Goal: Task Accomplishment & Management: Manage account settings

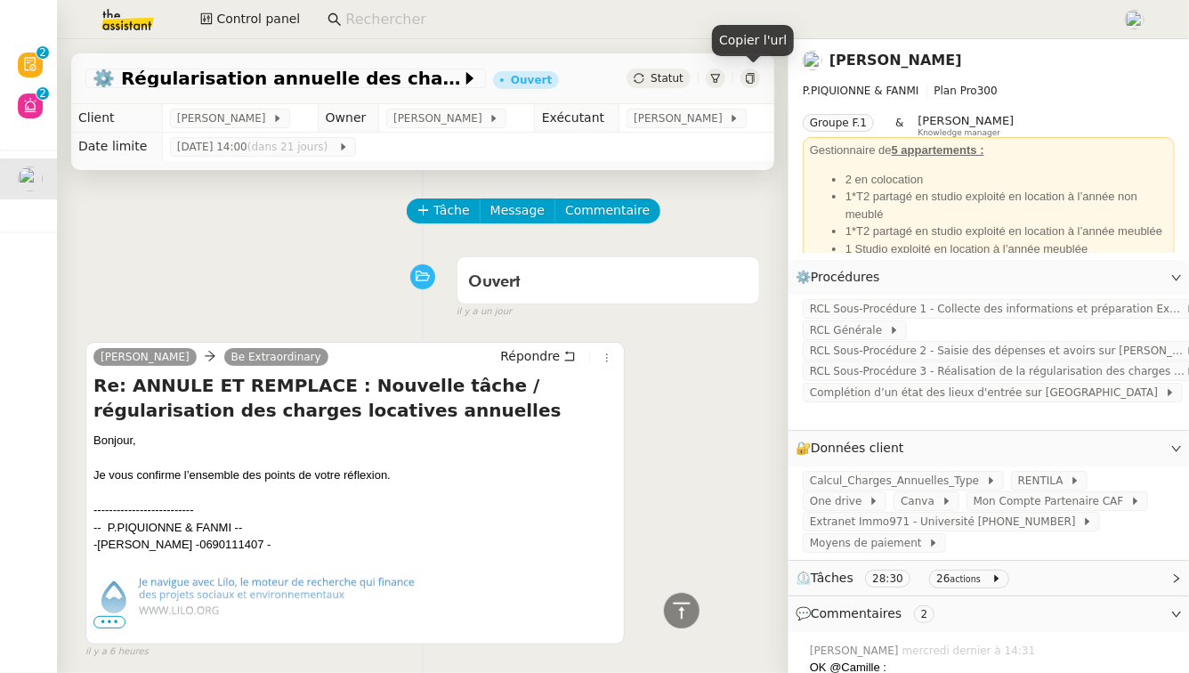
scroll to position [709, 0]
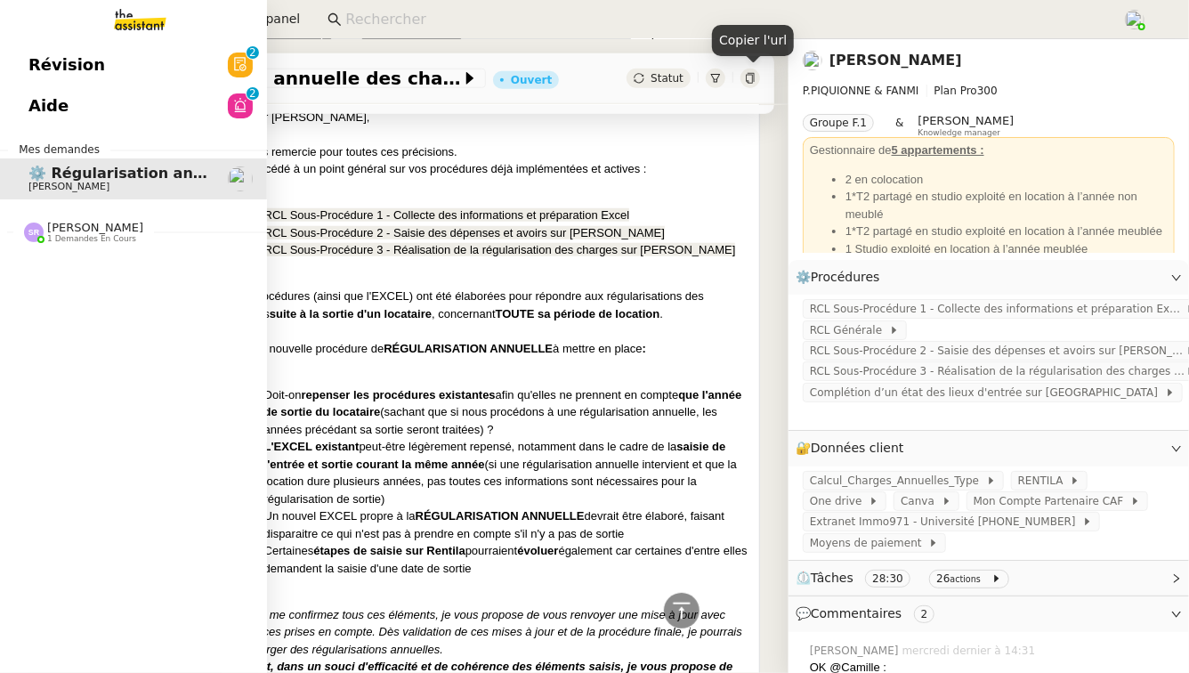
click at [134, 218] on span "Stéphanie Rakotosalama 1 demandes en cours" at bounding box center [140, 224] width 267 height 37
click at [180, 107] on link "Aide 0 1 2 3 4 5 6 7 8 9" at bounding box center [133, 105] width 267 height 41
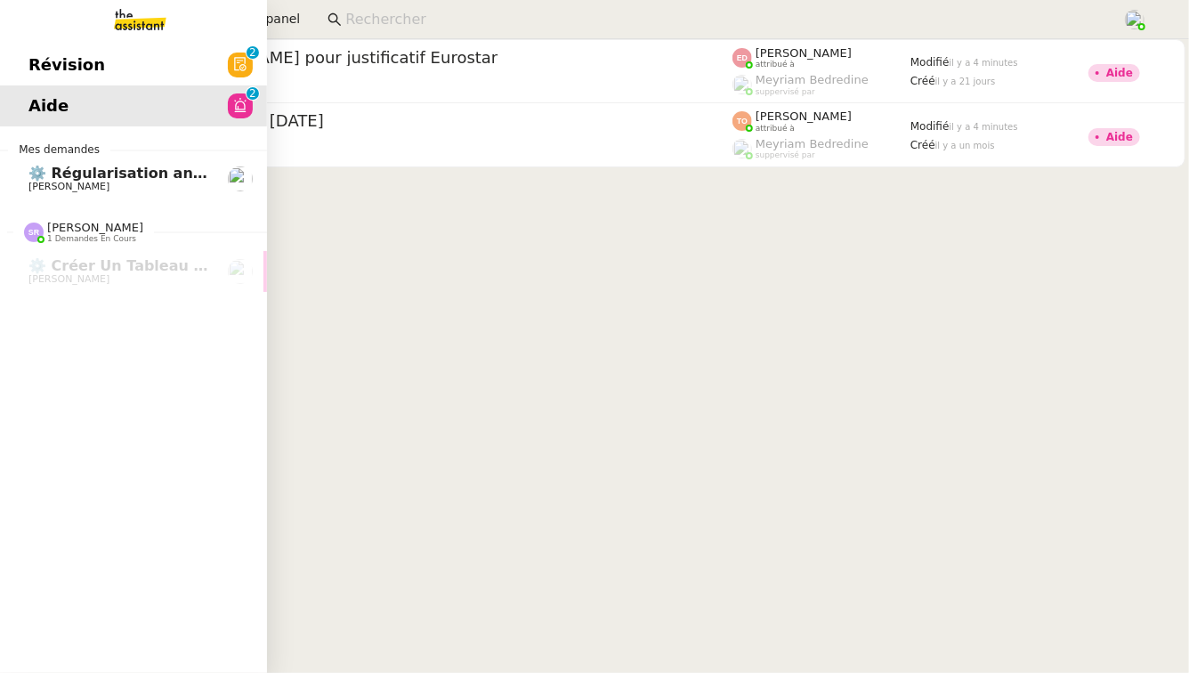
click at [21, 64] on link "Révision 0 1 2 3 4 5 6 7 8 9" at bounding box center [133, 64] width 267 height 41
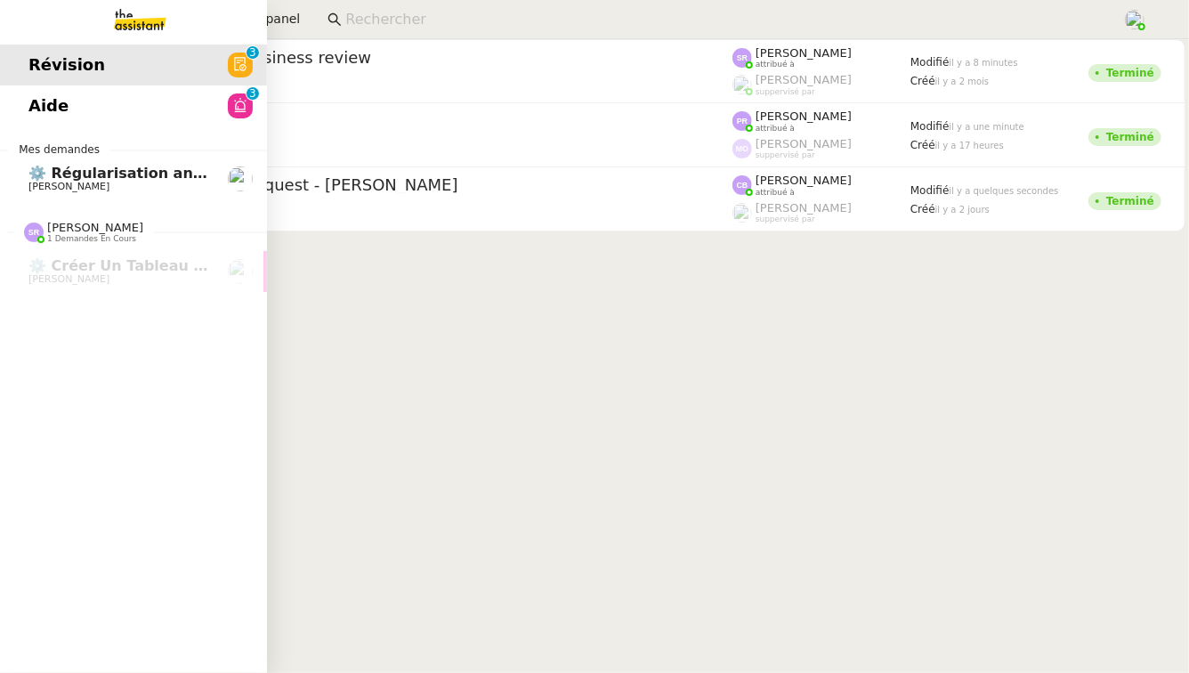
click at [64, 170] on span "⚙️ Régularisation annuelle des charges locatives" at bounding box center [224, 173] width 392 height 17
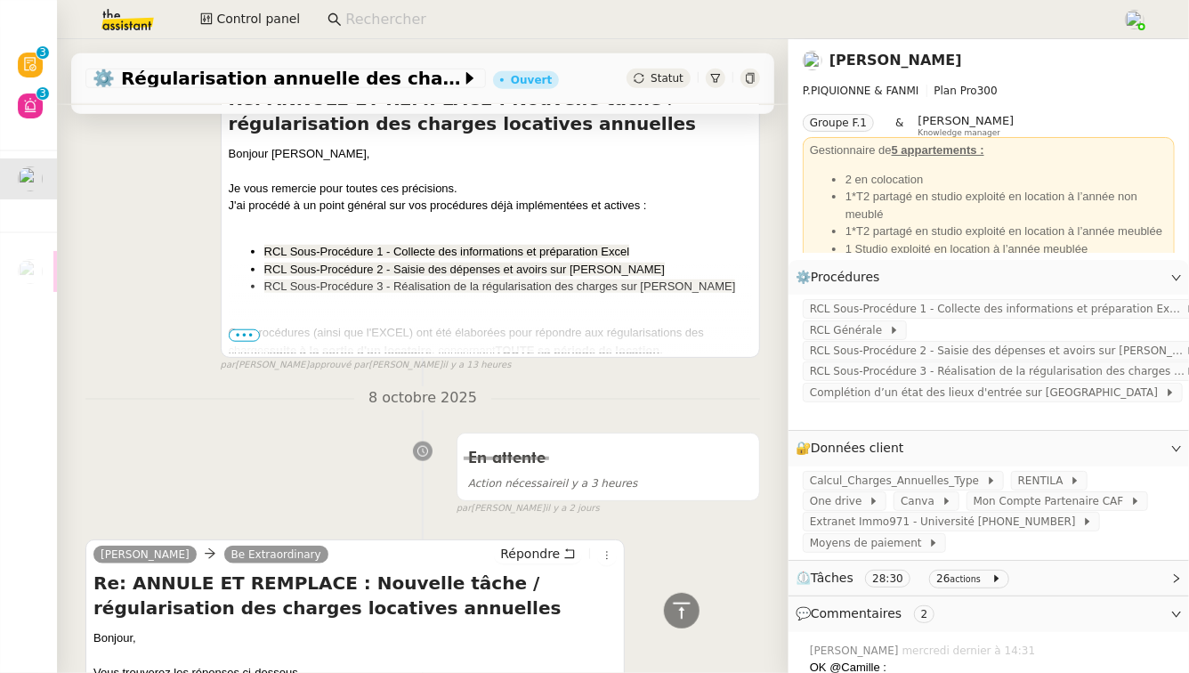
scroll to position [569, 0]
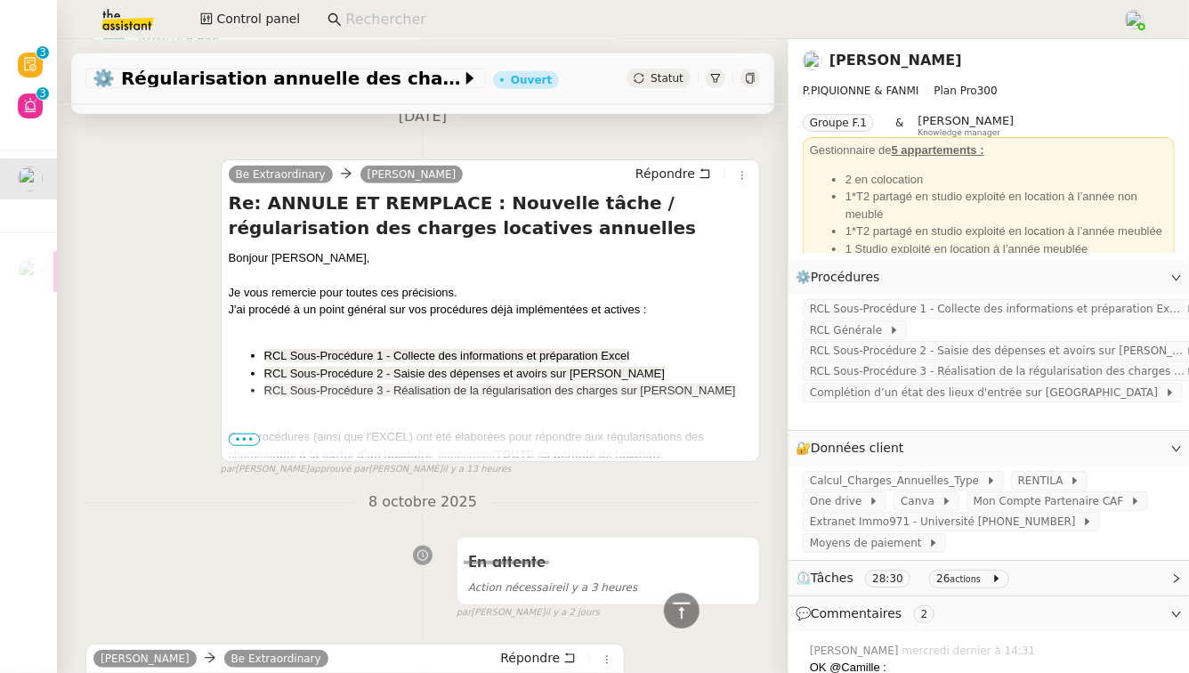
click at [244, 440] on span "•••" at bounding box center [245, 439] width 32 height 12
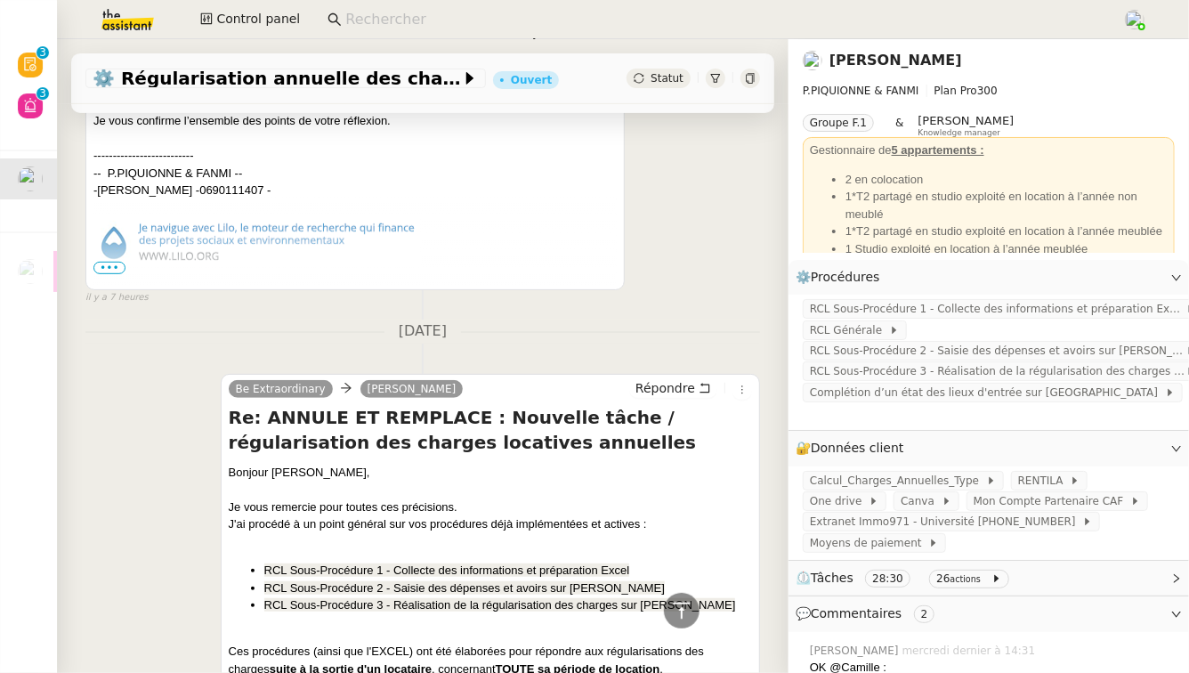
scroll to position [0, 0]
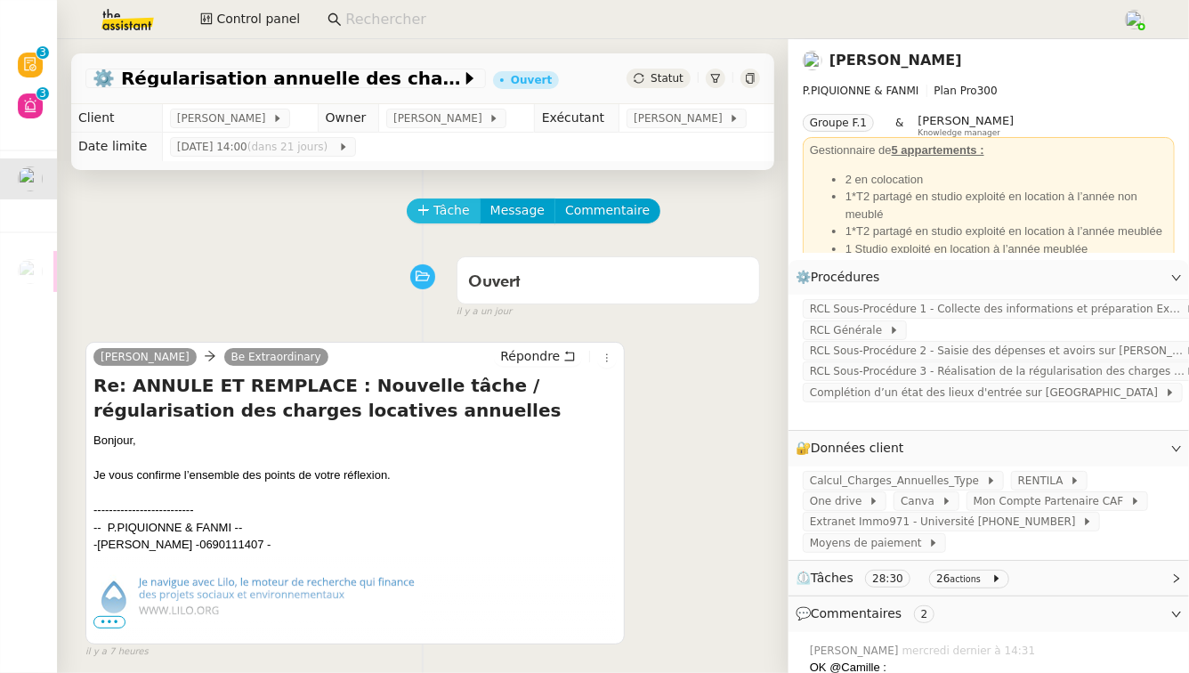
click at [444, 212] on span "Tâche" at bounding box center [451, 210] width 36 height 20
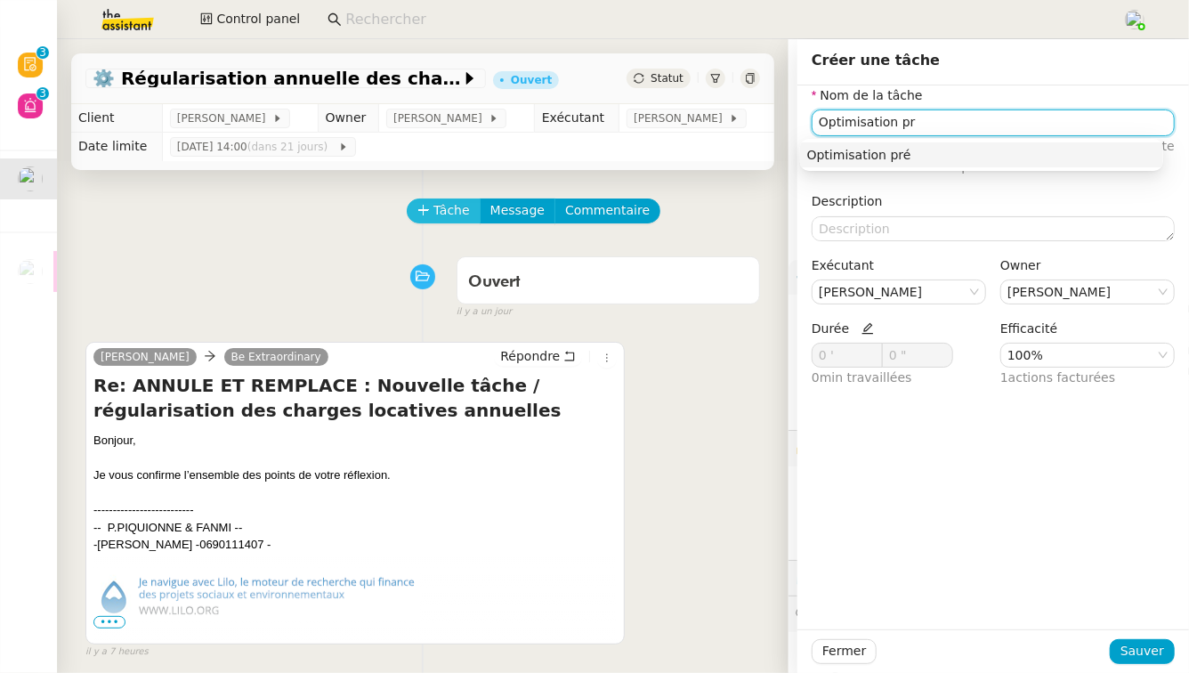
type input "Optimisation pro"
drag, startPoint x: 930, startPoint y: 127, endPoint x: 799, endPoint y: 130, distance: 130.8
click at [812, 130] on div "Optimisation pro" at bounding box center [993, 122] width 363 height 26
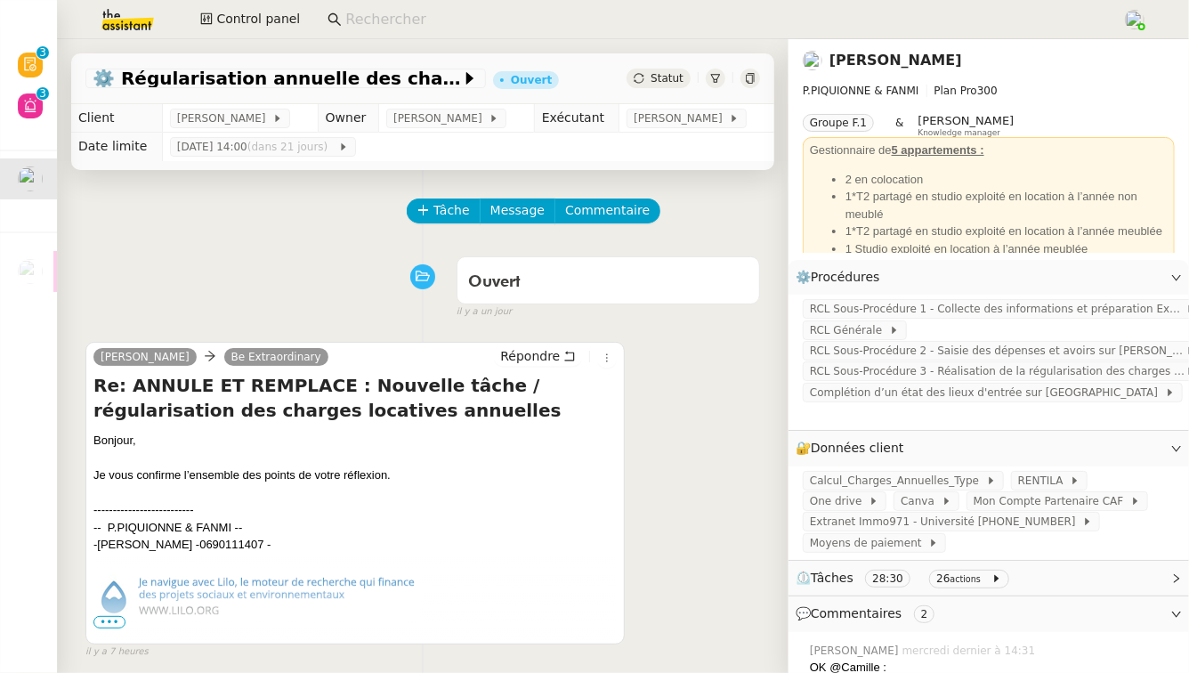
click at [131, 16] on img at bounding box center [113, 19] width 138 height 39
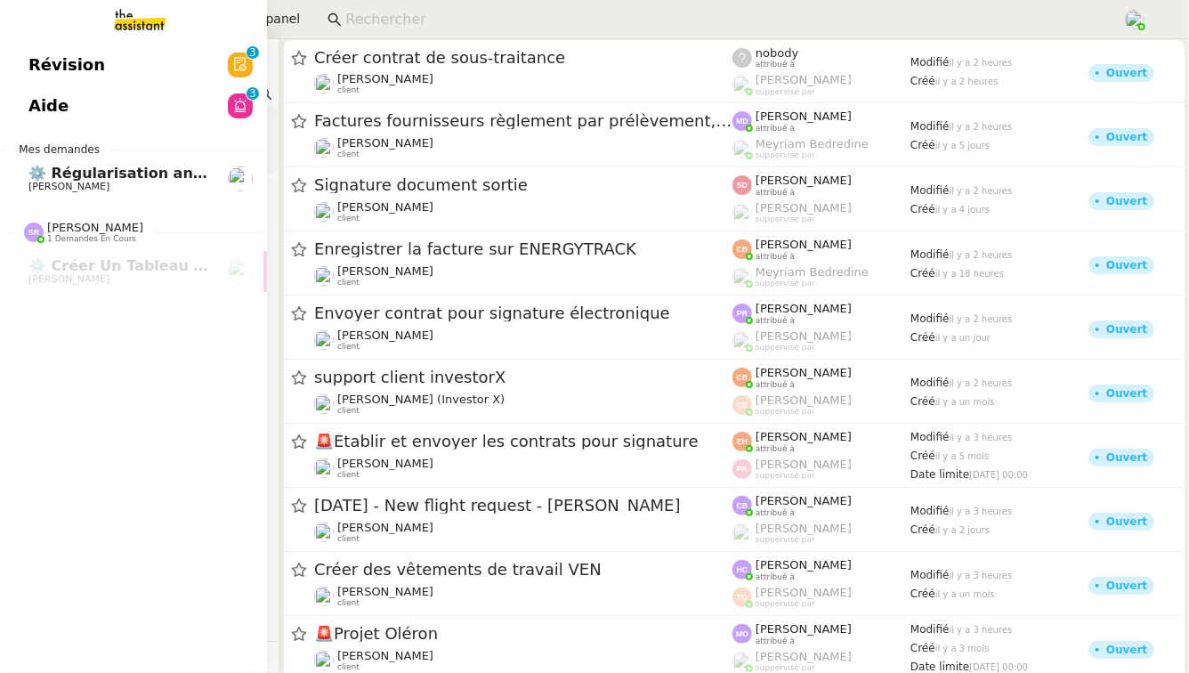
click at [87, 170] on span "⚙️ Régularisation annuelle des charges locatives" at bounding box center [224, 173] width 392 height 17
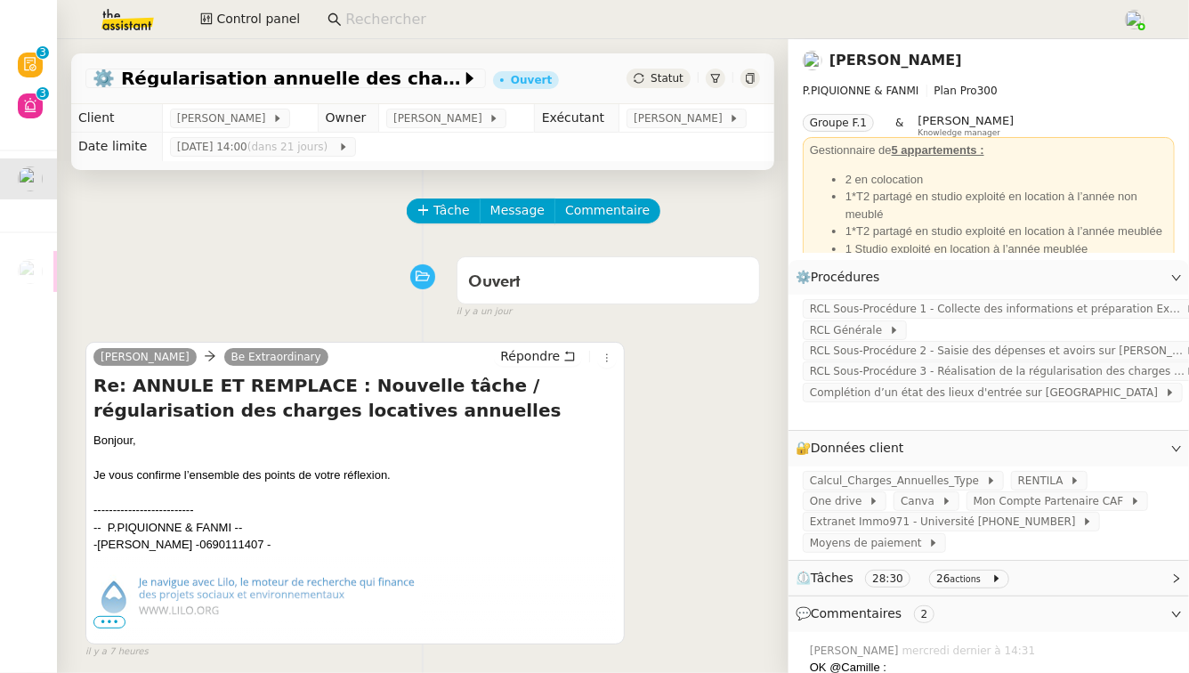
click at [884, 61] on link "[PERSON_NAME]" at bounding box center [895, 60] width 133 height 17
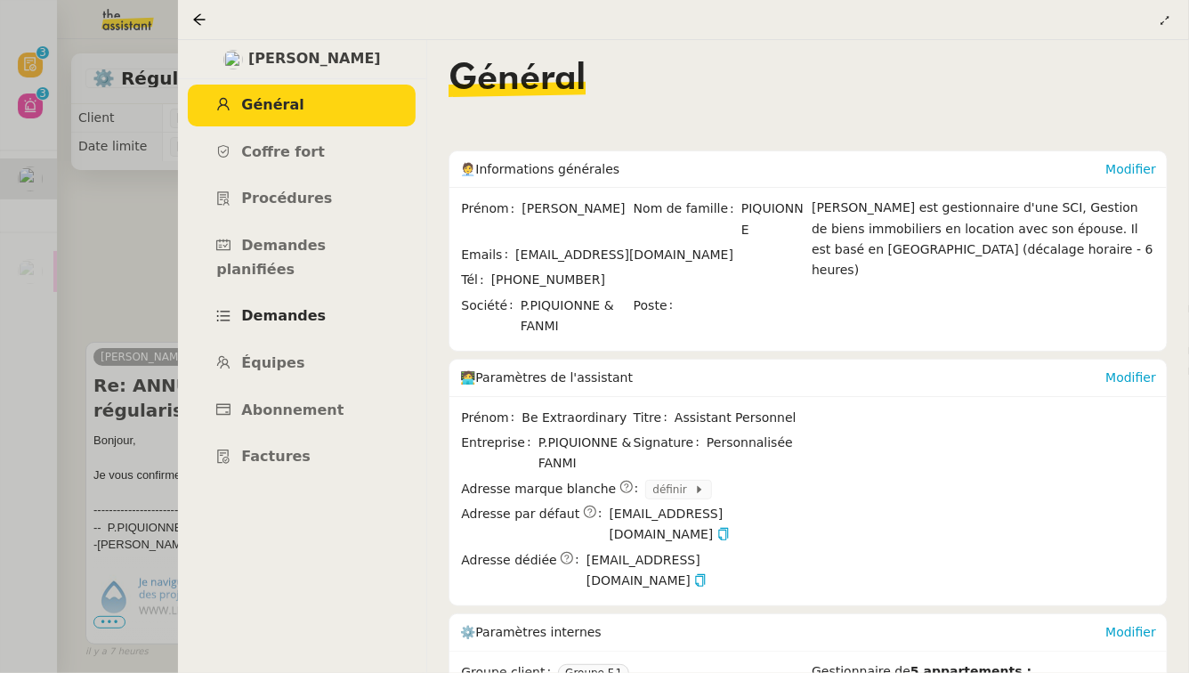
click at [290, 307] on span "Demandes" at bounding box center [283, 315] width 85 height 17
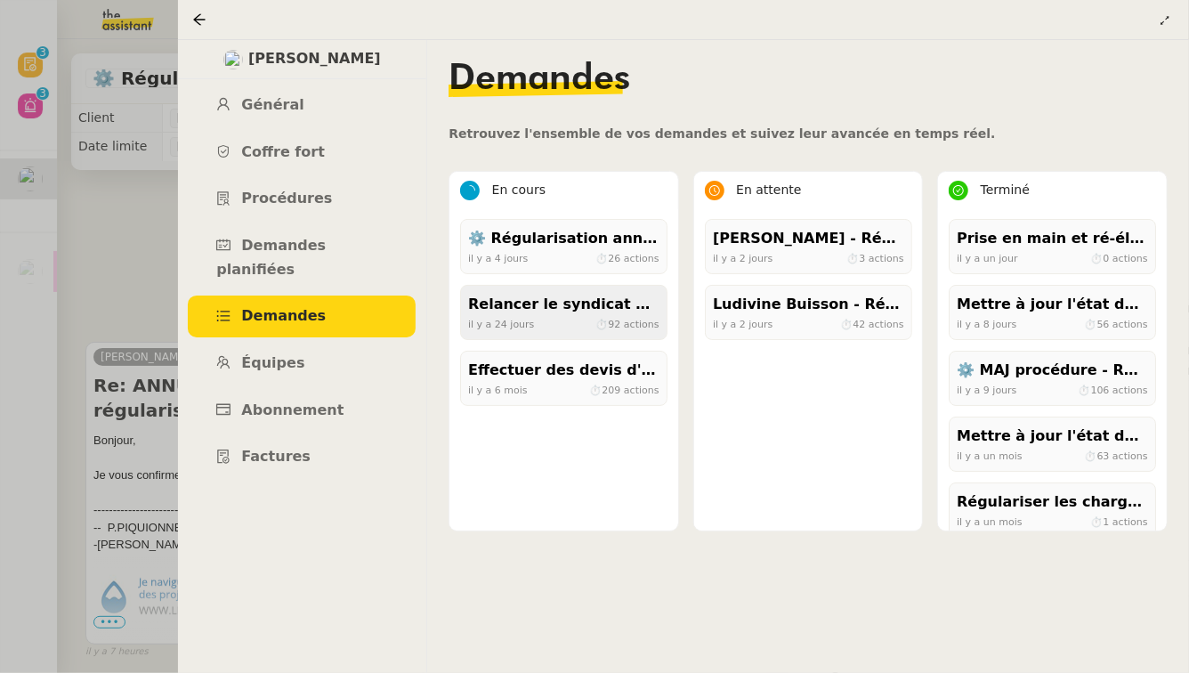
click at [551, 319] on div "il y a 24 jours ⏱ 92 actions" at bounding box center [563, 324] width 191 height 16
click at [621, 240] on div "⚙️ Régularisation annuelle des charges locatives" at bounding box center [563, 239] width 191 height 24
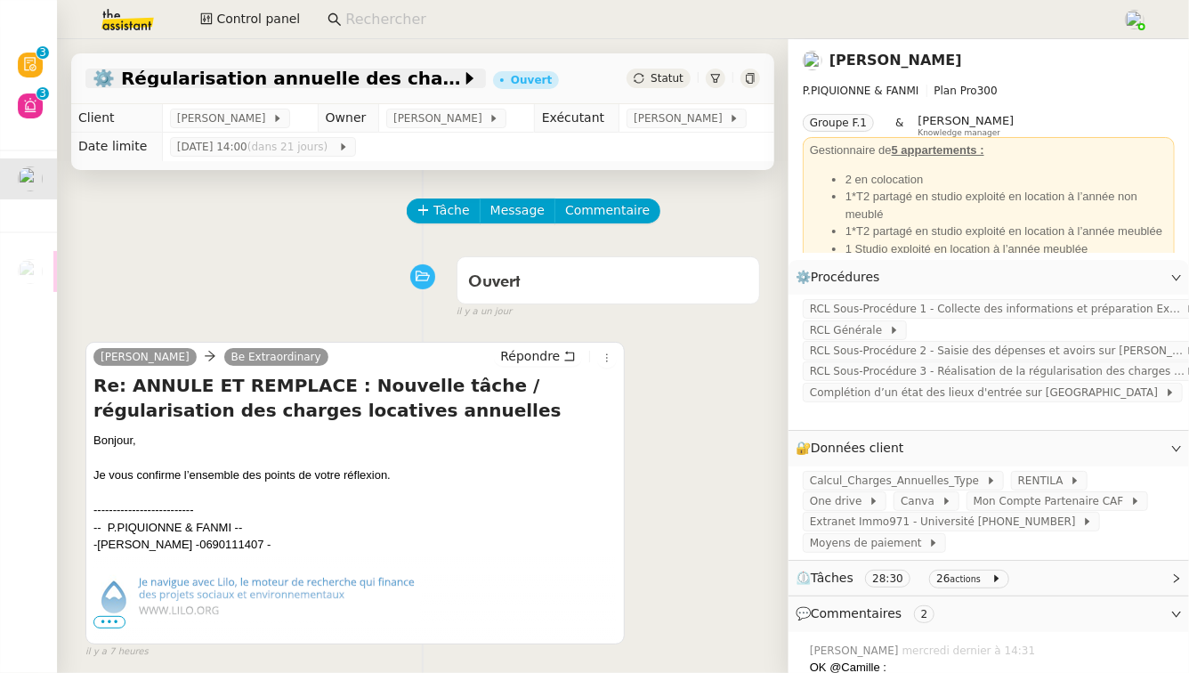
click at [116, 79] on span "⚙️ Régularisation annuelle des charges locatives" at bounding box center [277, 78] width 368 height 18
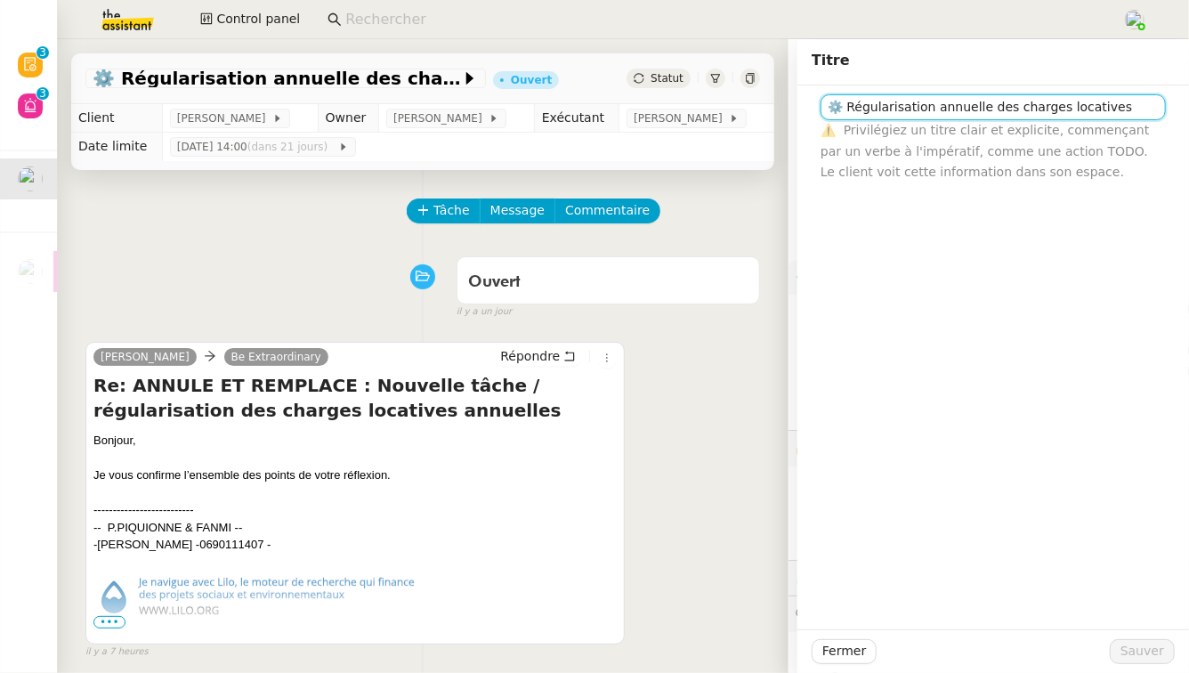
drag, startPoint x: 830, startPoint y: 101, endPoint x: 803, endPoint y: 101, distance: 27.6
click at [812, 101] on div "⚙️ Régularisation annuelle des charges locatives ⚠️ Privilégiez un titre clair …" at bounding box center [993, 133] width 363 height 97
click at [195, 209] on div "Tâche Message Commentaire" at bounding box center [422, 219] width 675 height 43
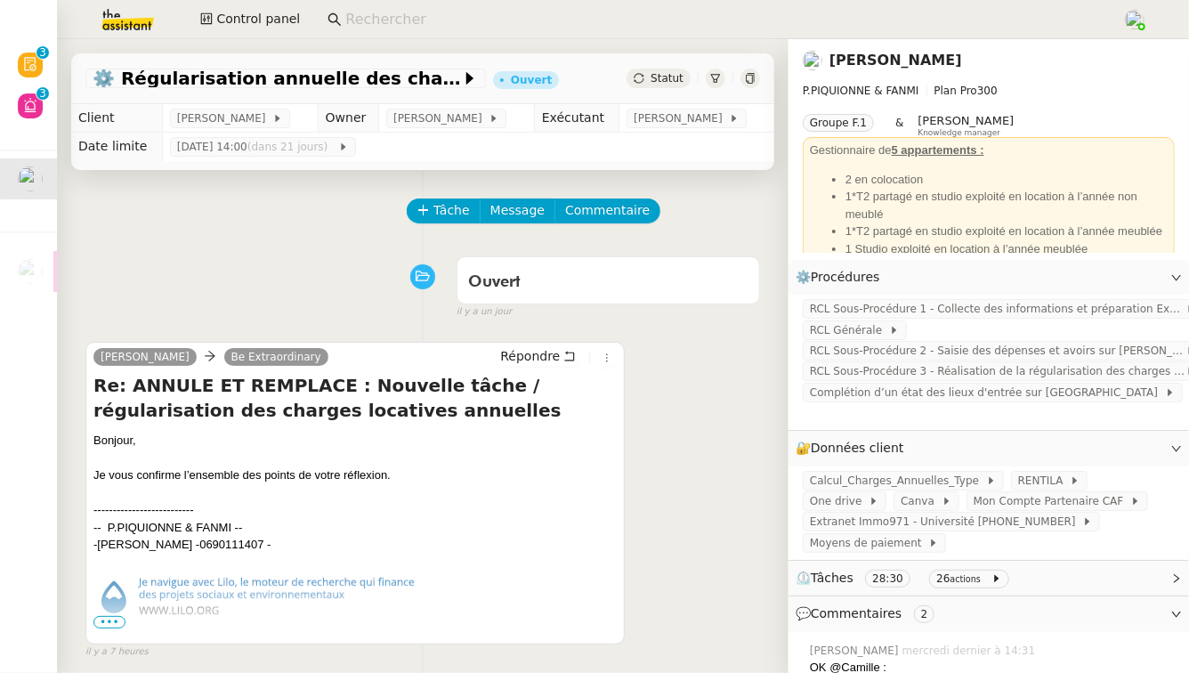
click at [112, 13] on img at bounding box center [113, 19] width 138 height 39
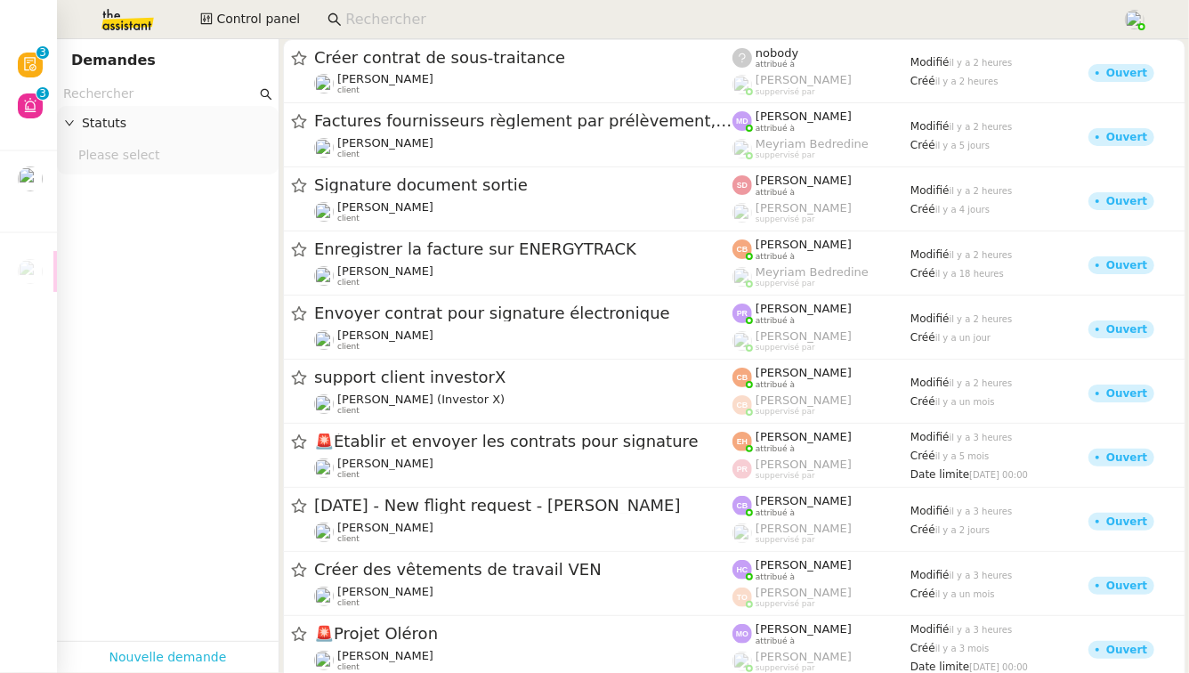
click at [150, 647] on link "Nouvelle demande" at bounding box center [167, 657] width 117 height 20
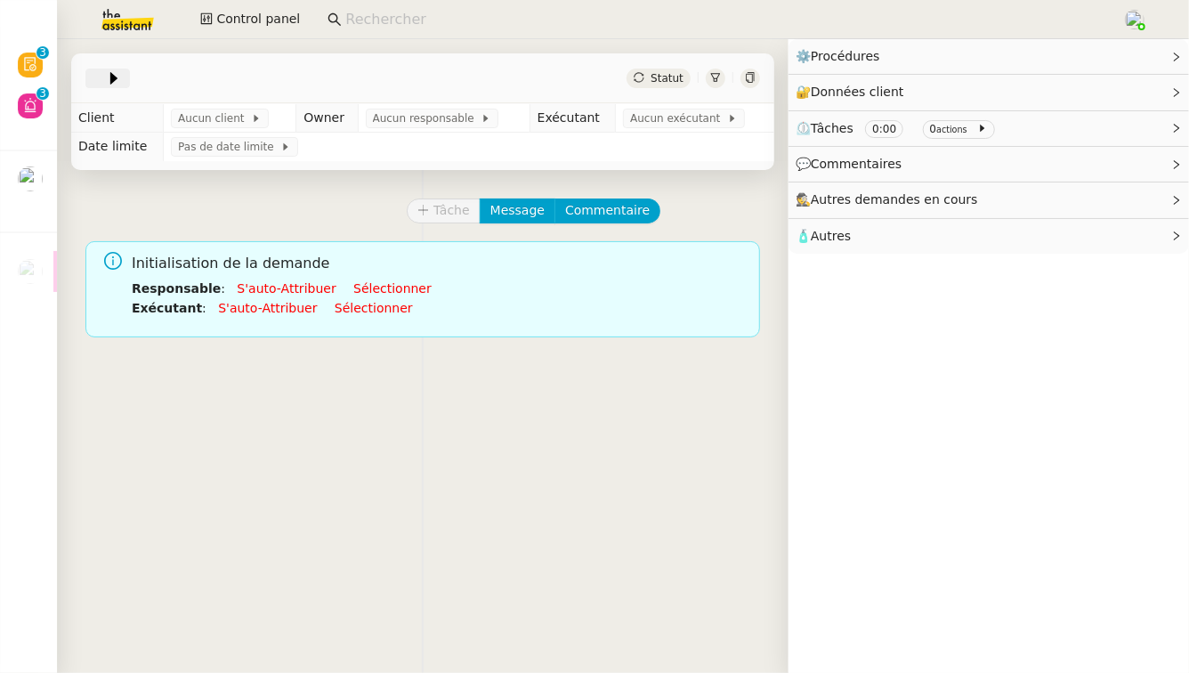
click at [117, 81] on icon at bounding box center [114, 78] width 18 height 18
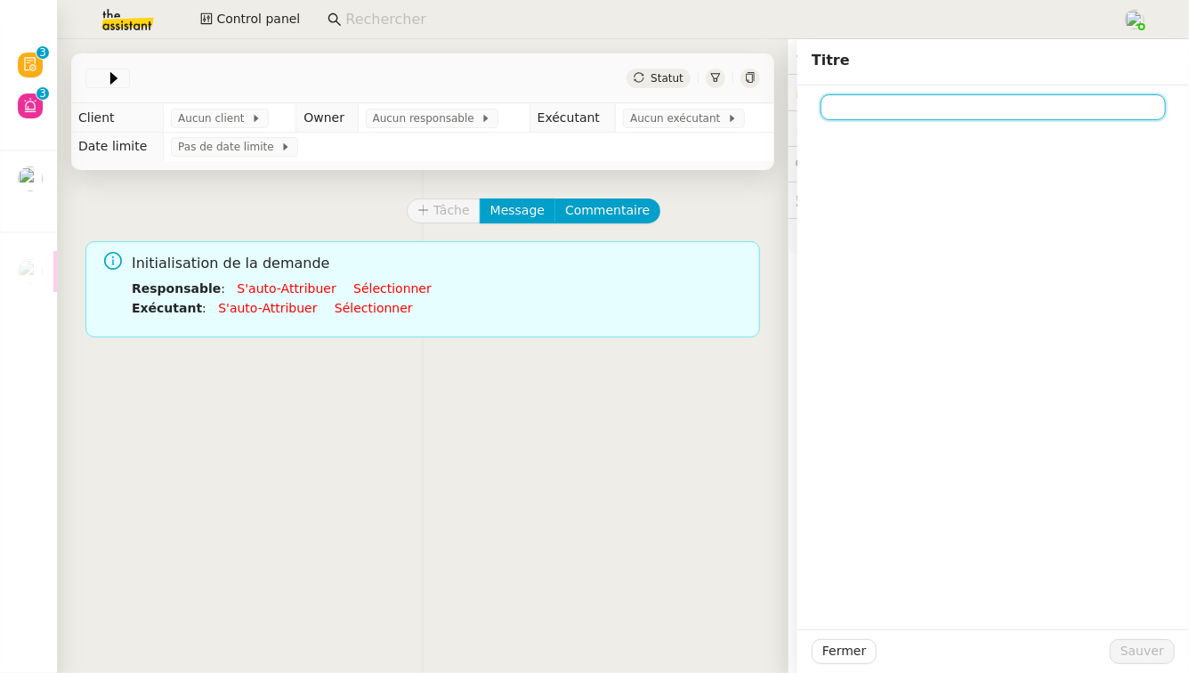
click at [929, 98] on input at bounding box center [992, 107] width 345 height 26
paste input "⚙️"
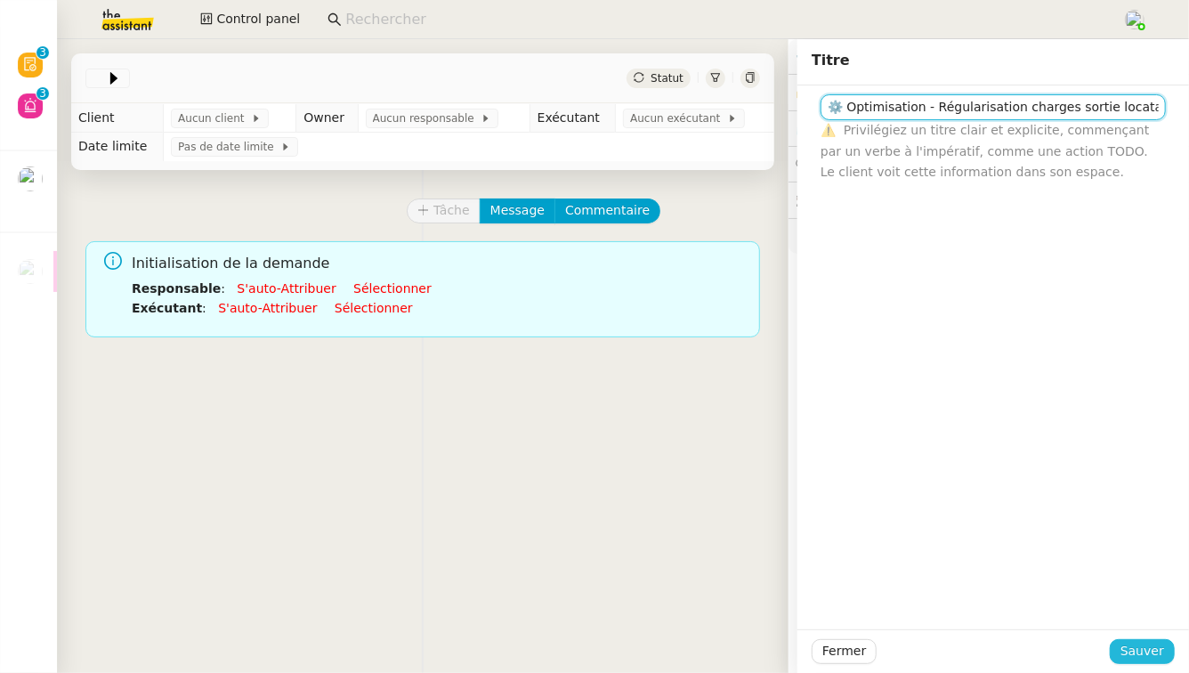
type input "⚙️ Optimisation - Régularisation charges sortie locataire"
click at [1143, 652] on span "Sauver" at bounding box center [1142, 651] width 44 height 20
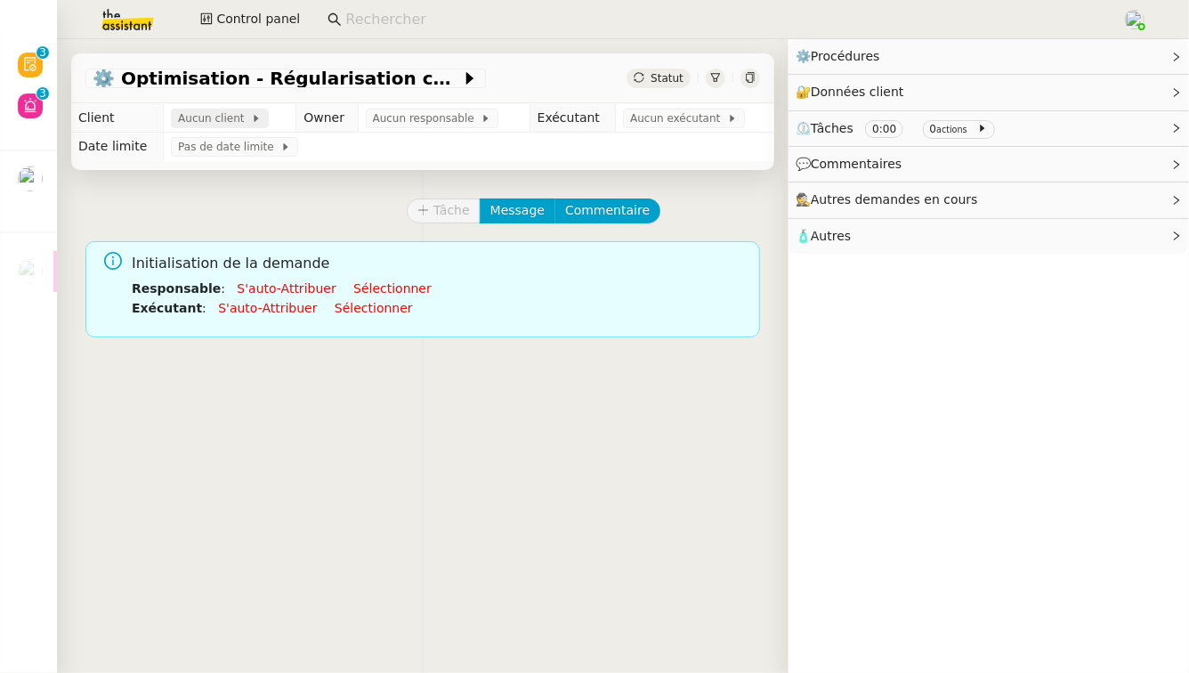
click at [182, 115] on span "Aucun client" at bounding box center [214, 118] width 73 height 18
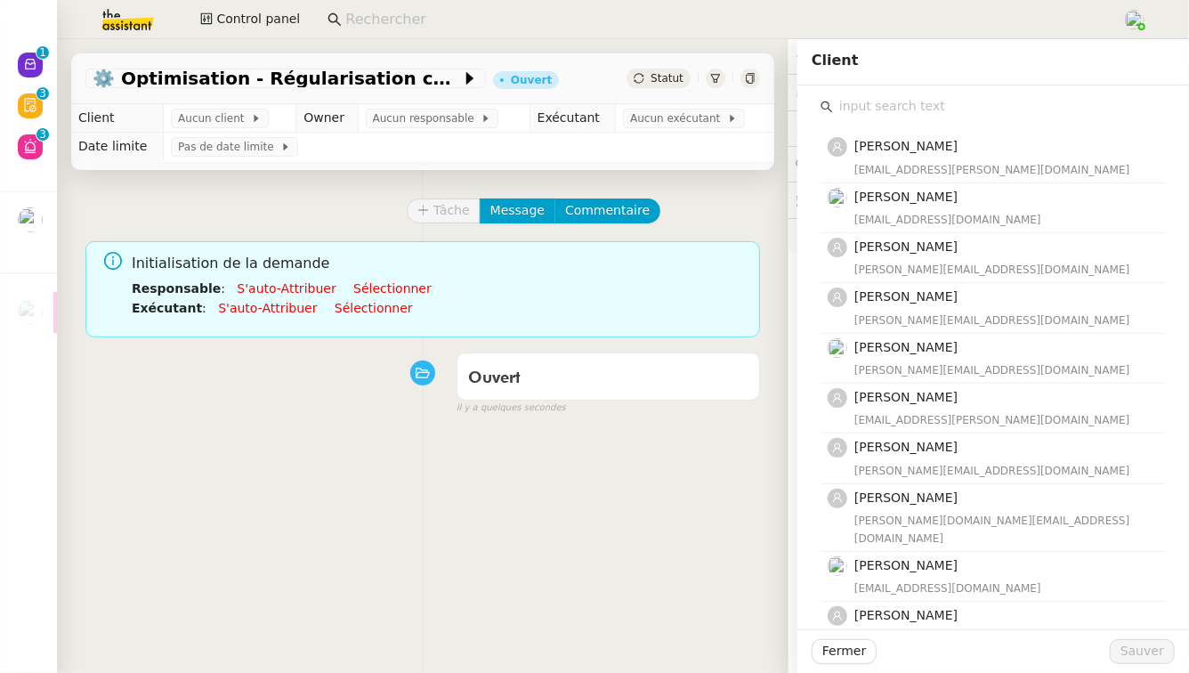
click at [855, 104] on input "text" at bounding box center [999, 106] width 333 height 24
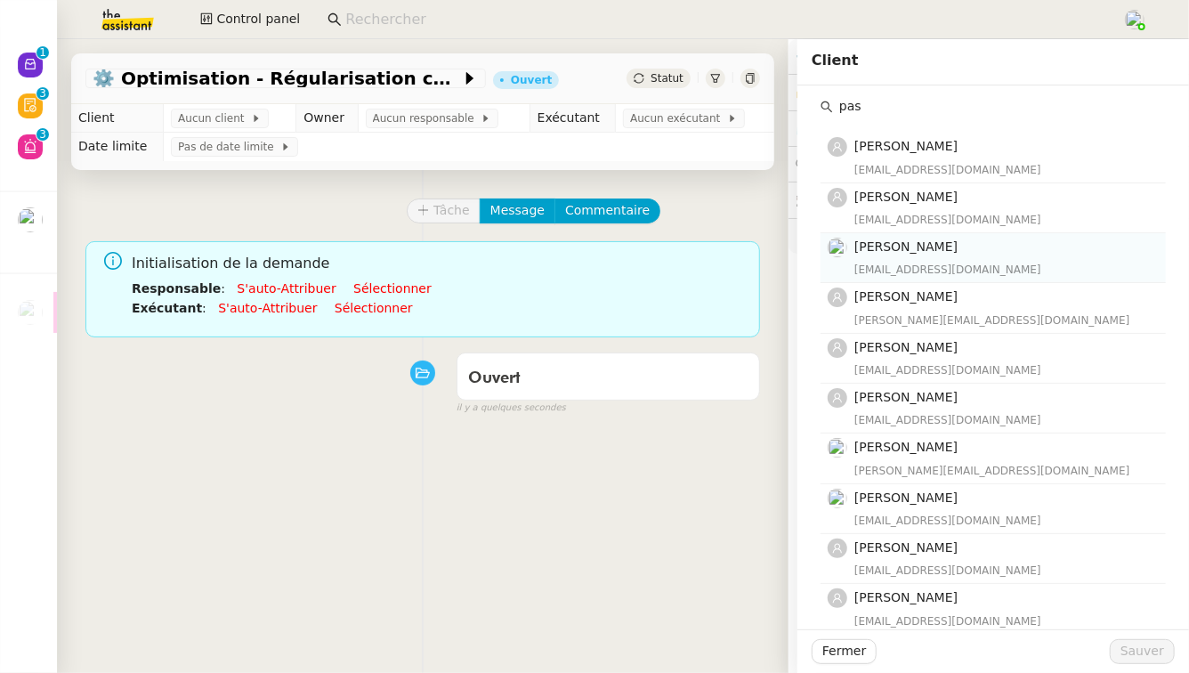
type input "pas"
click at [993, 239] on h4 "[PERSON_NAME]" at bounding box center [1004, 247] width 301 height 20
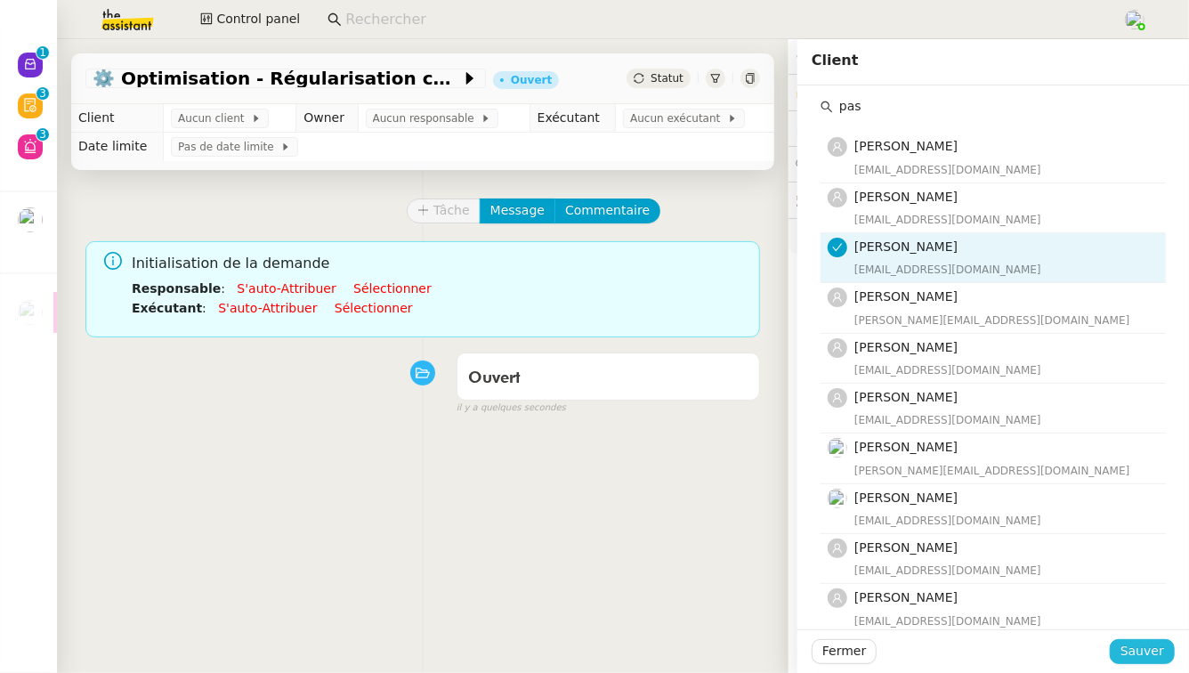
click at [1111, 643] on button "Sauver" at bounding box center [1142, 651] width 65 height 25
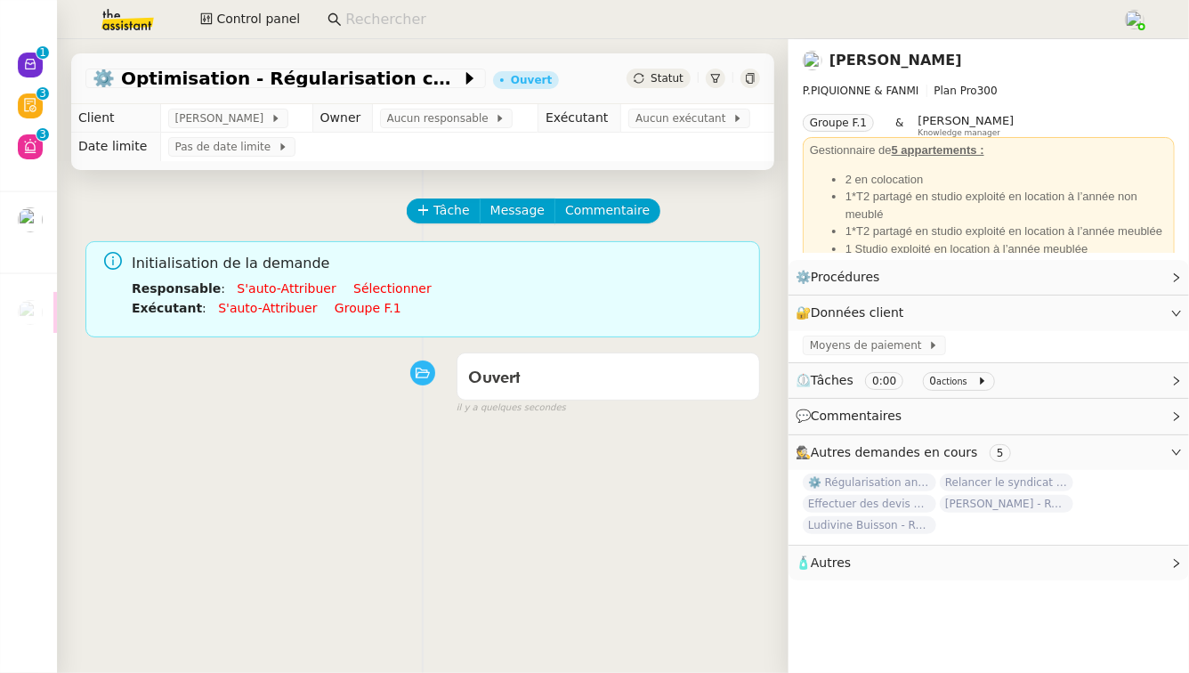
click at [272, 289] on link "S'auto-attribuer" at bounding box center [286, 288] width 99 height 14
click at [274, 303] on link "S'auto-attribuer" at bounding box center [267, 308] width 99 height 14
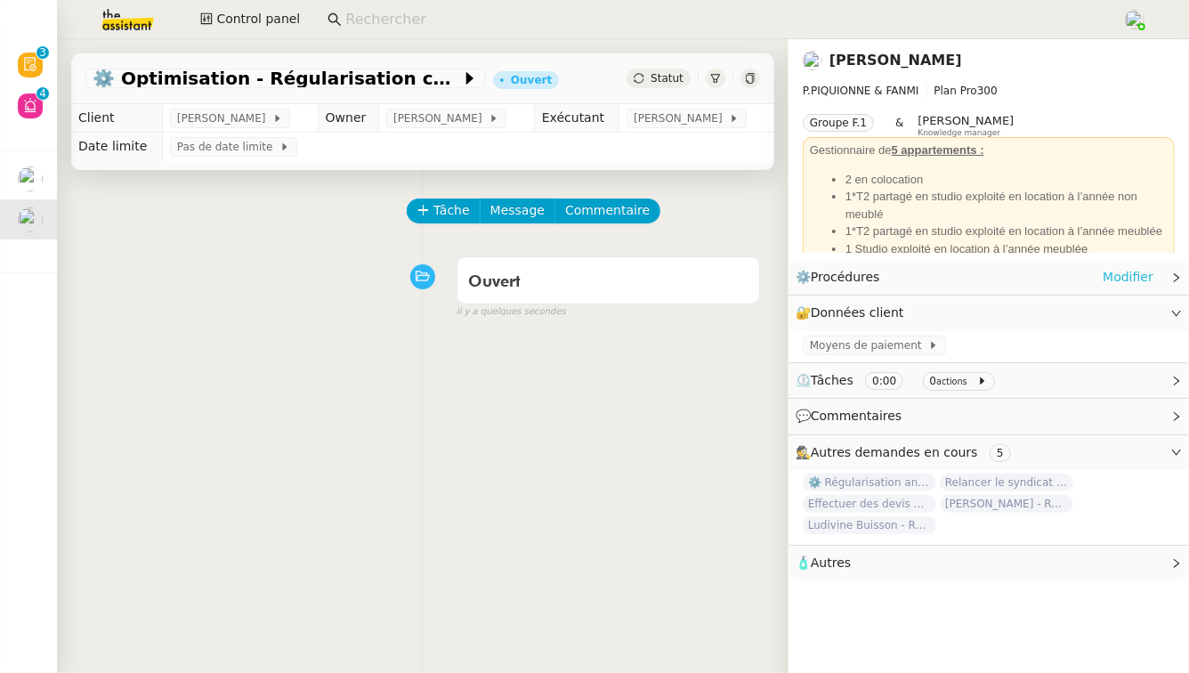
click at [1132, 277] on link "Modifier" at bounding box center [1128, 277] width 51 height 20
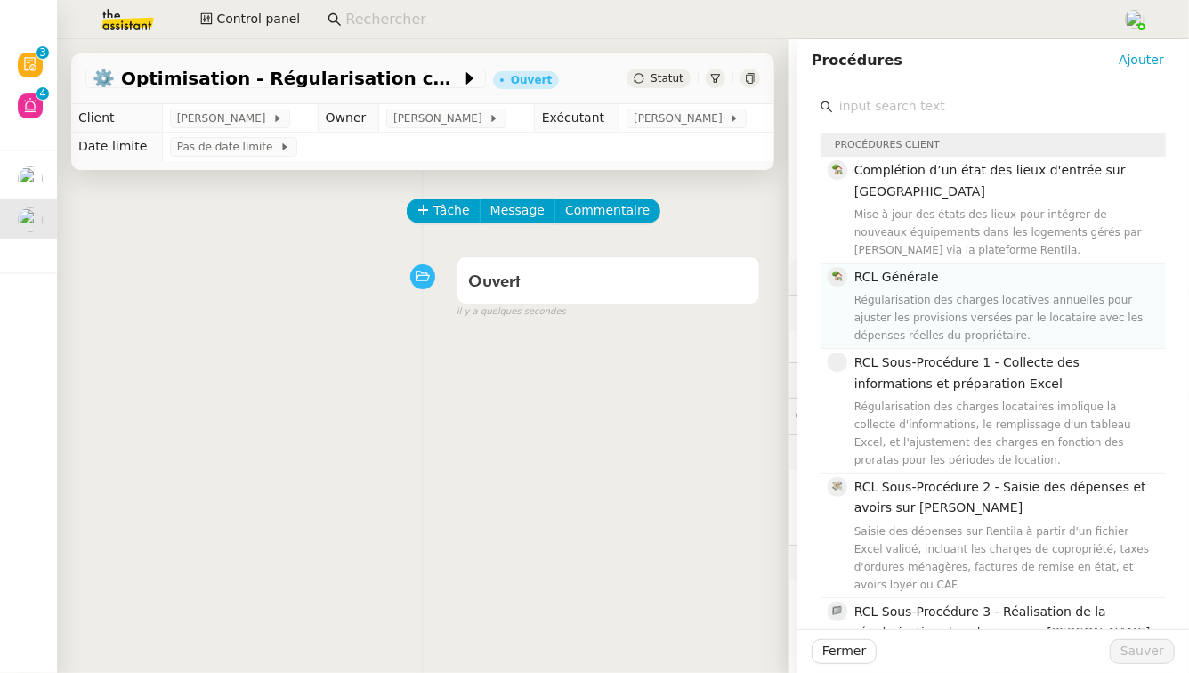
click at [901, 270] on span "RCL Générale" at bounding box center [896, 277] width 85 height 14
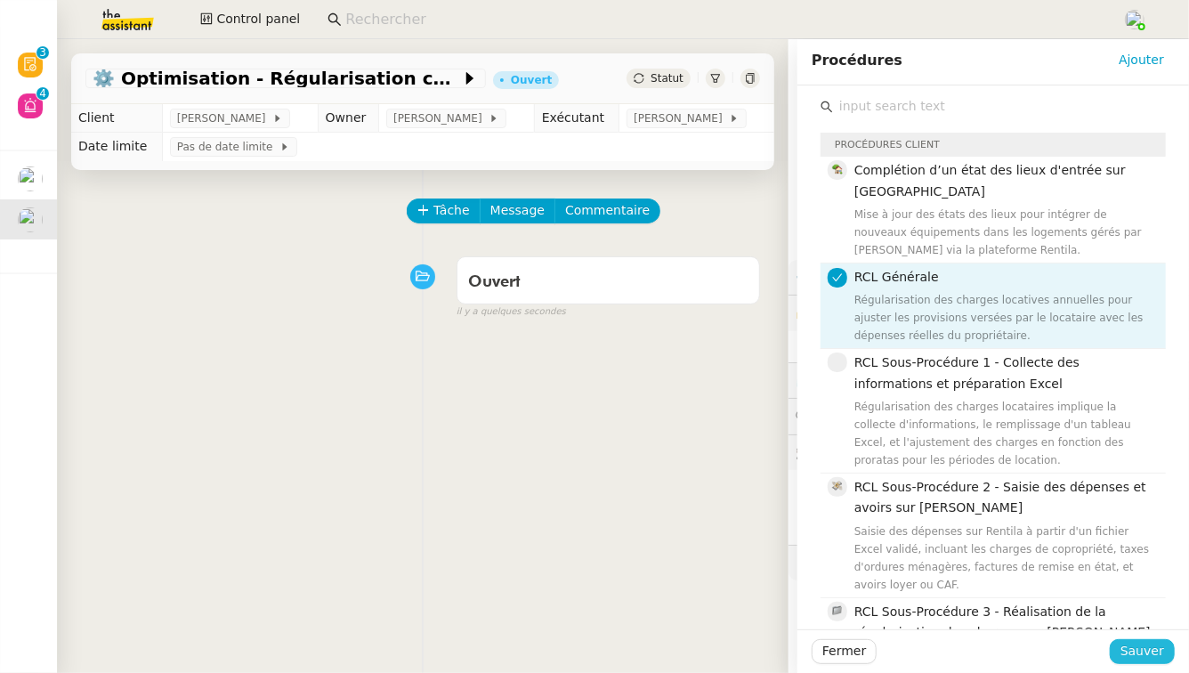
click at [1148, 647] on span "Sauver" at bounding box center [1142, 651] width 44 height 20
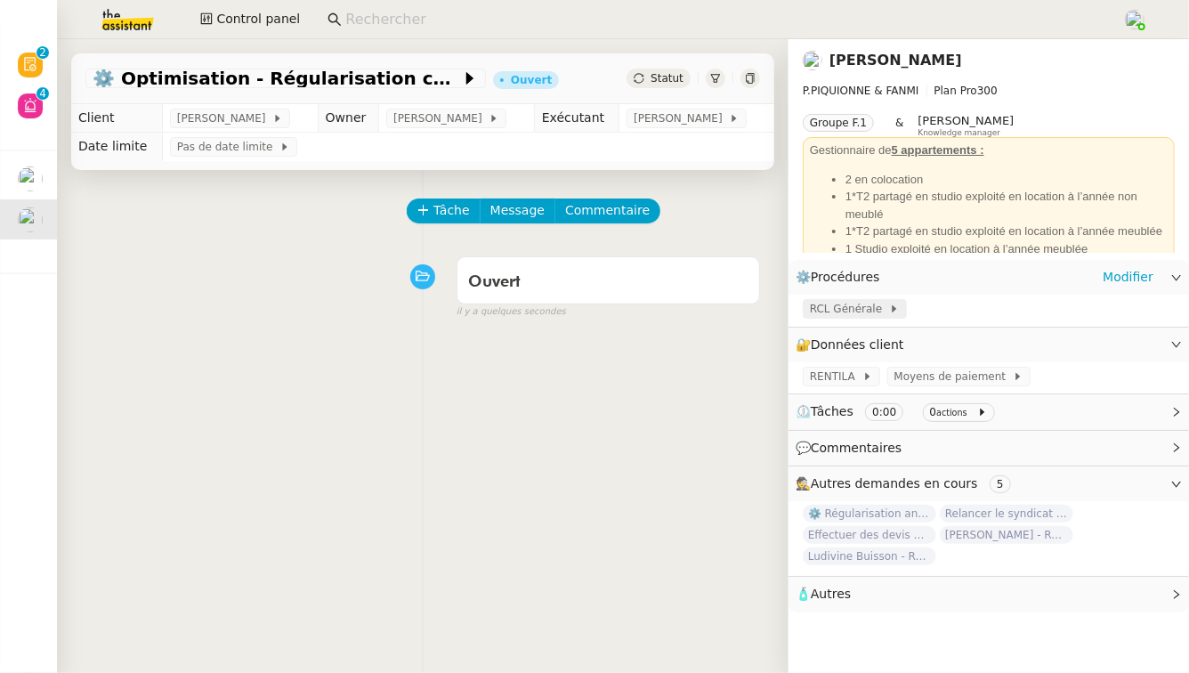
click at [835, 307] on span "RCL Générale" at bounding box center [849, 309] width 79 height 18
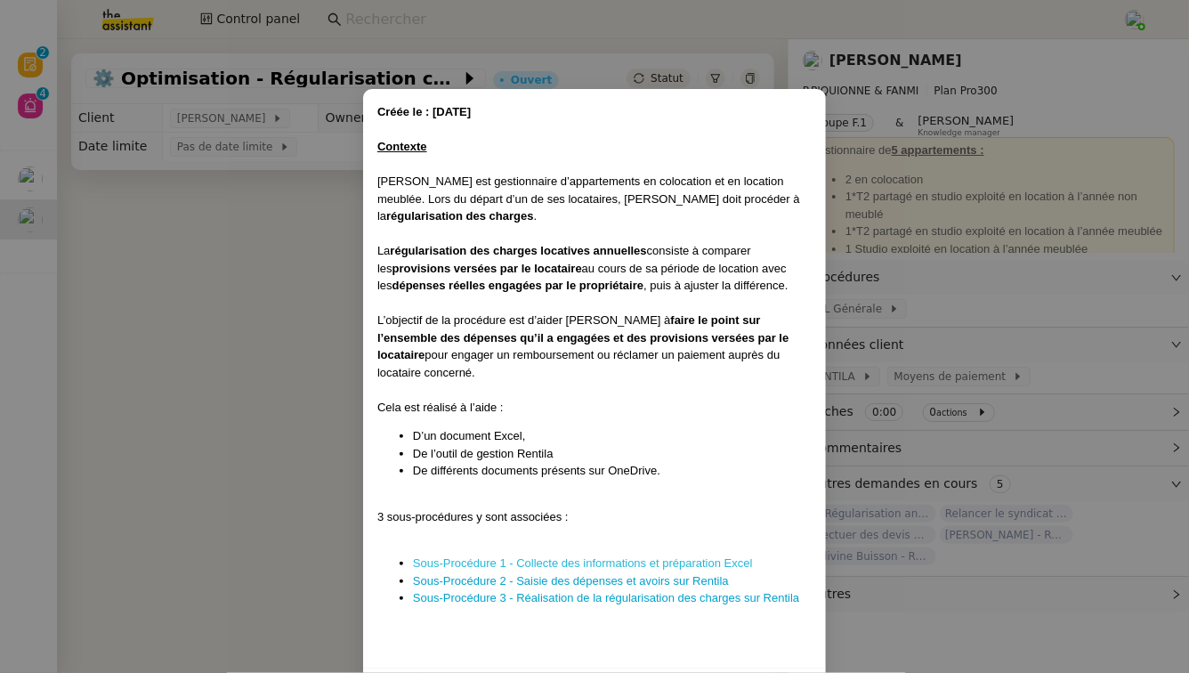
click at [736, 556] on link "Sous-Procédure 1 - Collecte des informations et préparation Excel" at bounding box center [583, 562] width 340 height 13
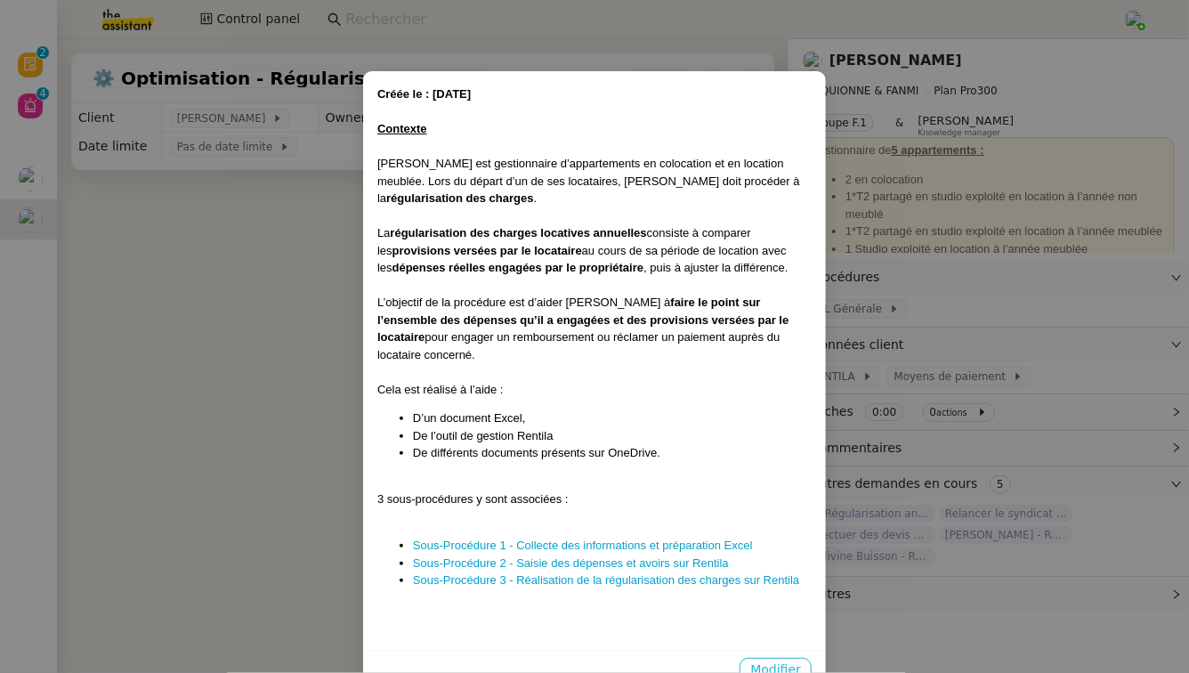
scroll to position [37, 0]
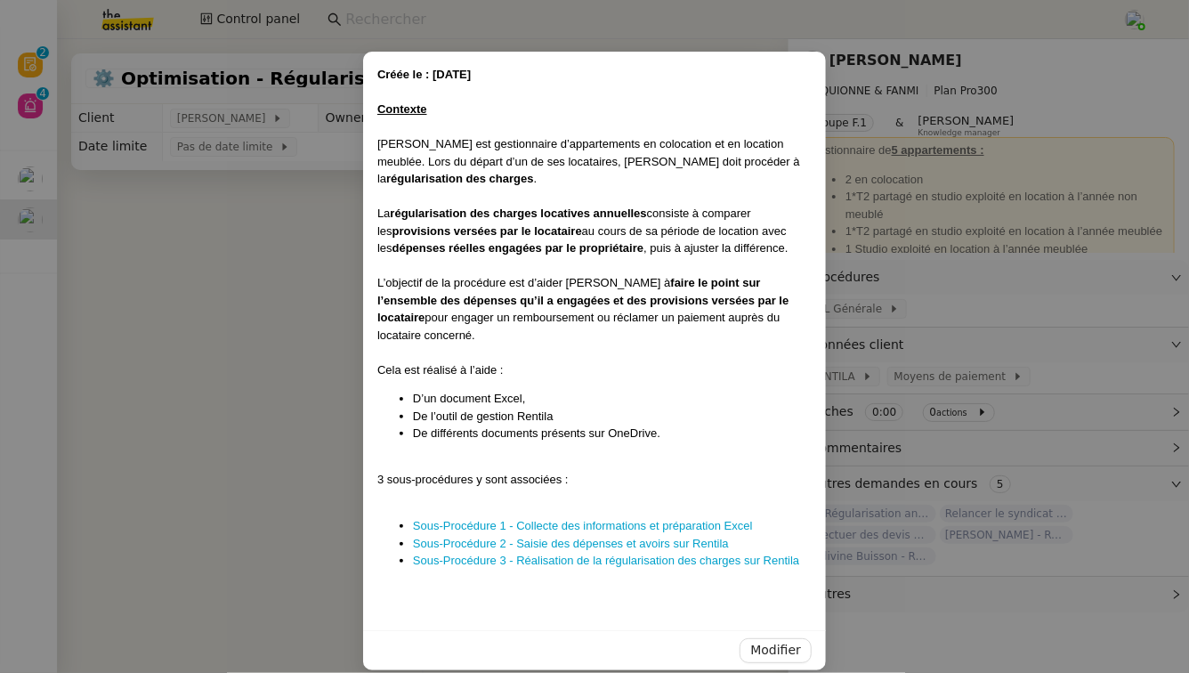
click at [254, 422] on nz-modal-container "Créée le : 03/07/2025 Contexte Pascal est gestionnaire d’appartements en coloca…" at bounding box center [594, 336] width 1189 height 673
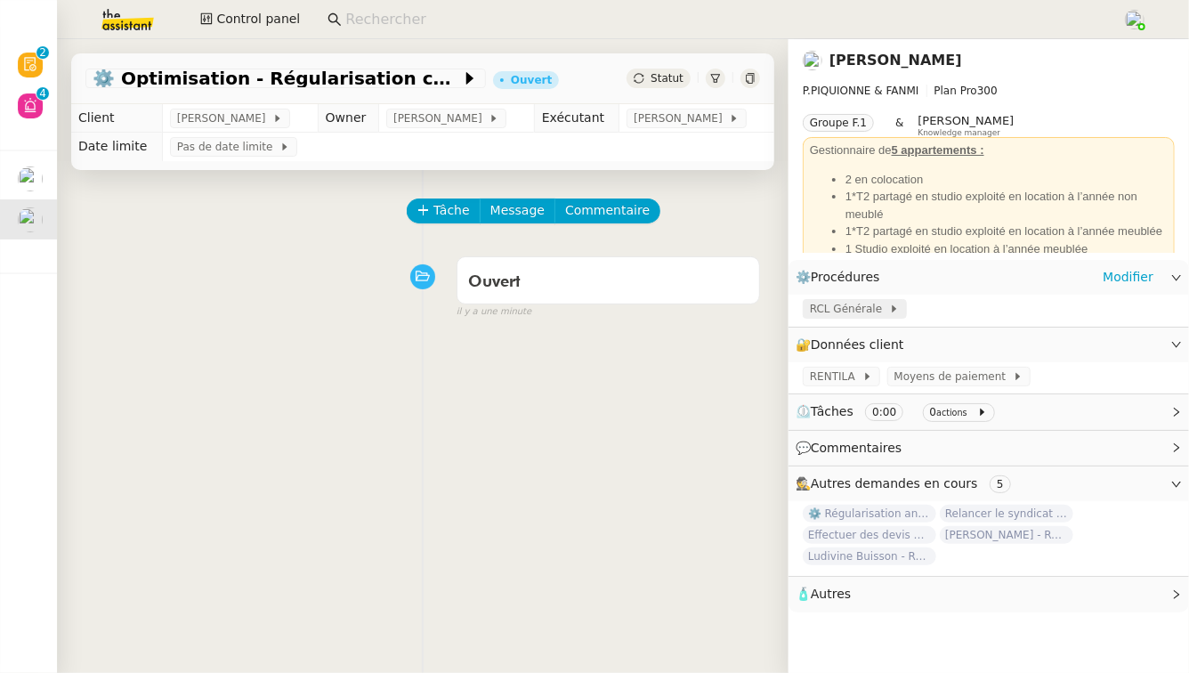
click at [844, 312] on span "RCL Générale" at bounding box center [849, 309] width 79 height 18
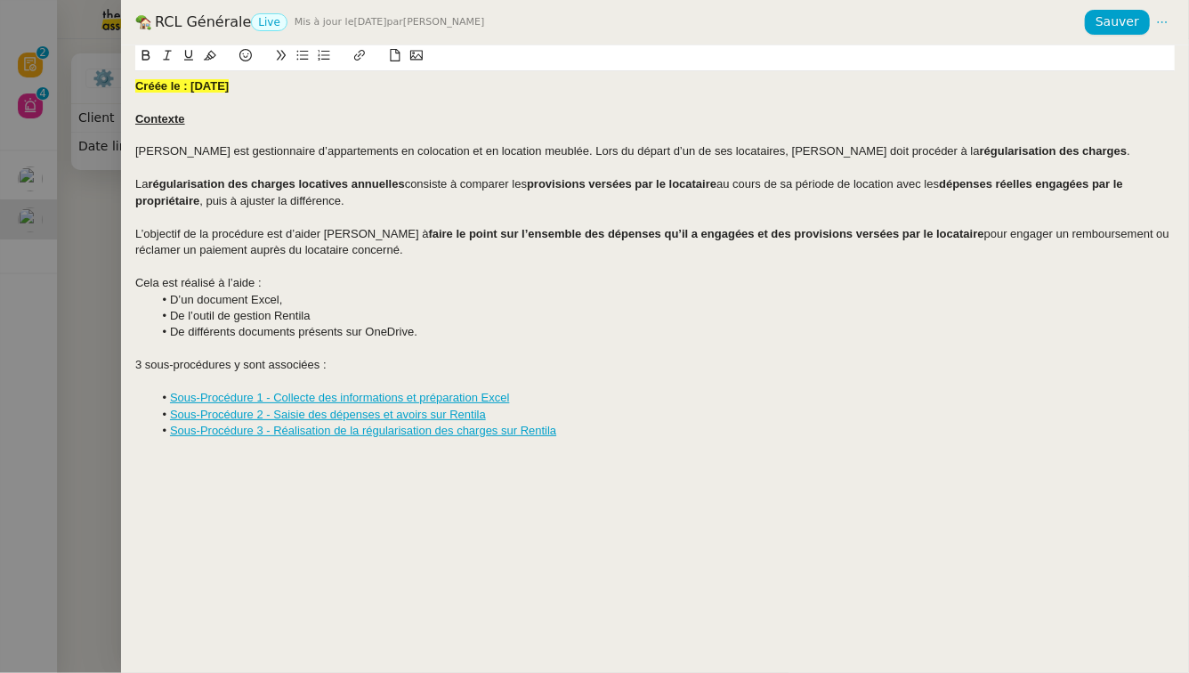
drag, startPoint x: 729, startPoint y: 152, endPoint x: 780, endPoint y: 190, distance: 63.5
click at [729, 152] on span "Pascal est gestionnaire d’appartements en colocation et en location meublée. Lo…" at bounding box center [557, 150] width 844 height 13
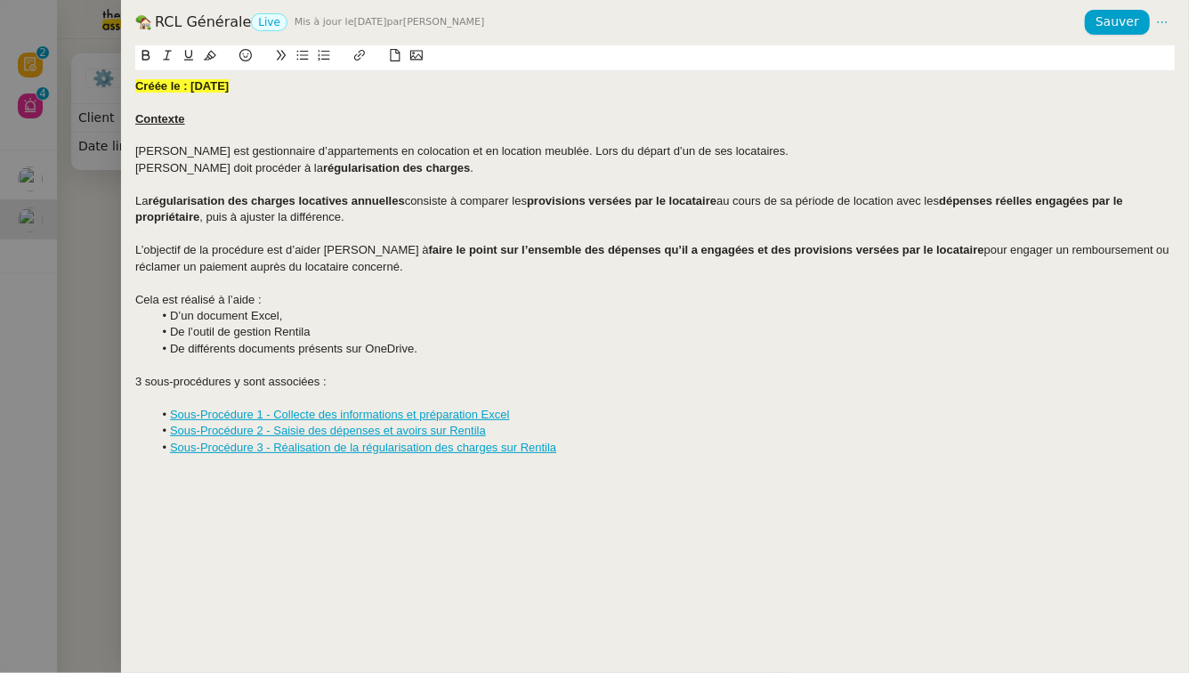
click at [424, 171] on div "﻿ Pascal doit procéder à la régularisation des charges ." at bounding box center [654, 168] width 1039 height 16
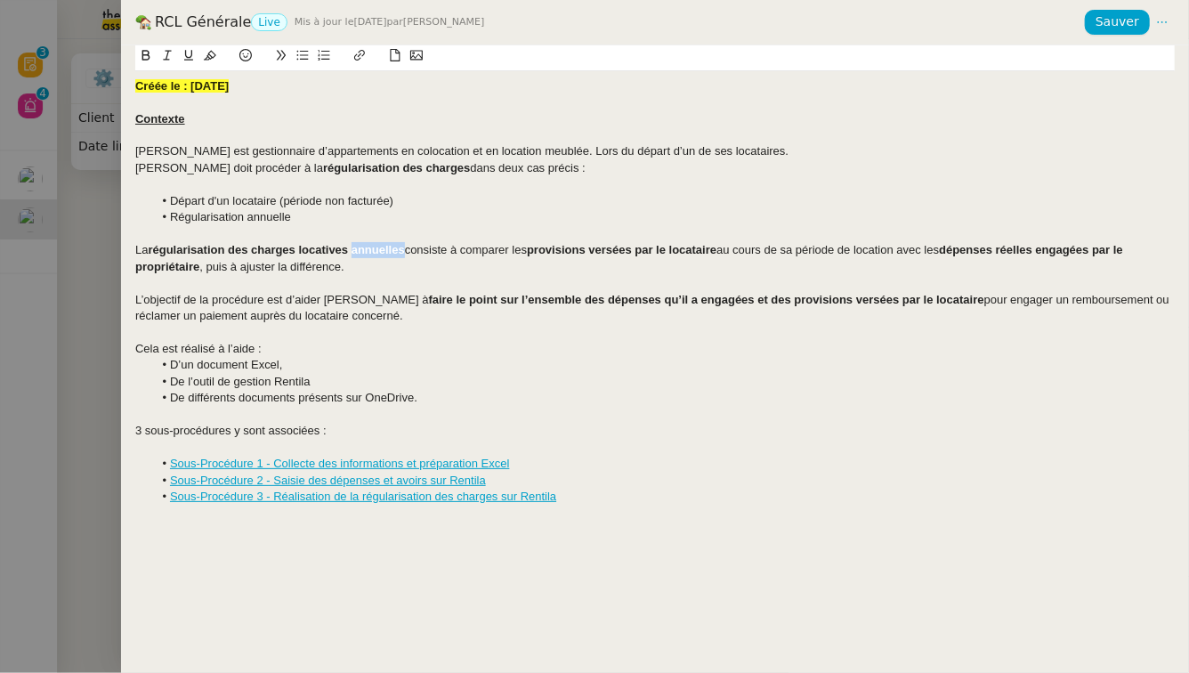
drag, startPoint x: 408, startPoint y: 251, endPoint x: 357, endPoint y: 250, distance: 50.7
click at [357, 250] on div "La régularisation des charges locatives annuelles consiste à comparer les provi…" at bounding box center [654, 258] width 1039 height 33
drag, startPoint x: 850, startPoint y: 249, endPoint x: 673, endPoint y: 256, distance: 177.2
click at [673, 256] on span "au cours de sa période de location avec les" at bounding box center [771, 249] width 222 height 13
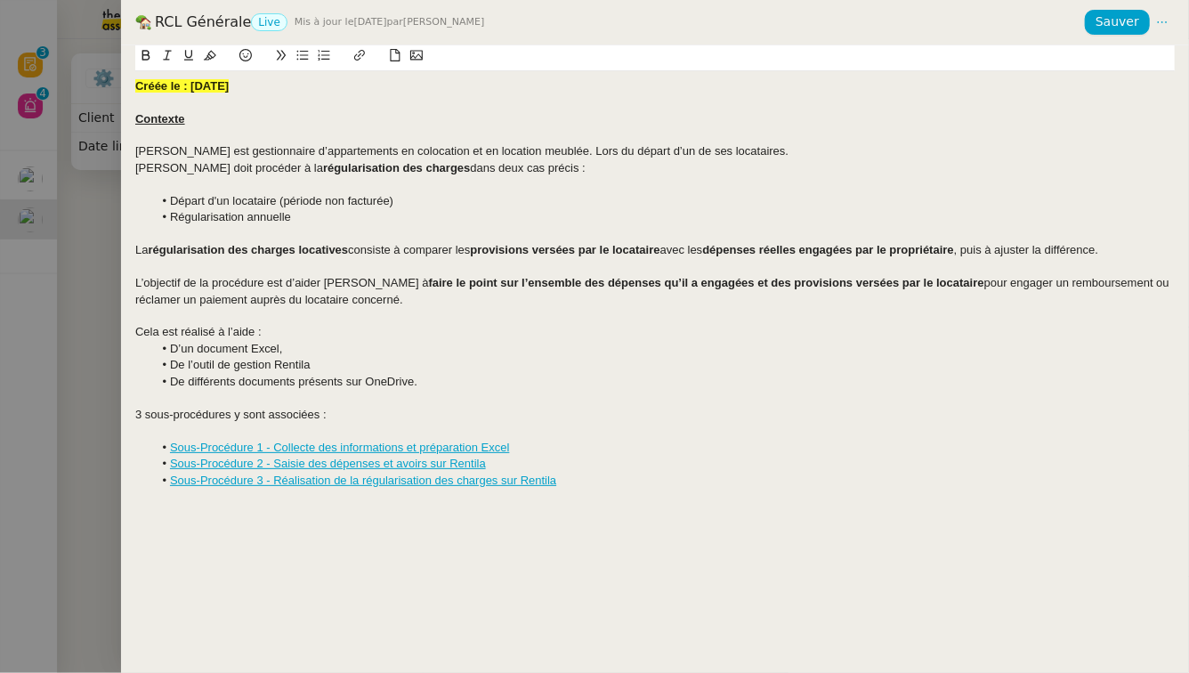
click at [305, 345] on li "D’un document Excel," at bounding box center [664, 349] width 1022 height 16
drag, startPoint x: 271, startPoint y: 331, endPoint x: 125, endPoint y: 332, distance: 145.0
click at [125, 332] on div "Créée le : 03/07/2025 Contexte Pascal est gestionnaire d’appartements en coloca…" at bounding box center [655, 358] width 1068 height 627
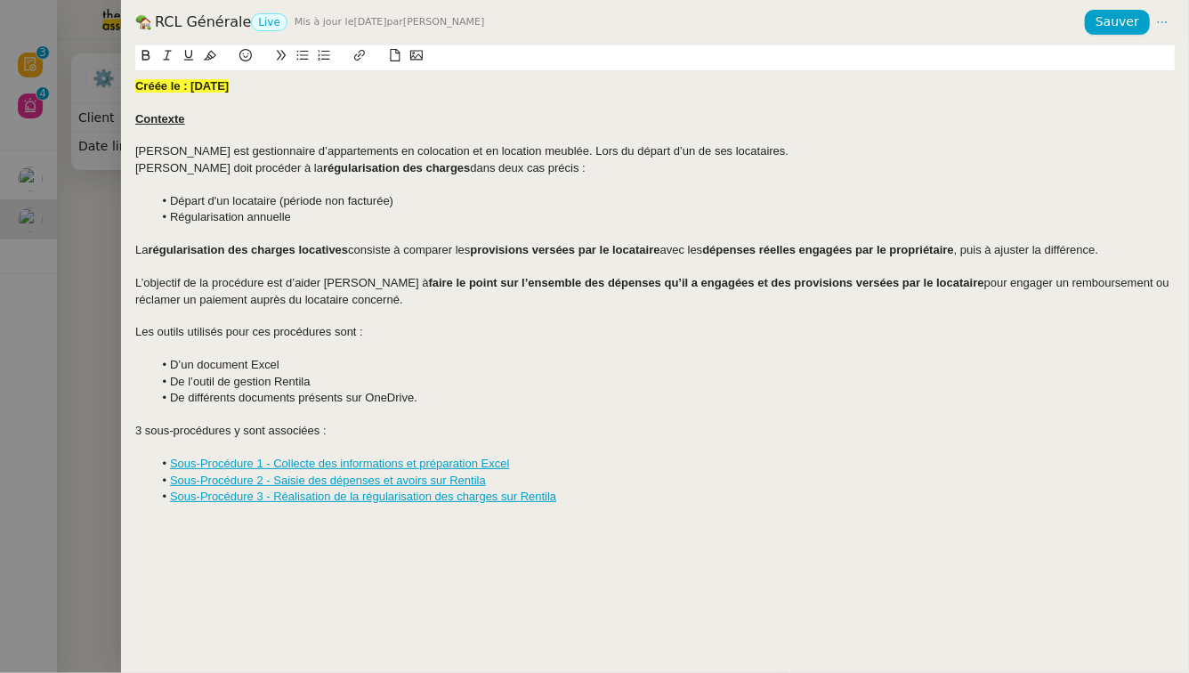
click at [185, 368] on span "D’un document Excel" at bounding box center [224, 364] width 109 height 13
drag, startPoint x: 277, startPoint y: 367, endPoint x: 190, endPoint y: 368, distance: 86.3
click at [190, 368] on li "Un document Excel" at bounding box center [664, 365] width 1022 height 16
drag, startPoint x: 274, startPoint y: 383, endPoint x: 157, endPoint y: 384, distance: 117.5
click at [157, 384] on li "De l’outil de gestion Rentila" at bounding box center [664, 382] width 1022 height 16
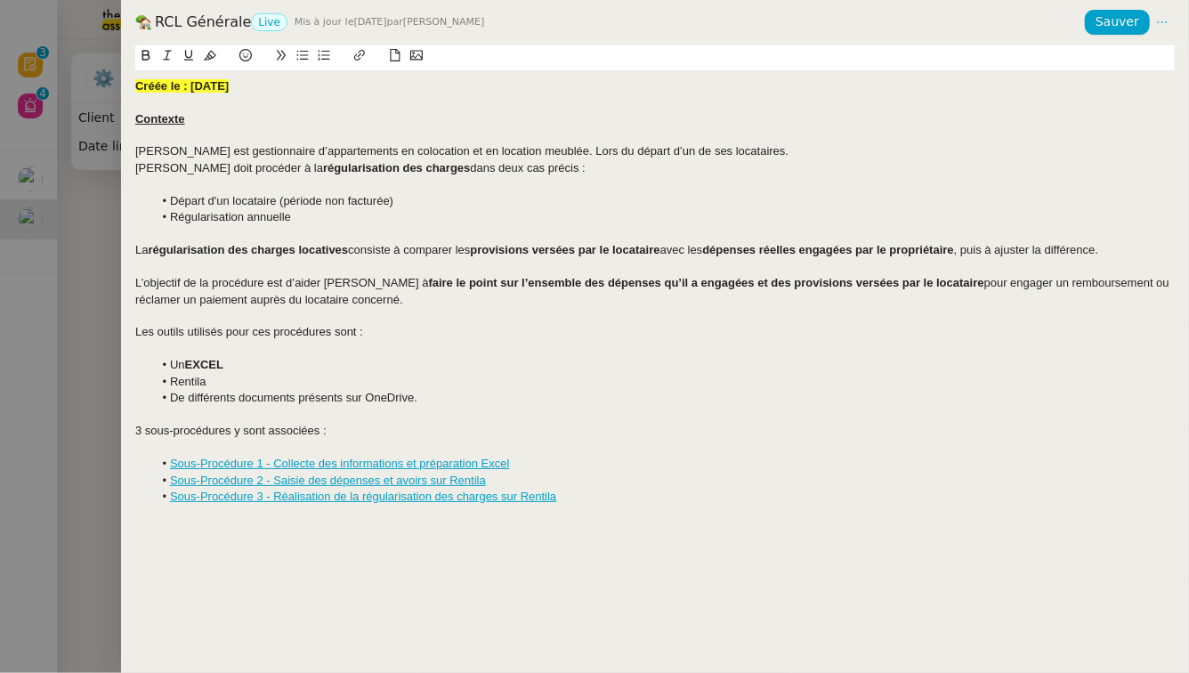
drag, startPoint x: 215, startPoint y: 384, endPoint x: 160, endPoint y: 383, distance: 55.2
click at [160, 383] on li "Rentila" at bounding box center [664, 382] width 1022 height 16
drag, startPoint x: 295, startPoint y: 400, endPoint x: 168, endPoint y: 404, distance: 127.3
click at [168, 404] on li "De différents documents présents sur OneDrive." at bounding box center [664, 398] width 1022 height 16
click at [373, 400] on li "Justificatifs présents sur OneDrive." at bounding box center [664, 398] width 1022 height 16
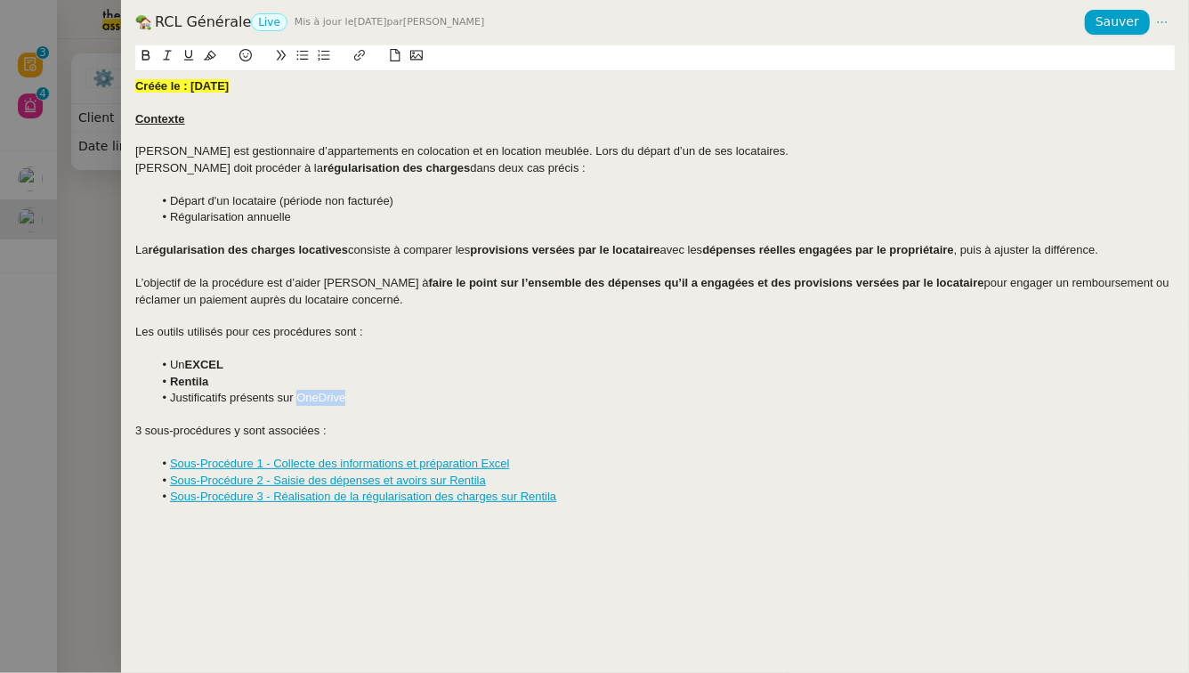
drag, startPoint x: 350, startPoint y: 397, endPoint x: 295, endPoint y: 399, distance: 54.3
click at [295, 399] on li "Justificatifs présents sur OneDrive" at bounding box center [664, 398] width 1022 height 16
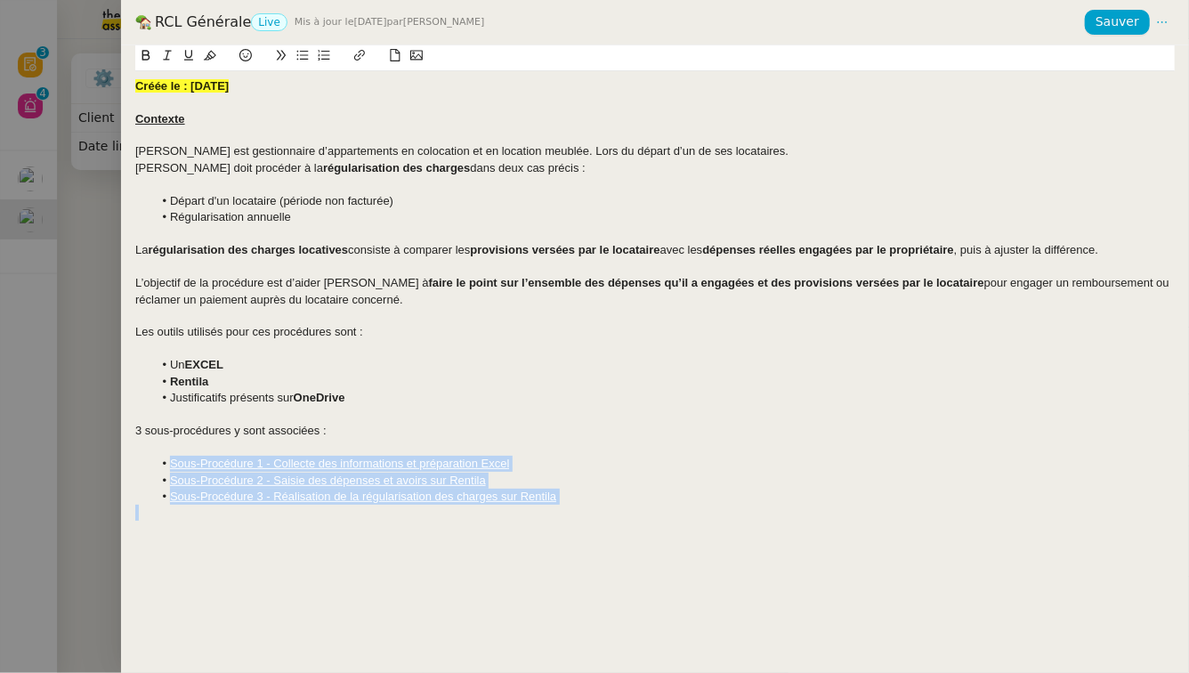
drag, startPoint x: 600, startPoint y: 511, endPoint x: 112, endPoint y: 465, distance: 489.7
click at [112, 465] on div "RCL Générale Live Mis à jour le 2 oct. 2025 par Camille T. Sauver Créée le : 03…" at bounding box center [594, 336] width 1189 height 673
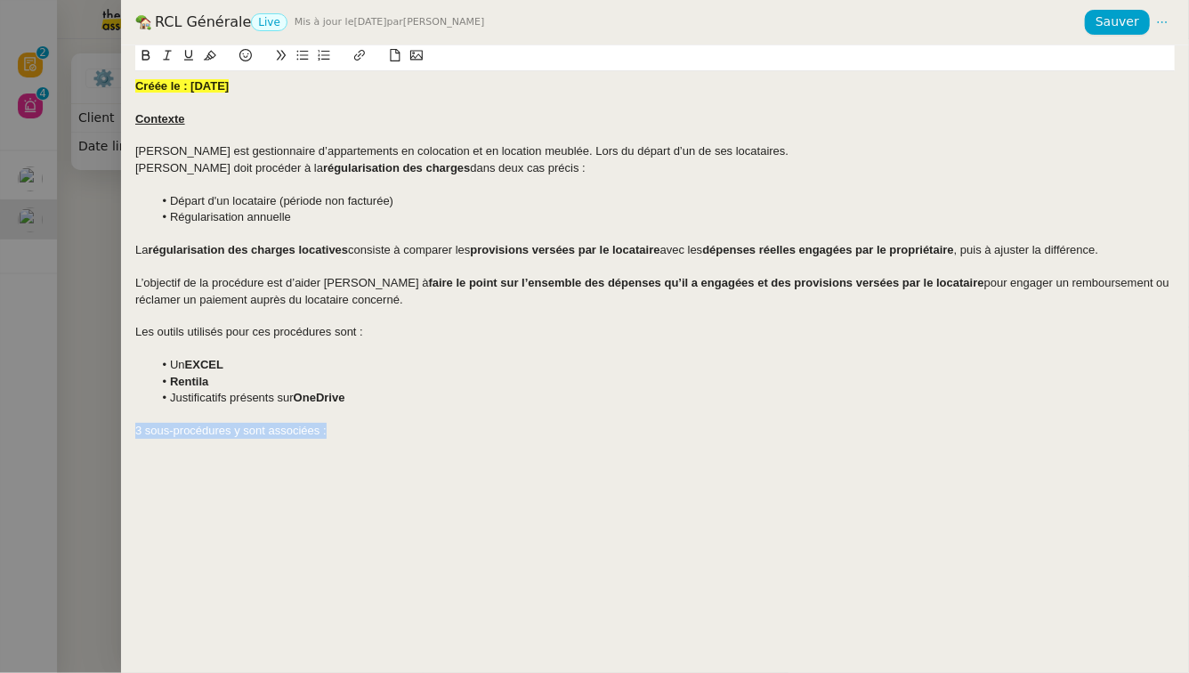
drag, startPoint x: 335, startPoint y: 434, endPoint x: 74, endPoint y: 434, distance: 261.6
click at [74, 434] on div "RCL Générale Live Mis à jour le 2 oct. 2025 par Camille T. Sauver Créée le : 03…" at bounding box center [594, 336] width 1189 height 673
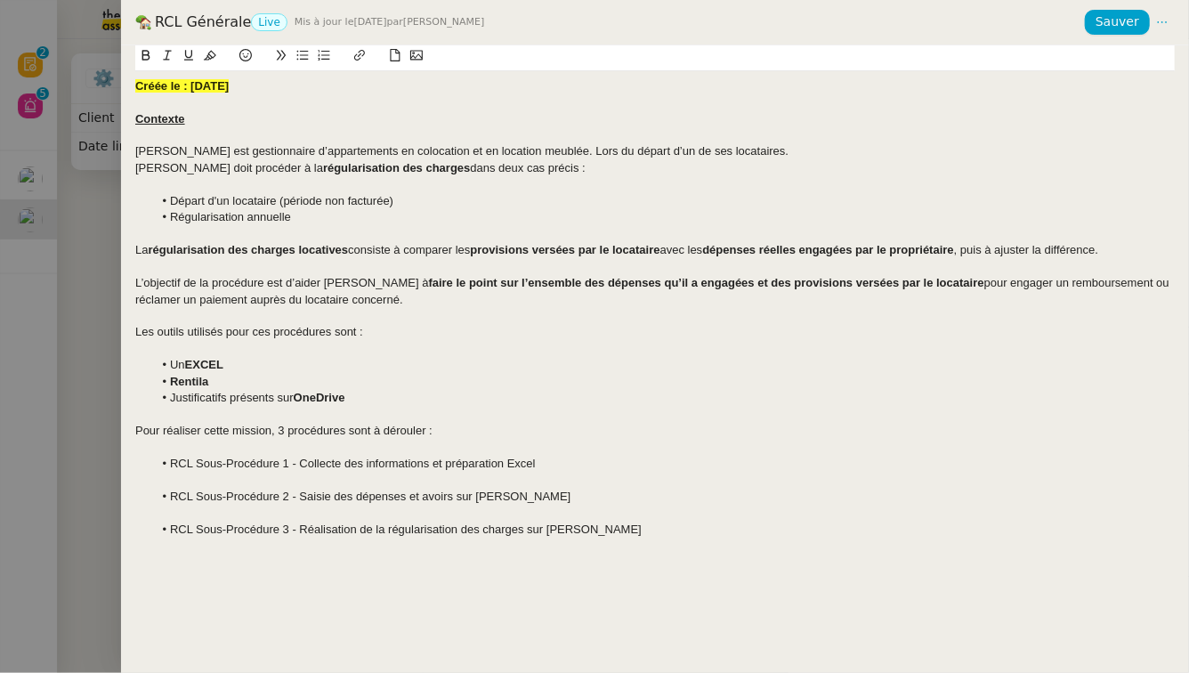
click at [212, 487] on div at bounding box center [654, 481] width 1039 height 16
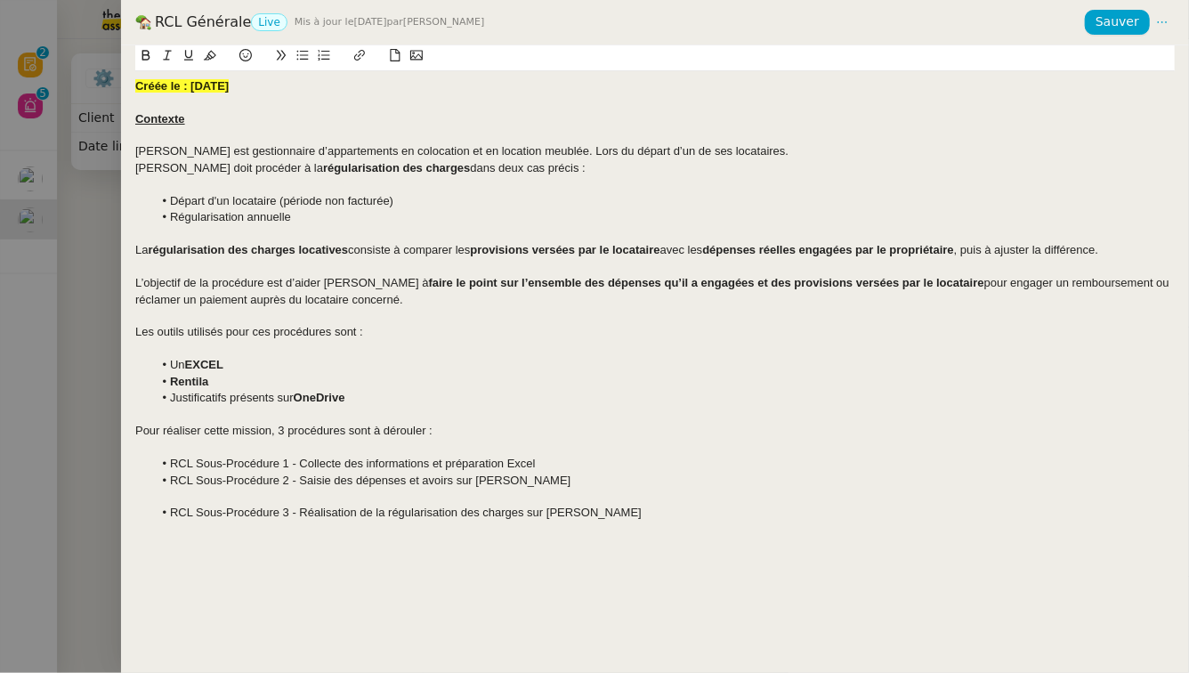
click at [230, 497] on div at bounding box center [654, 497] width 1039 height 16
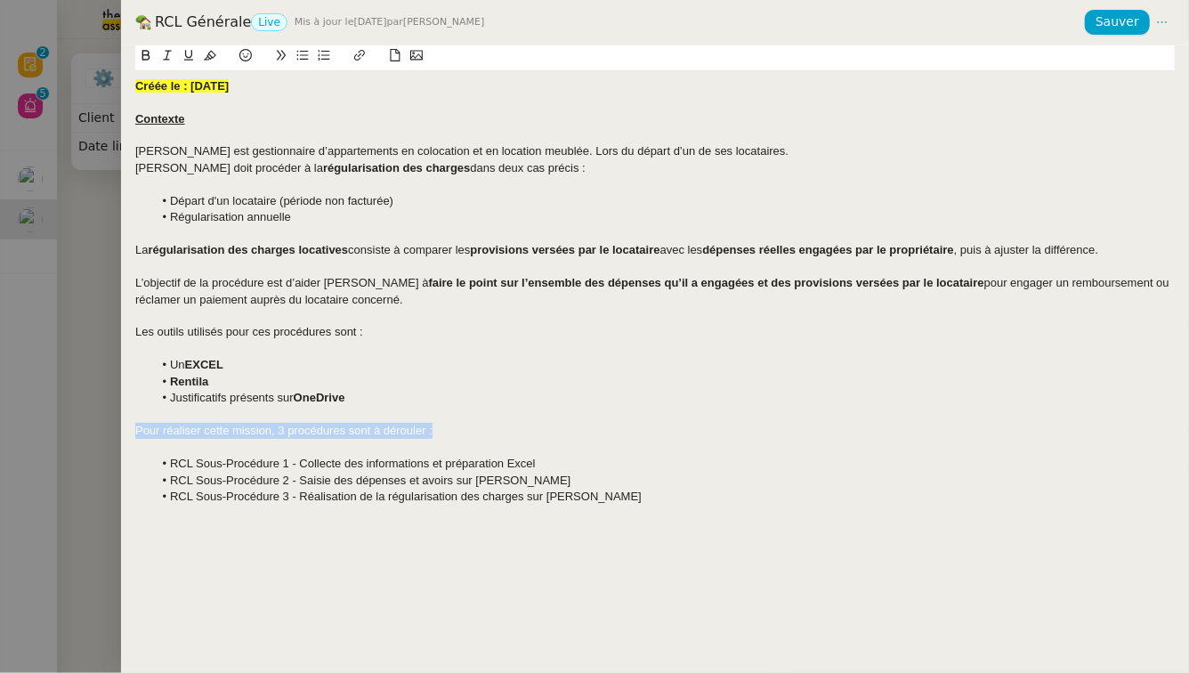
drag, startPoint x: 417, startPoint y: 435, endPoint x: 134, endPoint y: 436, distance: 283.0
click at [134, 436] on div "Créée le : 03/07/2025 Contexte Pascal est gestionnaire d’appartements en coloca…" at bounding box center [655, 358] width 1068 height 627
click at [1111, 28] on span "Sauver" at bounding box center [1117, 22] width 44 height 20
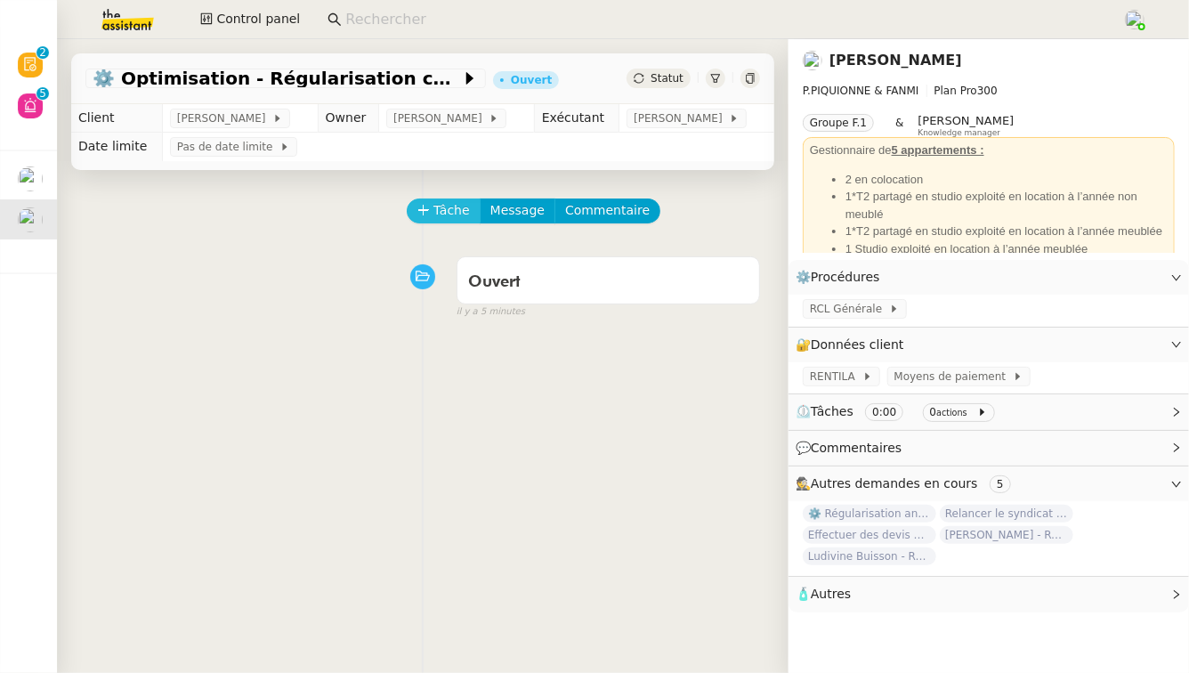
click at [452, 213] on span "Tâche" at bounding box center [451, 210] width 36 height 20
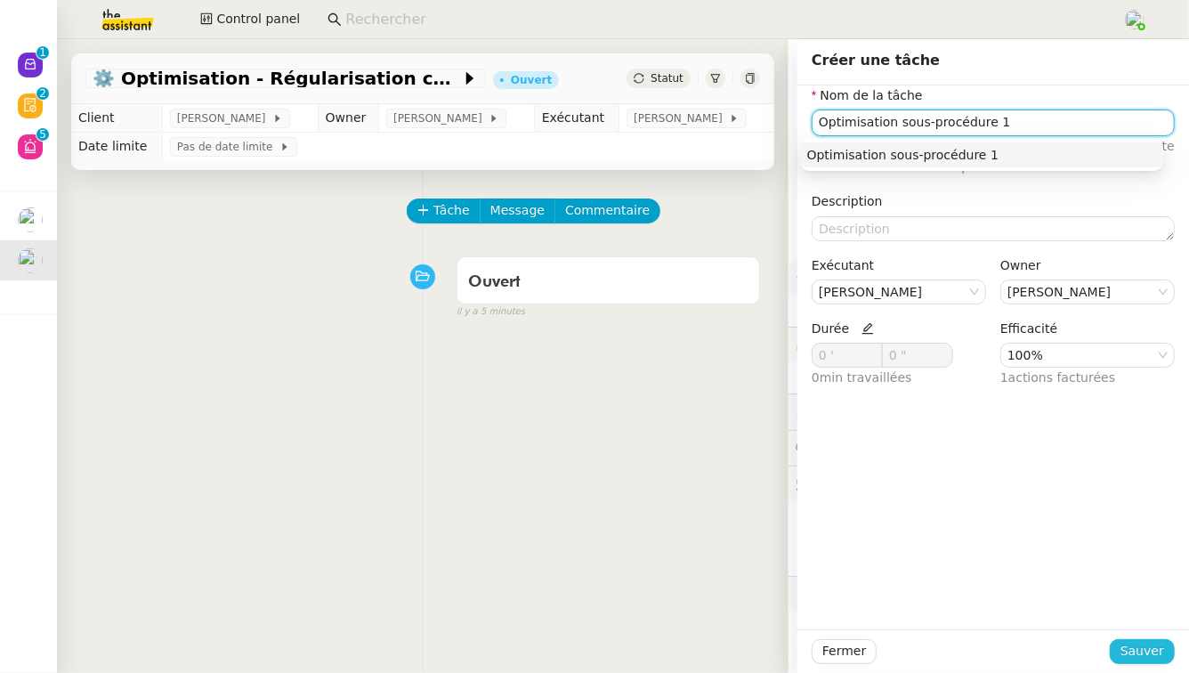
type input "Optimisation sous-procédure 1"
click at [1156, 649] on button "Sauver" at bounding box center [1142, 651] width 65 height 25
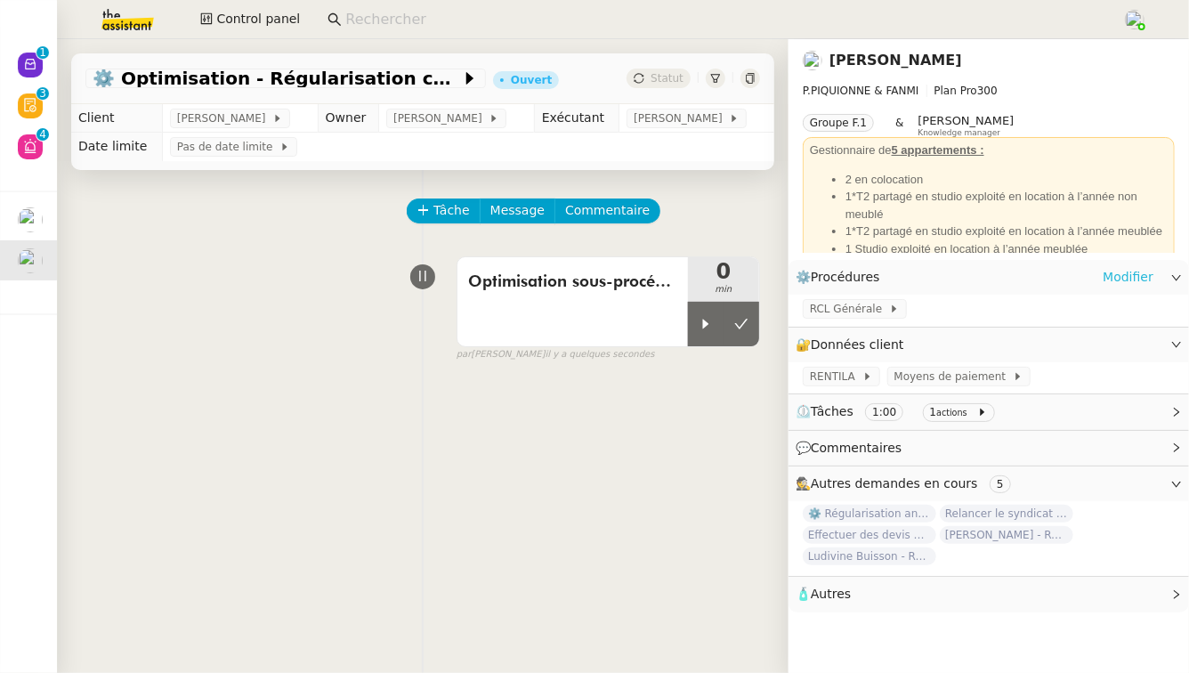
click at [1127, 277] on link "Modifier" at bounding box center [1128, 277] width 51 height 20
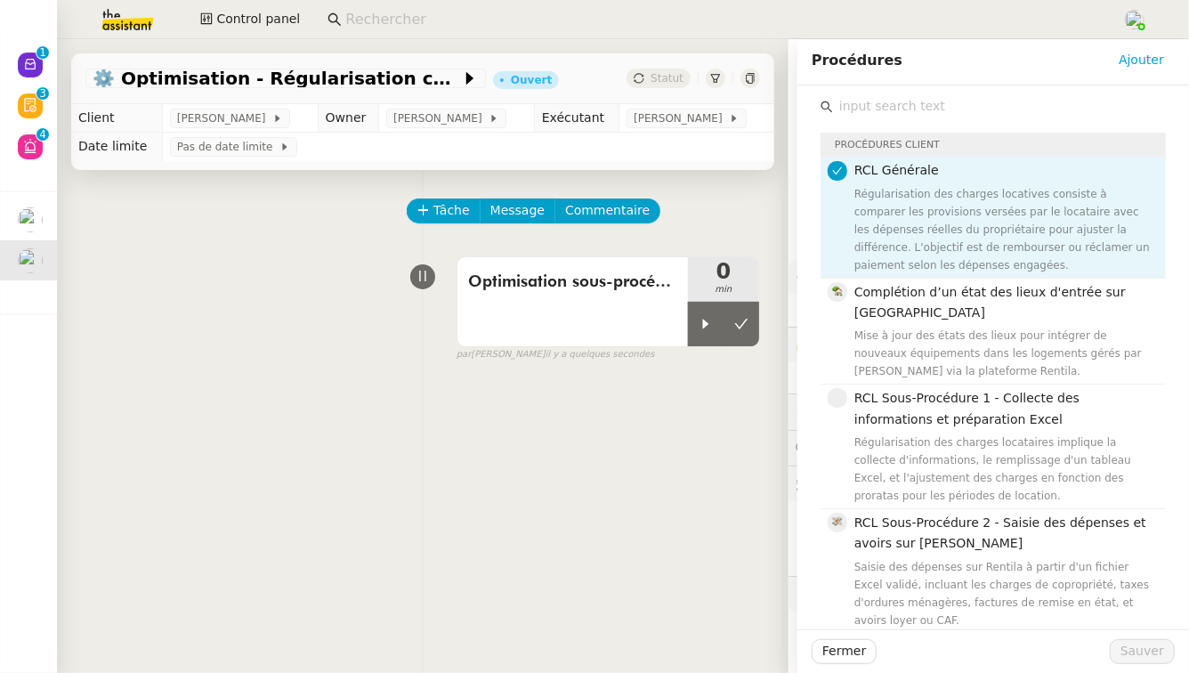
click at [994, 246] on div "Régularisation des charges locatives consiste à comparer les provisions versées…" at bounding box center [1004, 229] width 301 height 89
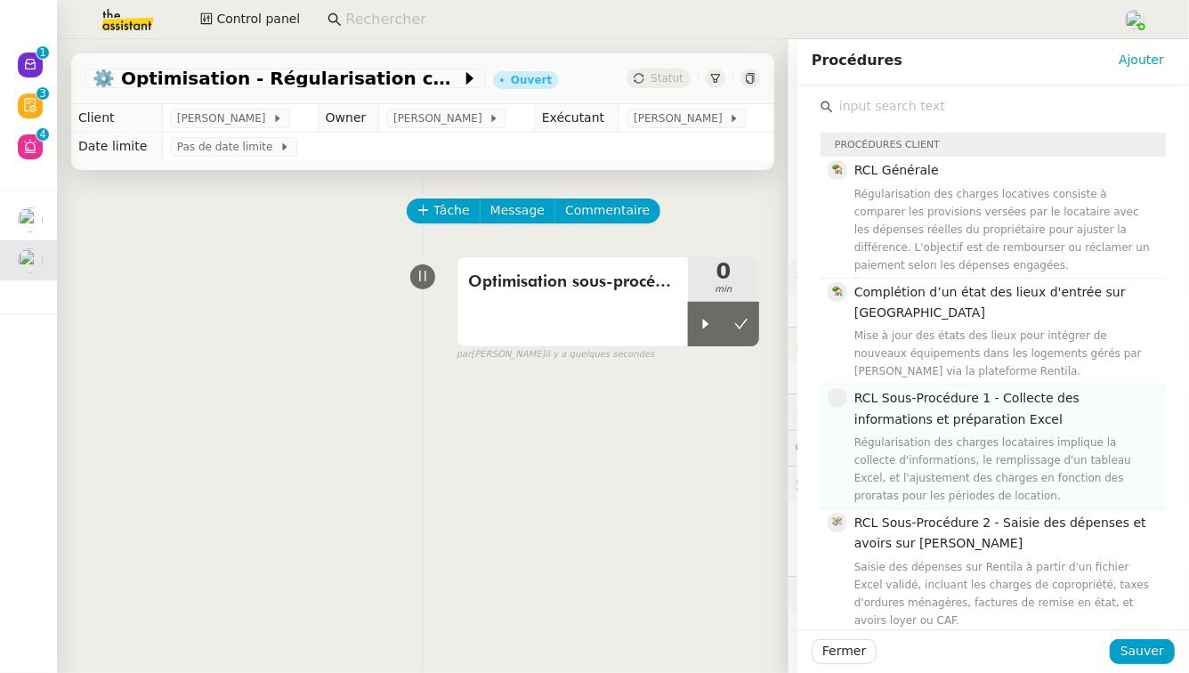
click at [990, 396] on h4 "RCL Sous-Procédure 1 - Collecte des informations et préparation Excel" at bounding box center [1004, 409] width 301 height 42
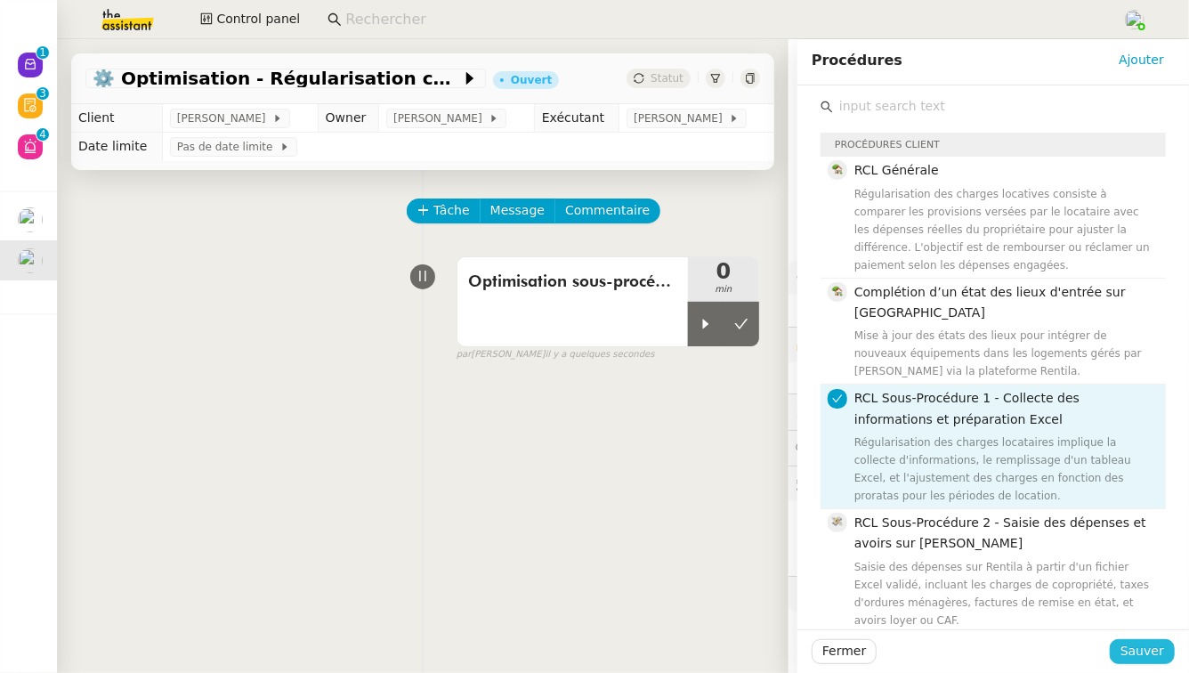
click at [1120, 642] on span "Sauver" at bounding box center [1142, 651] width 44 height 20
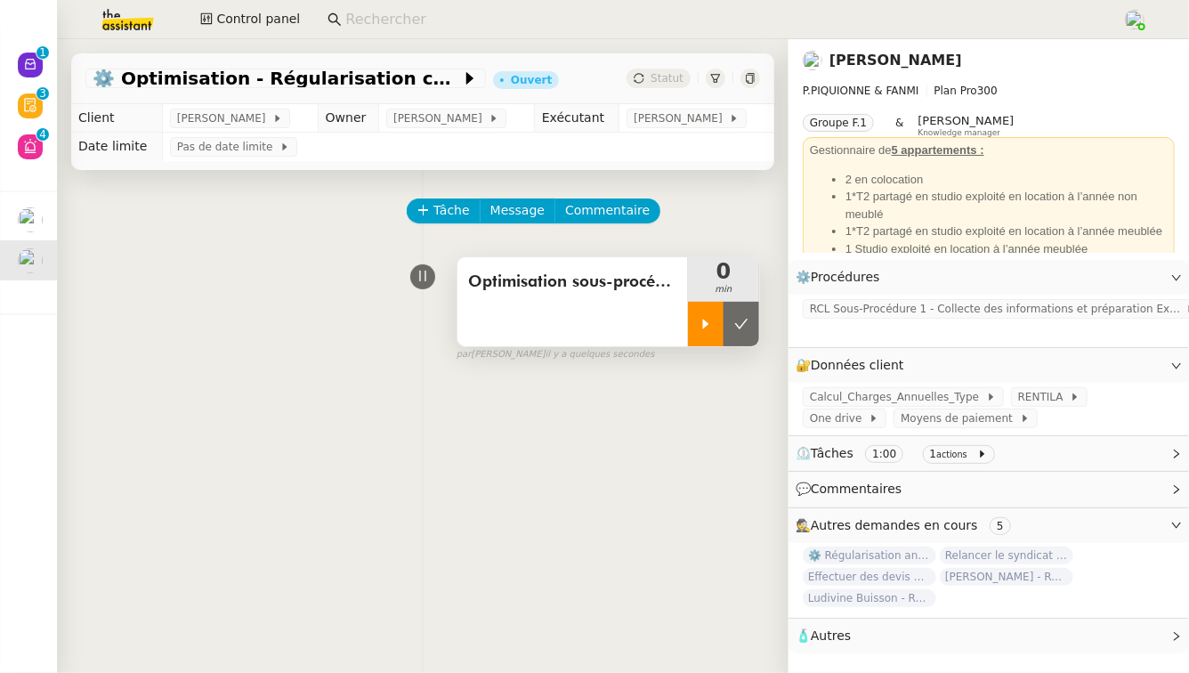
click at [699, 325] on icon at bounding box center [706, 324] width 14 height 14
click at [894, 314] on span "RCL Sous-Procédure 1 - Collecte des informations et préparation Excel" at bounding box center [998, 309] width 376 height 18
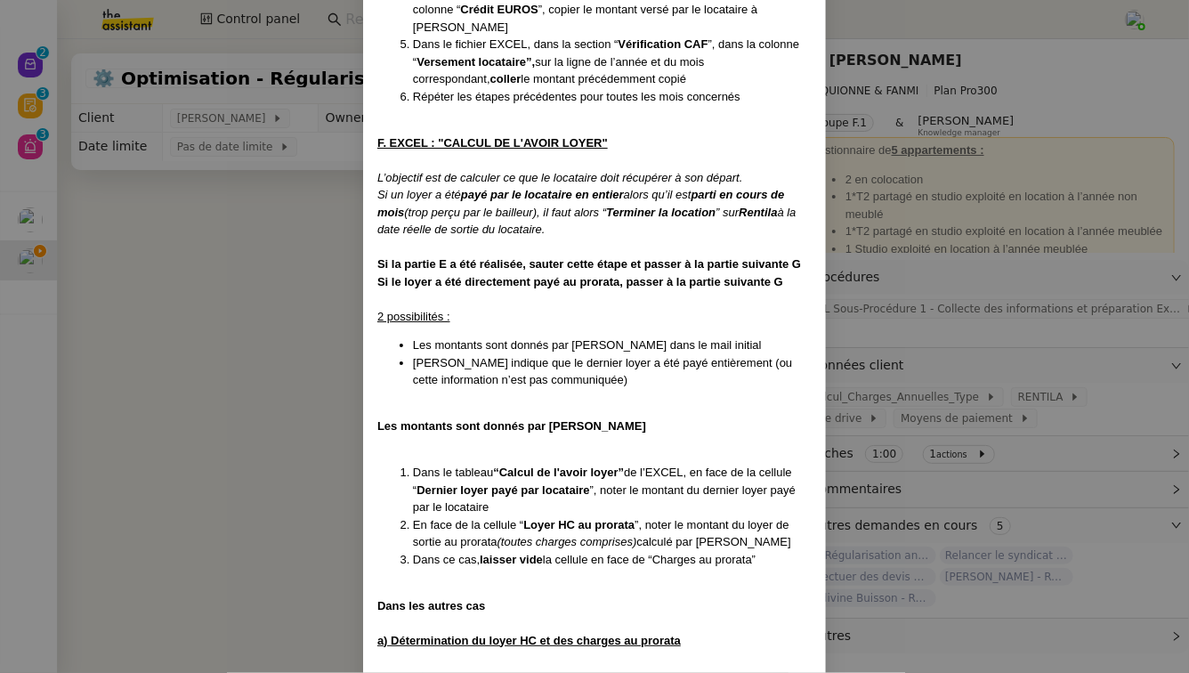
scroll to position [6011, 0]
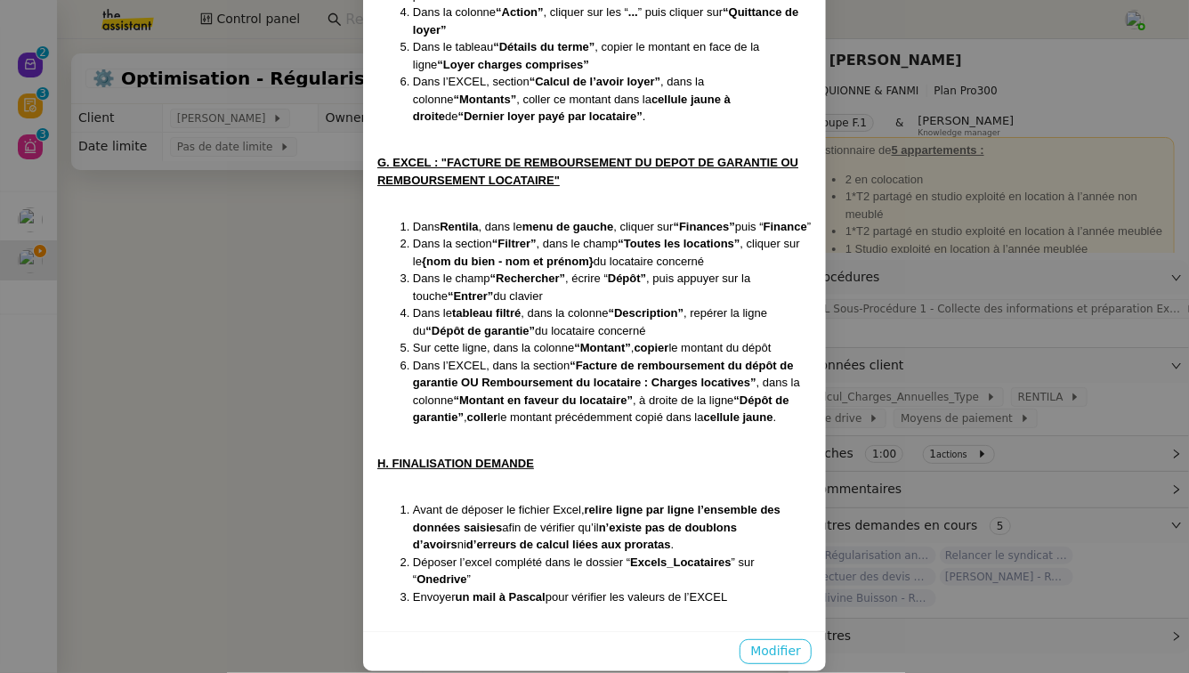
click at [779, 641] on span "Modifier" at bounding box center [775, 651] width 51 height 20
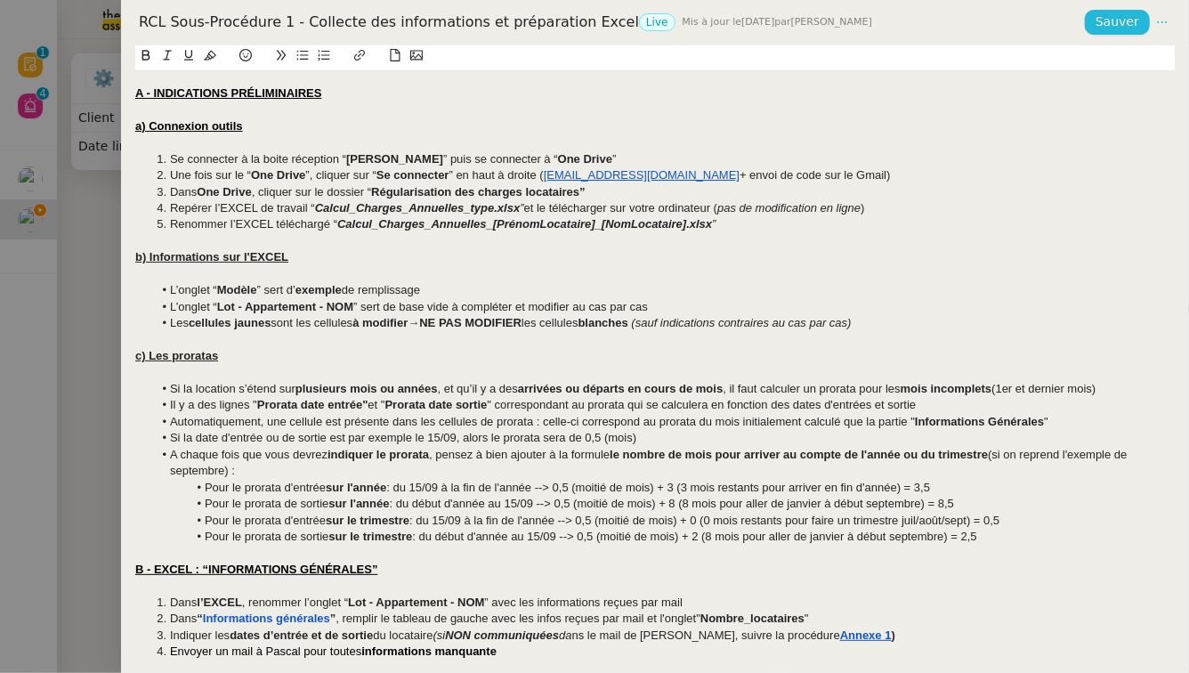
scroll to position [123, 0]
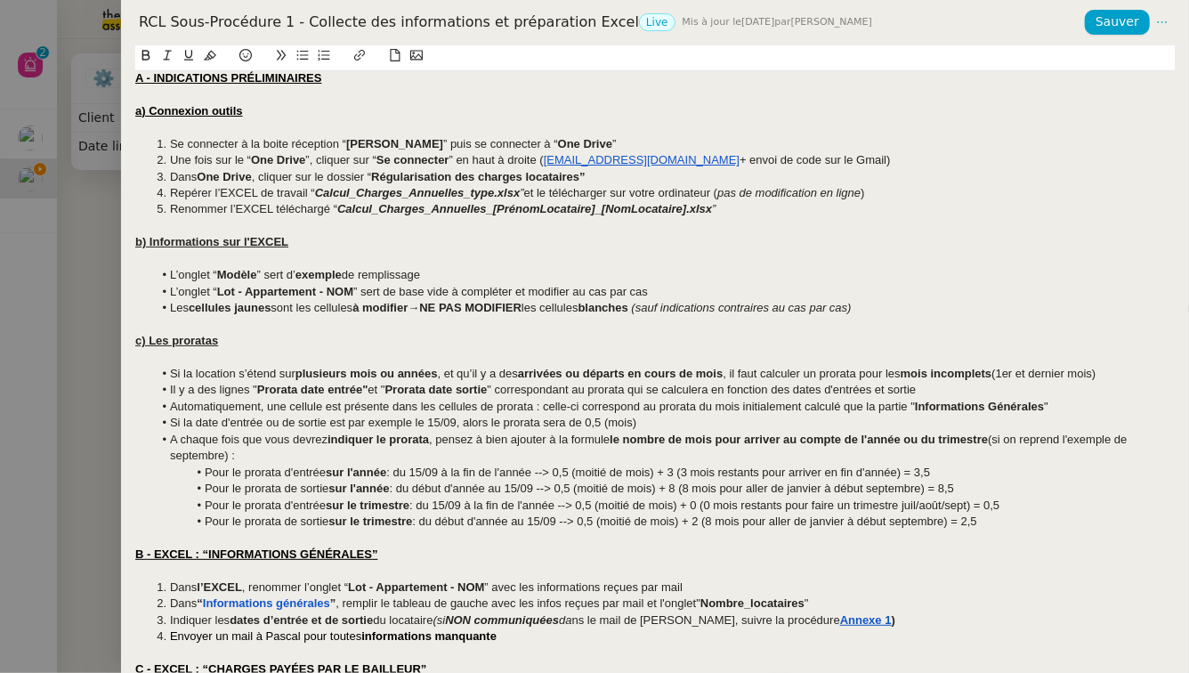
click at [546, 424] on li "Si la date d'entrée ou de sortie est par exemple le 15/09, alors le prorata ser…" at bounding box center [664, 423] width 1022 height 16
drag, startPoint x: 595, startPoint y: 418, endPoint x: 490, endPoint y: 425, distance: 105.2
click at [490, 425] on li "Si la date d'entrée ou de sortie est par exemple le 15/09, alors le prorata DU …" at bounding box center [664, 423] width 1022 height 16
click at [466, 440] on li "A chaque fois que vous devrez indiquer le prorata , pensez à bien ajouter à la …" at bounding box center [664, 448] width 1022 height 33
click at [626, 471] on li "Pour le prorata d'entrée sur l'année : du 15/09 à la fin de l'année --> 0,5 (mo…" at bounding box center [664, 473] width 1022 height 16
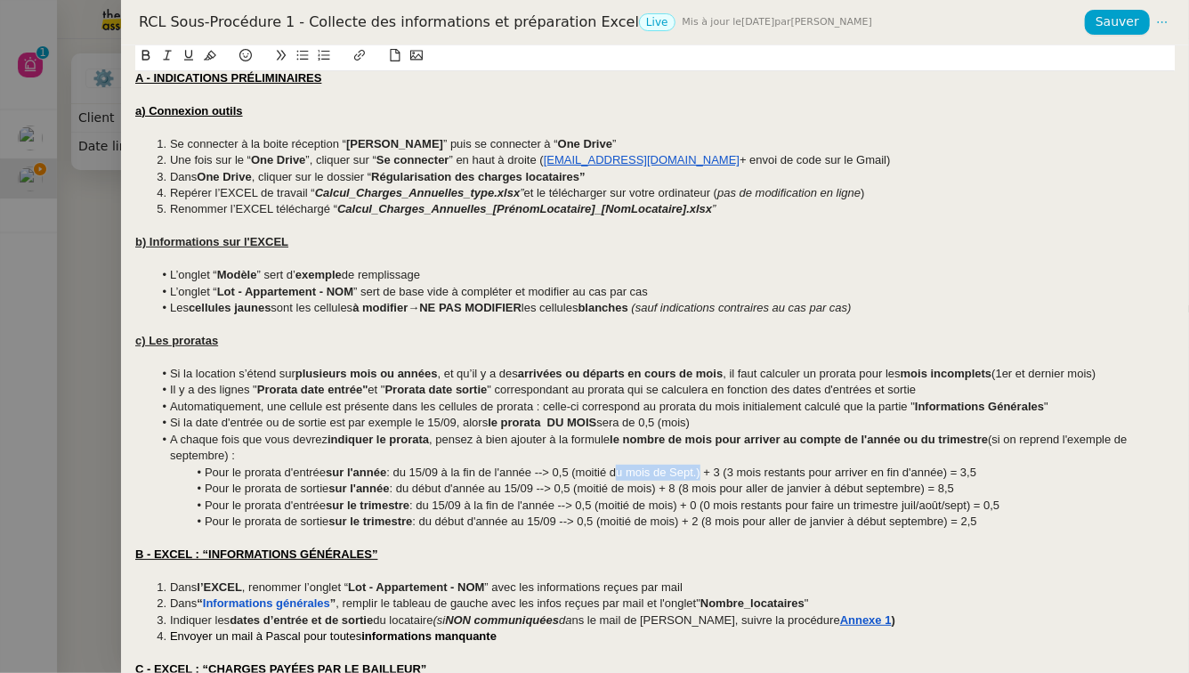
drag, startPoint x: 702, startPoint y: 473, endPoint x: 616, endPoint y: 472, distance: 86.3
click at [616, 472] on li "Pour le prorata d'entrée sur l'année : du 15/09 à la fin de l'année --> 0,5 (mo…" at bounding box center [664, 473] width 1022 height 16
copy li "du mois de Sept."
drag, startPoint x: 618, startPoint y: 490, endPoint x: 658, endPoint y: 484, distance: 40.5
click at [658, 484] on li "Pour le prorata de sortie sur l'année : du début d'année au 15/09 --> 0,5 (moit…" at bounding box center [664, 489] width 1022 height 16
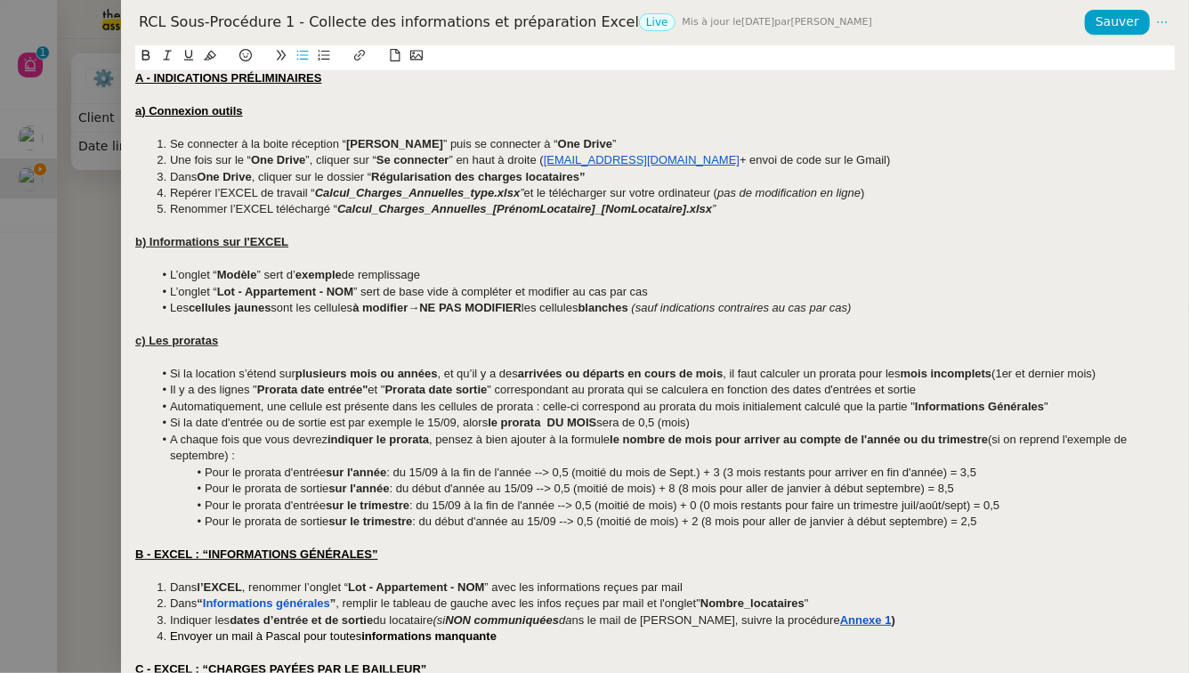
scroll to position [0, 0]
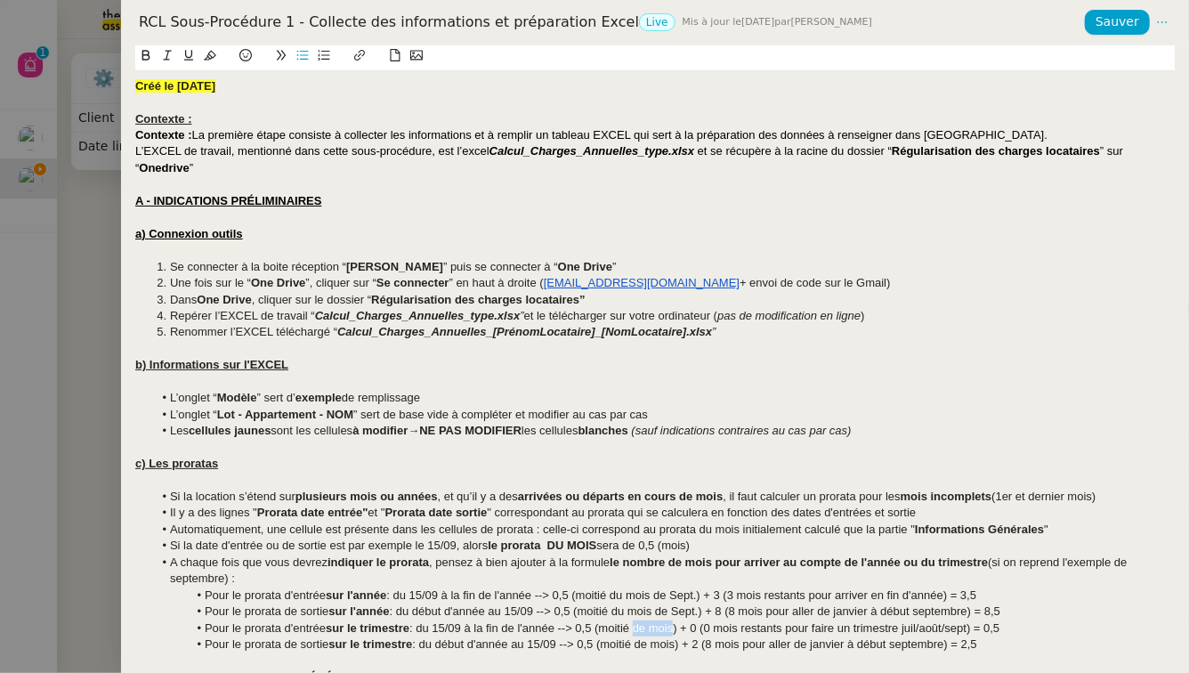
drag, startPoint x: 641, startPoint y: 633, endPoint x: 679, endPoint y: 630, distance: 38.4
click at [679, 630] on li "Pour le prorata d'entrée sur le trimestre : du 15/09 à la fin de l'année --> 0,…" at bounding box center [664, 628] width 1022 height 16
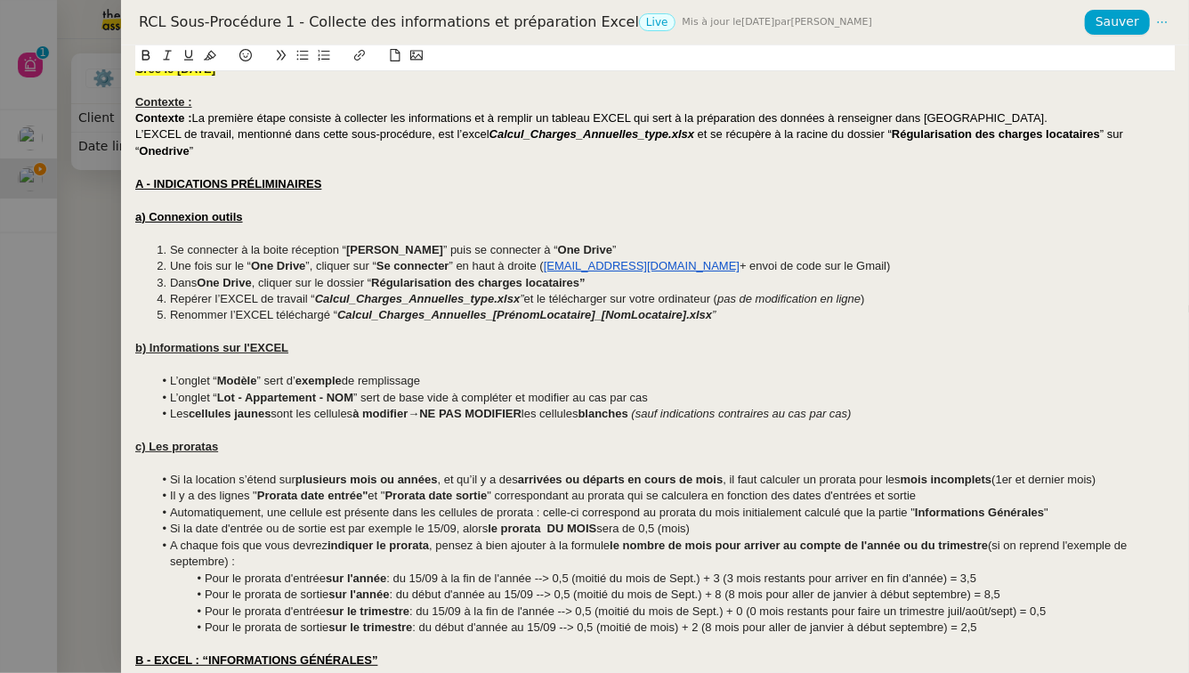
scroll to position [22, 0]
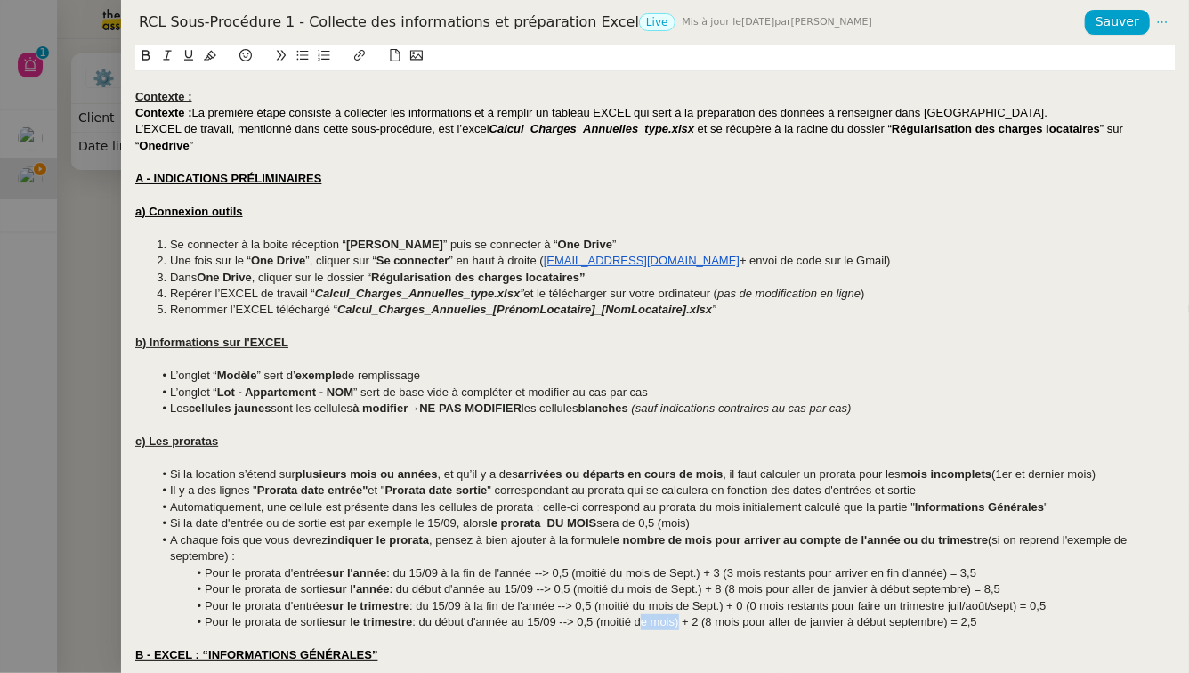
drag, startPoint x: 642, startPoint y: 624, endPoint x: 679, endPoint y: 618, distance: 37.0
click at [679, 618] on li "Pour le prorata de sortie sur le trimestre : du début d'année au 15/09 --> 0,5 …" at bounding box center [664, 622] width 1022 height 16
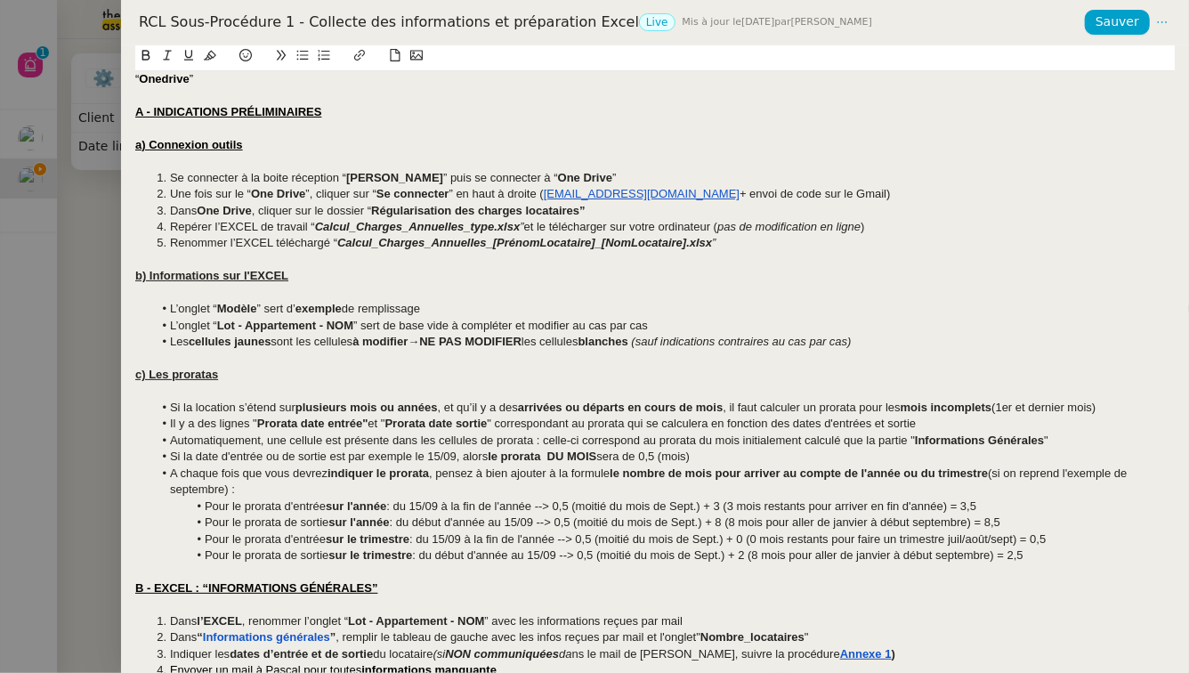
scroll to position [90, 0]
click at [1102, 25] on span "Sauver" at bounding box center [1117, 22] width 44 height 20
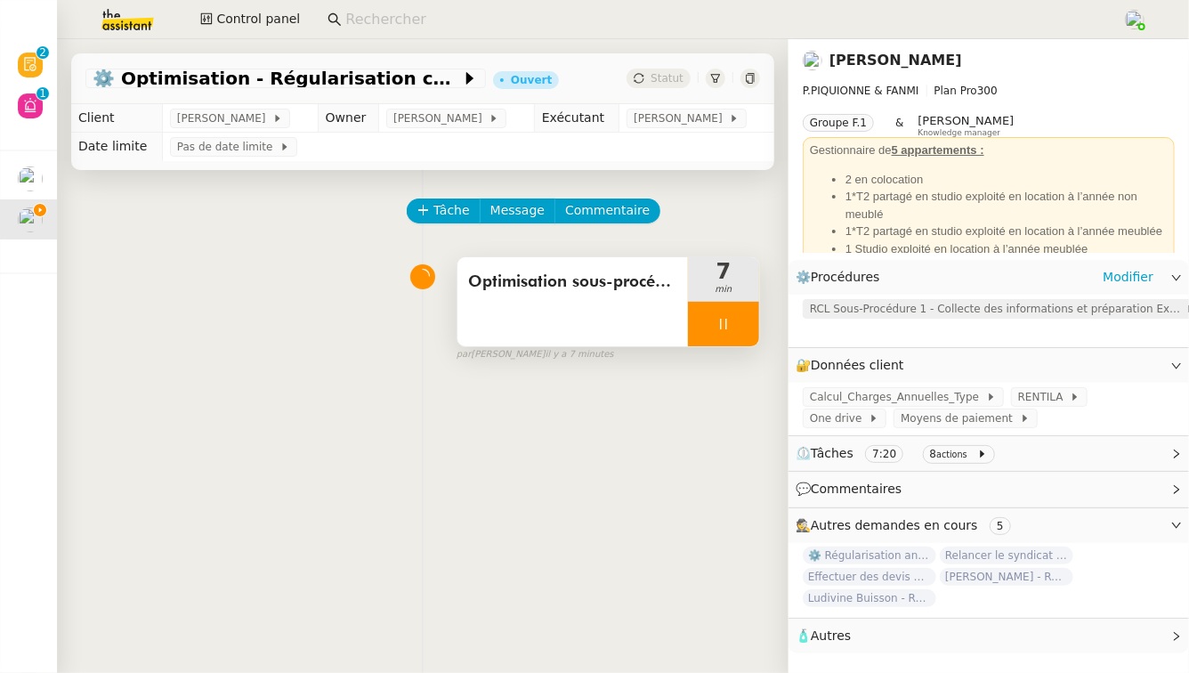
click at [1034, 310] on span "RCL Sous-Procédure 1 - Collecte des informations et préparation Excel" at bounding box center [998, 309] width 376 height 18
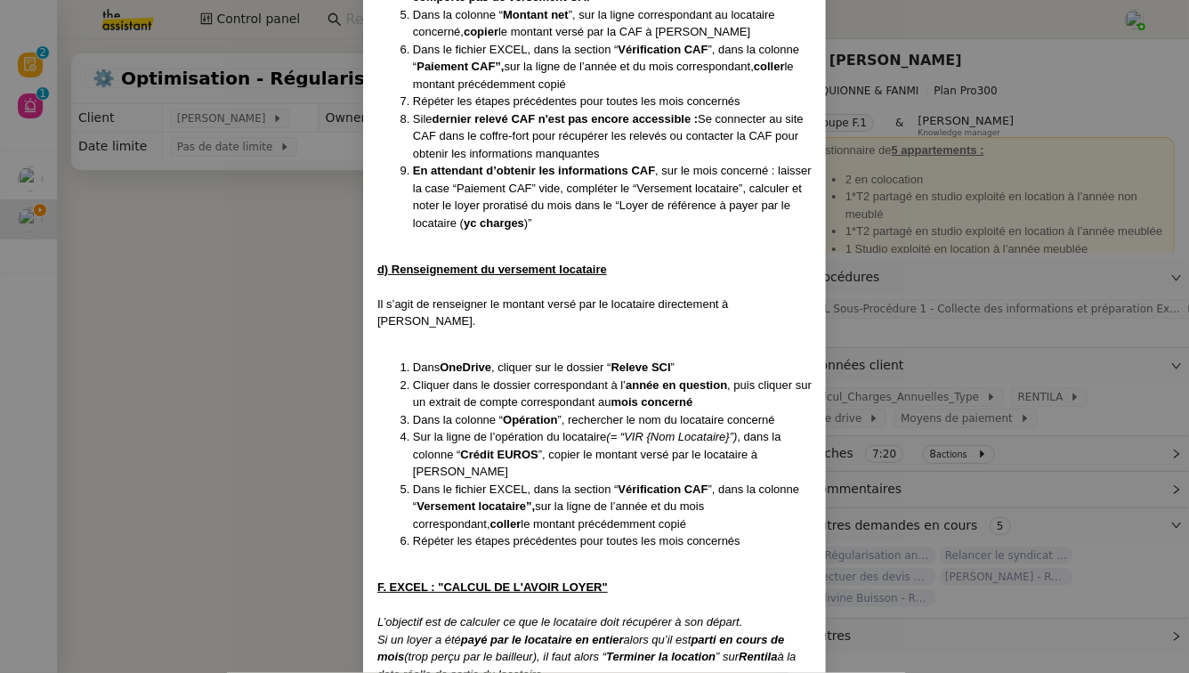
scroll to position [6063, 0]
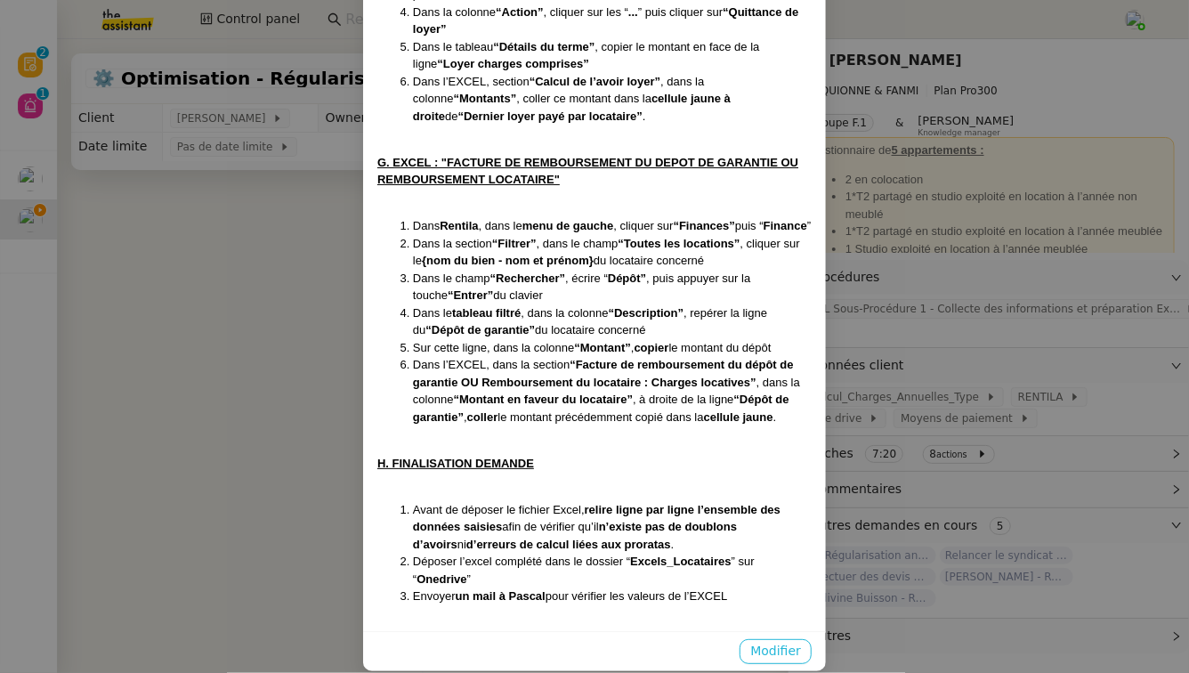
click at [797, 642] on button "Modifier" at bounding box center [775, 651] width 72 height 25
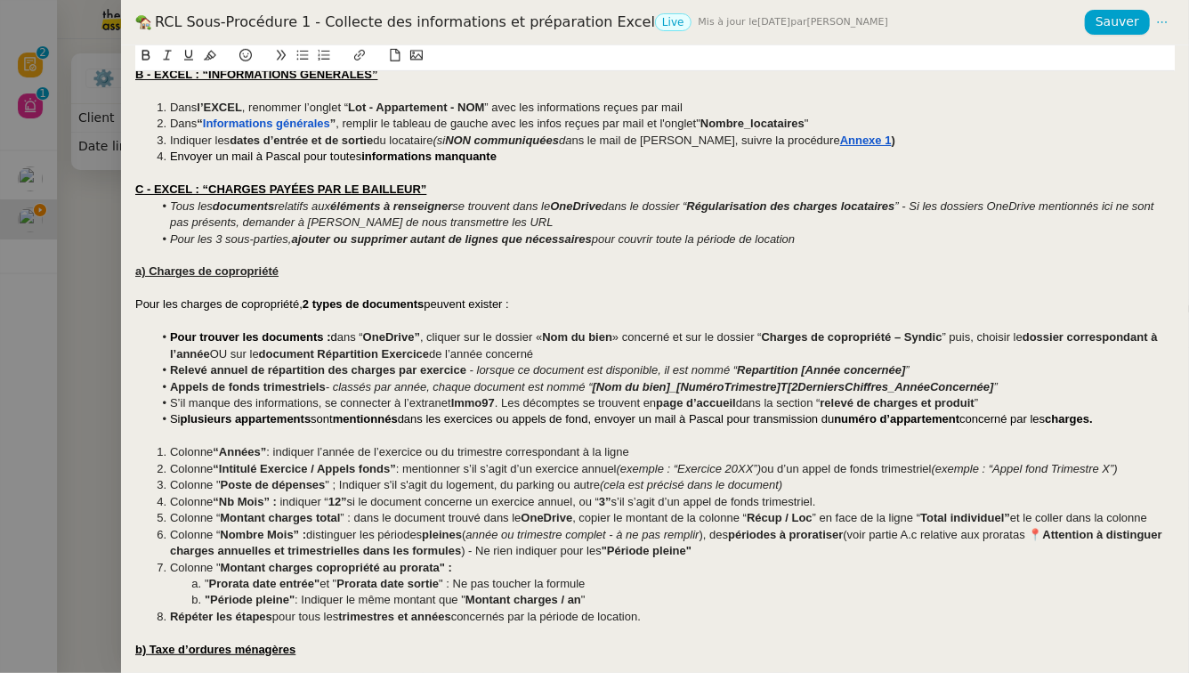
scroll to position [628, 0]
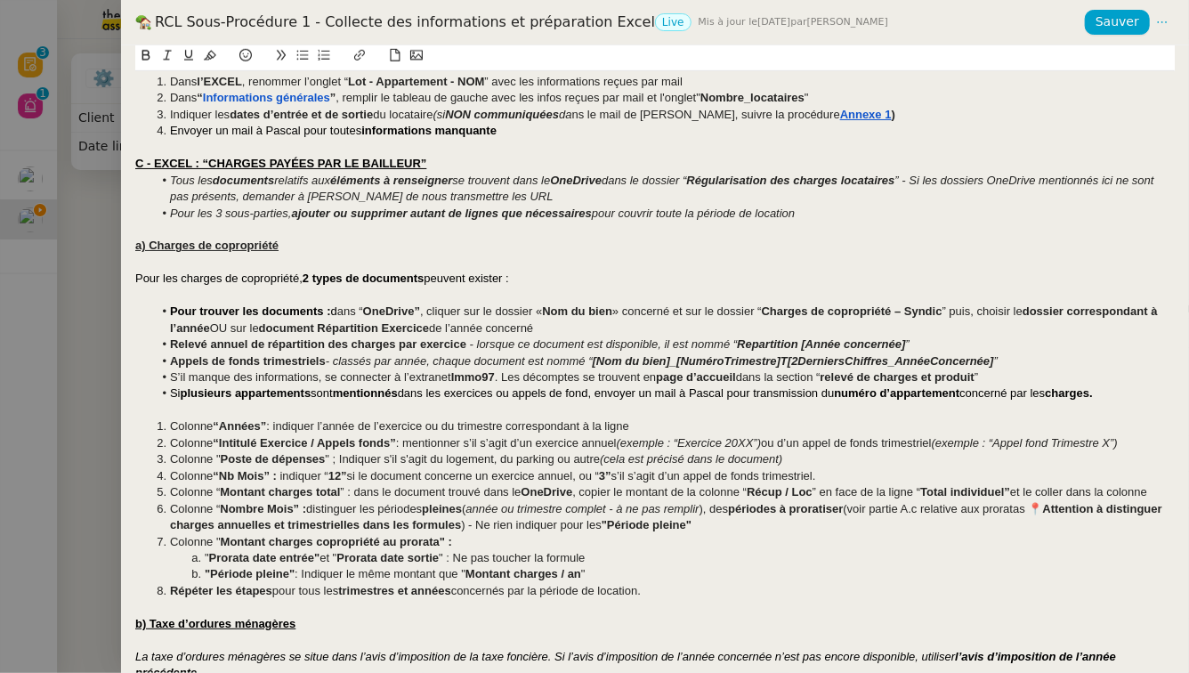
click at [171, 309] on strong "Pour trouver les documents :" at bounding box center [250, 310] width 161 height 13
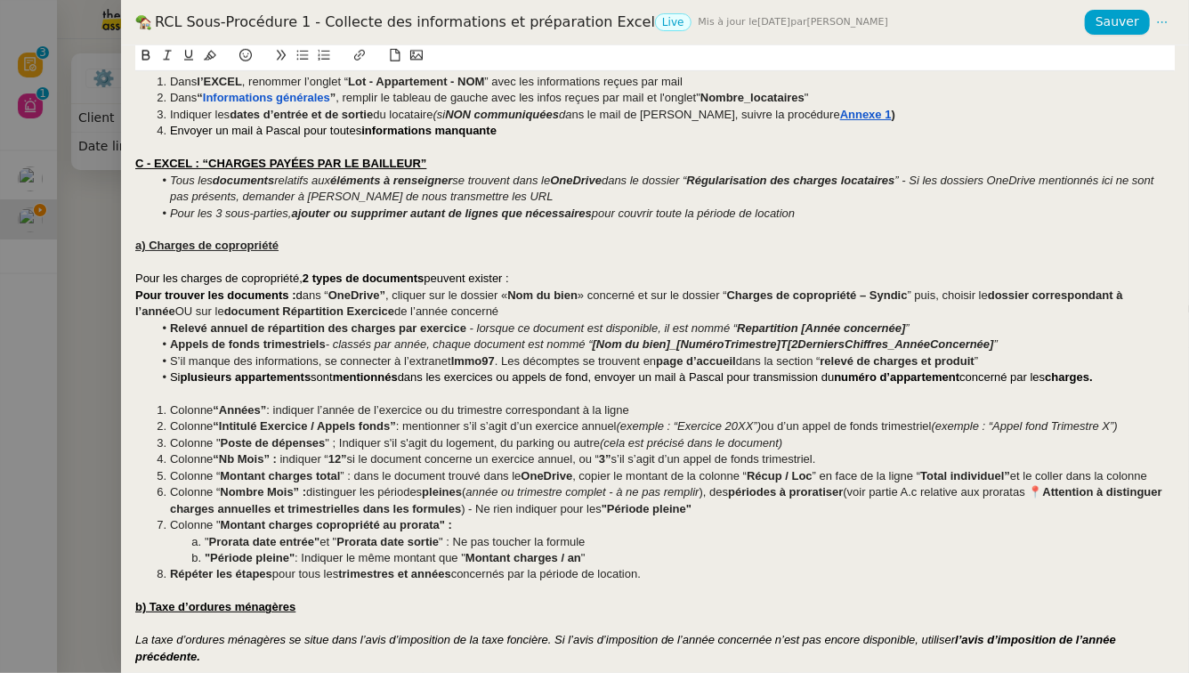
click at [565, 306] on div "Pour trouver les documents : d ans “ OneDrive” , cliquer sur le dossier « Nom d…" at bounding box center [654, 303] width 1039 height 33
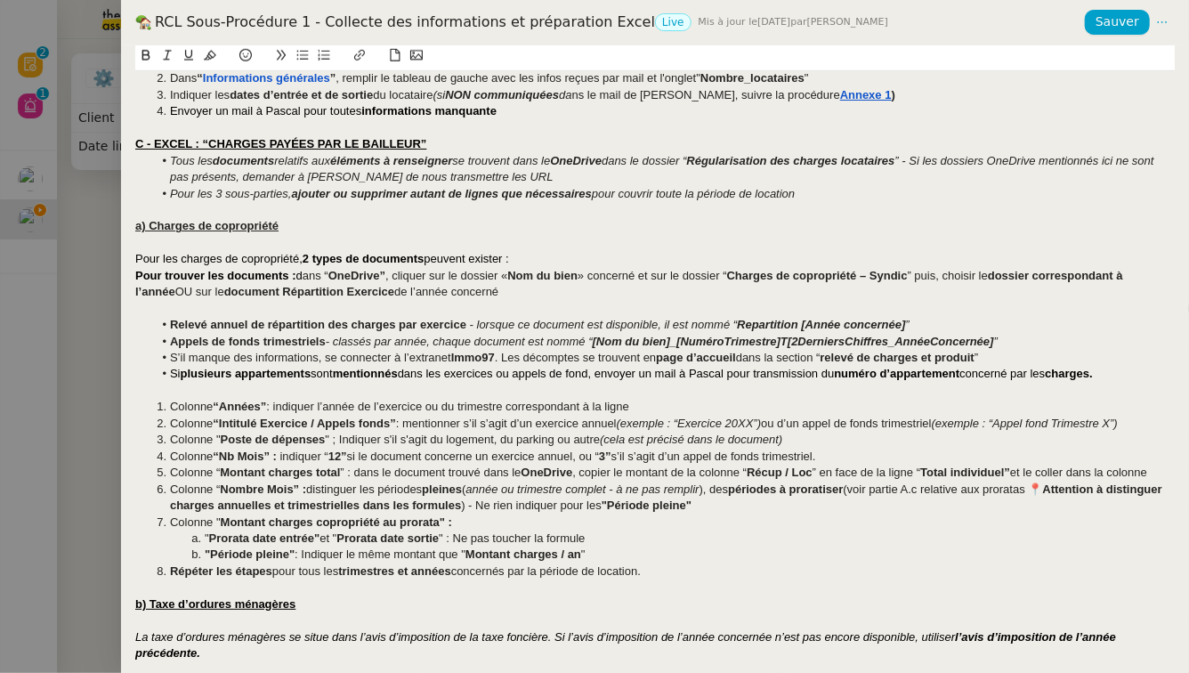
scroll to position [656, 0]
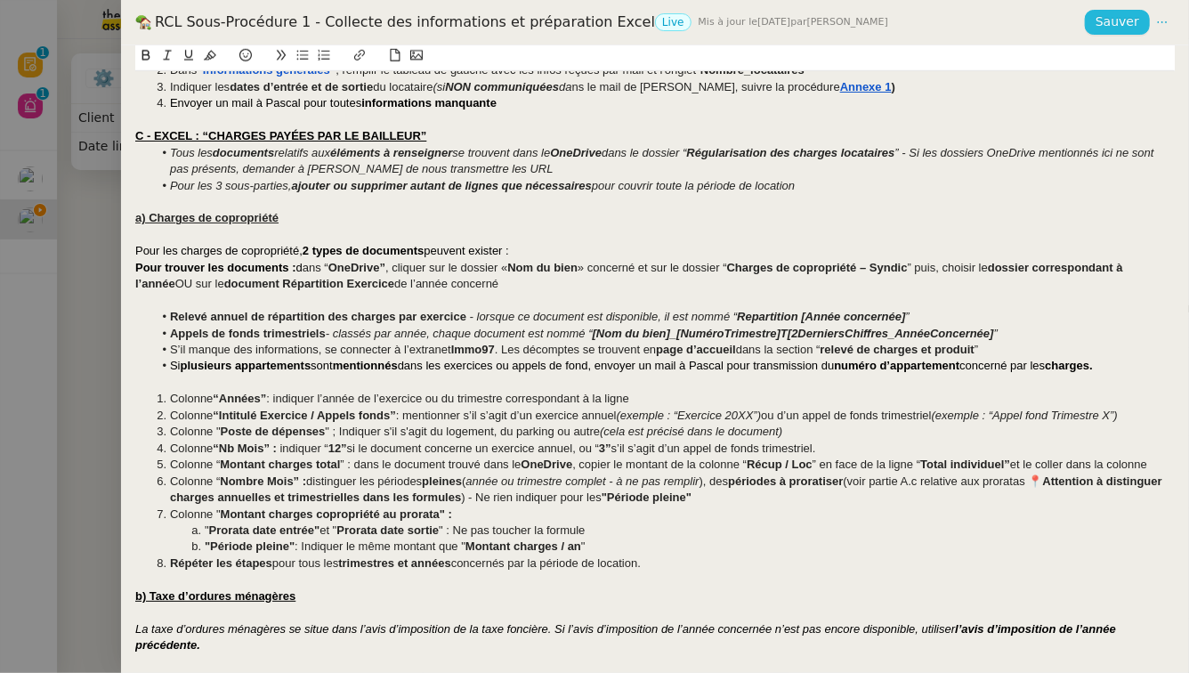
click at [1127, 18] on span "Sauver" at bounding box center [1117, 22] width 44 height 20
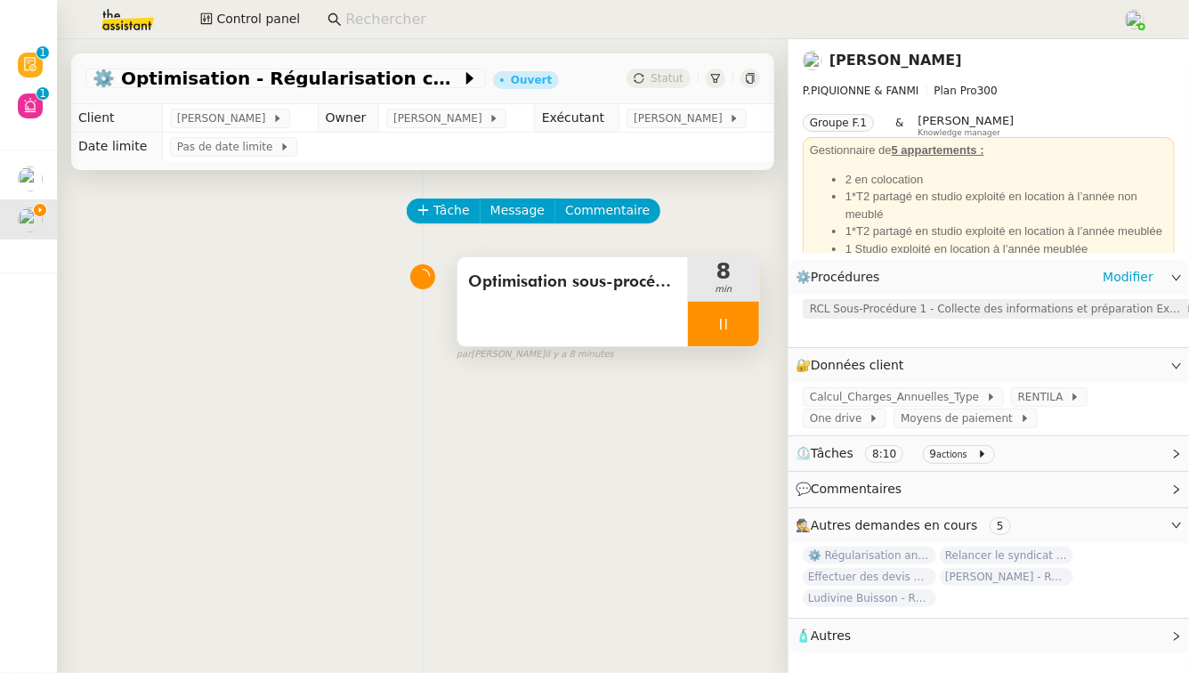
click at [850, 310] on span "RCL Sous-Procédure 1 - Collecte des informations et préparation Excel" at bounding box center [998, 309] width 376 height 18
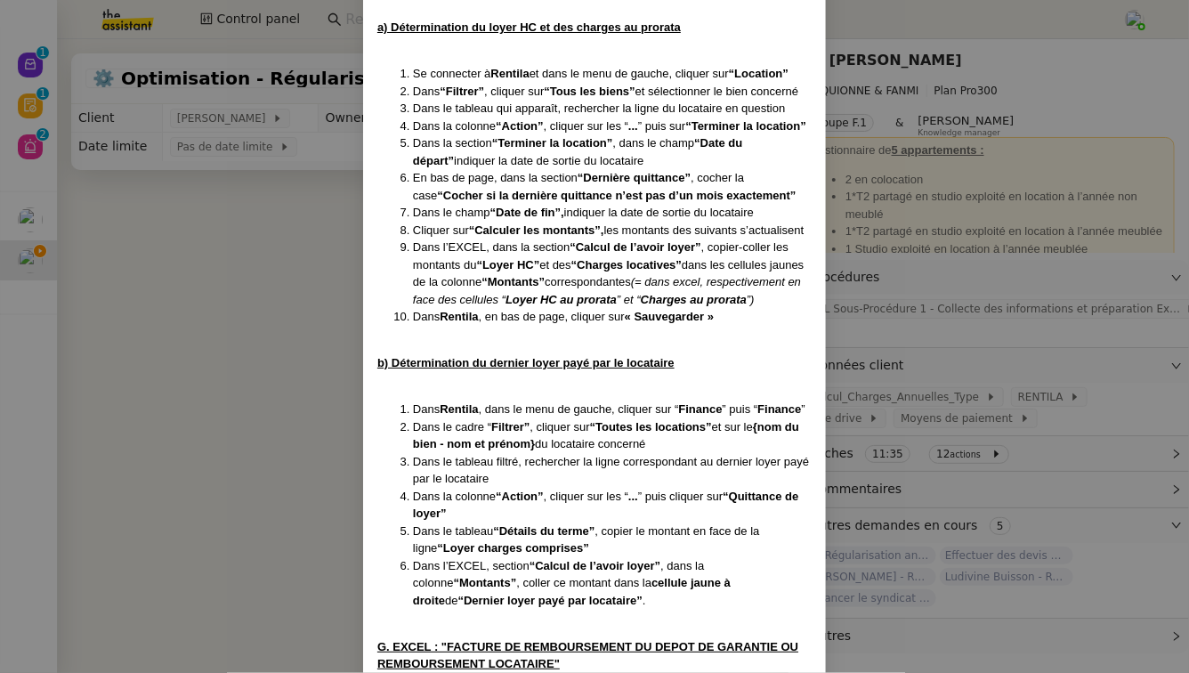
scroll to position [6063, 0]
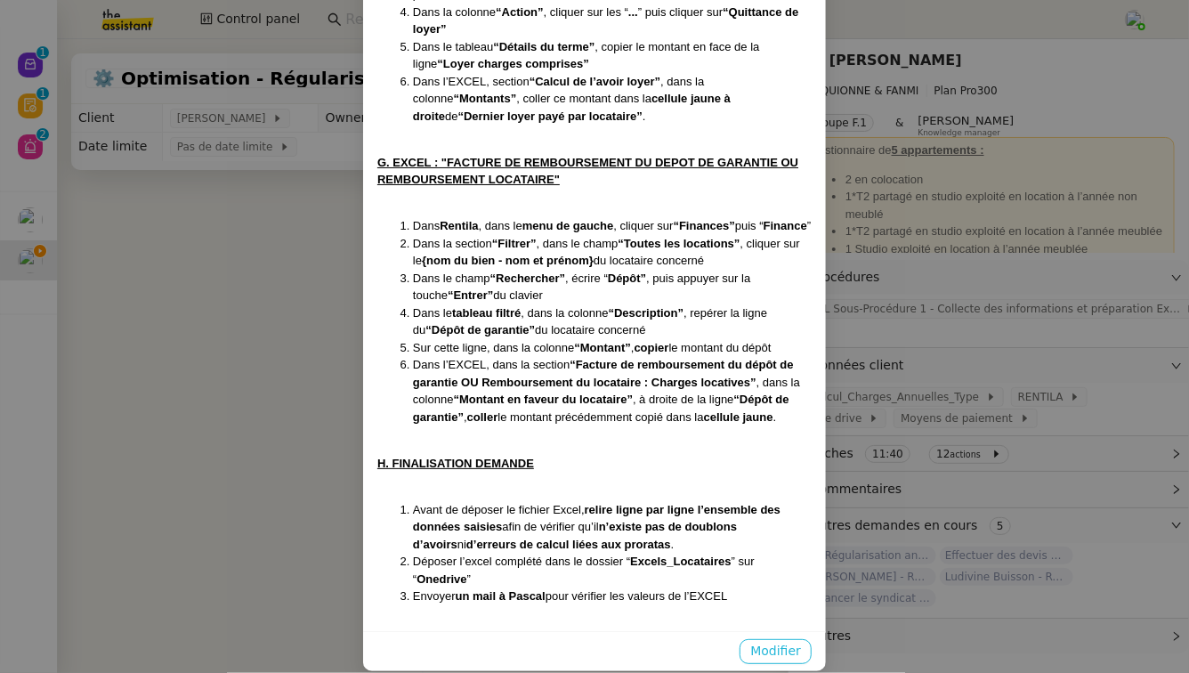
click at [795, 641] on span "Modifier" at bounding box center [775, 651] width 51 height 20
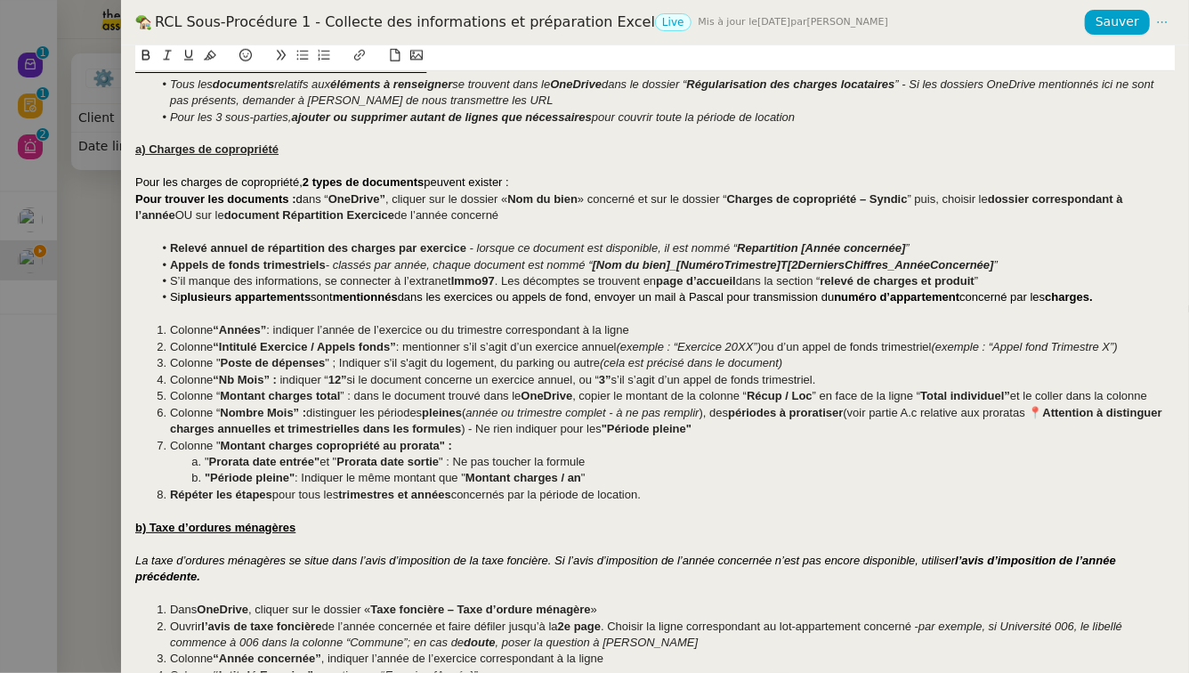
scroll to position [0, 0]
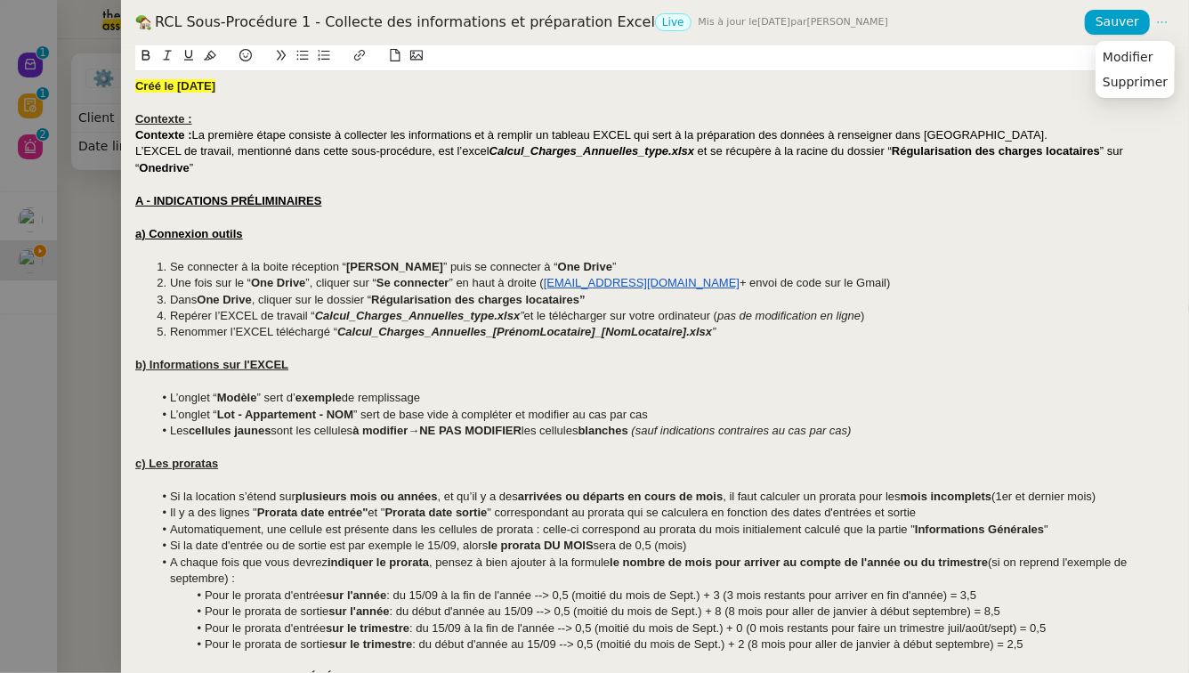
click at [1163, 27] on icon at bounding box center [1162, 22] width 12 height 12
click at [1149, 51] on span "Modifier" at bounding box center [1128, 57] width 51 height 16
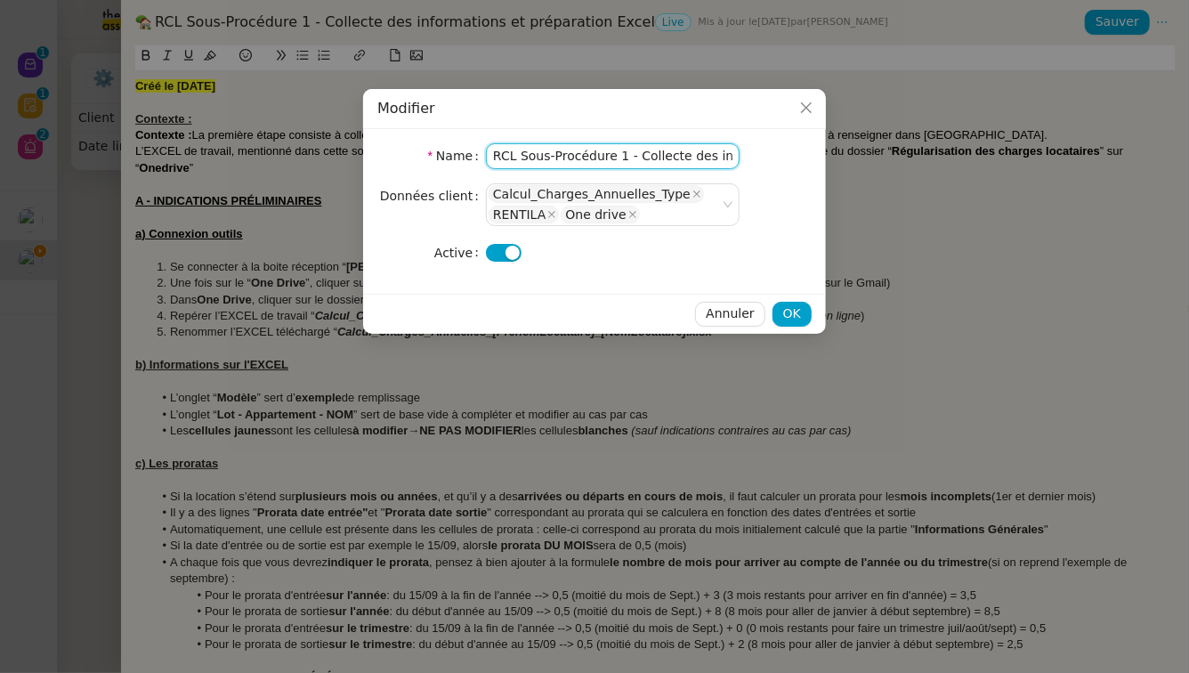
scroll to position [0, 169]
drag, startPoint x: 695, startPoint y: 161, endPoint x: 791, endPoint y: 156, distance: 96.3
click at [791, 156] on nz-form-item "Name RCL Sous-Procédure 1 - Collecte des informations et préparation Excel" at bounding box center [594, 156] width 434 height 26
type input "RCL Sous-Procédure 1 - Collecte des informations et préparation Excel (Sortie l…"
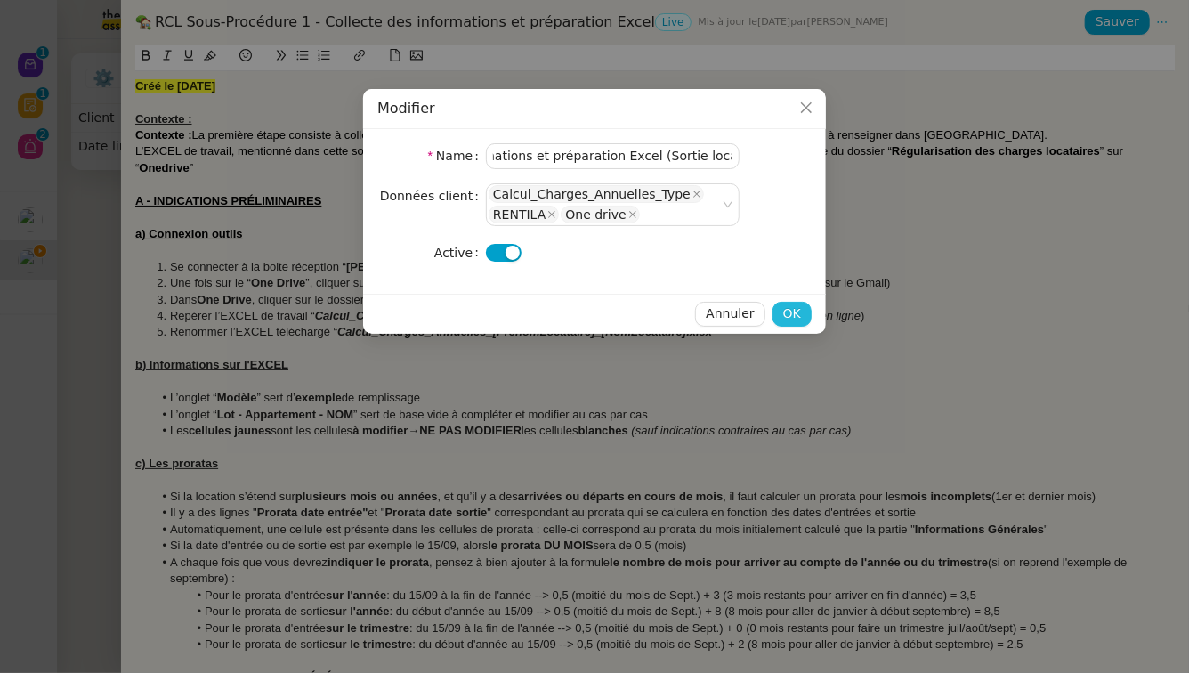
click at [807, 314] on button "OK" at bounding box center [791, 314] width 39 height 25
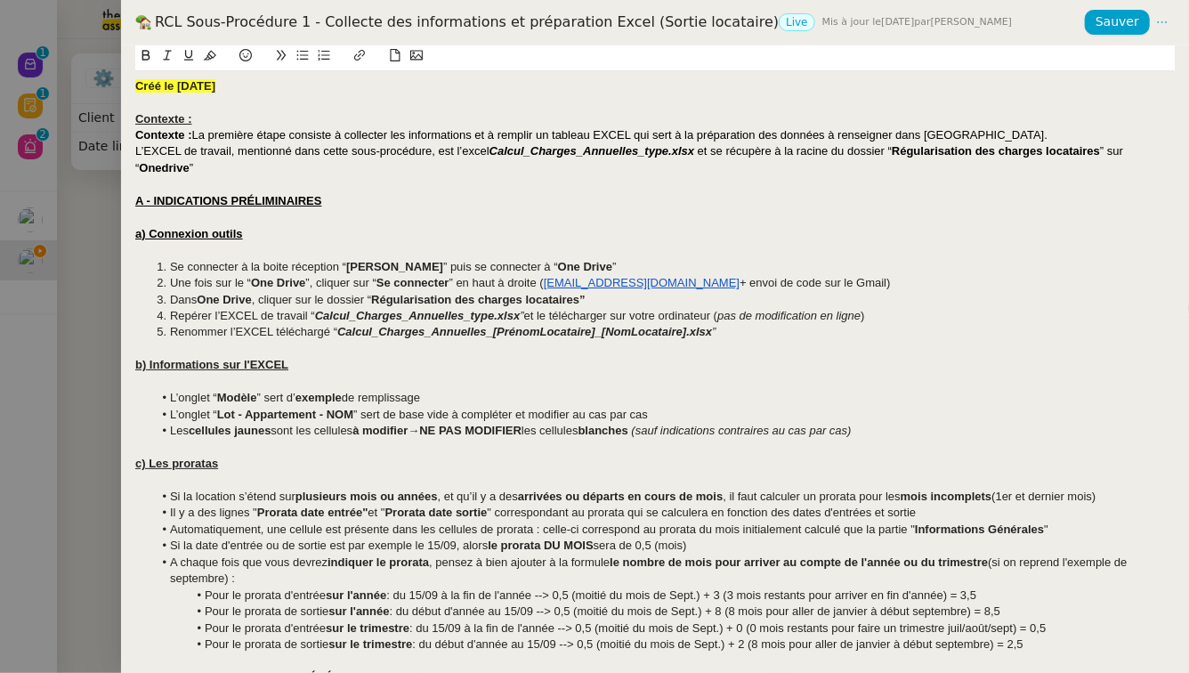
click at [790, 331] on li "Renommer l’EXCEL téléchargé “ Calcul_Charges_Annuelles_[PrénomLocataire]_[NomLo…" at bounding box center [664, 332] width 1022 height 16
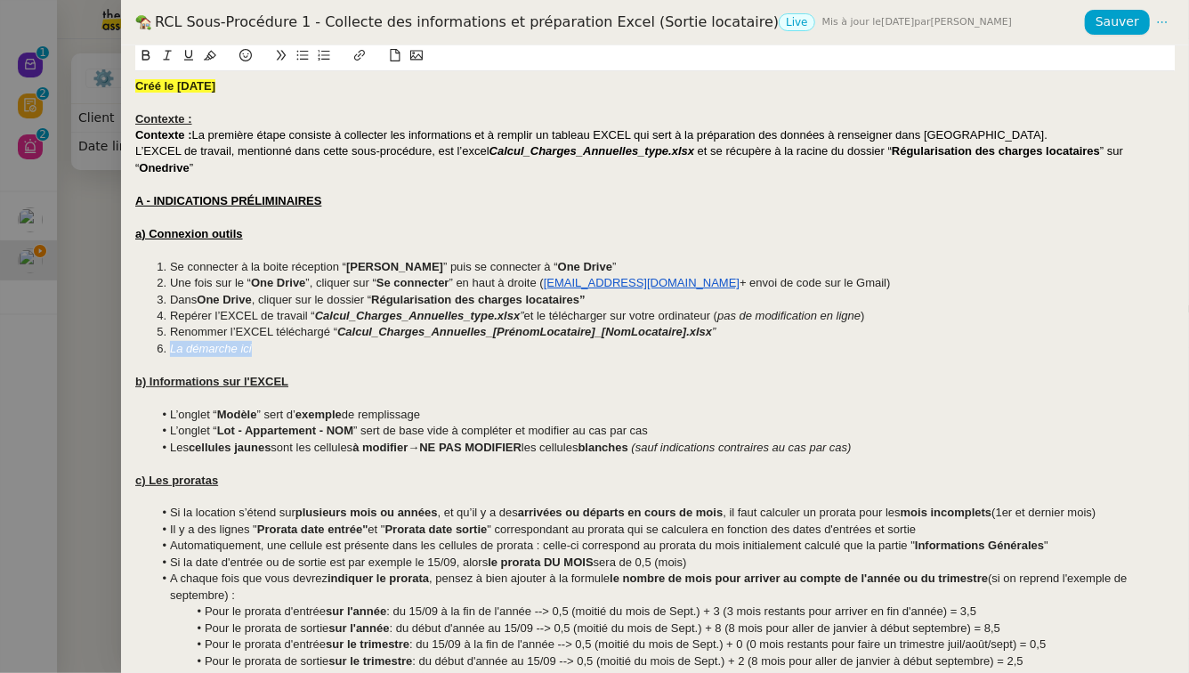
drag, startPoint x: 263, startPoint y: 345, endPoint x: 74, endPoint y: 345, distance: 188.6
click at [74, 345] on div "RCL Sous-Procédure 1 - Collecte des informations et préparation Excel (Sortie l…" at bounding box center [594, 336] width 1189 height 673
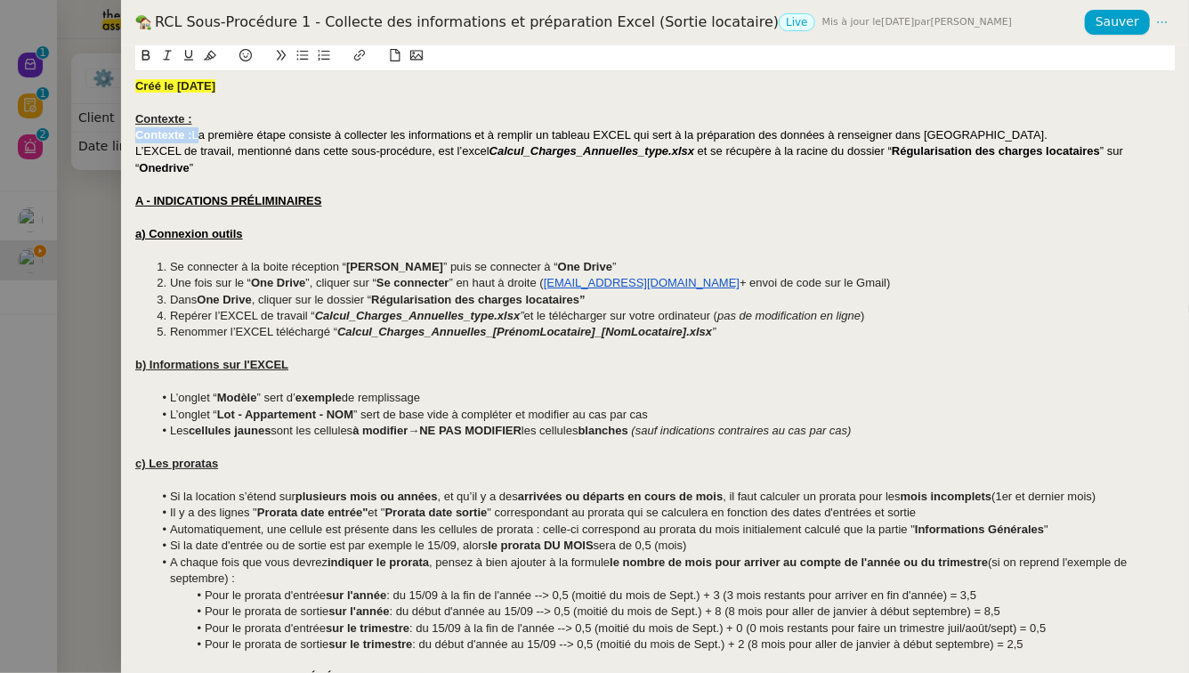
drag, startPoint x: 196, startPoint y: 136, endPoint x: 101, endPoint y: 134, distance: 94.3
click at [101, 134] on div "RCL Sous-Procédure 1 - Collecte des informations et préparation Excel (Sortie l…" at bounding box center [594, 336] width 1189 height 673
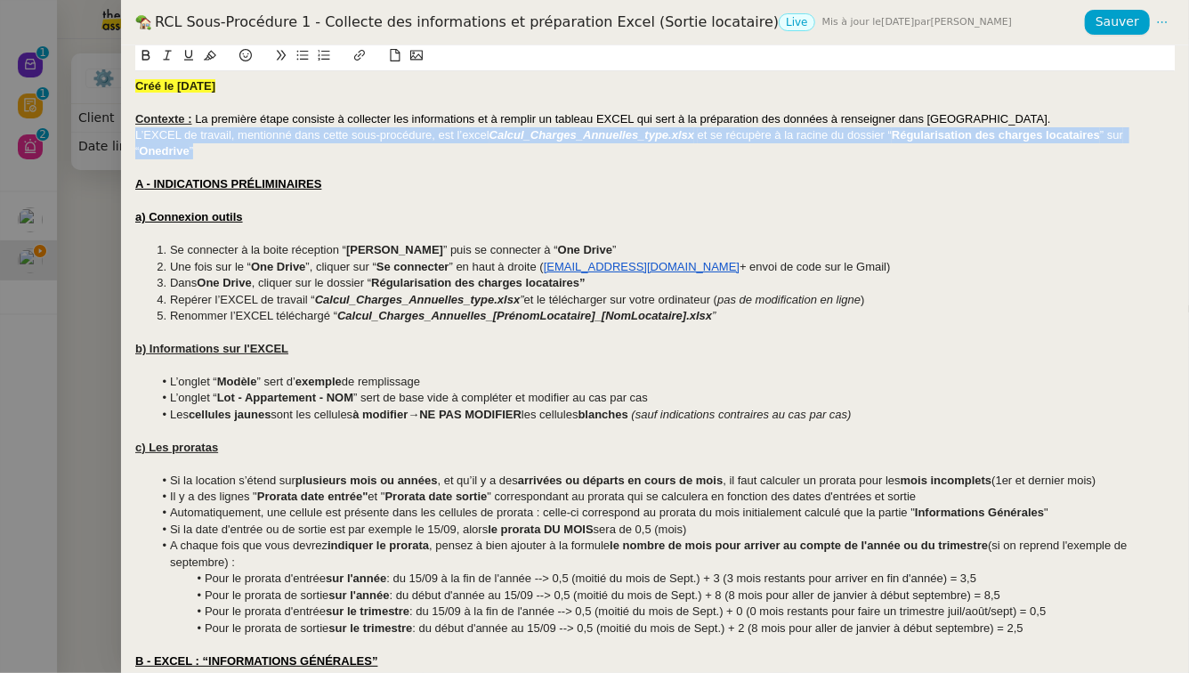
drag, startPoint x: 220, startPoint y: 149, endPoint x: 107, endPoint y: 133, distance: 114.3
click at [107, 133] on div "RCL Sous-Procédure 1 - Collecte des informations et préparation Excel (Sortie l…" at bounding box center [594, 336] width 1189 height 673
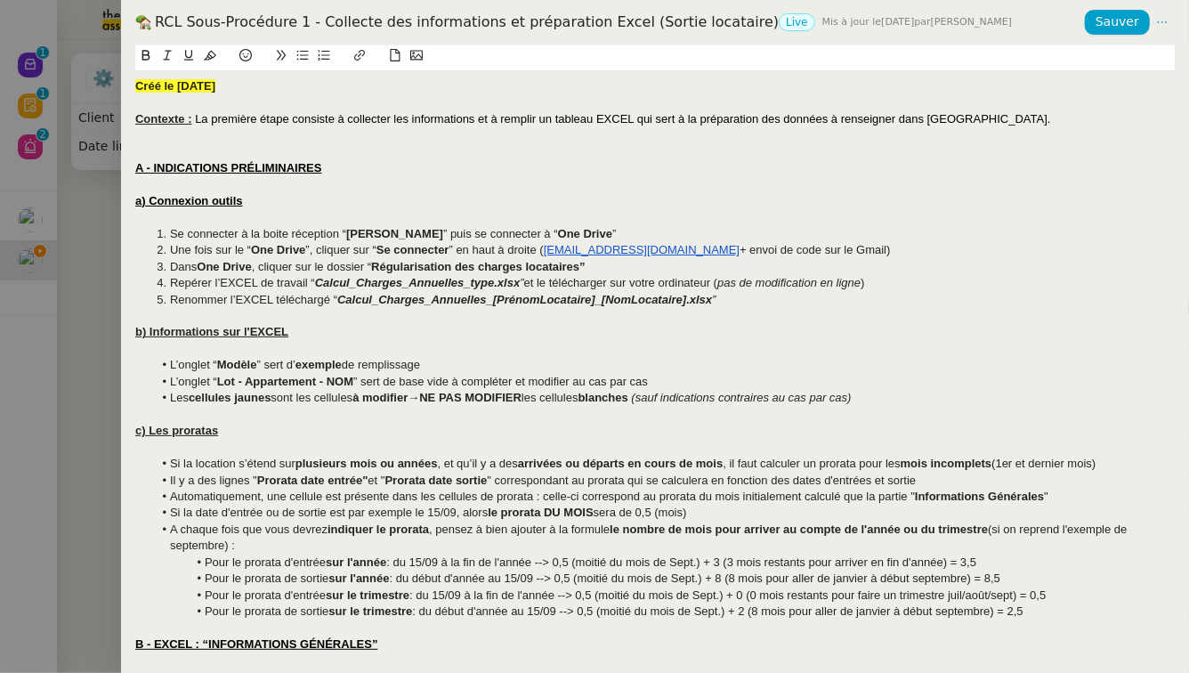
click at [967, 109] on div at bounding box center [654, 102] width 1039 height 16
click at [1002, 125] on div "Contexte : La première étape consiste à collecter les informations et à remplir…" at bounding box center [654, 119] width 1039 height 16
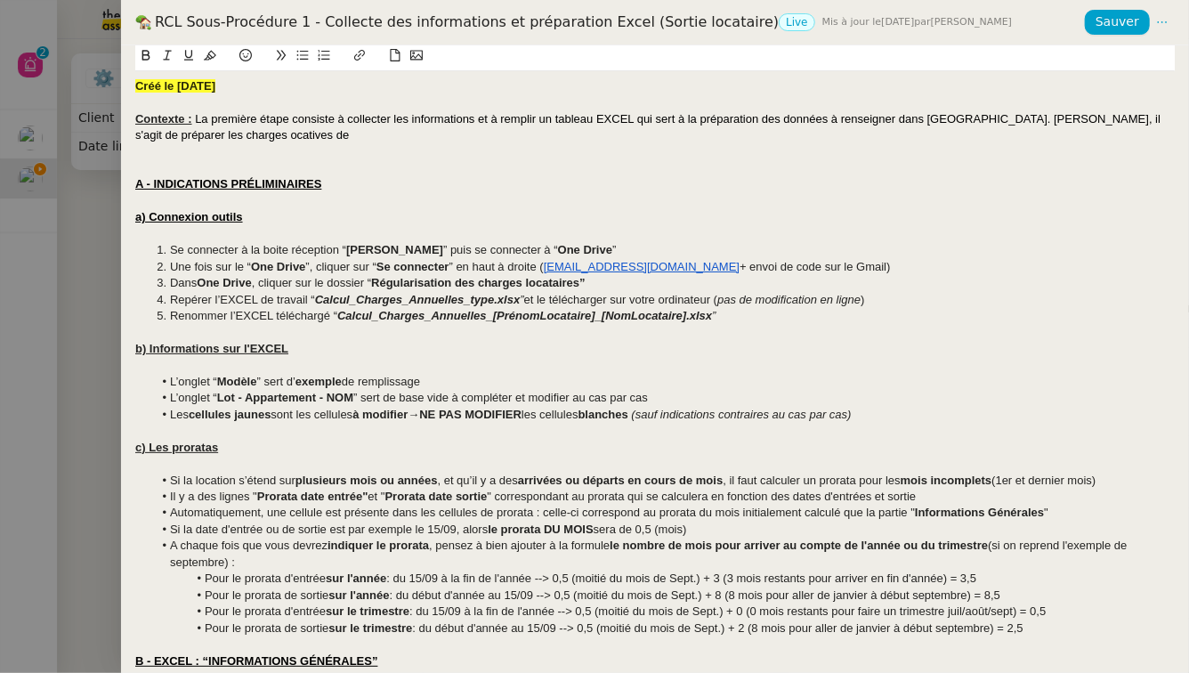
click at [136, 136] on span "La première étape consiste à collecter les informations et à remplir un tableau…" at bounding box center [649, 126] width 1029 height 29
click at [221, 141] on div "Contexte : La première étape consiste à collecter les informations et à remplir…" at bounding box center [654, 127] width 1039 height 33
drag, startPoint x: 547, startPoint y: 133, endPoint x: 521, endPoint y: 137, distance: 26.9
click at [521, 137] on span "La première étape consiste à collecter les informations et à remplir un tableau…" at bounding box center [649, 126] width 1029 height 29
click at [655, 139] on div "Contexte : La première étape consiste à collecter les informations et à remplir…" at bounding box center [654, 127] width 1039 height 33
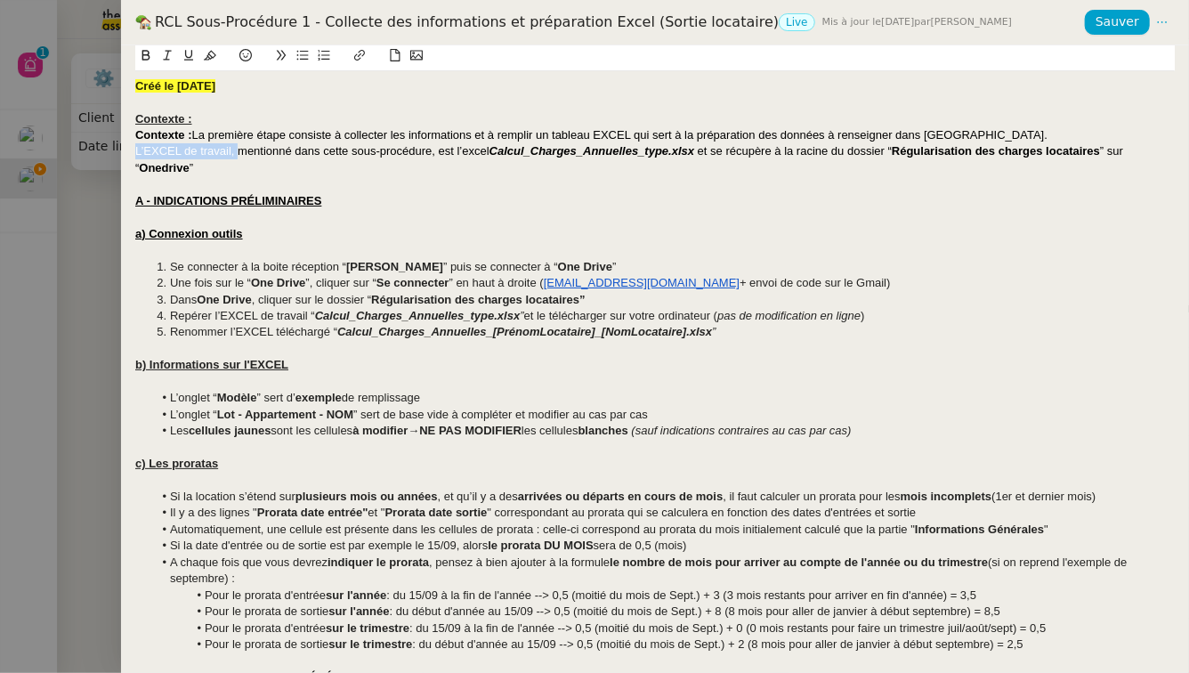
drag, startPoint x: 241, startPoint y: 156, endPoint x: 93, endPoint y: 153, distance: 148.6
click at [93, 153] on div "RCL Sous-Procédure 1 - Collecte des informations et préparation Excel (Sortie l…" at bounding box center [594, 336] width 1189 height 673
drag, startPoint x: 263, startPoint y: 150, endPoint x: 244, endPoint y: 151, distance: 19.6
click at [263, 150] on span "L’EXCEL de travail, mentionné dans cette sous-procédure, est l’excel" at bounding box center [312, 150] width 354 height 13
drag, startPoint x: 195, startPoint y: 135, endPoint x: 101, endPoint y: 144, distance: 94.7
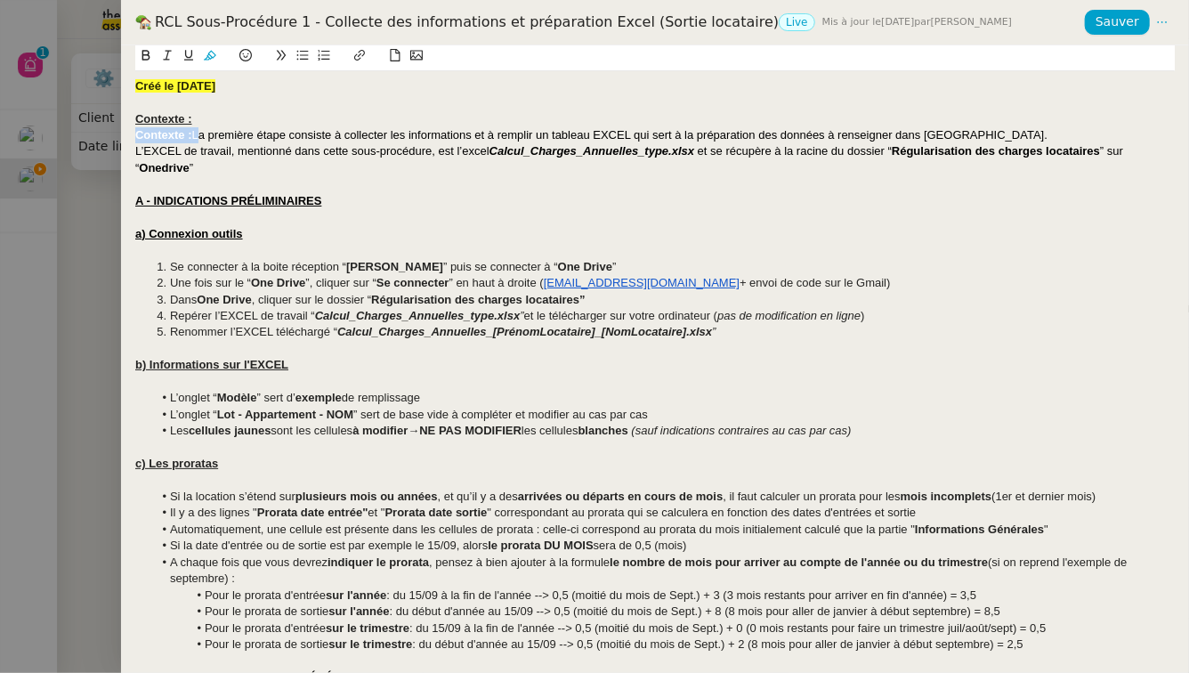
click at [101, 144] on div "RCL Sous-Procédure 1 - Collecte des informations et préparation Excel (Sortie l…" at bounding box center [594, 336] width 1189 height 673
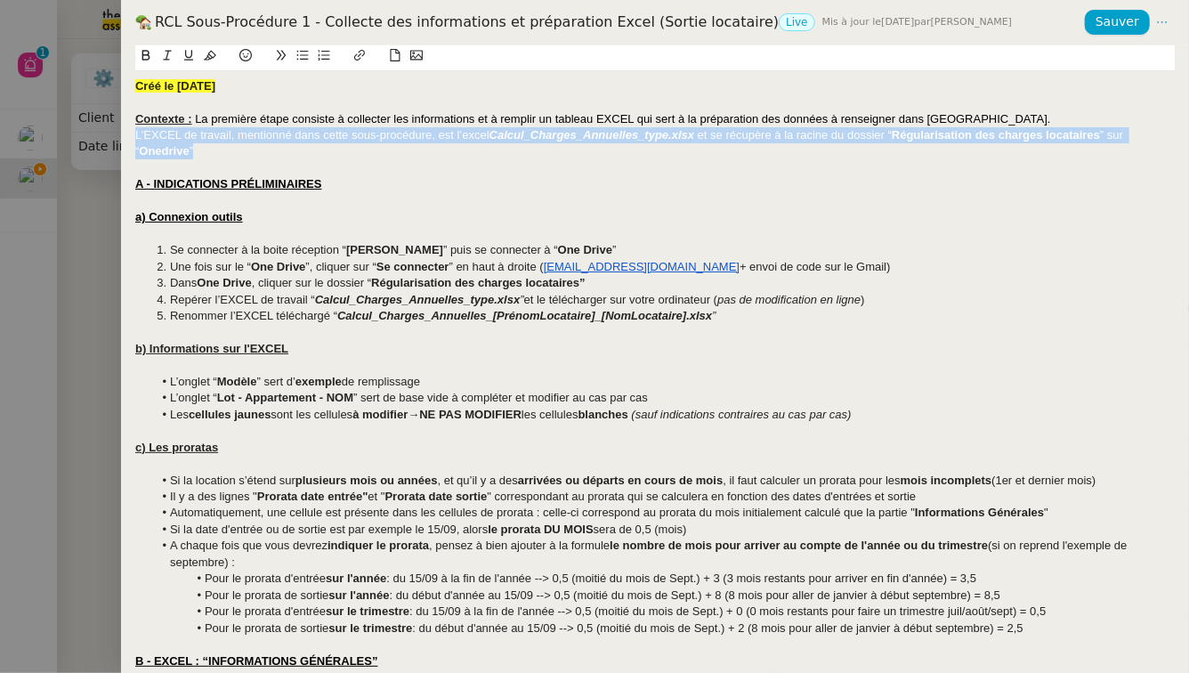
drag, startPoint x: 252, startPoint y: 150, endPoint x: 64, endPoint y: 135, distance: 188.4
click at [64, 135] on div "RCL Sous-Procédure 1 - Collecte des informations et préparation Excel (Sortie l…" at bounding box center [594, 336] width 1189 height 673
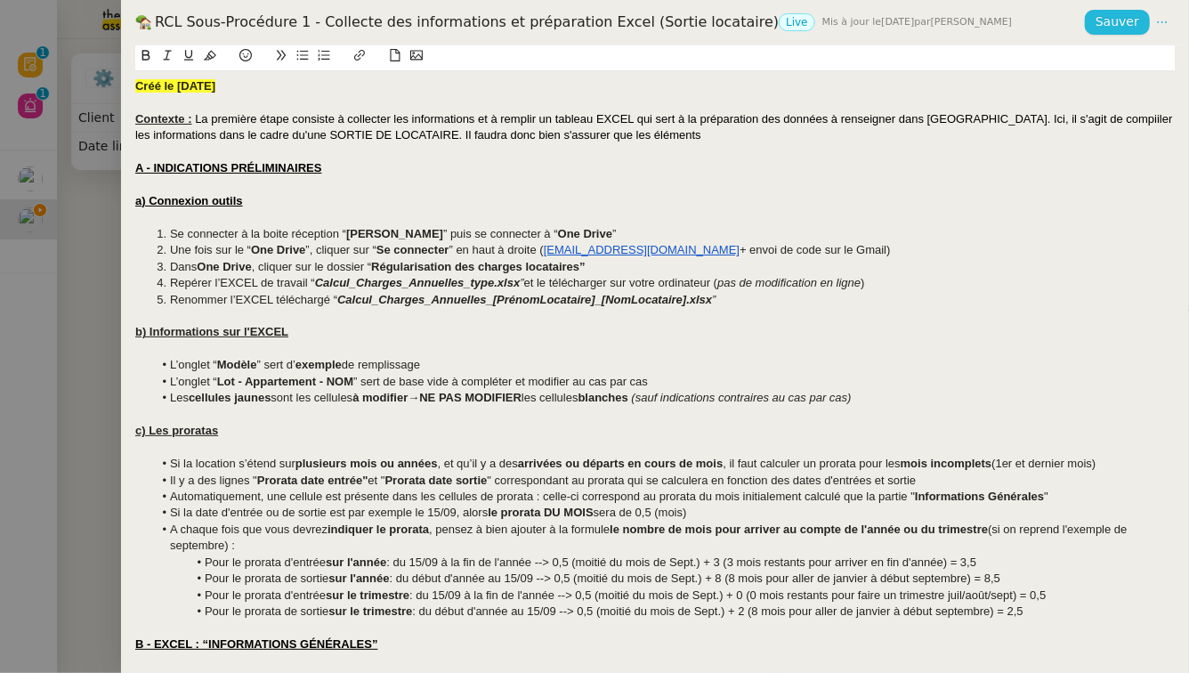
click at [1097, 25] on button "Sauver" at bounding box center [1117, 22] width 65 height 25
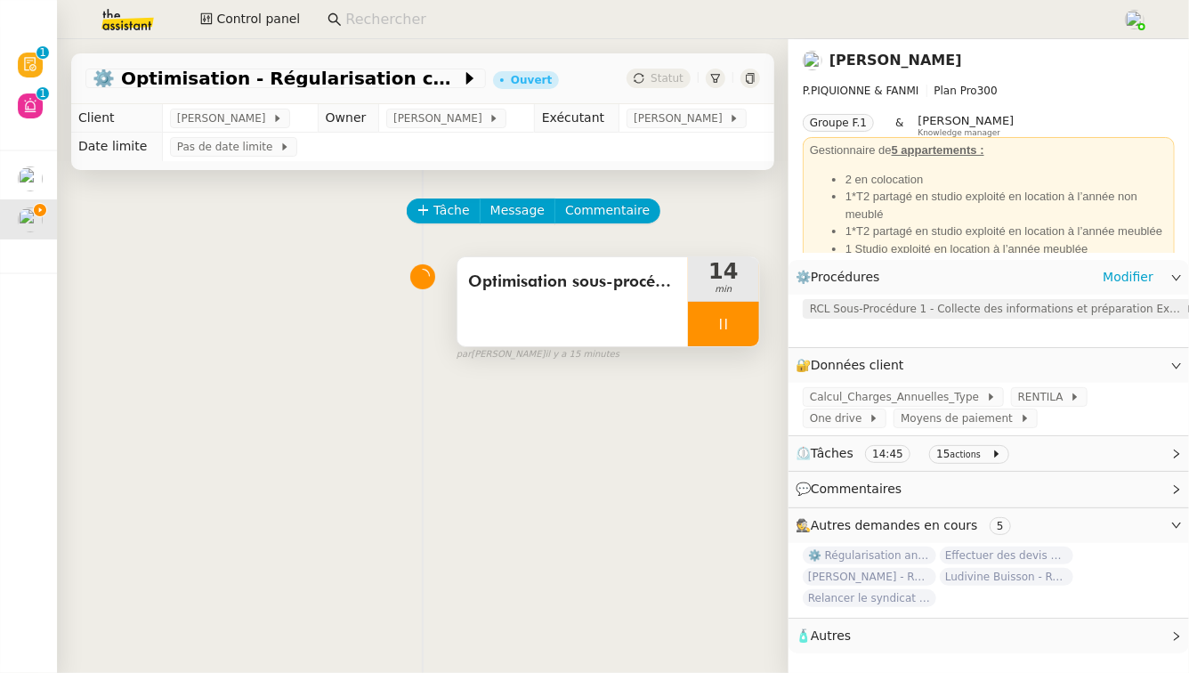
click at [960, 317] on span "RCL Sous-Procédure 1 - Collecte des informations et préparation Excel (Sortie l…" at bounding box center [998, 309] width 376 height 18
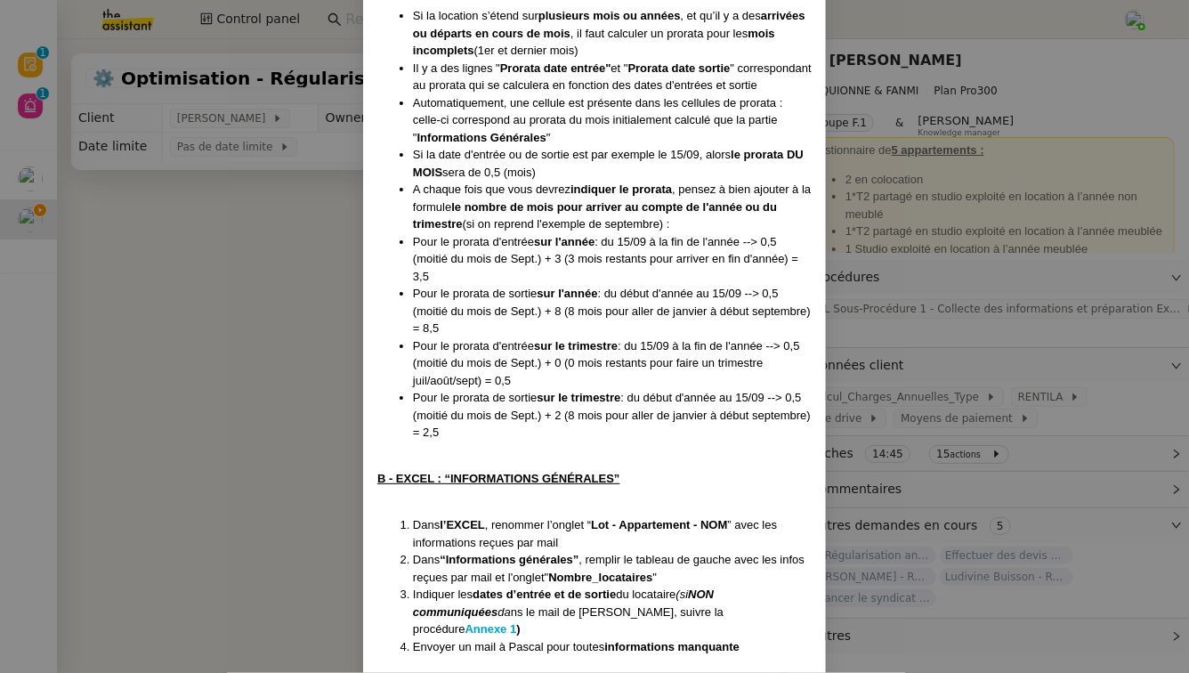
drag, startPoint x: 715, startPoint y: 376, endPoint x: 712, endPoint y: 77, distance: 299.0
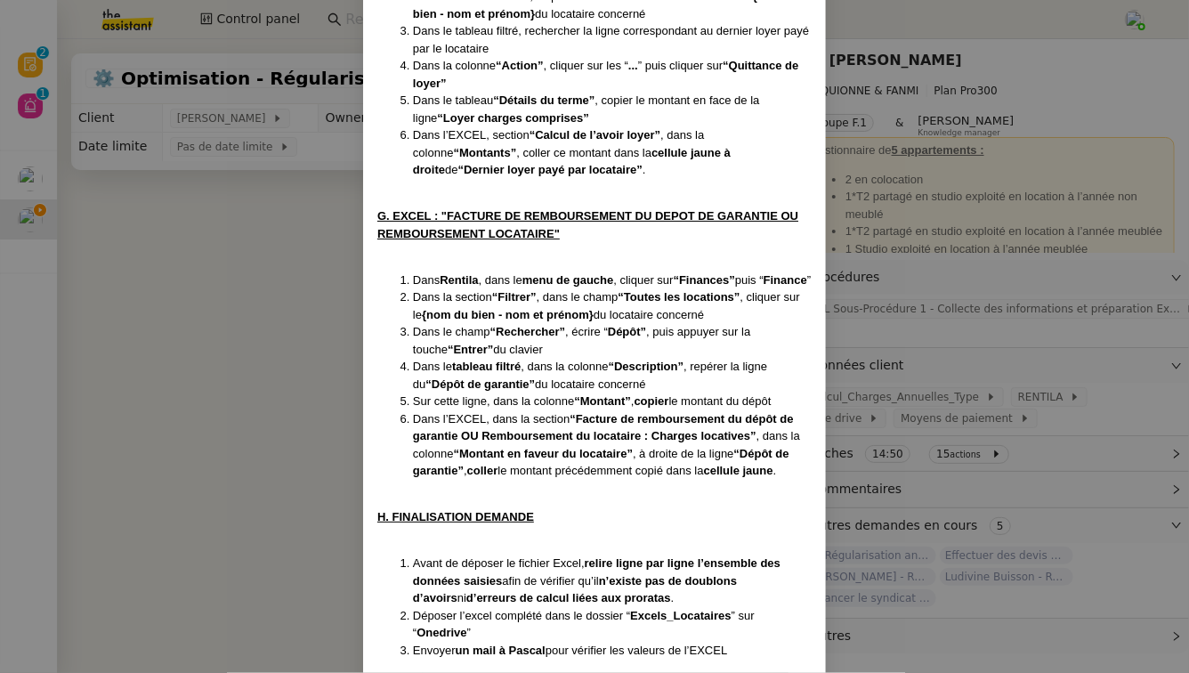
scroll to position [6029, 0]
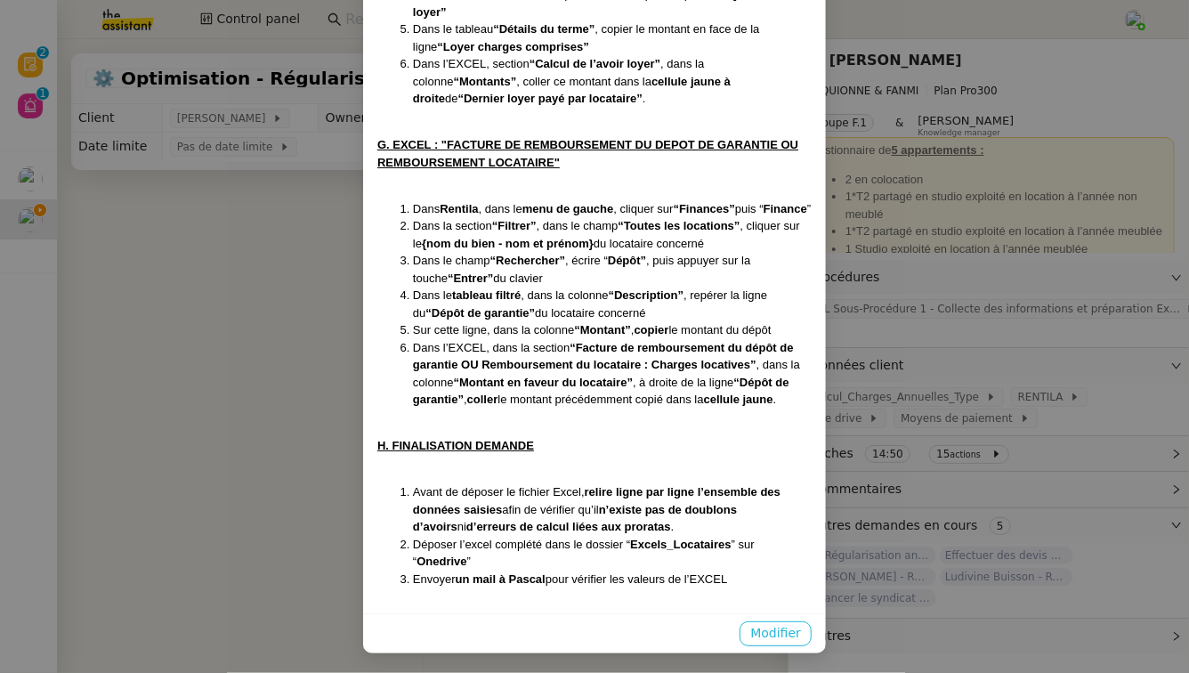
click at [792, 639] on span "Modifier" at bounding box center [775, 633] width 51 height 20
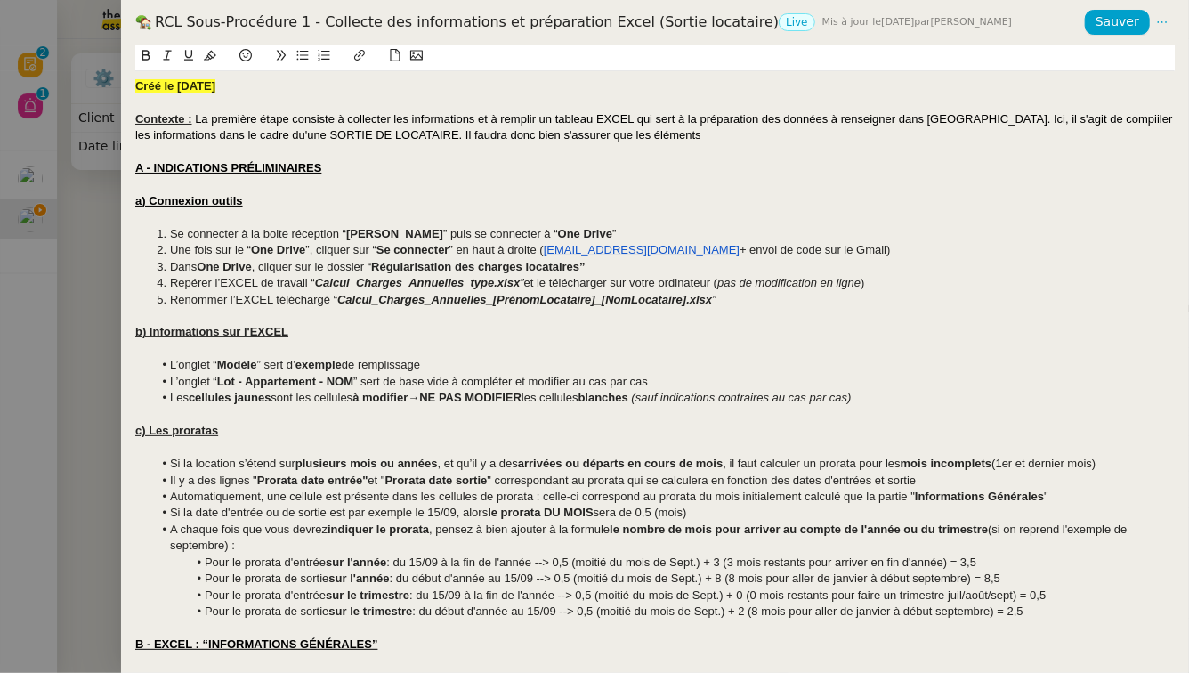
scroll to position [5940, 0]
click at [683, 130] on div "Contexte : La première étape consiste à collecter les informations et à remplir…" at bounding box center [654, 127] width 1039 height 33
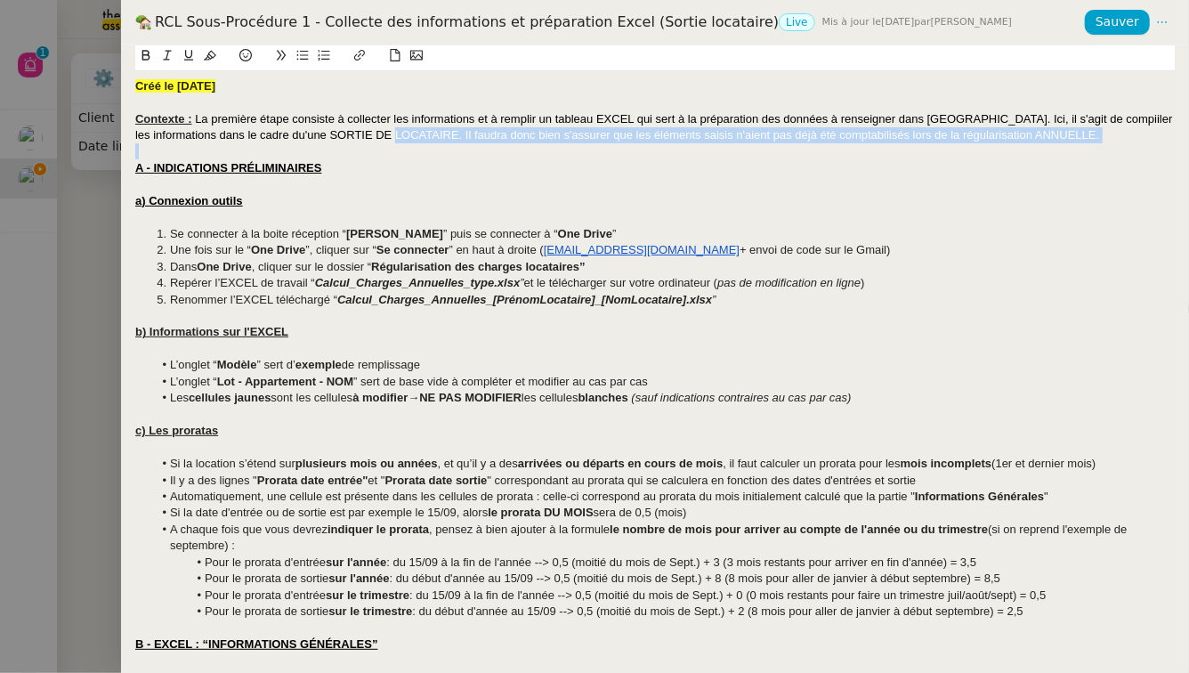
drag, startPoint x: 1060, startPoint y: 157, endPoint x: 380, endPoint y: 138, distance: 680.1
click at [1103, 20] on span "Sauver" at bounding box center [1117, 22] width 44 height 20
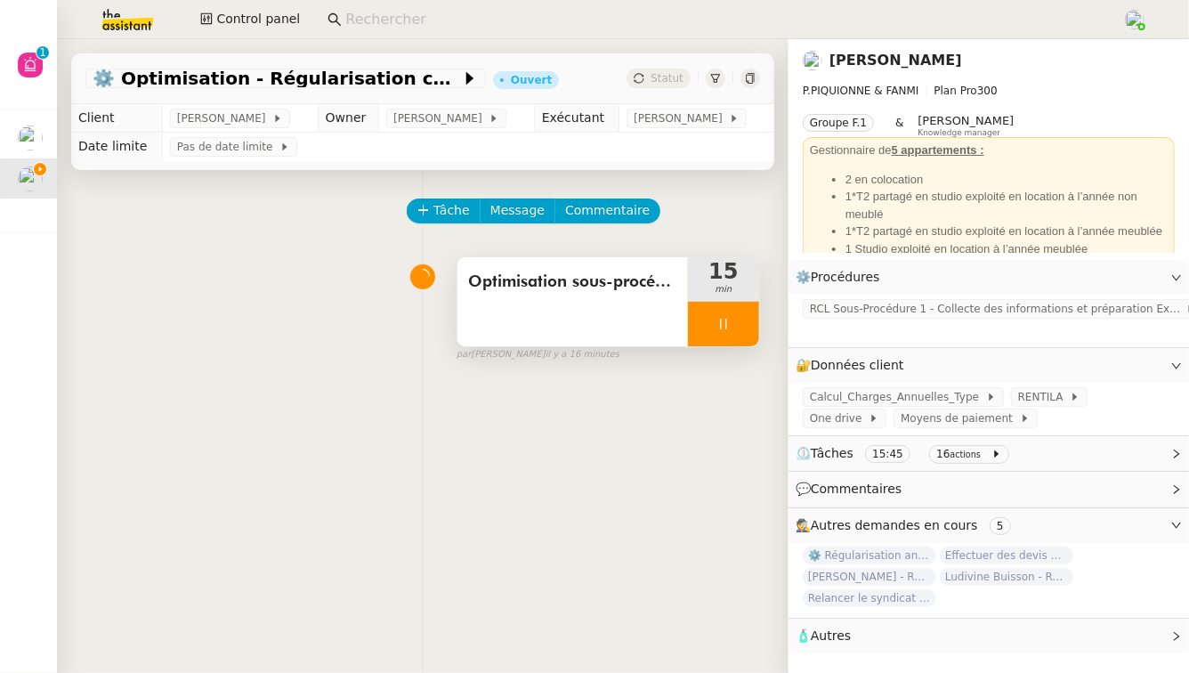
click at [716, 319] on icon at bounding box center [723, 324] width 14 height 14
click at [738, 321] on button at bounding box center [741, 324] width 36 height 44
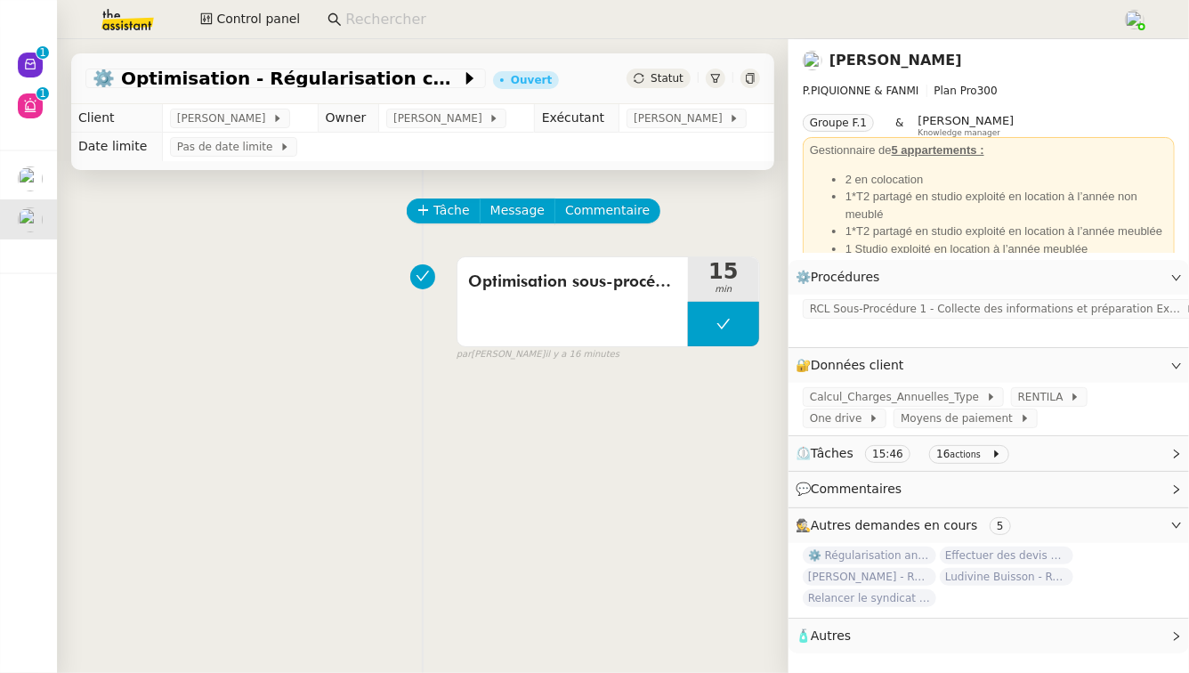
click at [994, 206] on li "1*T2 partagé en studio exploité en location à l’année non meublé" at bounding box center [1006, 205] width 322 height 35
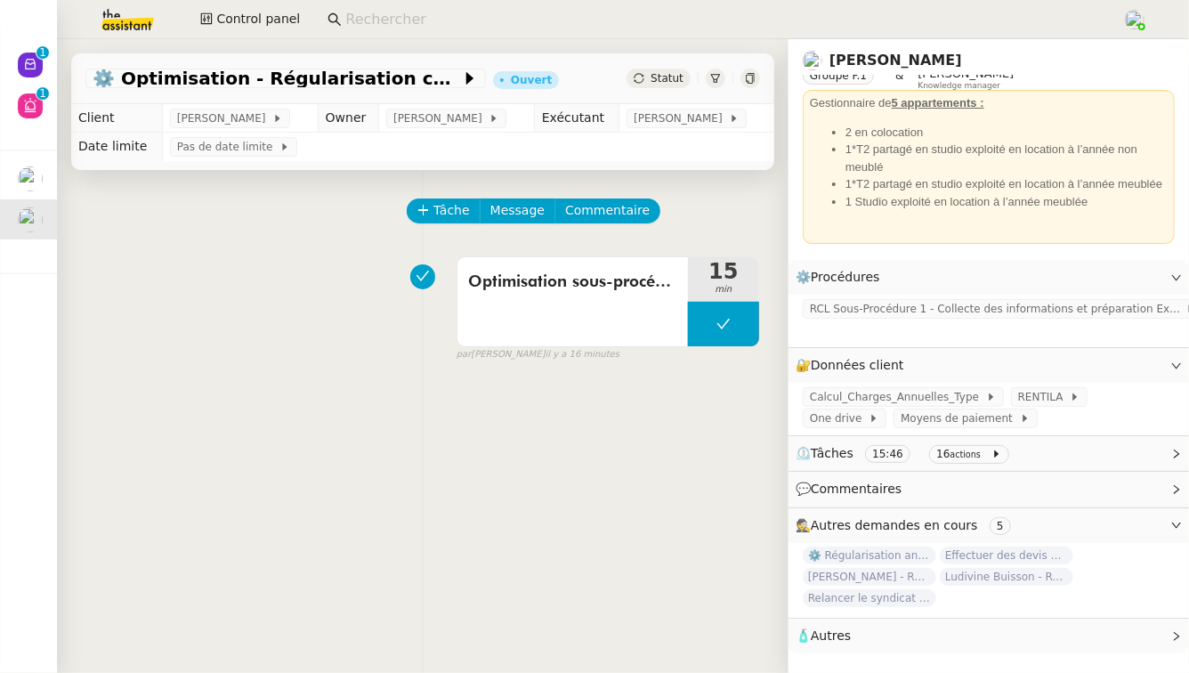
scroll to position [64, 0]
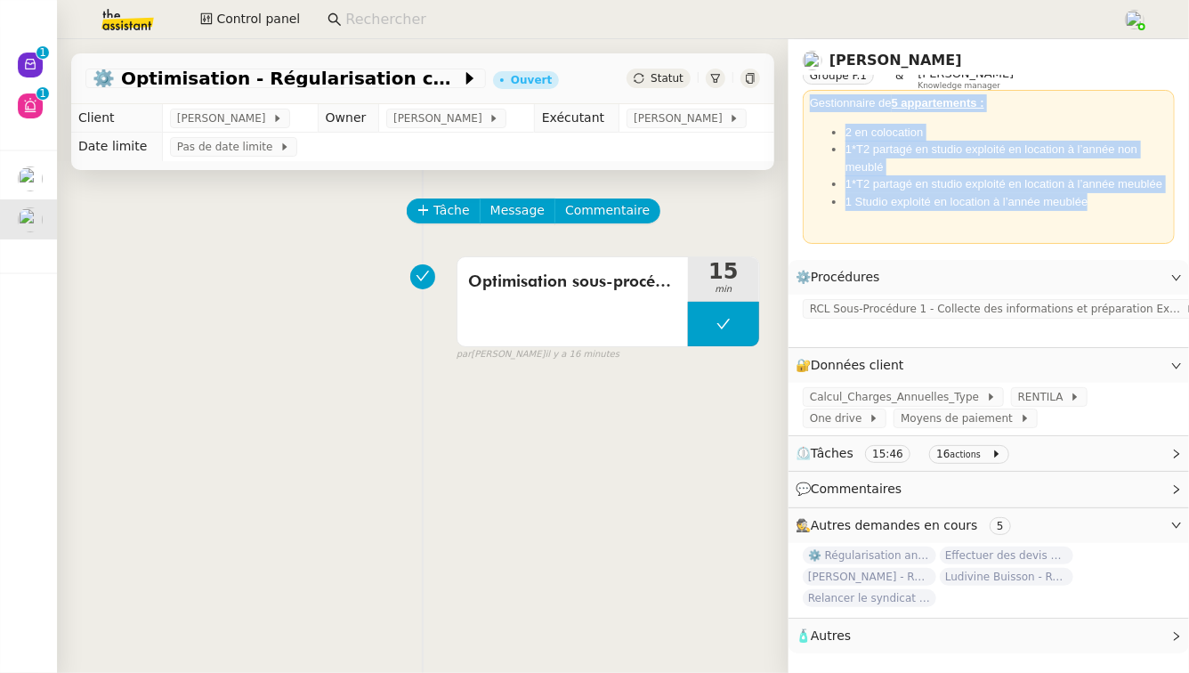
drag, startPoint x: 799, startPoint y: 85, endPoint x: 1098, endPoint y: 198, distance: 319.6
click at [1098, 198] on div "Gestionnaire de 5 appartements : 2 en colocation 1*T2 partagé en studio exploit…" at bounding box center [989, 166] width 358 height 145
copy div "Gestionnaire de 5 appartements : 2 en colocation 1*T2 partagé en studio exploit…"
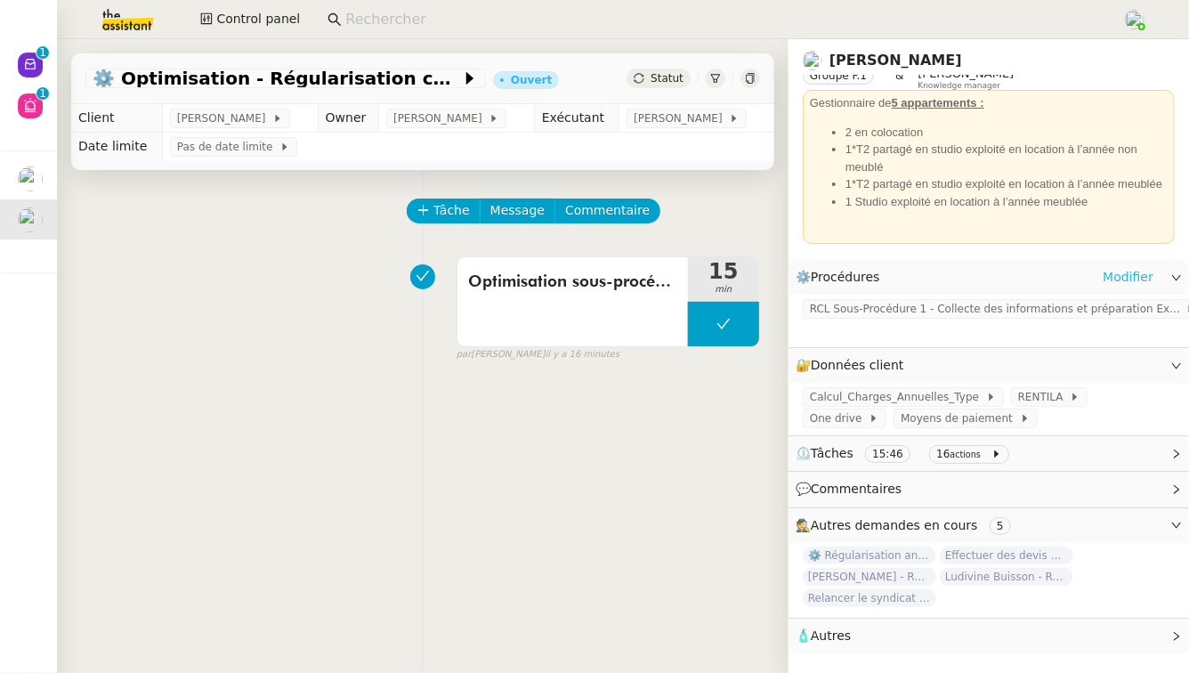
click at [1111, 280] on link "Modifier" at bounding box center [1128, 277] width 51 height 20
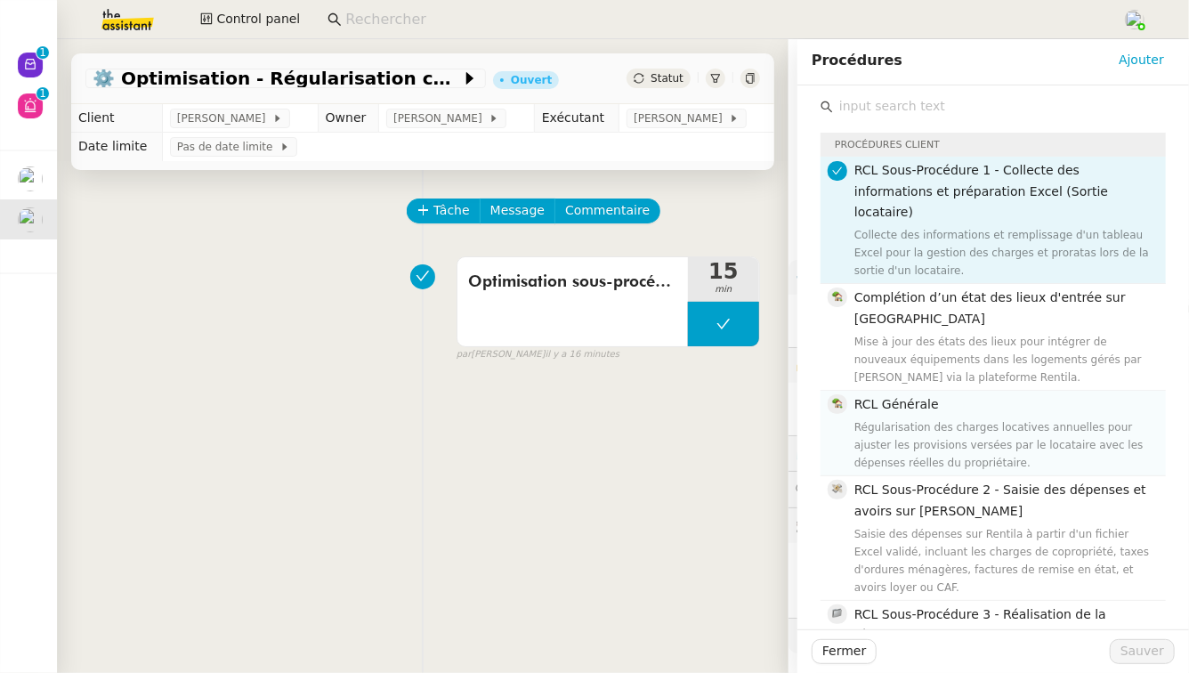
click at [995, 394] on h4 "RCL Générale" at bounding box center [1004, 404] width 301 height 20
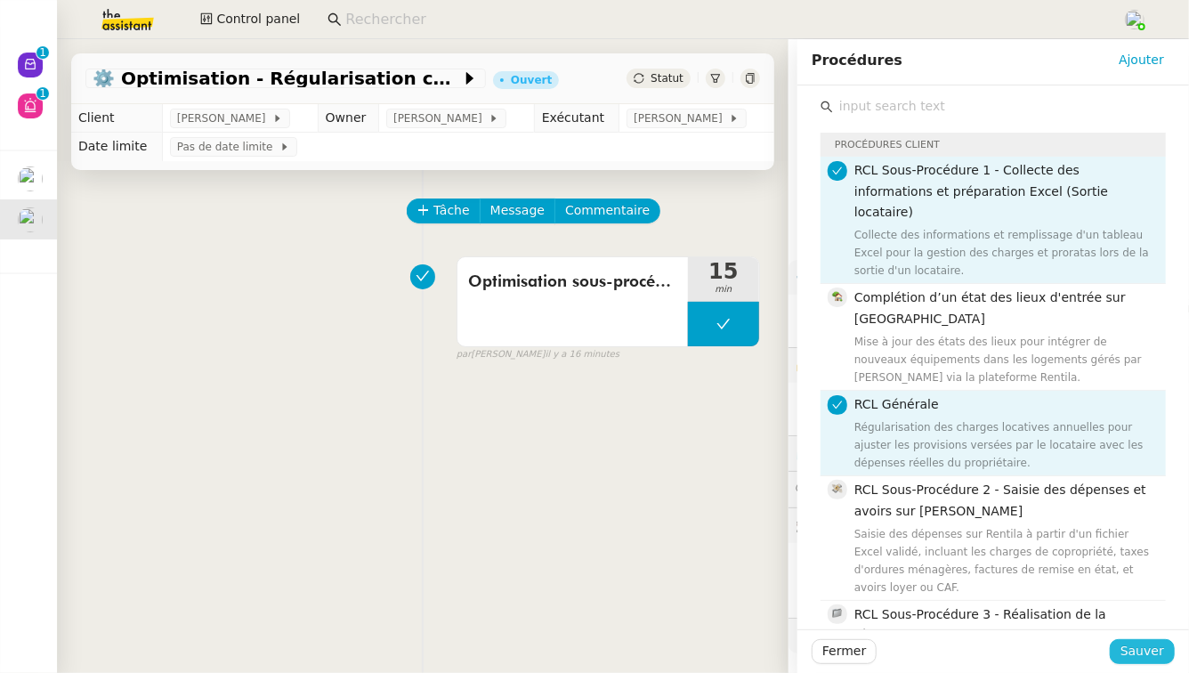
click at [1141, 642] on span "Sauver" at bounding box center [1142, 651] width 44 height 20
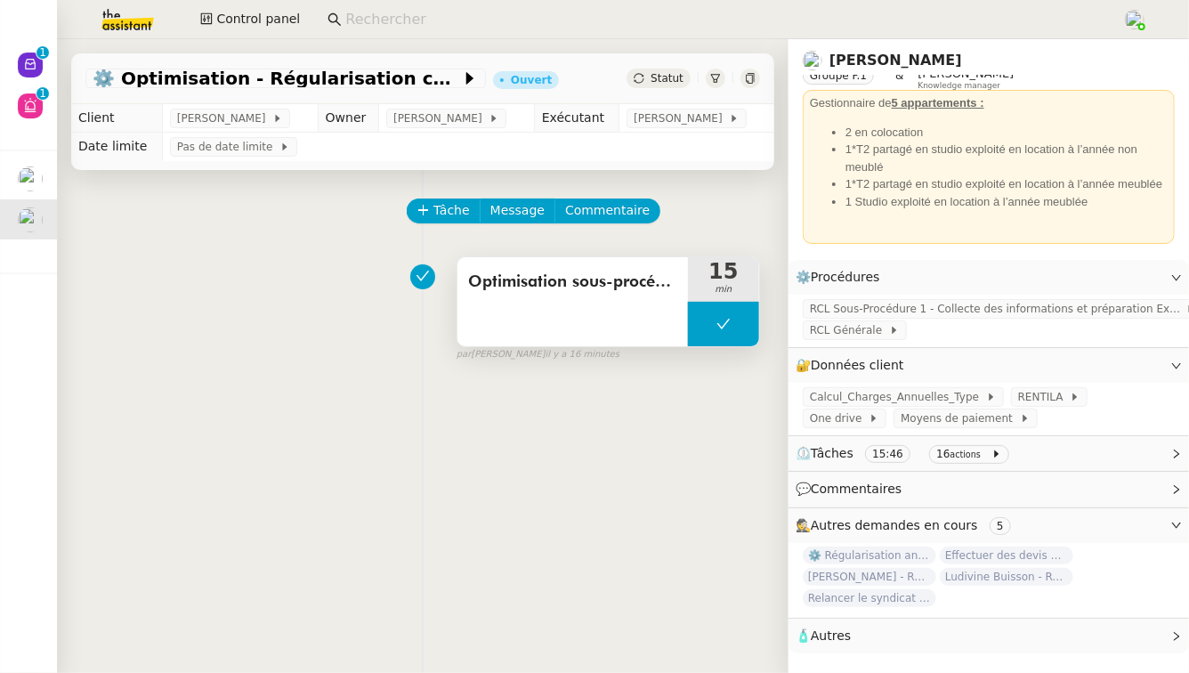
click at [729, 322] on button at bounding box center [723, 324] width 71 height 44
click at [701, 326] on div at bounding box center [706, 324] width 36 height 44
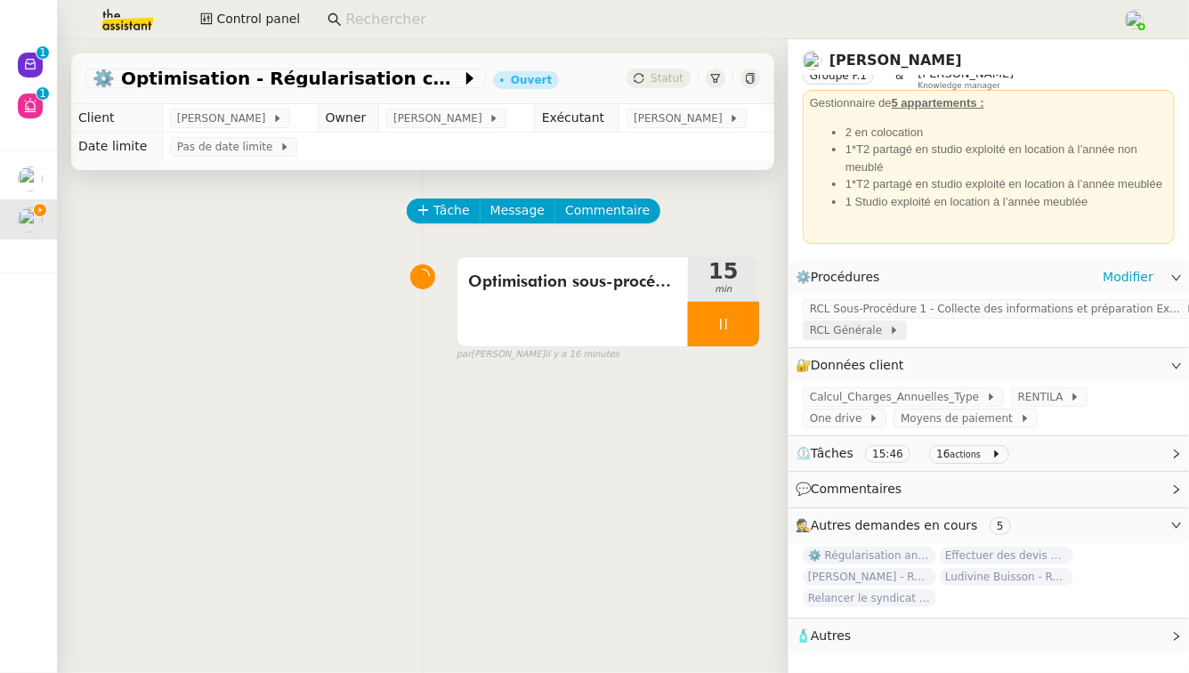
click at [853, 330] on span "RCL Générale" at bounding box center [849, 330] width 79 height 18
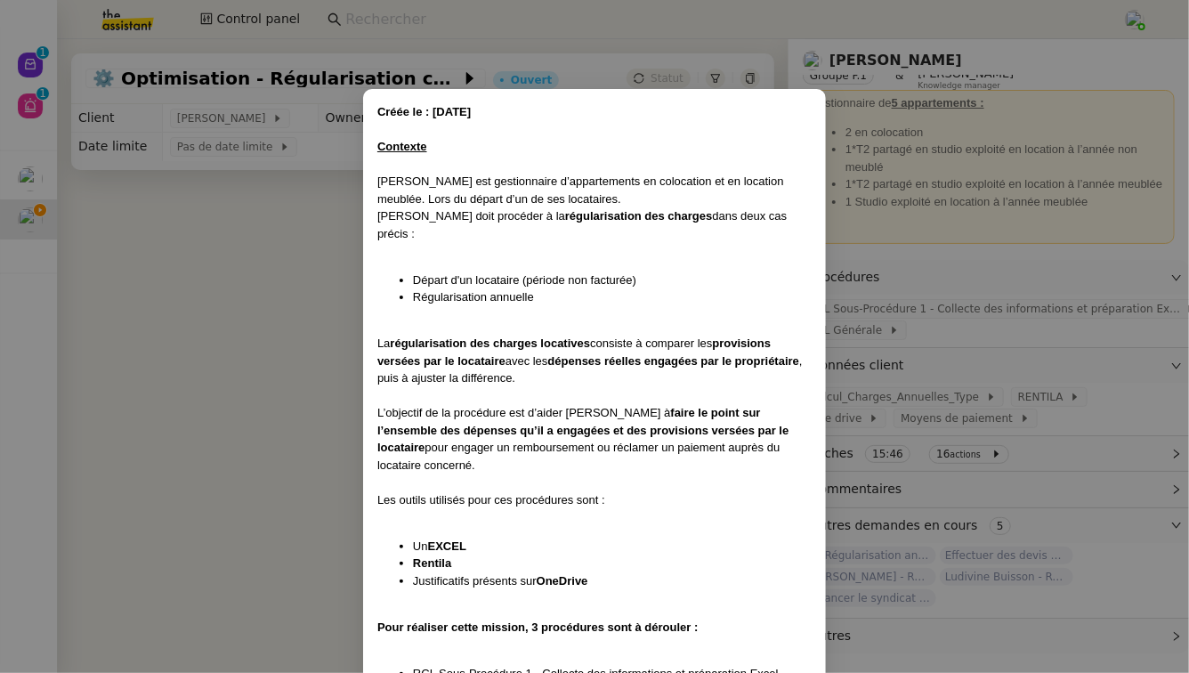
scroll to position [147, 0]
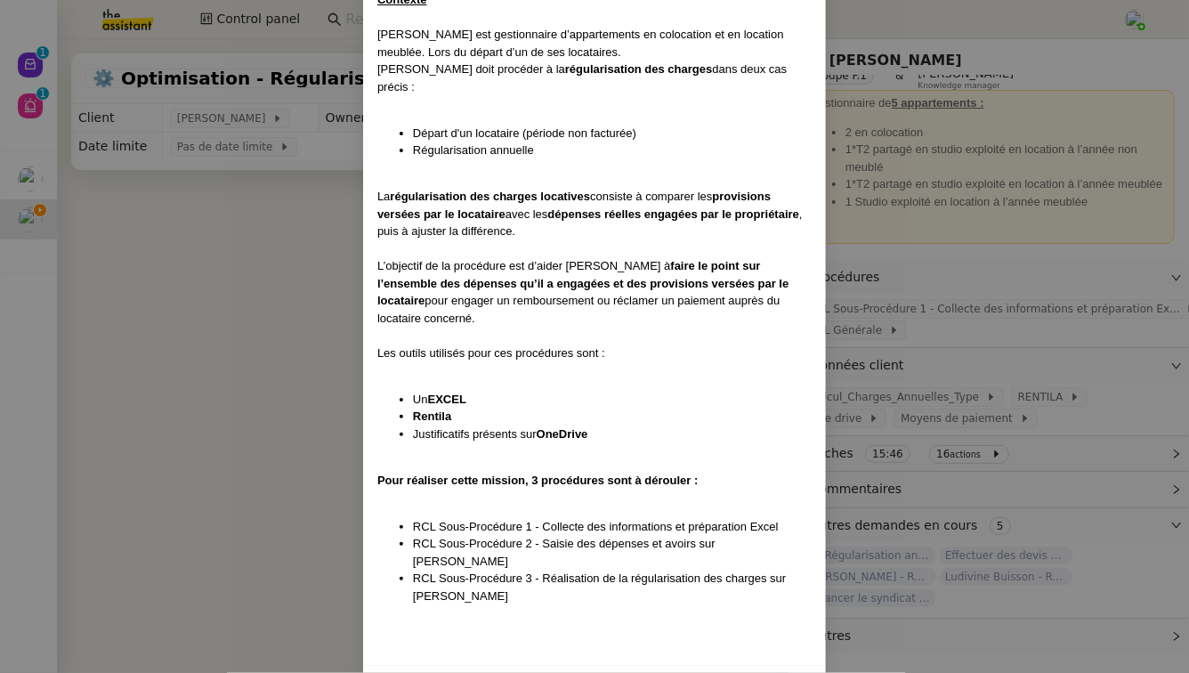
click at [765, 672] on span "Modifier" at bounding box center [775, 685] width 51 height 20
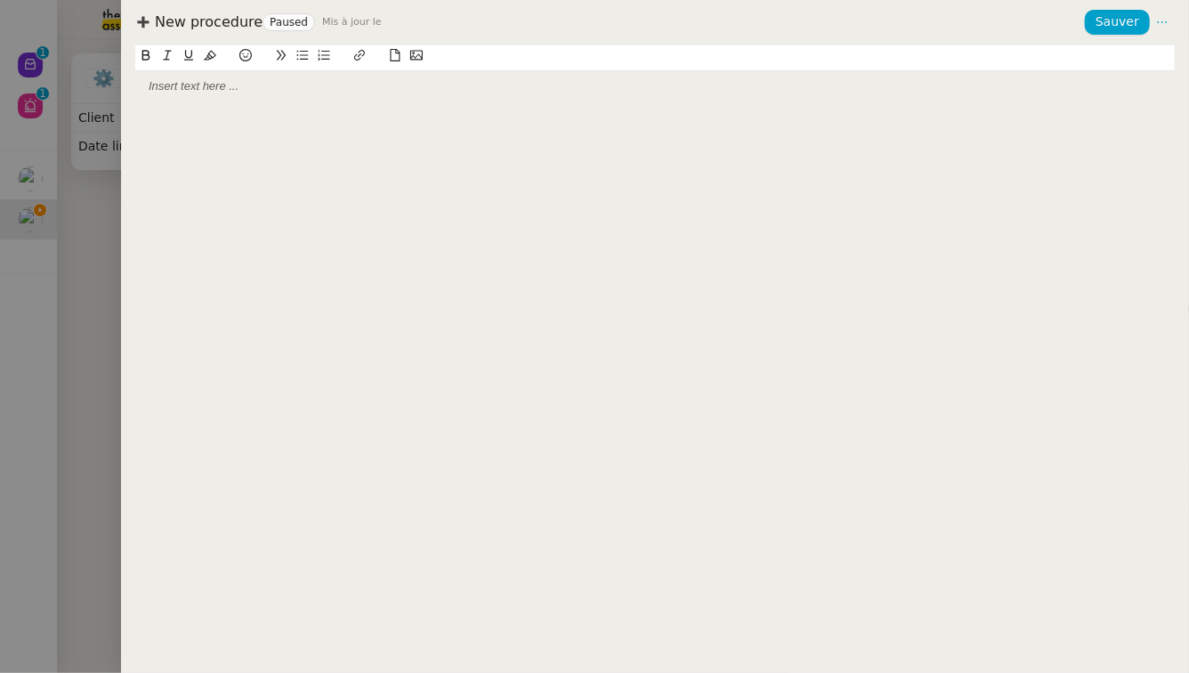
scroll to position [58, 0]
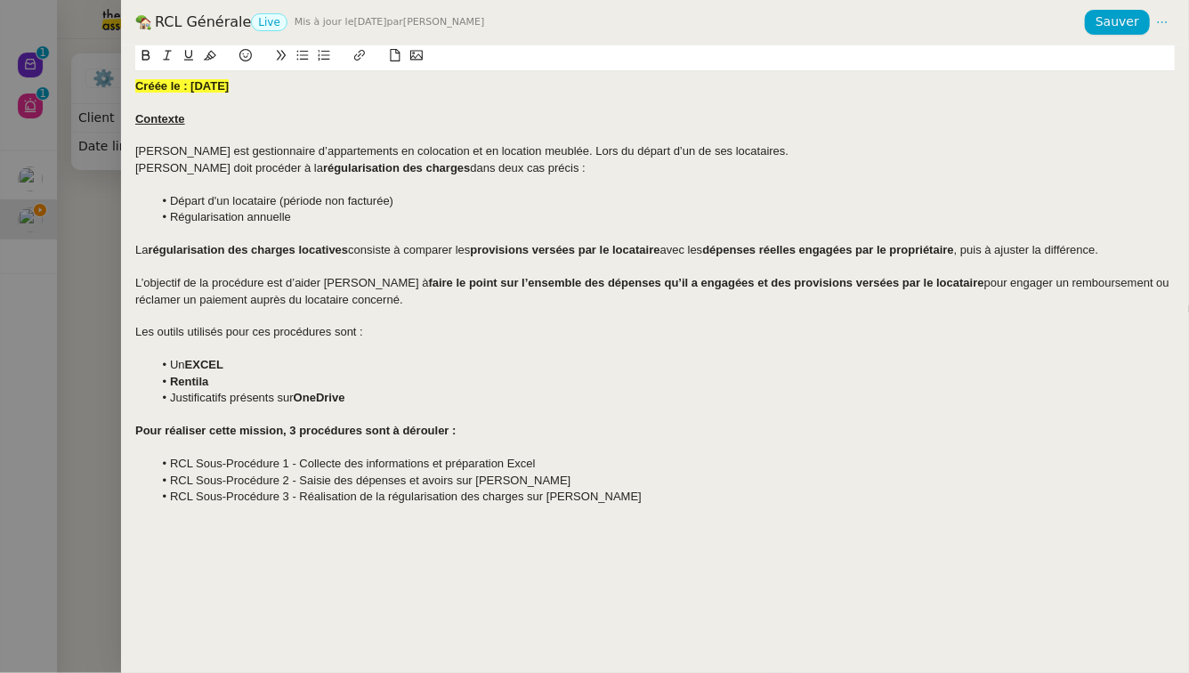
click at [537, 151] on span "Pascal est gestionnaire d’appartements en colocation et en location meublée. Lo…" at bounding box center [461, 150] width 653 height 13
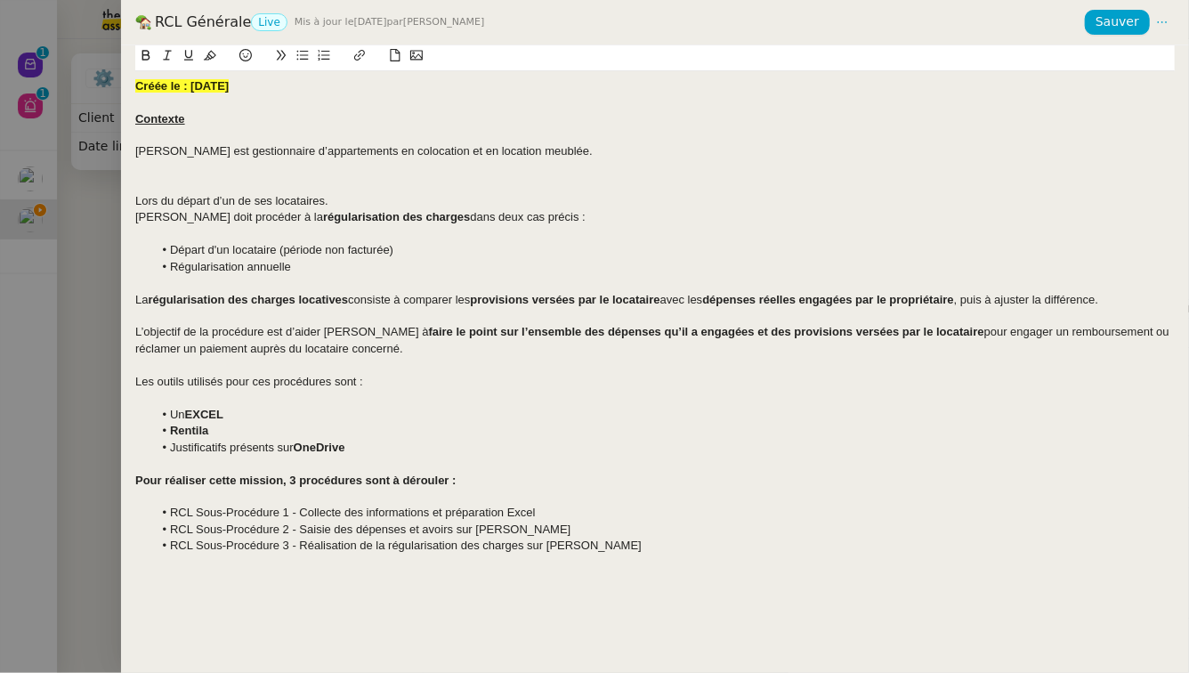
click at [538, 156] on div "Pascal est gestionnaire d’appartements en colocation et en location meublée." at bounding box center [654, 151] width 1039 height 16
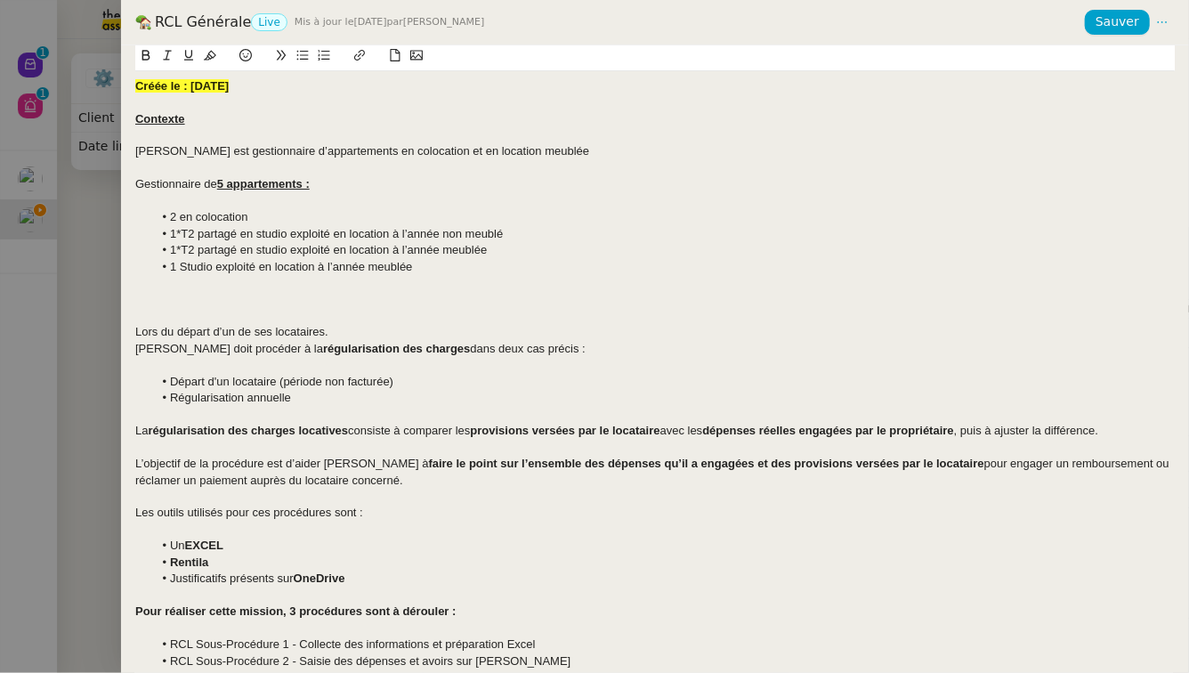
scroll to position [0, 0]
drag, startPoint x: 330, startPoint y: 182, endPoint x: 127, endPoint y: 181, distance: 202.9
click at [127, 181] on div "Créée le : 03/07/2025 Contexte Pascal est gestionnaire d’appartements en coloca…" at bounding box center [655, 358] width 1068 height 627
click at [267, 188] on u "5 appartements :" at bounding box center [263, 183] width 93 height 13
drag, startPoint x: 203, startPoint y: 186, endPoint x: 354, endPoint y: 182, distance: 151.3
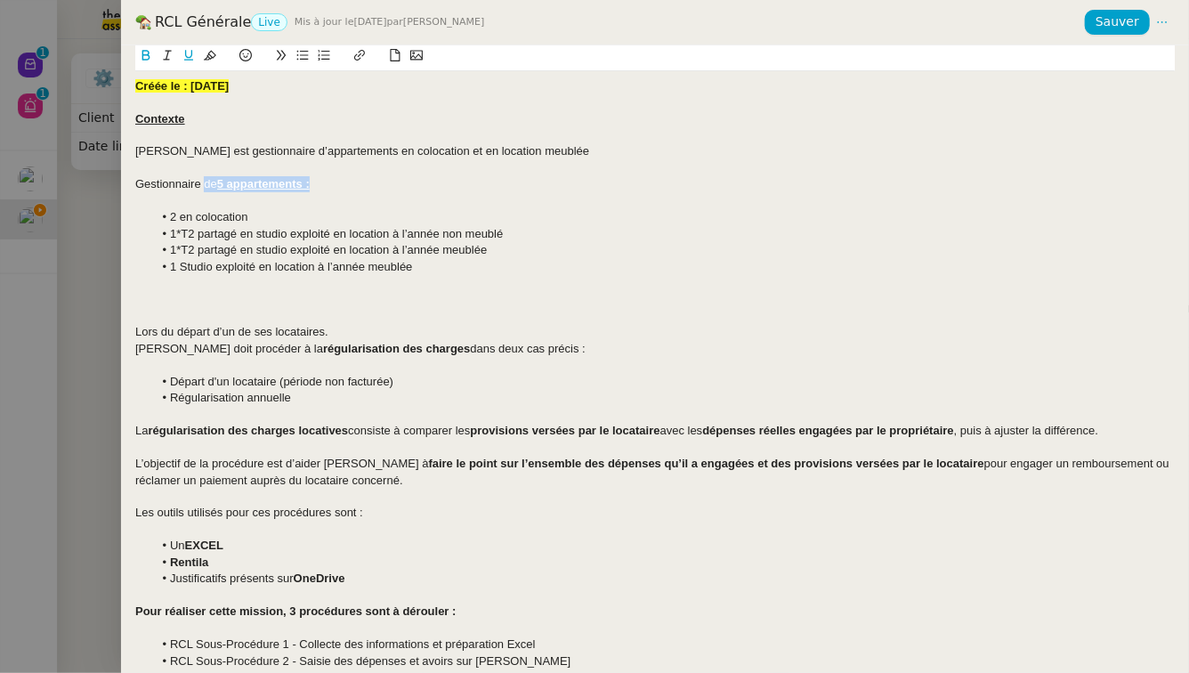
click at [354, 182] on div "Gestionnaire de 5 appartements :" at bounding box center [654, 184] width 1039 height 16
drag, startPoint x: 261, startPoint y: 150, endPoint x: 340, endPoint y: 158, distance: 79.5
click at [340, 158] on span "Pascal est gestionnaire d’appartements en colocation et en location meublée" at bounding box center [362, 150] width 454 height 13
drag, startPoint x: 367, startPoint y: 155, endPoint x: 274, endPoint y: 158, distance: 92.6
click at [274, 158] on div "Pascal est gestionnaire de 5 appartements ﻿ en colocation et en location meublée" at bounding box center [654, 151] width 1039 height 16
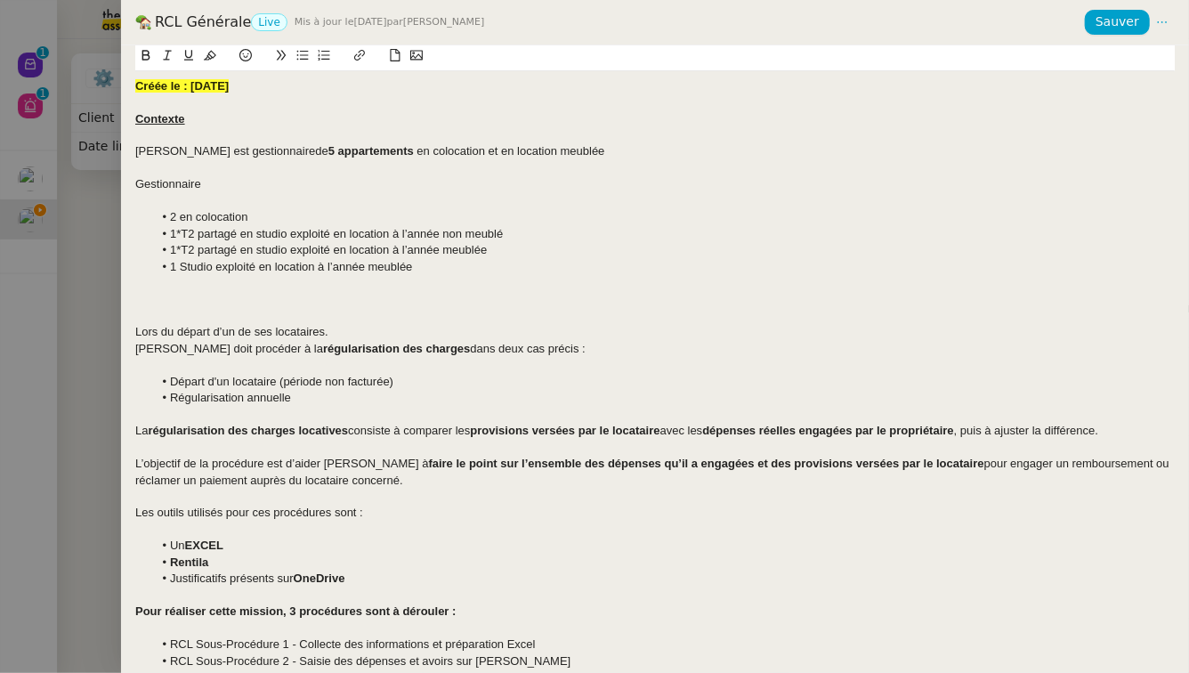
click at [277, 164] on div at bounding box center [654, 168] width 1039 height 16
drag, startPoint x: 247, startPoint y: 197, endPoint x: 125, endPoint y: 186, distance: 123.3
click at [125, 186] on div "Créée le : 03/07/2025 Contexte Pascal est gestionnaire de 5 appartements en col…" at bounding box center [655, 358] width 1068 height 627
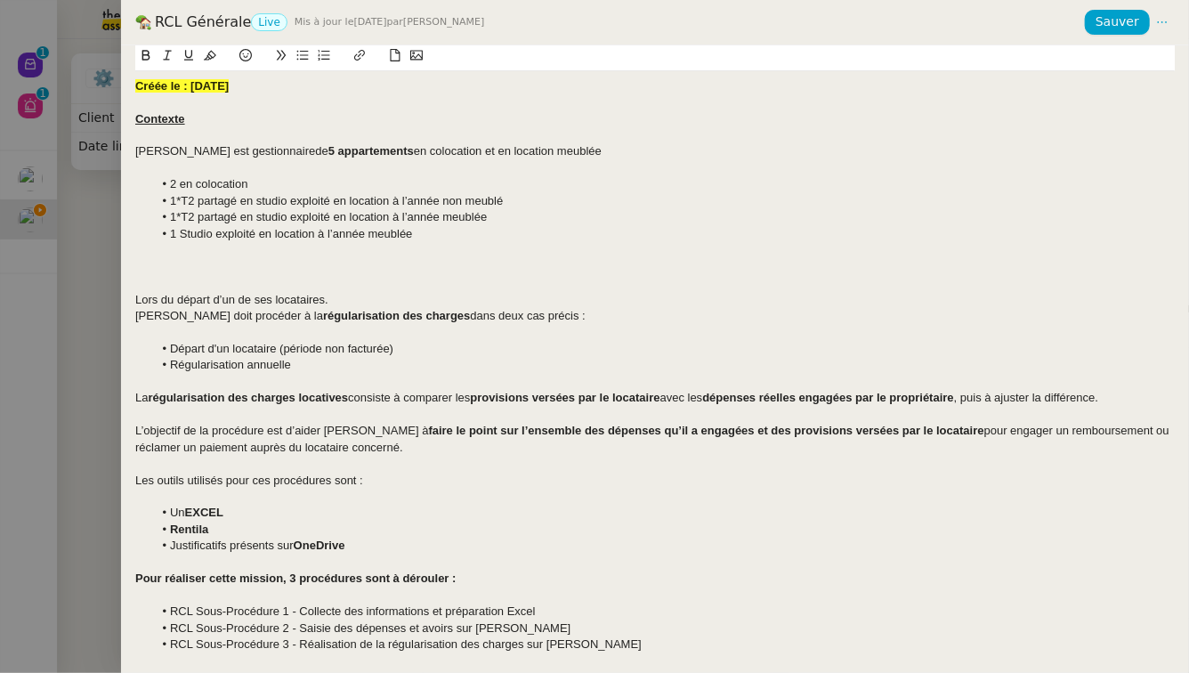
click at [182, 201] on li "1*T2 partagé en studio exploité en location à l’année non meublé" at bounding box center [664, 201] width 1022 height 16
click at [184, 220] on li "1*T2 partagé en studio exploité en location à l’année meublée" at bounding box center [664, 217] width 1022 height 16
click at [289, 275] on div at bounding box center [654, 283] width 1039 height 16
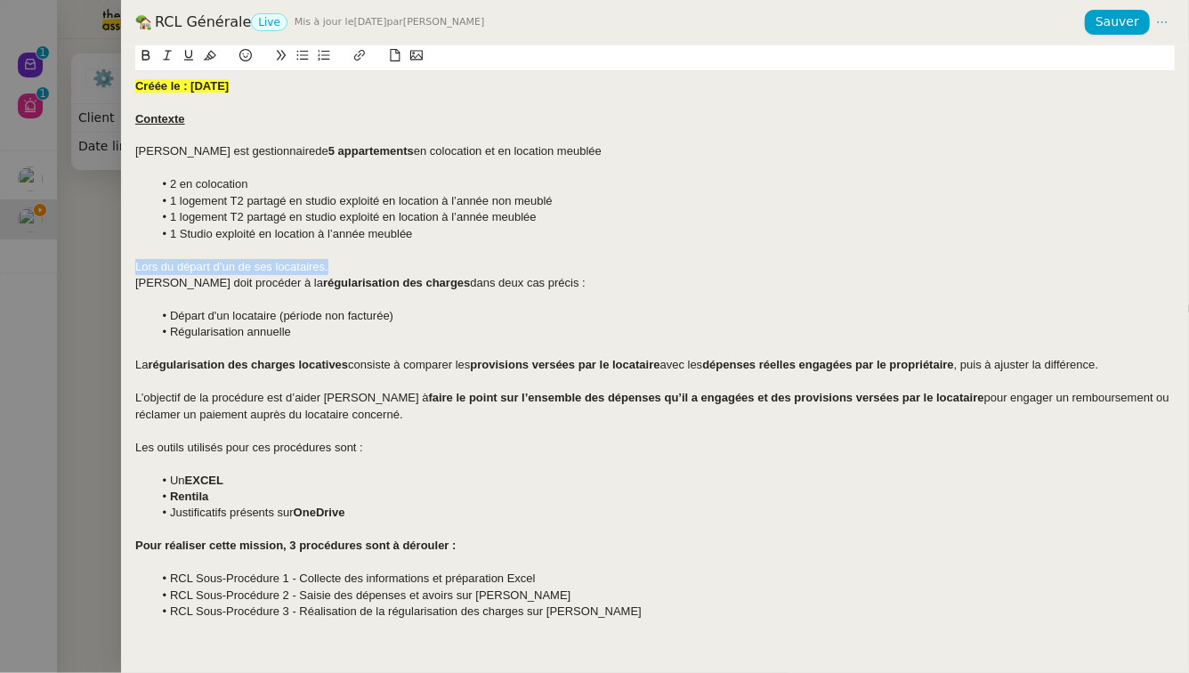
drag, startPoint x: 137, startPoint y: 282, endPoint x: 135, endPoint y: 271, distance: 11.7
click at [135, 271] on div "Créée le : 03/07/2025 Contexte Pascal est gestionnaire de 5 appartements en col…" at bounding box center [654, 357] width 1039 height 572
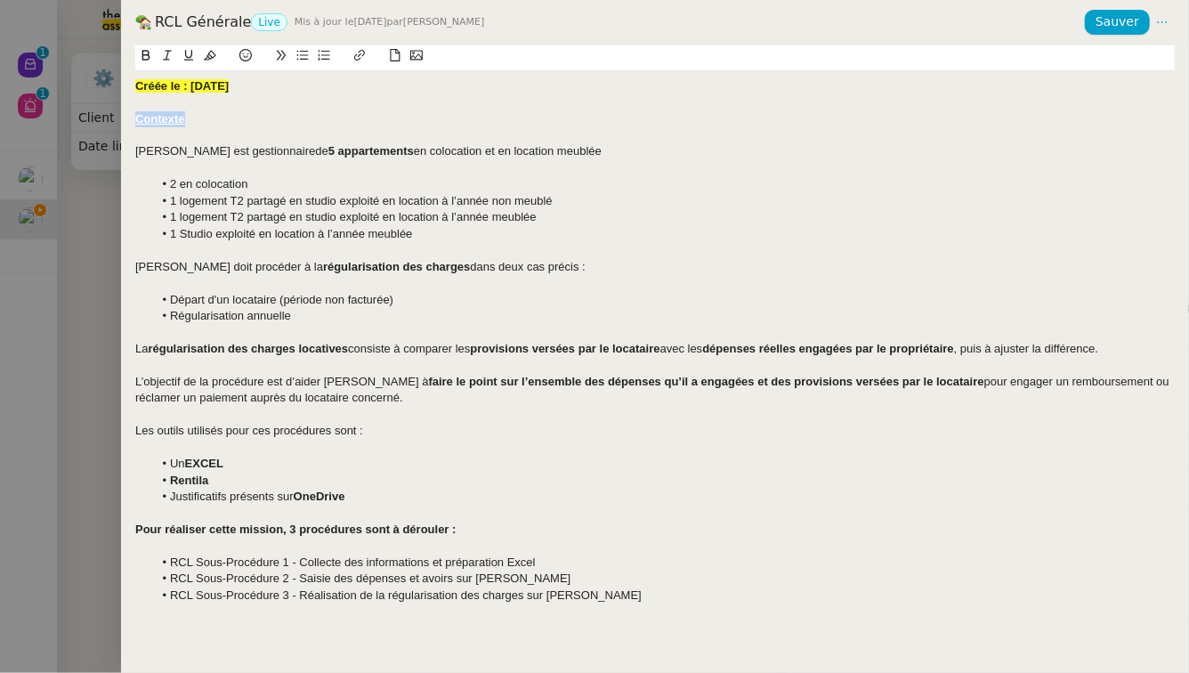
drag, startPoint x: 186, startPoint y: 119, endPoint x: 16, endPoint y: 118, distance: 170.0
click at [16, 118] on div "RCL Générale Live Mis à jour le 10 oct. 2025 par Camille T. Sauver Créée le : 0…" at bounding box center [594, 336] width 1189 height 673
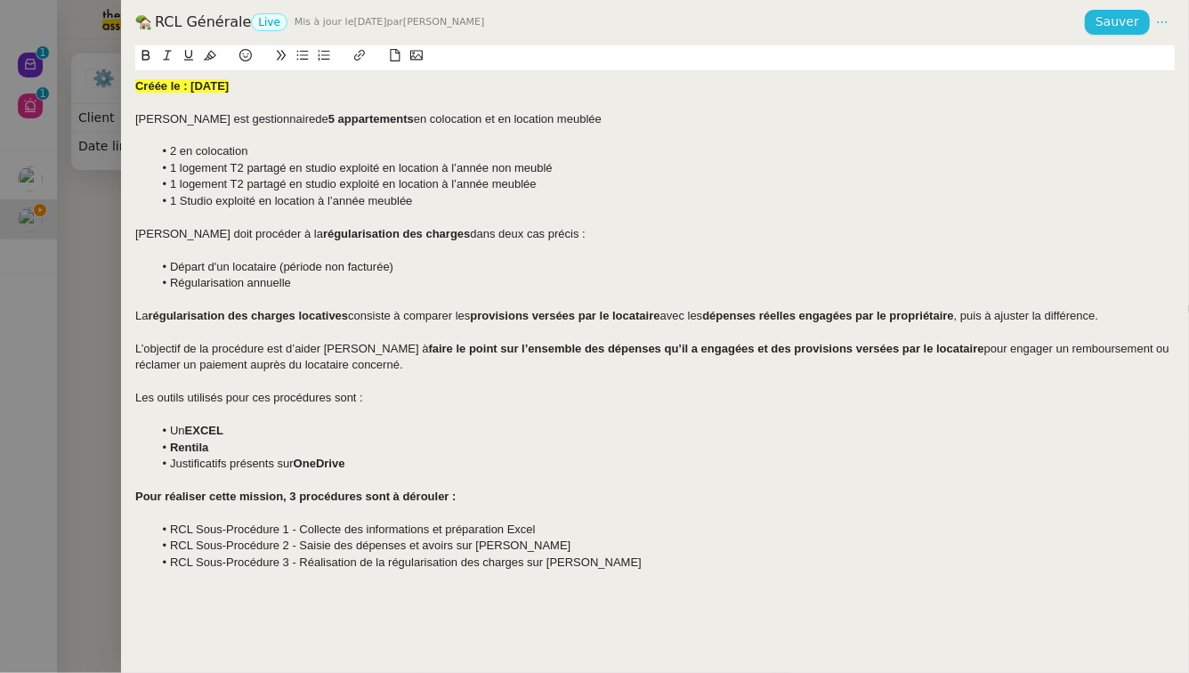
click at [1106, 24] on span "Sauver" at bounding box center [1117, 22] width 44 height 20
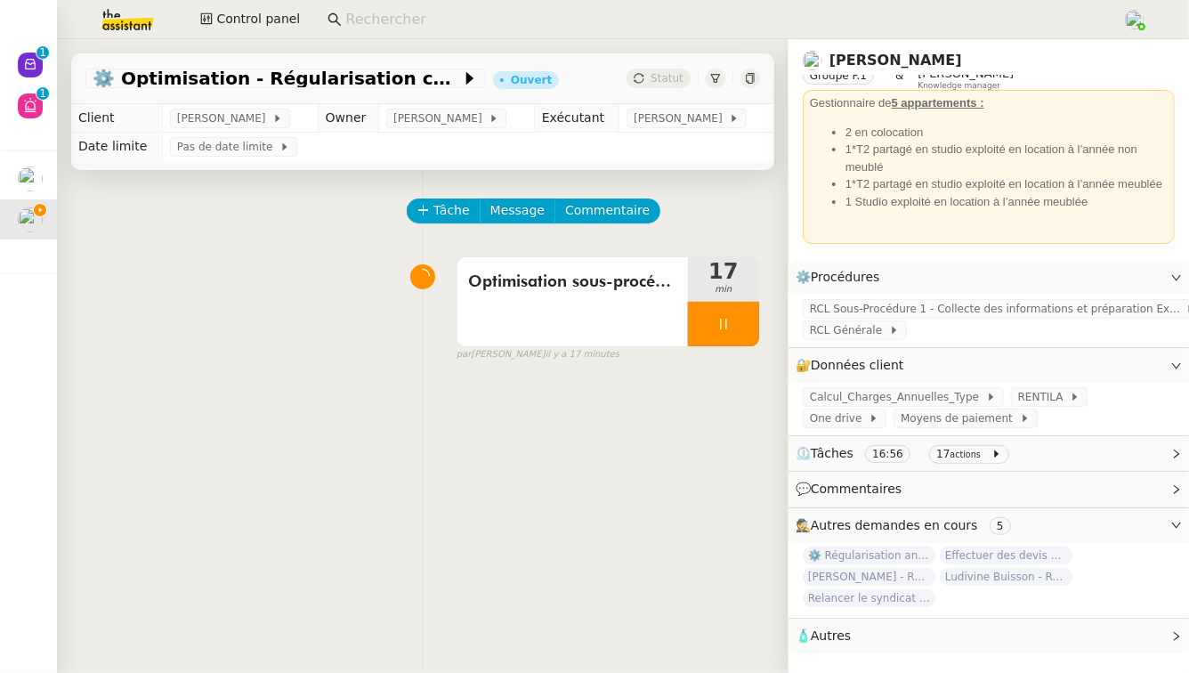
click at [893, 54] on link "[PERSON_NAME]" at bounding box center [895, 60] width 133 height 17
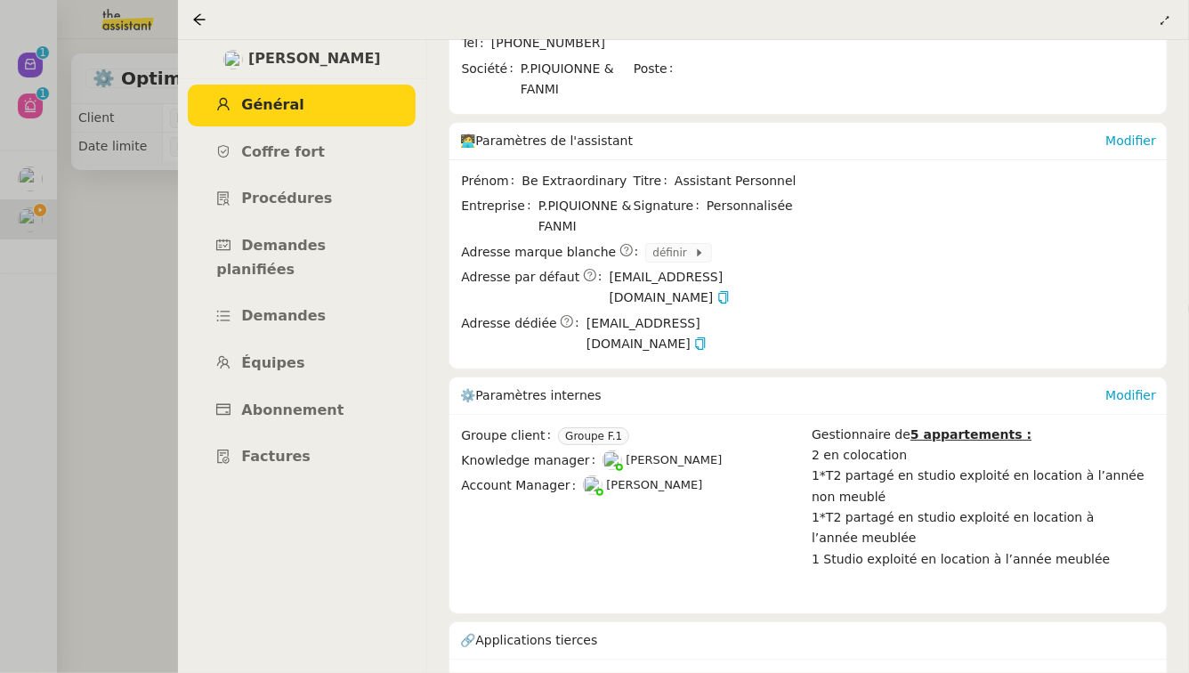
scroll to position [263, 0]
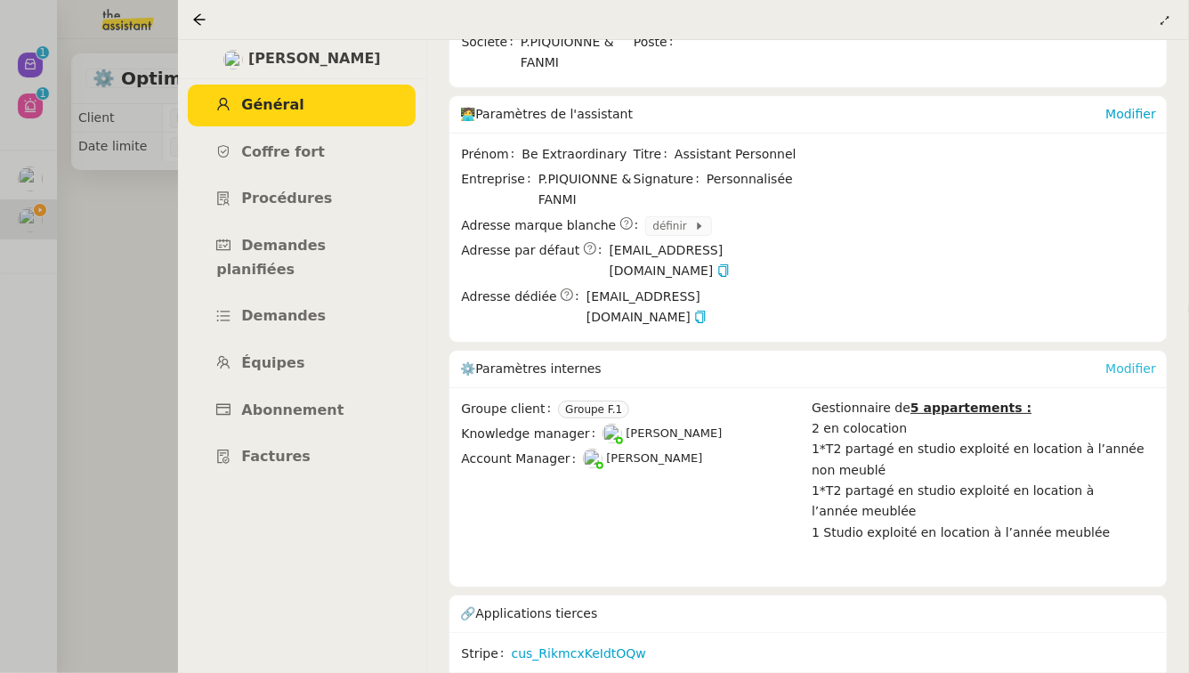
click at [1133, 361] on link "Modifier" at bounding box center [1130, 368] width 51 height 14
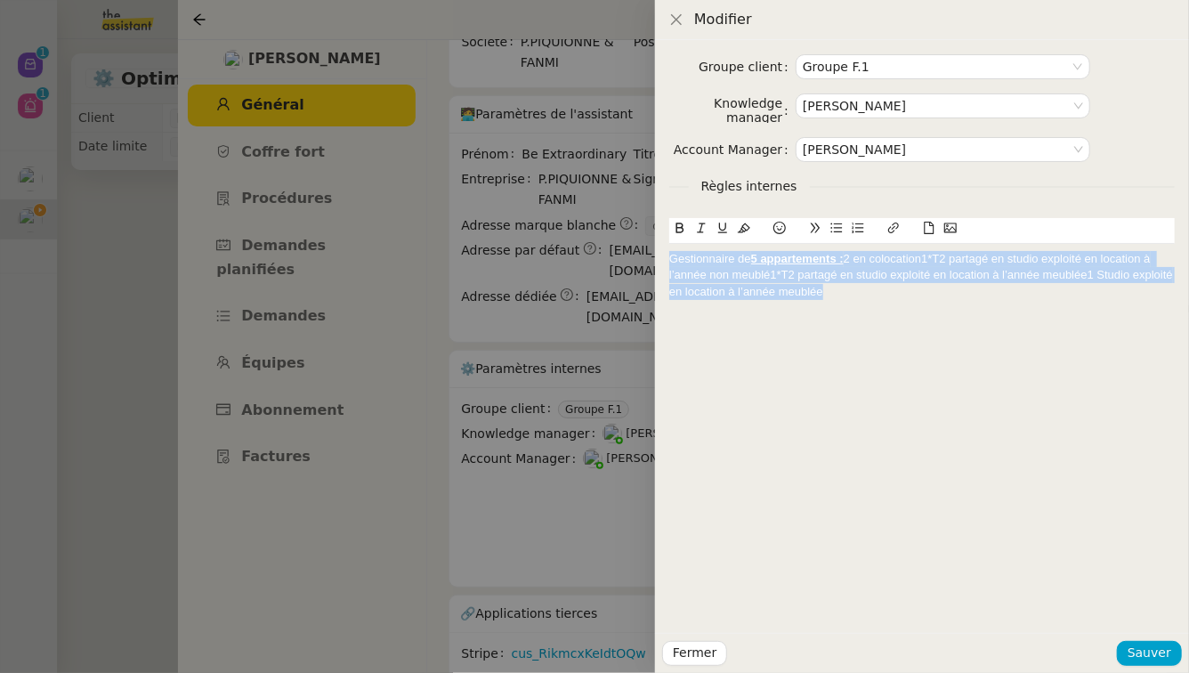
drag, startPoint x: 894, startPoint y: 300, endPoint x: 561, endPoint y: 258, distance: 336.3
click at [561, 258] on div "Modifier Groupe client Groupe F.1 Knowledge manager Romane Vachon Account Manag…" at bounding box center [594, 336] width 1189 height 673
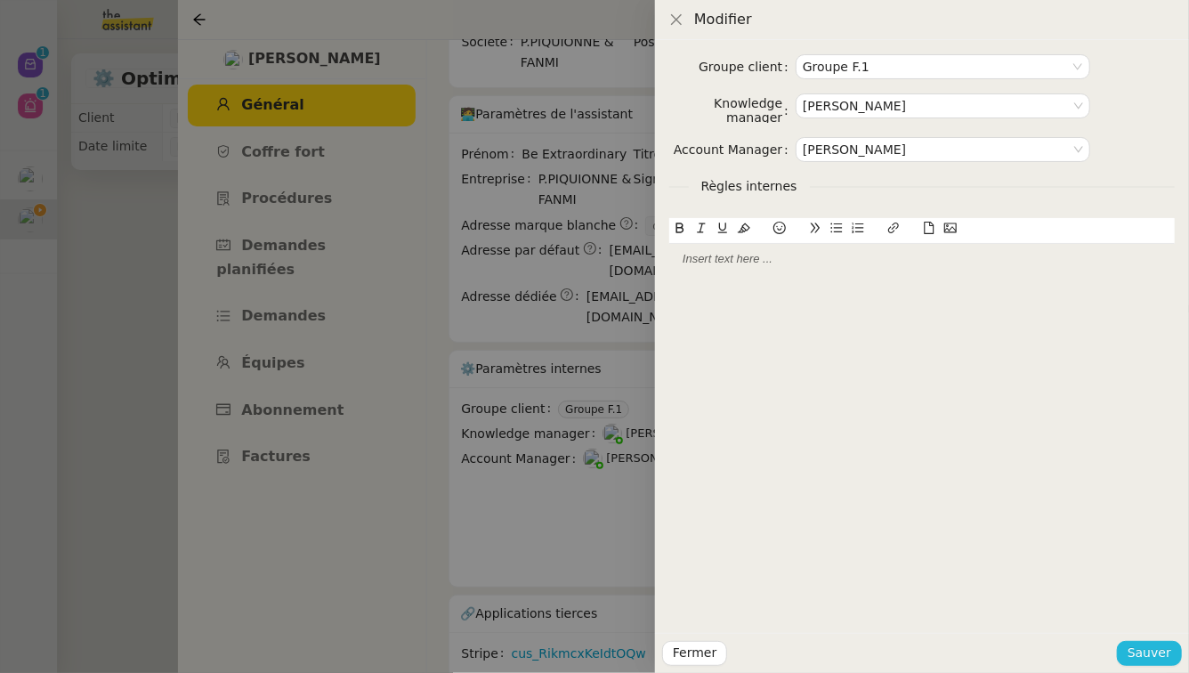
click at [1161, 646] on span "Sauver" at bounding box center [1149, 652] width 44 height 20
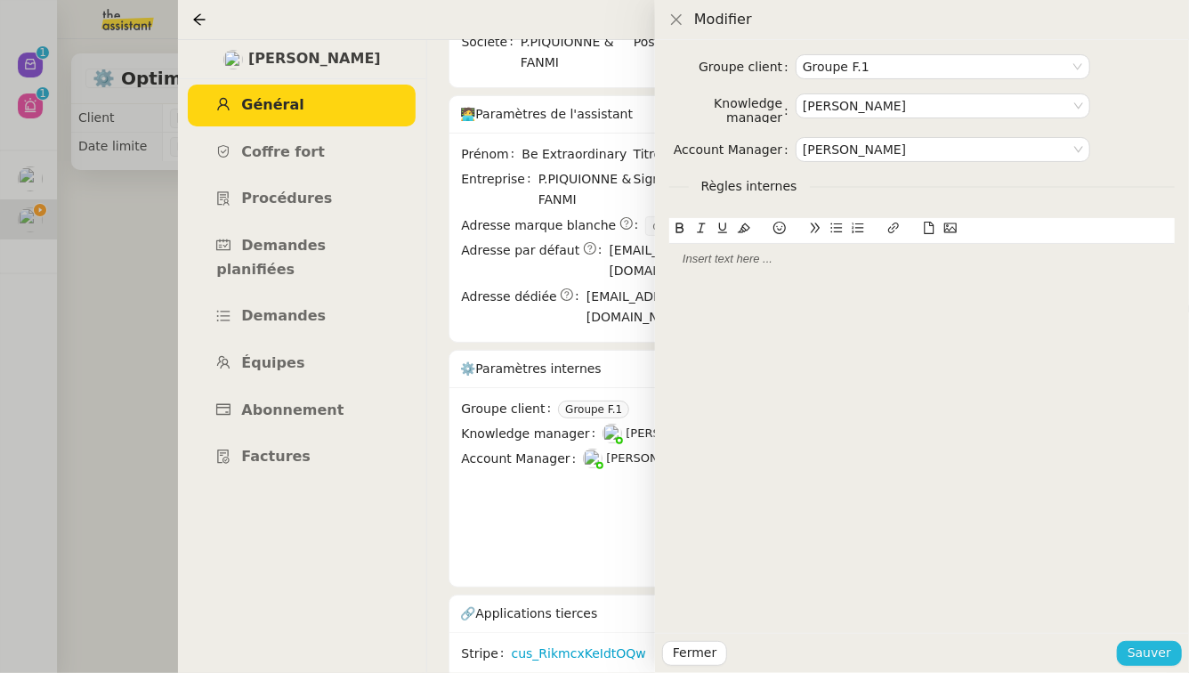
scroll to position [161, 0]
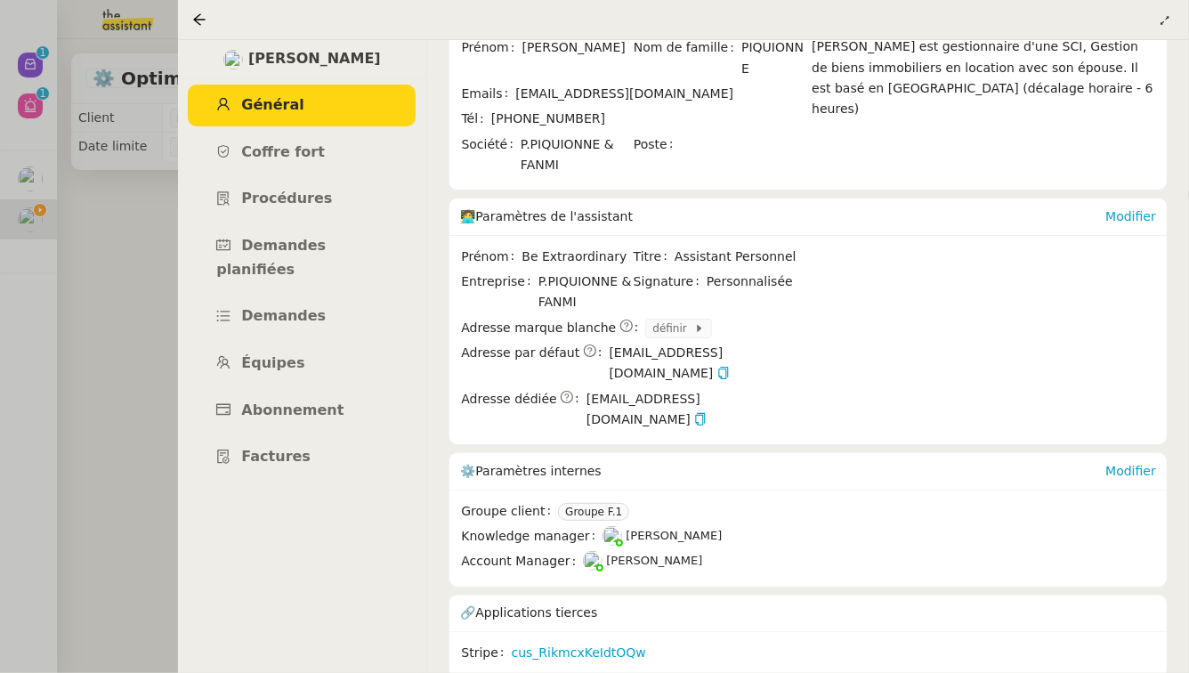
click at [139, 254] on div at bounding box center [594, 336] width 1189 height 673
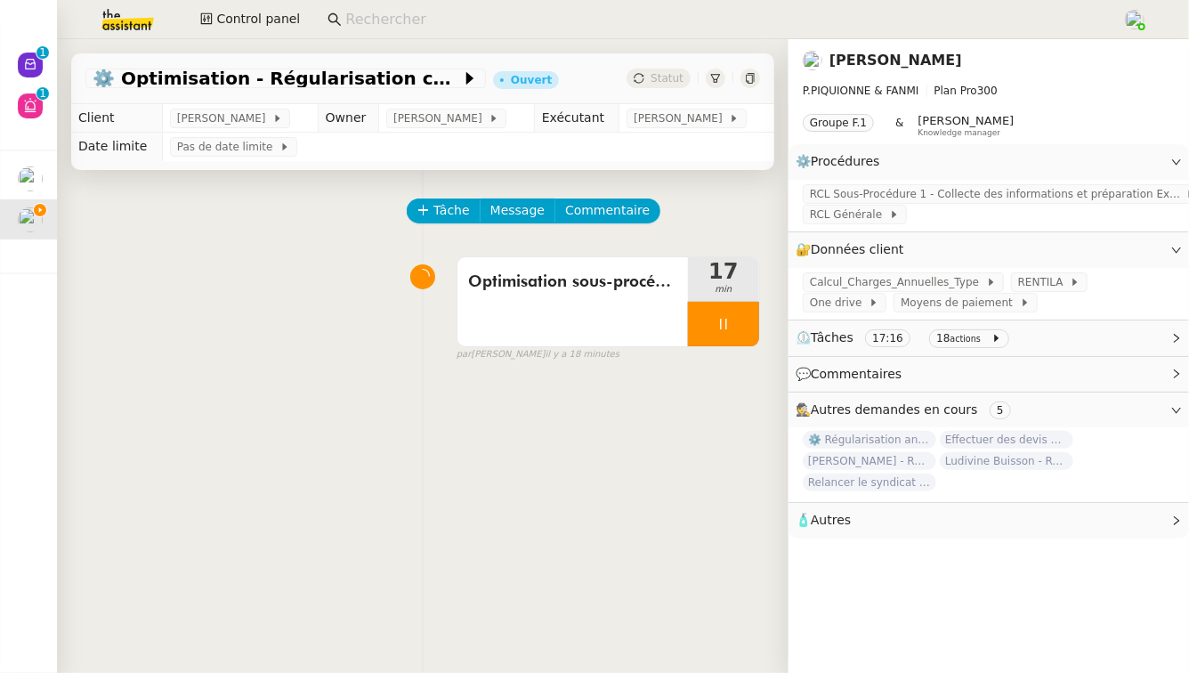
click at [736, 355] on div "par Camille T. il y a 18 minutes" at bounding box center [607, 354] width 303 height 15
click at [731, 332] on div at bounding box center [723, 324] width 71 height 44
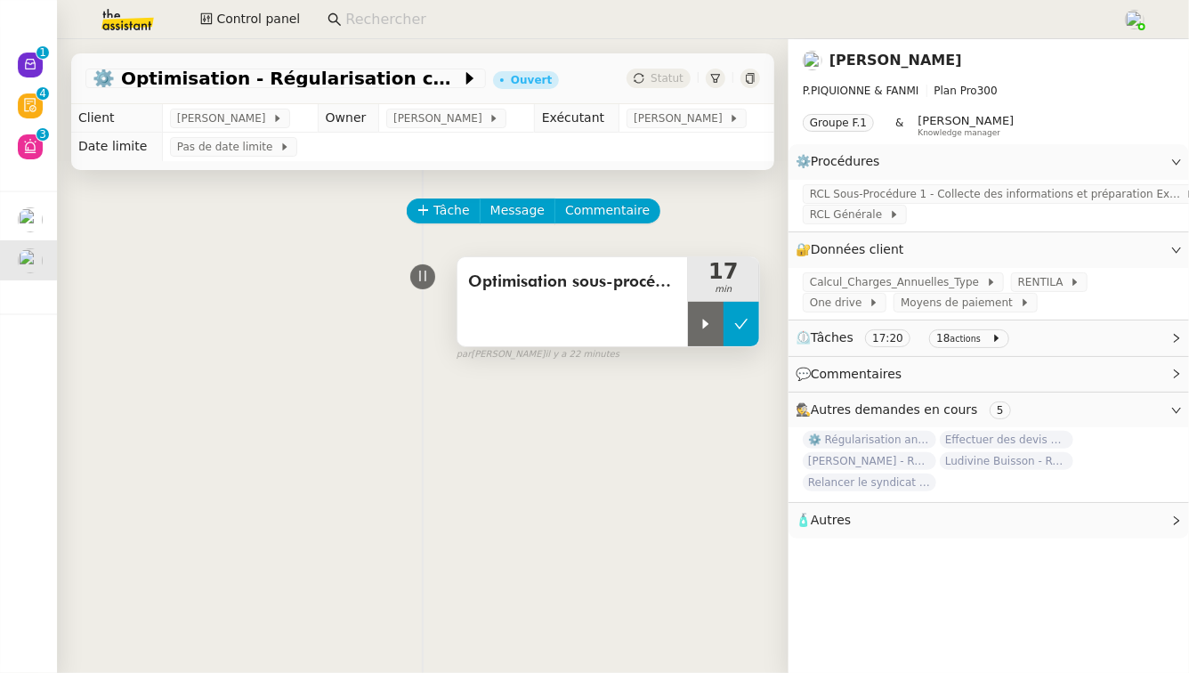
click at [738, 319] on button at bounding box center [741, 324] width 36 height 44
click at [379, 80] on span "⚙️ Optimisation - Régularisation charges sortie locataire" at bounding box center [277, 78] width 368 height 18
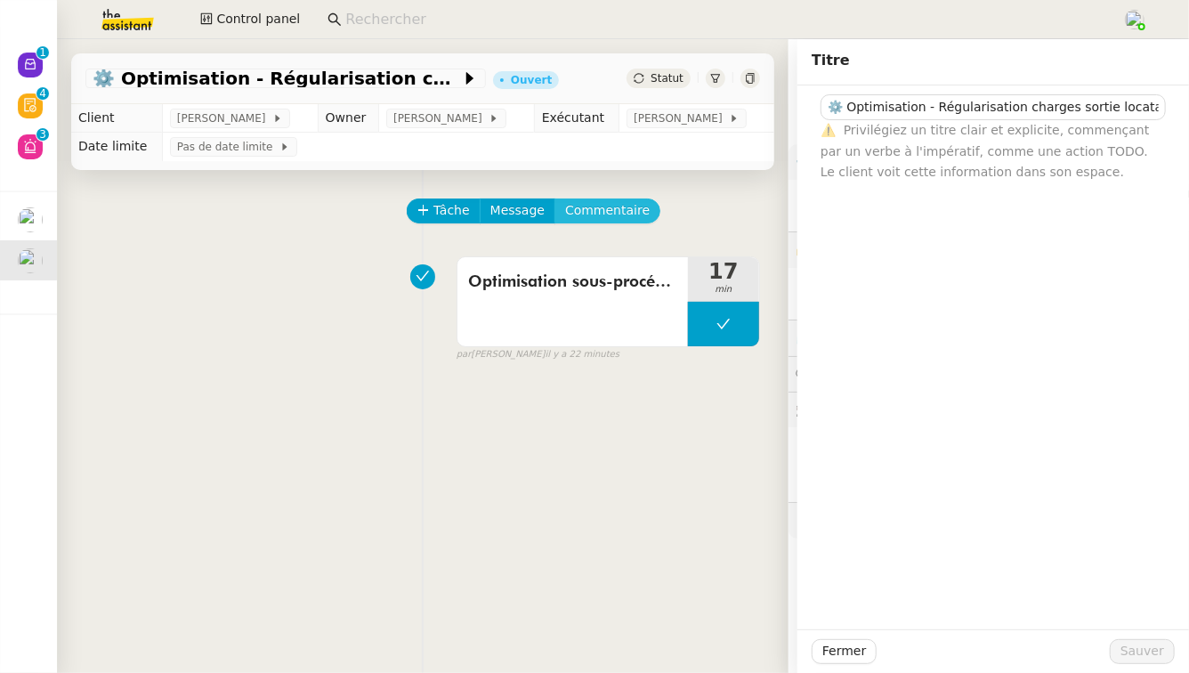
click at [590, 208] on span "Commentaire" at bounding box center [607, 210] width 85 height 20
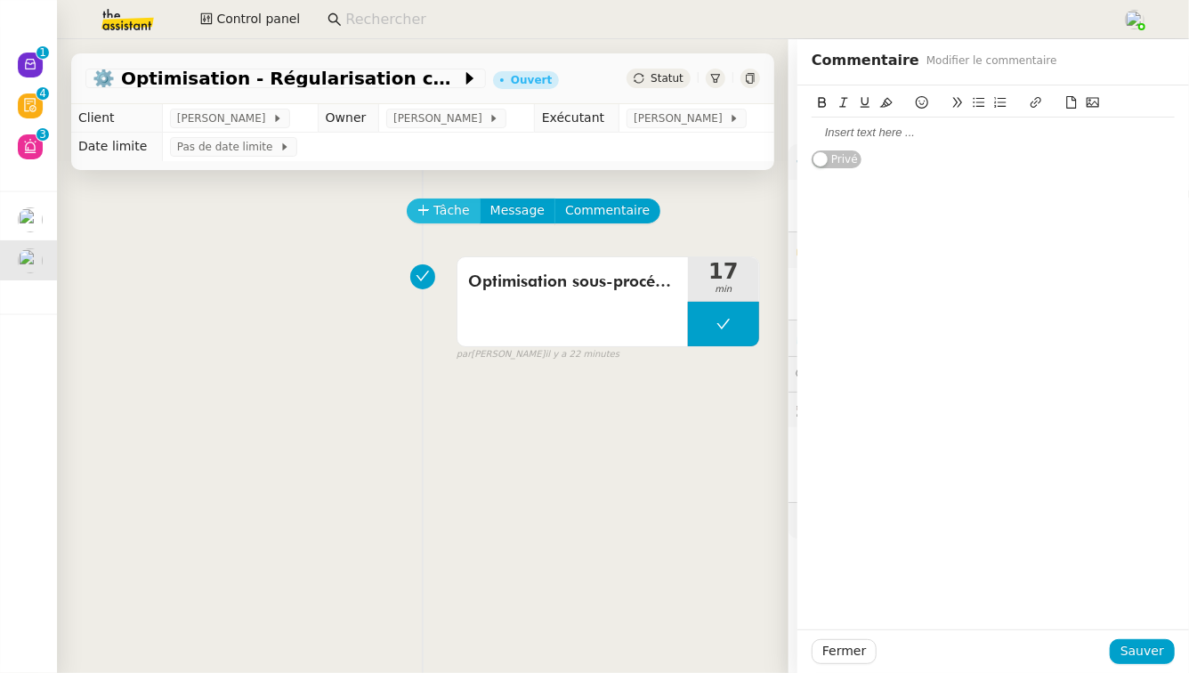
click at [411, 204] on button "Tâche" at bounding box center [444, 210] width 74 height 25
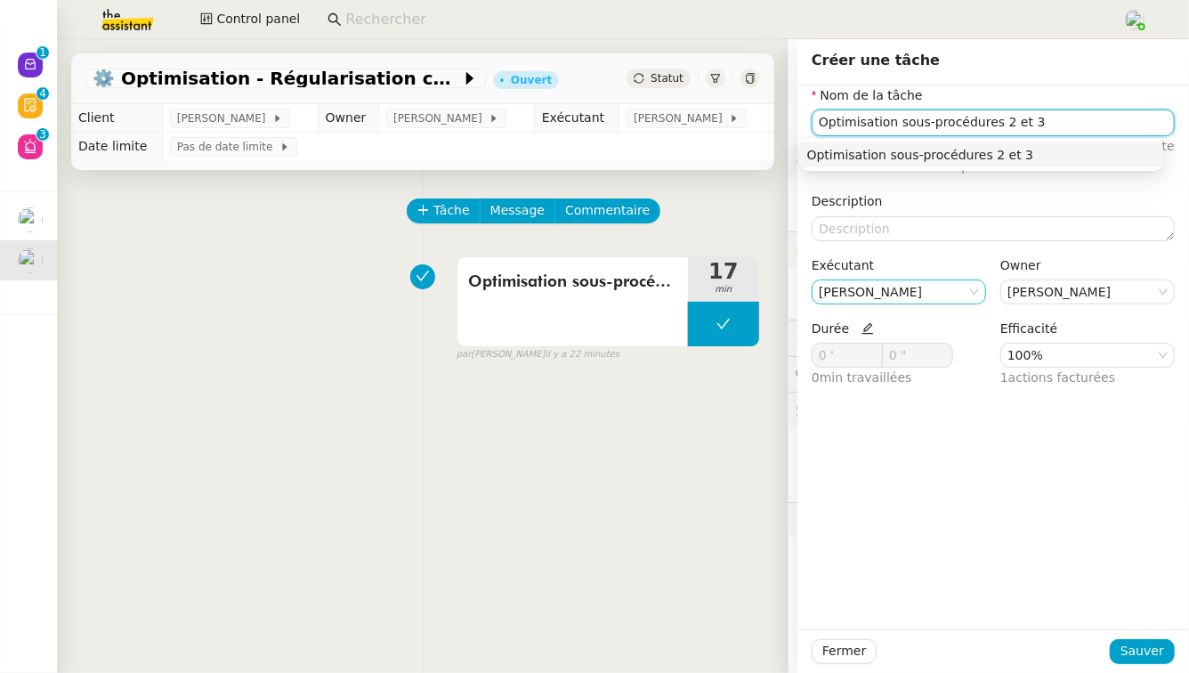
type input "Optimisation sous-procédures 2 et 3"
click at [901, 285] on nz-select-item "Camille TOULOUSE" at bounding box center [899, 291] width 160 height 23
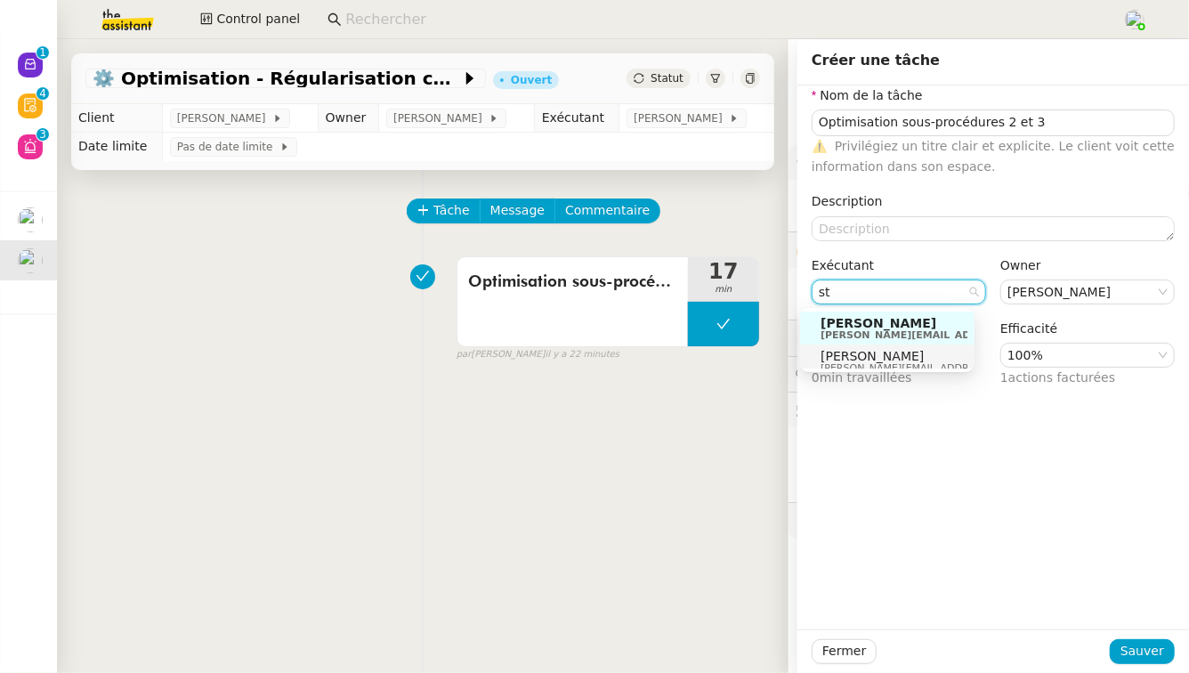
type input "st"
click at [906, 351] on span "[PERSON_NAME]" at bounding box center [946, 356] width 253 height 14
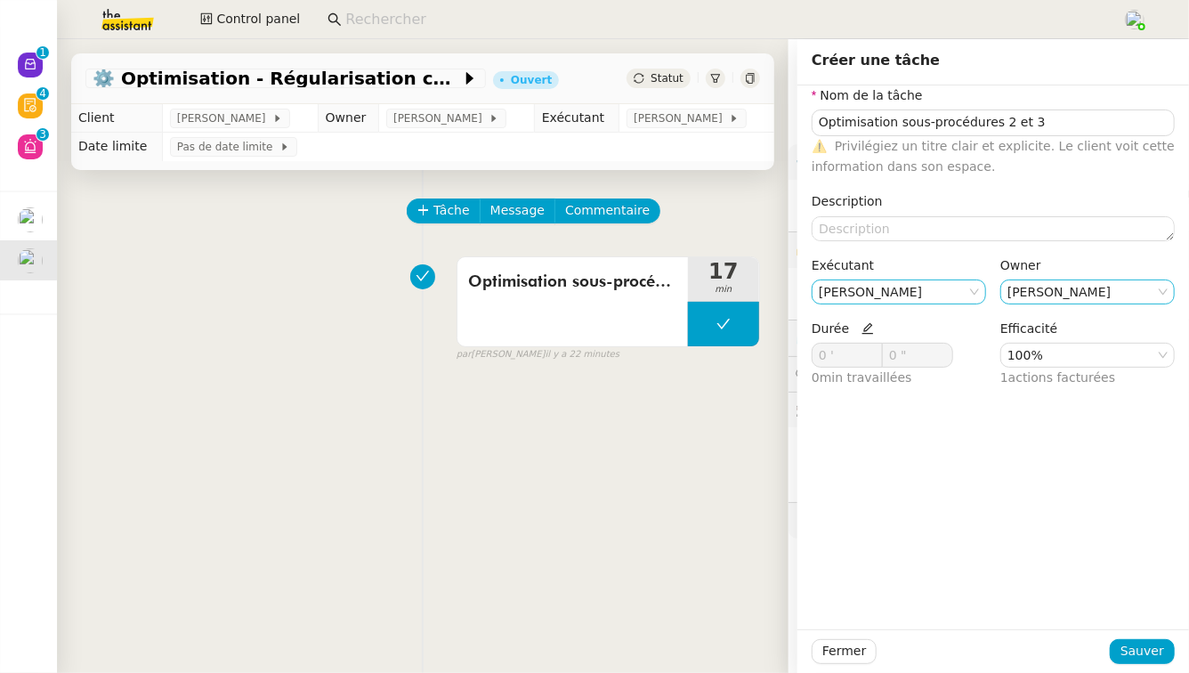
click at [1014, 293] on nz-select-item "Camille TOULOUSE" at bounding box center [1087, 291] width 160 height 23
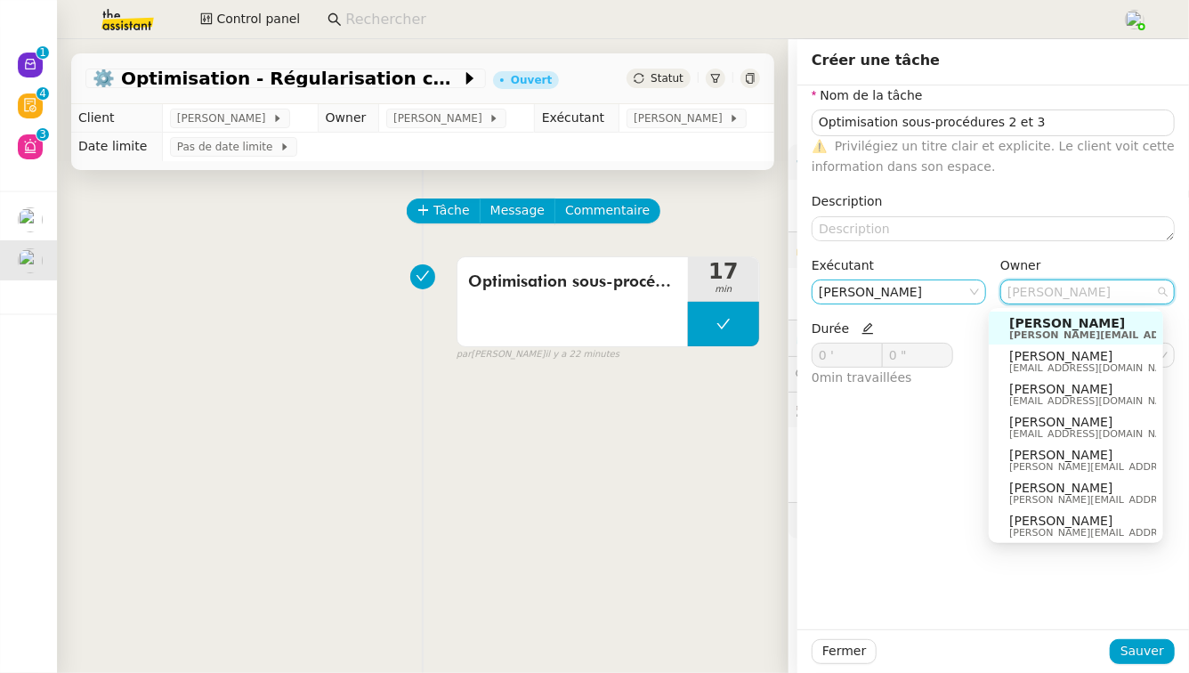
click at [906, 501] on div "Nom de la tâche Optimisation sous-procédures 2 et 3 ⚠️ Privilégiez un titre cla…" at bounding box center [993, 357] width 392 height 544
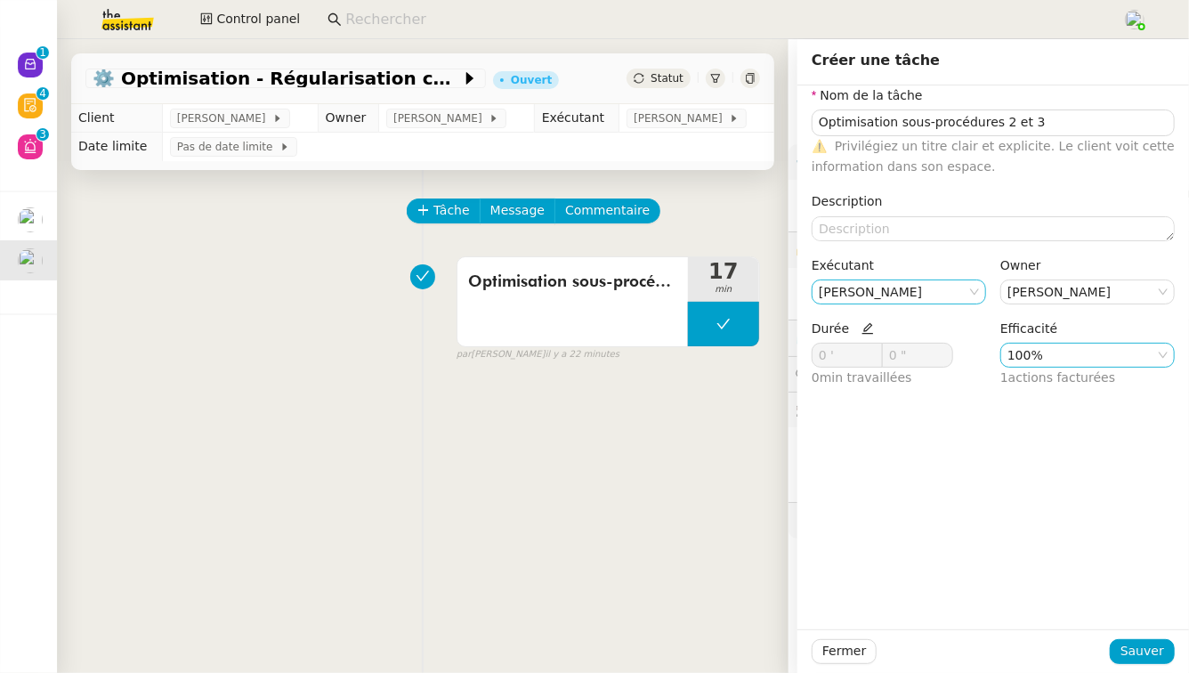
click at [1047, 356] on nz-select-item "100%" at bounding box center [1087, 354] width 160 height 23
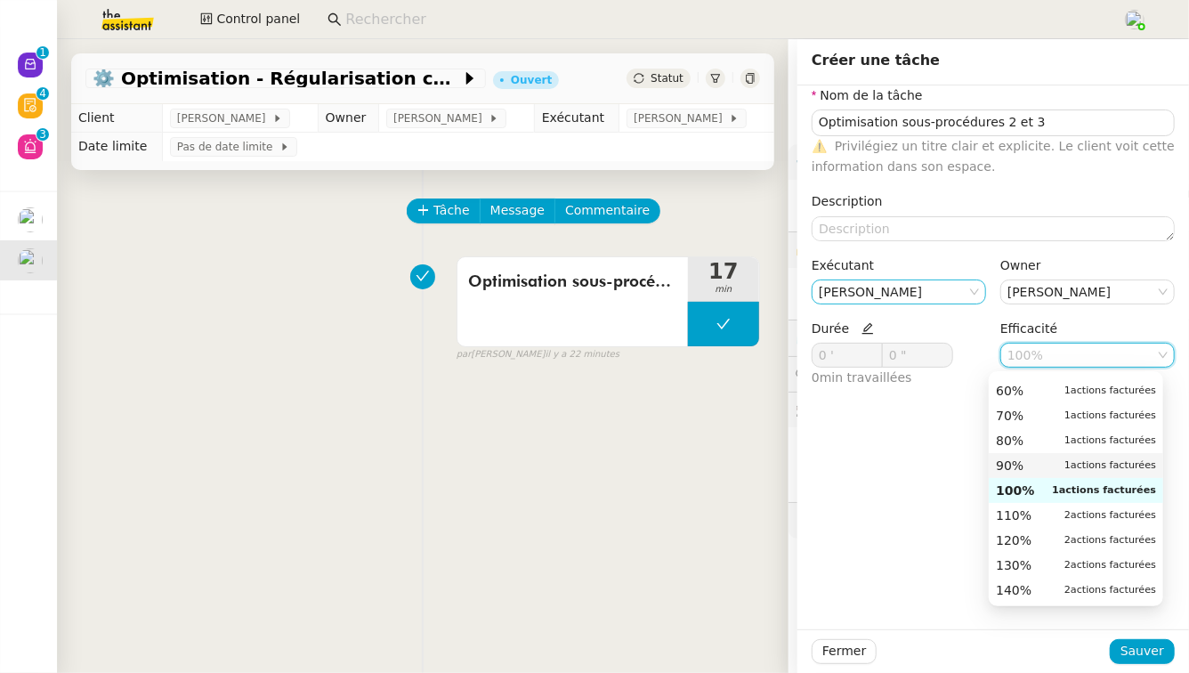
scroll to position [145, 0]
click at [1031, 443] on div "80% 1 actions facturées" at bounding box center [1076, 441] width 160 height 16
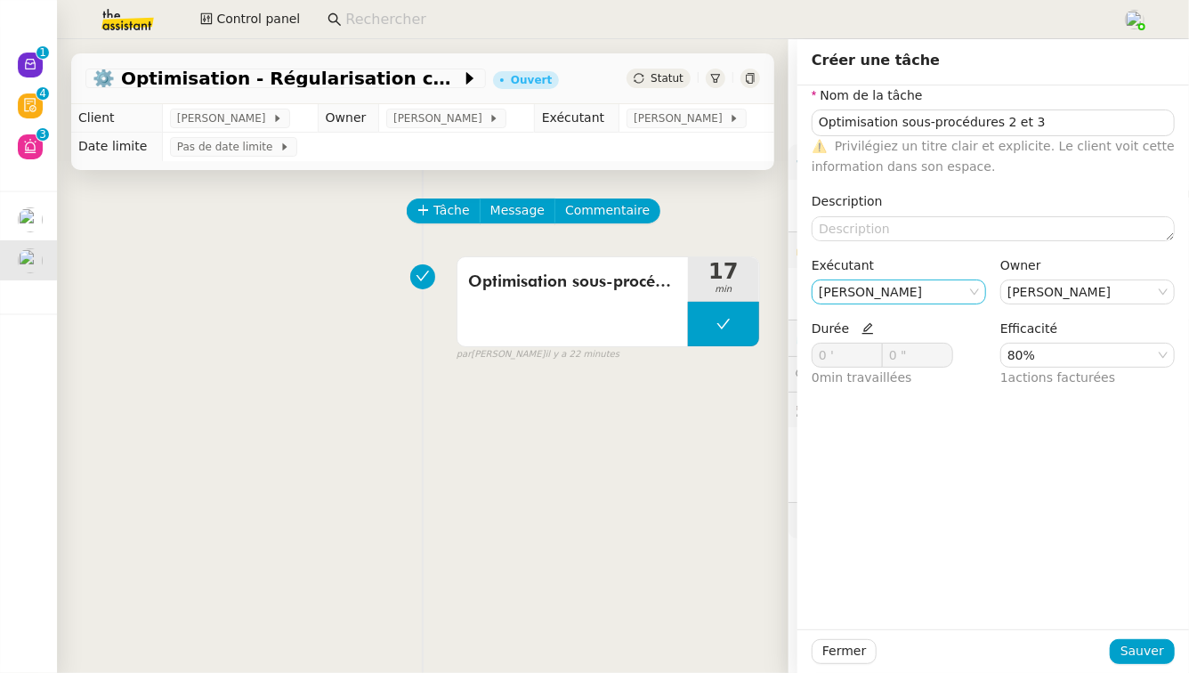
click at [861, 332] on icon at bounding box center [867, 328] width 12 height 12
drag, startPoint x: 844, startPoint y: 364, endPoint x: 780, endPoint y: 360, distance: 64.2
click at [780, 360] on app-ticket "⚙️ Optimisation - Régularisation charges sortie locataire Ouvert Statut Client …" at bounding box center [623, 356] width 1132 height 634
type input "39 '"
click at [1151, 644] on span "Sauver" at bounding box center [1142, 651] width 44 height 20
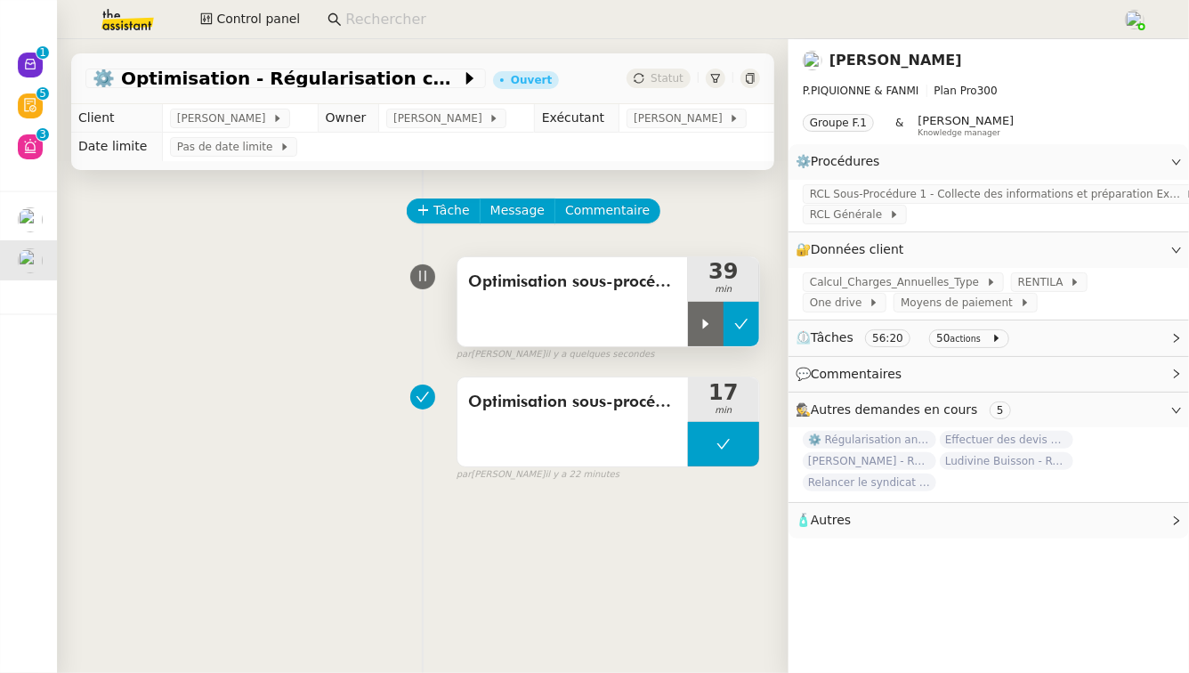
click at [736, 328] on icon at bounding box center [741, 324] width 14 height 14
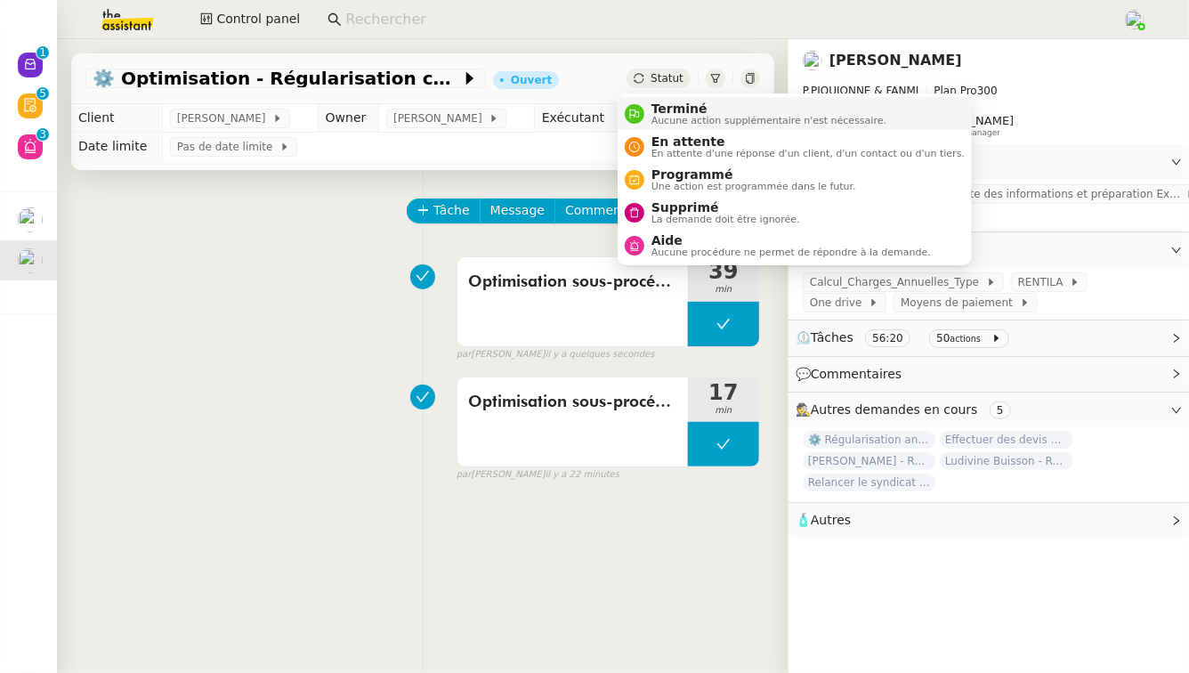
click at [668, 117] on span "Aucune action supplémentaire n'est nécessaire." at bounding box center [768, 121] width 235 height 10
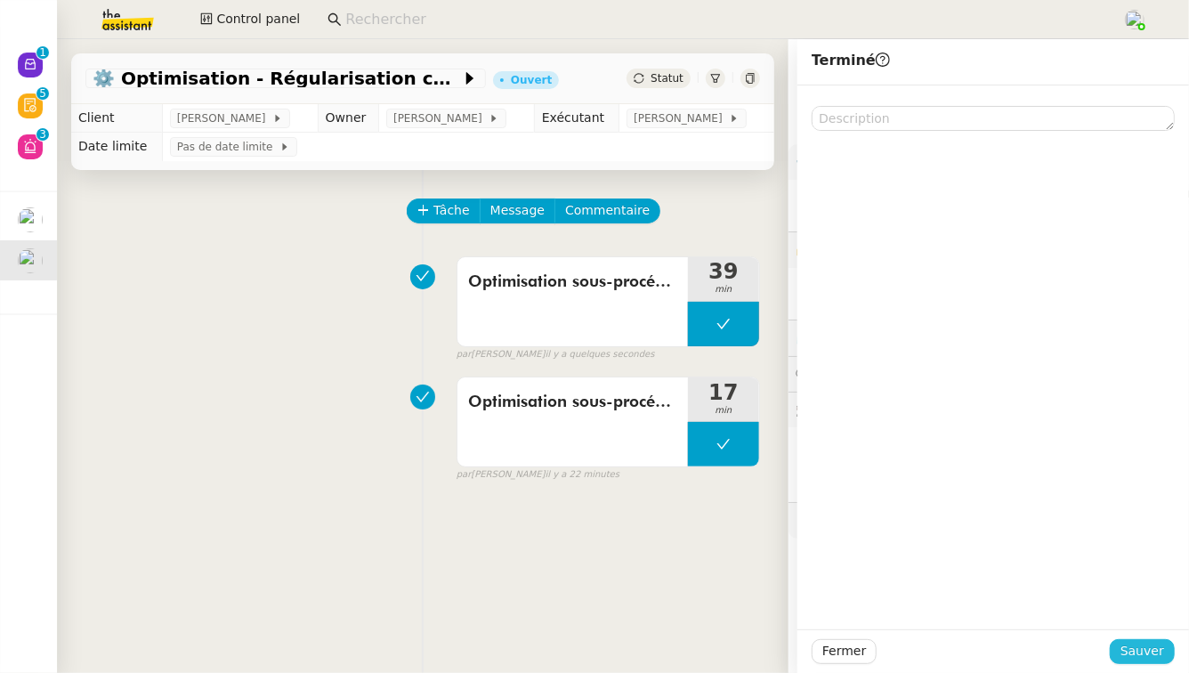
click at [1147, 648] on span "Sauver" at bounding box center [1142, 651] width 44 height 20
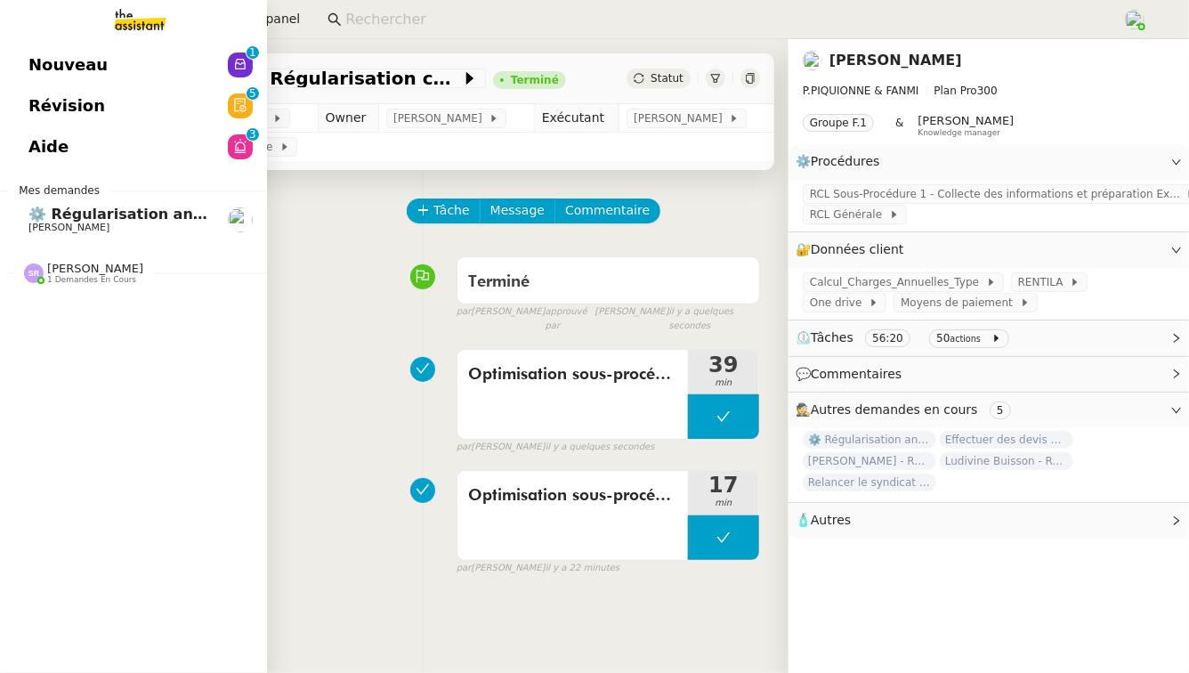
click at [111, 214] on span "⚙️ Régularisation annuelle des charges locatives" at bounding box center [224, 214] width 392 height 17
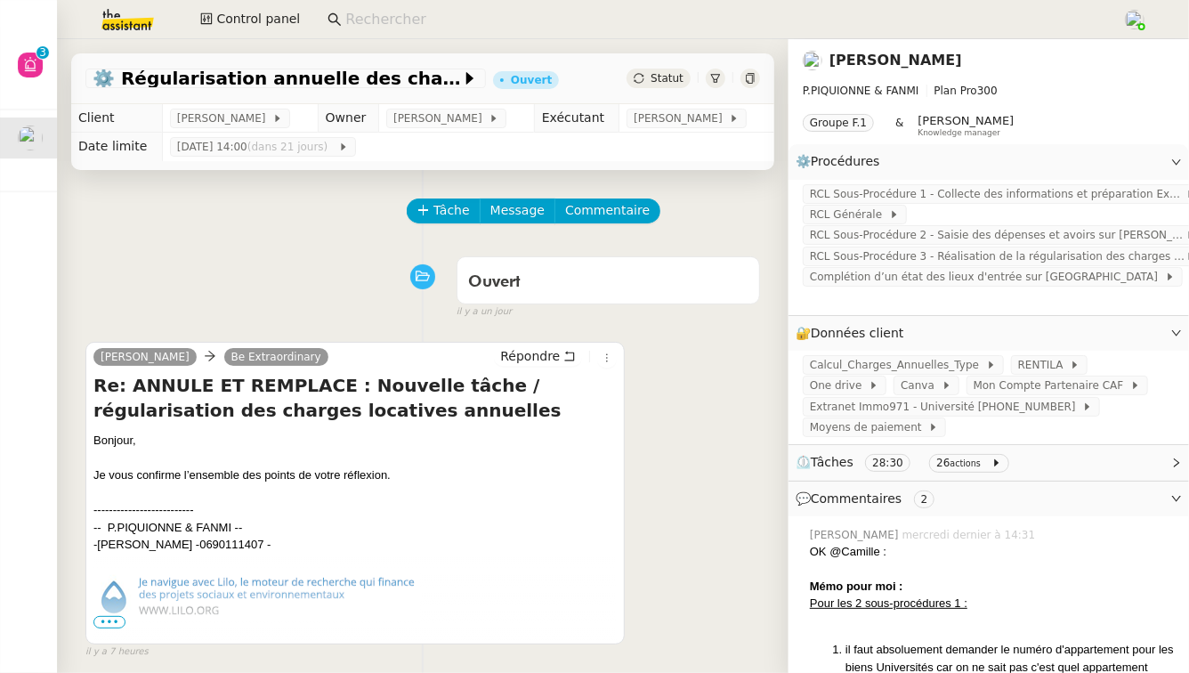
click at [1074, 452] on span "⏲️ Tâches 28:30 26 actions" at bounding box center [975, 462] width 358 height 20
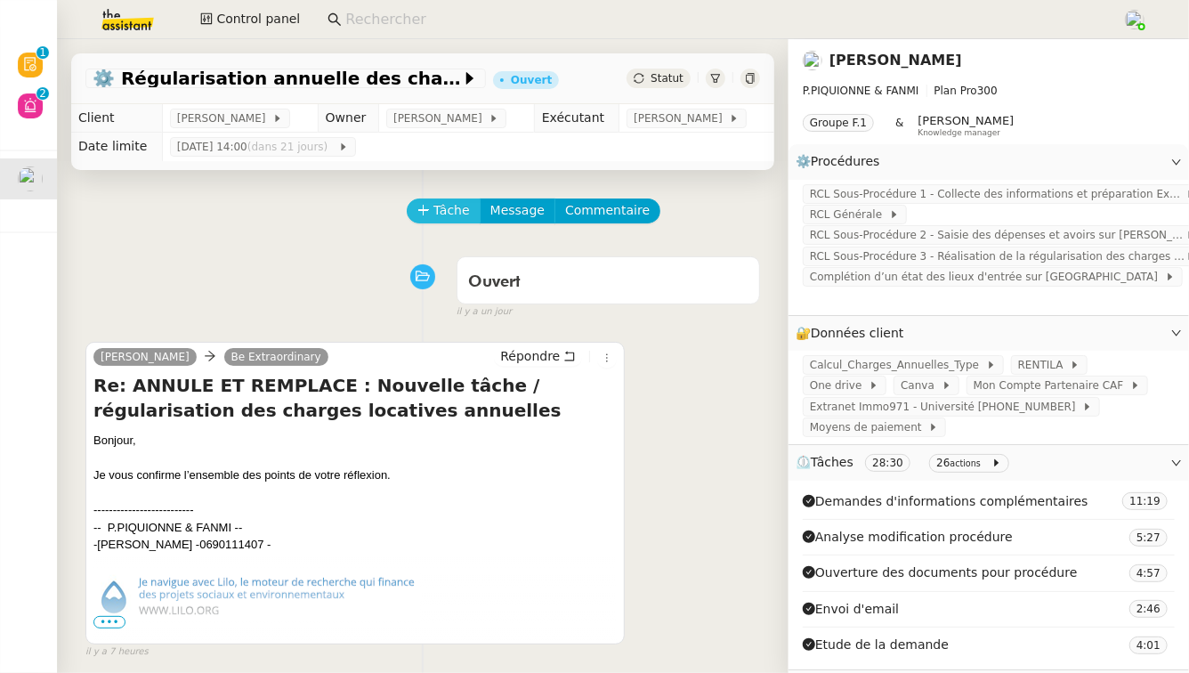
click at [437, 217] on span "Tâche" at bounding box center [451, 210] width 36 height 20
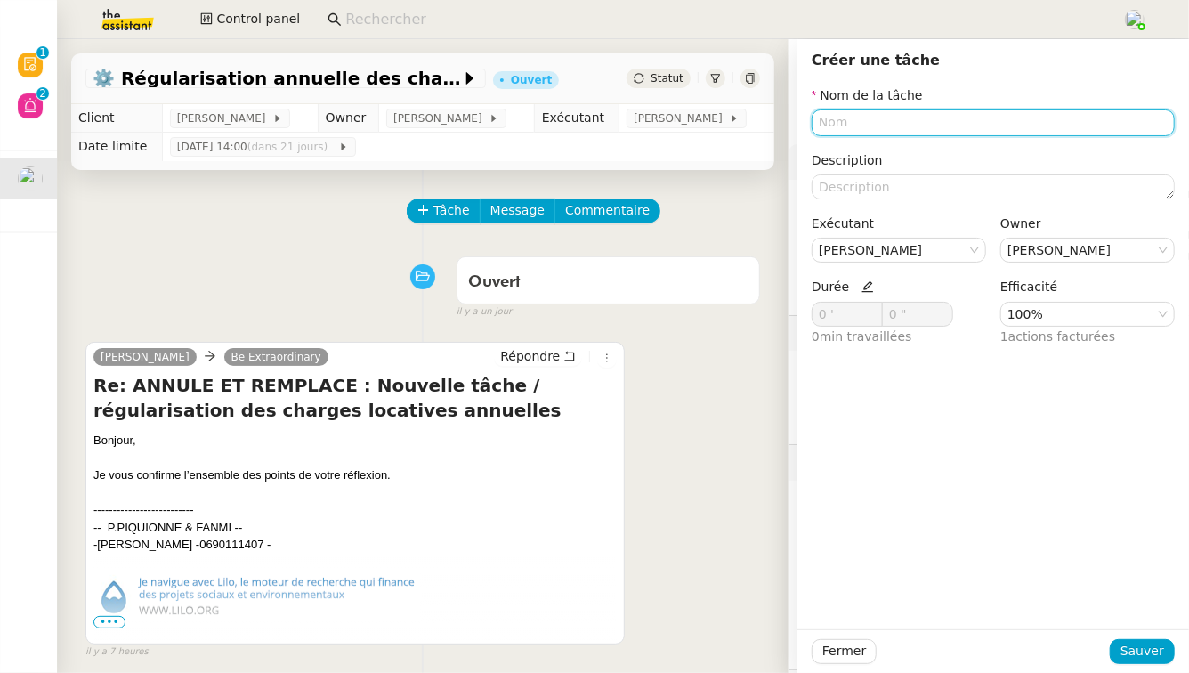
click at [990, 124] on input "text" at bounding box center [993, 122] width 363 height 26
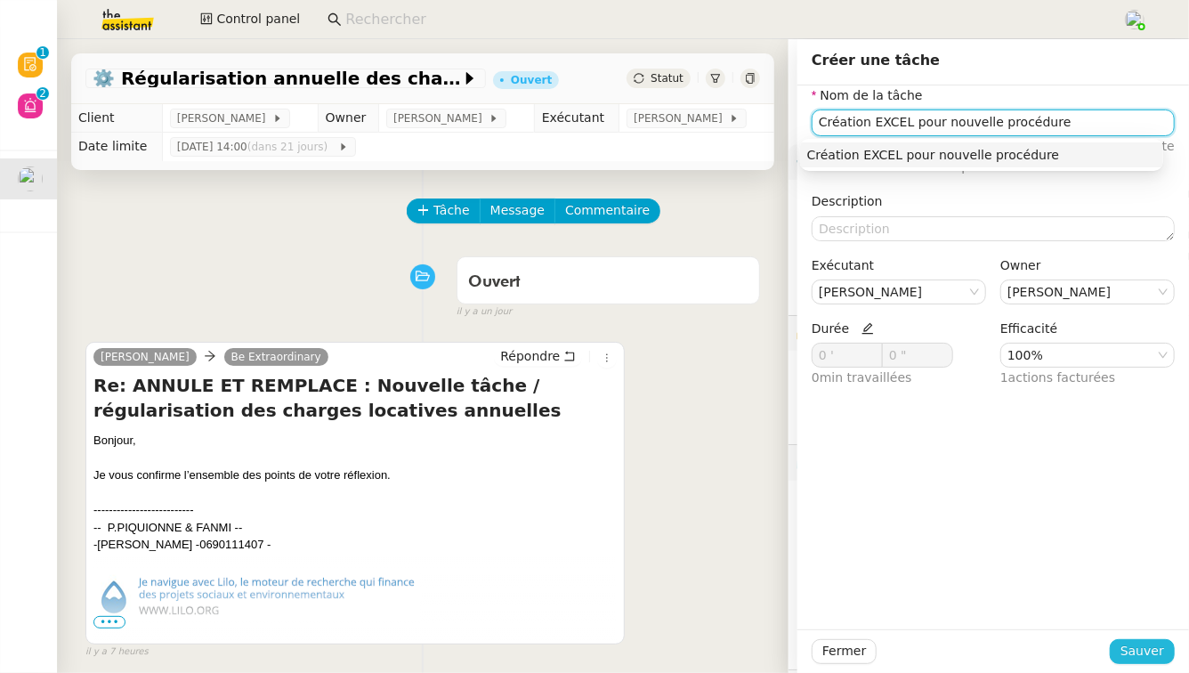
type input "Création EXCEL pour nouvelle procédure"
click at [1147, 655] on span "Sauver" at bounding box center [1142, 651] width 44 height 20
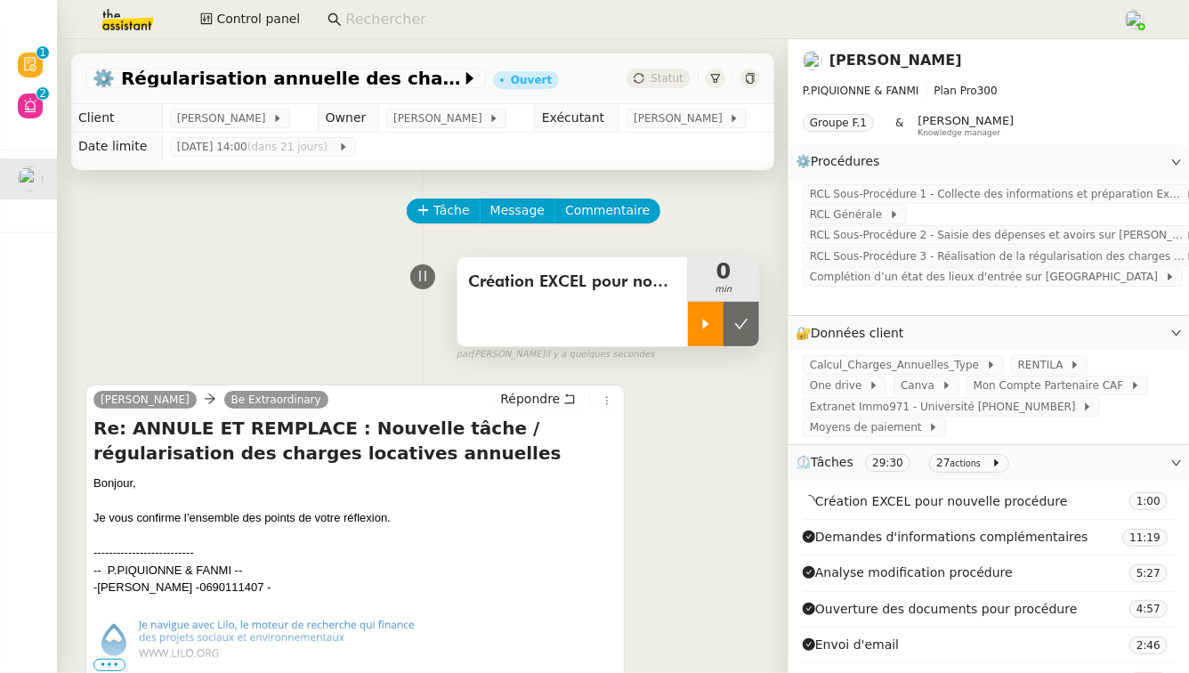
click at [703, 324] on icon at bounding box center [706, 324] width 6 height 10
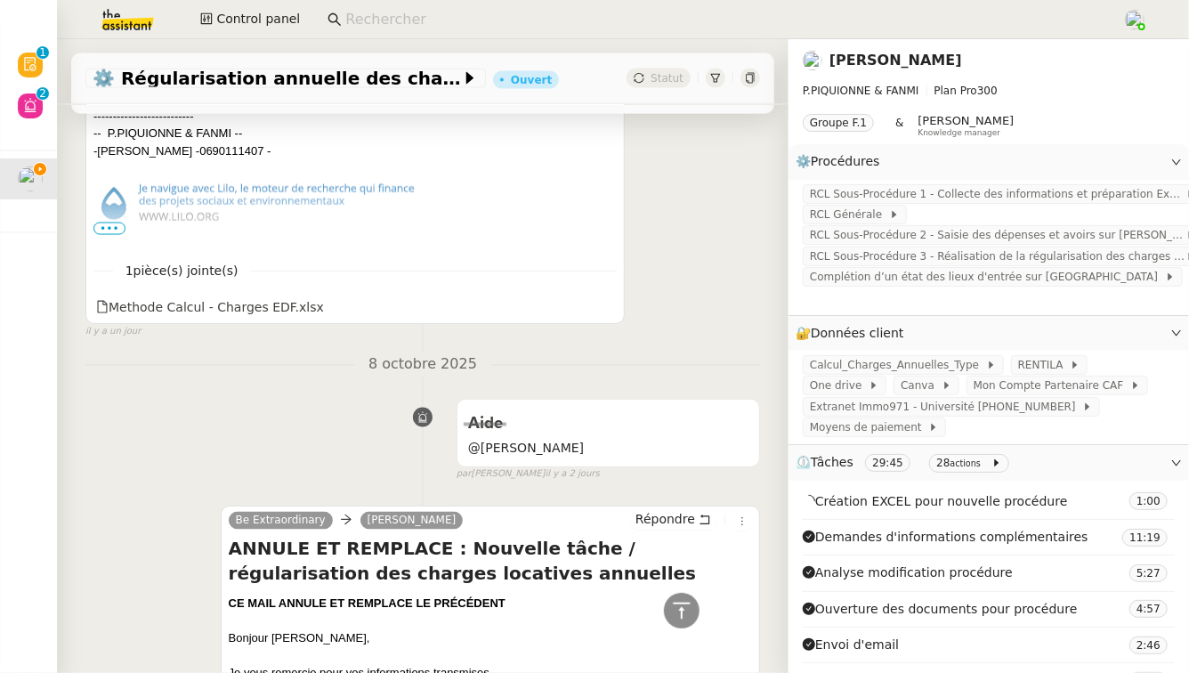
scroll to position [1200, 0]
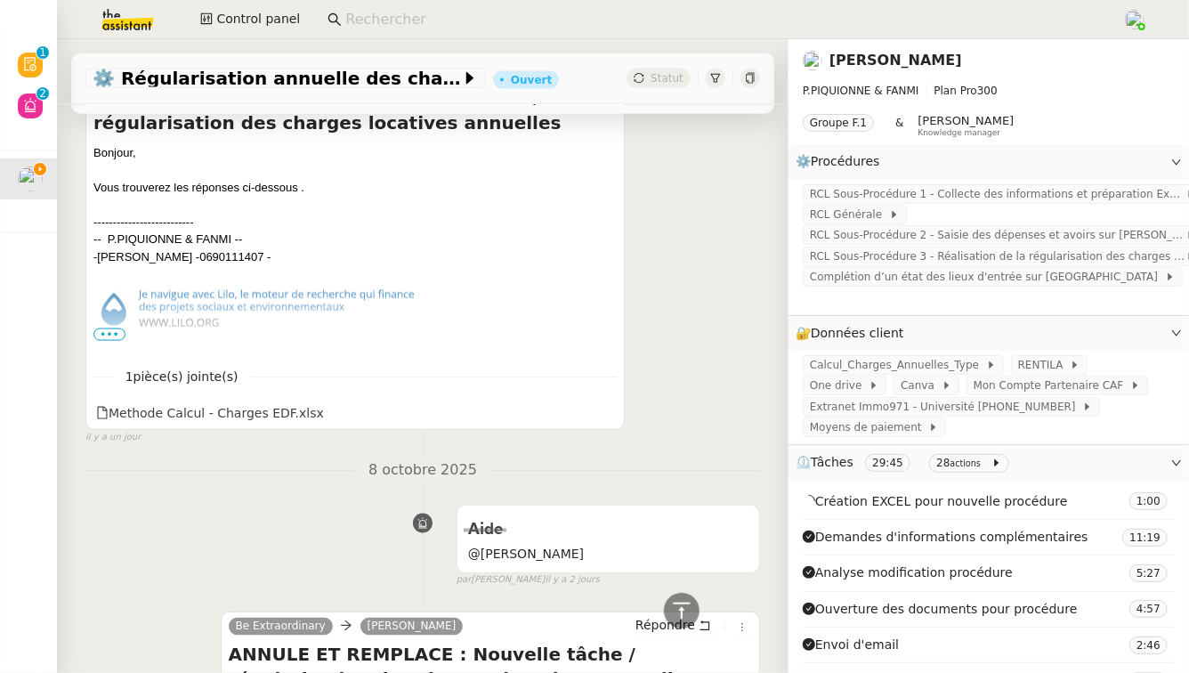
click at [117, 336] on span "•••" at bounding box center [109, 334] width 32 height 12
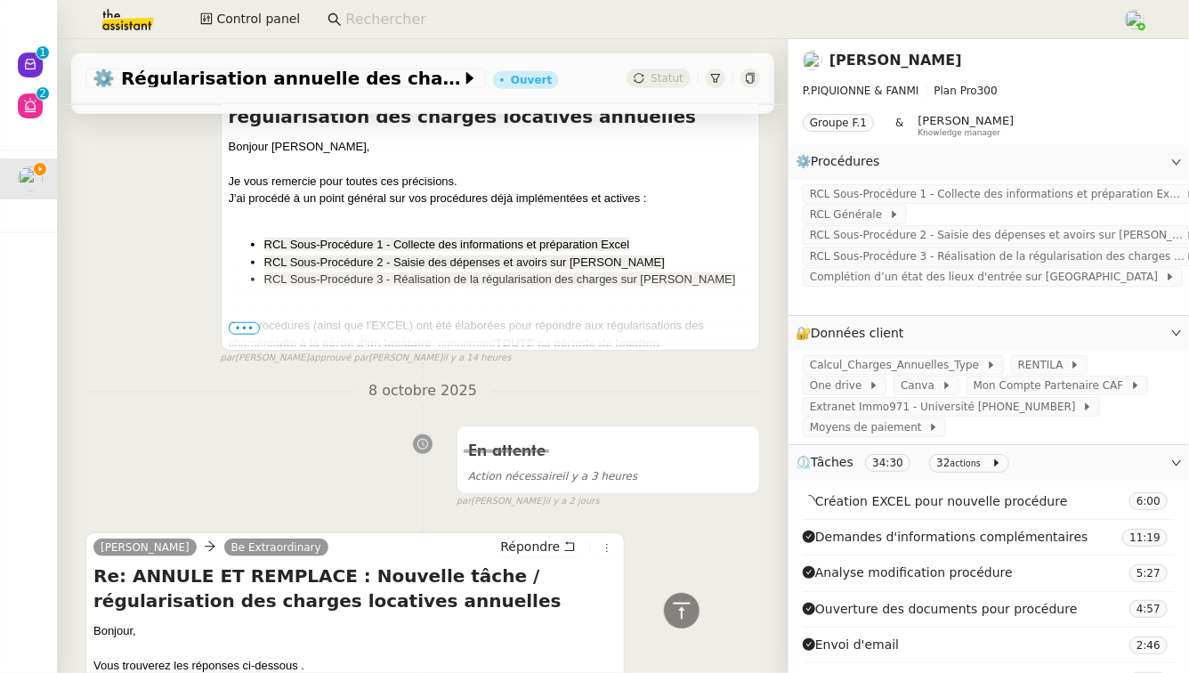
scroll to position [0, 0]
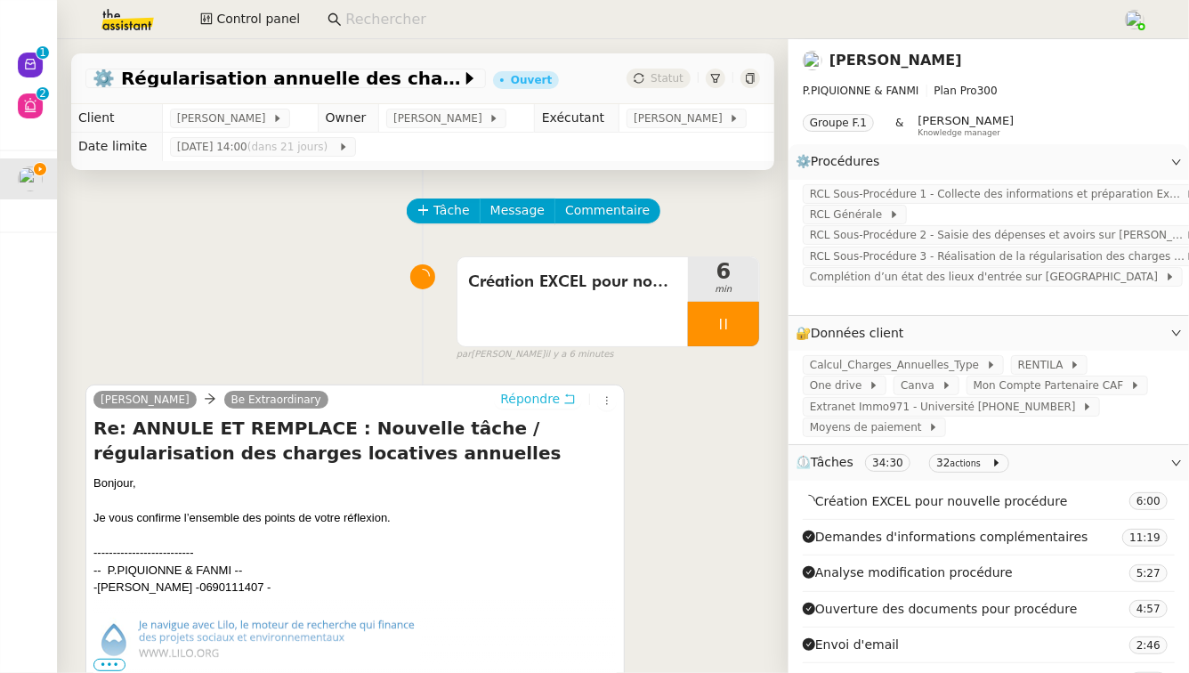
click at [559, 398] on button "Répondre" at bounding box center [538, 399] width 88 height 20
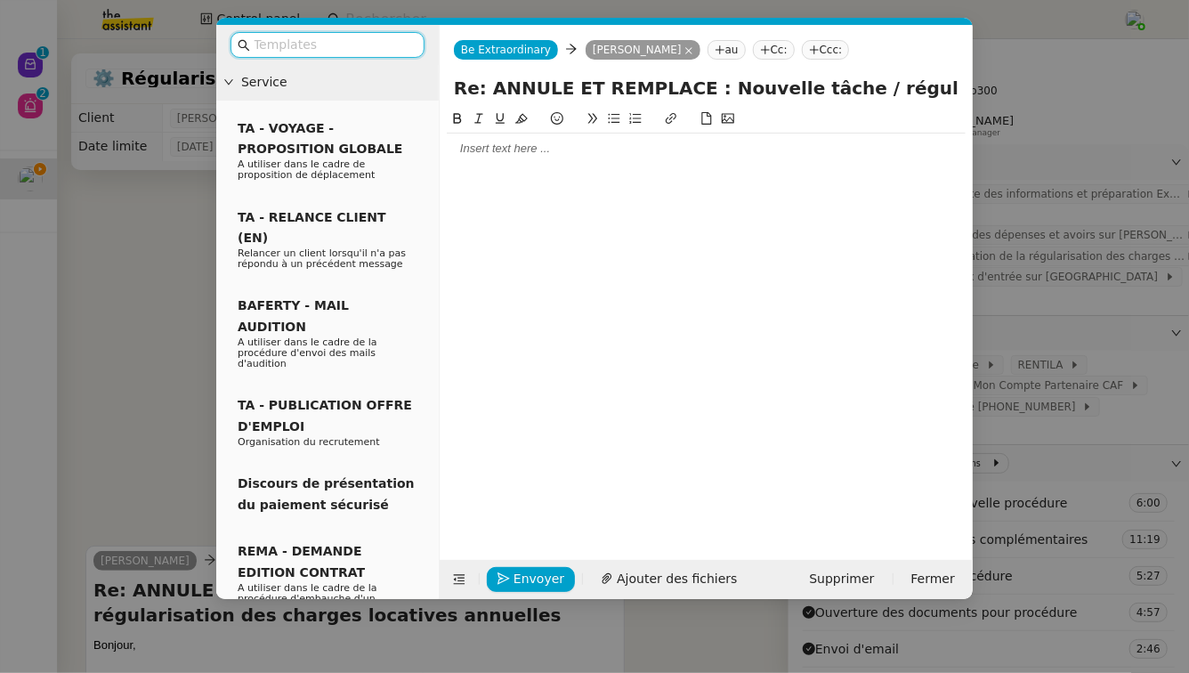
click at [567, 169] on div at bounding box center [706, 321] width 519 height 424
click at [564, 149] on div at bounding box center [706, 149] width 519 height 16
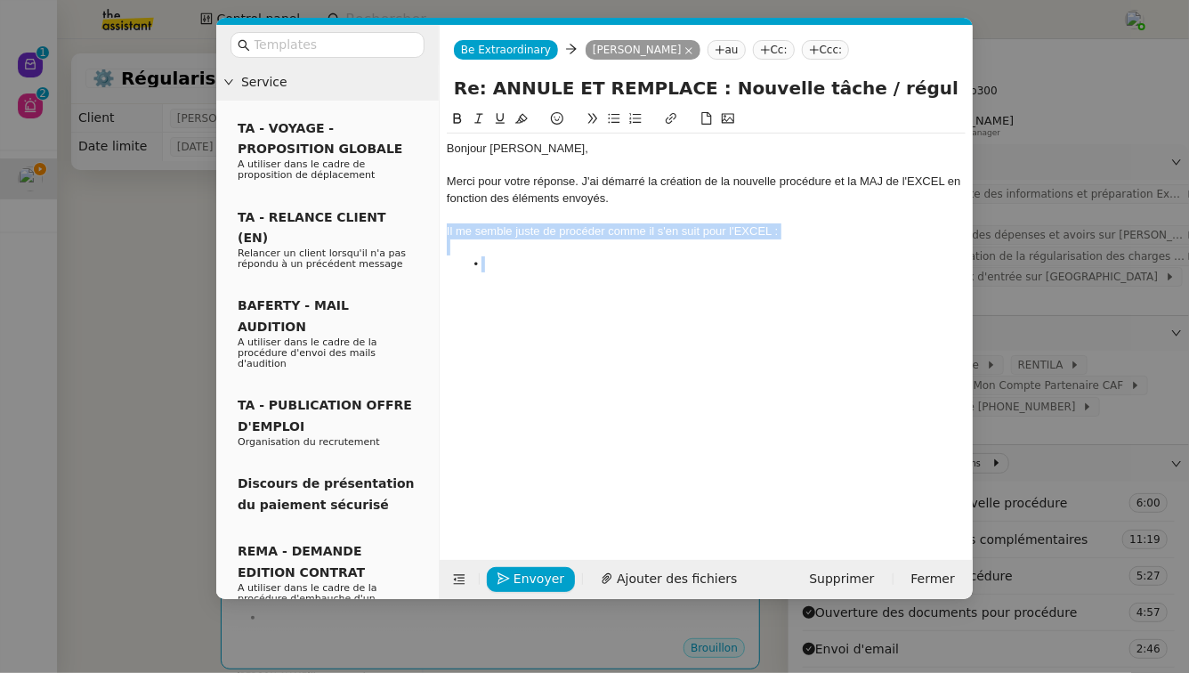
drag, startPoint x: 496, startPoint y: 266, endPoint x: 441, endPoint y: 238, distance: 61.3
click at [441, 238] on nz-spin "Bonjour Pascal, Merci pour votre réponse. J'ai démarré la création de la nouvel…" at bounding box center [706, 324] width 533 height 431
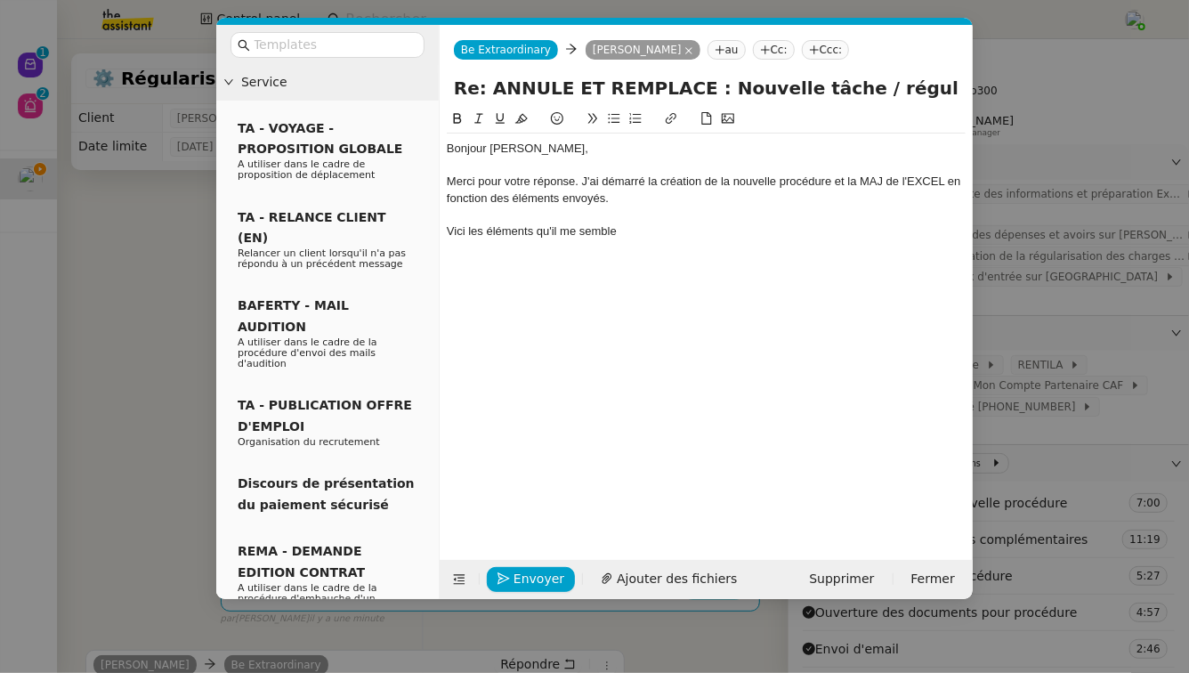
click at [455, 231] on div "Vici les éléments qu'il me semble" at bounding box center [706, 231] width 519 height 16
click at [757, 234] on div "Voici les éléments qu'il me semble" at bounding box center [706, 231] width 519 height 16
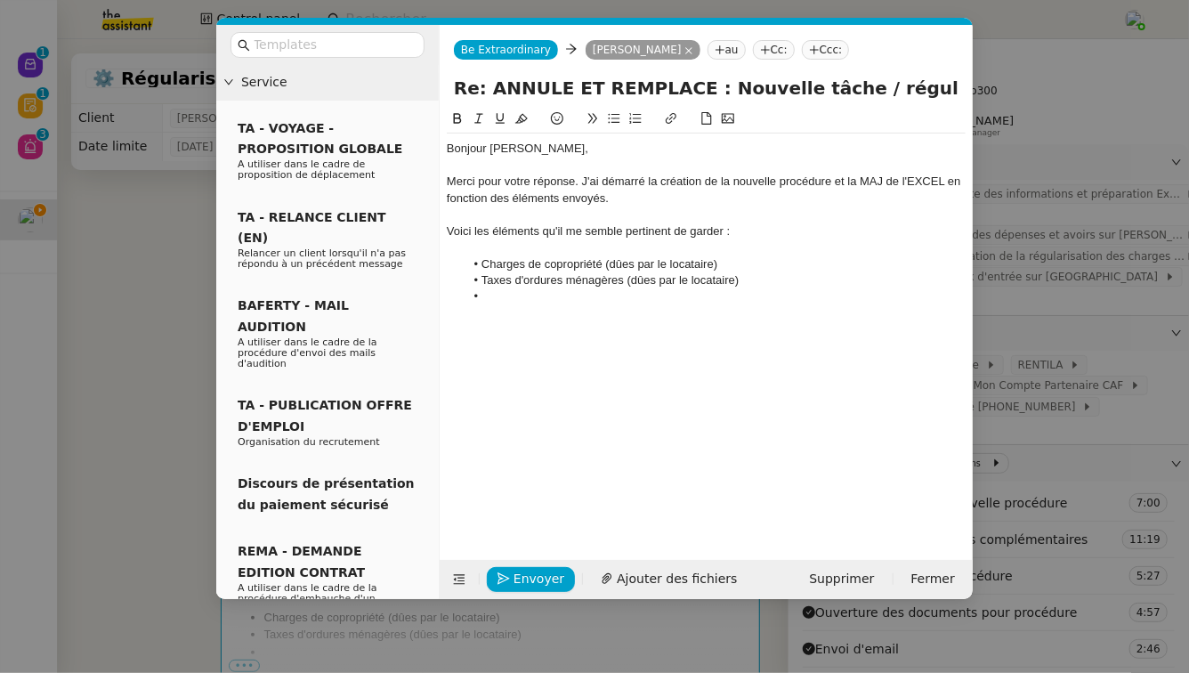
click at [626, 260] on li "Charges de copropriété (dûes par le locataire)" at bounding box center [716, 264] width 502 height 16
click at [0, 0] on lt-span "dues" at bounding box center [0, 0] width 0 height 0
click at [641, 266] on li "Charges de copropriété (dues par le locataire)" at bounding box center [716, 264] width 502 height 16
click at [644, 283] on li "Taxes d'ordures ménagères (dûes par le locataire)" at bounding box center [716, 280] width 502 height 16
click at [0, 0] on lt-span "dues" at bounding box center [0, 0] width 0 height 0
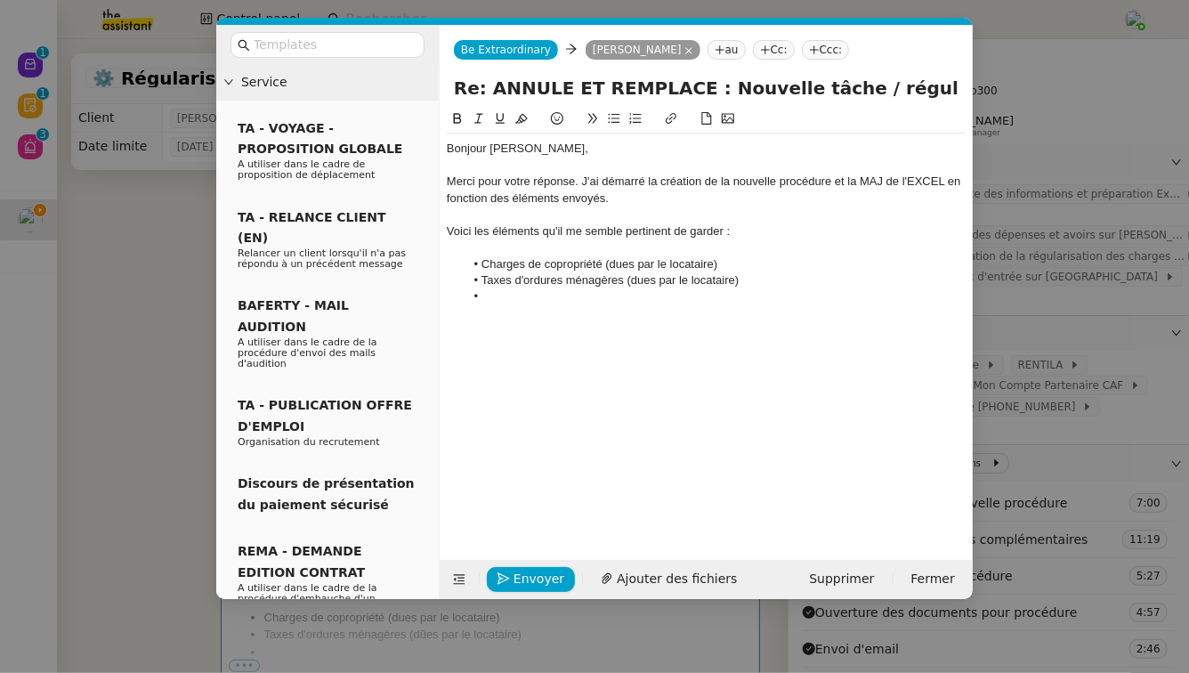
click at [550, 296] on li at bounding box center [716, 296] width 502 height 16
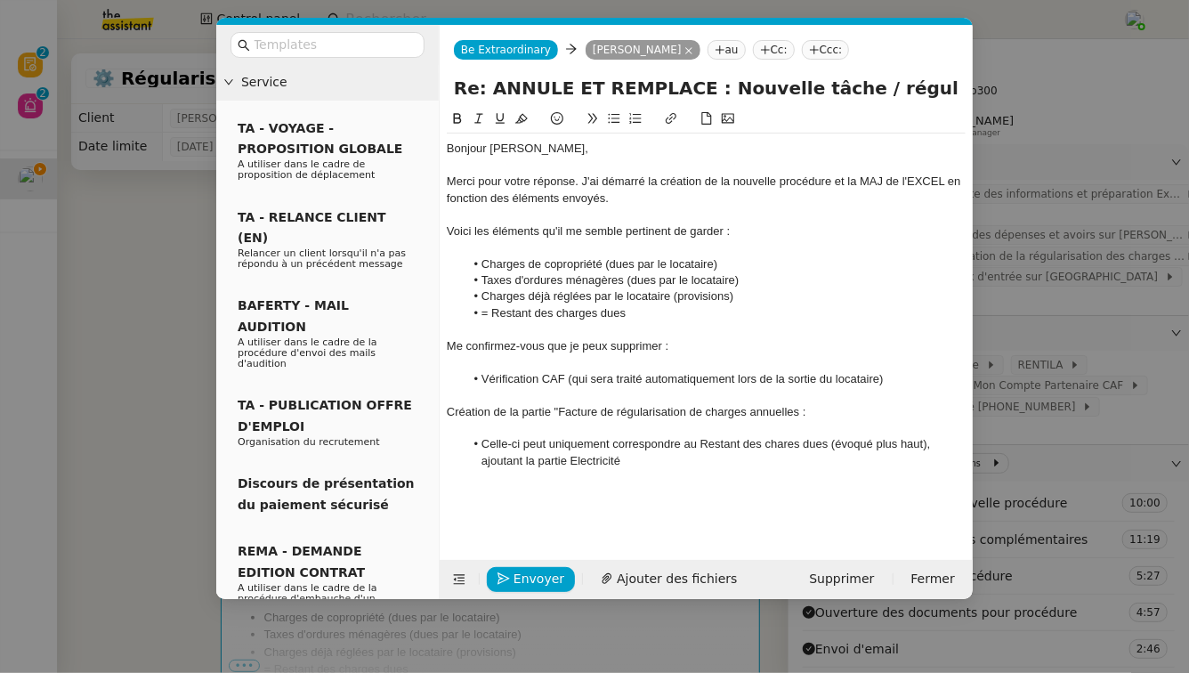
click at [788, 448] on li "Celle-ci peut uniquement correspondre au Restant des chares dues (évoqué plus h…" at bounding box center [716, 452] width 502 height 33
click at [582, 464] on li "Celle-ci peut uniquement correspondre au Restant des charges dues (évoqué plus …" at bounding box center [716, 452] width 502 height 33
click at [0, 0] on lt-span "É lectricité" at bounding box center [0, 0] width 0 height 0
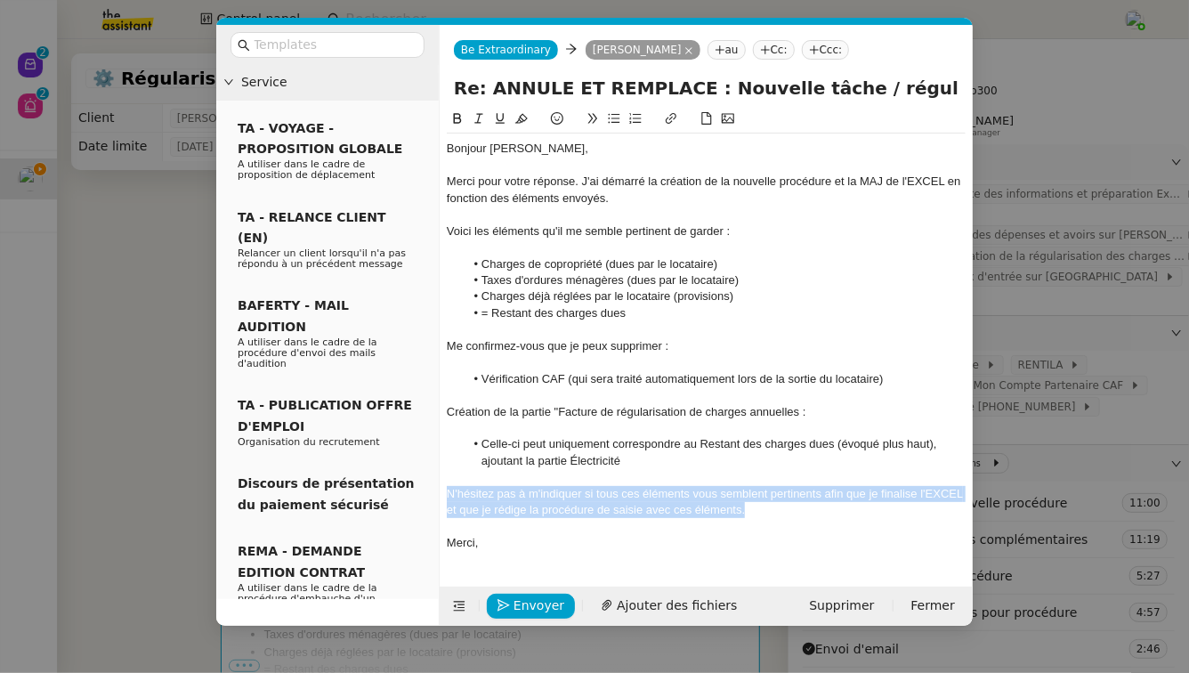
drag, startPoint x: 779, startPoint y: 516, endPoint x: 424, endPoint y: 492, distance: 355.9
click at [424, 492] on nz-layout "Service TA - VOYAGE - PROPOSITION GLOBALE A utiliser dans le cadre de propositi…" at bounding box center [594, 325] width 756 height 601
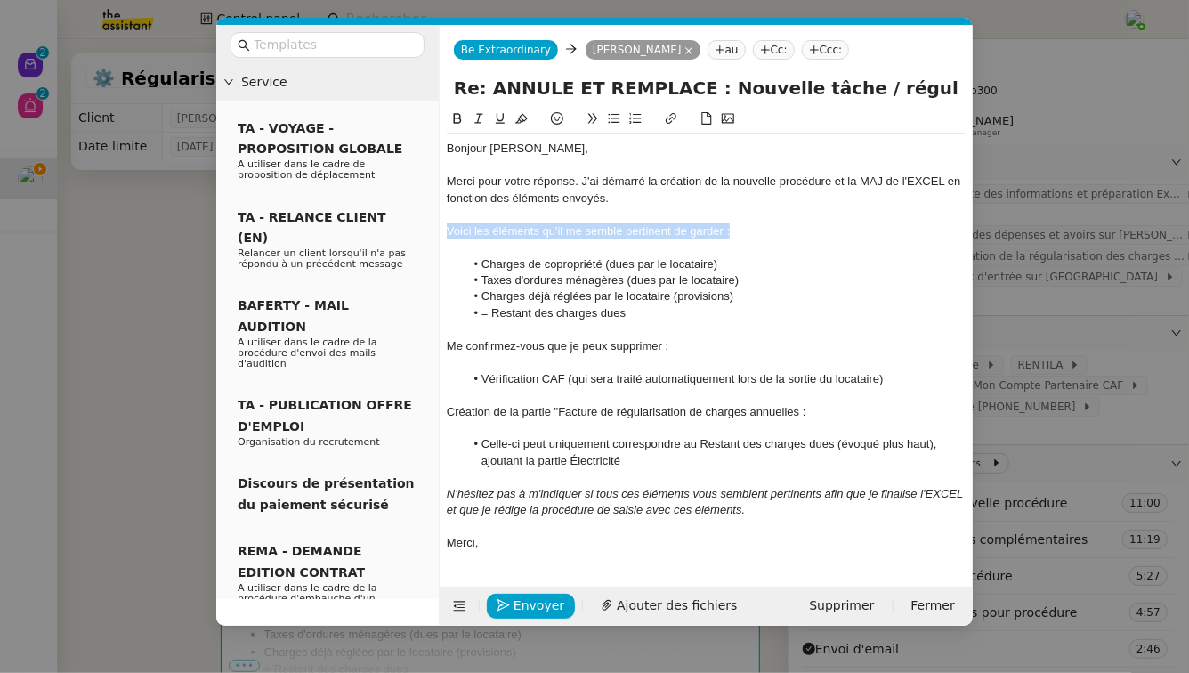
drag, startPoint x: 731, startPoint y: 230, endPoint x: 448, endPoint y: 230, distance: 283.0
click at [448, 230] on div "Voici les éléments qu'il me semble pertinent de garder :" at bounding box center [706, 231] width 519 height 16
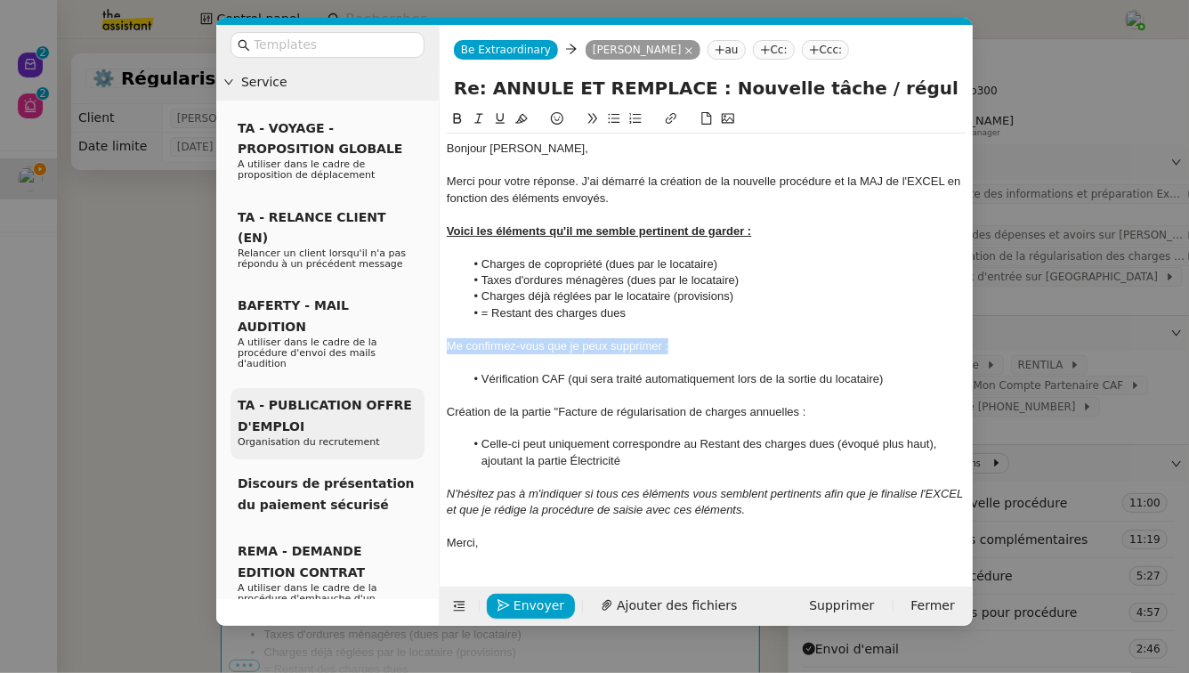
drag, startPoint x: 670, startPoint y: 349, endPoint x: 373, endPoint y: 346, distance: 297.2
click at [373, 346] on nz-layout "Service TA - VOYAGE - PROPOSITION GLOBALE A utiliser dans le cadre de propositi…" at bounding box center [594, 325] width 756 height 601
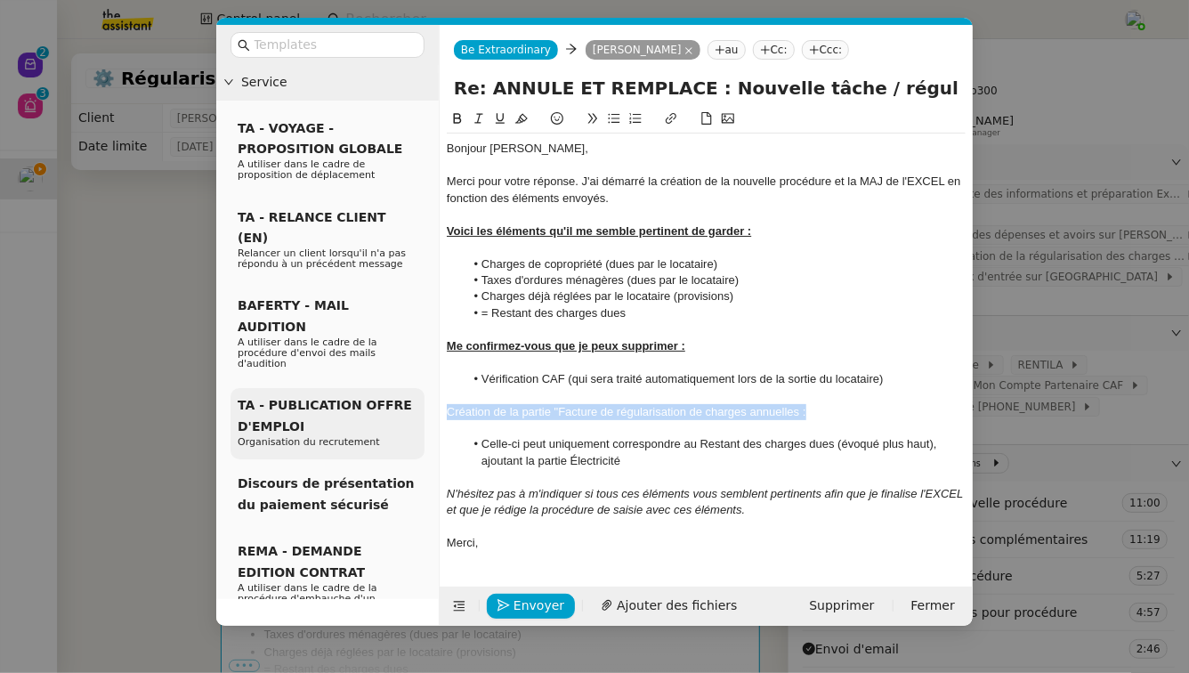
drag, startPoint x: 806, startPoint y: 411, endPoint x: 408, endPoint y: 414, distance: 397.8
click at [408, 414] on nz-layout "Service TA - VOYAGE - PROPOSITION GLOBALE A utiliser dans le cadre de propositi…" at bounding box center [594, 325] width 756 height 601
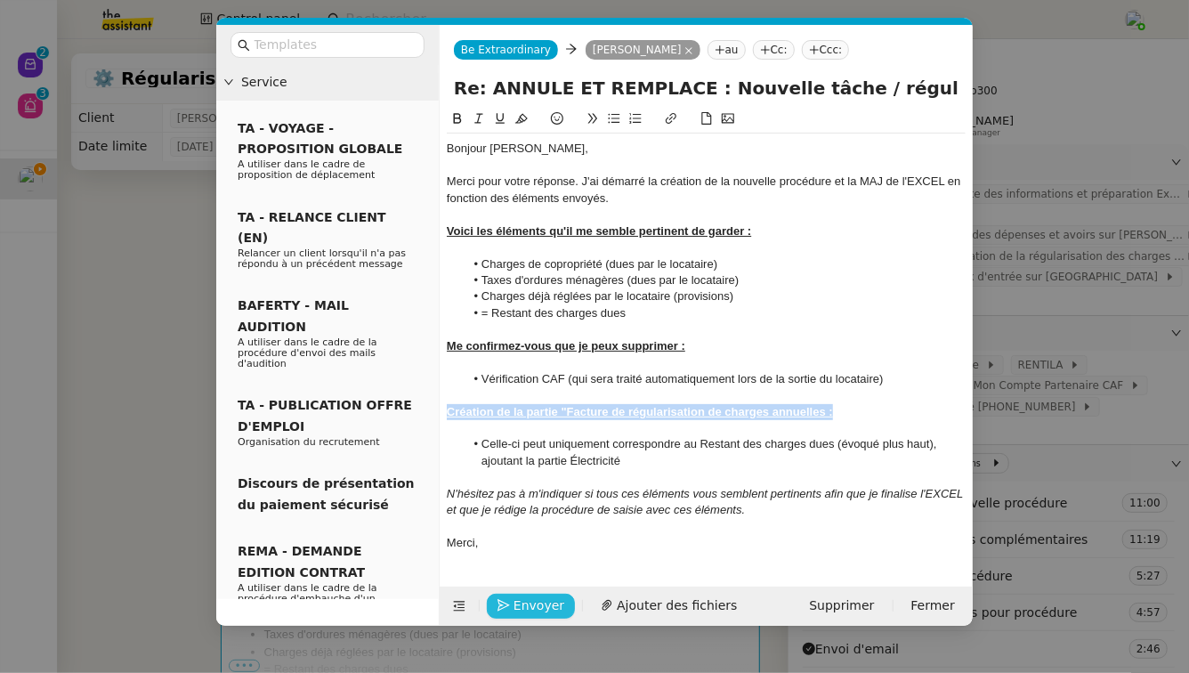
click at [521, 595] on span "Envoyer" at bounding box center [538, 605] width 51 height 20
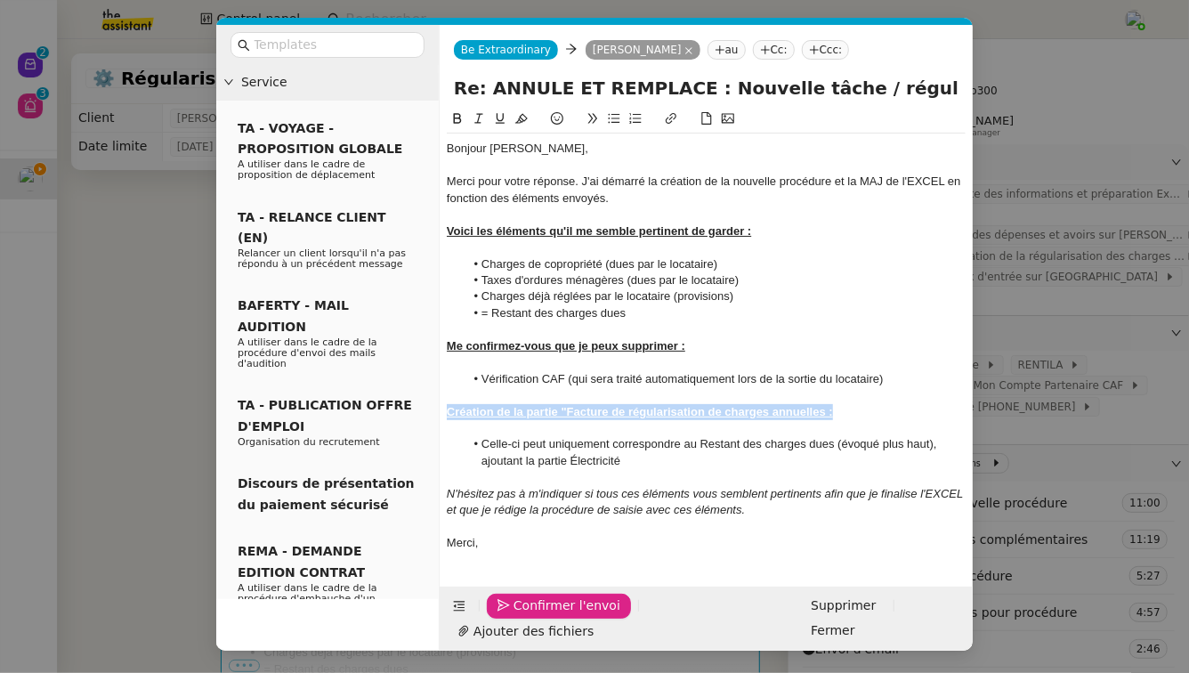
click at [521, 596] on span "Confirmer l'envoi" at bounding box center [566, 605] width 107 height 20
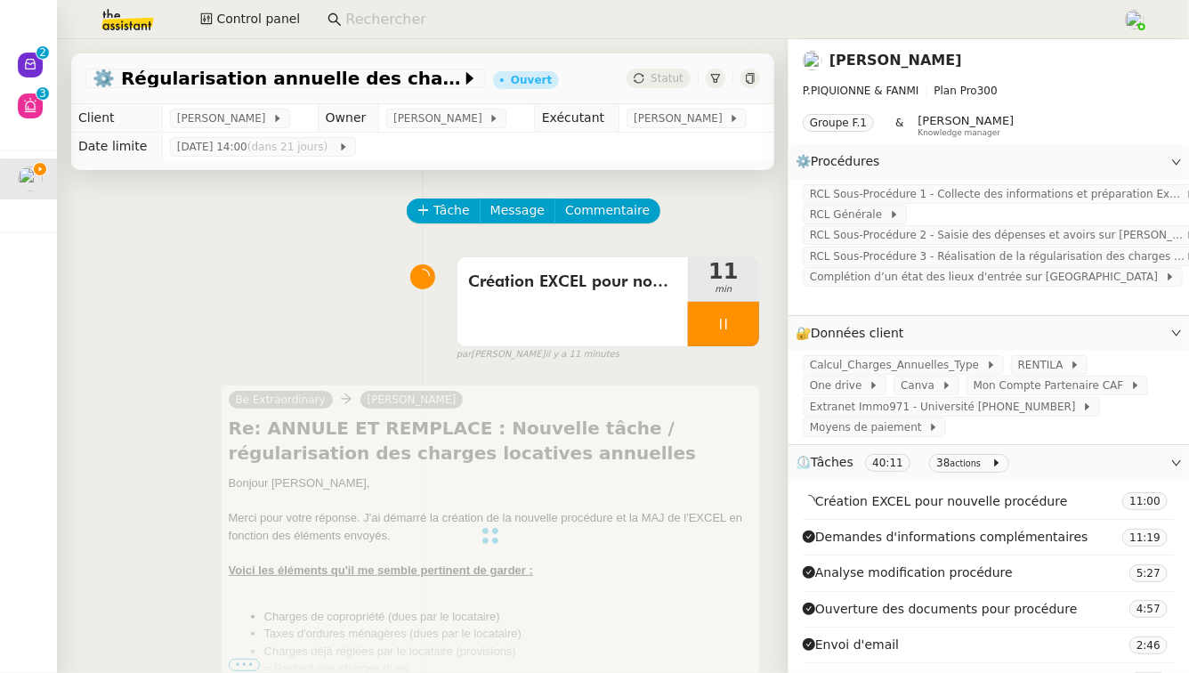
click at [725, 335] on div at bounding box center [723, 324] width 71 height 44
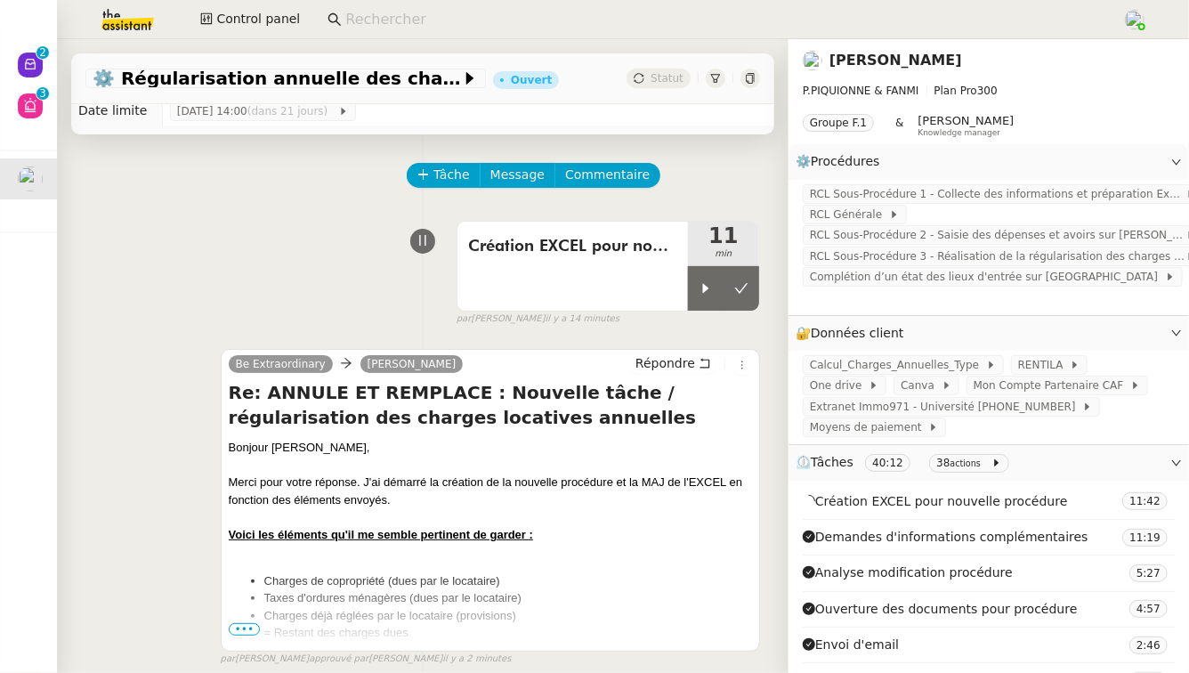
scroll to position [51, 0]
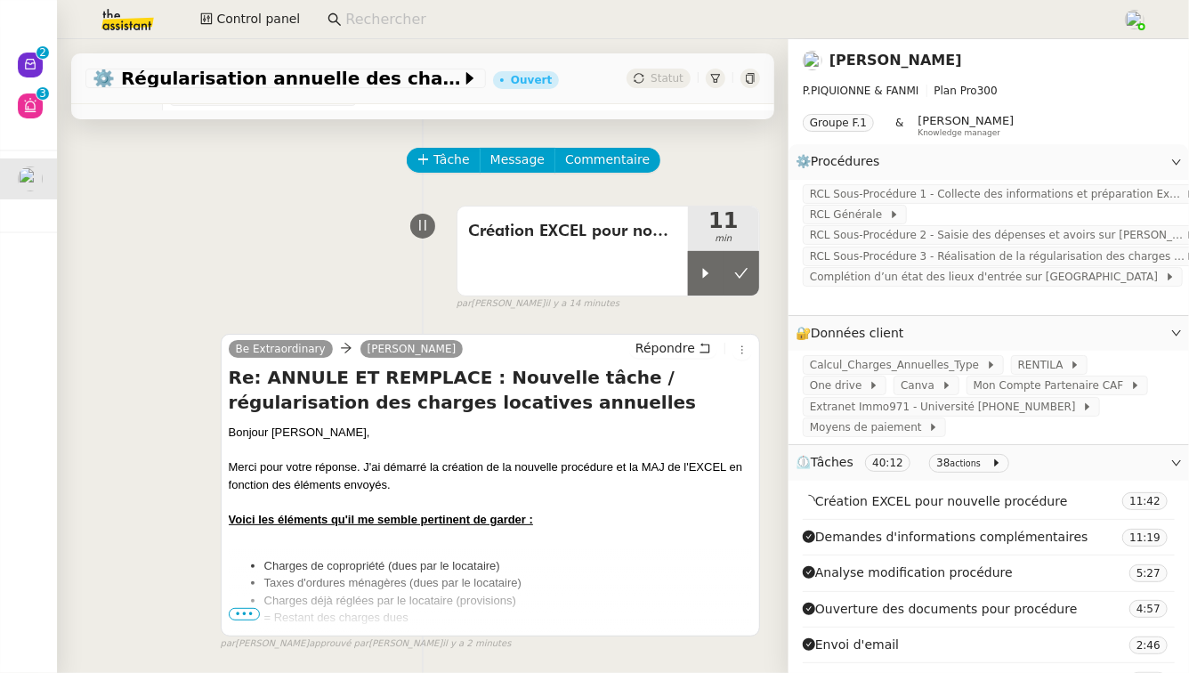
click at [252, 616] on span "•••" at bounding box center [245, 614] width 32 height 12
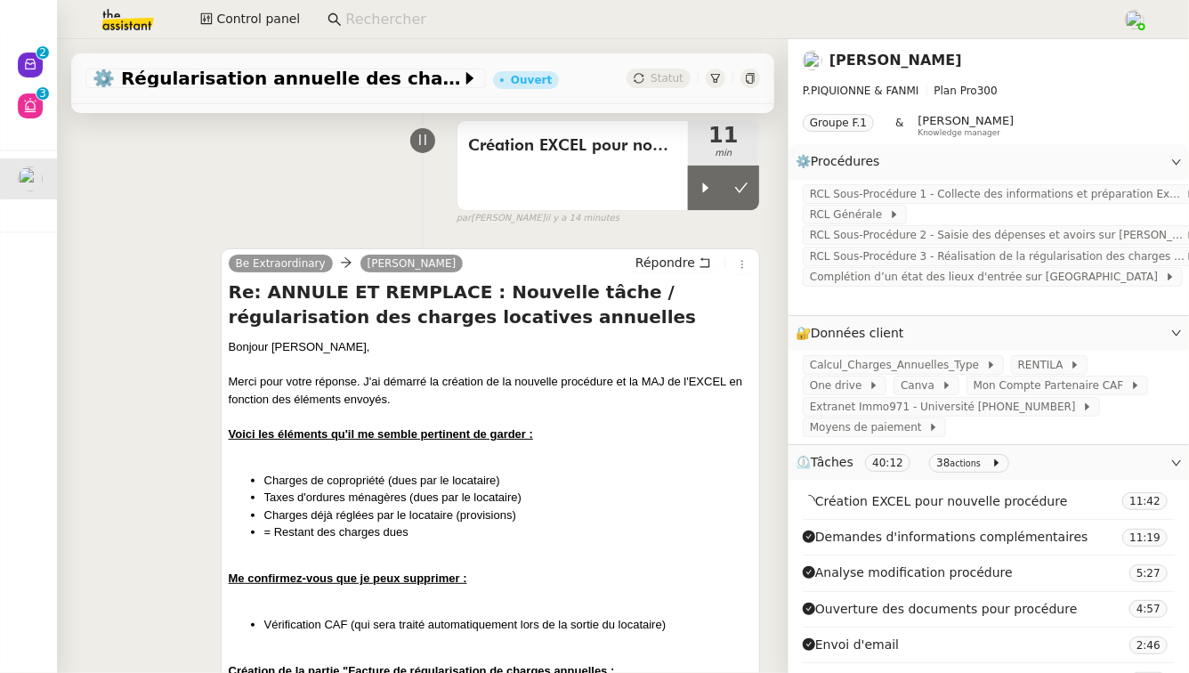
scroll to position [139, 0]
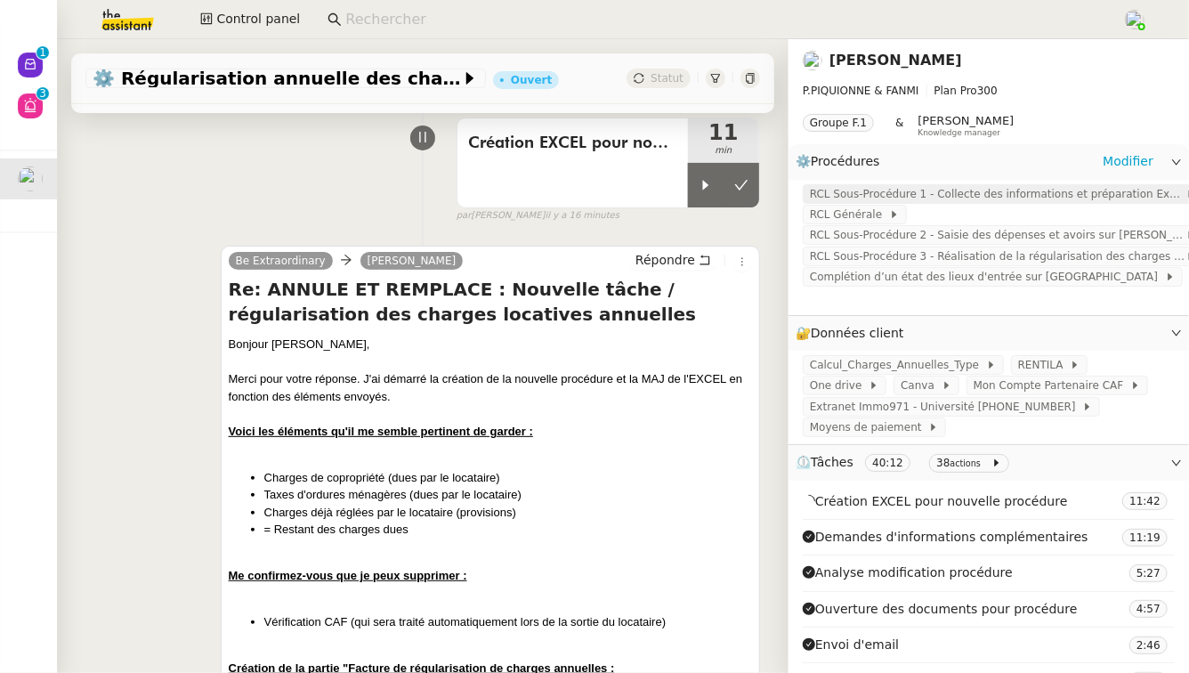
click at [1062, 200] on span "RCL Sous-Procédure 1 - Collecte des informations et préparation Excel (Sortie l…" at bounding box center [998, 194] width 376 height 18
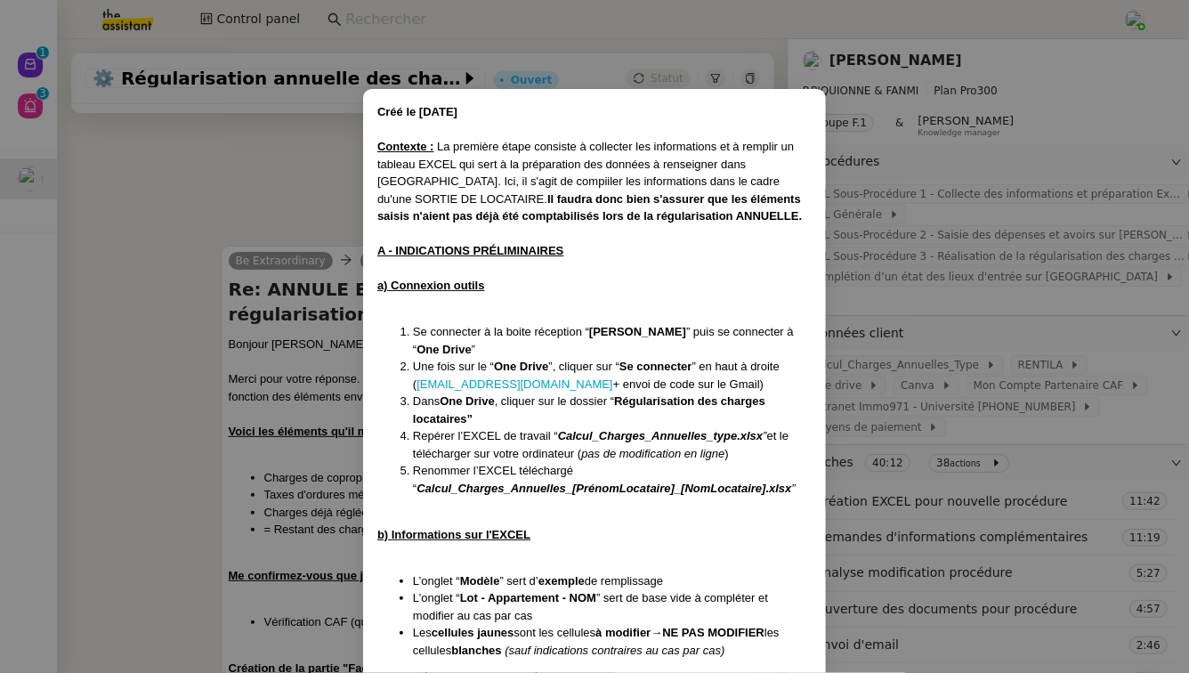
click at [999, 218] on nz-modal-container "Créé le 28/07/2025 Contexte : La première étape consiste à collecter les inform…" at bounding box center [594, 336] width 1189 height 673
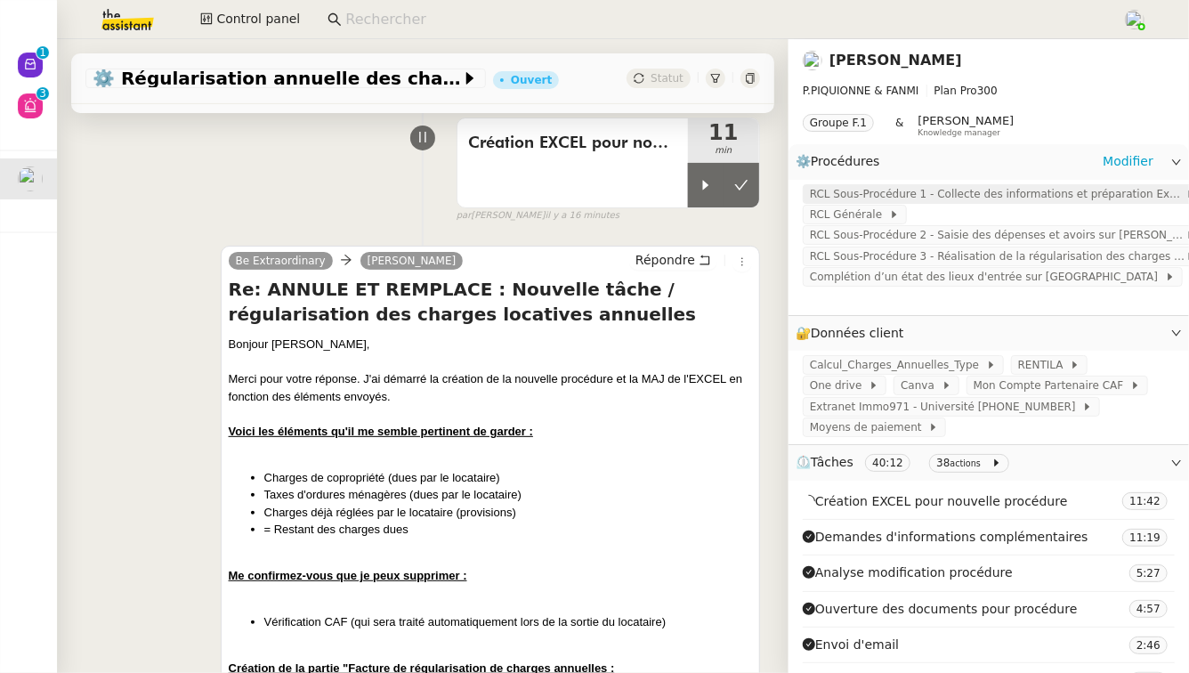
click at [910, 195] on span "RCL Sous-Procédure 1 - Collecte des informations et préparation Excel (Sortie l…" at bounding box center [998, 194] width 376 height 18
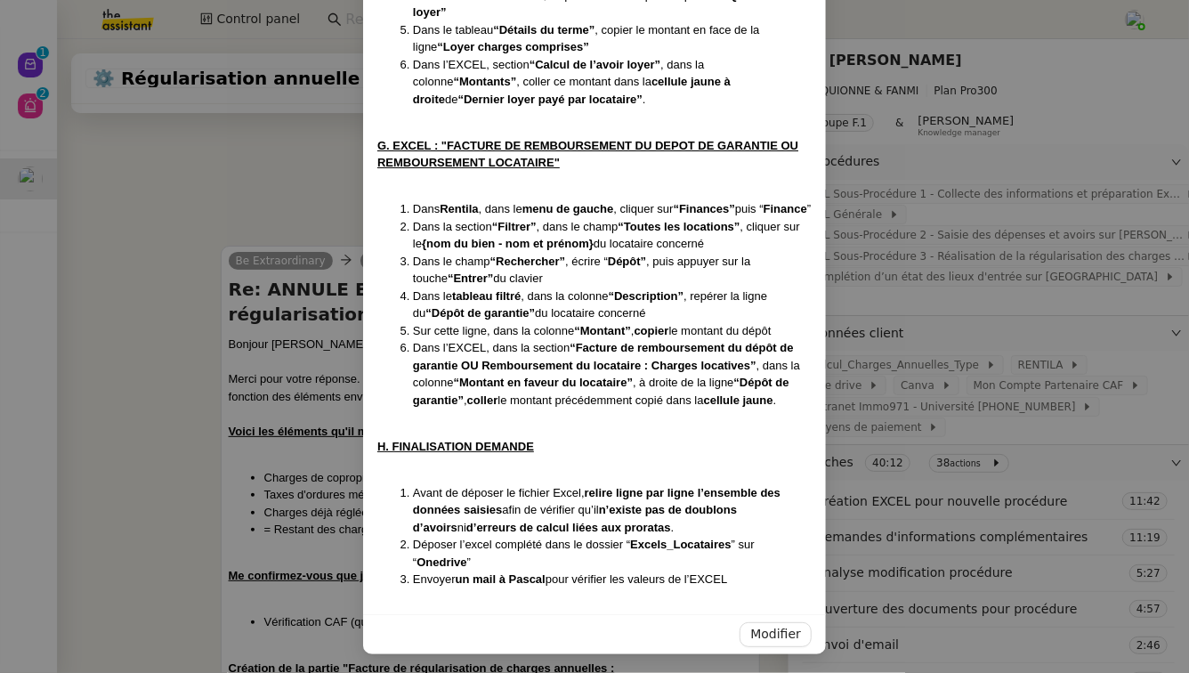
click at [1086, 133] on nz-modal-container "Créé le 28/07/2025 Contexte : La première étape consiste à collecter les inform…" at bounding box center [594, 336] width 1189 height 673
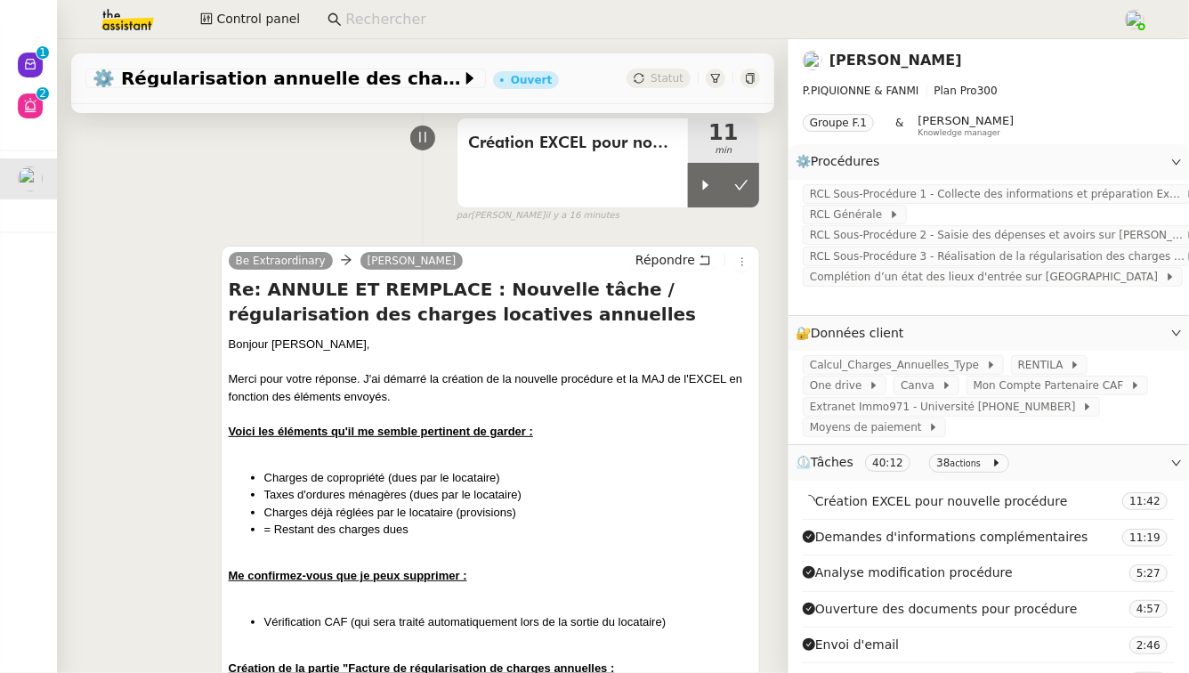
scroll to position [5957, 0]
click at [909, 63] on link "[PERSON_NAME]" at bounding box center [895, 60] width 133 height 17
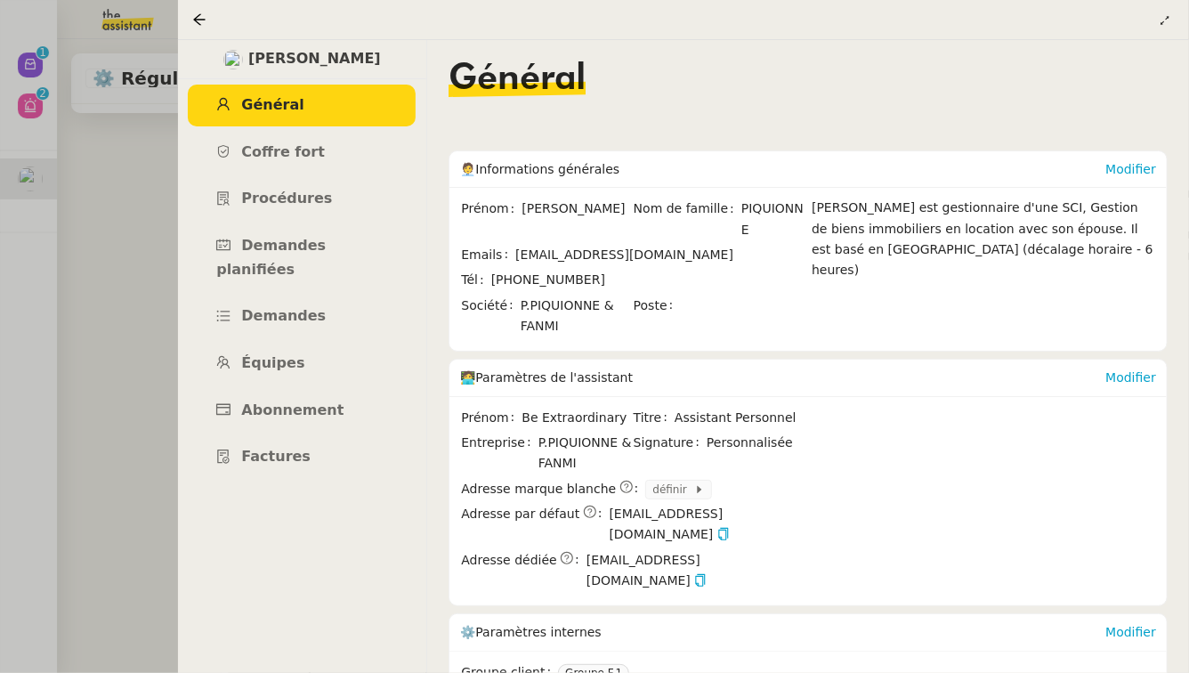
click at [130, 217] on div at bounding box center [594, 336] width 1189 height 673
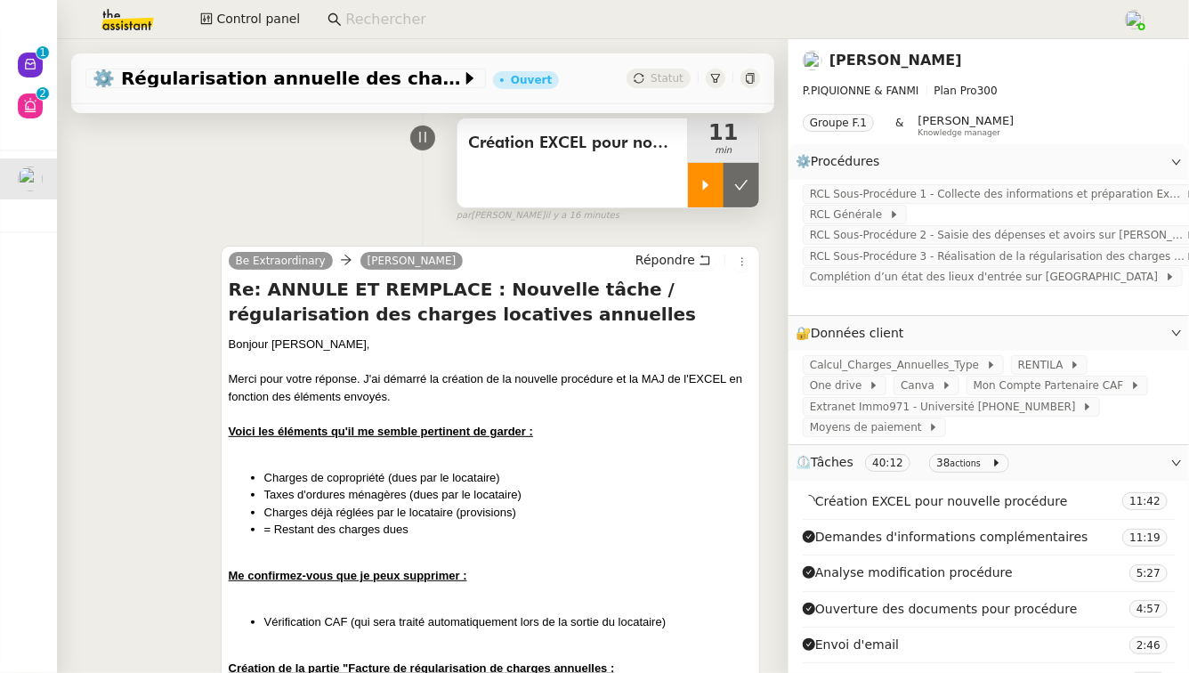
click at [688, 195] on div at bounding box center [706, 185] width 36 height 44
click at [844, 54] on link "[PERSON_NAME]" at bounding box center [895, 60] width 133 height 17
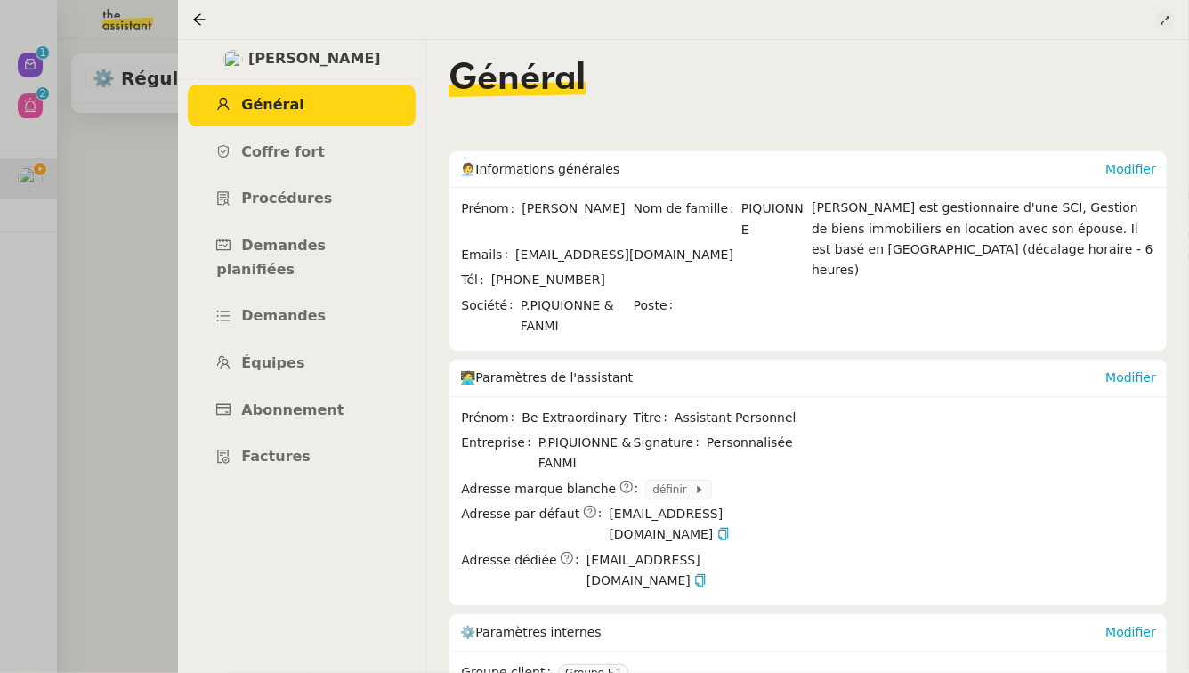
click at [1169, 17] on icon at bounding box center [1164, 20] width 11 height 11
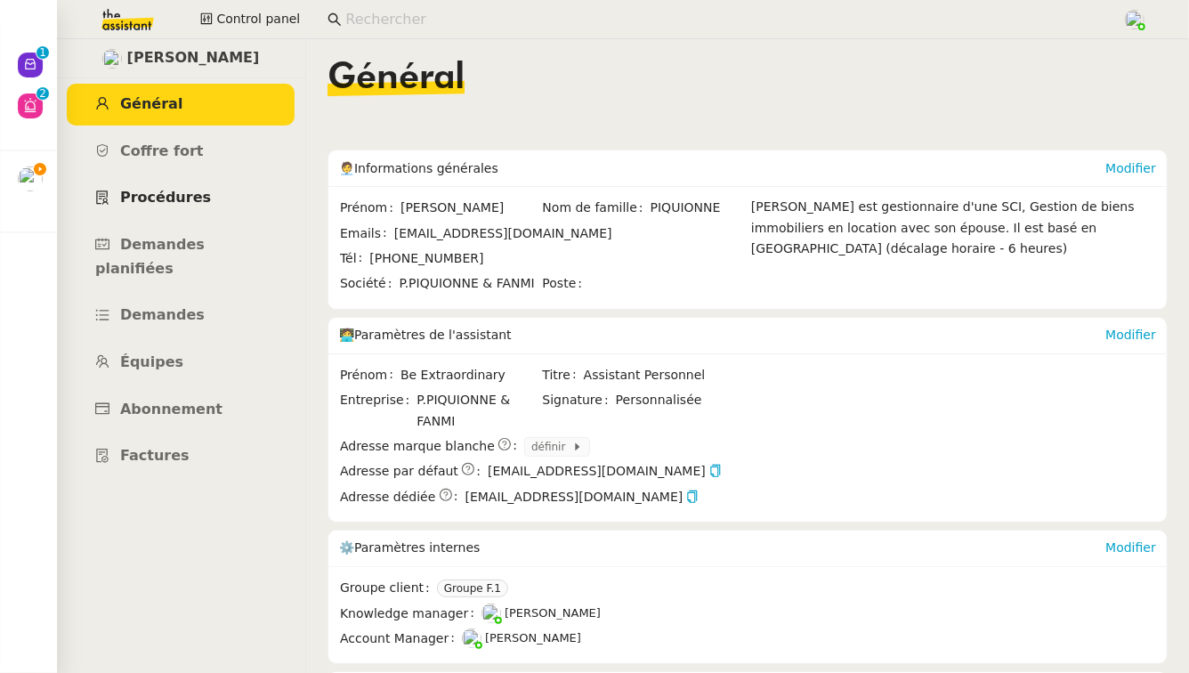
click at [210, 215] on link "Procédures" at bounding box center [181, 198] width 228 height 42
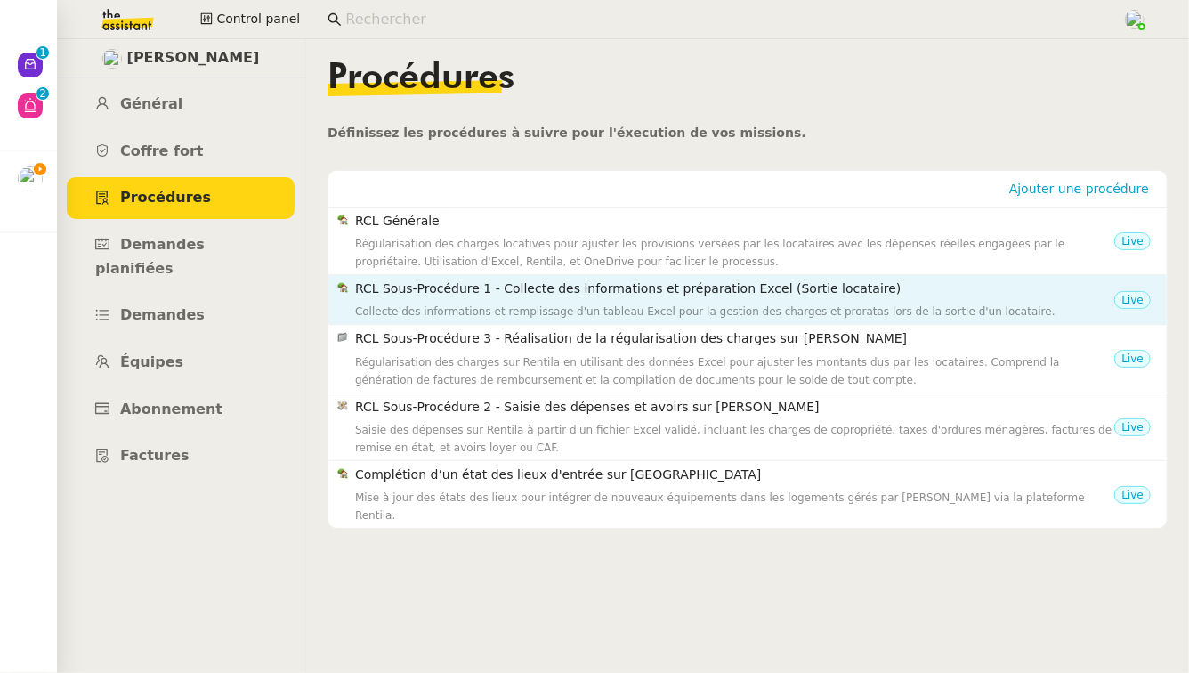
click at [692, 294] on h4 "RCL Sous-Procédure 1 - Collecte des informations et préparation Excel (Sortie l…" at bounding box center [734, 289] width 759 height 20
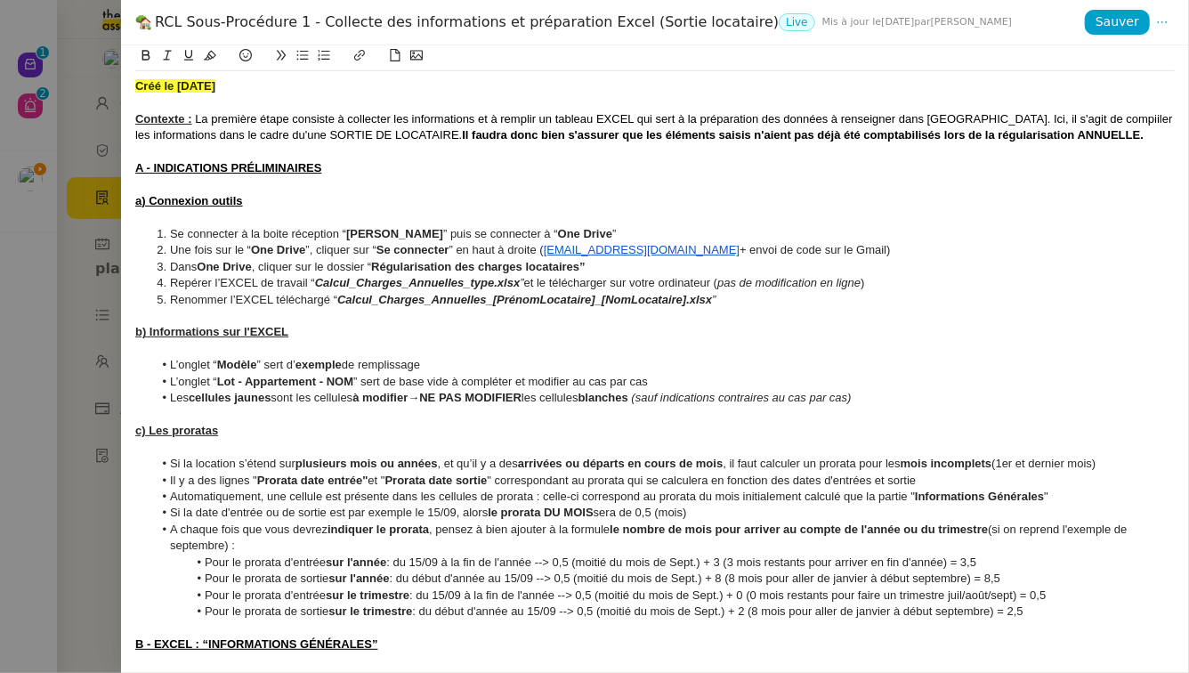
click at [373, 28] on div "RCL Sous-Procédure 1 - Collecte des informations et préparation Excel (Sortie l…" at bounding box center [609, 22] width 949 height 20
drag, startPoint x: 303, startPoint y: 22, endPoint x: 245, endPoint y: 26, distance: 58.0
click at [245, 26] on div "RCL Sous-Procédure 1 - Collecte des informations et préparation Excel (Sortie l…" at bounding box center [609, 22] width 949 height 20
click at [1173, 20] on icon at bounding box center [1162, 22] width 23 height 12
click at [1156, 53] on li "Modifier" at bounding box center [1134, 56] width 79 height 25
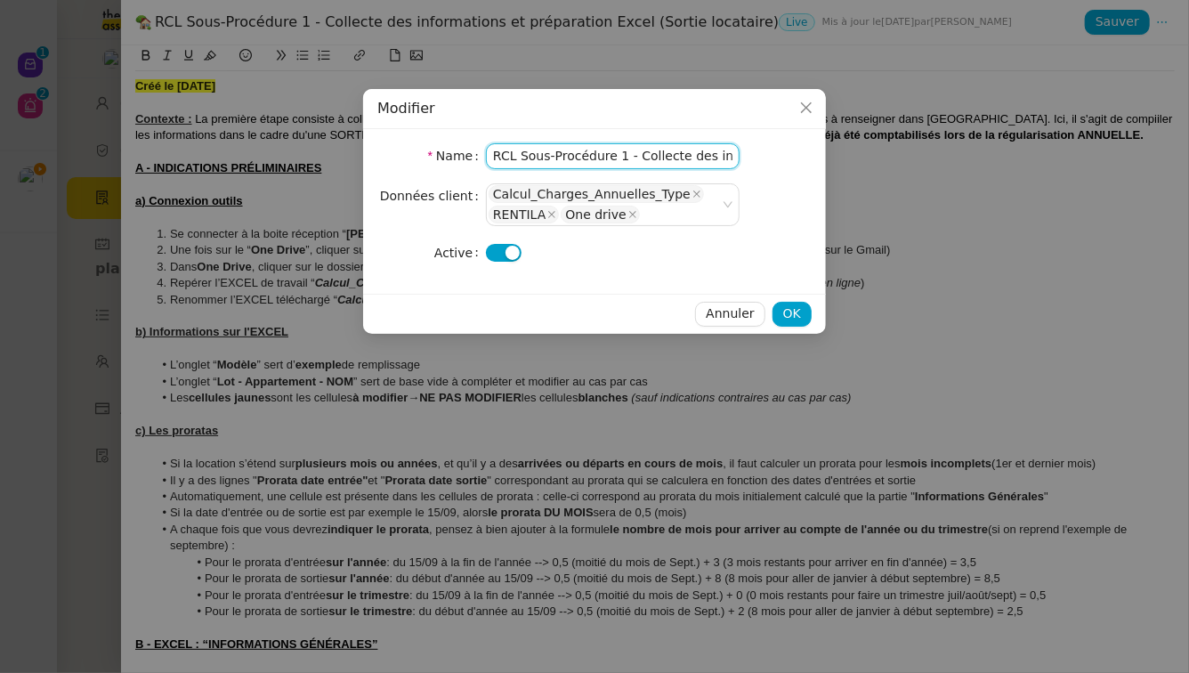
drag, startPoint x: 624, startPoint y: 158, endPoint x: 530, endPoint y: 162, distance: 93.5
click at [530, 162] on input "RCL Sous-Procédure 1 - Collecte des informations et préparation Excel (Sortie l…" at bounding box center [613, 156] width 254 height 26
drag, startPoint x: 699, startPoint y: 162, endPoint x: 760, endPoint y: 158, distance: 61.5
click at [760, 158] on nz-form-item "Name RCL Sortie 1 - Collecte des informations et préparation Excel (Sortie loca…" at bounding box center [594, 156] width 434 height 26
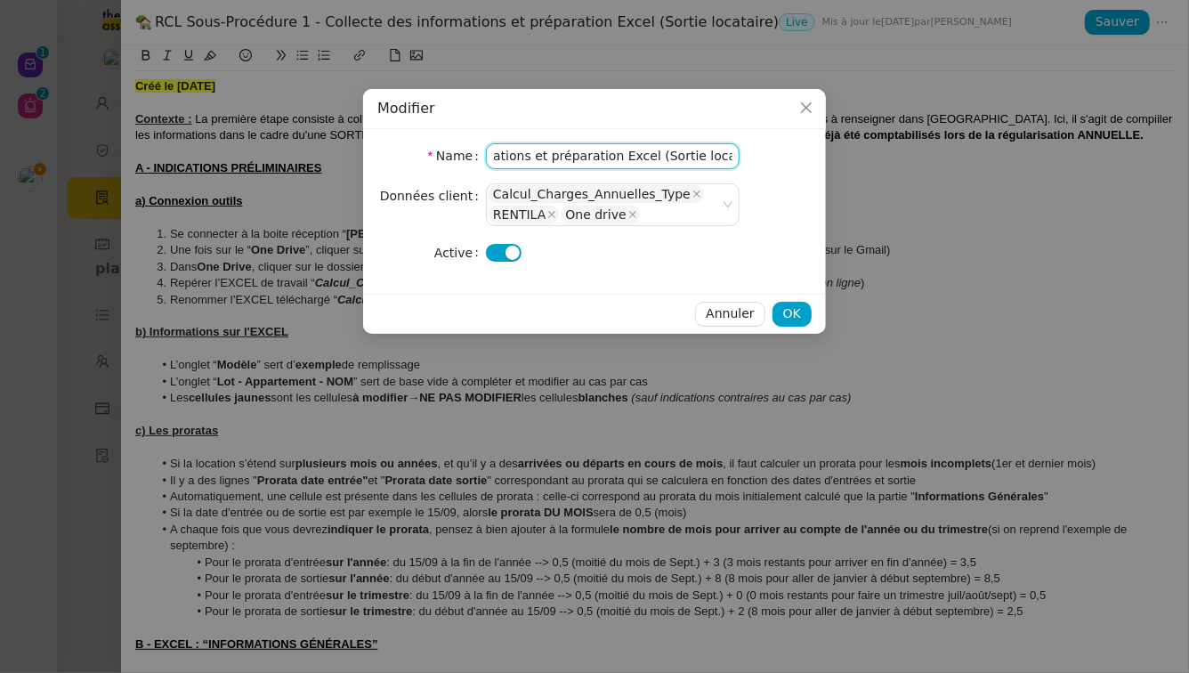
click at [734, 155] on input "RCL Sortie 1 - Collecte des informations et préparation Excel (Sortie locataire)" at bounding box center [613, 156] width 254 height 26
drag, startPoint x: 712, startPoint y: 165, endPoint x: 637, endPoint y: 156, distance: 75.3
click at [637, 156] on input "RCL Sortie 1 - Collecte des informations et préparation Excel (Sortie locataire)" at bounding box center [613, 156] width 254 height 26
drag, startPoint x: 704, startPoint y: 157, endPoint x: 621, endPoint y: 165, distance: 83.1
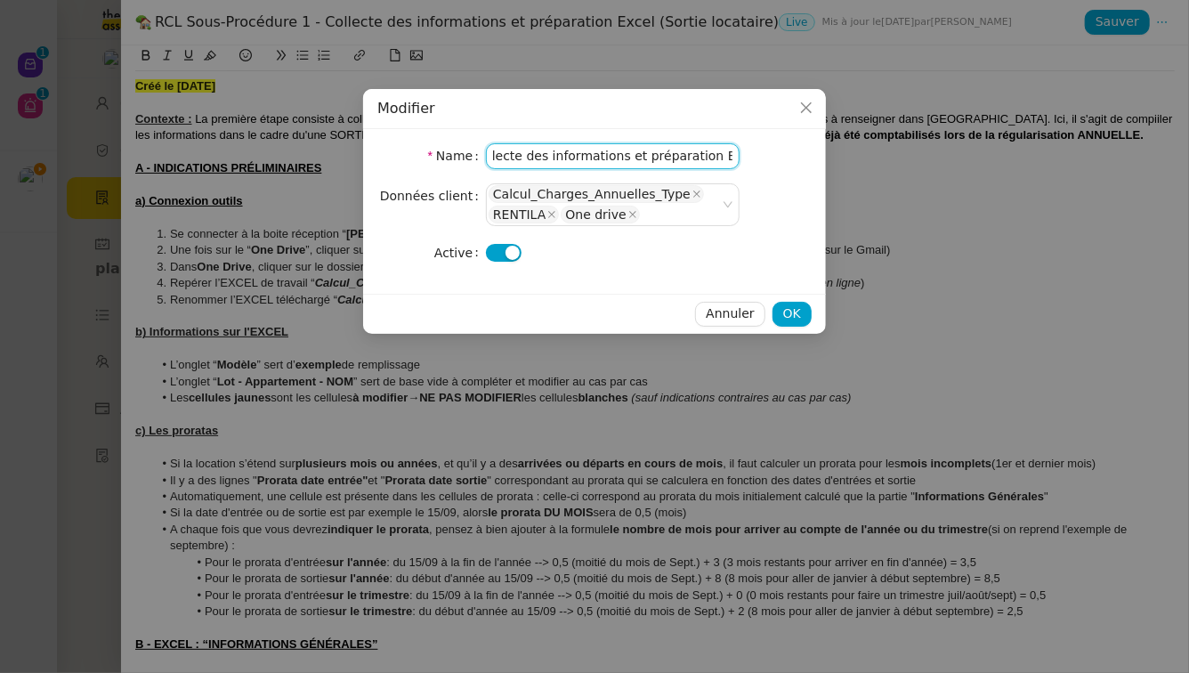
click at [621, 165] on input "RCL Sortie 1 - Collecte des informations et préparation Excel" at bounding box center [613, 156] width 254 height 26
drag, startPoint x: 621, startPoint y: 159, endPoint x: 701, endPoint y: 160, distance: 80.1
click at [701, 160] on input "RCL Sortie 1 - Collecte des informations et préparation Excel" at bounding box center [613, 156] width 254 height 26
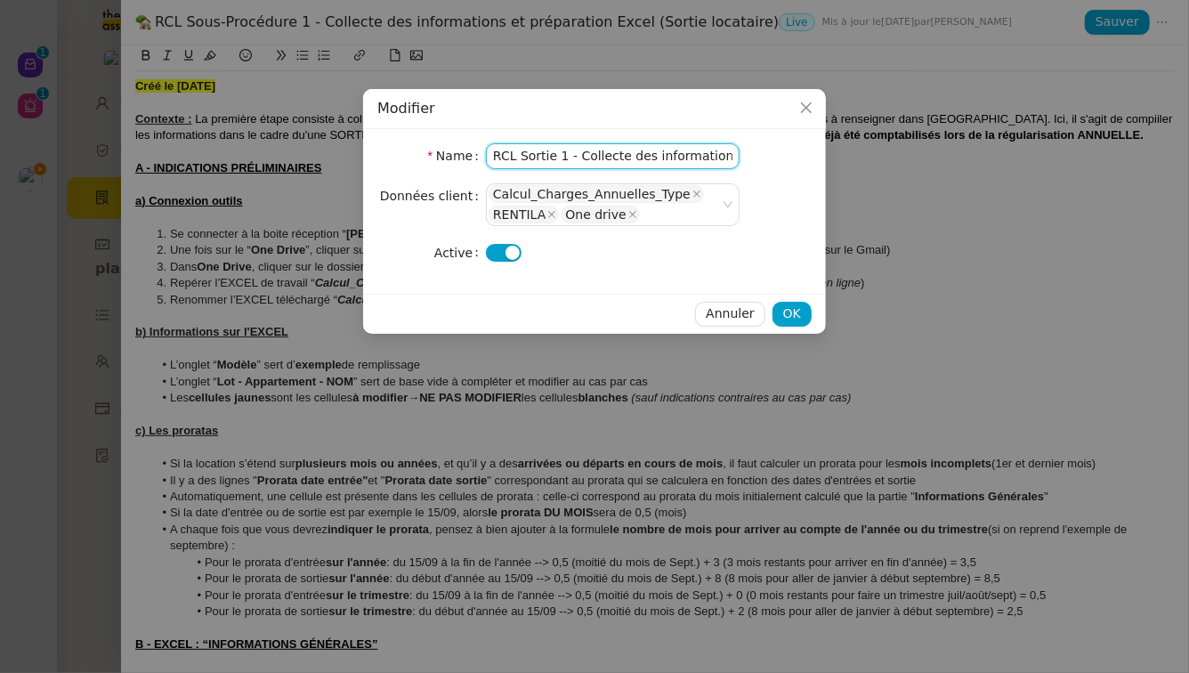
drag, startPoint x: 554, startPoint y: 154, endPoint x: 471, endPoint y: 161, distance: 83.9
click at [471, 161] on nz-form-item "Name RCL Sortie 1 - Collecte des informations Excel" at bounding box center [594, 156] width 434 height 26
click at [522, 156] on input "RCL Sortie 1 - Collecte des informations Excel" at bounding box center [613, 156] width 254 height 26
type input "RCL Sortie 1 - Collecte des informations Excel"
click at [790, 312] on span "OK" at bounding box center [792, 313] width 18 height 20
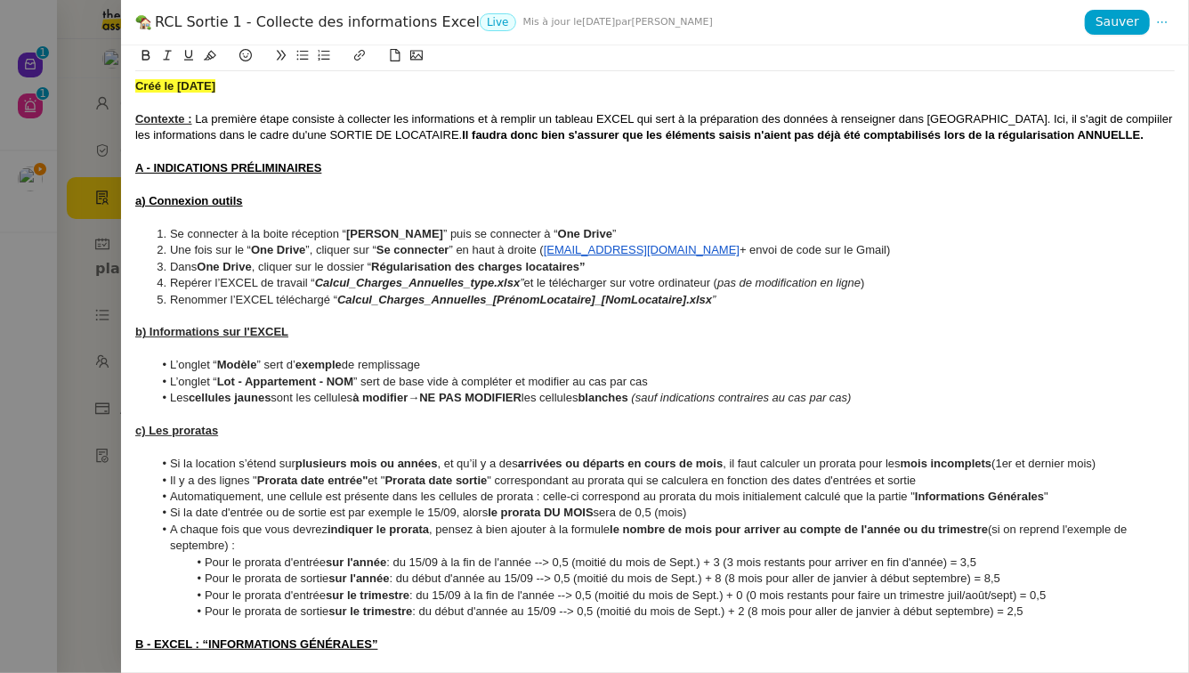
click at [109, 260] on div at bounding box center [594, 336] width 1189 height 673
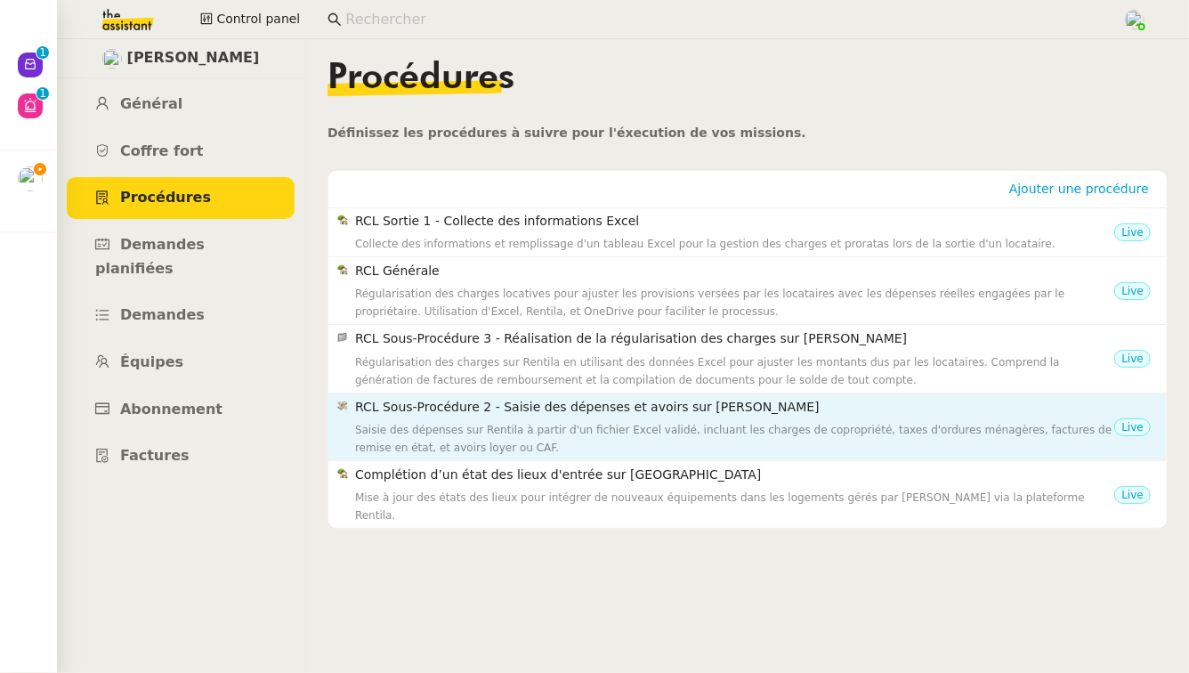
click at [877, 424] on div "Saisie des dépenses sur Rentila à partir d'un fichier Excel validé, incluant le…" at bounding box center [734, 439] width 759 height 36
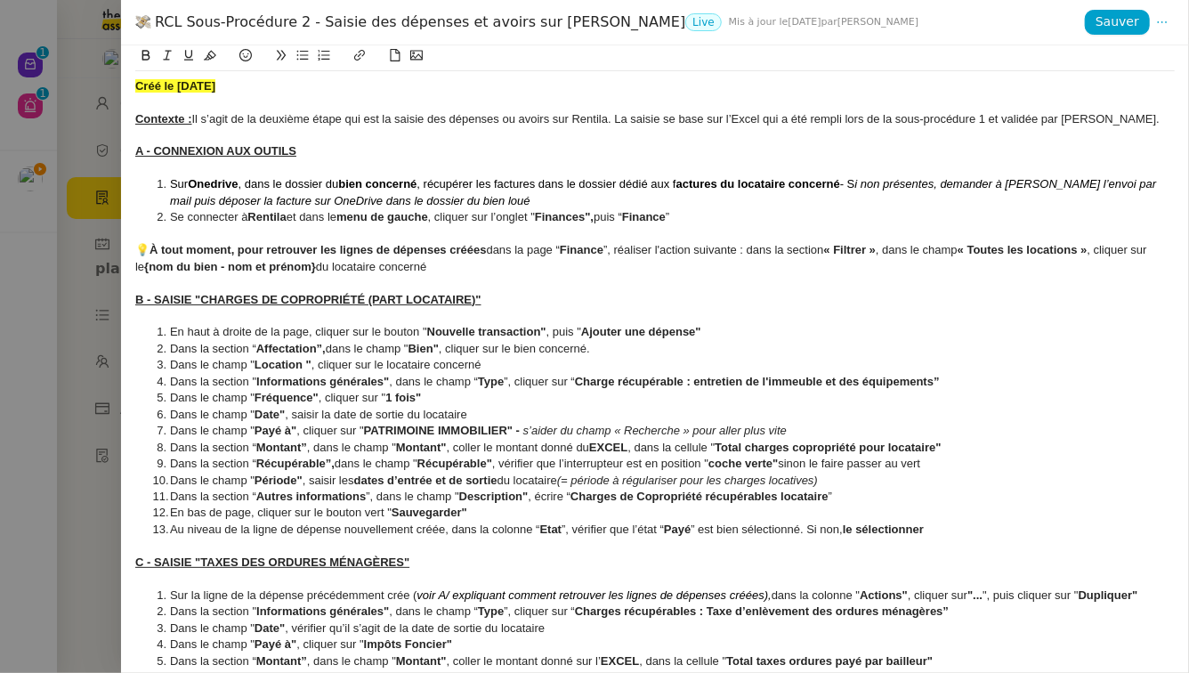
click at [1176, 23] on div "RCL Sous-Procédure 2 - Saisie des dépenses et avoirs sur Rentila Live Mis à jou…" at bounding box center [655, 22] width 1068 height 45
click at [1153, 51] on span "Modifier" at bounding box center [1128, 57] width 51 height 16
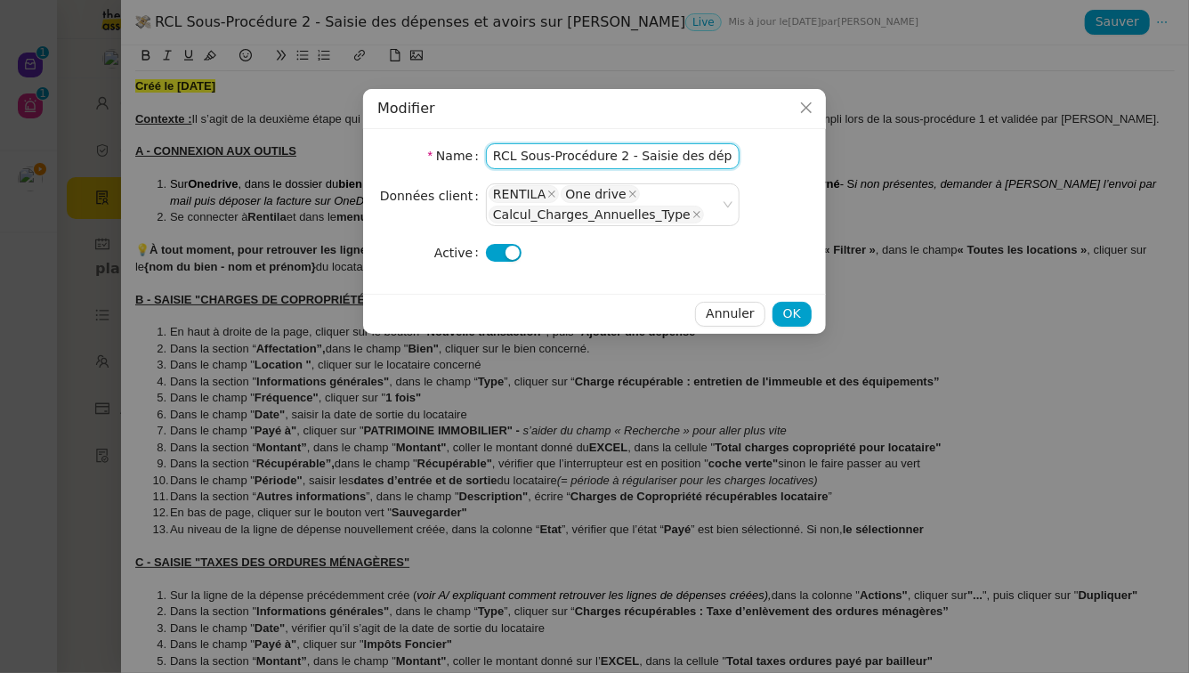
drag, startPoint x: 616, startPoint y: 156, endPoint x: 533, endPoint y: 157, distance: 82.8
click at [533, 157] on input "RCL Sous-Procédure 2 - Saisie des dépenses et avoirs sur Rentila" at bounding box center [613, 156] width 254 height 26
drag, startPoint x: 648, startPoint y: 149, endPoint x: 729, endPoint y: 149, distance: 81.0
click at [729, 149] on input "RCL Sortie 2 - Saisie des dépenses et avoirs sur Rentila" at bounding box center [613, 156] width 254 height 26
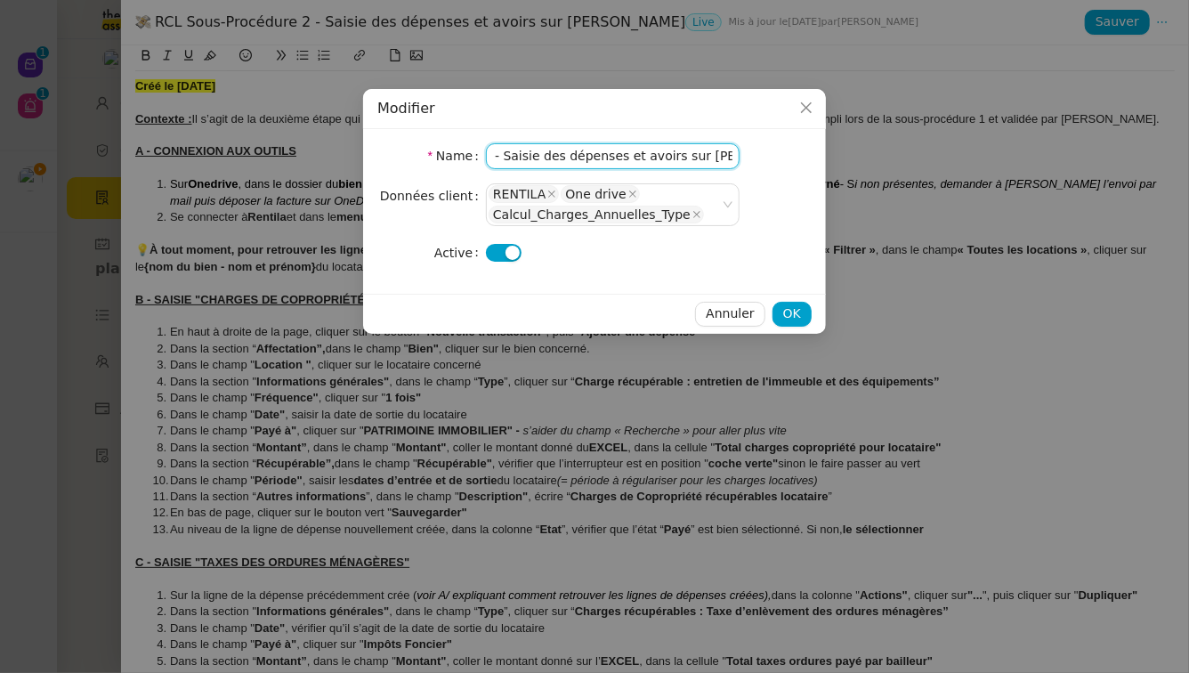
drag, startPoint x: 665, startPoint y: 150, endPoint x: 760, endPoint y: 150, distance: 95.2
click at [760, 150] on nz-form-item "Name RCL Sortie 2 - Saisie des dépenses et avoirs sur Rentila" at bounding box center [594, 156] width 434 height 26
click at [678, 157] on input "RCL Sortie 2 - Saisie des dépenses et avoirs sur Rentila" at bounding box center [613, 156] width 254 height 26
drag, startPoint x: 675, startPoint y: 157, endPoint x: 539, endPoint y: 161, distance: 135.3
click at [539, 161] on input "RCL Sortie 2 - Saisie des dépenses et avoirs sur Rentila" at bounding box center [613, 156] width 254 height 26
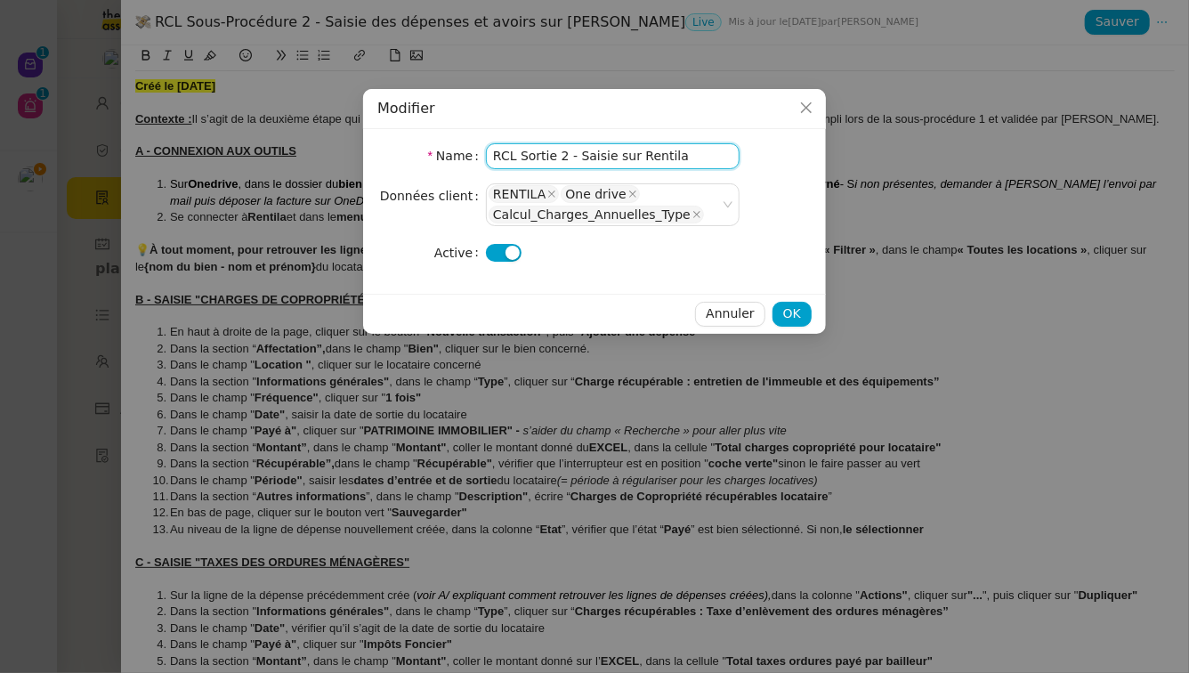
scroll to position [0, 0]
type input "RCL Sortie 2 - Saisie sur Rentila"
click at [804, 313] on button "OK" at bounding box center [791, 314] width 39 height 25
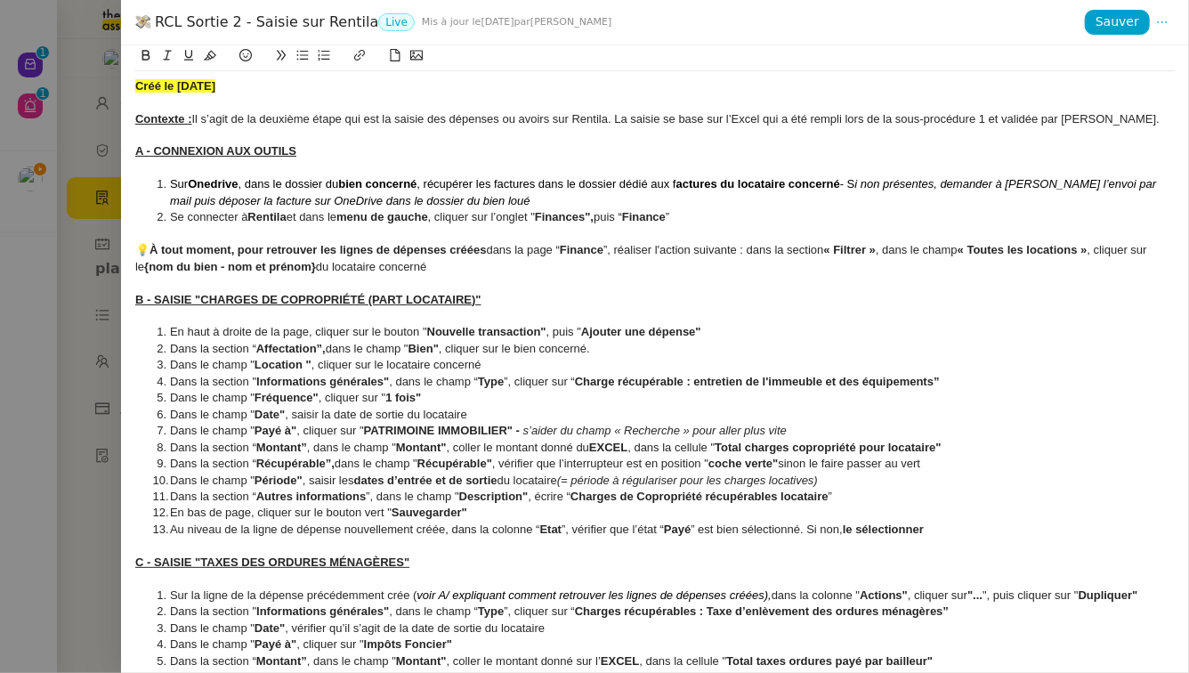
click at [78, 250] on div at bounding box center [594, 336] width 1189 height 673
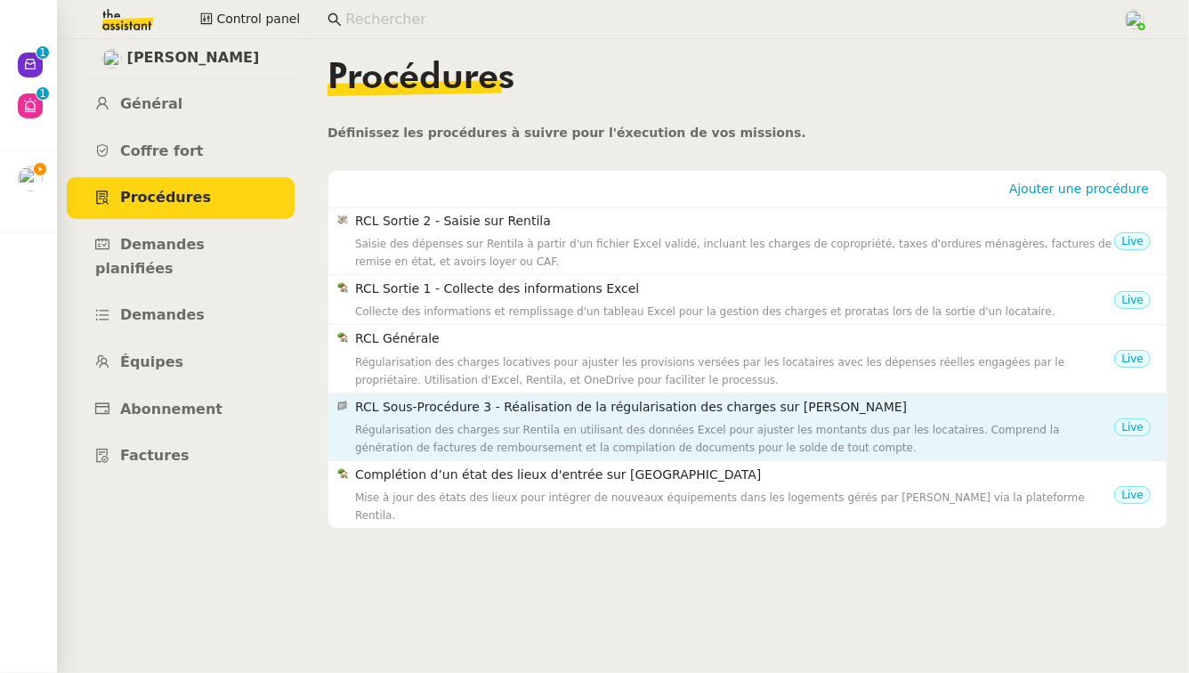
click at [573, 422] on div "Régularisation des charges sur Rentila en utilisant des données Excel pour ajus…" at bounding box center [734, 439] width 759 height 36
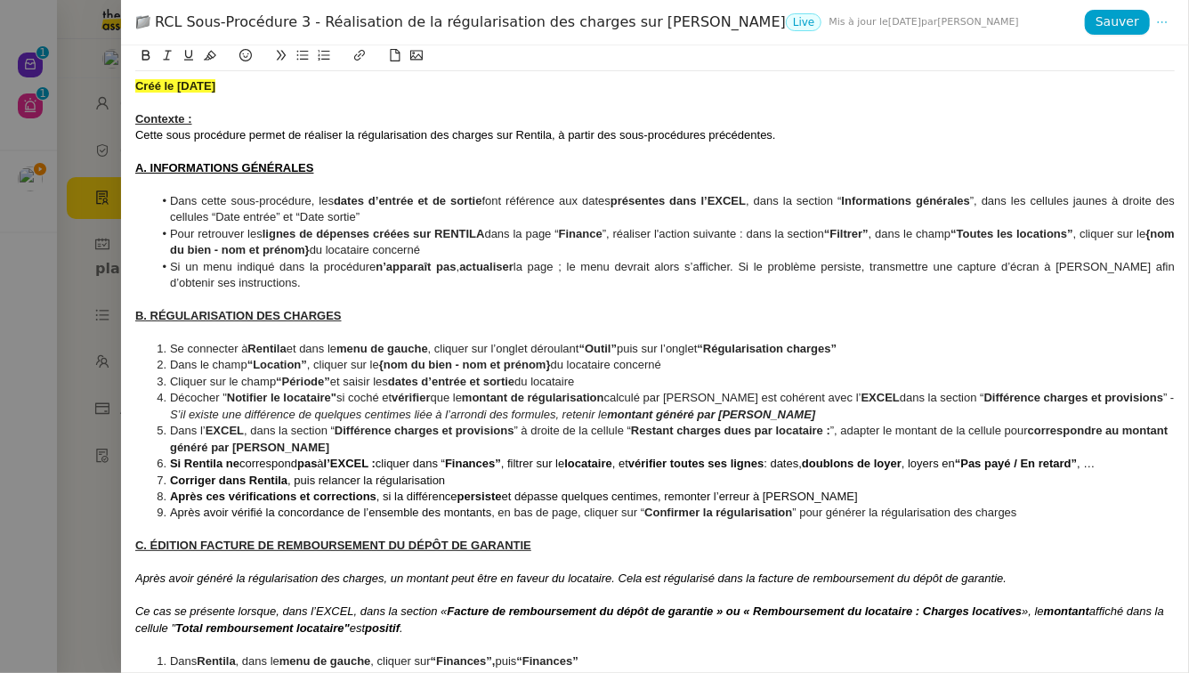
click at [1170, 19] on icon at bounding box center [1162, 22] width 23 height 12
click at [1143, 58] on span "Modifier" at bounding box center [1128, 57] width 51 height 16
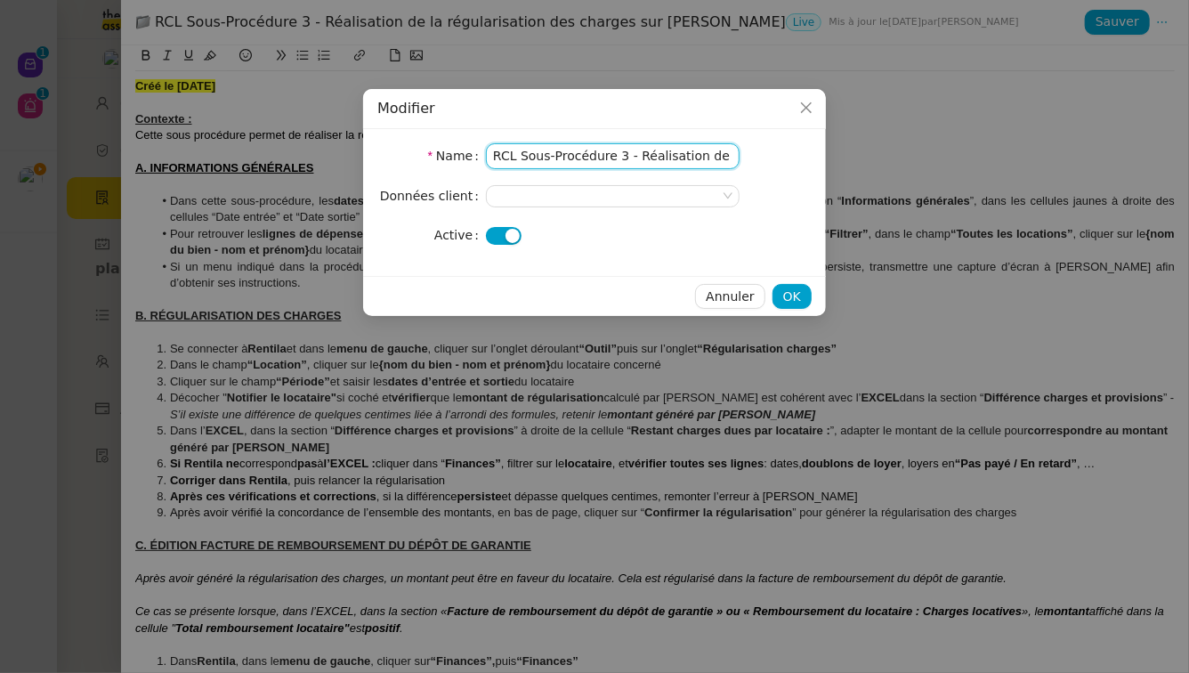
drag, startPoint x: 618, startPoint y: 157, endPoint x: 534, endPoint y: 153, distance: 84.6
click at [534, 153] on input "RCL Sous-Procédure 3 - Réalisation de la régularisation des charges sur Rentila" at bounding box center [613, 156] width 254 height 26
drag, startPoint x: 724, startPoint y: 158, endPoint x: 628, endPoint y: 160, distance: 96.1
click at [628, 160] on input "RCL Sortie 3 - Réalisation de la régularisation des charges sur Rentila" at bounding box center [613, 156] width 254 height 26
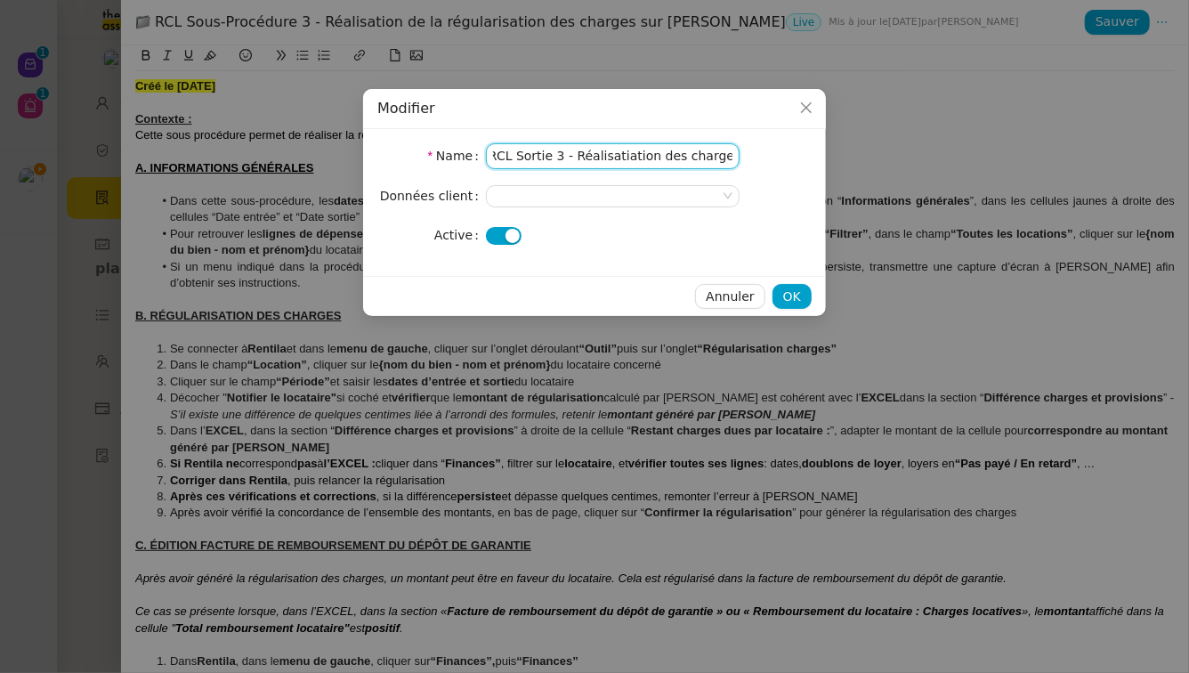
drag, startPoint x: 730, startPoint y: 160, endPoint x: 577, endPoint y: 163, distance: 153.1
click at [577, 163] on input "RCL Sortie 3 - Réalisatiation des charges sur Rentila" at bounding box center [613, 156] width 254 height 26
type input "RCL Sortie 3 - Edition sur Rentila"
click at [683, 190] on nz-select-top-control at bounding box center [613, 196] width 254 height 22
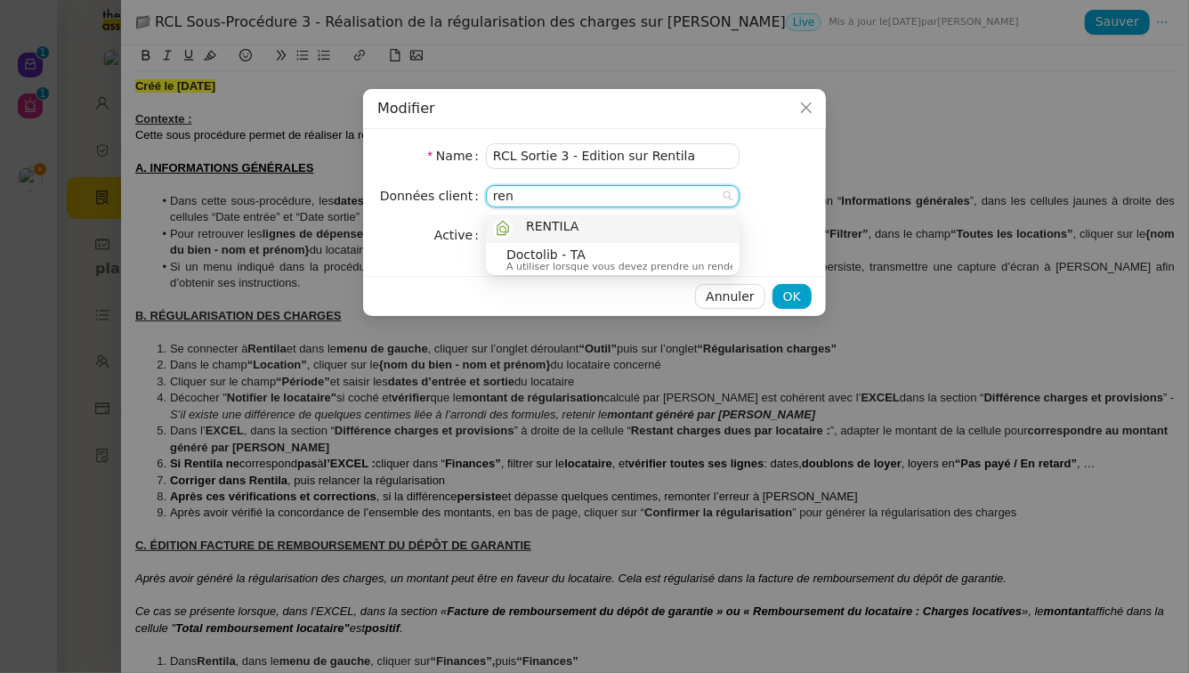
type input "ren"
click at [643, 224] on div "RENTILA" at bounding box center [612, 229] width 239 height 20
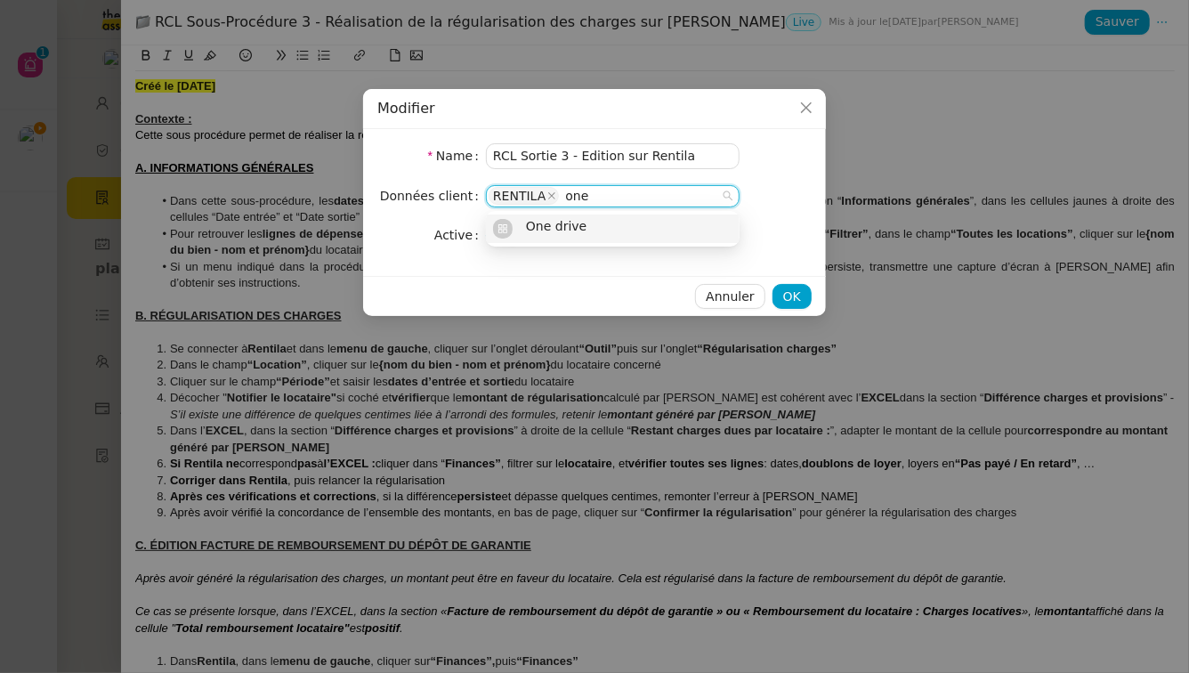
type input "one"
click at [643, 232] on div "One drive" at bounding box center [612, 229] width 239 height 20
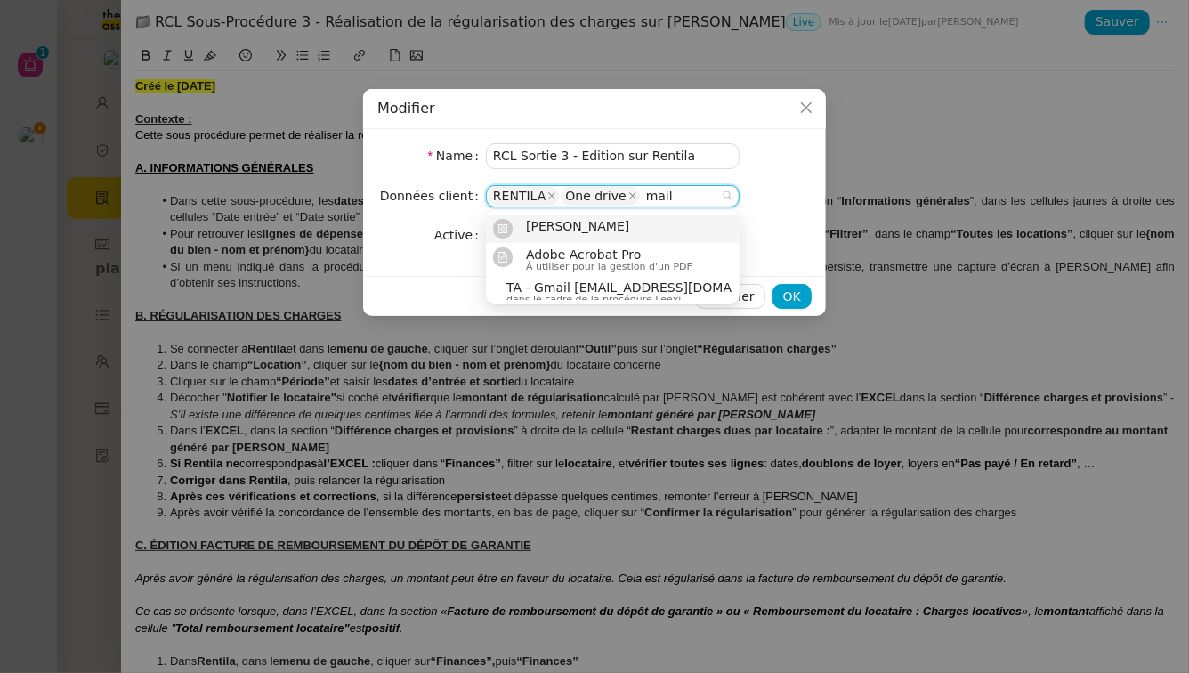
type input "mail"
click at [642, 236] on div "Gmail BeExtraordinary" at bounding box center [584, 229] width 117 height 20
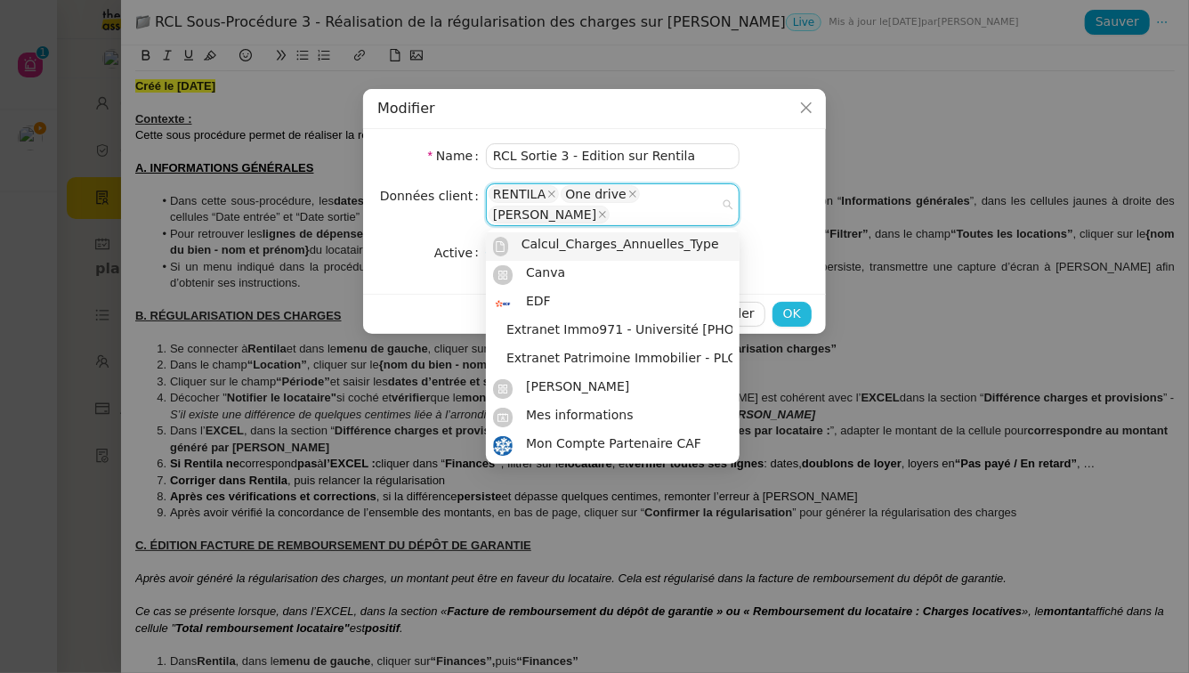
click at [793, 304] on span "OK" at bounding box center [792, 313] width 18 height 20
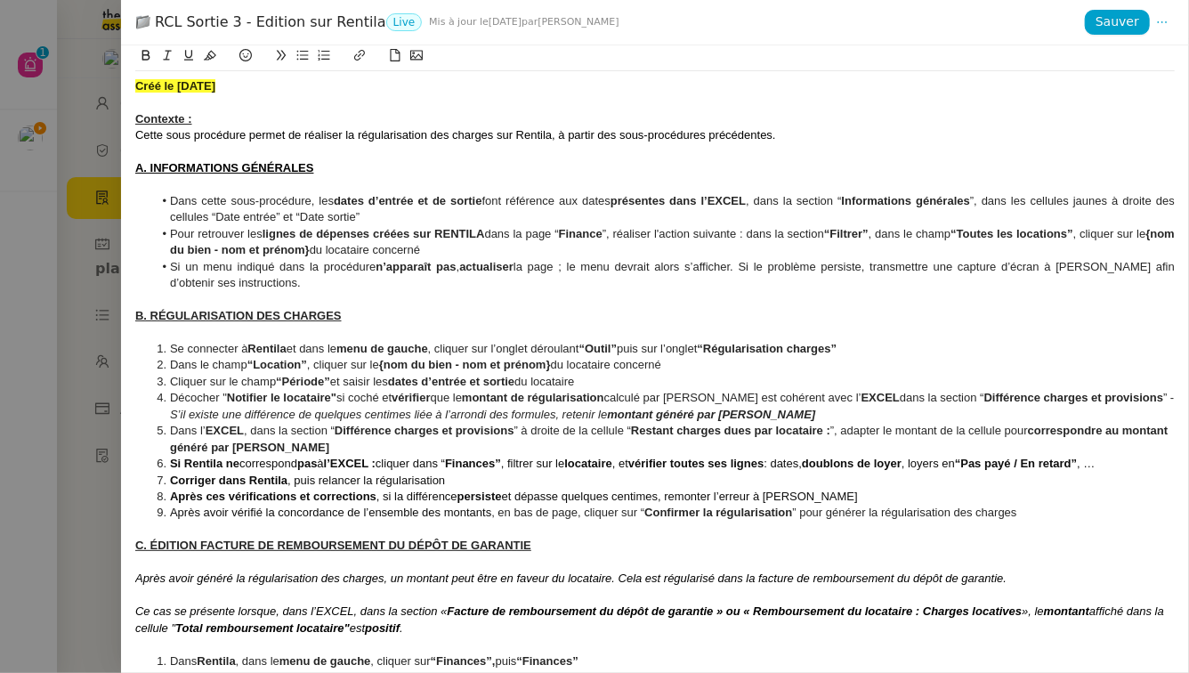
click at [19, 339] on div at bounding box center [594, 336] width 1189 height 673
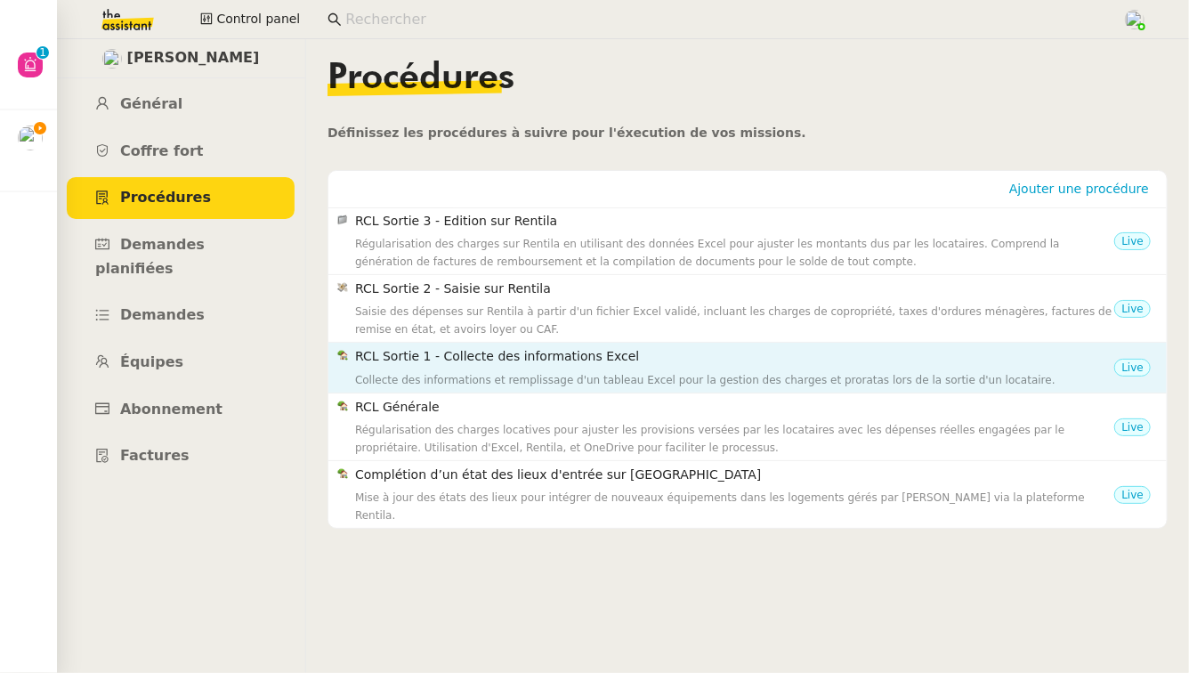
click at [469, 356] on h4 "RCL Sortie 1 - Collecte des informations Excel" at bounding box center [734, 356] width 759 height 20
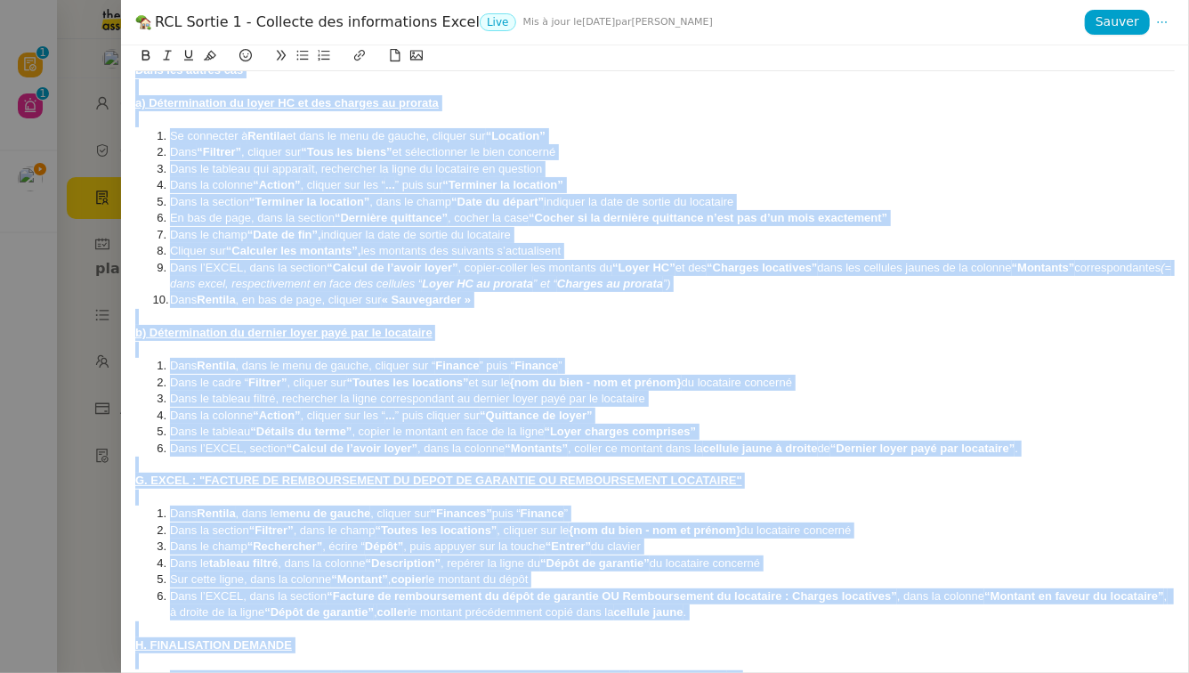
scroll to position [3014, 0]
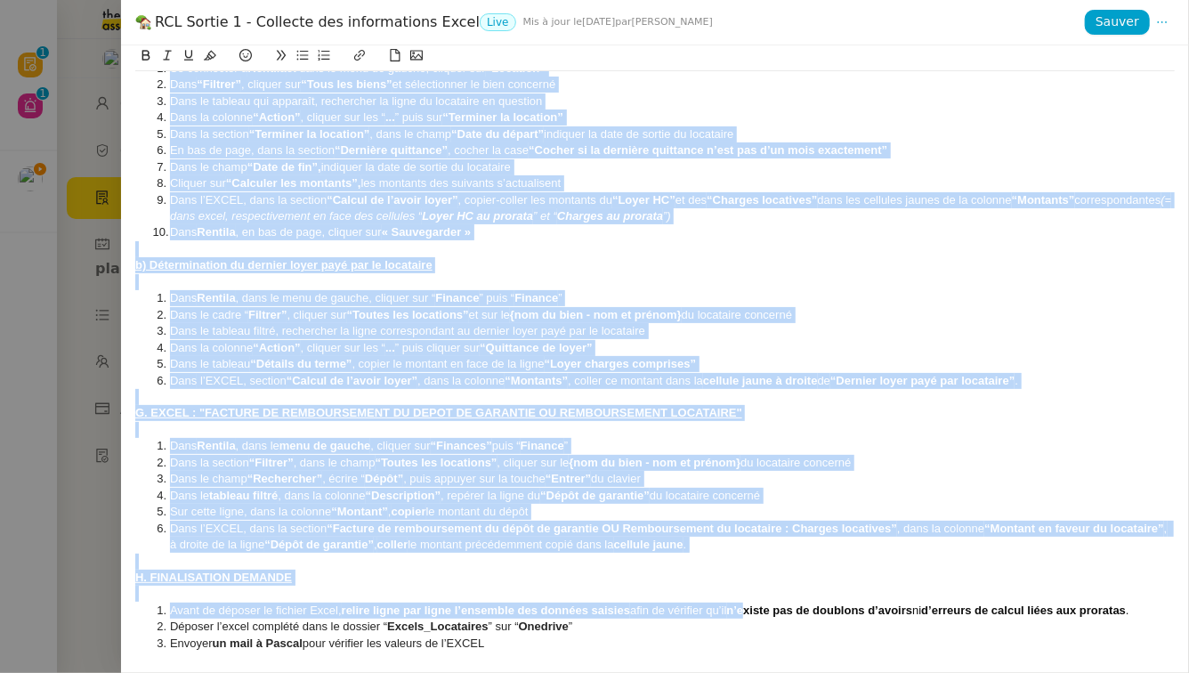
drag, startPoint x: 136, startPoint y: 87, endPoint x: 751, endPoint y: 673, distance: 849.1
click at [751, 672] on div "Créé le 28/07/2025 Contexte : La première étape consiste à collecter les inform…" at bounding box center [655, 358] width 1068 height 627
copy div "Créé le 28/07/2025 Contexte : La première étape consiste à collecter les inform…"
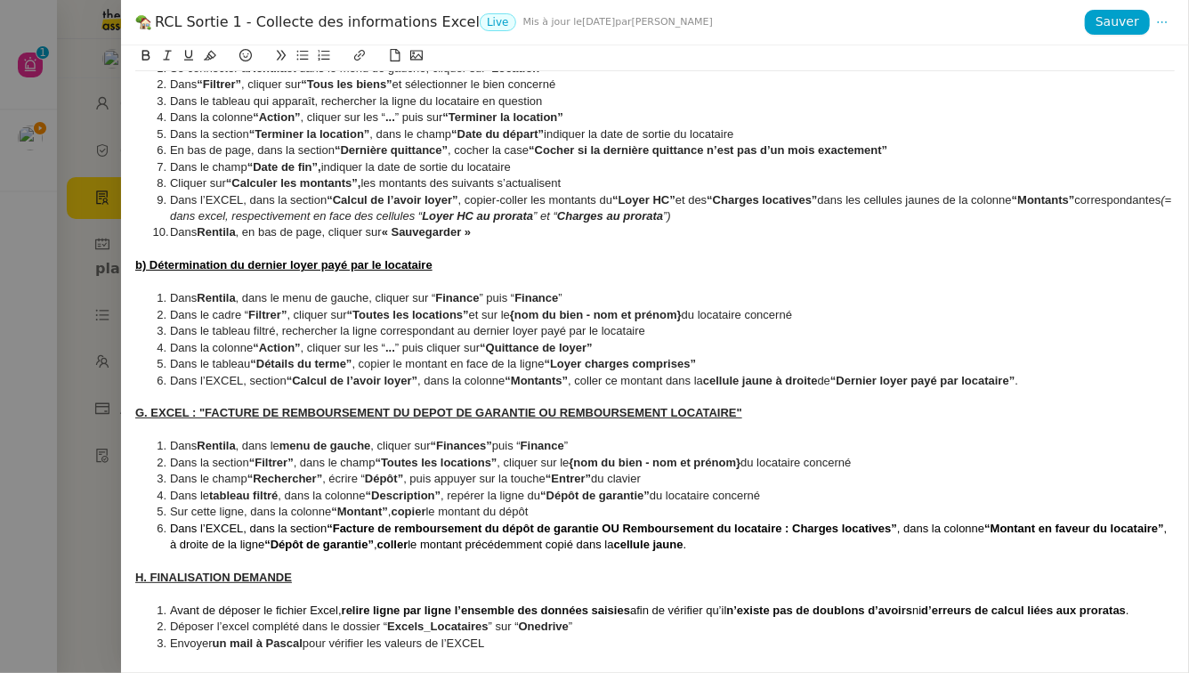
click at [78, 263] on div at bounding box center [594, 336] width 1189 height 673
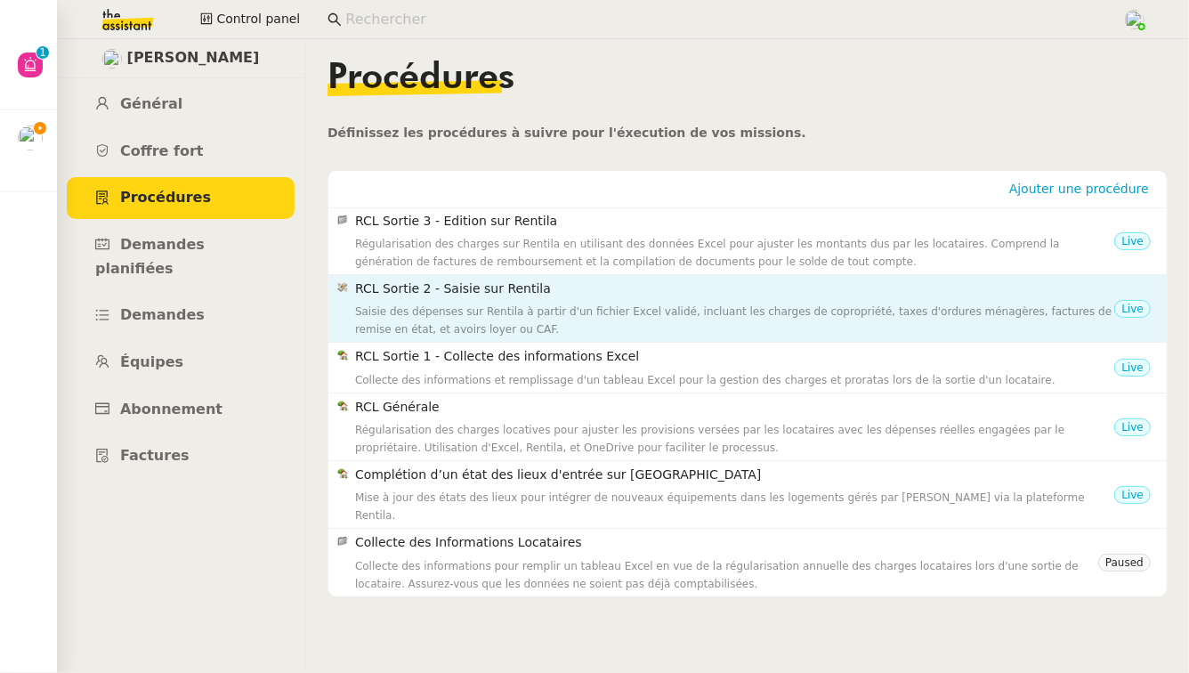
click at [629, 299] on div "RCL Sortie 2 - Saisie sur Rentila Saisie des dépenses sur Rentila à partir d'un…" at bounding box center [734, 309] width 759 height 60
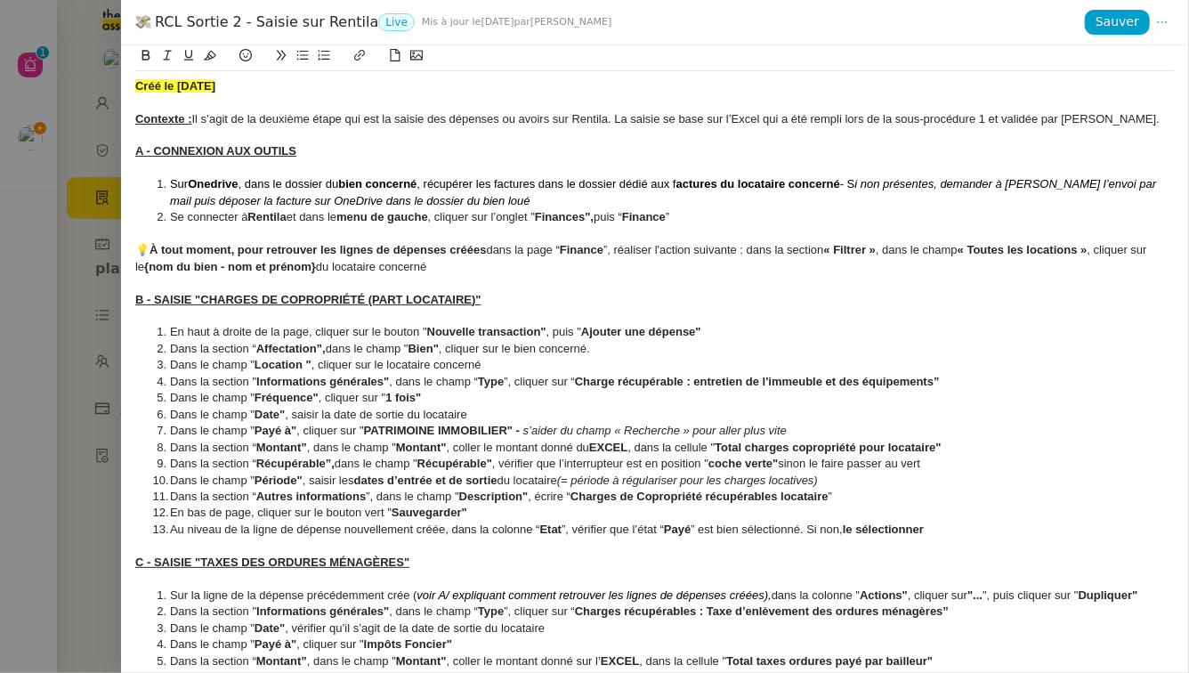
drag, startPoint x: 365, startPoint y: 22, endPoint x: 158, endPoint y: 31, distance: 206.6
click at [158, 31] on div "RCL Sortie 2 - Saisie sur Rentila Live Mis à jour le 10 oct. 2025 par Camille T." at bounding box center [609, 22] width 949 height 20
copy div "RCL Sortie 2 - Saisie sur Rentila"
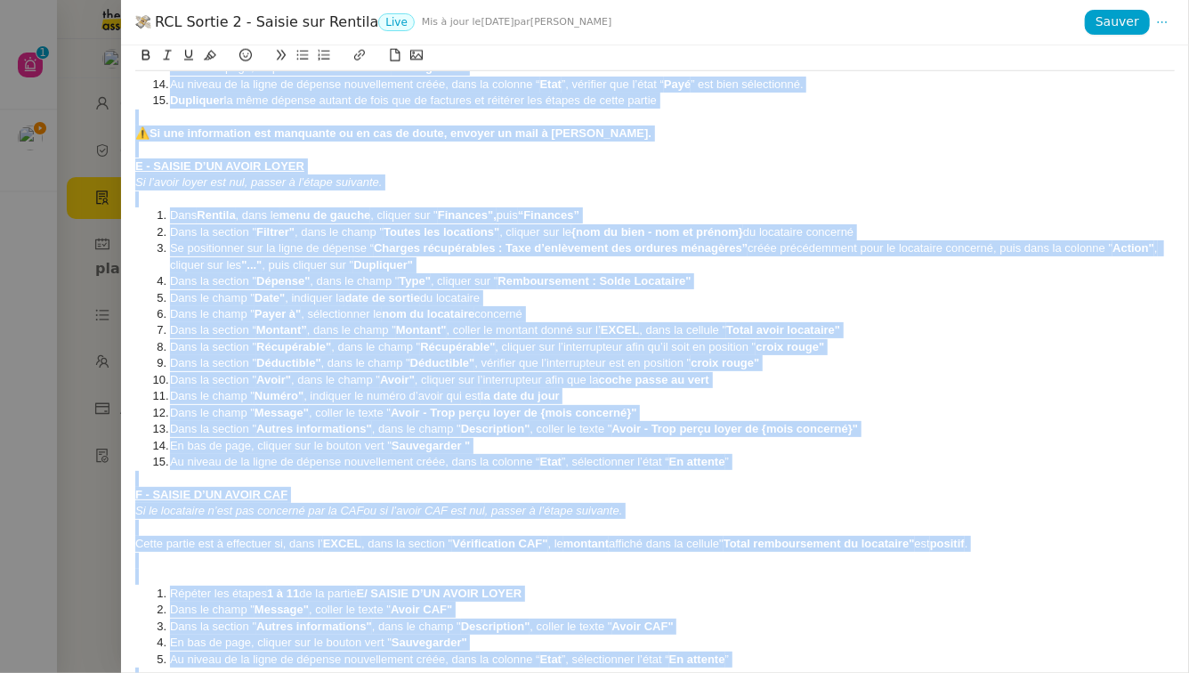
scroll to position [1101, 0]
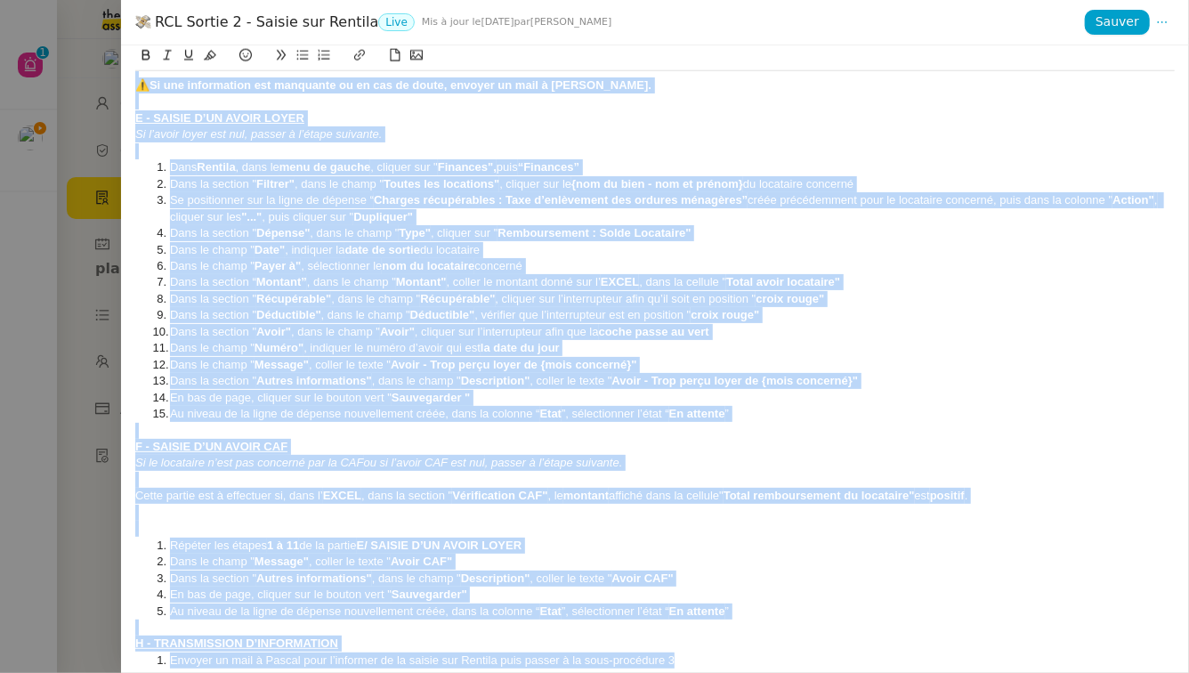
drag, startPoint x: 135, startPoint y: 90, endPoint x: 763, endPoint y: 673, distance: 856.3
click at [763, 672] on div "Créé le 28/07/25 Contexte : Il s’agit de la deuxième étape qui est la saisie de…" at bounding box center [655, 358] width 1068 height 627
copy div "Créé le 28/07/25 Contexte : Il s’agit de la deuxième étape qui est la saisie de…"
click at [41, 380] on div at bounding box center [594, 336] width 1189 height 673
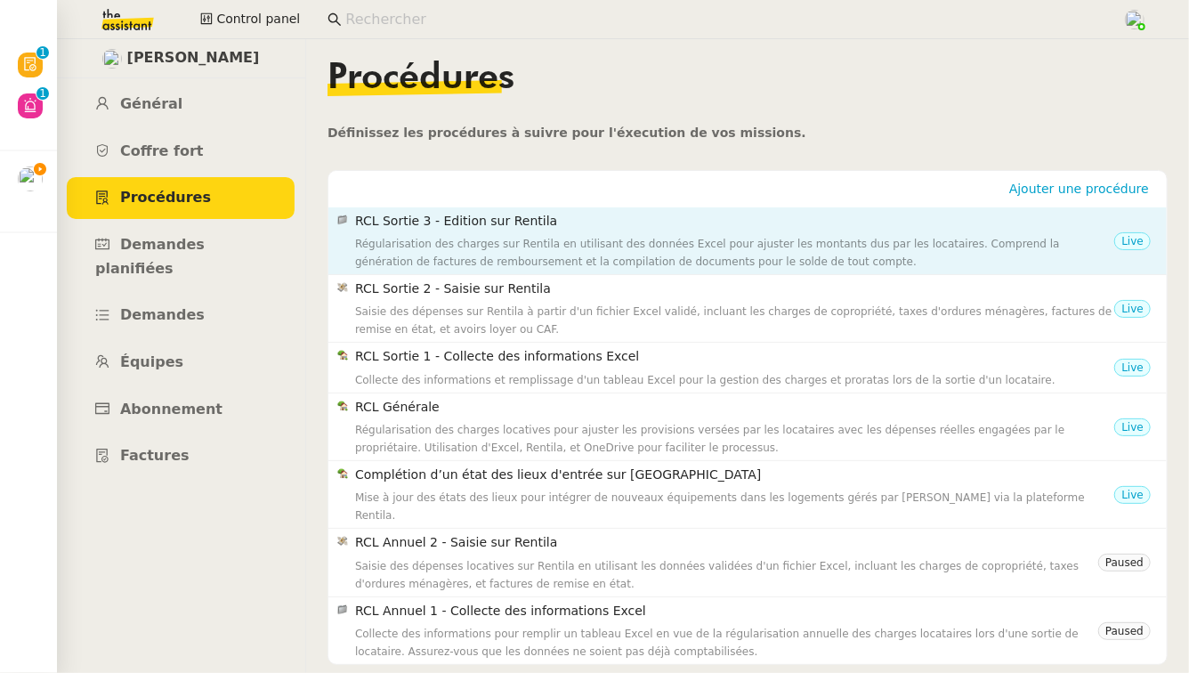
click at [835, 238] on div "Régularisation des charges sur Rentila en utilisant des données Excel pour ajus…" at bounding box center [734, 253] width 759 height 36
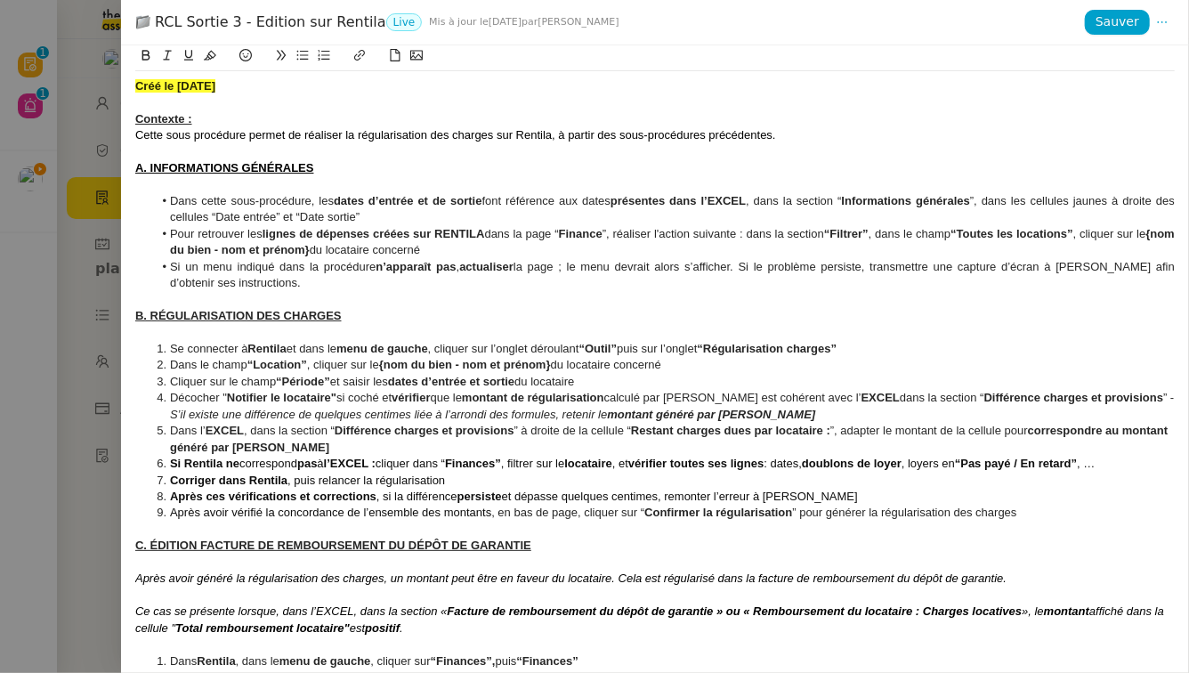
click at [22, 428] on div at bounding box center [594, 336] width 1189 height 673
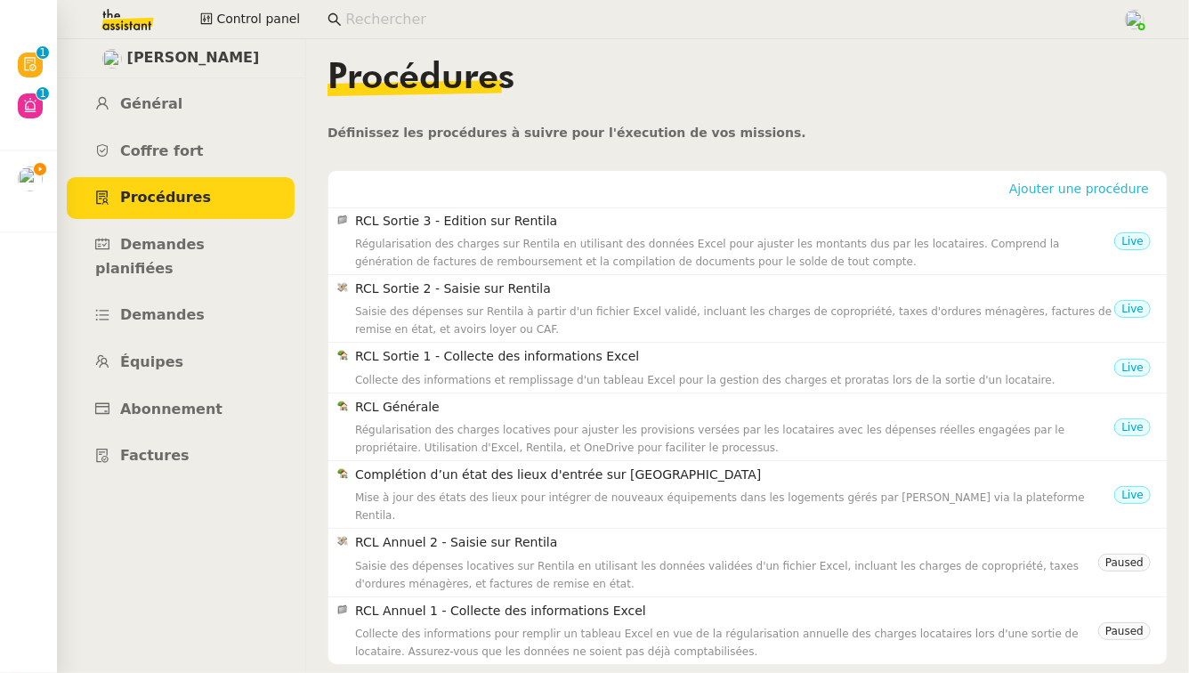
click at [1082, 179] on button "Ajouter une procédure" at bounding box center [1079, 189] width 154 height 20
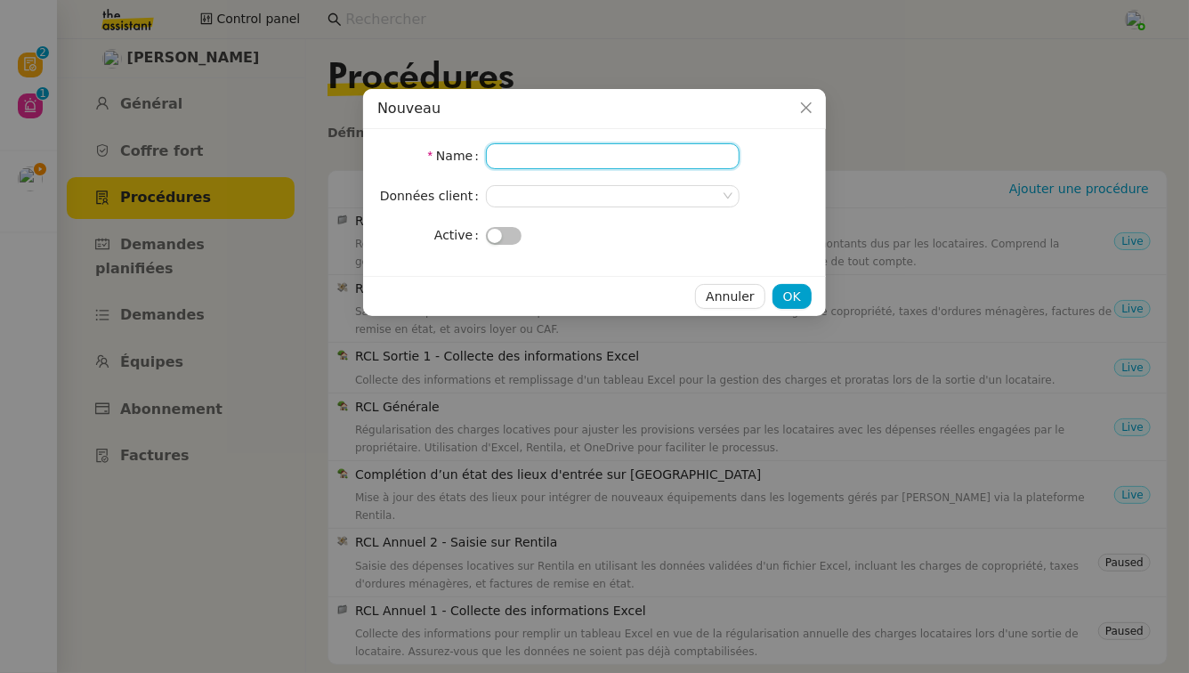
click at [530, 161] on input "Name" at bounding box center [613, 156] width 254 height 26
paste input "RCL Sortie 3 - Edition sur Rentila"
drag, startPoint x: 552, startPoint y: 154, endPoint x: 521, endPoint y: 159, distance: 30.7
click at [521, 159] on input "RCL Sortie 3 - Edition sur Rentila" at bounding box center [613, 156] width 254 height 26
type input "RCL Annuel 3 - Edition sur Rentila"
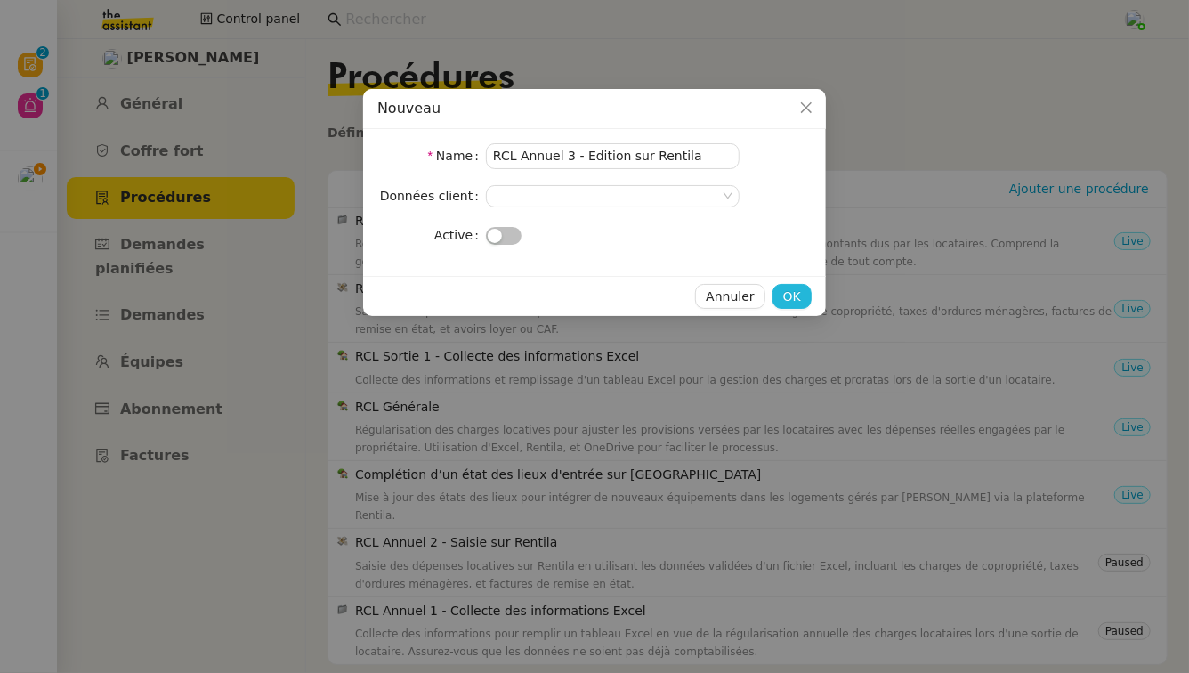
click at [804, 299] on button "OK" at bounding box center [791, 296] width 39 height 25
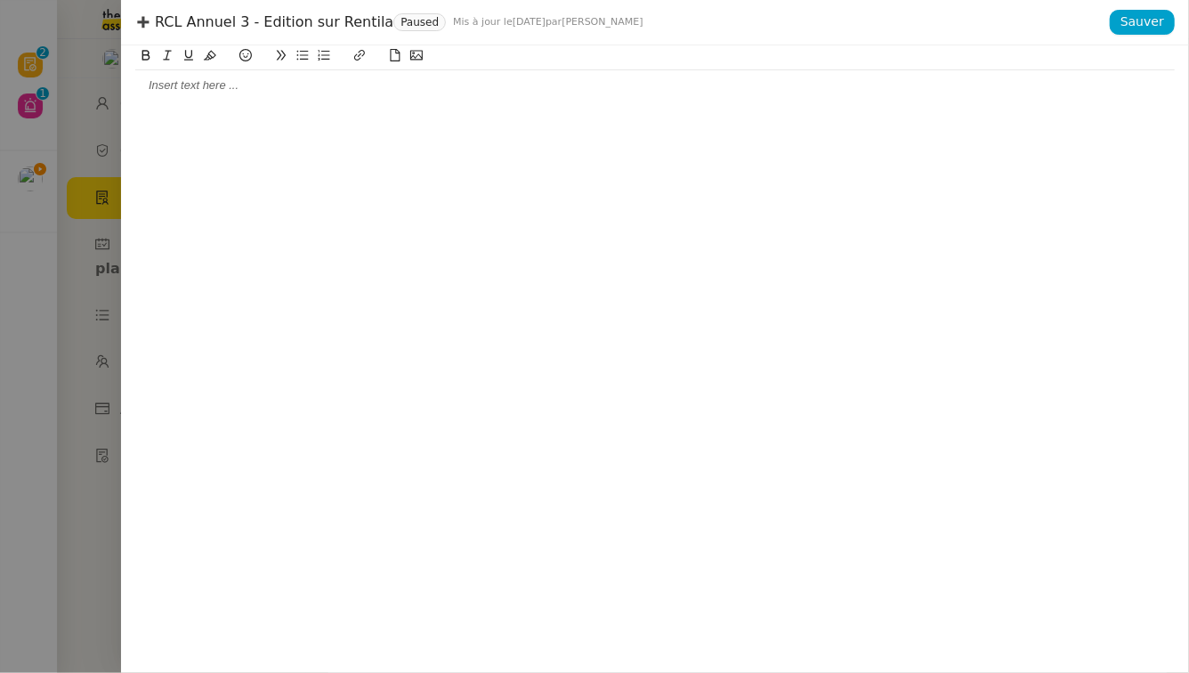
click at [260, 82] on div at bounding box center [654, 85] width 1039 height 16
click at [284, 15] on div "RCL Annuel 3 - Edition sur Rentila Paused Mis à jour le 10 oct. 2025 par Camill…" at bounding box center [622, 22] width 974 height 20
copy div "RCL Annuel 3 - Edition sur Rentila"
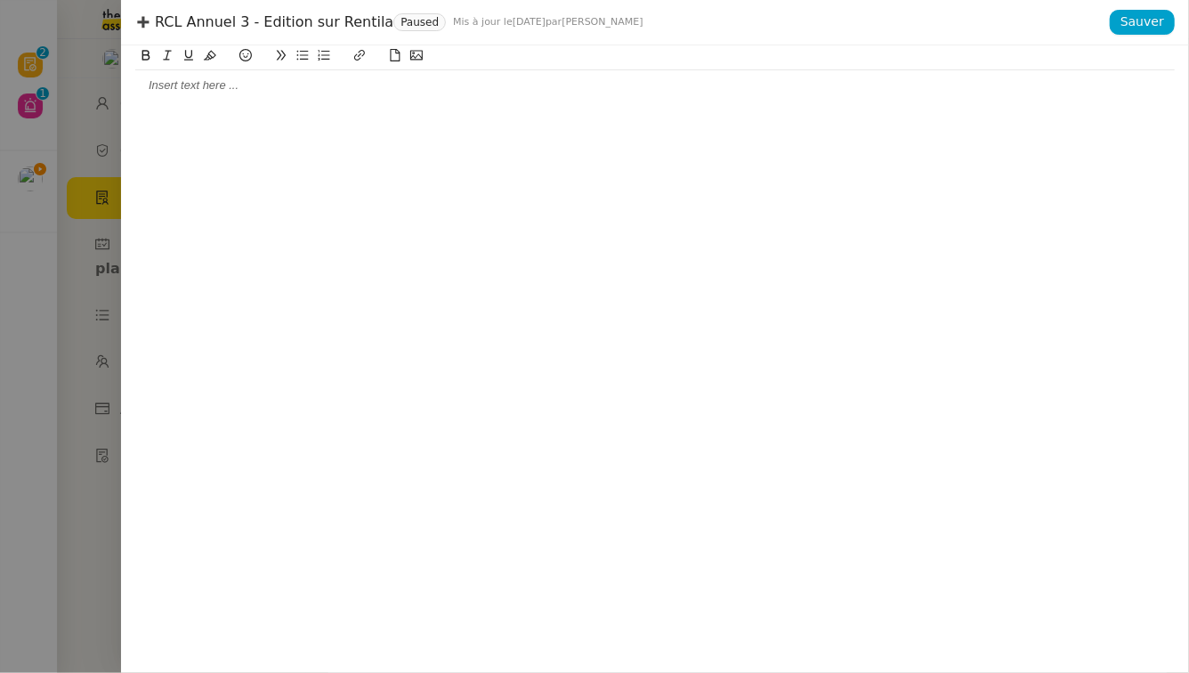
click at [337, 93] on div at bounding box center [654, 85] width 1039 height 16
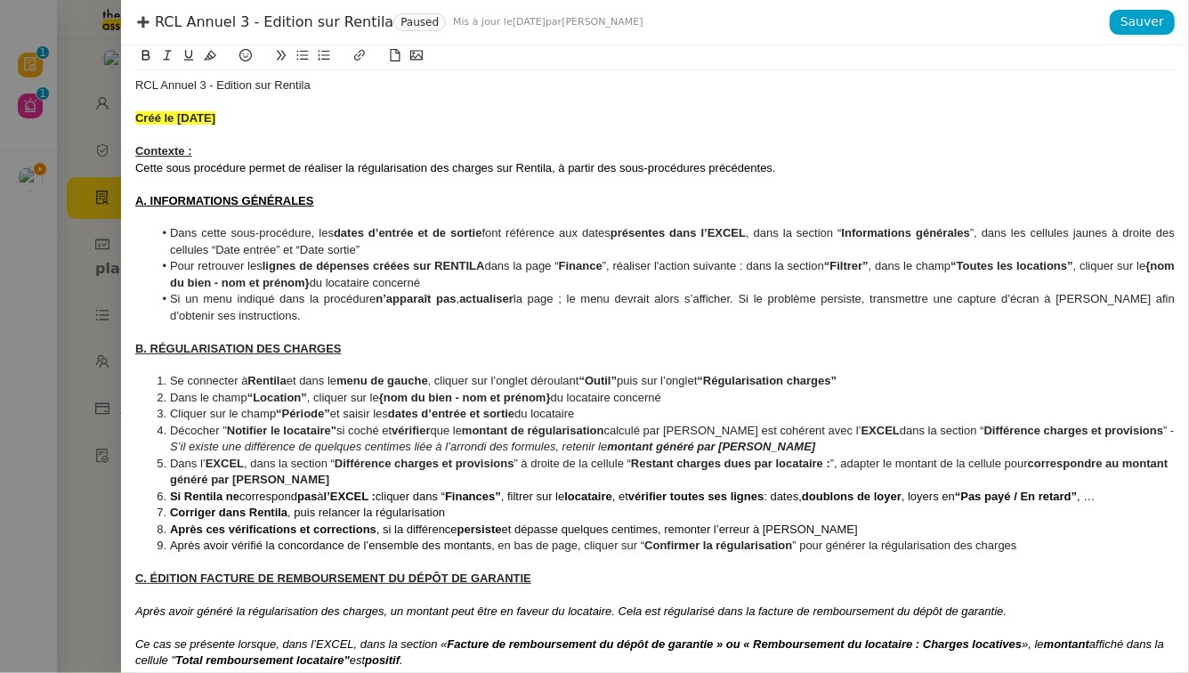
scroll to position [0, 0]
click at [305, 87] on div "RCL Annuel 3 - Edition sur Rentila" at bounding box center [654, 85] width 1039 height 16
copy div "RCL Annuel 3 - Edition sur Rentila"
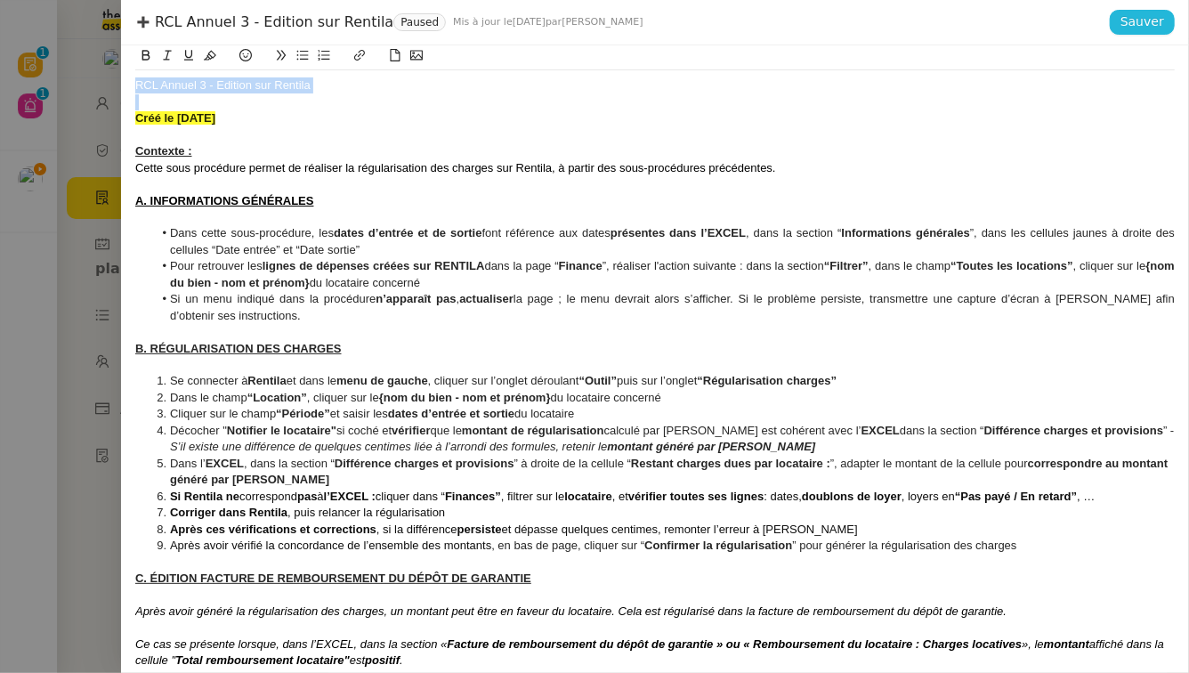
click at [1157, 20] on span "Sauver" at bounding box center [1142, 22] width 44 height 20
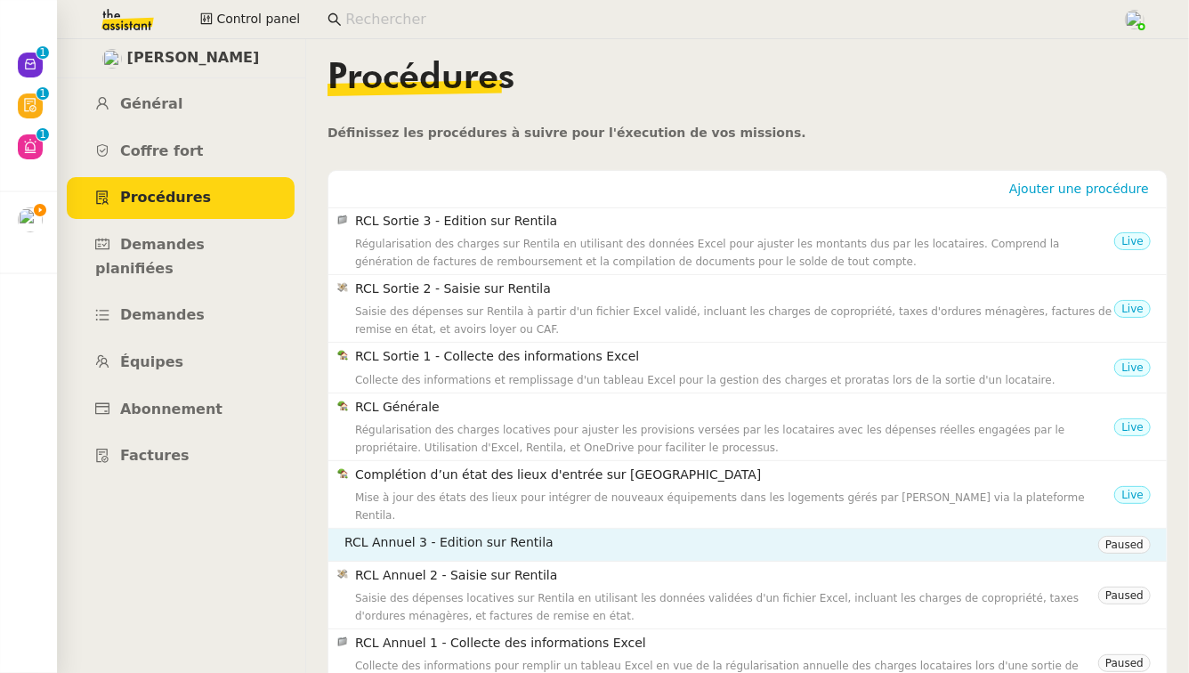
click at [949, 532] on h4 "RCL Annuel 3 - Edition sur Rentila" at bounding box center [721, 542] width 754 height 20
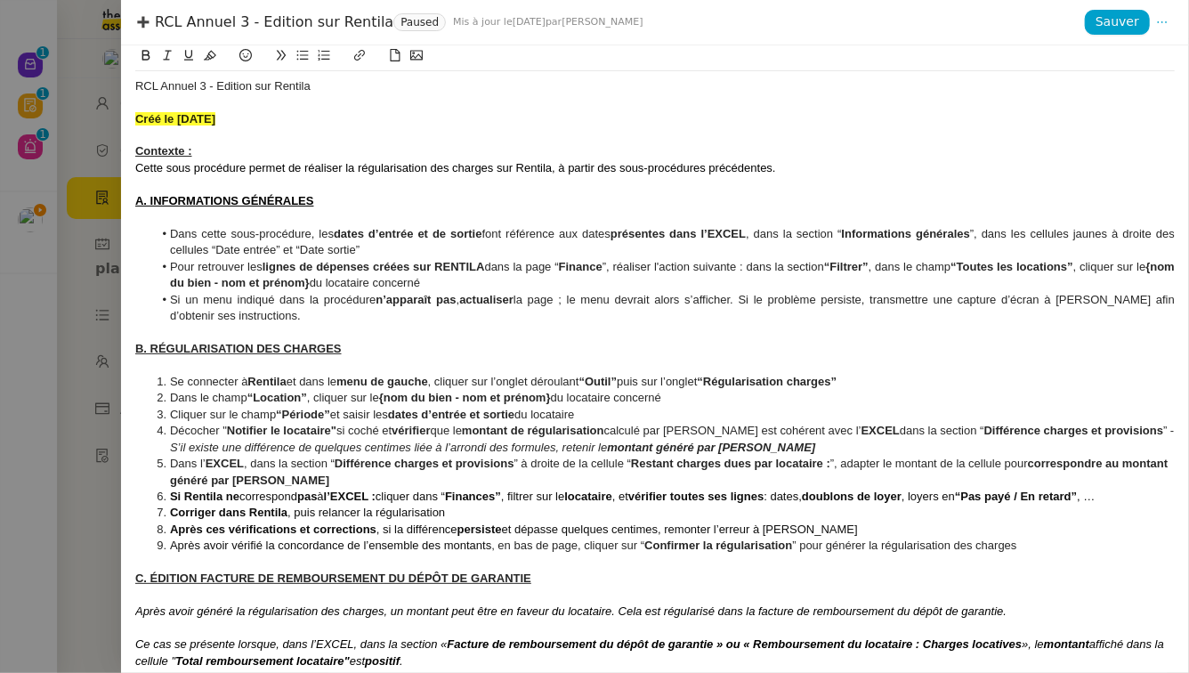
click at [93, 344] on div at bounding box center [594, 336] width 1189 height 673
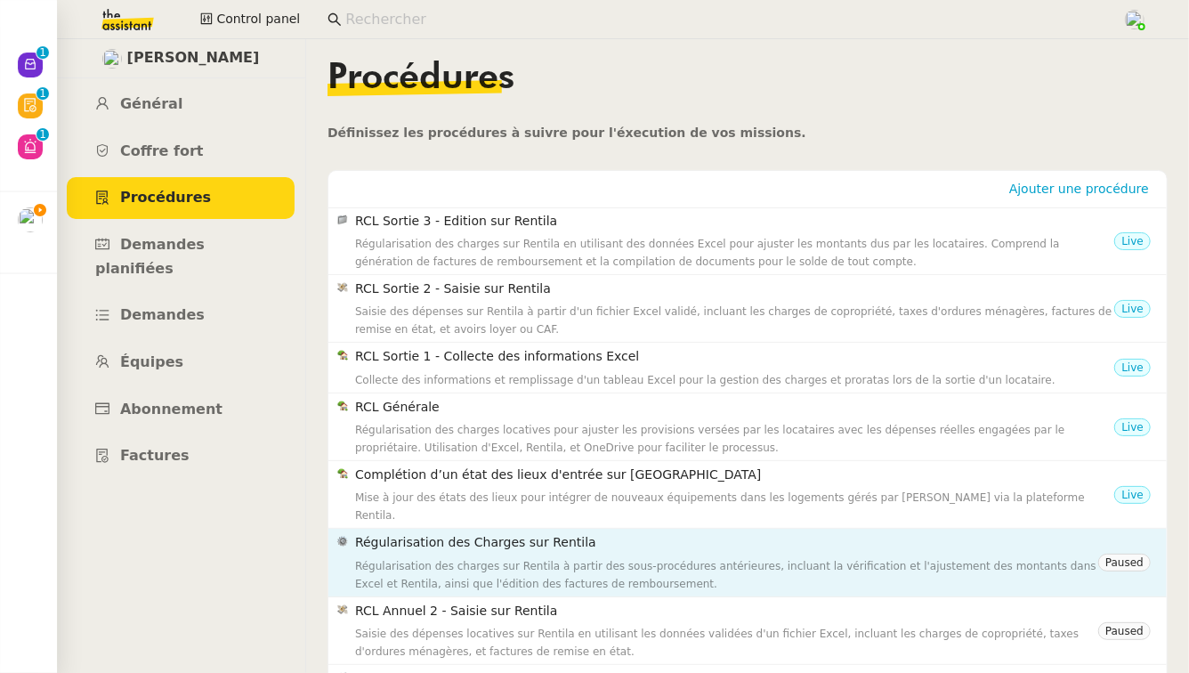
click at [546, 532] on h4 "Régularisation des Charges sur Rentila" at bounding box center [726, 542] width 743 height 20
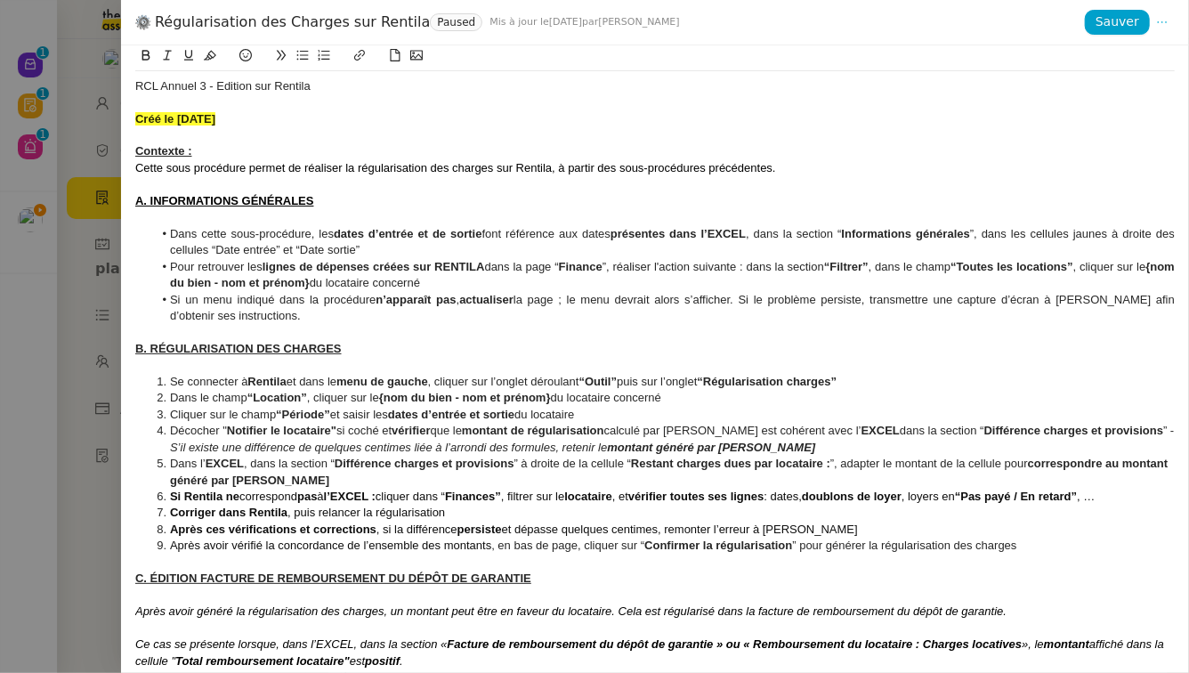
click at [1158, 16] on button at bounding box center [1162, 22] width 25 height 25
click at [1159, 49] on li "Modifier" at bounding box center [1134, 56] width 79 height 25
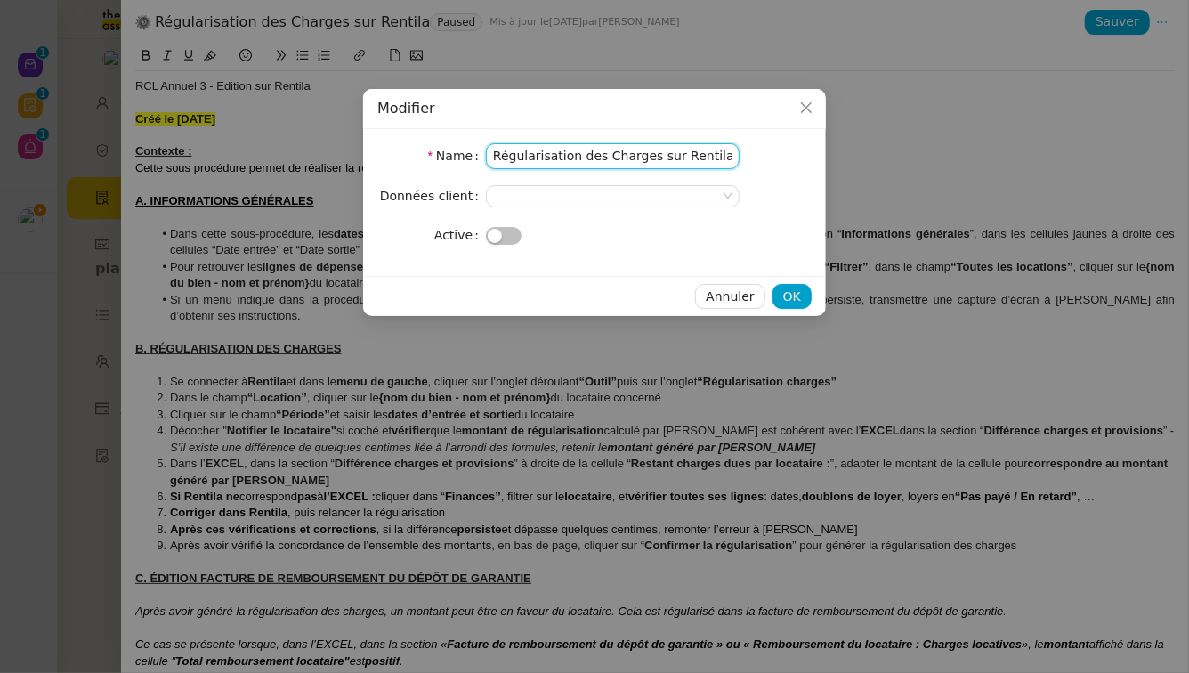
click at [586, 152] on input "Régularisation des Charges sur Rentila" at bounding box center [613, 156] width 254 height 26
paste input "CL Annuel 3 - Edition sur Rentila"
type input "RCL Annuel 3 - Edition sur Rentila"
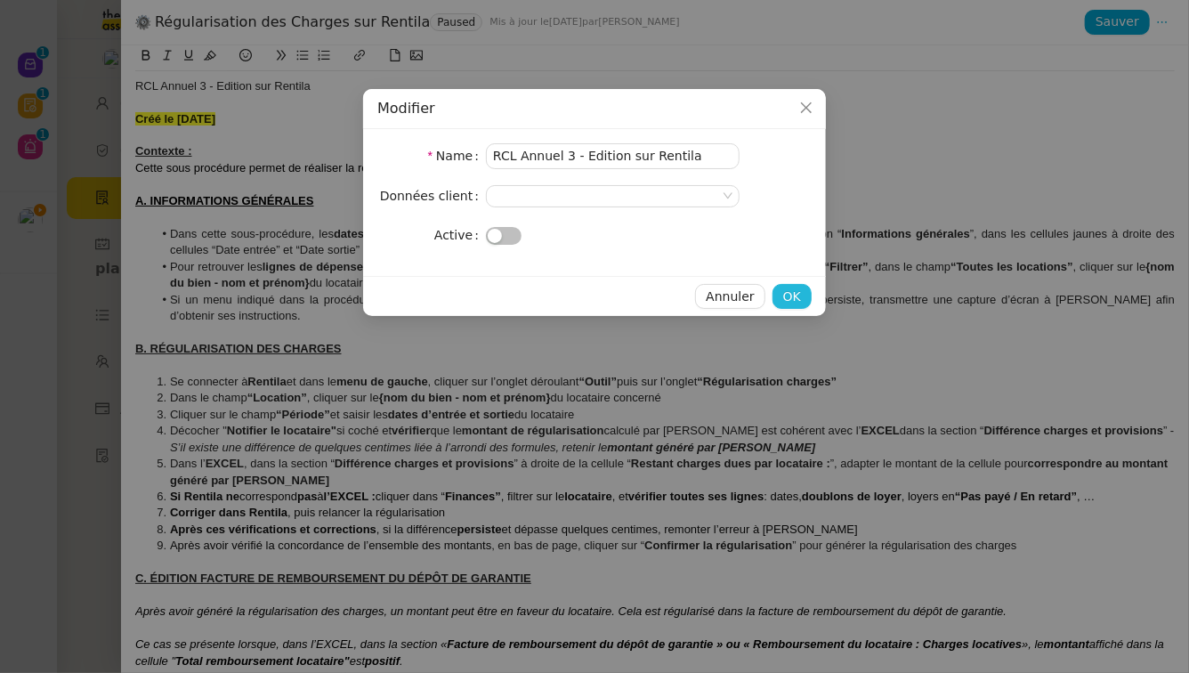
click at [795, 292] on span "OK" at bounding box center [792, 297] width 18 height 20
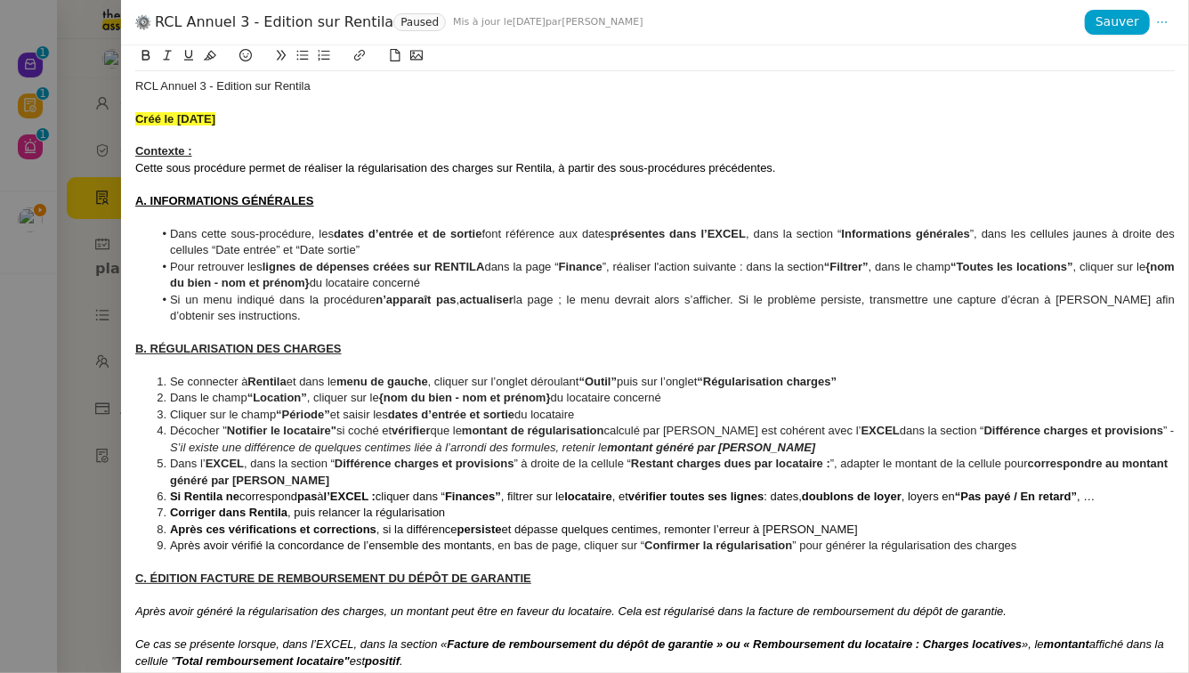
click at [0, 417] on div at bounding box center [594, 336] width 1189 height 673
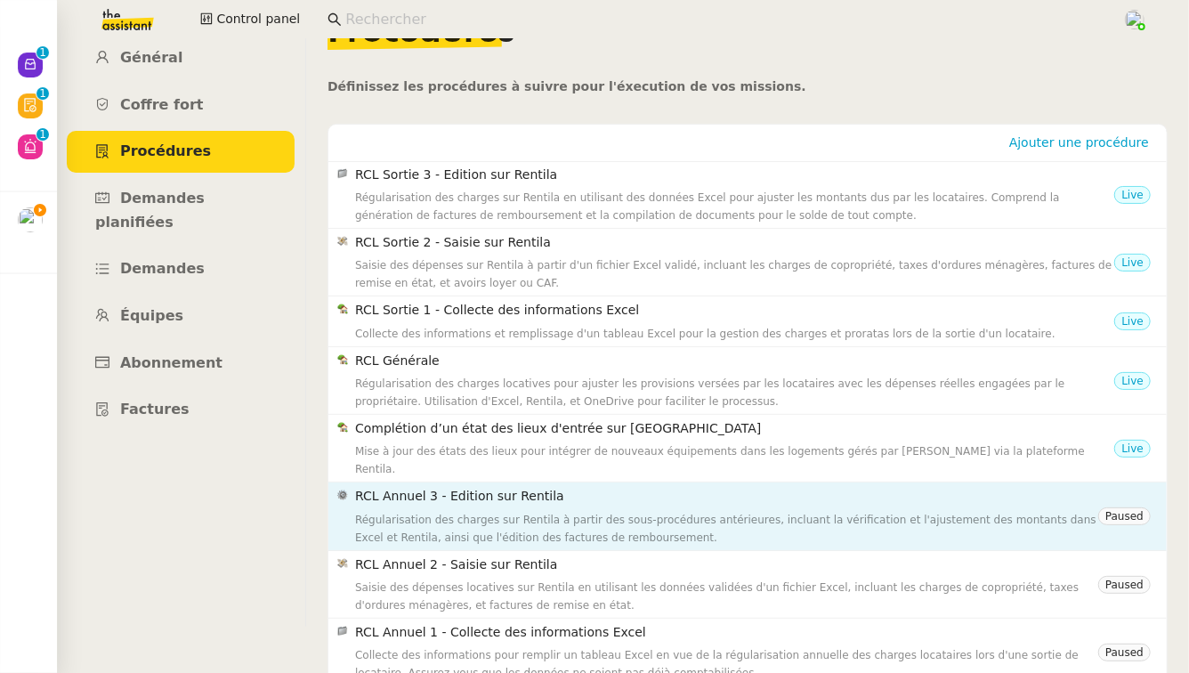
scroll to position [49, 0]
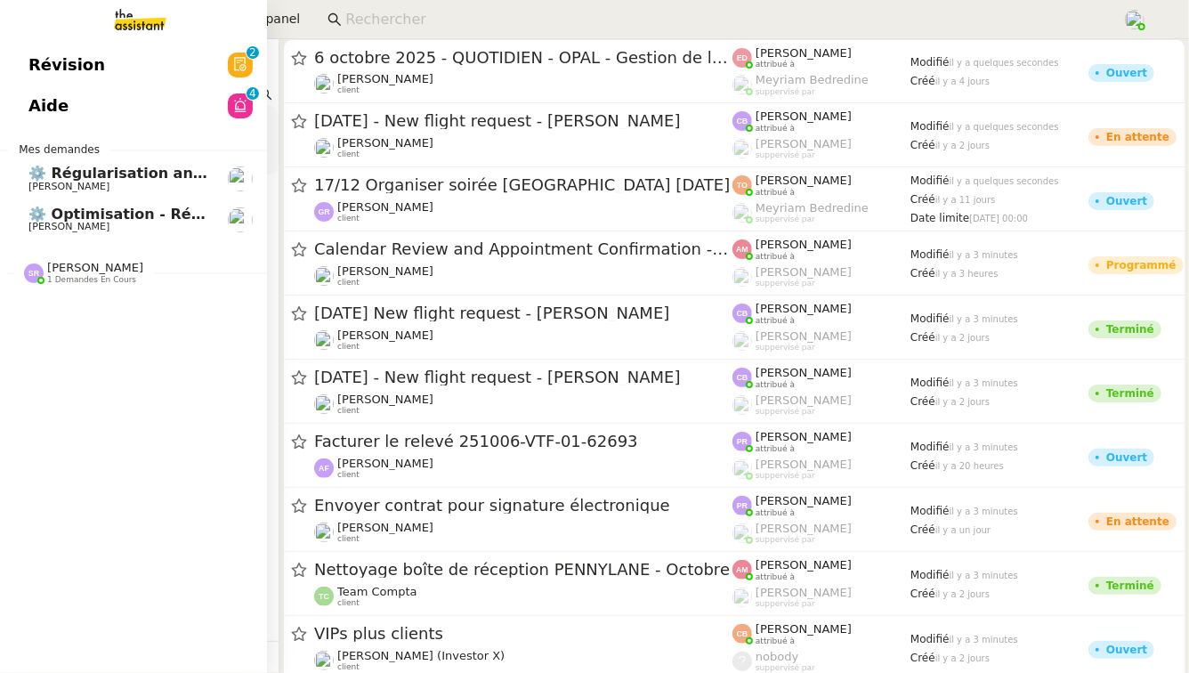
click at [56, 173] on span "⚙️ Régularisation annuelle des charges locatives" at bounding box center [224, 173] width 392 height 17
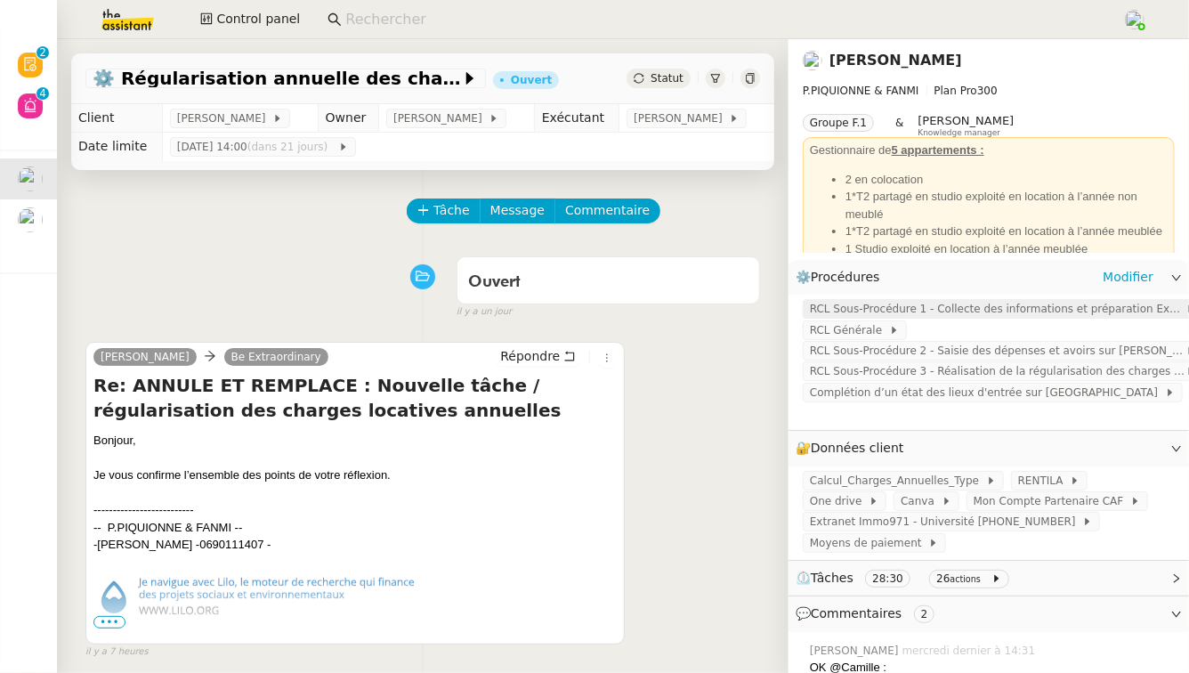
click at [951, 303] on span "RCL Sous-Procédure 1 - Collecte des informations et préparation Excel" at bounding box center [998, 309] width 376 height 18
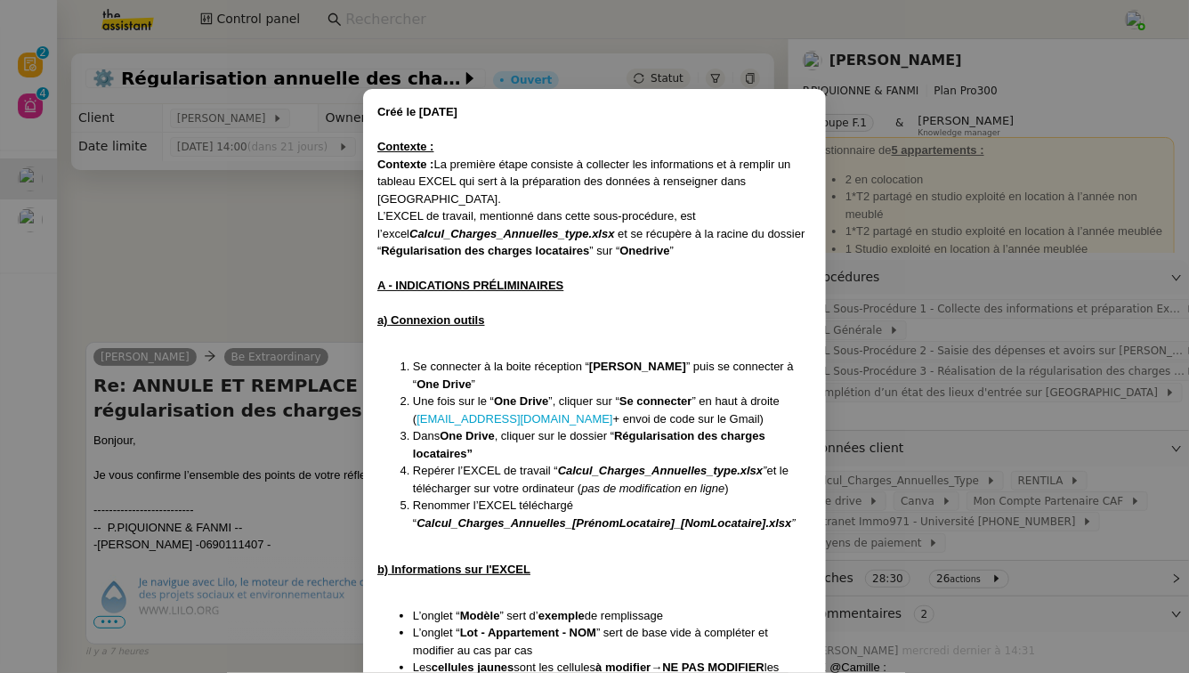
click at [1112, 95] on nz-modal-container "Créé le 28/07/2025 Contexte : Contexte : La première étape consiste à collecter…" at bounding box center [594, 336] width 1189 height 673
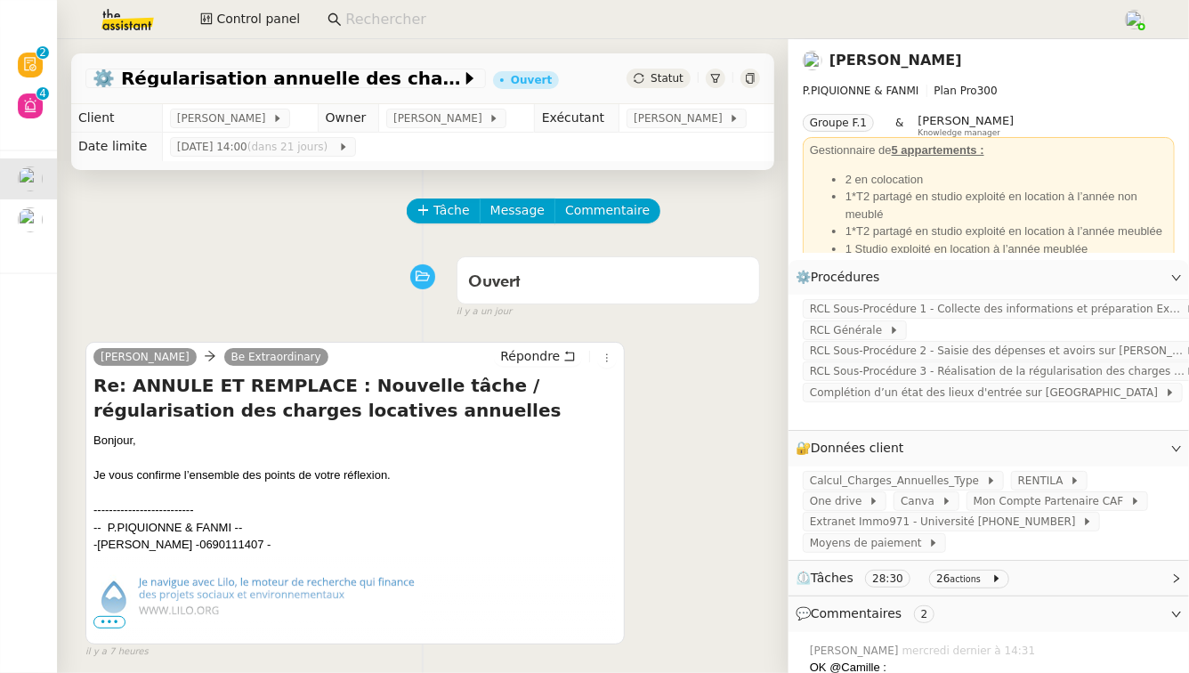
click at [922, 62] on link "[PERSON_NAME]" at bounding box center [895, 60] width 133 height 17
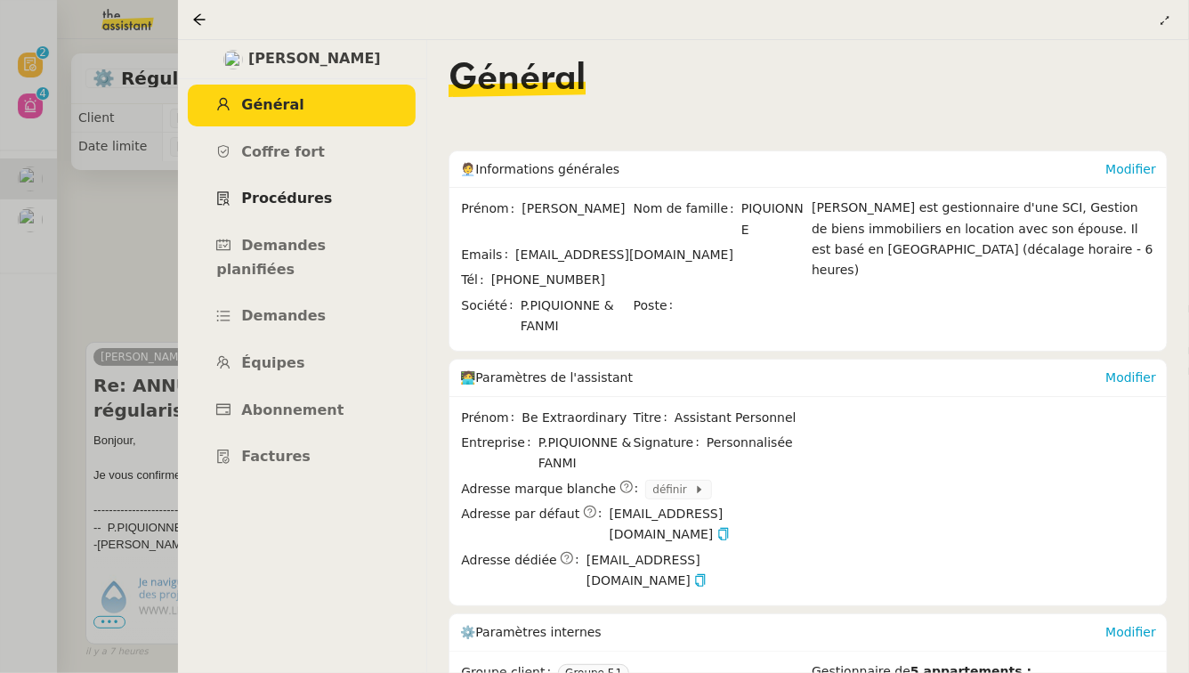
click at [271, 198] on span "Procédures" at bounding box center [286, 198] width 91 height 17
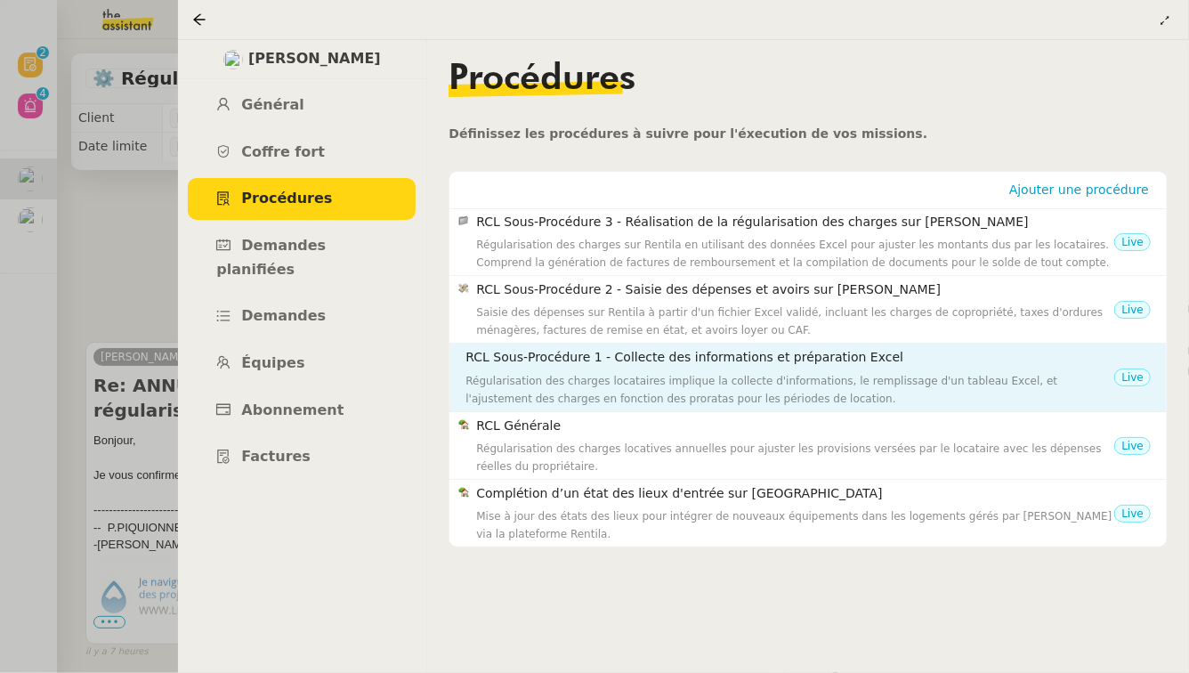
click at [875, 358] on h4 "RCL Sous-Procédure 1 - Collecte des informations et préparation Excel" at bounding box center [789, 357] width 649 height 20
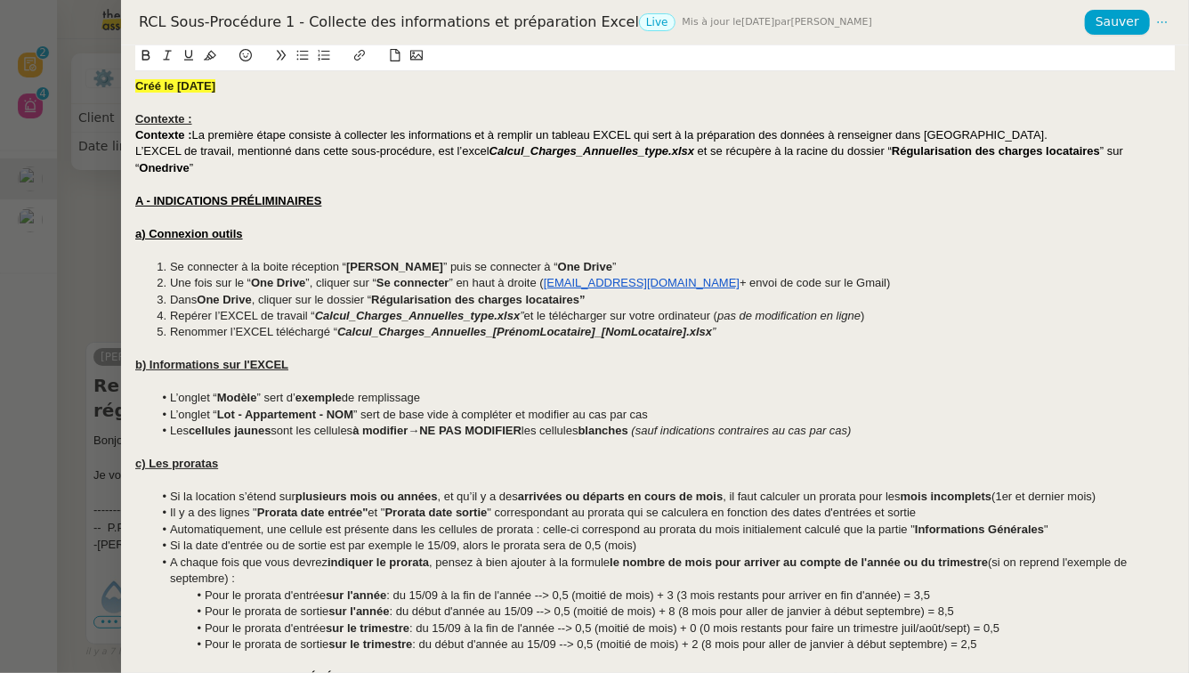
drag, startPoint x: 606, startPoint y: 19, endPoint x: 139, endPoint y: 27, distance: 467.2
click at [139, 27] on div "RCL Sous-Procédure 1 - Collecte des informations et préparation Excel Live Mis …" at bounding box center [609, 22] width 949 height 20
copy div "RCL Sous-Procédure 1 - Collecte des informations et préparation Excel"
click at [84, 258] on div at bounding box center [594, 336] width 1189 height 673
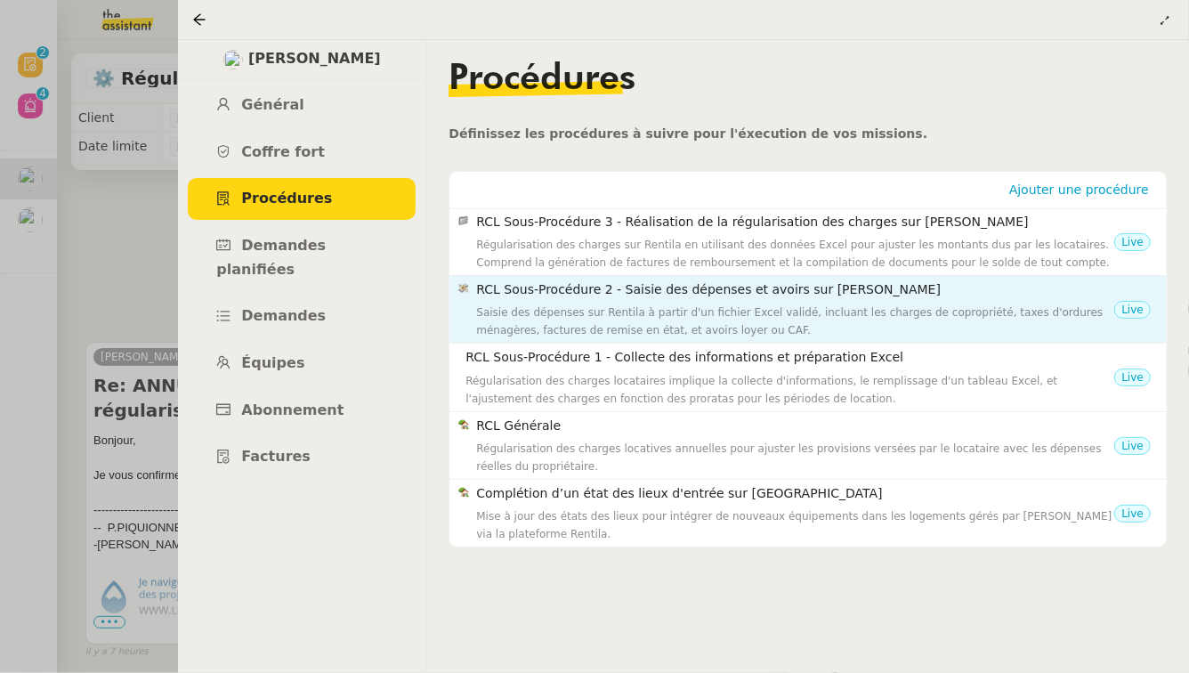
click at [604, 321] on div "Saisie des dépenses sur Rentila à partir d'un fichier Excel validé, incluant le…" at bounding box center [795, 321] width 638 height 36
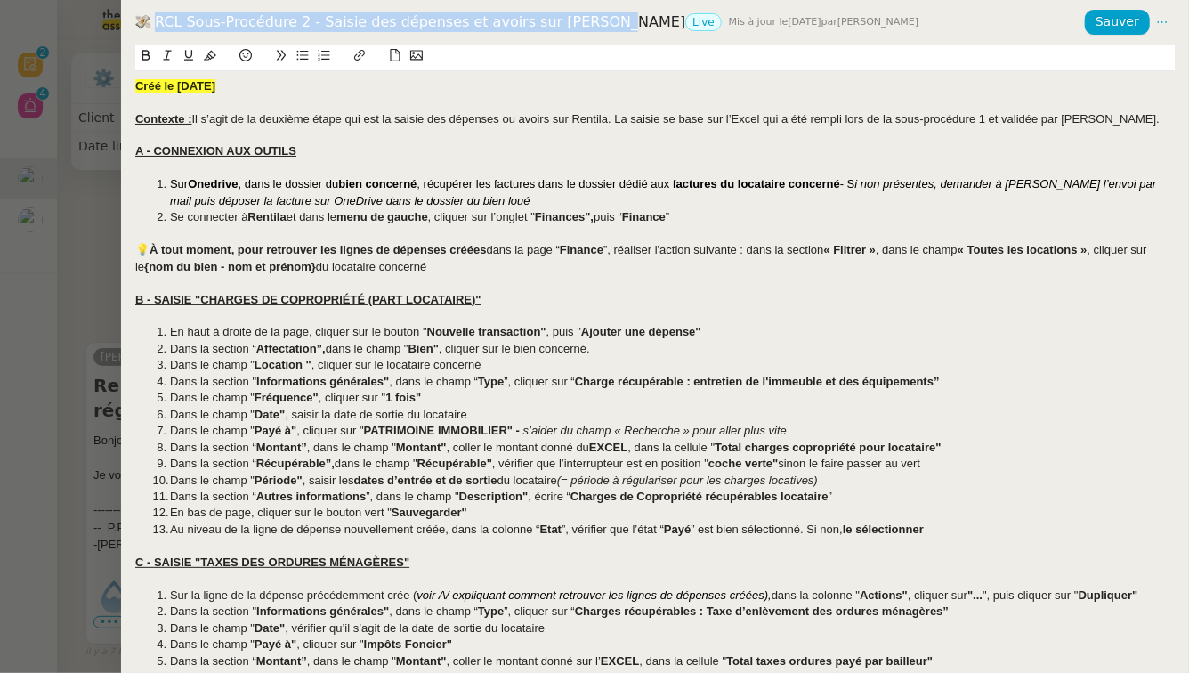
drag, startPoint x: 586, startPoint y: 25, endPoint x: 149, endPoint y: 16, distance: 437.0
click at [149, 16] on div "RCL Sous-Procédure 2 - Saisie des dépenses et avoirs sur Rentila Live Mis à jou…" at bounding box center [609, 22] width 949 height 20
copy div "RCL Sous-Procédure 2 - Saisie des dépenses et avoirs sur [PERSON_NAME]"
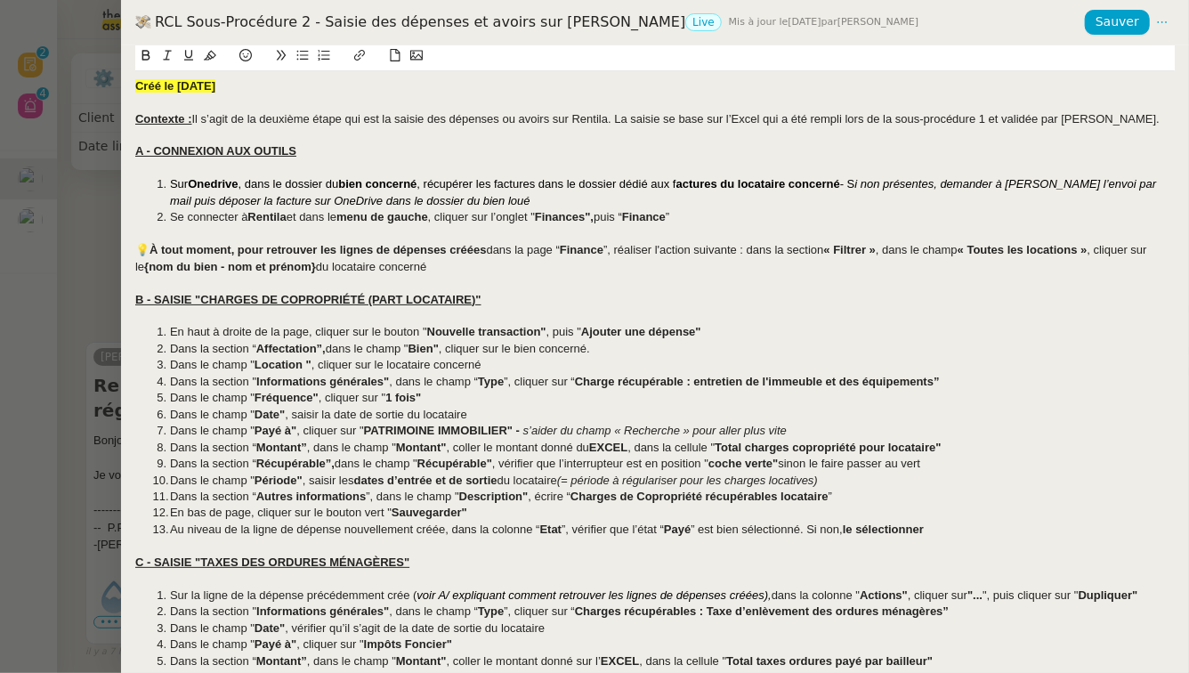
click at [77, 201] on div at bounding box center [594, 336] width 1189 height 673
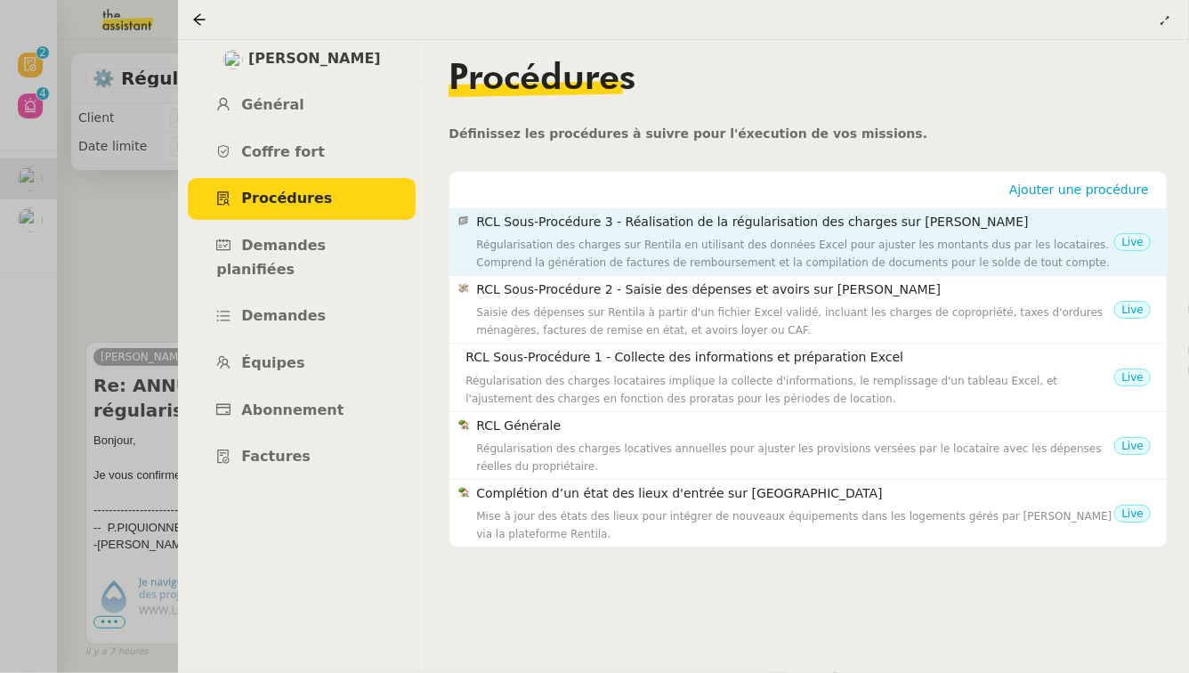
click at [767, 246] on div "Régularisation des charges sur Rentila en utilisant des données Excel pour ajus…" at bounding box center [795, 254] width 638 height 36
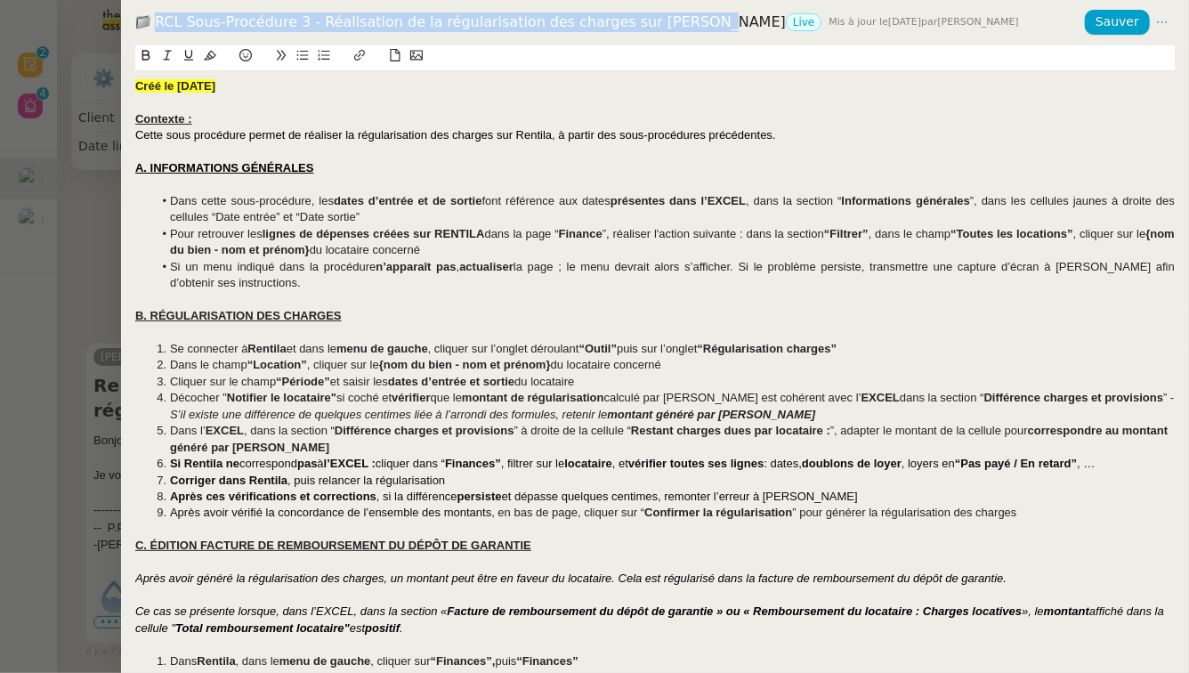
drag, startPoint x: 678, startPoint y: 24, endPoint x: 150, endPoint y: 27, distance: 527.7
click at [150, 27] on div "RCL Sous-Procédure 3 - Réalisation de la régularisation des charges sur Rentila…" at bounding box center [609, 22] width 949 height 20
copy div "RCL Sous-Procédure 3 - Réalisation de la régularisation des charges sur [PERSON…"
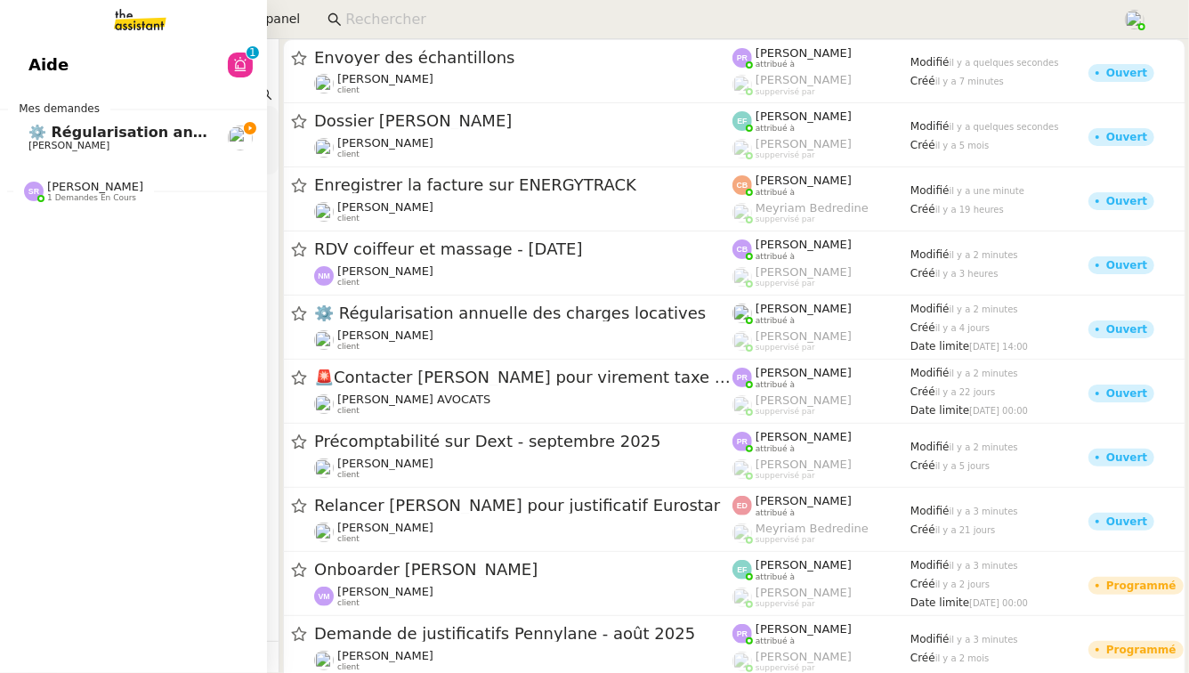
click at [60, 152] on link "⚙️ Régularisation annuelle des charges locatives [PERSON_NAME]" at bounding box center [133, 137] width 267 height 41
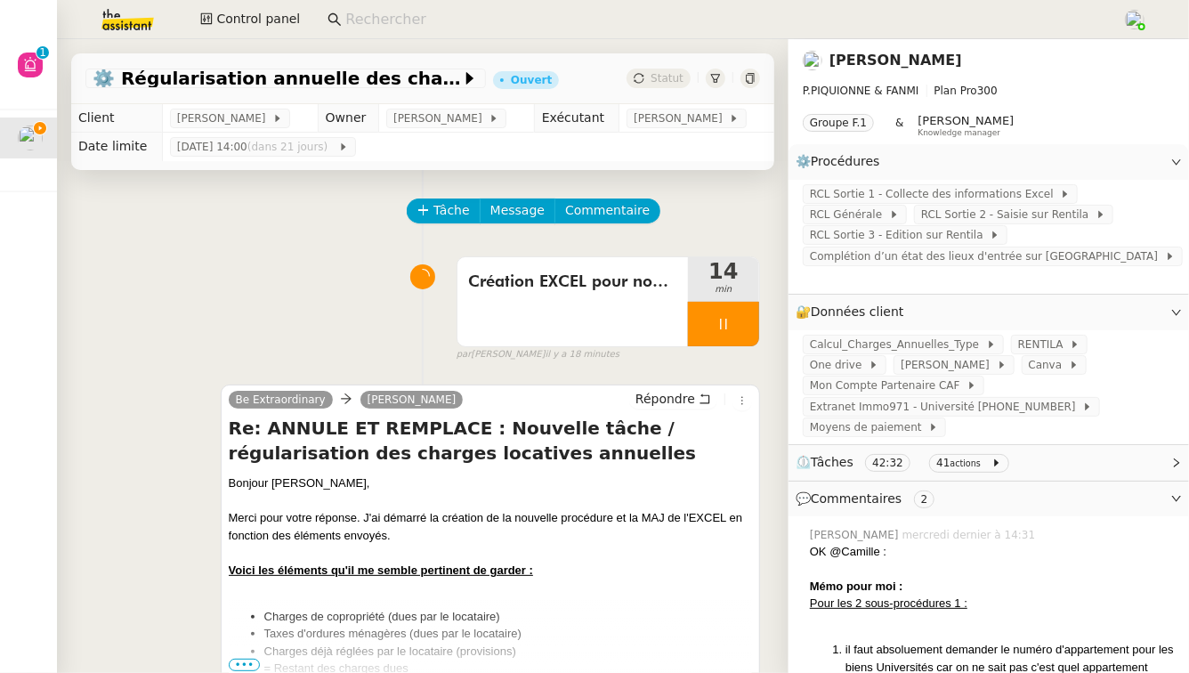
click at [878, 59] on link "[PERSON_NAME]" at bounding box center [895, 60] width 133 height 17
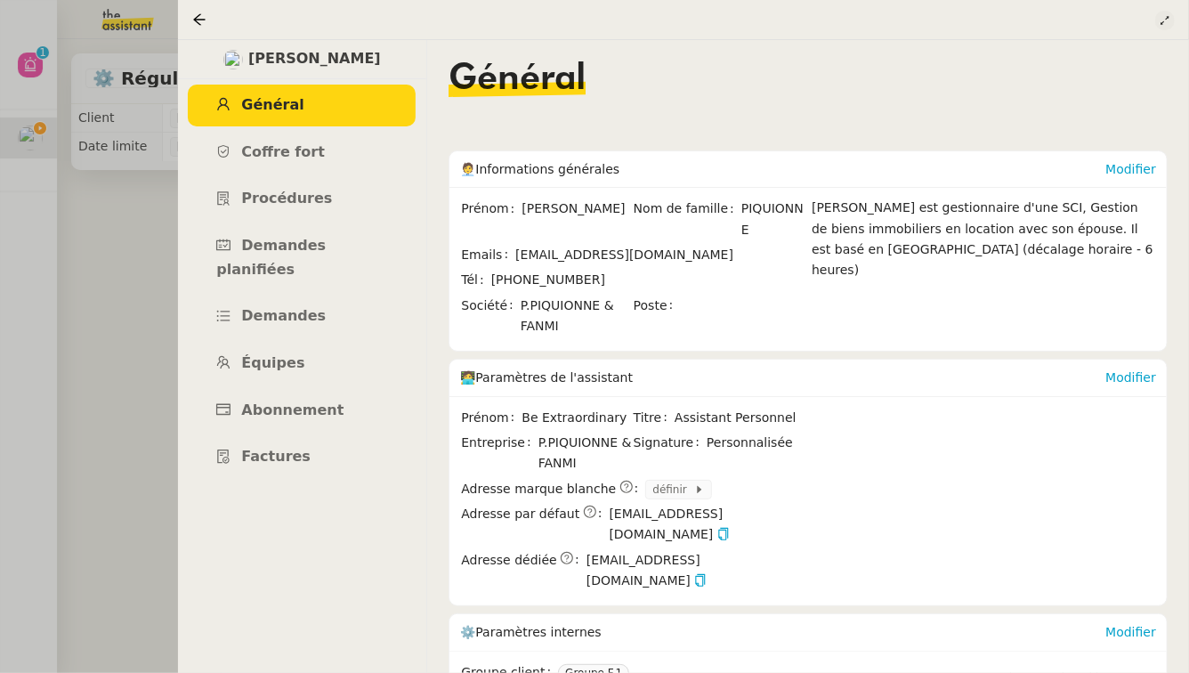
click at [1167, 23] on icon at bounding box center [1164, 20] width 11 height 11
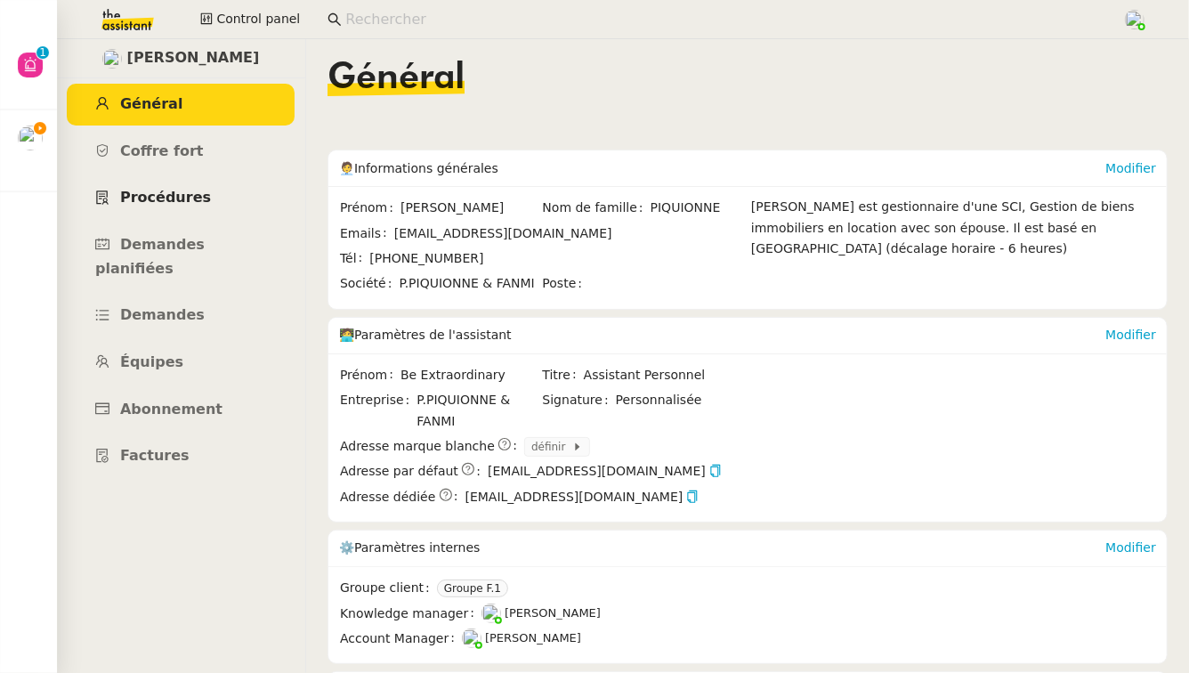
click at [186, 189] on link "Procédures" at bounding box center [181, 198] width 228 height 42
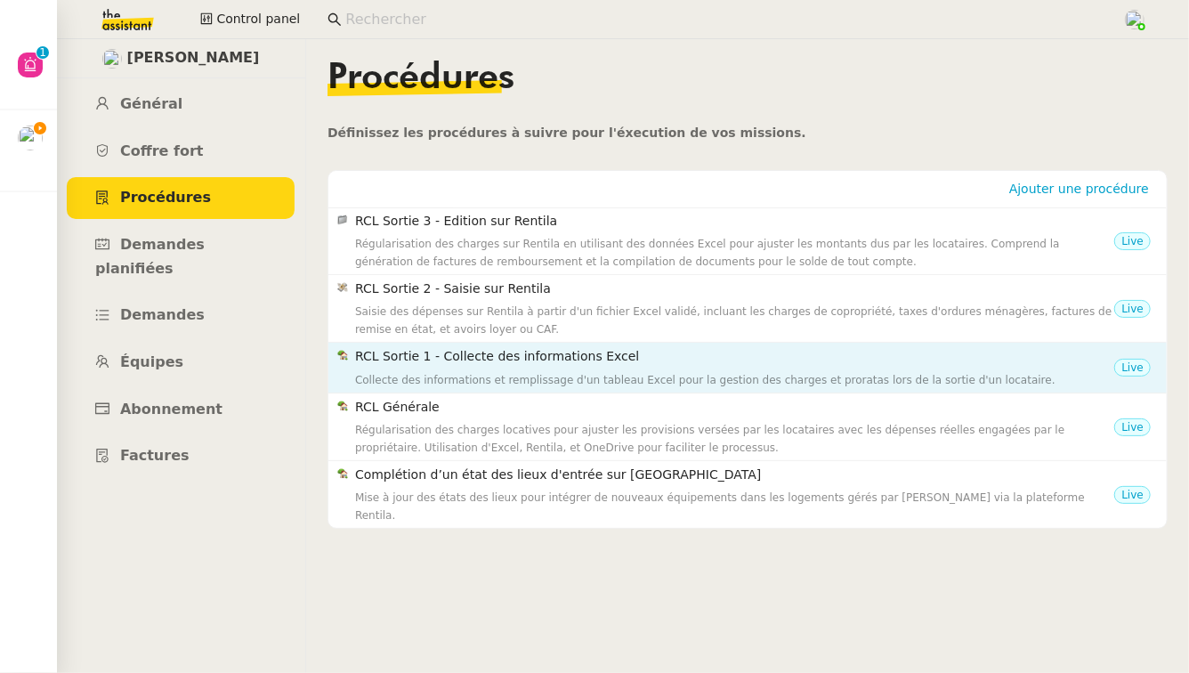
click at [961, 371] on div "Collecte des informations et remplissage d'un tableau Excel pour la gestion des…" at bounding box center [734, 380] width 759 height 18
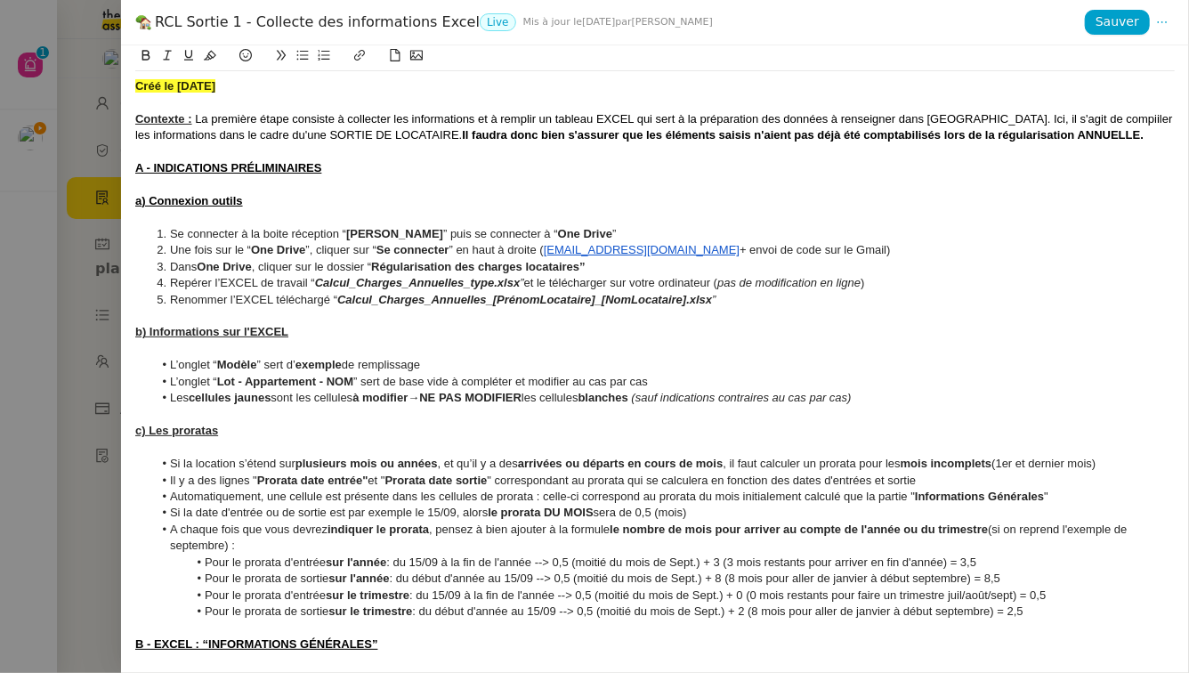
drag, startPoint x: 155, startPoint y: 21, endPoint x: 457, endPoint y: 28, distance: 302.6
click at [457, 28] on div "RCL Sortie 1 - Collecte des informations Excel Live Mis à jour le 10 oct. 2025 …" at bounding box center [609, 22] width 949 height 20
copy div "RCL Sortie 1 - Collecte des informations Excel"
click at [26, 380] on div at bounding box center [594, 336] width 1189 height 673
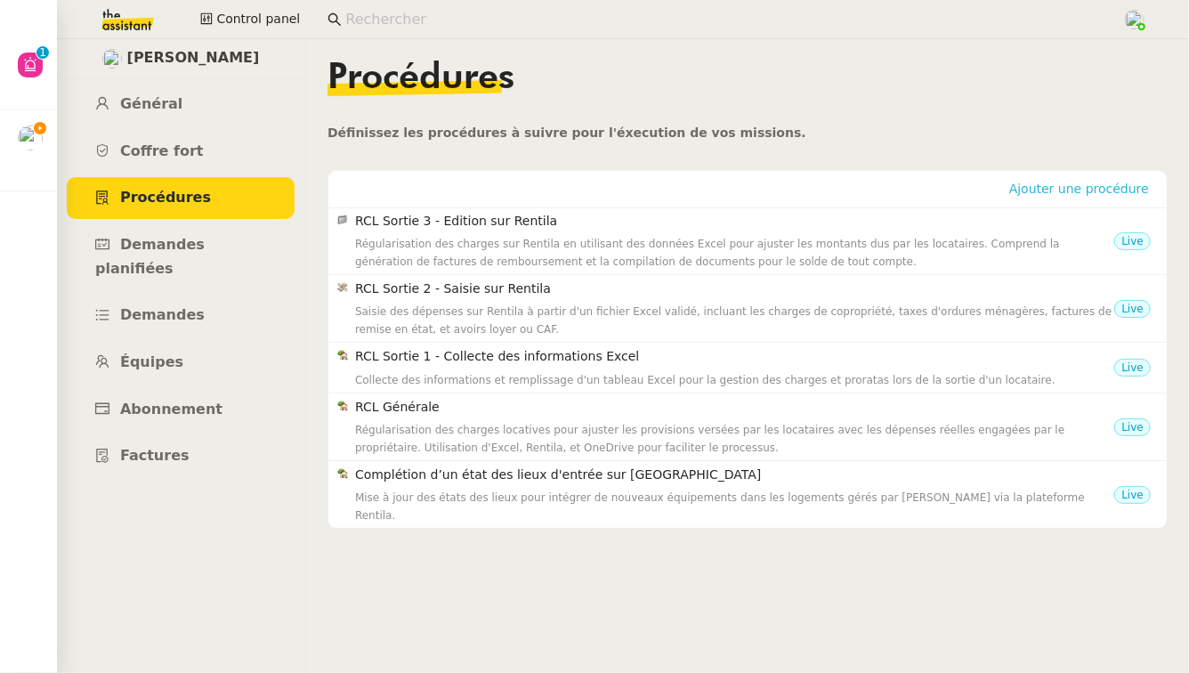
click at [1065, 185] on span "Ajouter une procédure" at bounding box center [1079, 189] width 140 height 18
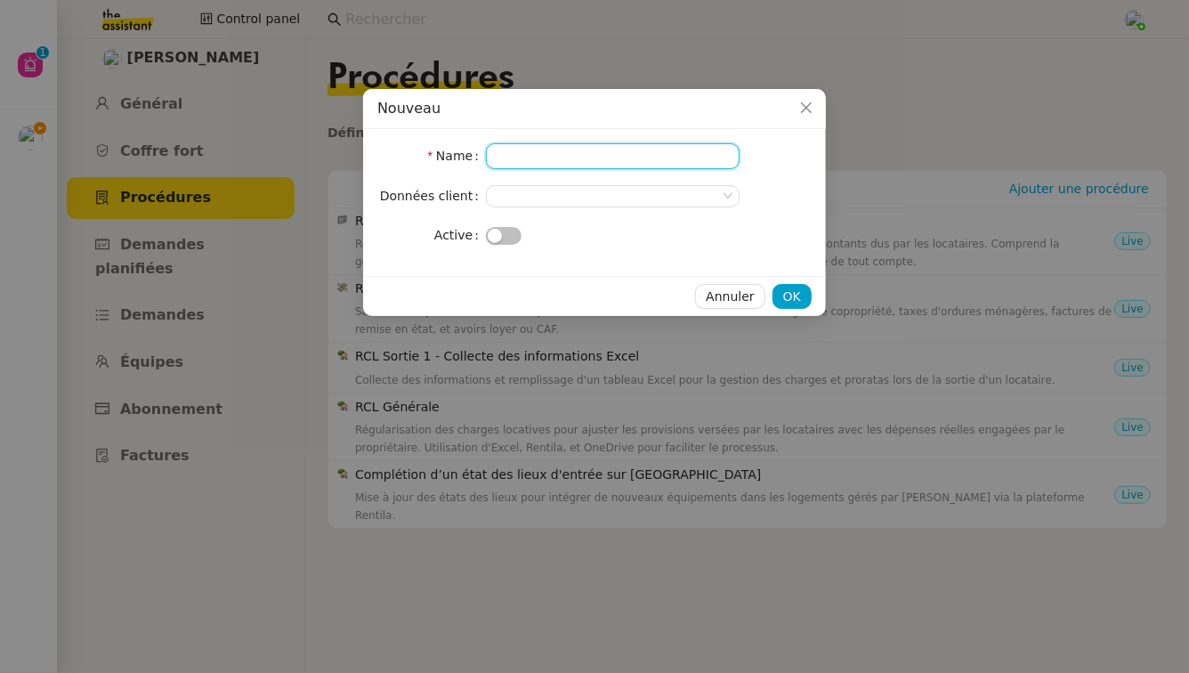
click at [605, 158] on input "Name" at bounding box center [613, 156] width 254 height 26
paste input "RCL Sortie 1 - Collecte des informations Excel"
click at [521, 159] on input "RCL Sortie 1 - Collecte des informations Excel" at bounding box center [613, 156] width 254 height 26
click at [532, 153] on input "RCL Annuel 1 - Collecte des informations Excel" at bounding box center [613, 156] width 254 height 26
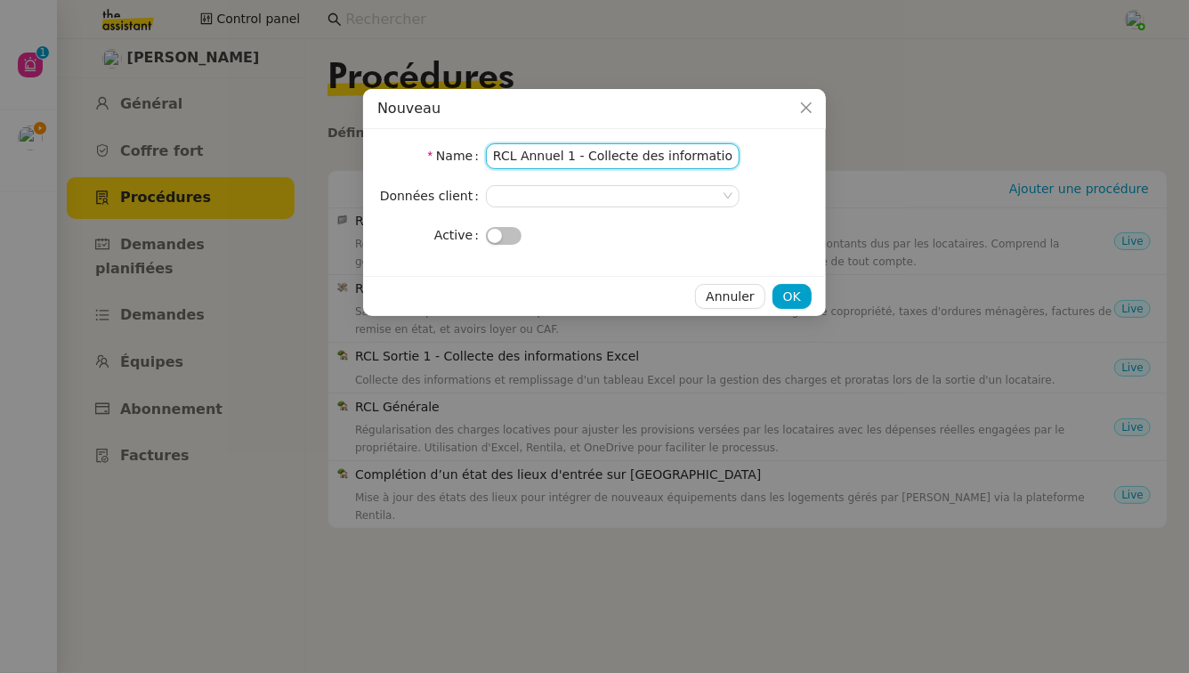
click at [532, 153] on input "RCL Annuel 1 - Collecte des informations Excel" at bounding box center [613, 156] width 254 height 26
type input "RCL Annuel 1 - Collecte des informations Excel"
click at [793, 294] on span "OK" at bounding box center [792, 297] width 18 height 20
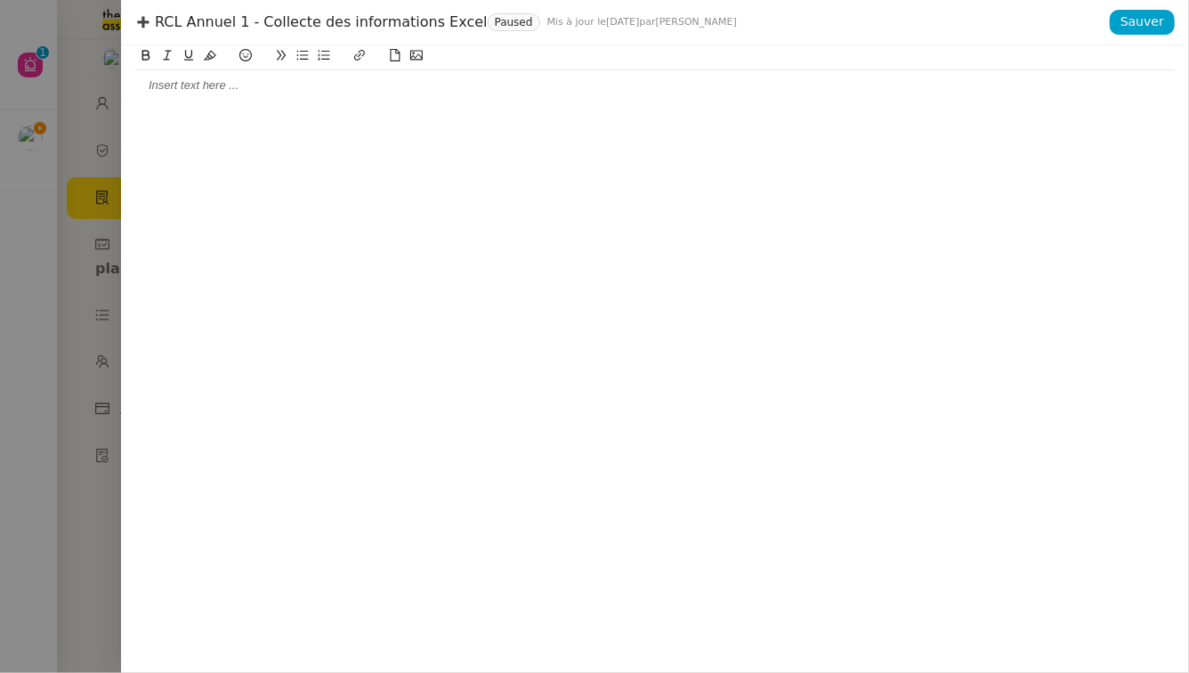
click at [456, 90] on div at bounding box center [654, 85] width 1039 height 16
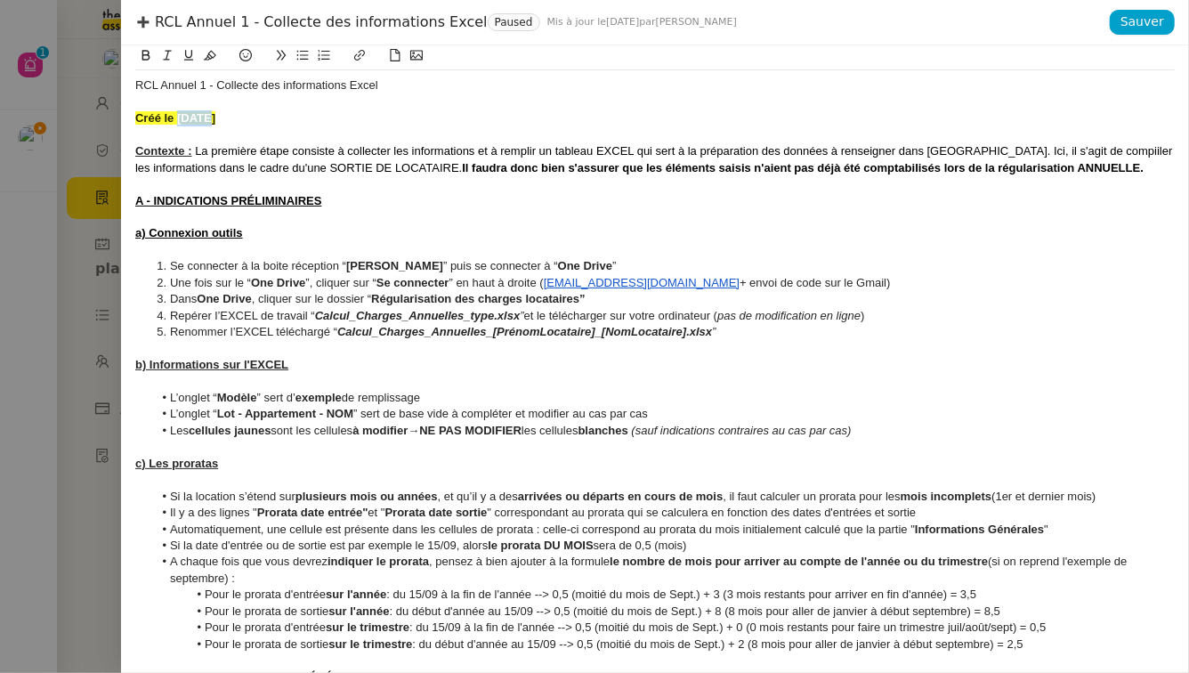
drag, startPoint x: 205, startPoint y: 117, endPoint x: 180, endPoint y: 120, distance: 25.2
click at [180, 120] on strong "Créé le 28/07/2025" at bounding box center [175, 117] width 80 height 13
click at [1133, 27] on span "Sauver" at bounding box center [1142, 22] width 44 height 20
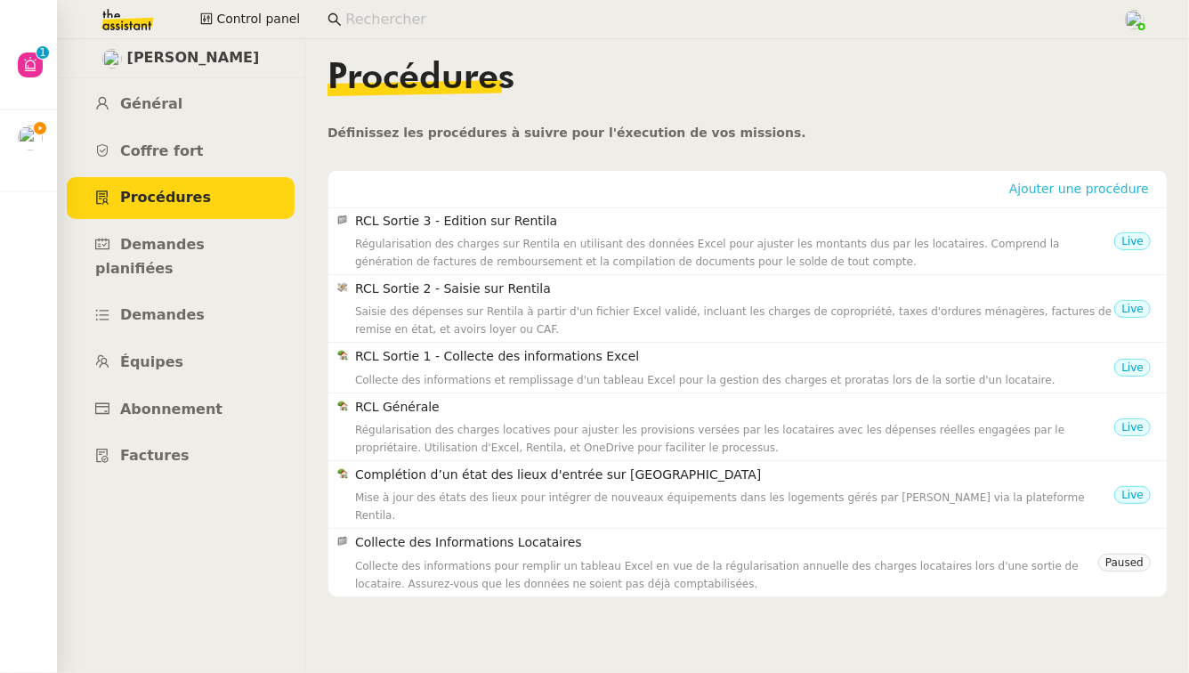
click at [1012, 193] on span "Ajouter une procédure" at bounding box center [1079, 189] width 140 height 18
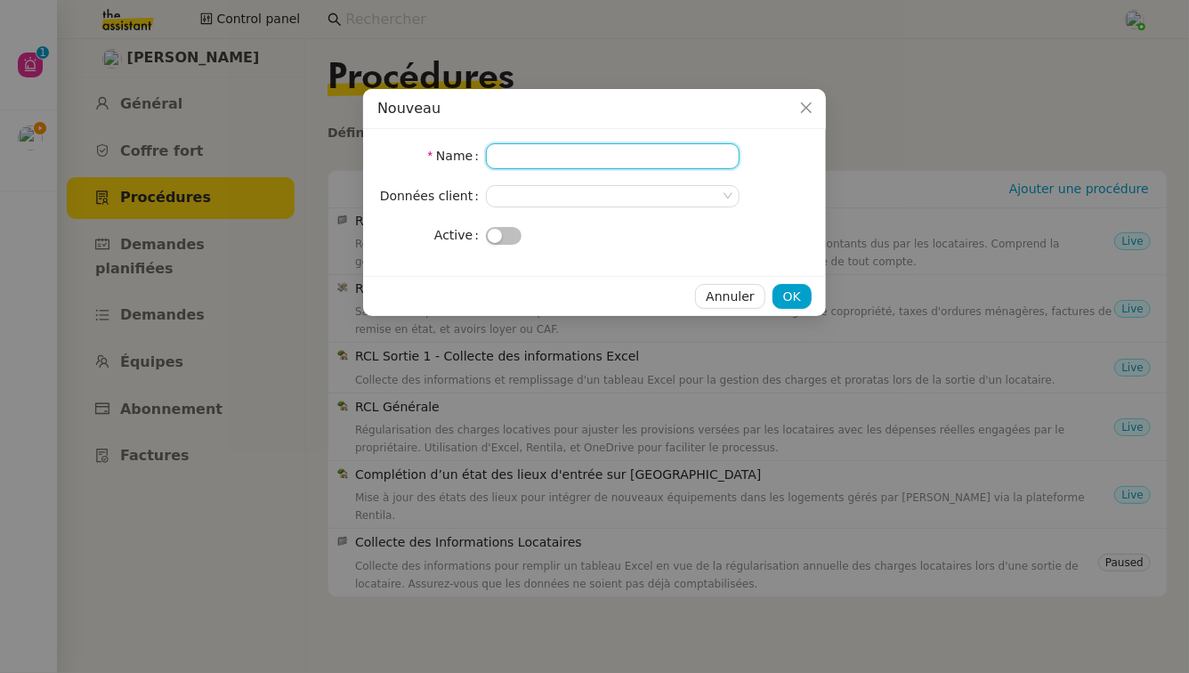
click at [570, 149] on input "Name" at bounding box center [613, 156] width 254 height 26
paste input "RCL Sortie 2 - Saisie sur Rentila"
click at [550, 158] on input "RCL Sortie 2 - Saisie sur Rentila" at bounding box center [613, 156] width 254 height 26
drag, startPoint x: 555, startPoint y: 157, endPoint x: 522, endPoint y: 158, distance: 33.0
click at [522, 158] on input "RCL Sortie 2 - Saisie sur Rentila" at bounding box center [613, 156] width 254 height 26
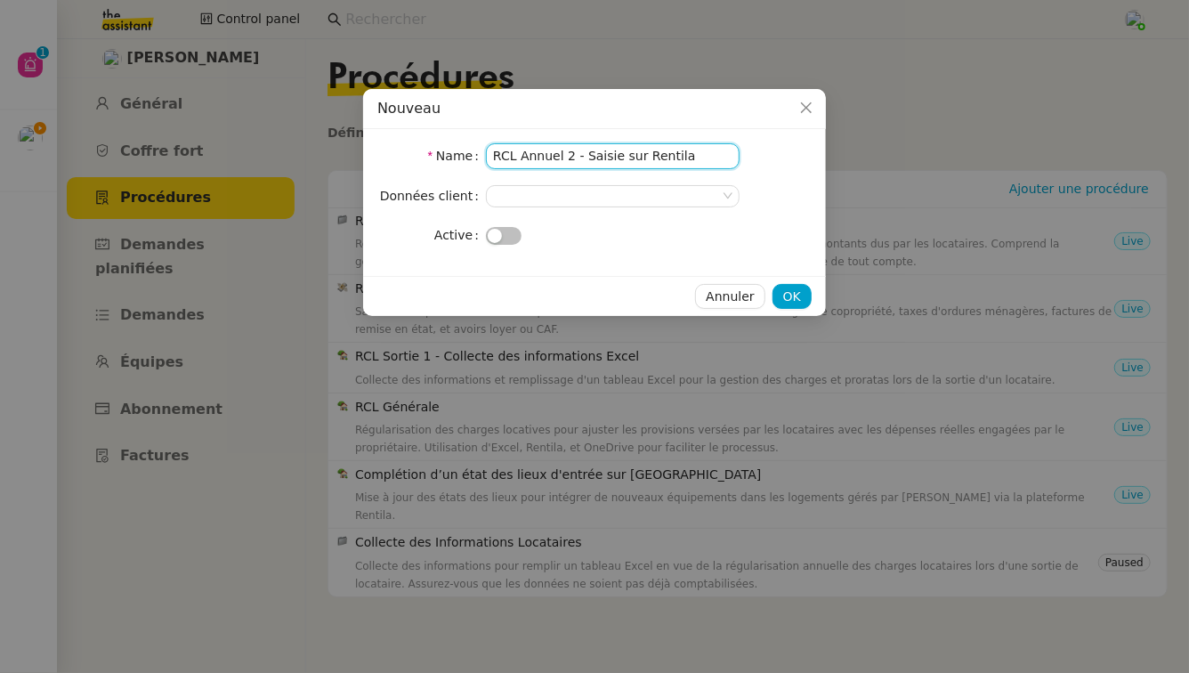
click at [582, 150] on input "RCL Annuel 2 - Saisie sur Rentila" at bounding box center [613, 156] width 254 height 26
type input "RCL Annuel 2 - Saisie sur Rentila"
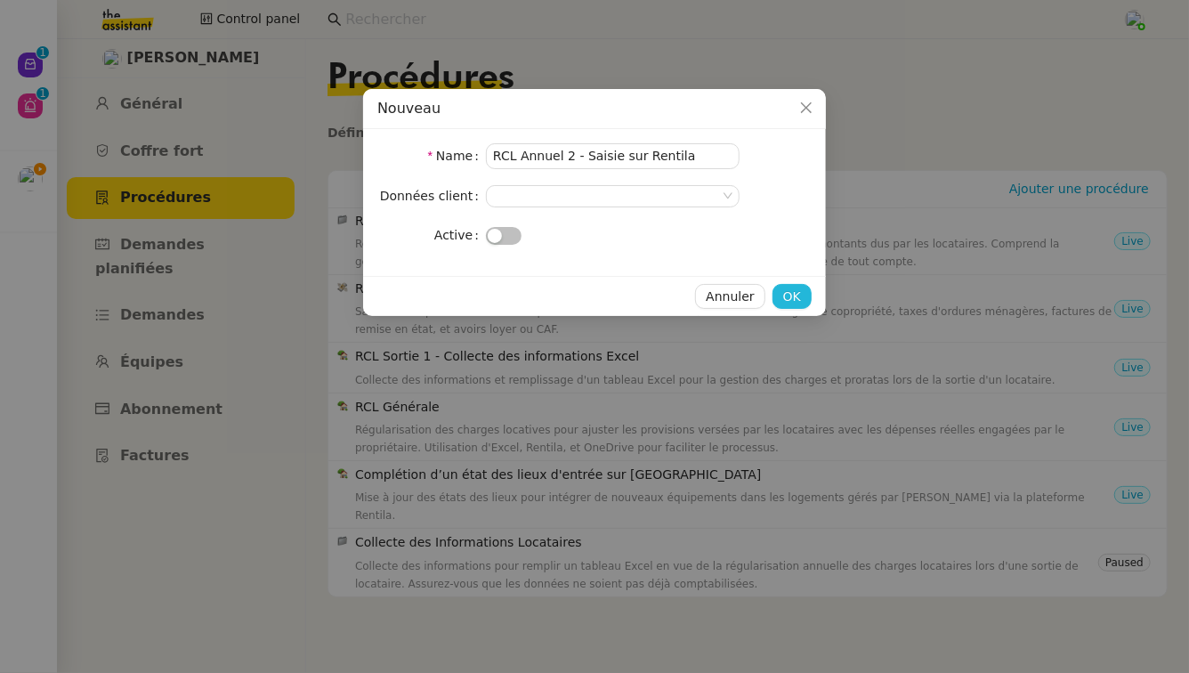
click at [791, 300] on span "OK" at bounding box center [792, 297] width 18 height 20
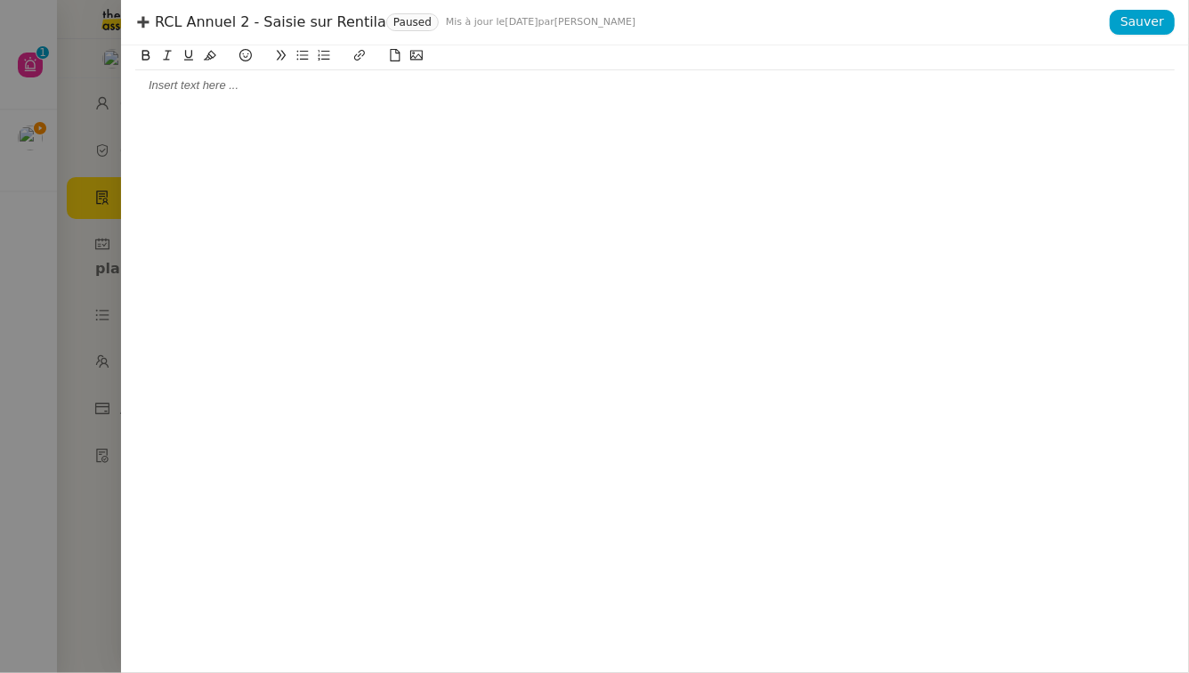
click at [323, 85] on div at bounding box center [654, 85] width 1039 height 16
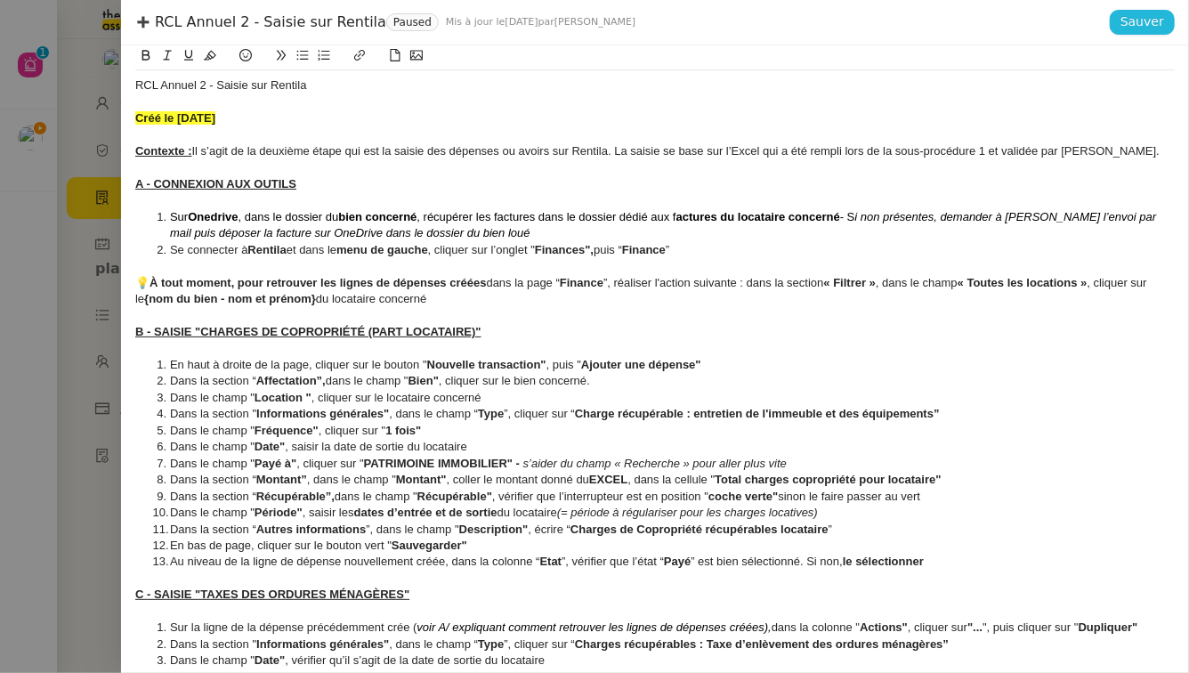
click at [1154, 28] on span "Sauver" at bounding box center [1142, 22] width 44 height 20
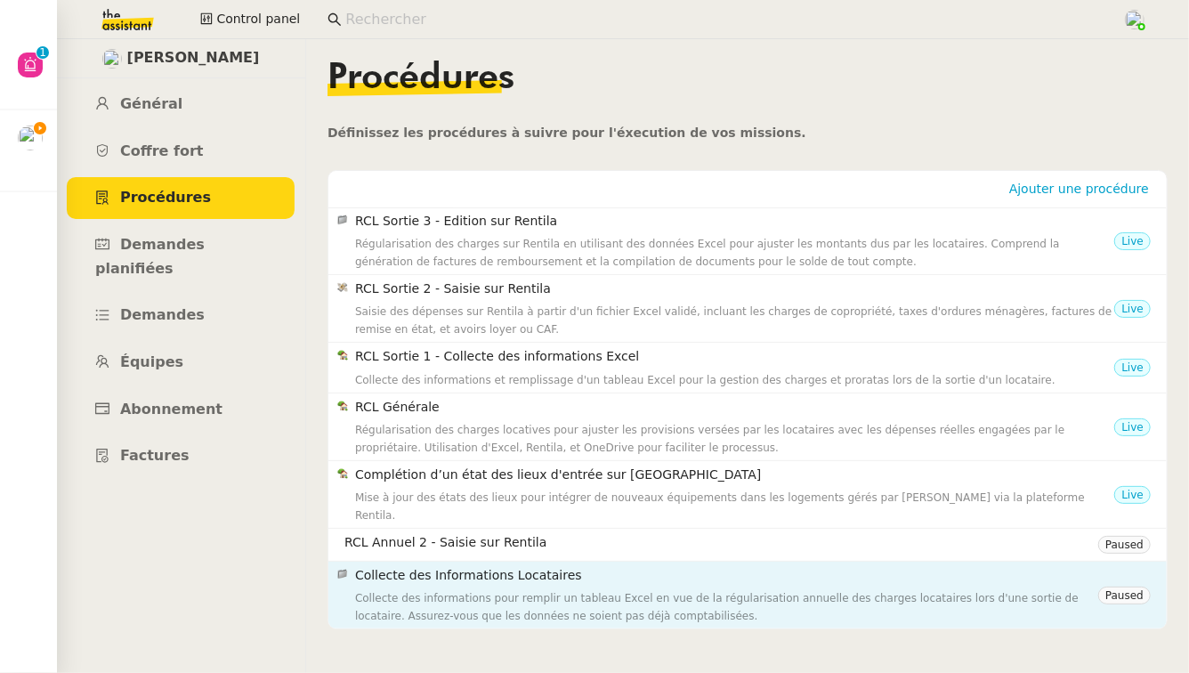
click at [877, 565] on h4 "Collecte des Informations Locataires" at bounding box center [726, 575] width 743 height 20
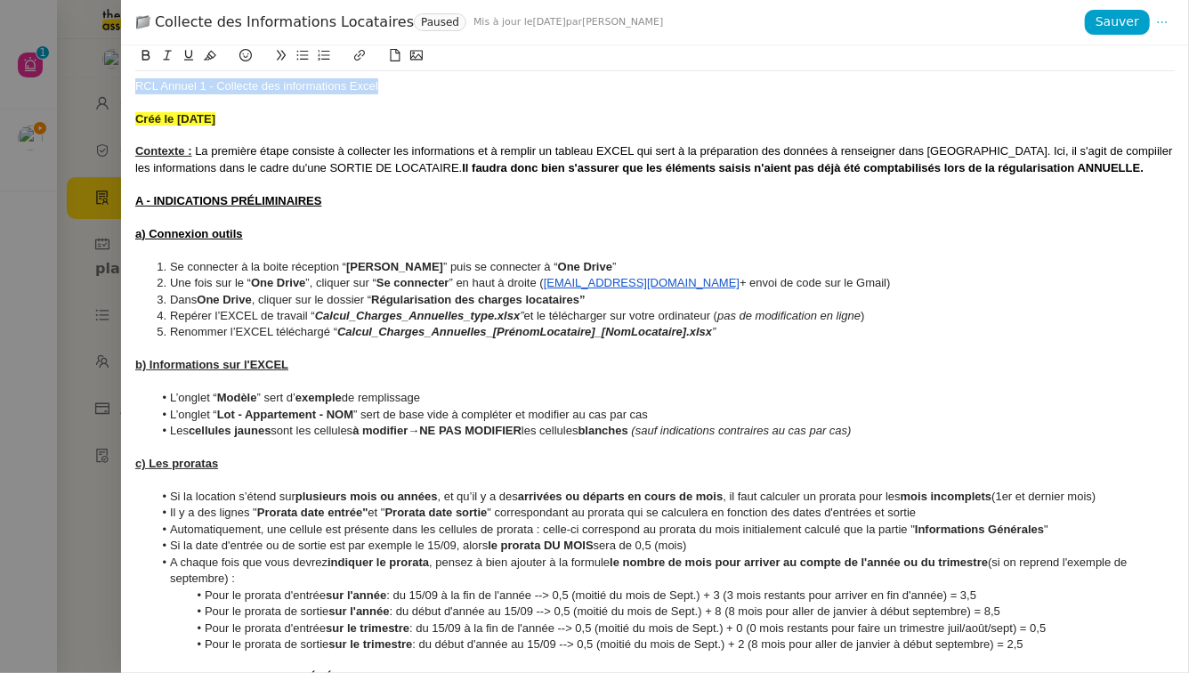
drag, startPoint x: 392, startPoint y: 87, endPoint x: 83, endPoint y: 76, distance: 309.0
click at [83, 76] on div "Collecte des Informations Locataires Paused Mis à jour le 10 oct. 2025 par Cami…" at bounding box center [594, 336] width 1189 height 673
copy div "RCL Annuel 1 - Collecte des informations Excel"
click at [1162, 20] on icon at bounding box center [1162, 22] width 12 height 12
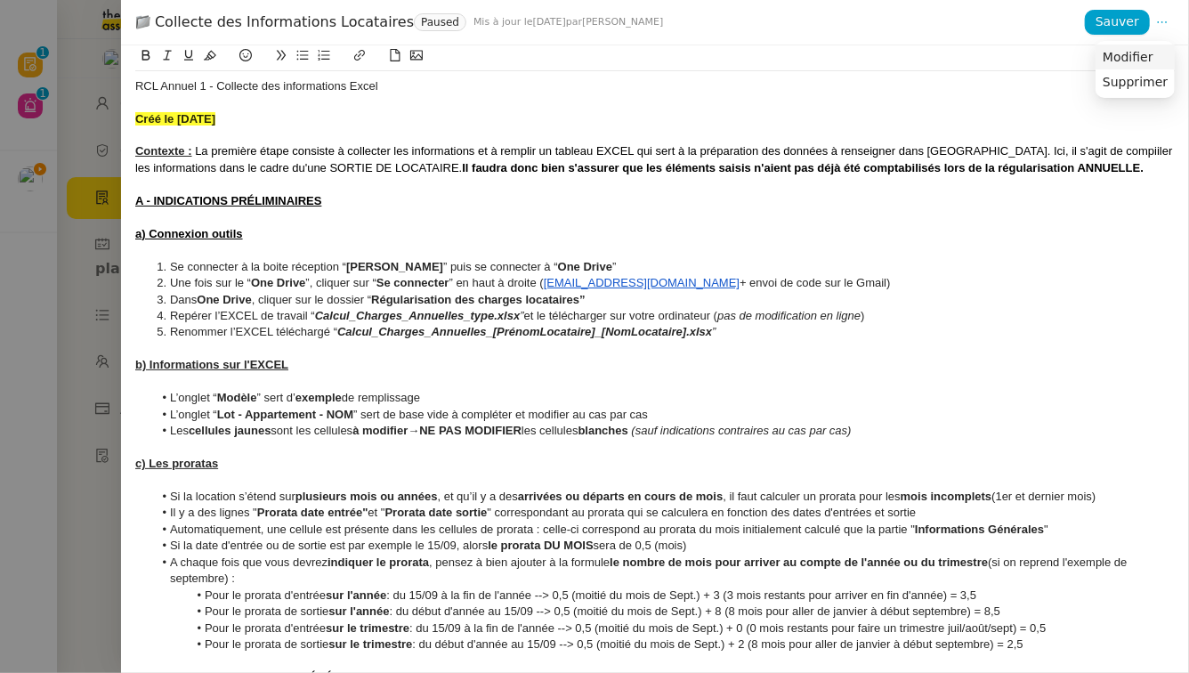
click at [1144, 48] on li "Modifier" at bounding box center [1134, 56] width 79 height 25
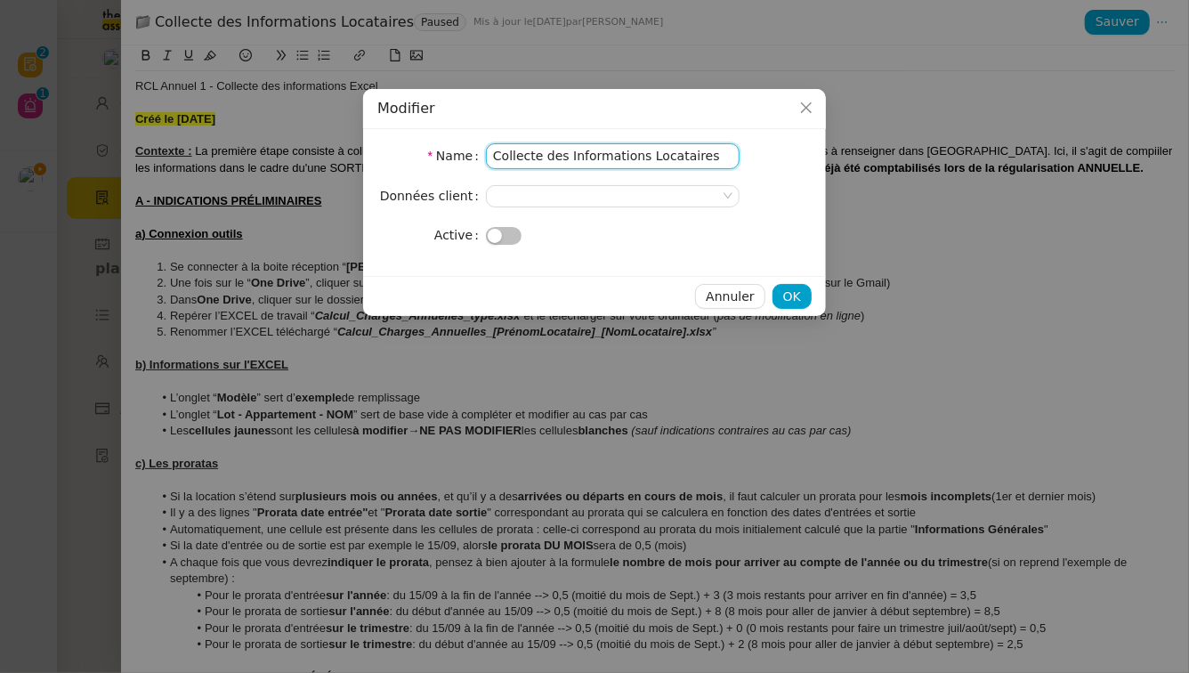
click at [622, 146] on input "Collecte des Informations Locataires" at bounding box center [613, 156] width 254 height 26
paste input "RCL Annuel 1 - Collecte des informations Excel"
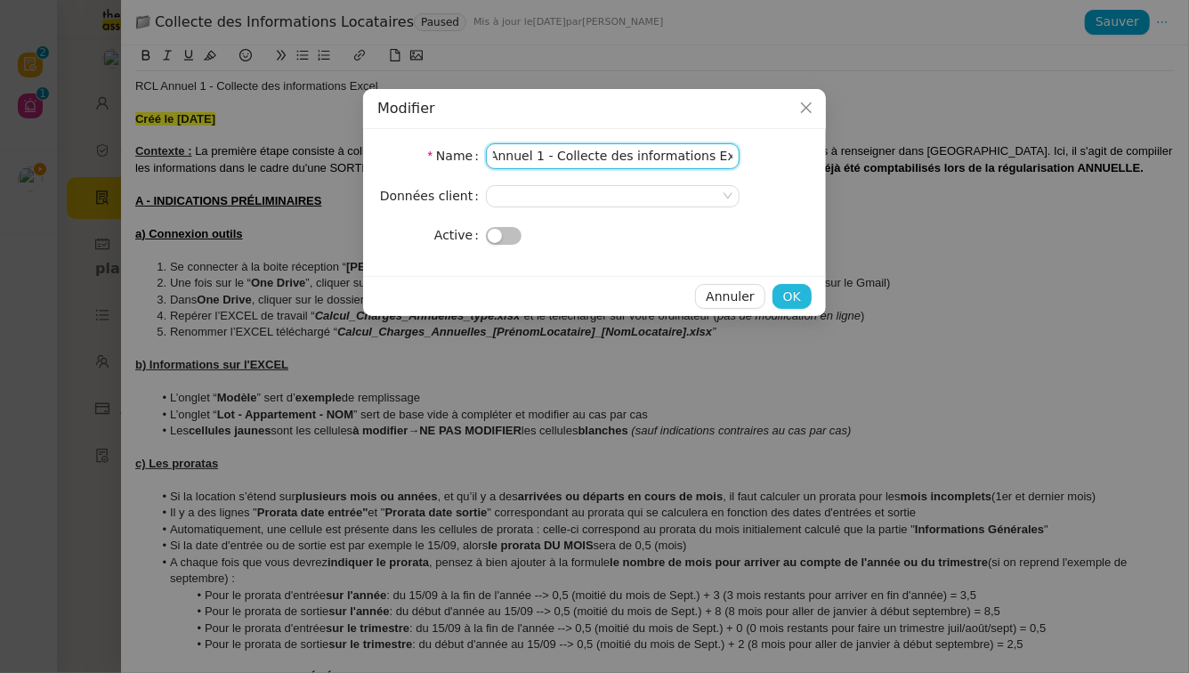
type input "RCL Annuel 1 - Collecte des informations Excel"
click at [801, 291] on button "OK" at bounding box center [791, 296] width 39 height 25
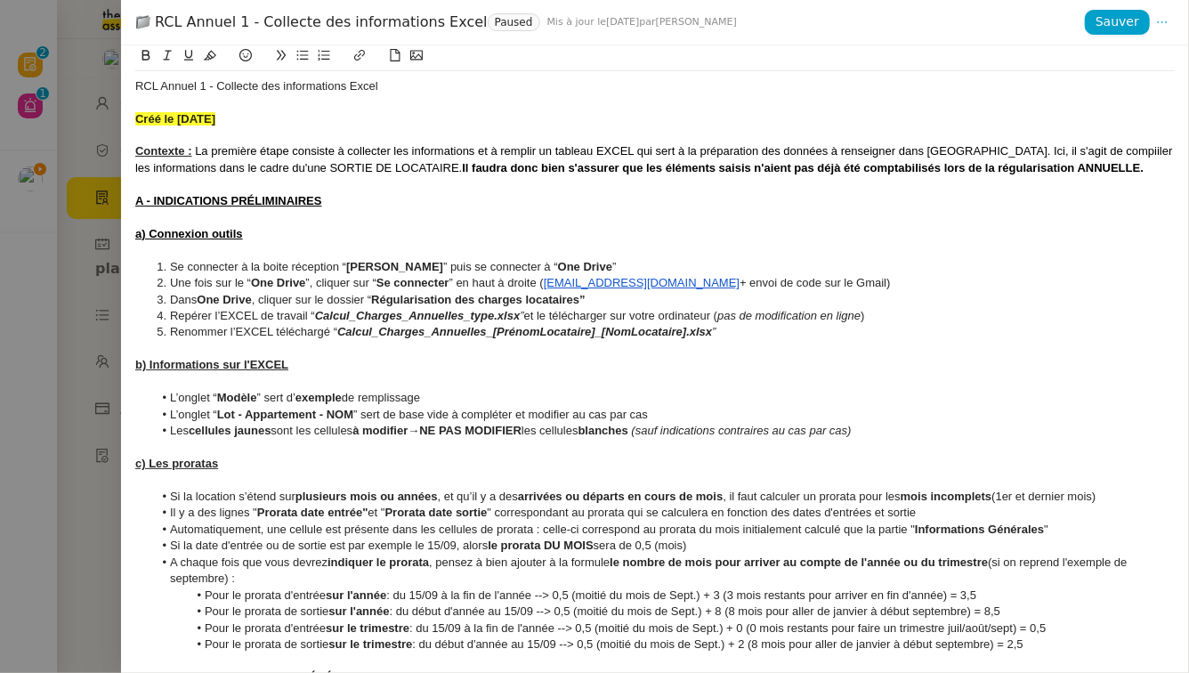
click at [22, 479] on div at bounding box center [594, 336] width 1189 height 673
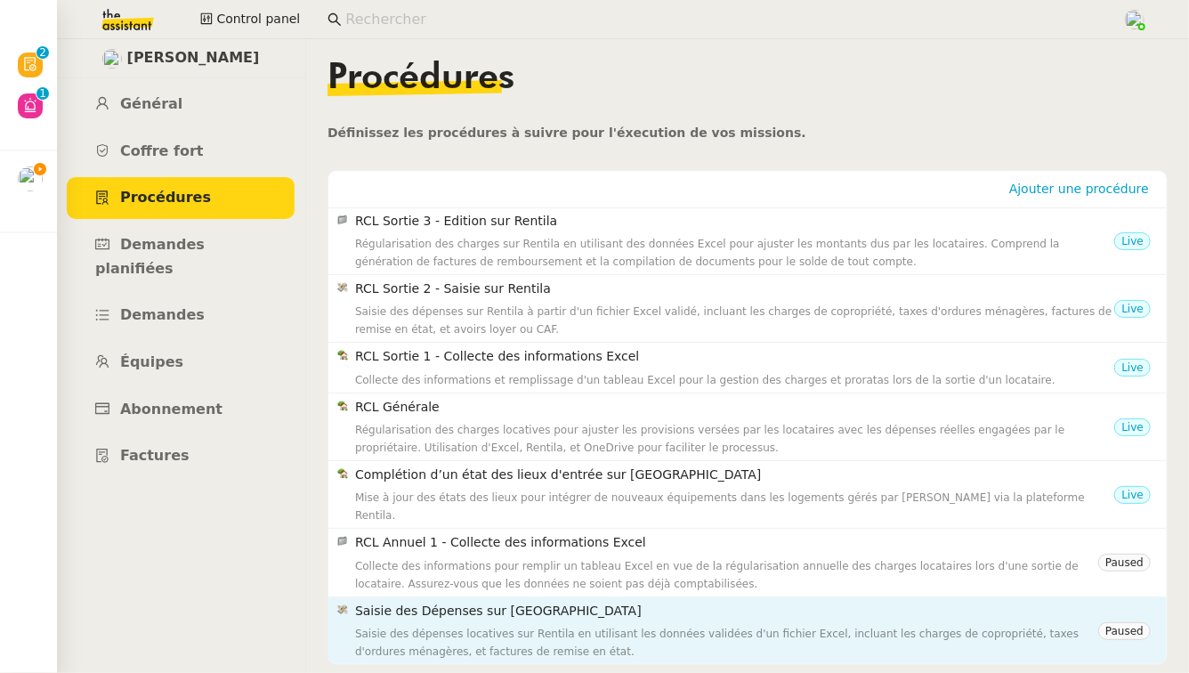
click at [1011, 604] on div "Saisie des Dépenses sur Rentila Saisie des dépenses locatives sur Rentila en ut…" at bounding box center [726, 631] width 743 height 60
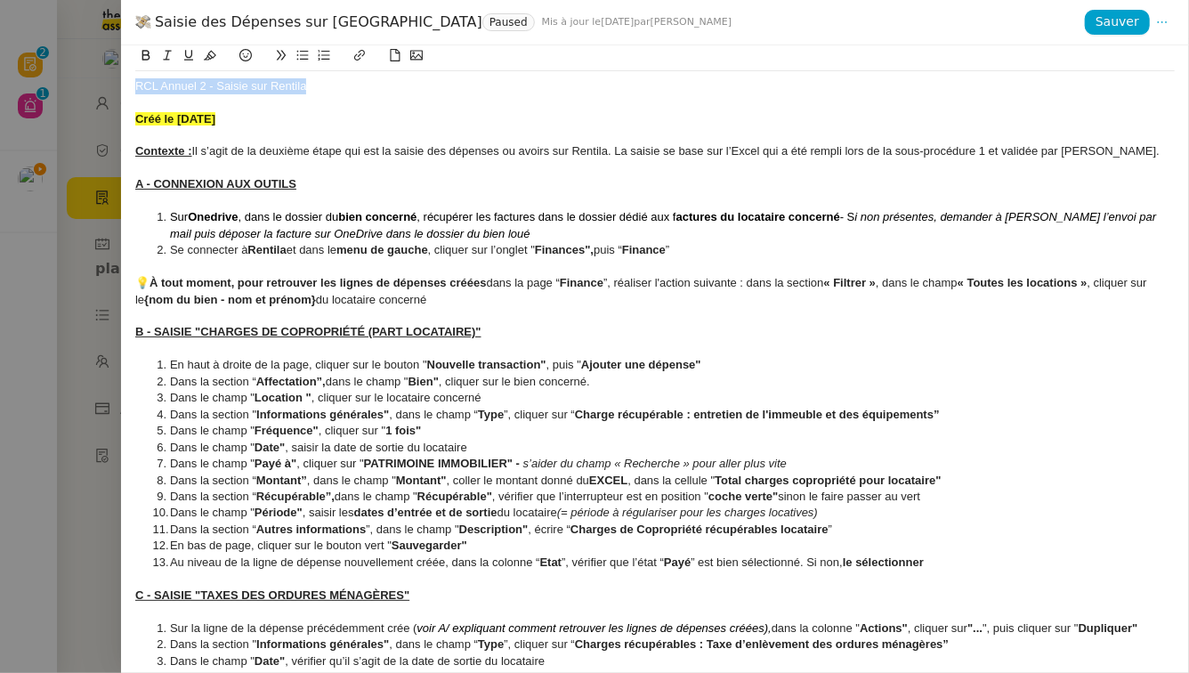
drag, startPoint x: 315, startPoint y: 88, endPoint x: 73, endPoint y: 81, distance: 242.1
click at [73, 81] on div "Saisie des Dépenses sur Rentila Paused Mis à jour le 10 oct. 2025 par Camille T…" at bounding box center [594, 336] width 1189 height 673
copy div "RCL Annuel 2 - Saisie sur Rentila"
click at [1158, 19] on icon at bounding box center [1162, 22] width 12 height 12
click at [1153, 61] on span "Modifier" at bounding box center [1128, 57] width 51 height 16
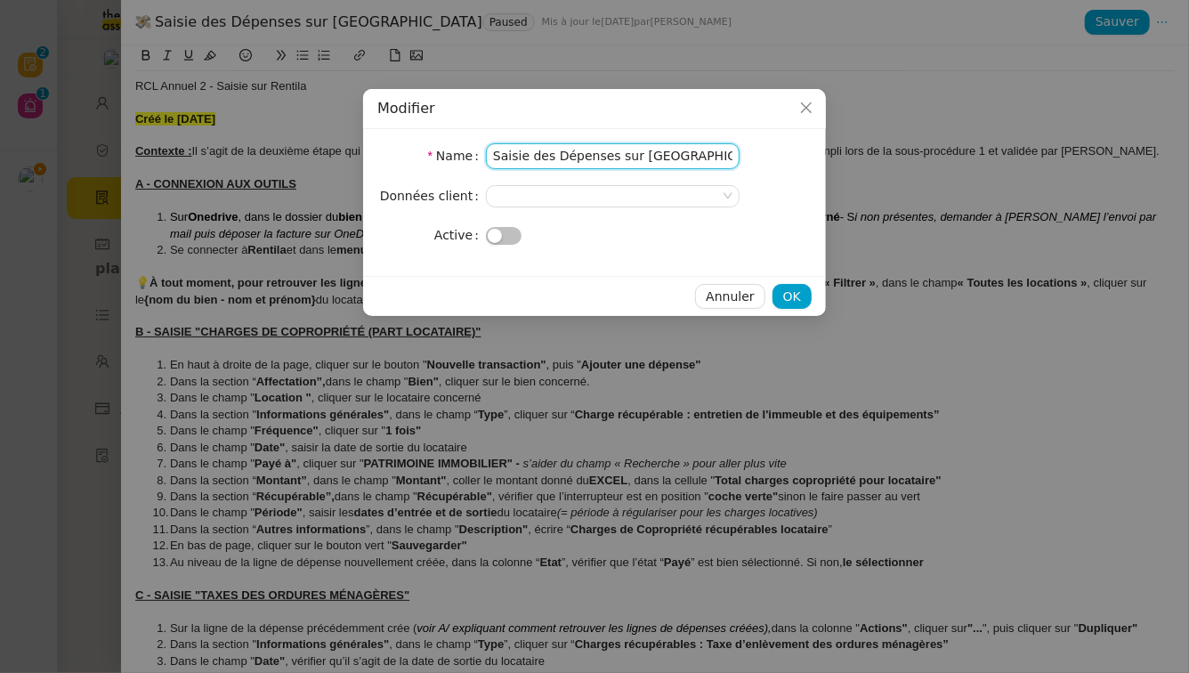
click at [668, 149] on input "Saisie des Dépenses sur Rentila" at bounding box center [613, 156] width 254 height 26
paste input "RCL Annuel 2 - Saisie"
type input "RCL Annuel 2 - Saisie sur Rentila"
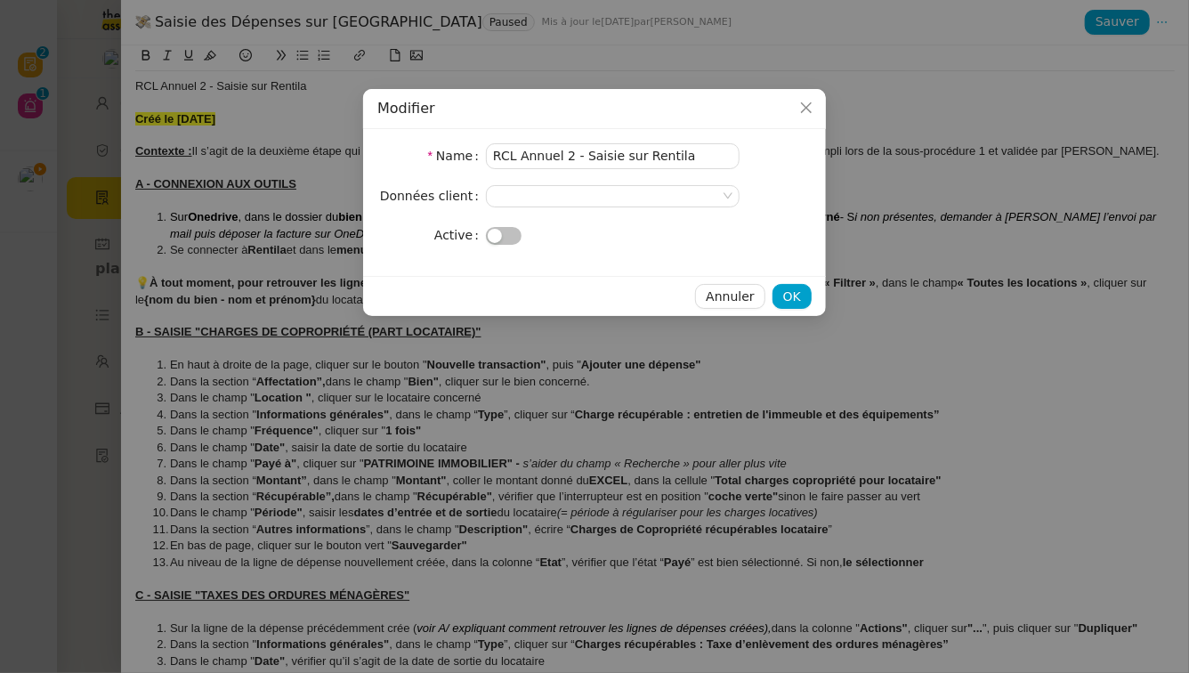
click at [770, 289] on div "Annuler OK" at bounding box center [594, 296] width 463 height 40
click at [779, 290] on button "OK" at bounding box center [791, 296] width 39 height 25
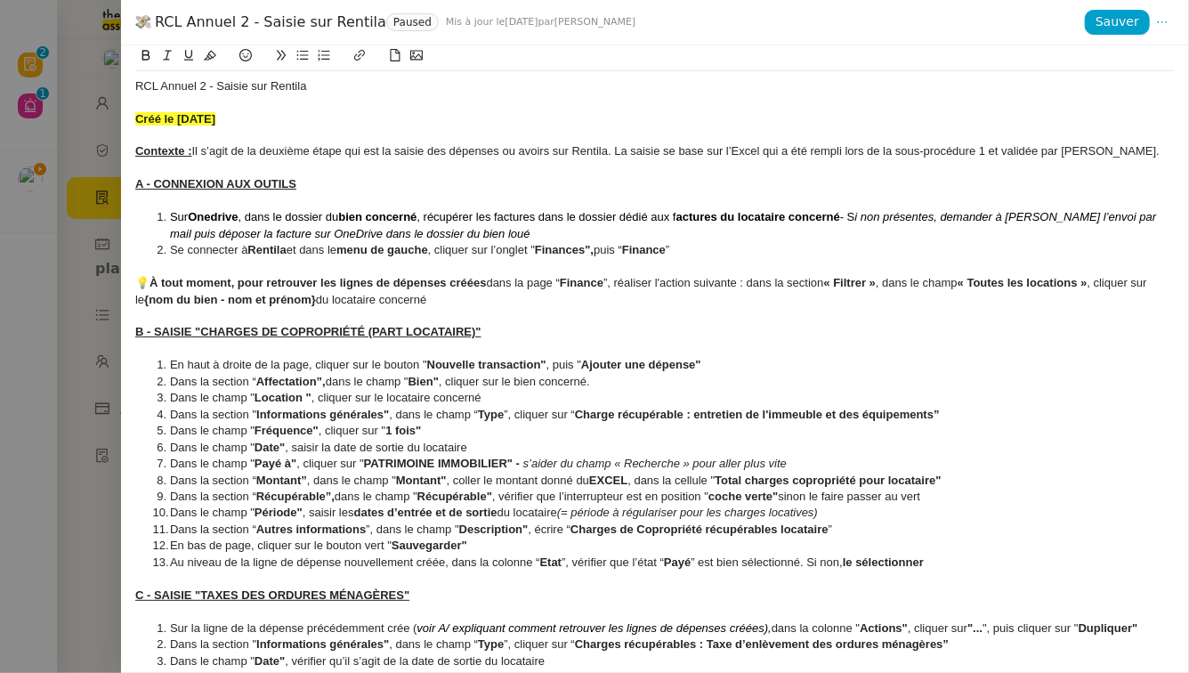
click at [0, 327] on div at bounding box center [594, 336] width 1189 height 673
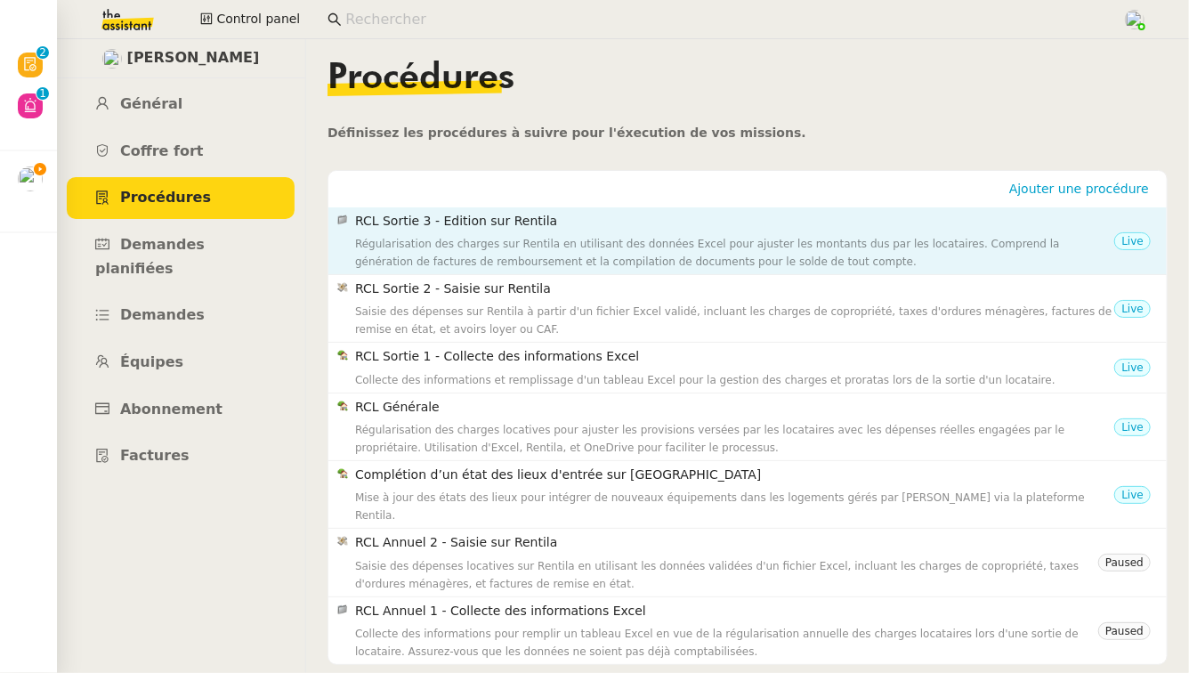
click at [952, 242] on div "Régularisation des charges sur Rentila en utilisant des données Excel pour ajus…" at bounding box center [734, 253] width 759 height 36
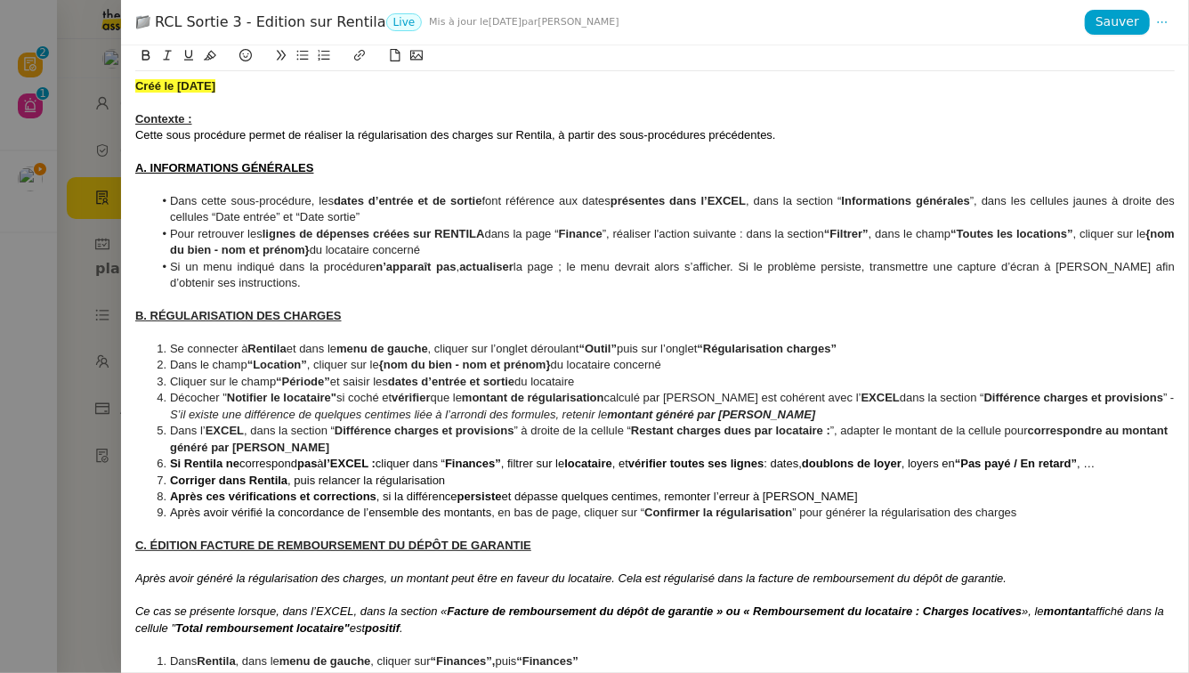
drag, startPoint x: 158, startPoint y: 21, endPoint x: 369, endPoint y: 28, distance: 211.9
click at [369, 28] on div "RCL Sortie 3 - Edition sur Rentila Live Mis à jour le 10 oct. 2025 par Camille …" at bounding box center [609, 22] width 949 height 20
copy div "RCL Sortie 3 - Edition sur Rentila"
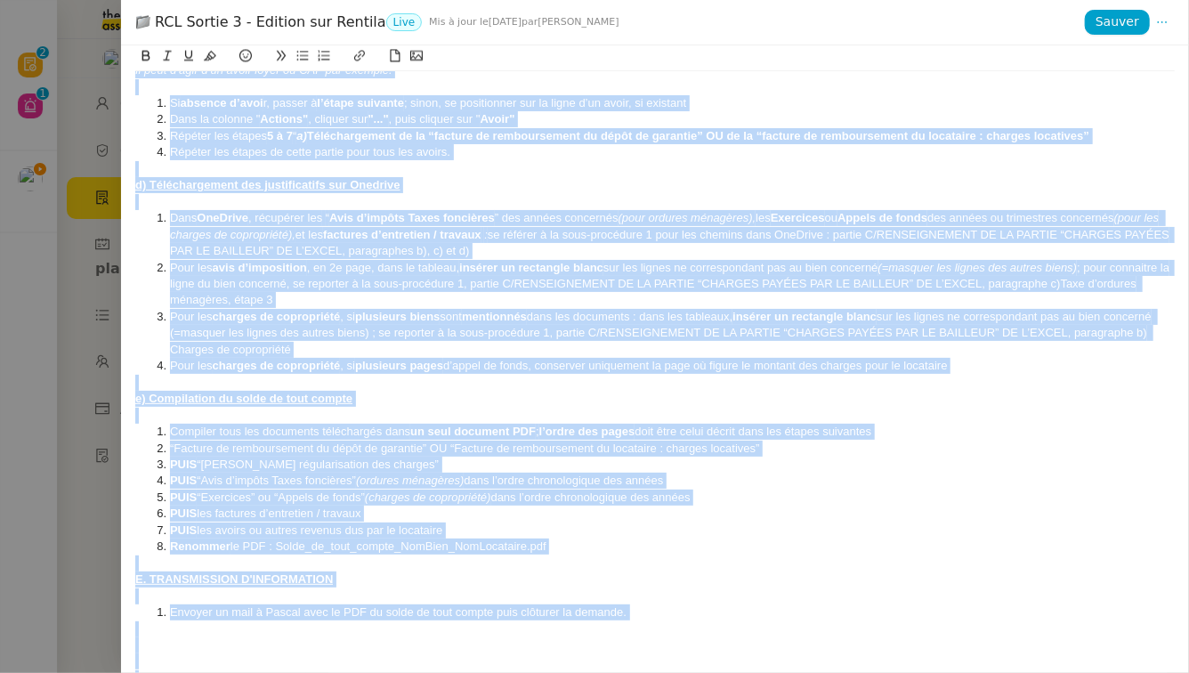
scroll to position [1733, 0]
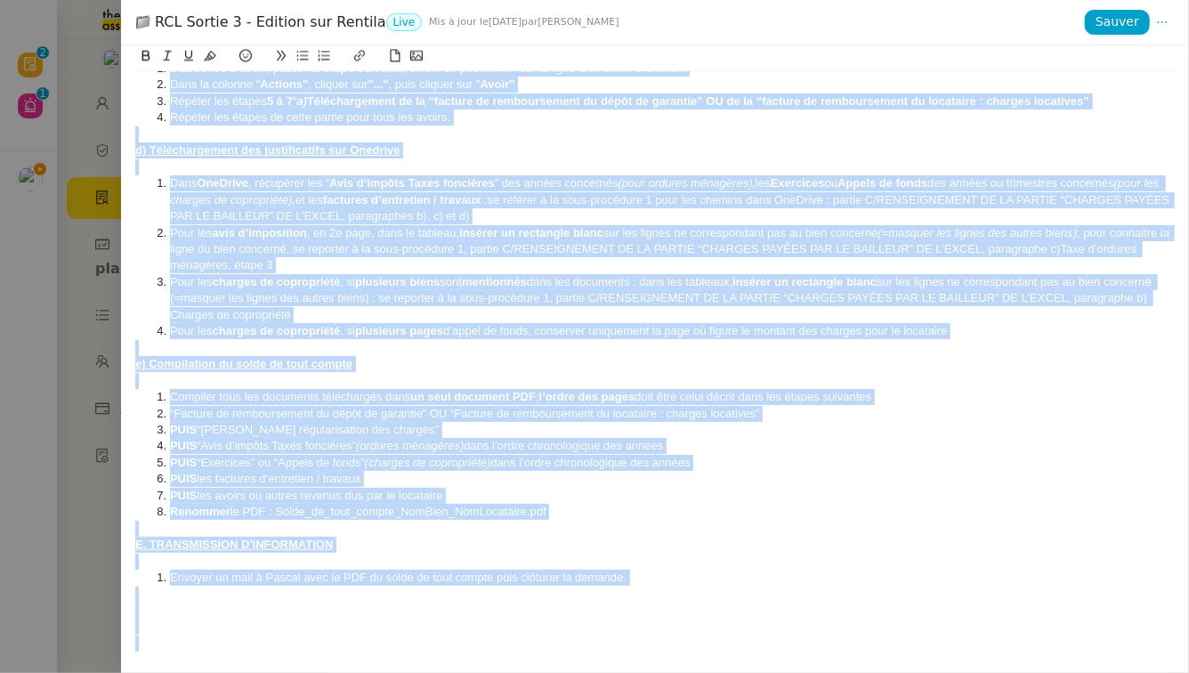
drag, startPoint x: 138, startPoint y: 84, endPoint x: 751, endPoint y: 673, distance: 850.3
click at [751, 672] on div "Créé le 28/07/2025 Contexte : Cette sous procédure permet de réaliser la régula…" at bounding box center [655, 358] width 1068 height 627
copy div "Créé le 28/07/2025 Contexte : Cette sous procédure permet de réaliser la régula…"
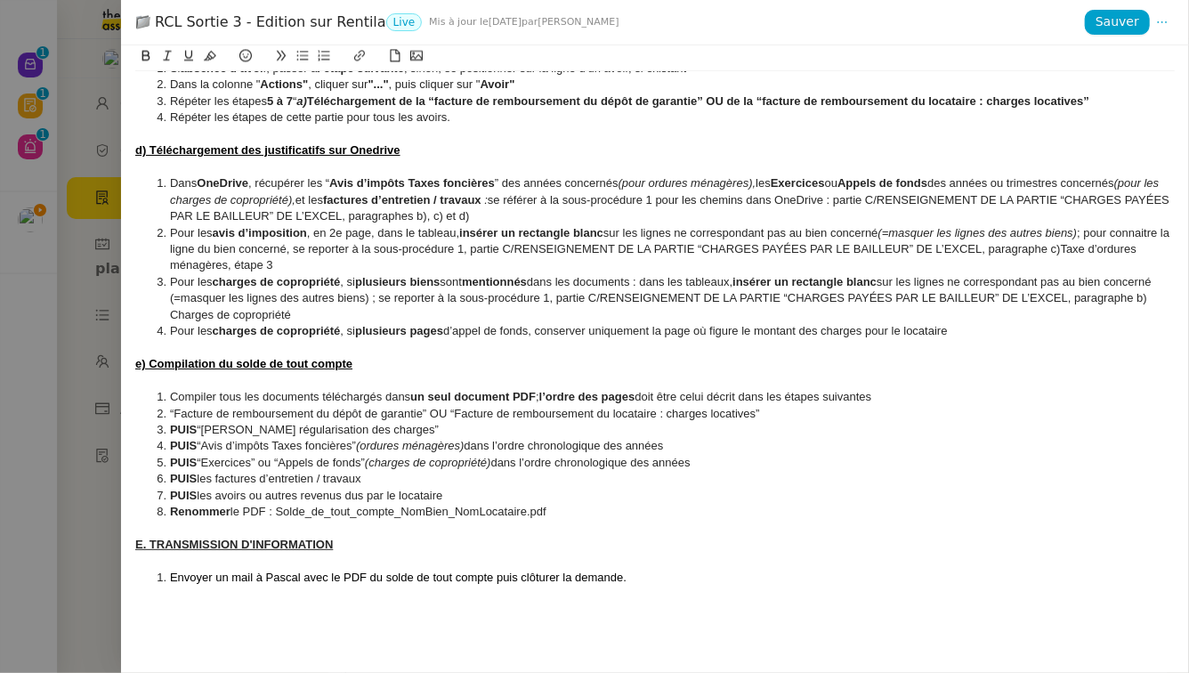
click at [0, 432] on div at bounding box center [594, 336] width 1189 height 673
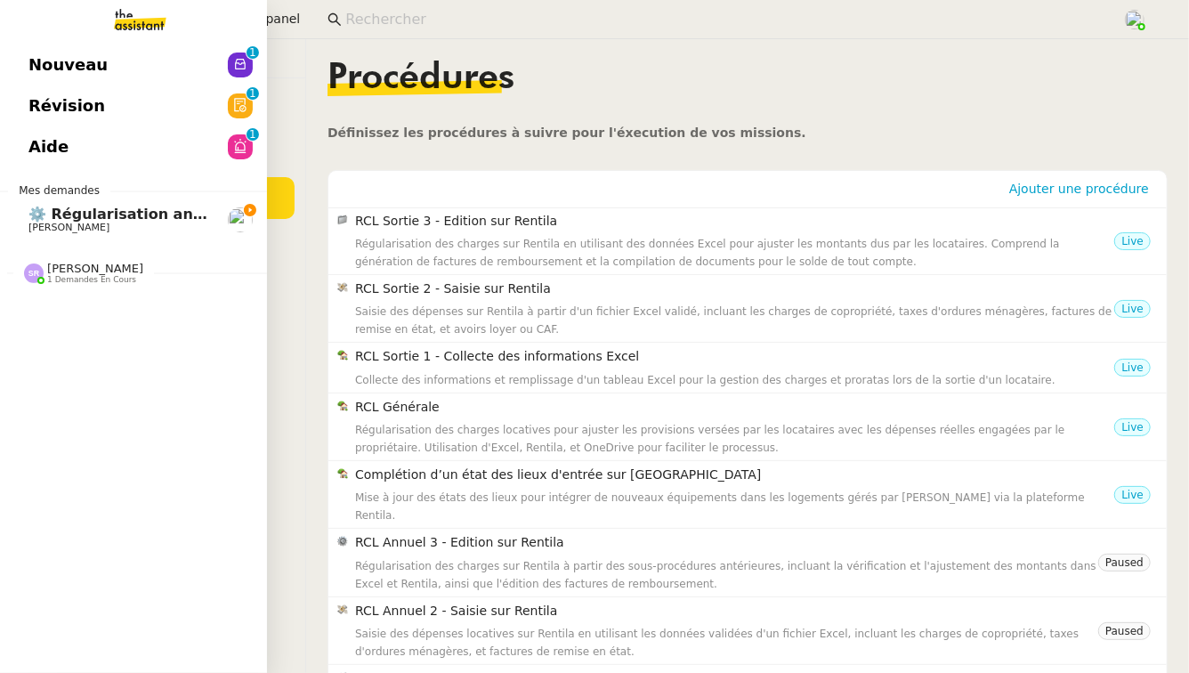
drag, startPoint x: 66, startPoint y: 210, endPoint x: 82, endPoint y: 210, distance: 16.0
click at [66, 210] on span "⚙️ Régularisation annuelle des charges locatives" at bounding box center [224, 214] width 392 height 17
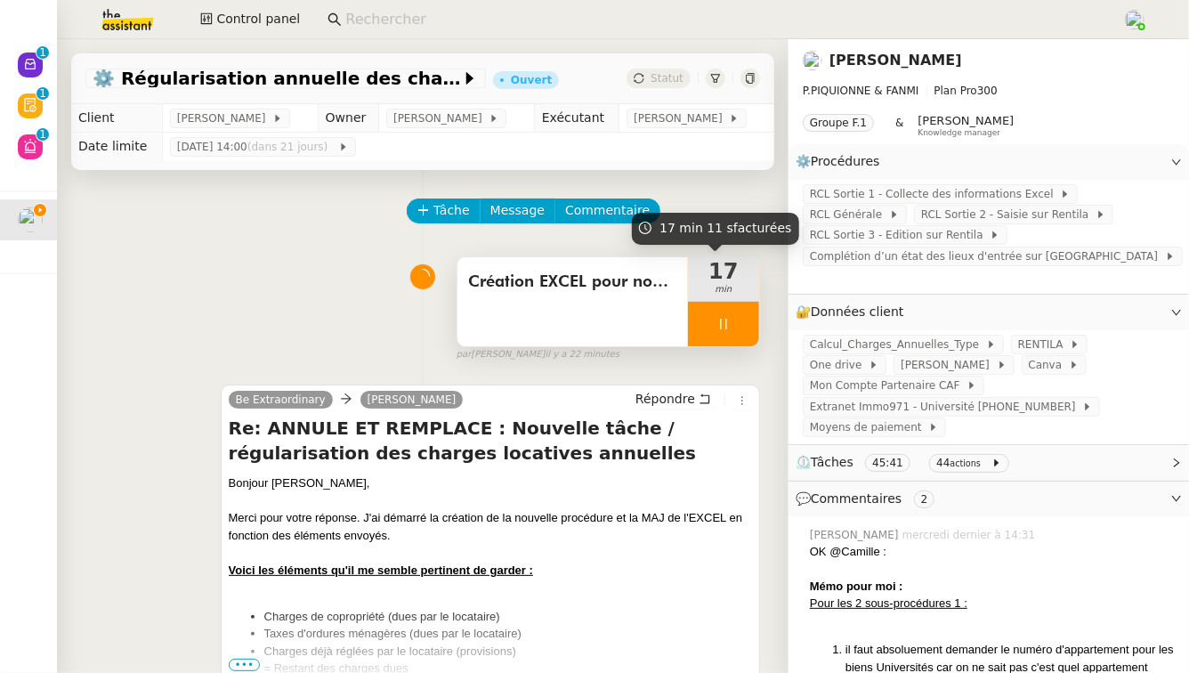
click at [732, 320] on div at bounding box center [723, 324] width 71 height 44
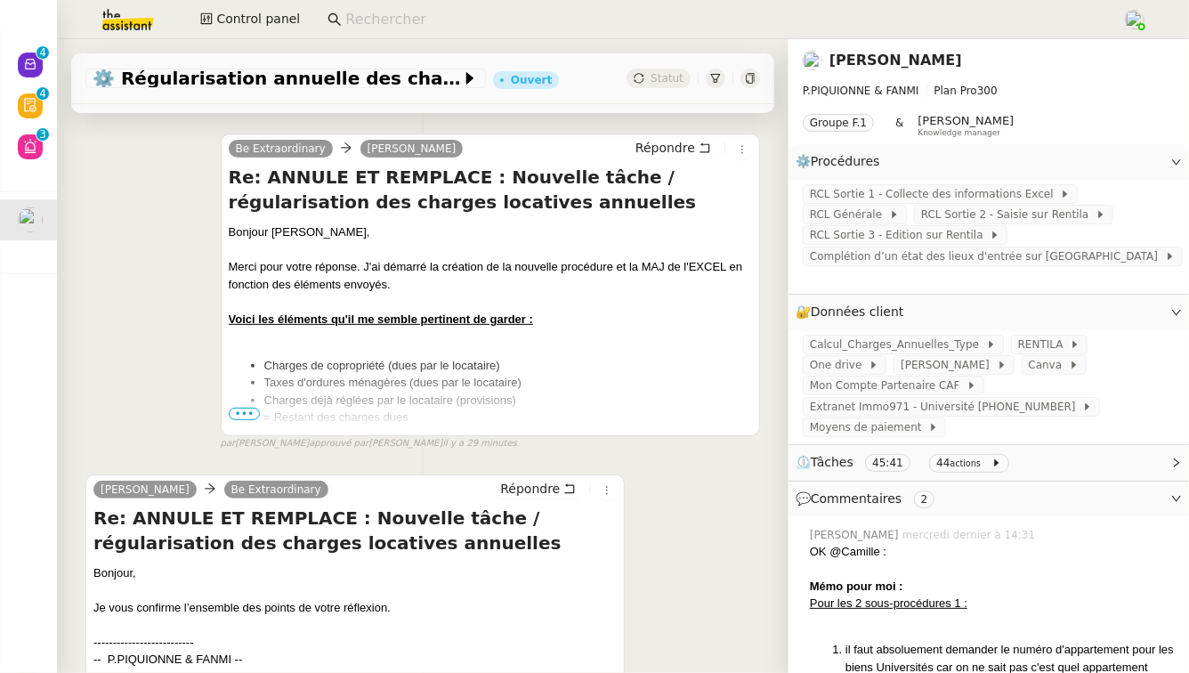
scroll to position [250, 0]
click at [233, 406] on ul "Charges de copropriété (dues par le locataire) Taxes d'ordures ménagères (dues …" at bounding box center [490, 392] width 523 height 69
click at [230, 414] on span "•••" at bounding box center [245, 414] width 32 height 12
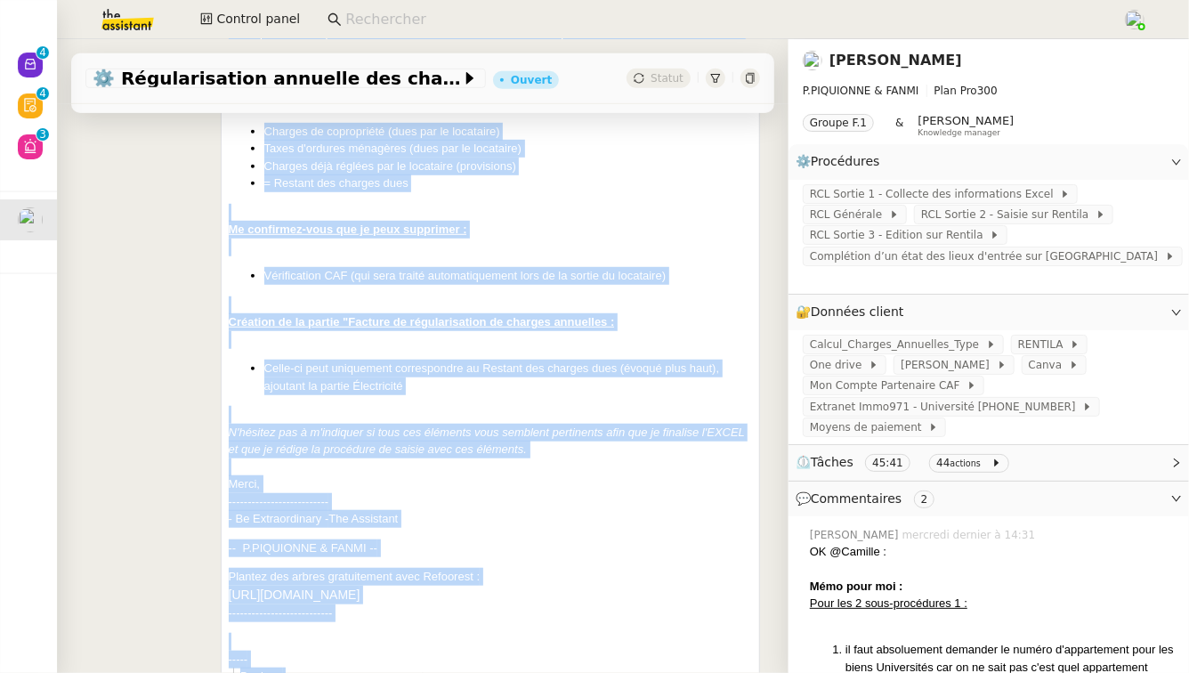
scroll to position [596, 0]
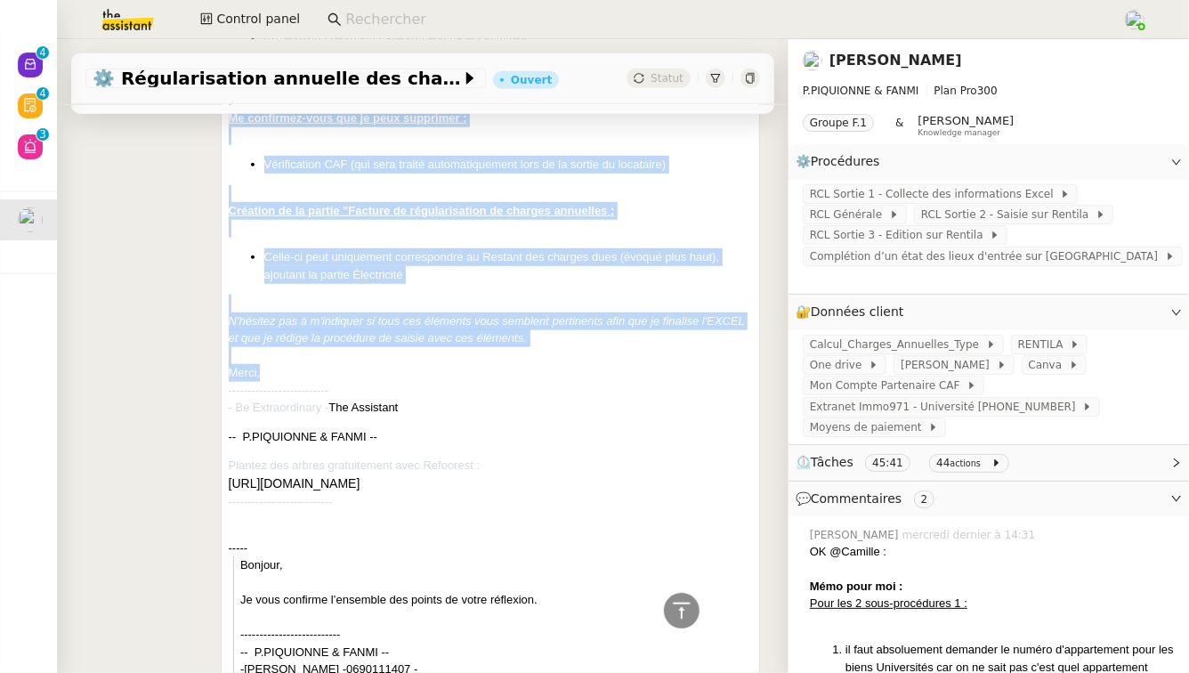
drag, startPoint x: 225, startPoint y: 235, endPoint x: 500, endPoint y: 370, distance: 306.4
copy div "Bonjour Pascal, Merci pour votre réponse. J'ai démarré la création de la nouvel…"
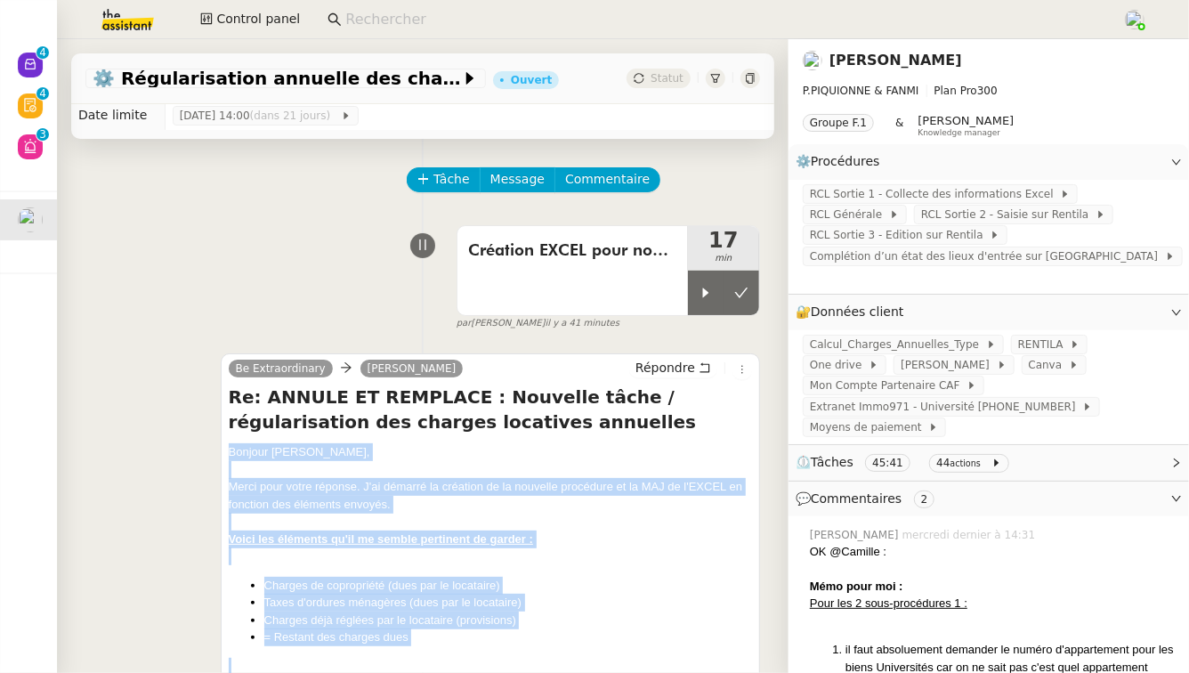
scroll to position [0, 0]
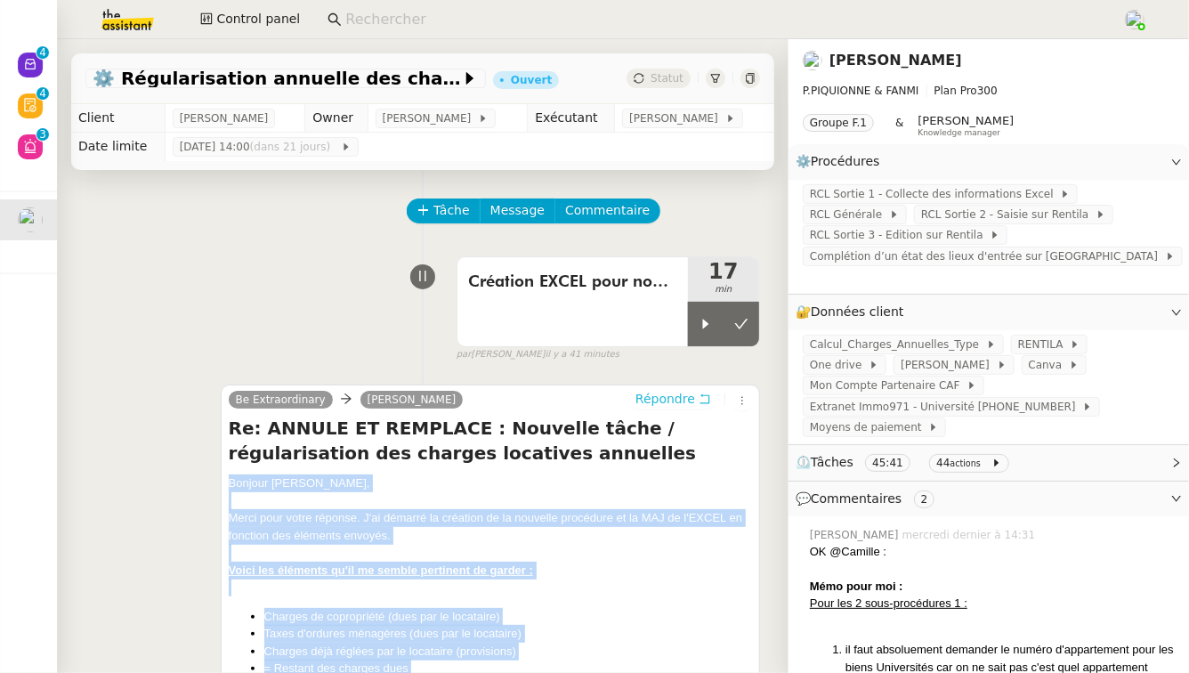
click at [684, 391] on button "Répondre" at bounding box center [673, 399] width 88 height 20
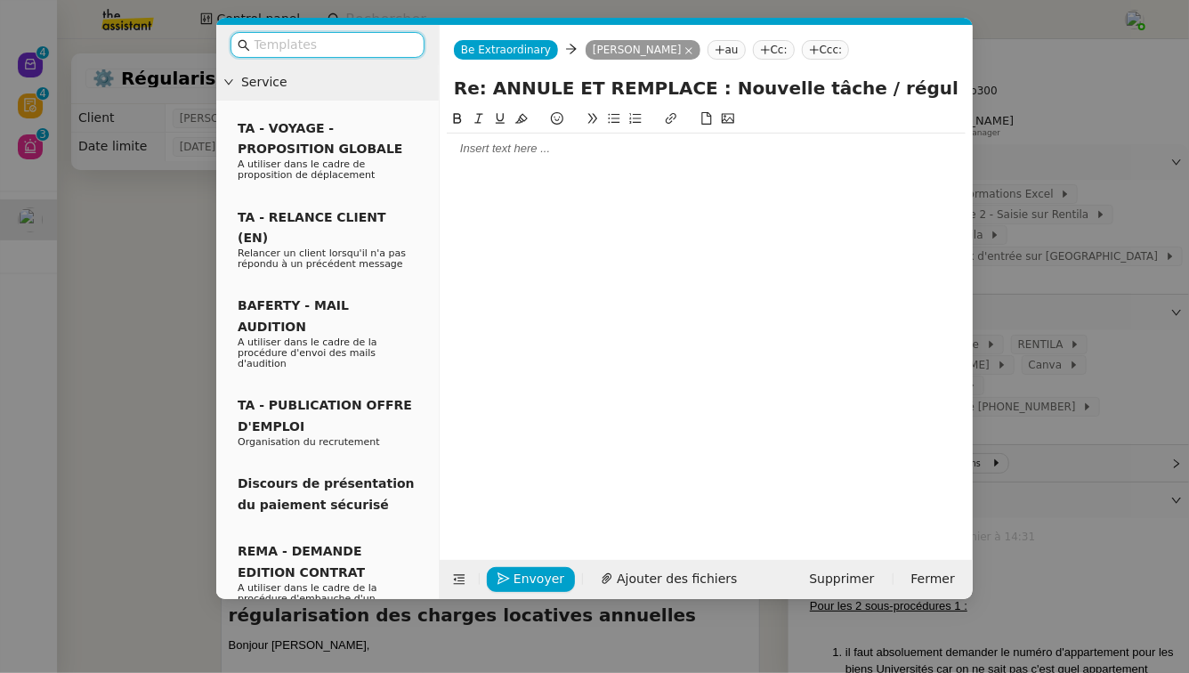
click at [489, 160] on div at bounding box center [706, 148] width 519 height 30
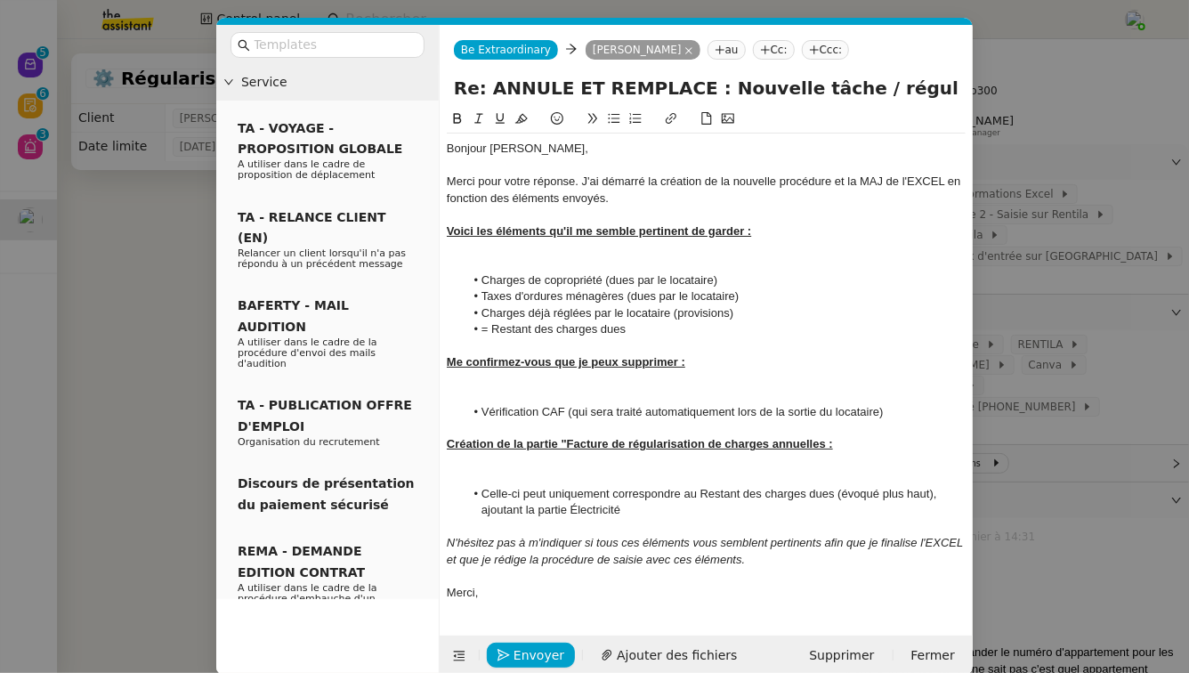
click at [687, 391] on div at bounding box center [706, 395] width 519 height 16
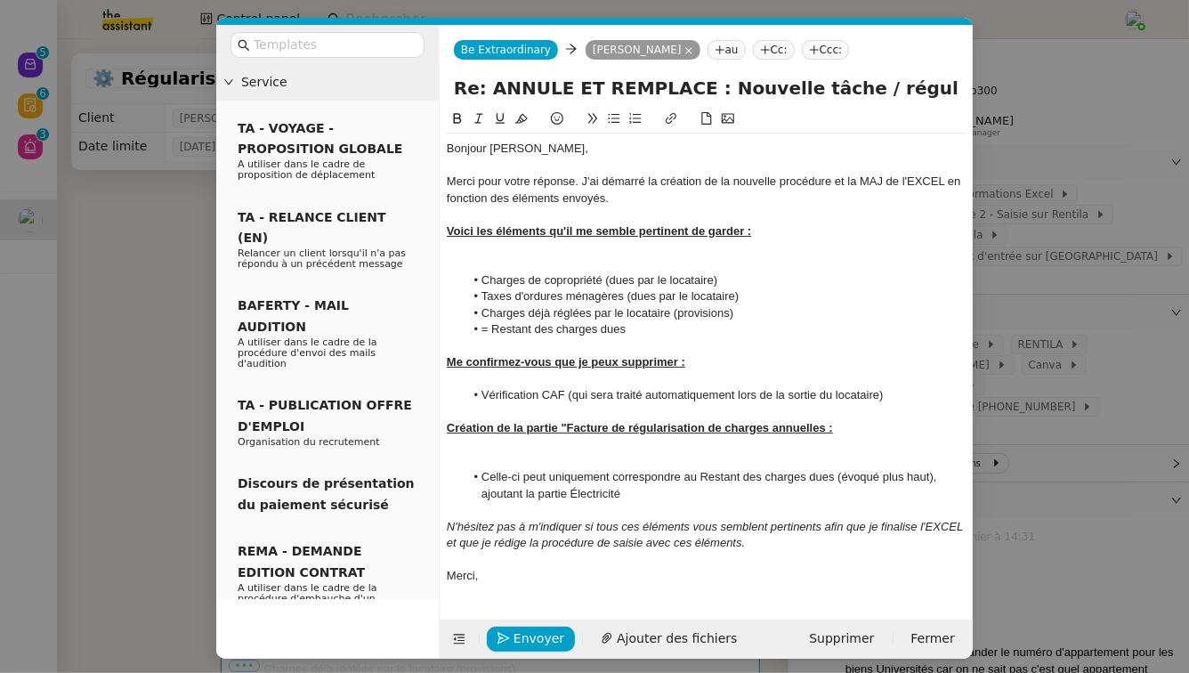
click at [671, 254] on div at bounding box center [706, 247] width 519 height 16
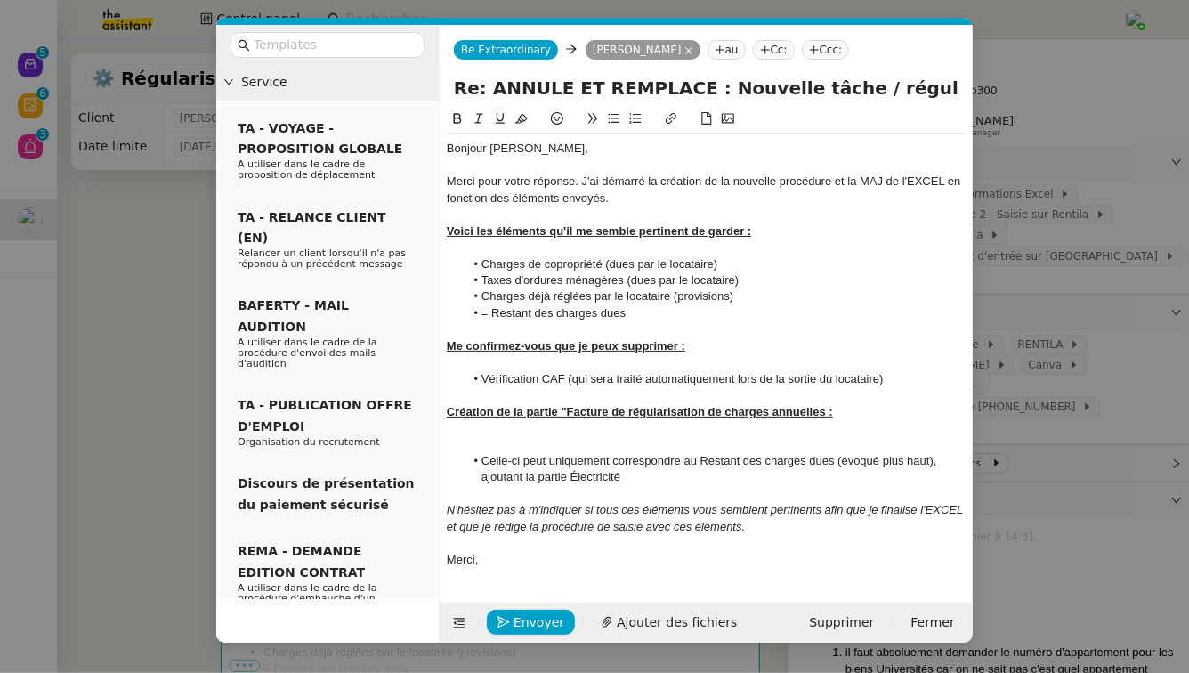
click at [667, 435] on div at bounding box center [706, 428] width 519 height 16
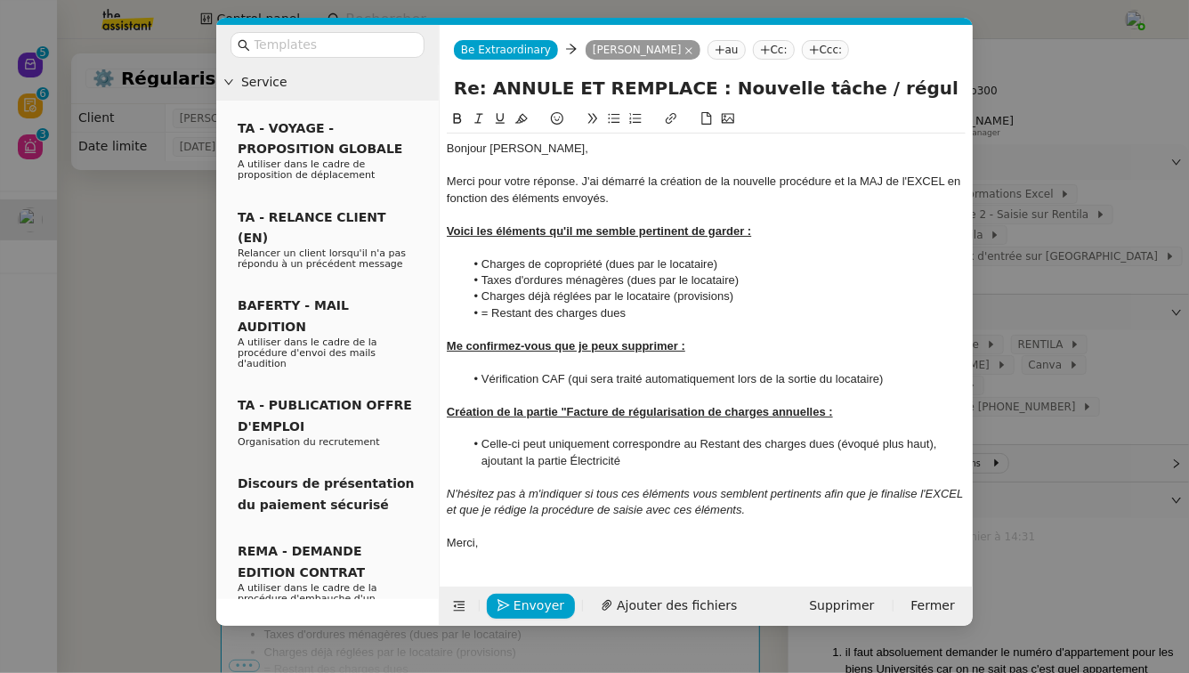
click at [706, 465] on li "Celle-ci peut uniquement correspondre au Restant des charges dues (évoqué plus …" at bounding box center [716, 452] width 502 height 33
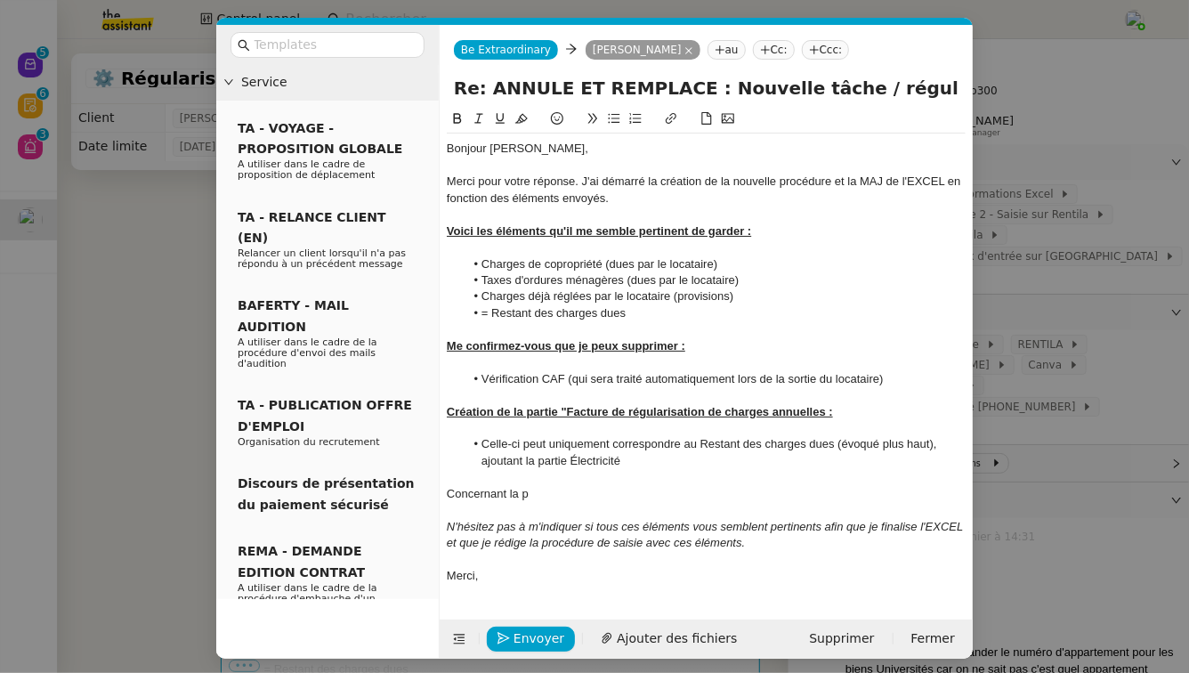
click at [822, 410] on u "Création de la partie "Facture de régularisation de charges annuelles :" at bounding box center [640, 411] width 386 height 13
click at [823, 410] on u "Création de la partie "Facture de régularisation de charges annuelles :" at bounding box center [640, 411] width 386 height 13
click at [824, 414] on u "Création de la partie "Facture de régularisation de charges annuelles :" at bounding box center [640, 411] width 386 height 13
click at [635, 492] on div "Concernant la p" at bounding box center [706, 494] width 519 height 16
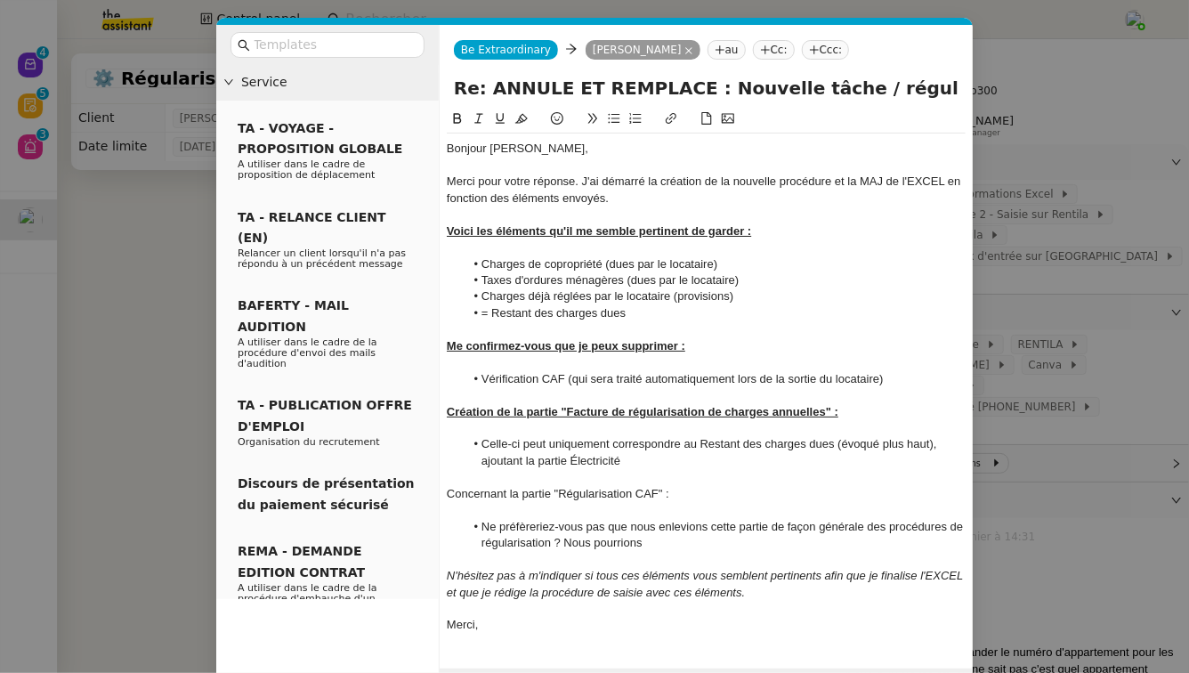
drag, startPoint x: 667, startPoint y: 543, endPoint x: 481, endPoint y: 530, distance: 186.4
click at [481, 530] on li "Ne préfèreriez-vous pas que nous enlevions cette partie de façon générale des p…" at bounding box center [716, 535] width 502 height 33
click at [663, 511] on div at bounding box center [706, 510] width 519 height 16
click at [667, 545] on li "Ne préfèreriez-vous pas que nous enlevions cette partie de façon générale des p…" at bounding box center [716, 535] width 502 height 33
drag, startPoint x: 667, startPoint y: 545, endPoint x: 426, endPoint y: 497, distance: 245.9
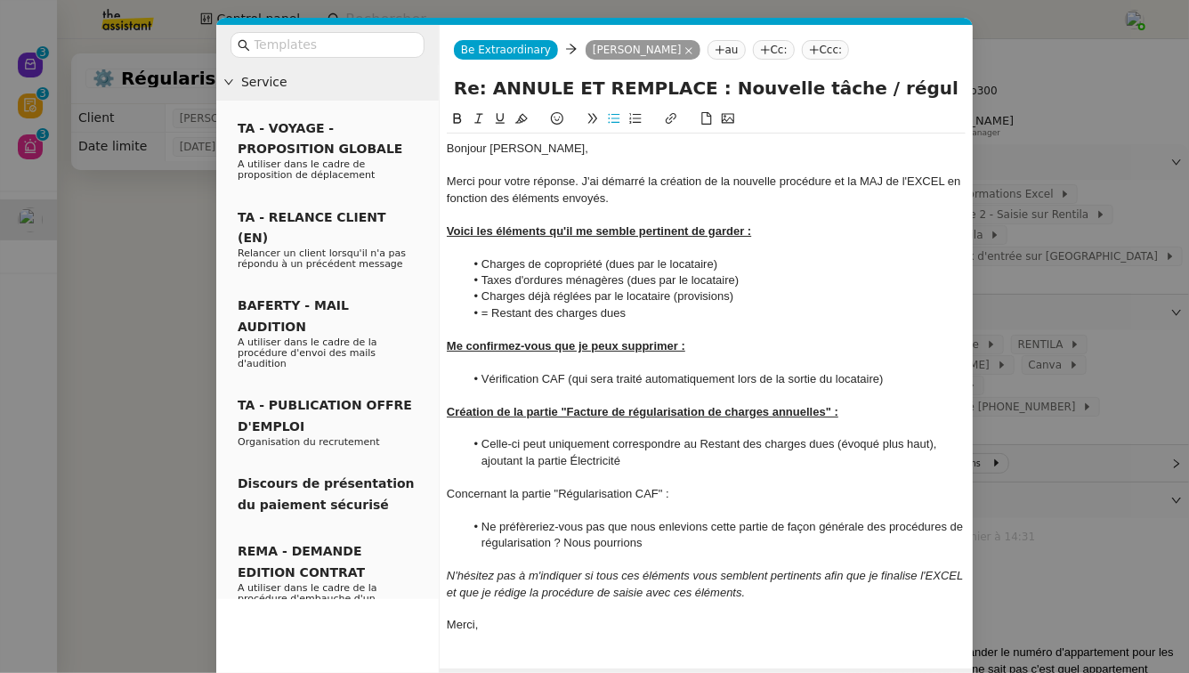
click at [426, 497] on nz-layout "Service TA - VOYAGE - PROPOSITION GLOBALE A utiliser dans le cadre de propositi…" at bounding box center [594, 366] width 756 height 683
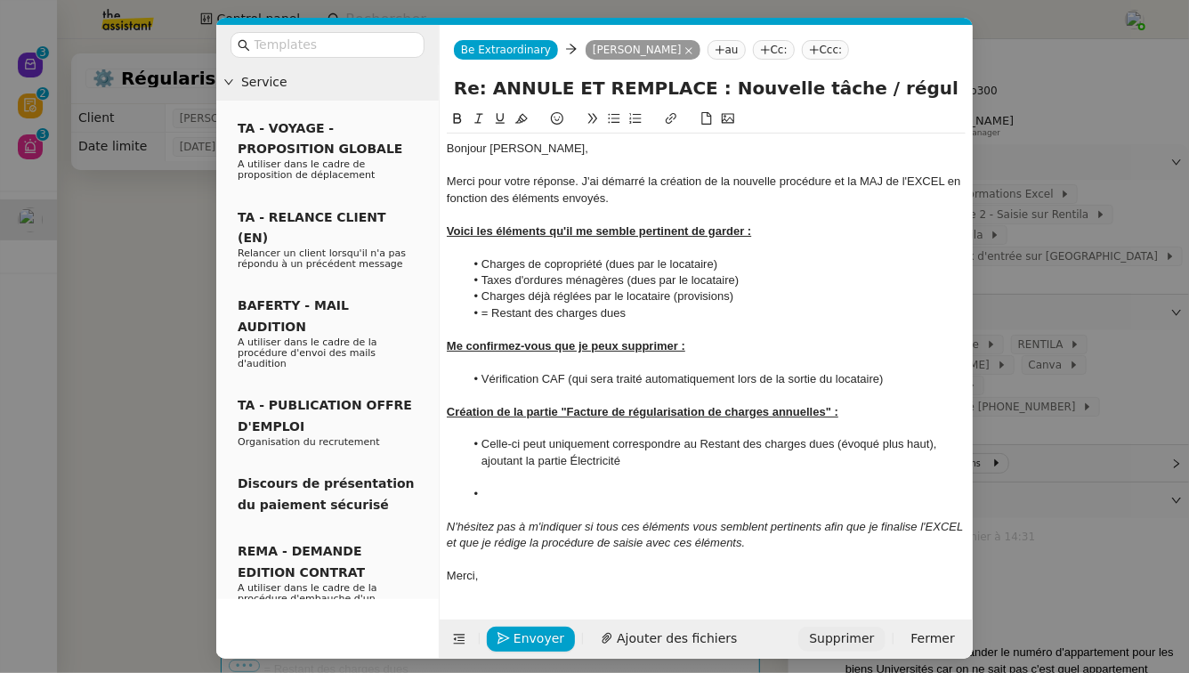
click at [829, 634] on span "Supprimer" at bounding box center [841, 638] width 65 height 20
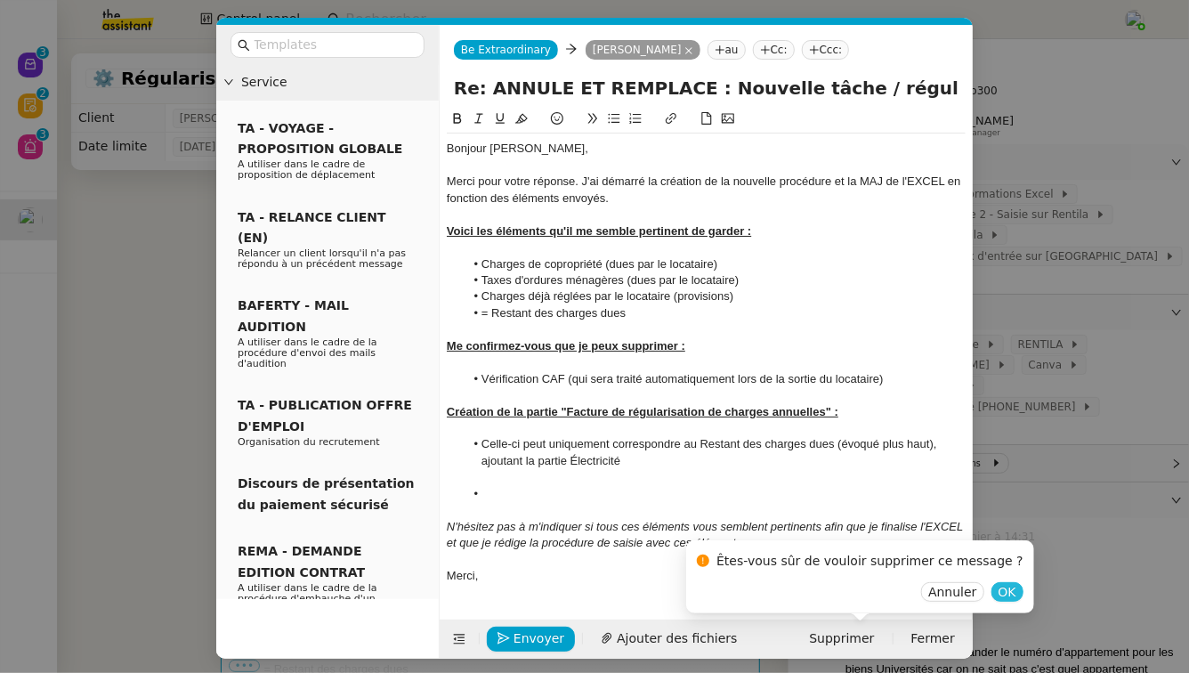
click at [998, 588] on span "OK" at bounding box center [1007, 592] width 18 height 18
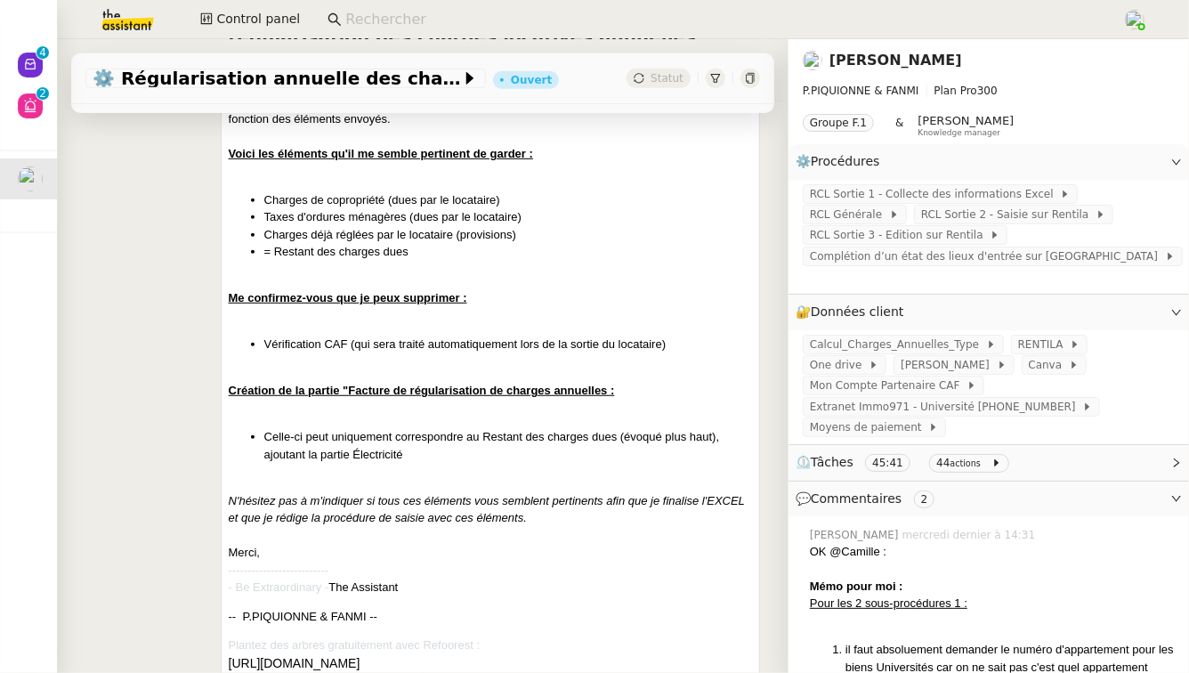
scroll to position [49, 0]
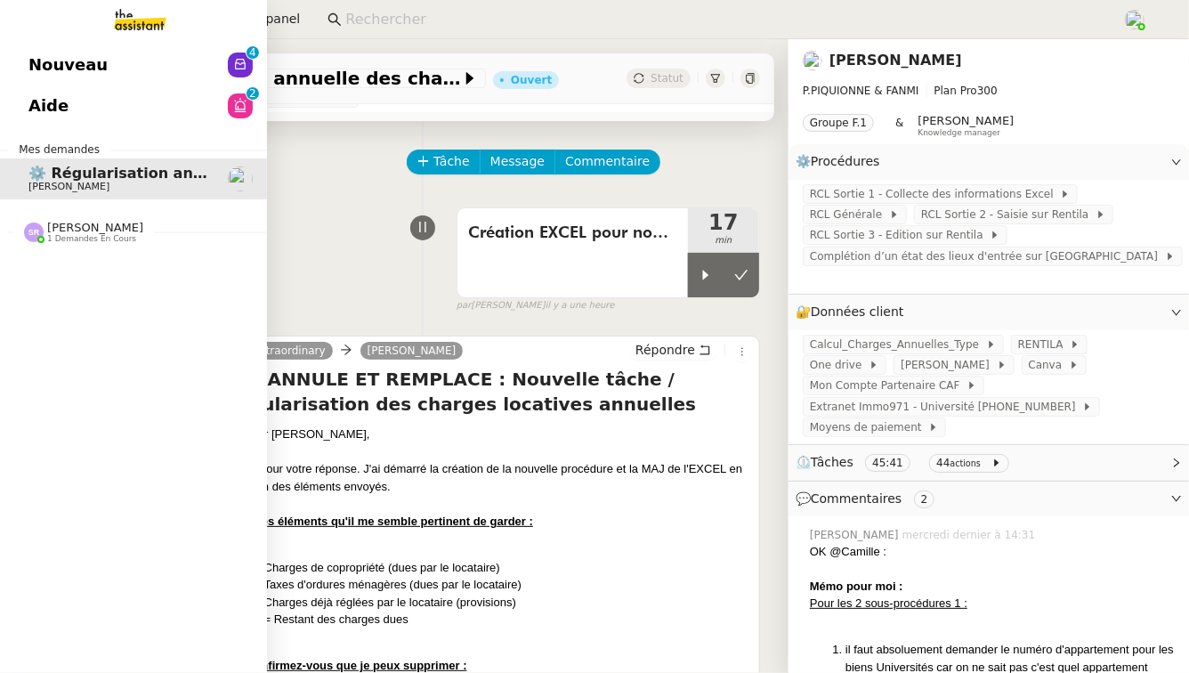
click at [94, 87] on link "Aide 0 1 2 3 4 5 6 7 8 9" at bounding box center [133, 105] width 267 height 41
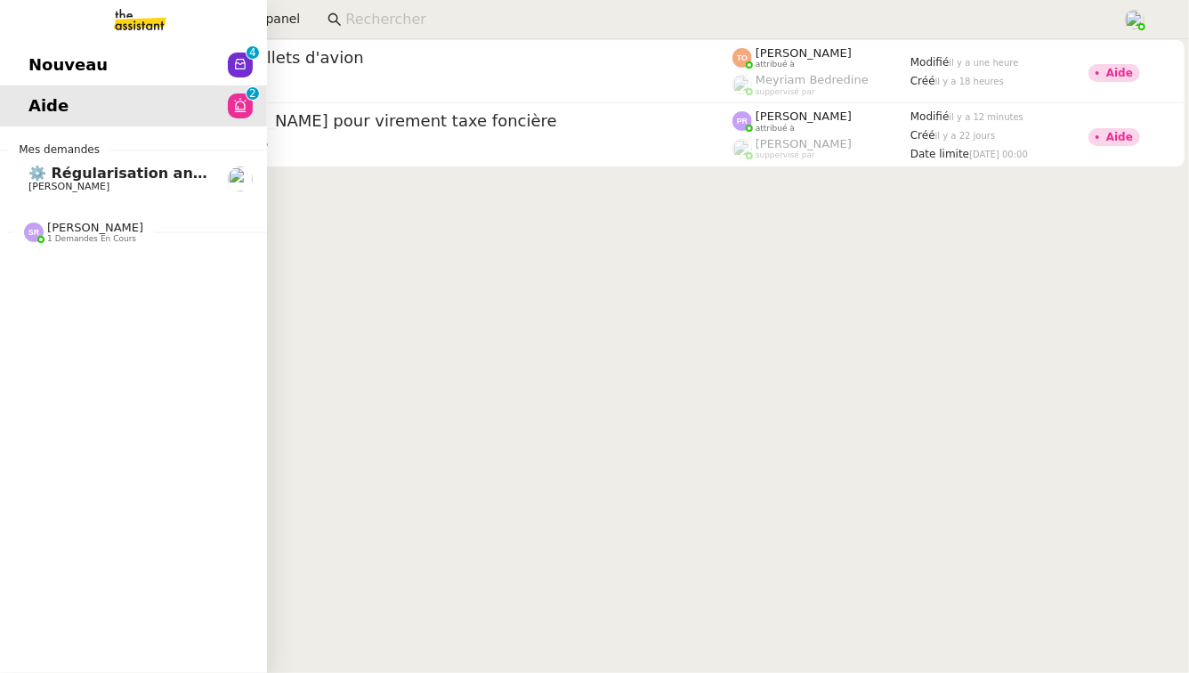
click at [150, 60] on link "Nouveau 0 1 2 3 4 5 6 7 8 9" at bounding box center [133, 64] width 267 height 41
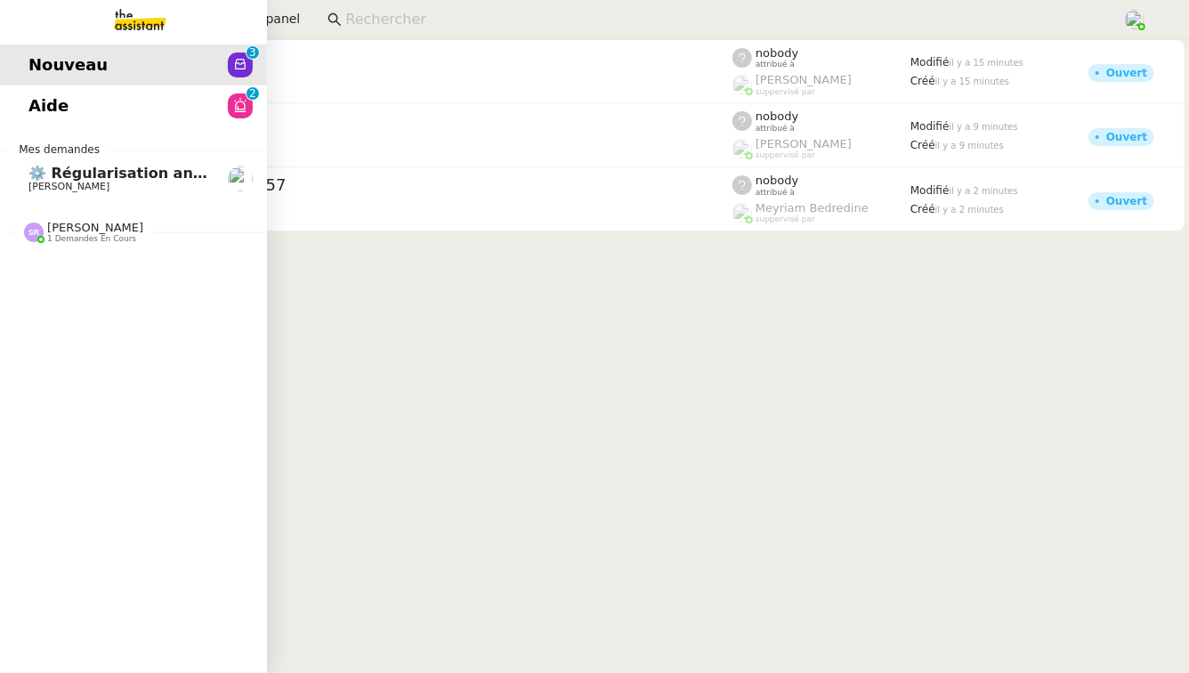
click at [65, 182] on span "[PERSON_NAME]" at bounding box center [68, 187] width 81 height 12
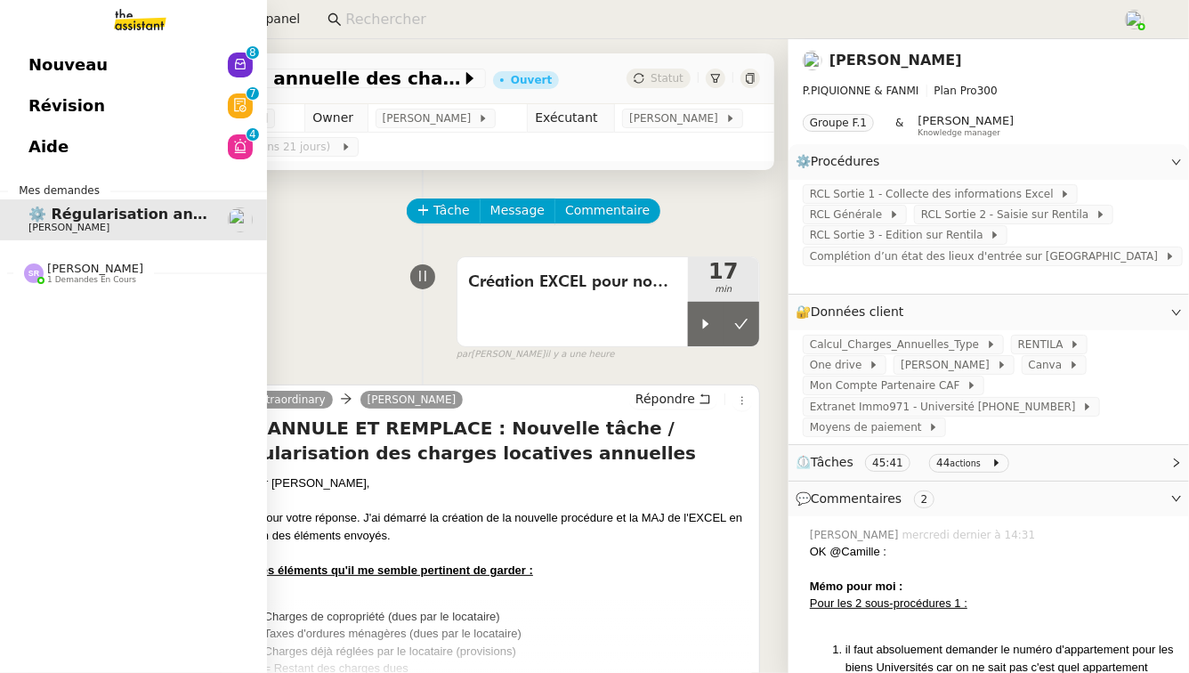
click at [163, 77] on link "Nouveau 0 1 2 3 4 5 6 7 8 9" at bounding box center [133, 64] width 267 height 41
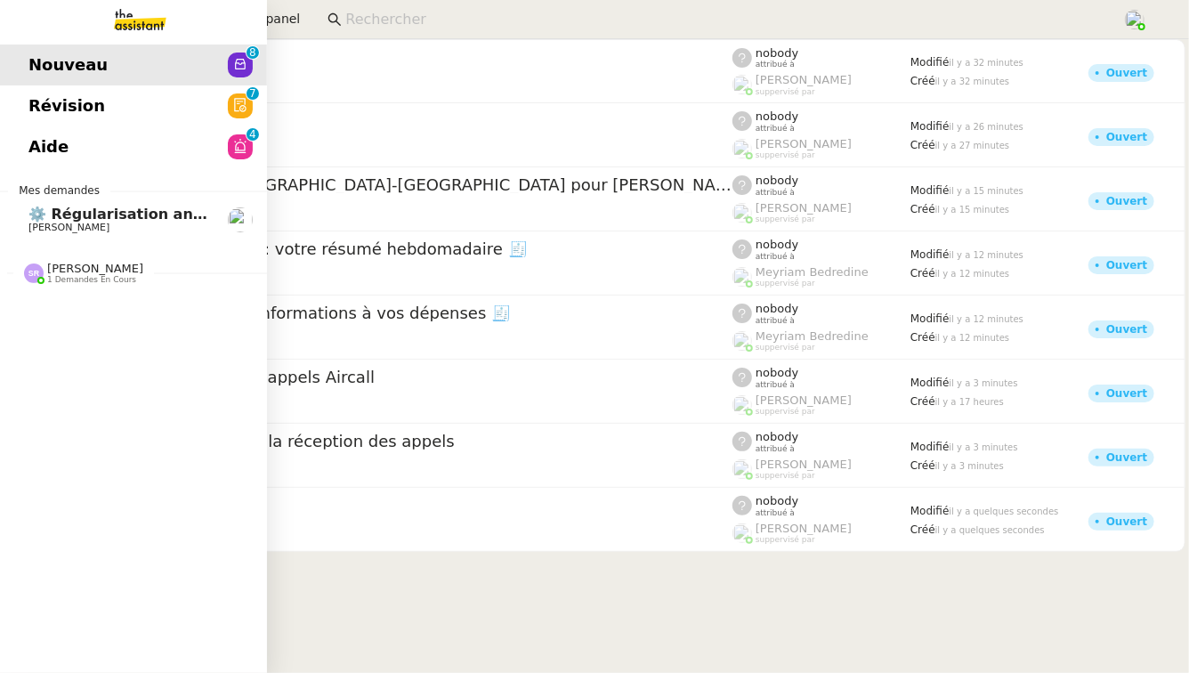
click at [44, 98] on span "Révision" at bounding box center [66, 106] width 77 height 27
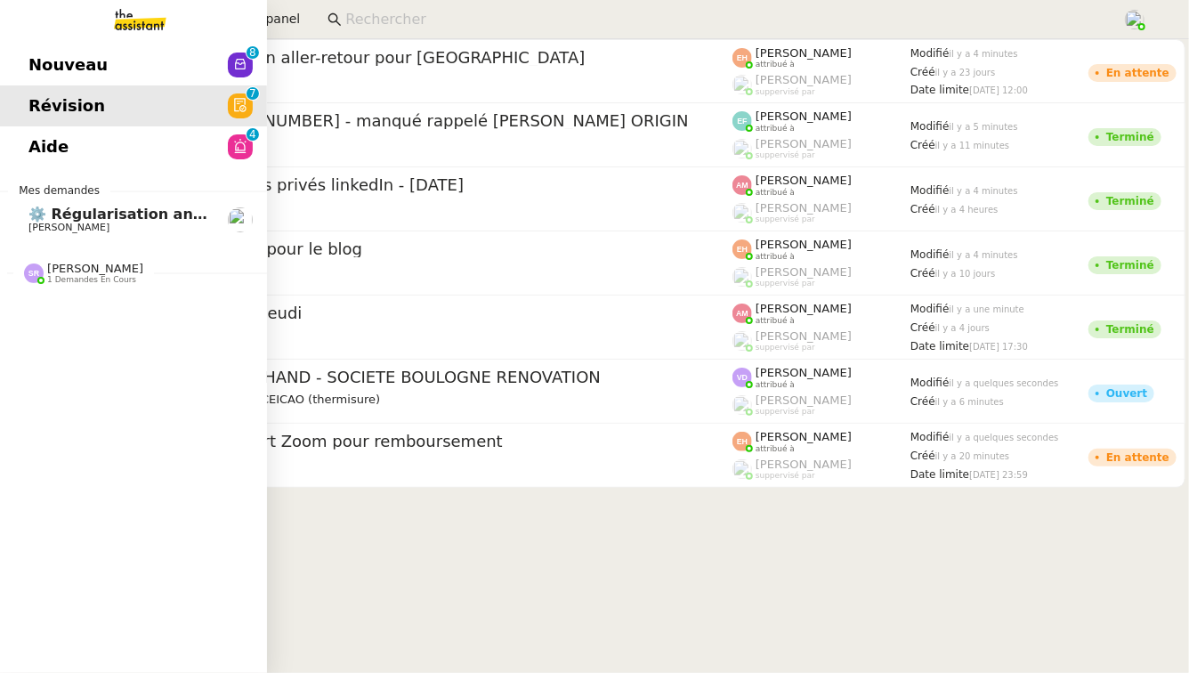
click at [40, 132] on link "Aide 0 1 2 3 4 5 6 7 8 9" at bounding box center [133, 146] width 267 height 41
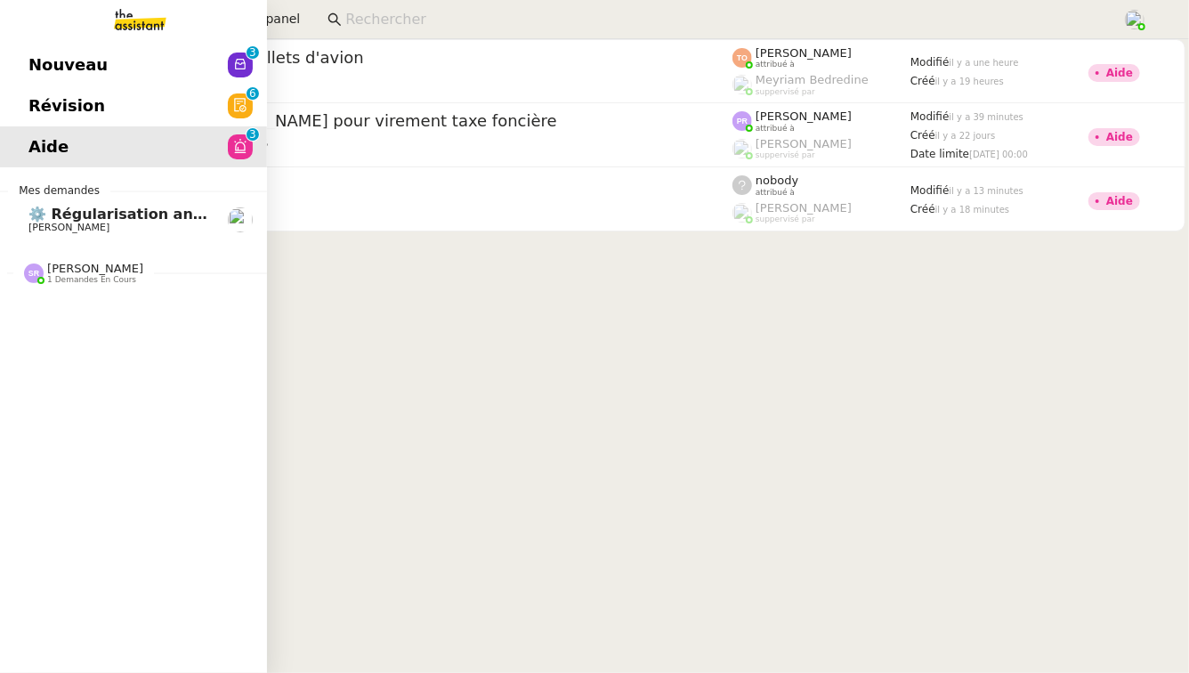
click at [36, 199] on link "⚙️ Régularisation annuelle des charges locatives Pascal PIQUIONNE" at bounding box center [133, 219] width 267 height 41
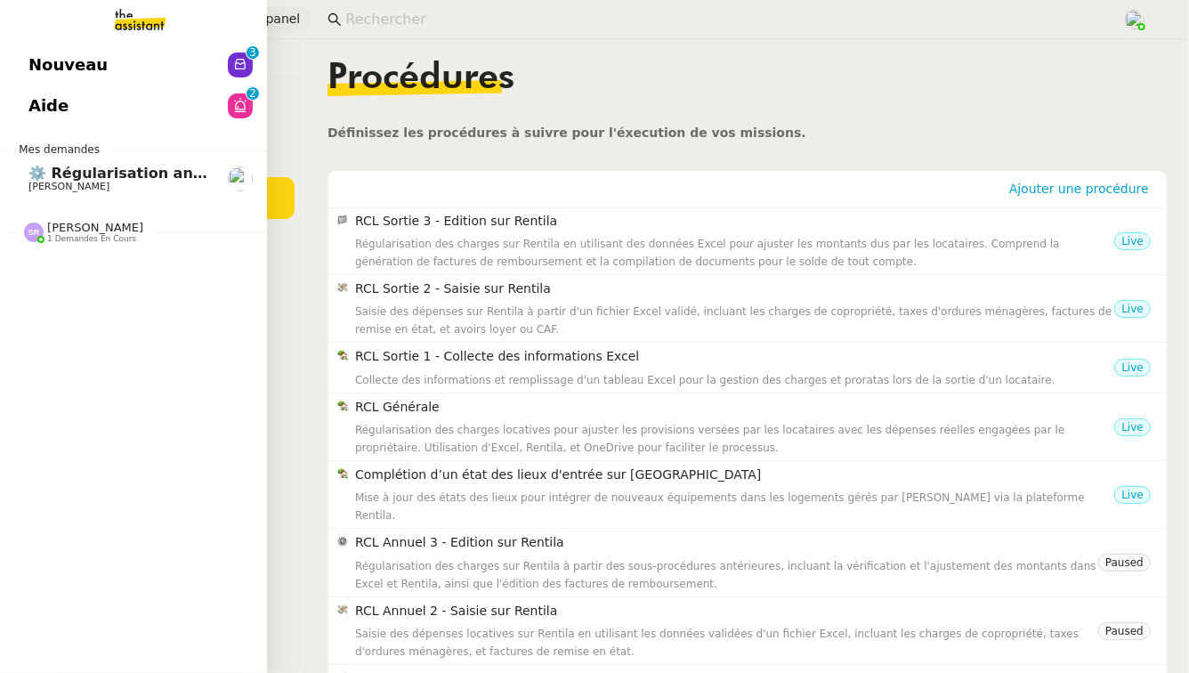
scroll to position [49, 0]
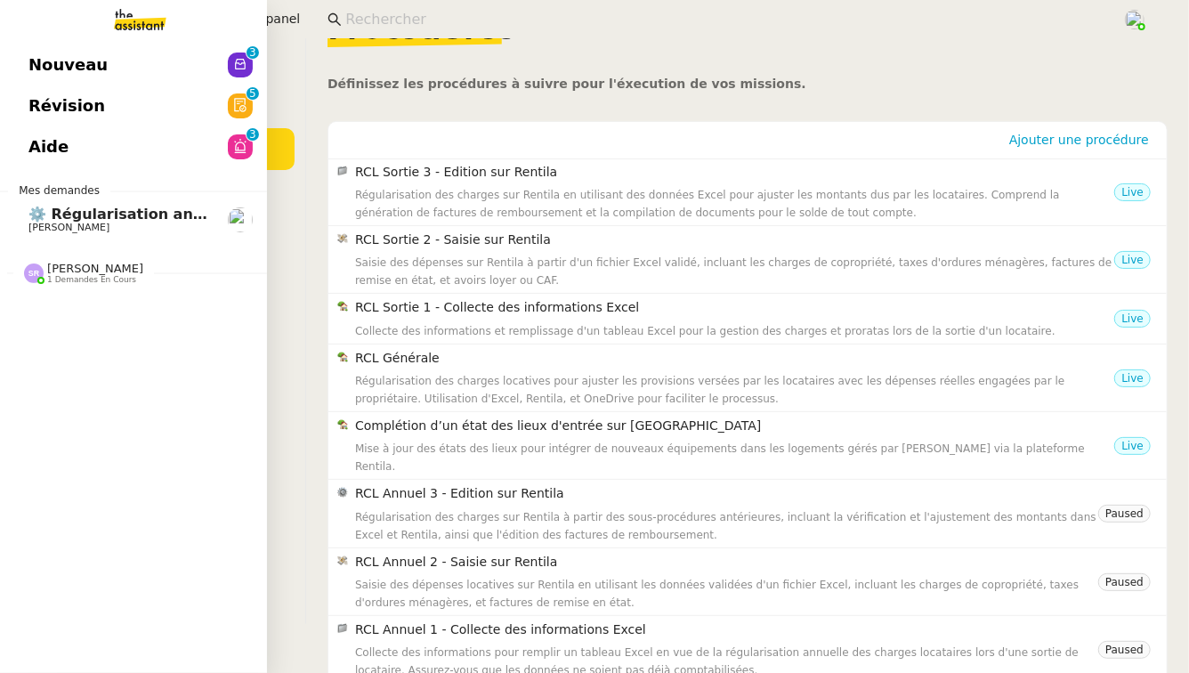
click at [111, 255] on span "[PERSON_NAME] 1 demandes en cours" at bounding box center [140, 265] width 267 height 37
click at [194, 111] on link "Révision 0 1 2 3 4 5 6 7 8 9" at bounding box center [133, 105] width 267 height 41
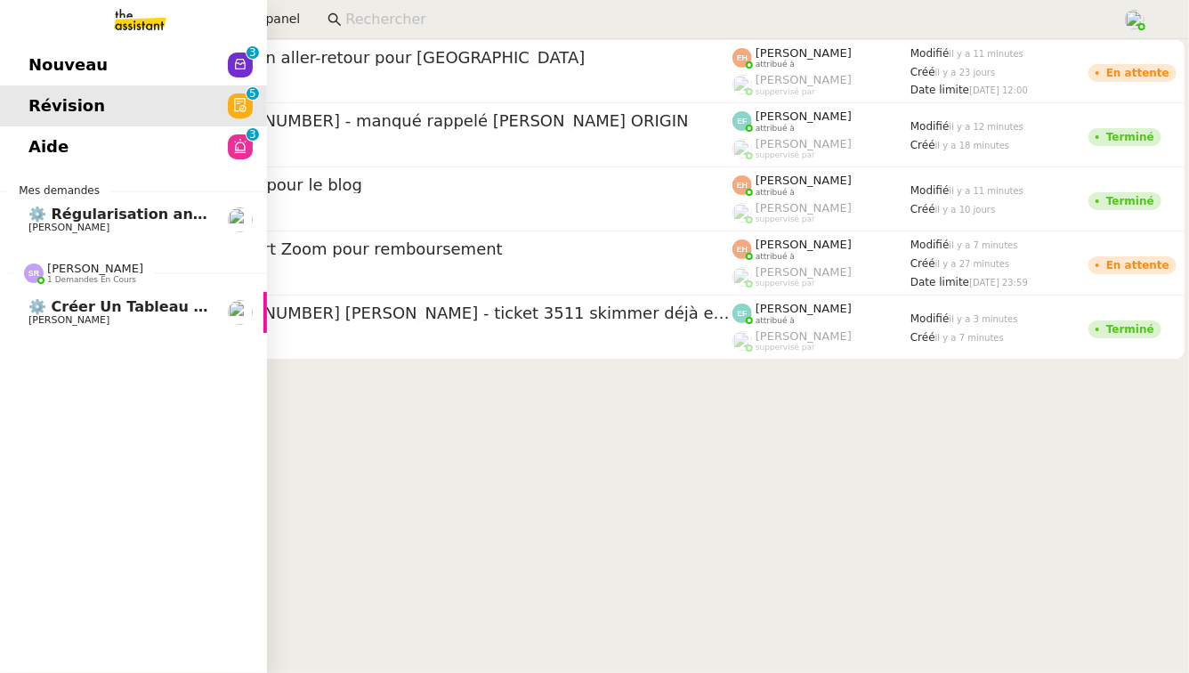
click at [187, 308] on span "⚙️ Créer un tableau de bord mensuel" at bounding box center [179, 306] width 302 height 17
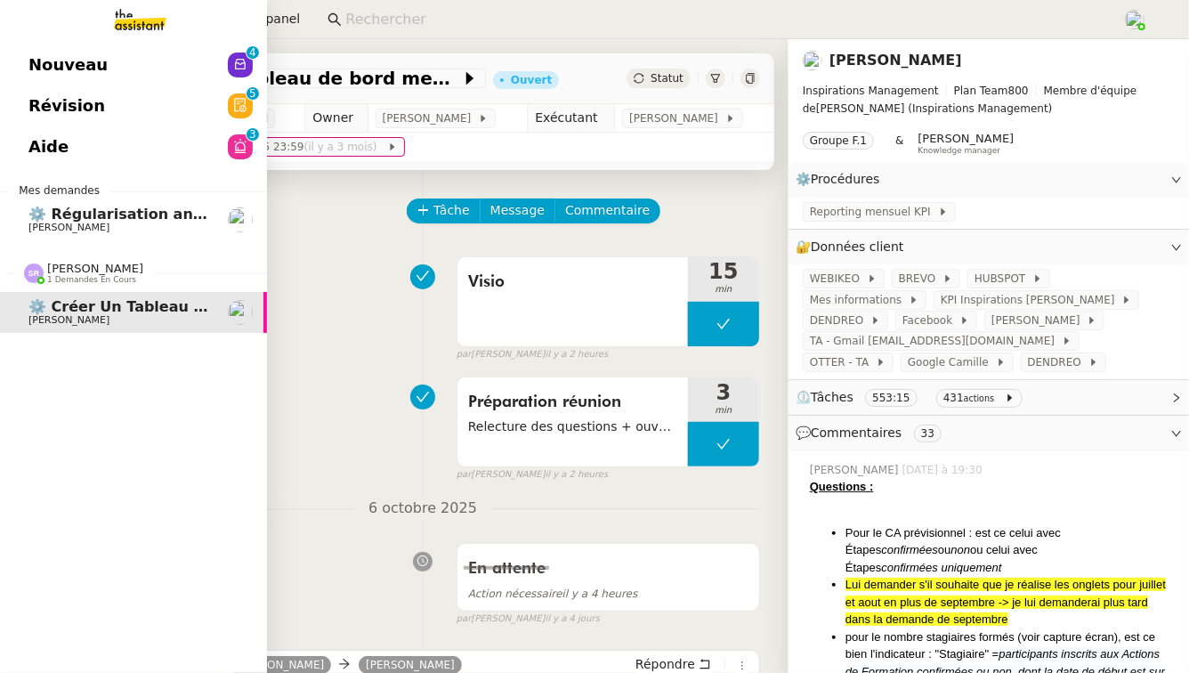
click at [224, 56] on link "Nouveau 0 1 2 3 4 5 6 7 8 9" at bounding box center [133, 64] width 267 height 41
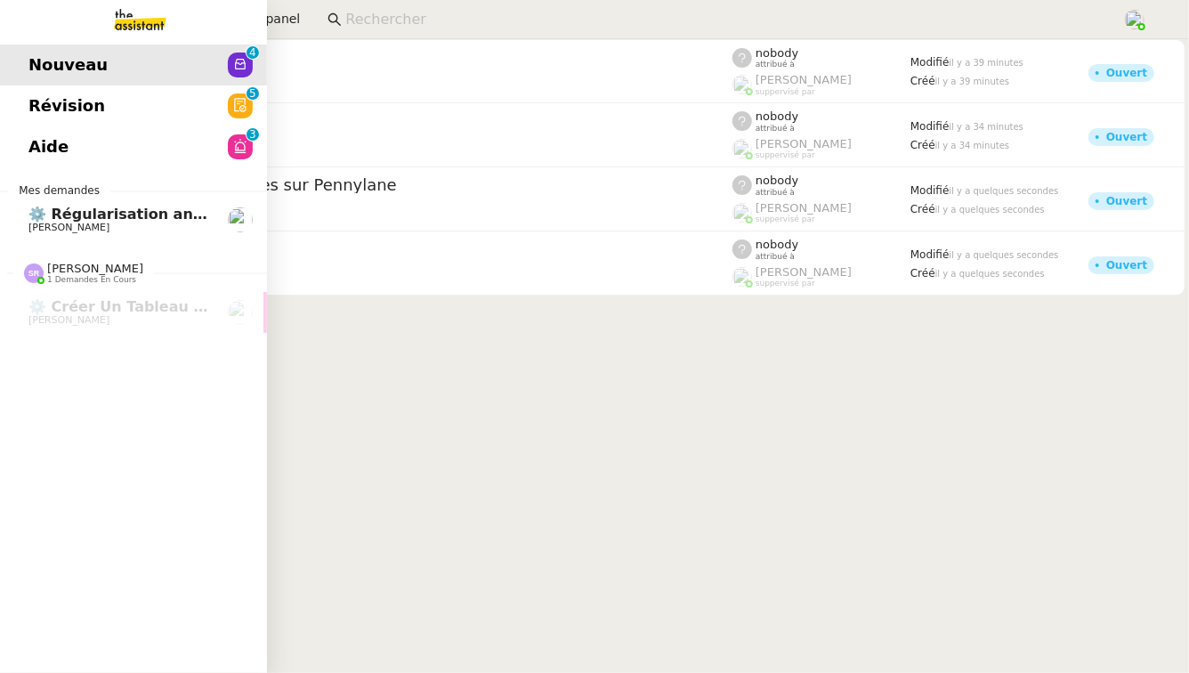
click at [80, 102] on span "Révision" at bounding box center [66, 106] width 77 height 27
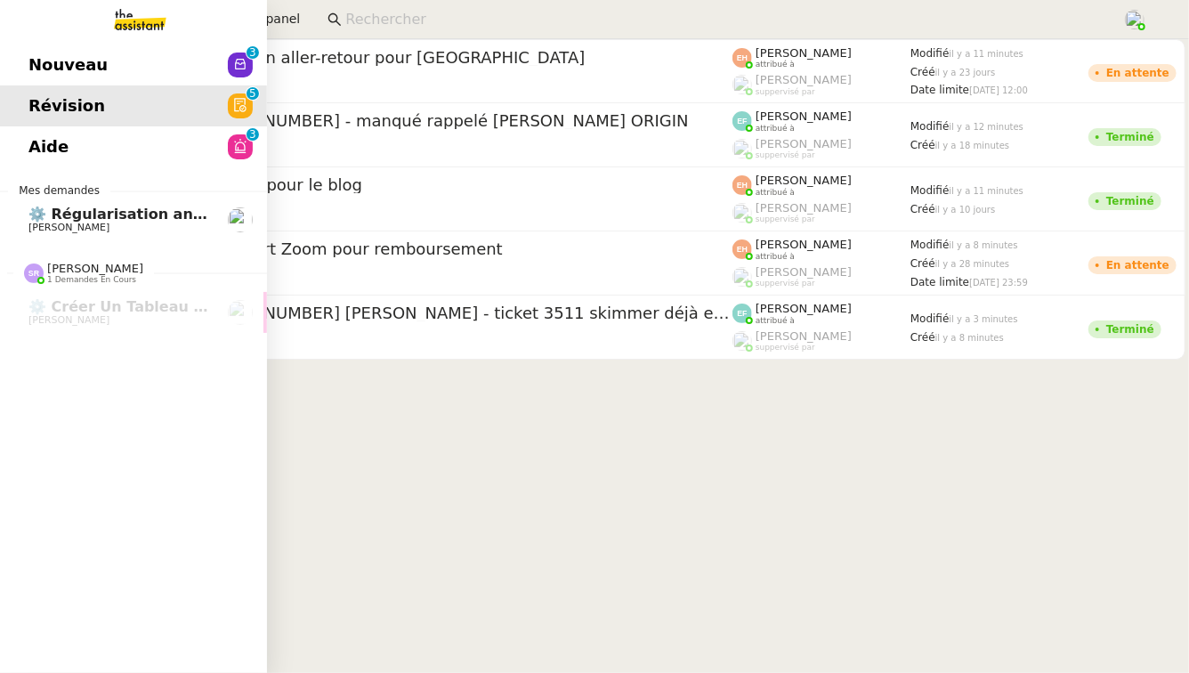
click at [76, 149] on link "Aide 0 1 2 3 4 5 6 7 8 9" at bounding box center [133, 146] width 267 height 41
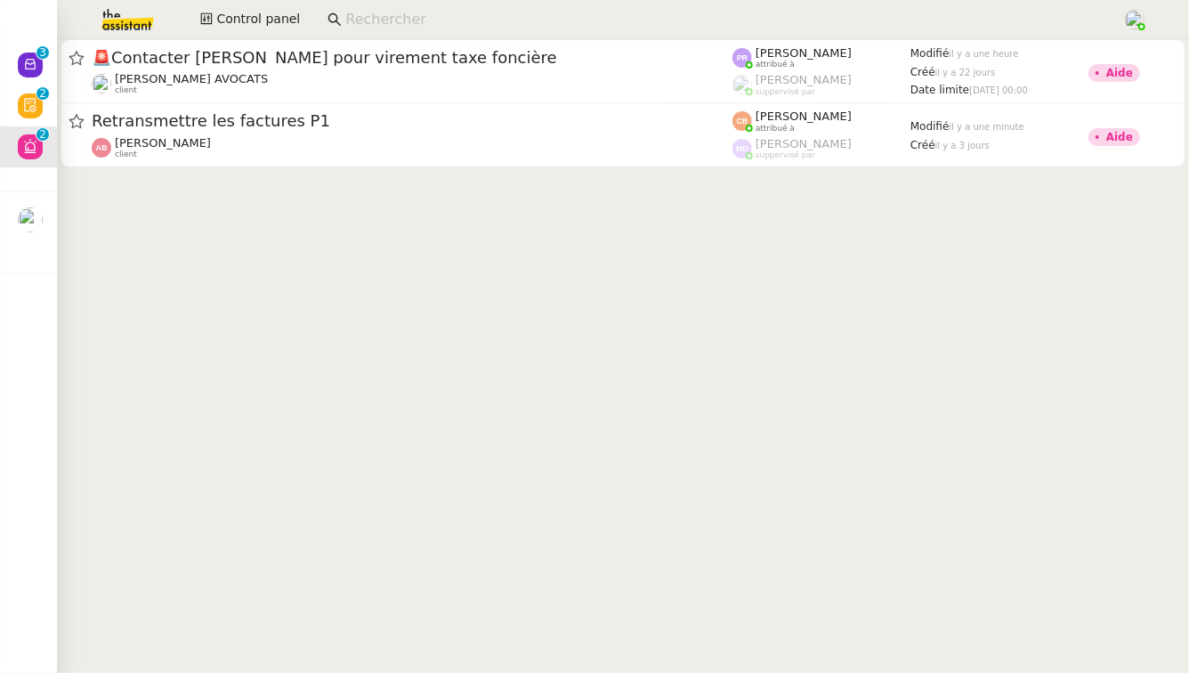
click at [136, 21] on img at bounding box center [113, 19] width 138 height 39
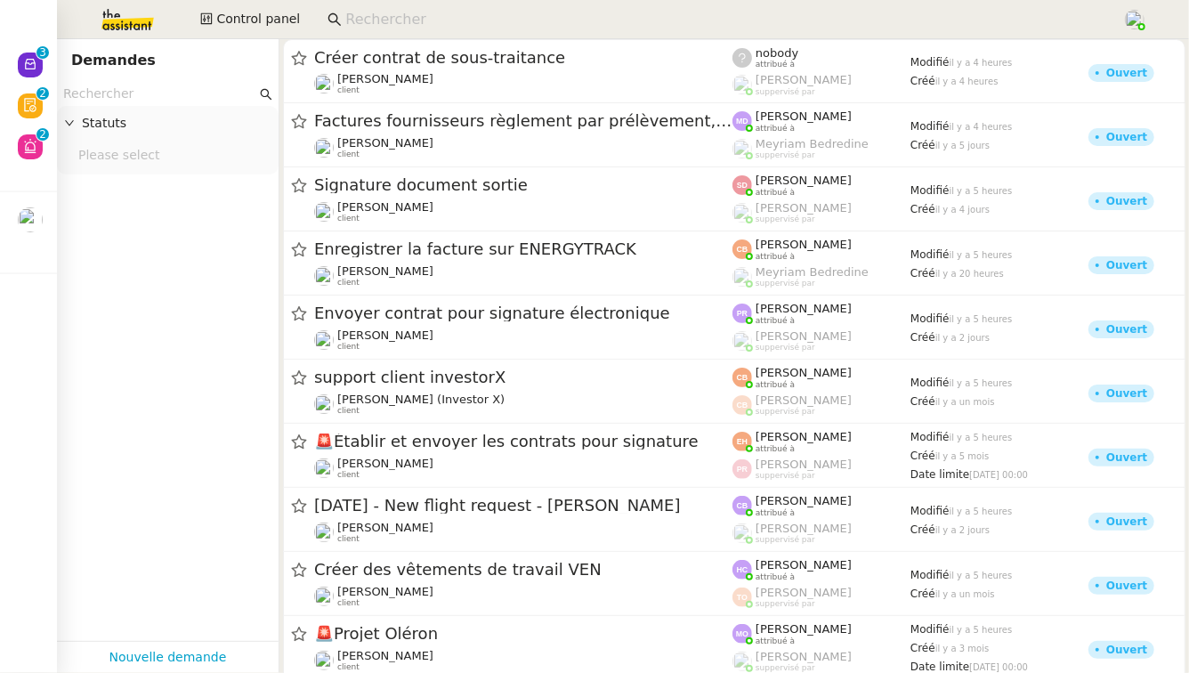
click at [175, 93] on input "text" at bounding box center [159, 94] width 193 height 20
paste input "[PERSON_NAME]"
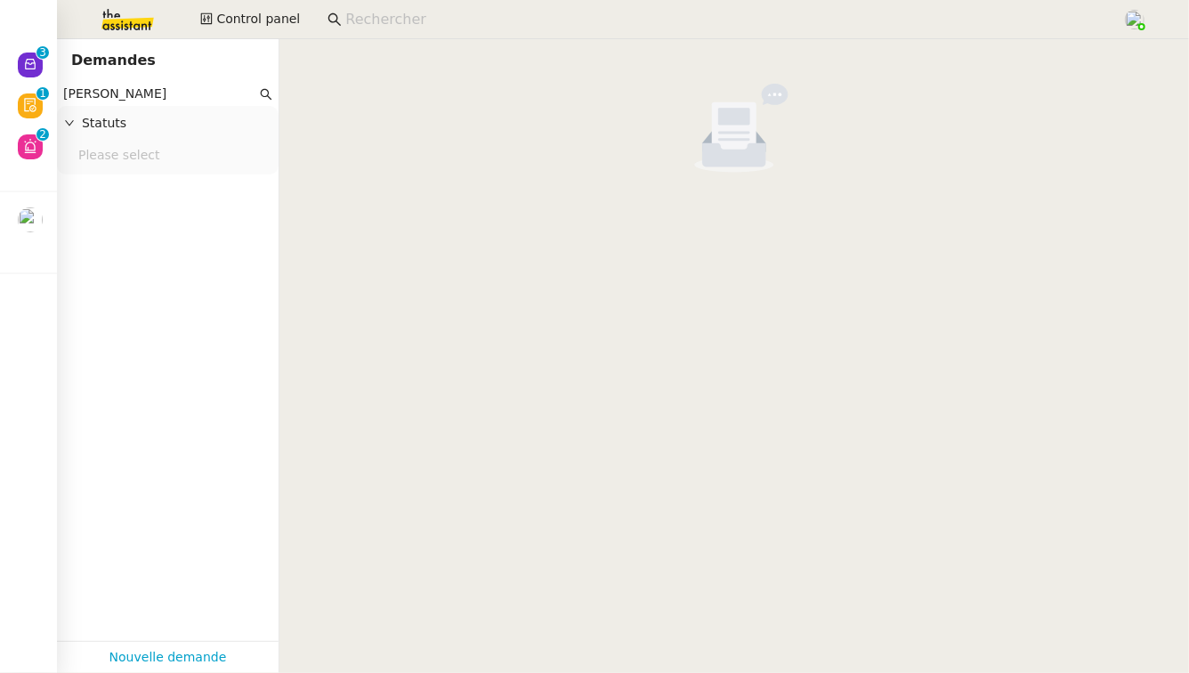
type input "[PERSON_NAME]"
click at [401, 19] on input at bounding box center [724, 20] width 759 height 24
paste input "[PERSON_NAME]"
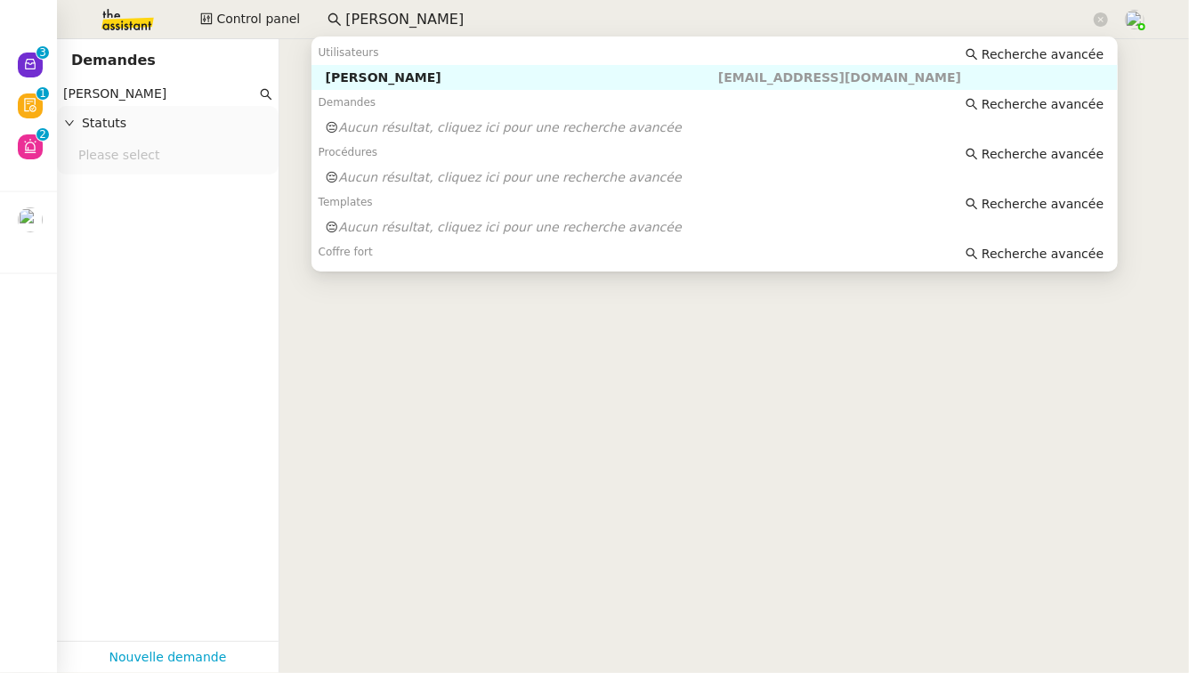
click at [424, 74] on div "[PERSON_NAME]" at bounding box center [522, 77] width 392 height 16
type input "[PERSON_NAME]"
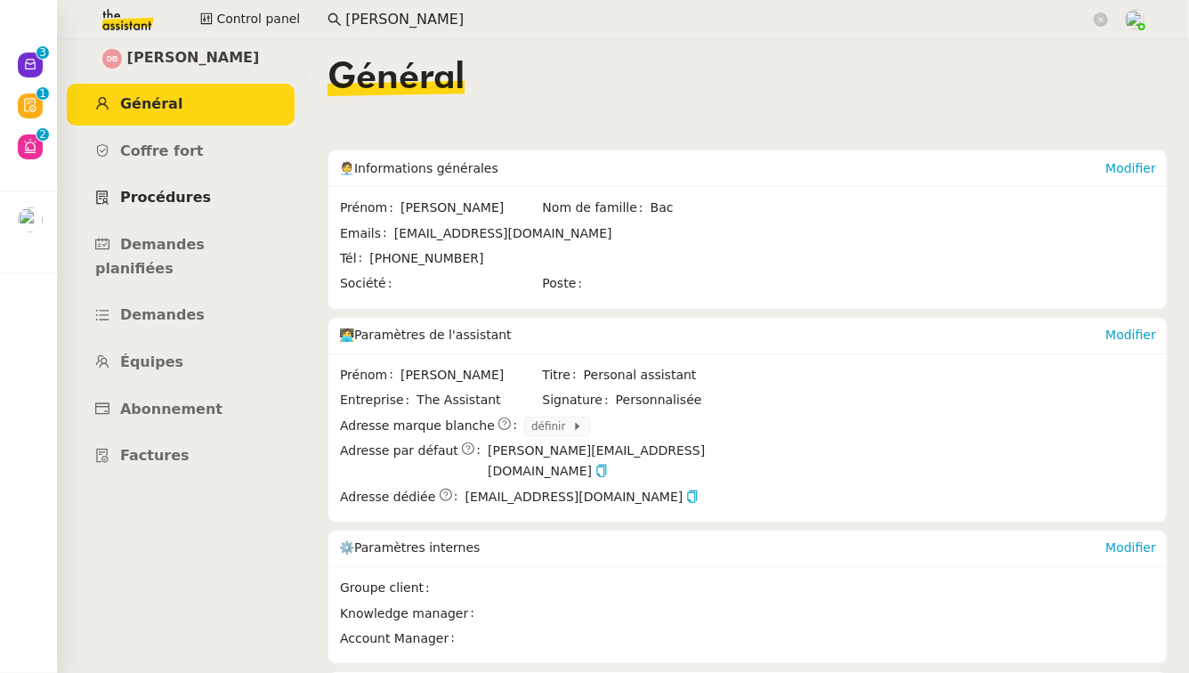
click at [208, 197] on link "Procédures" at bounding box center [181, 198] width 228 height 42
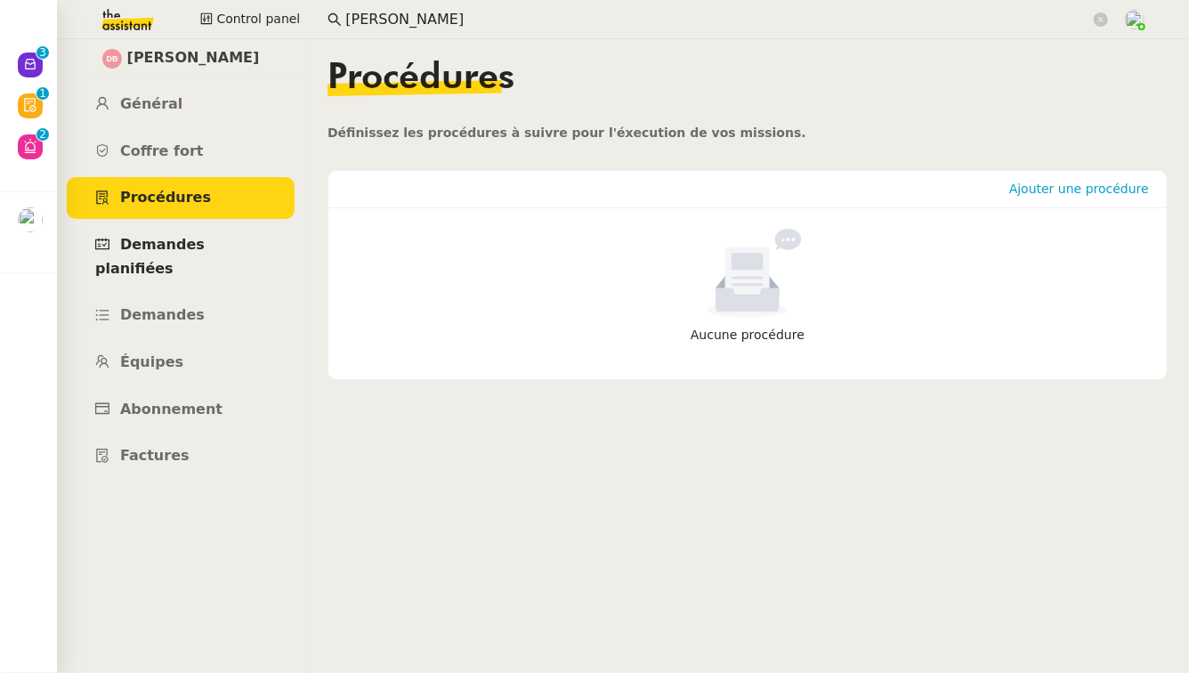
click at [205, 250] on span "Demandes planifiées" at bounding box center [149, 256] width 109 height 41
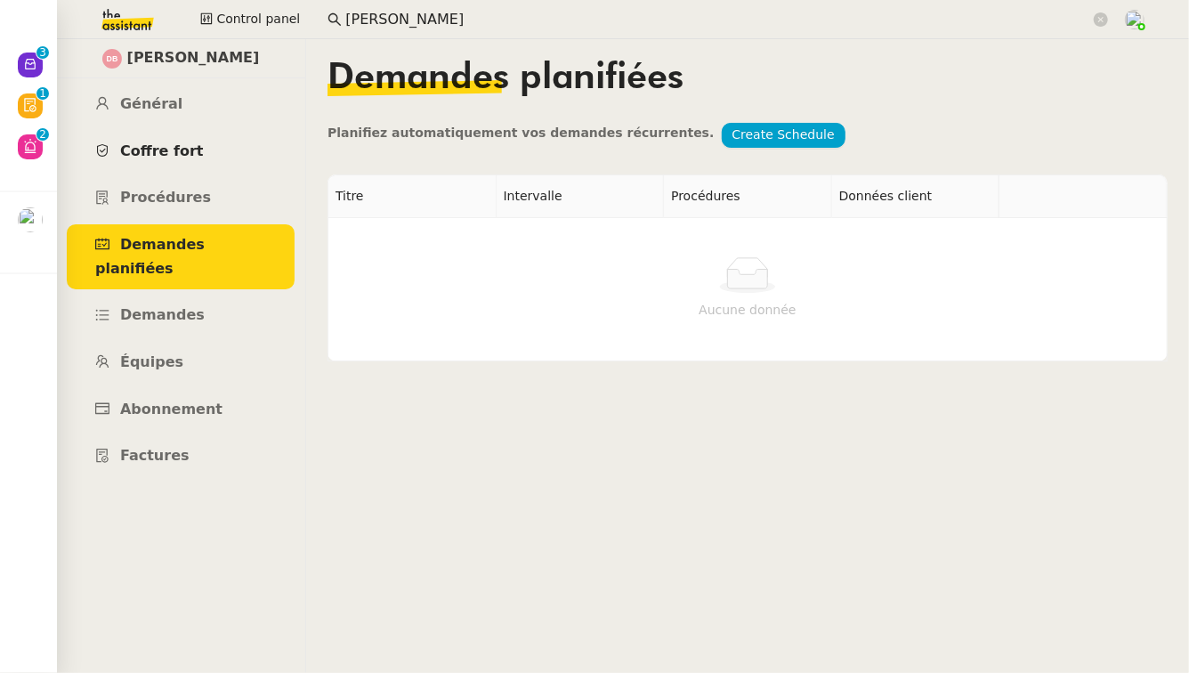
click at [230, 150] on link "Coffre fort" at bounding box center [181, 152] width 228 height 42
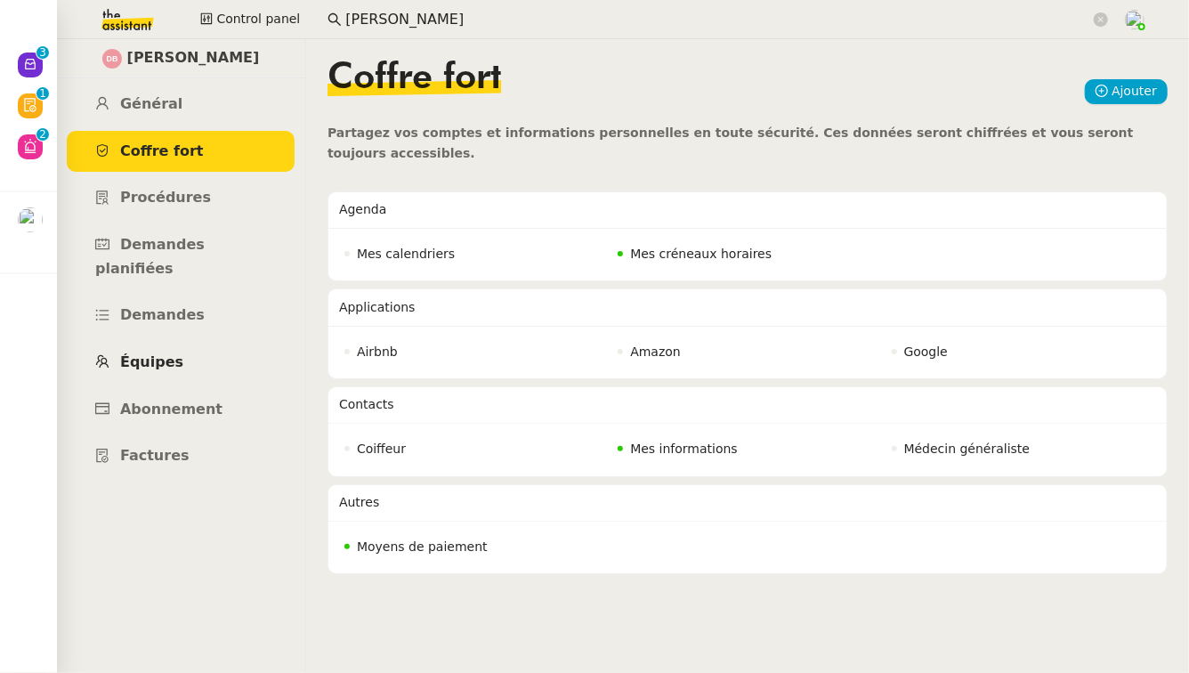
click at [226, 342] on link "Équipes" at bounding box center [181, 363] width 228 height 42
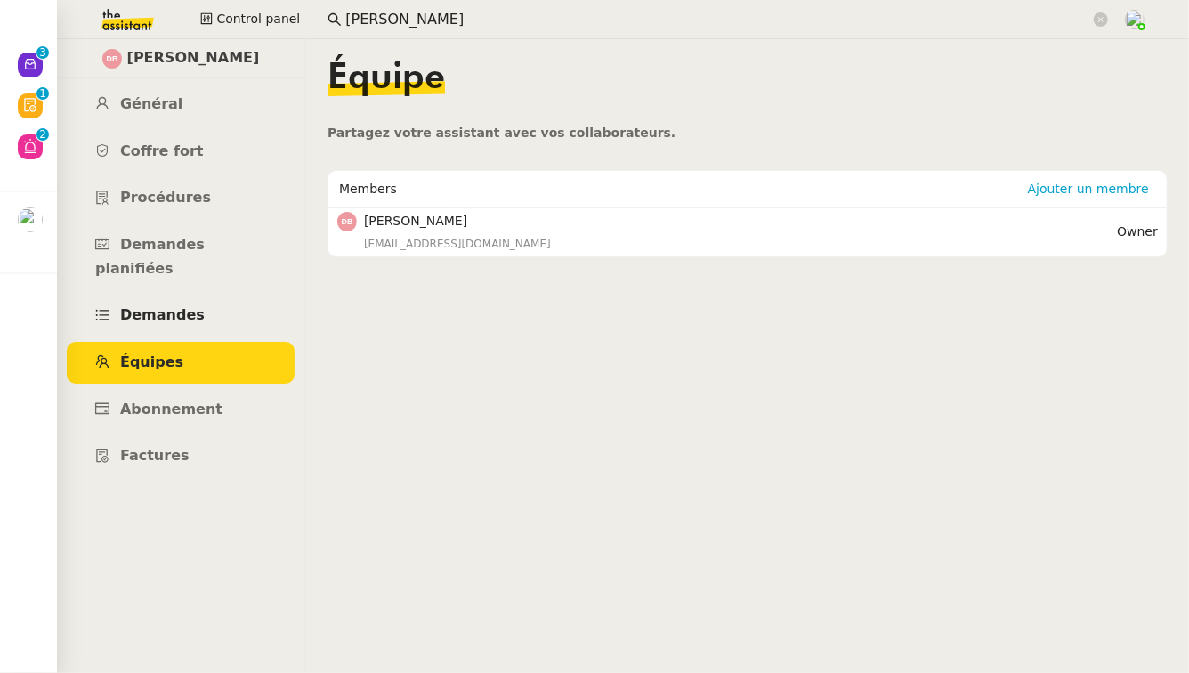
click at [228, 299] on link "Demandes" at bounding box center [181, 316] width 228 height 42
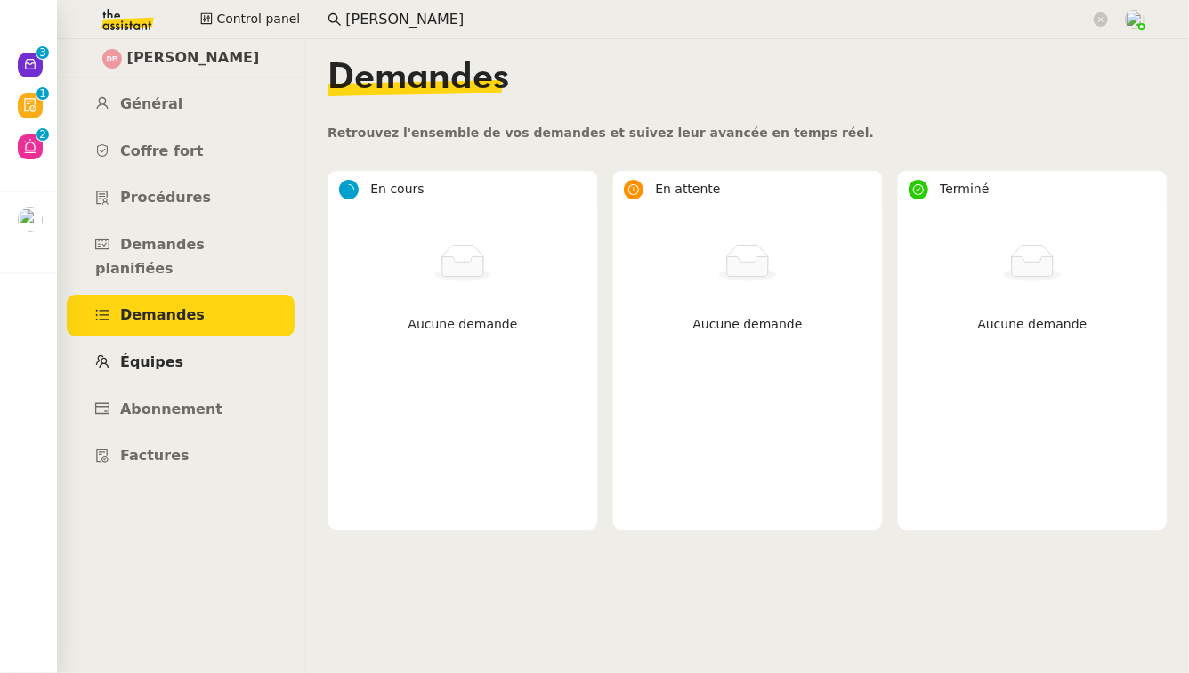
click at [230, 342] on link "Équipes" at bounding box center [181, 363] width 228 height 42
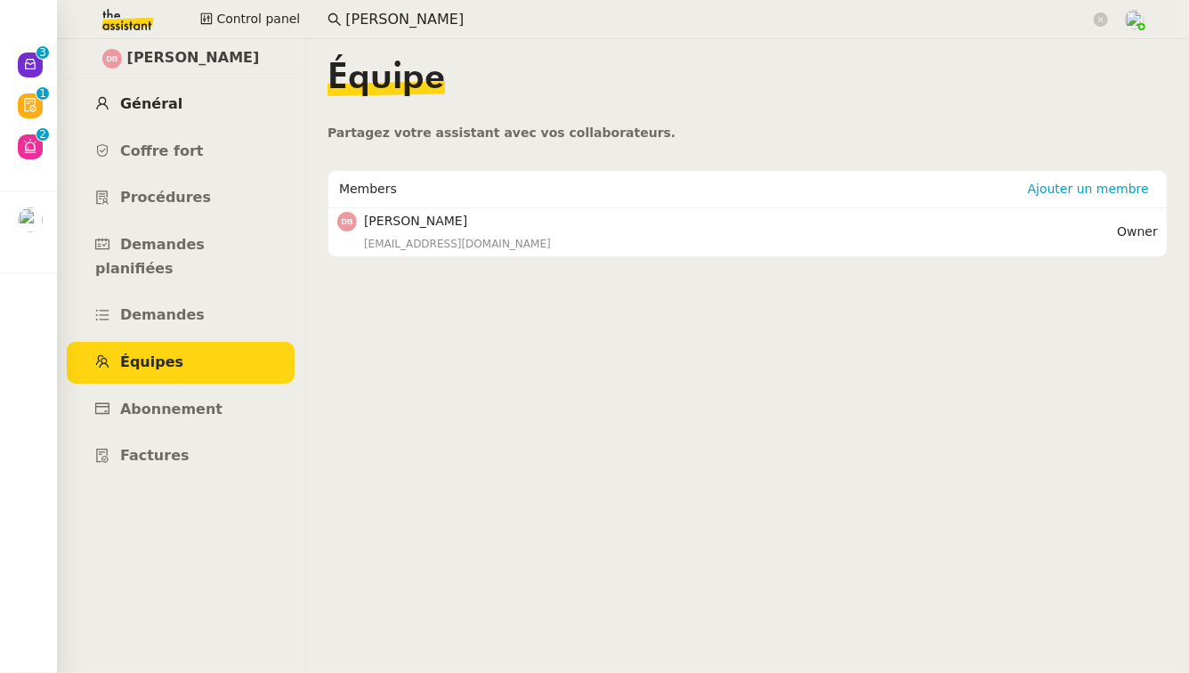
click at [191, 101] on link "Général" at bounding box center [181, 105] width 228 height 42
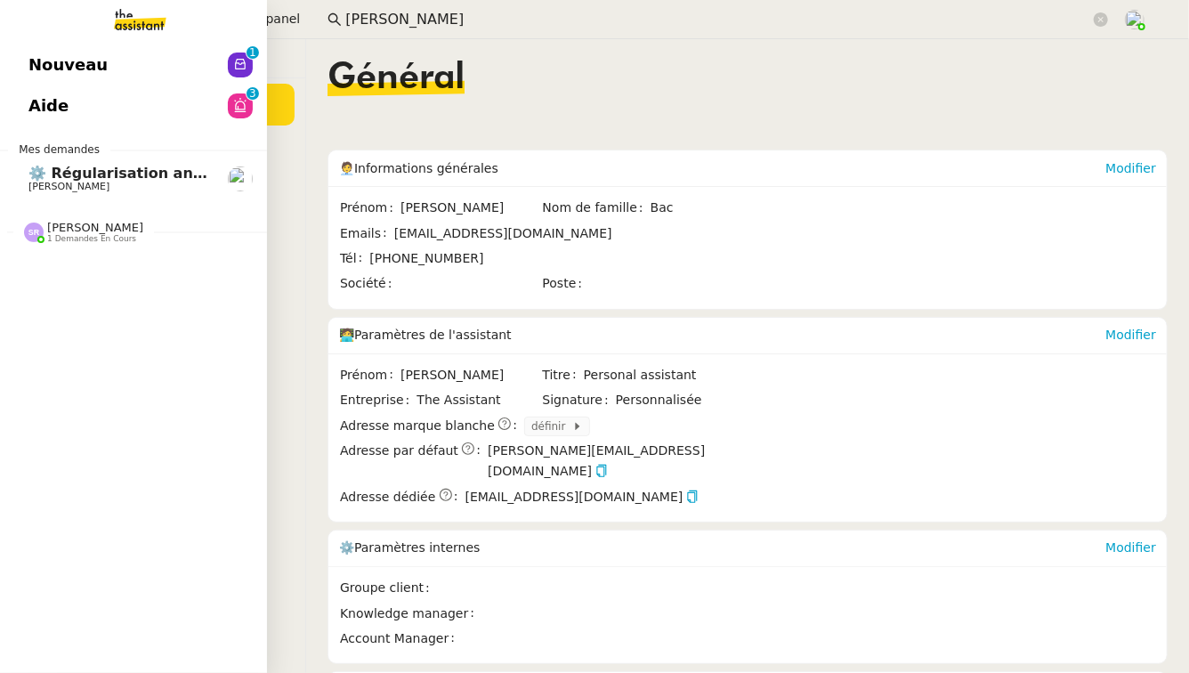
click at [14, 164] on link "⚙️ Régularisation annuelle des charges locatives Pascal PIQUIONNE" at bounding box center [133, 178] width 267 height 41
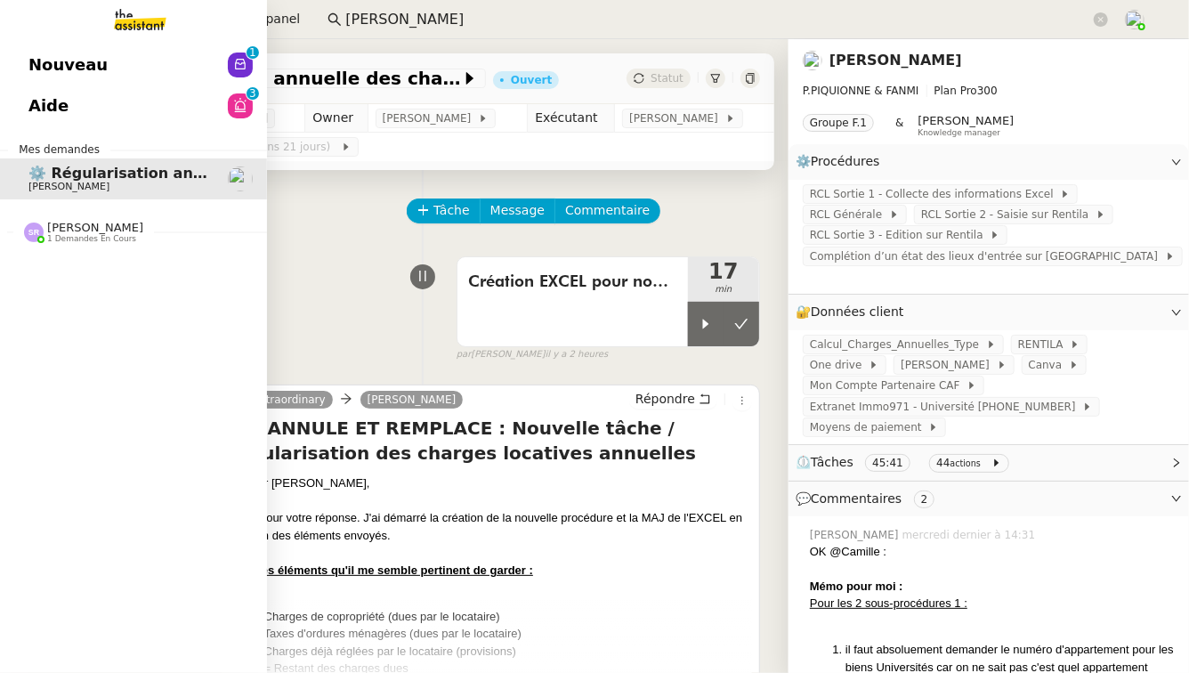
click at [85, 233] on span "[PERSON_NAME]" at bounding box center [95, 227] width 96 height 13
click at [198, 263] on span "⚙️ Créer un tableau de bord mensuel" at bounding box center [179, 265] width 302 height 17
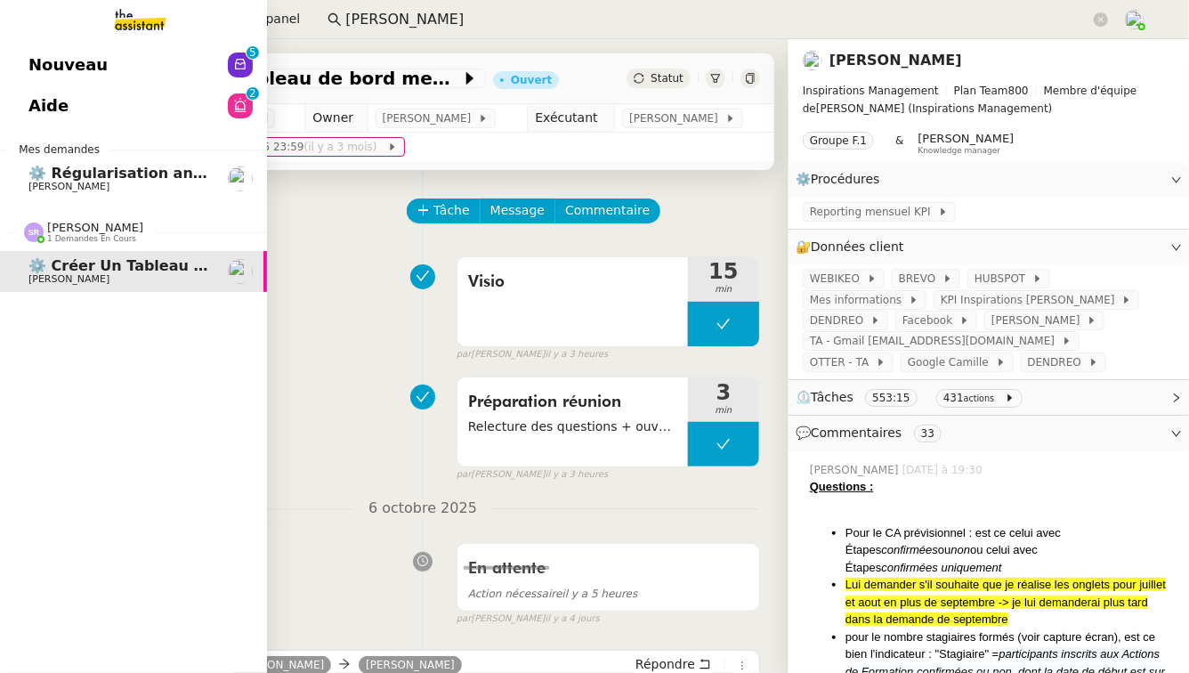
click at [124, 185] on span "[PERSON_NAME]" at bounding box center [118, 187] width 180 height 11
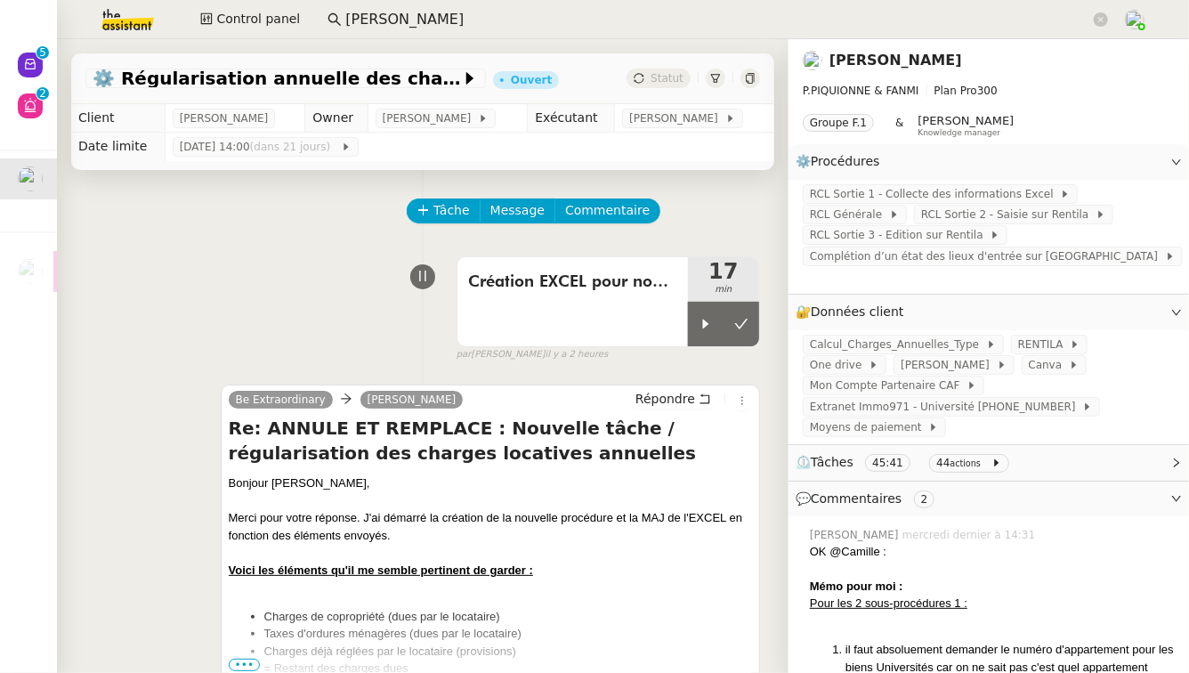
click at [853, 69] on nz-page-header-title "[PERSON_NAME]" at bounding box center [895, 60] width 133 height 25
click at [853, 66] on link "[PERSON_NAME]" at bounding box center [895, 60] width 133 height 17
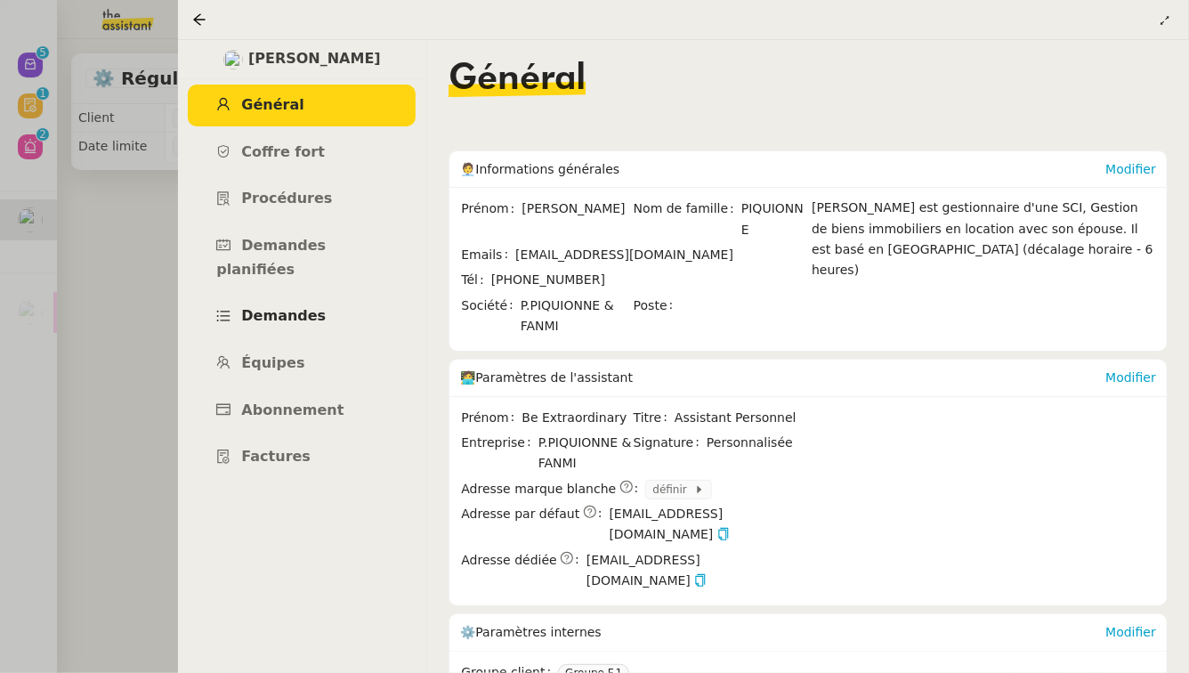
click at [321, 295] on link "Demandes" at bounding box center [302, 316] width 228 height 42
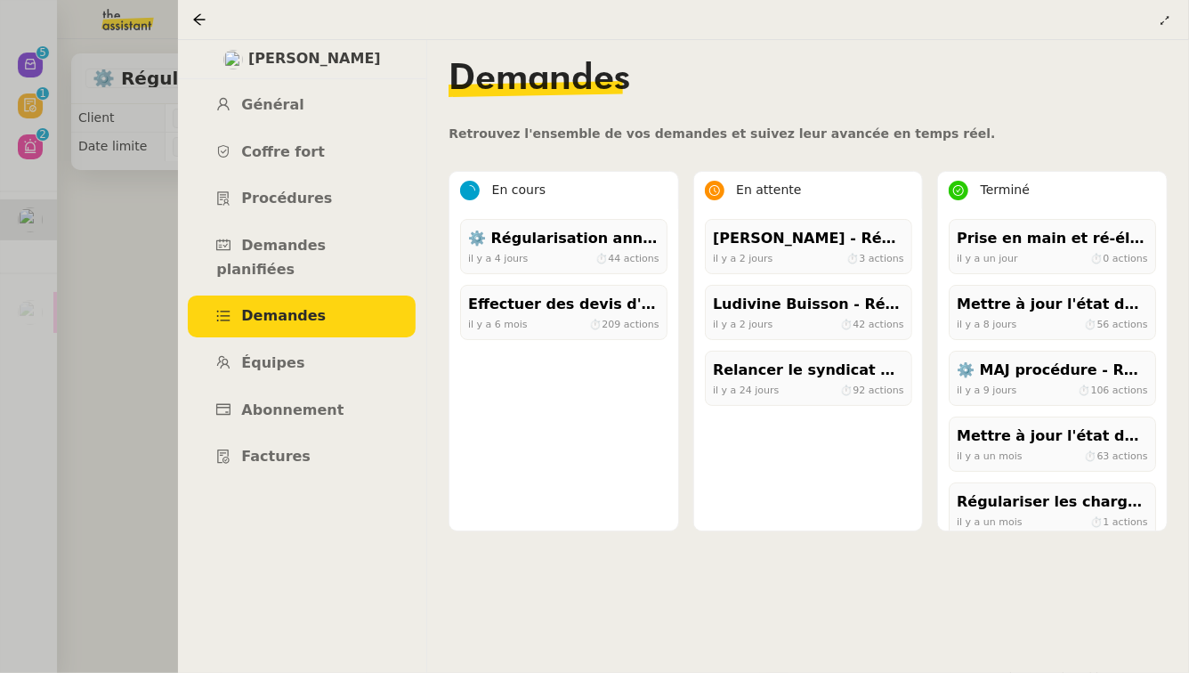
click at [141, 318] on div at bounding box center [594, 336] width 1189 height 673
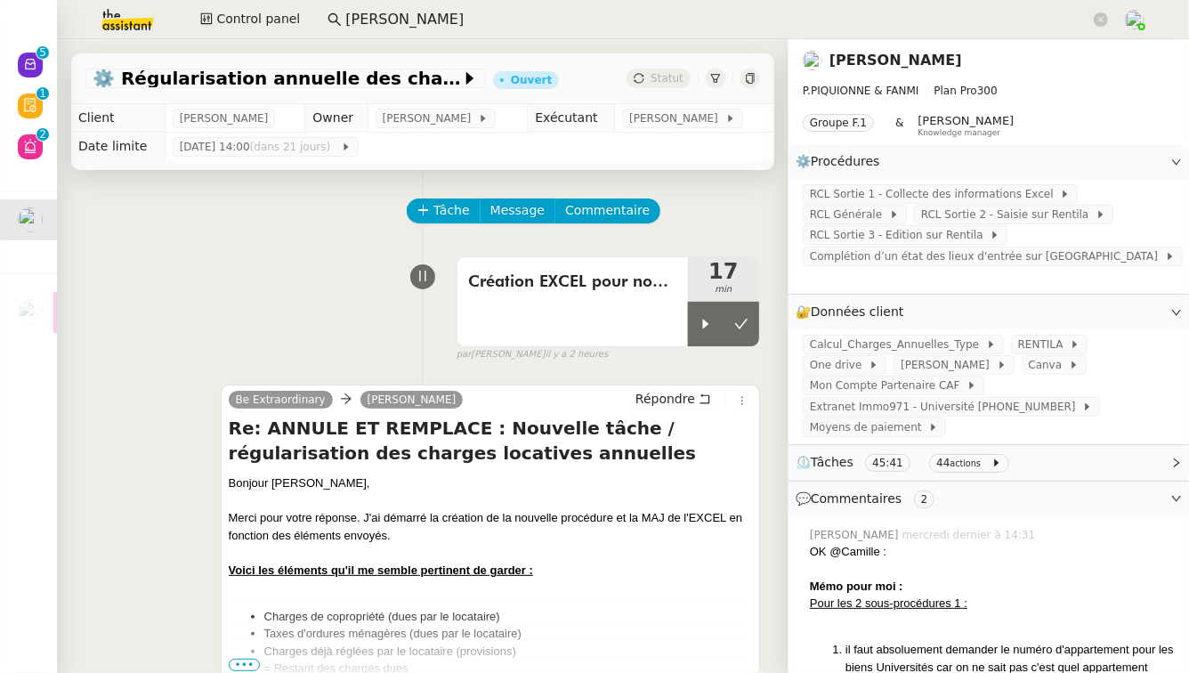
click at [136, 28] on img at bounding box center [113, 19] width 138 height 39
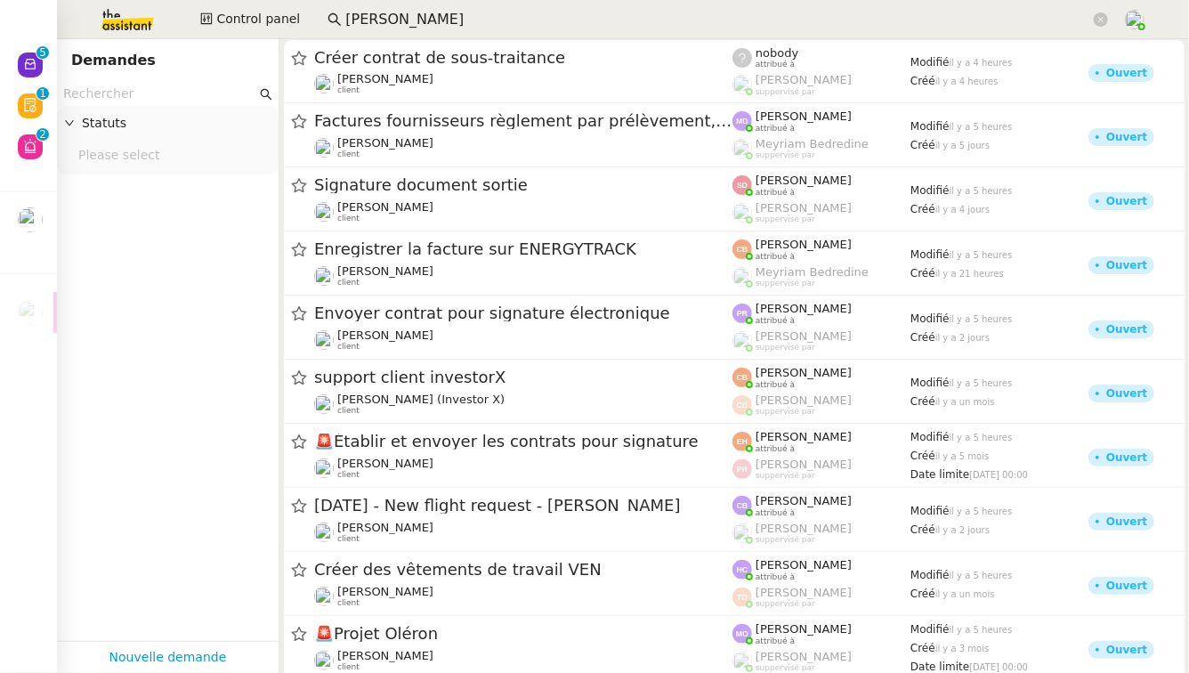
click at [150, 99] on input "text" at bounding box center [159, 94] width 193 height 20
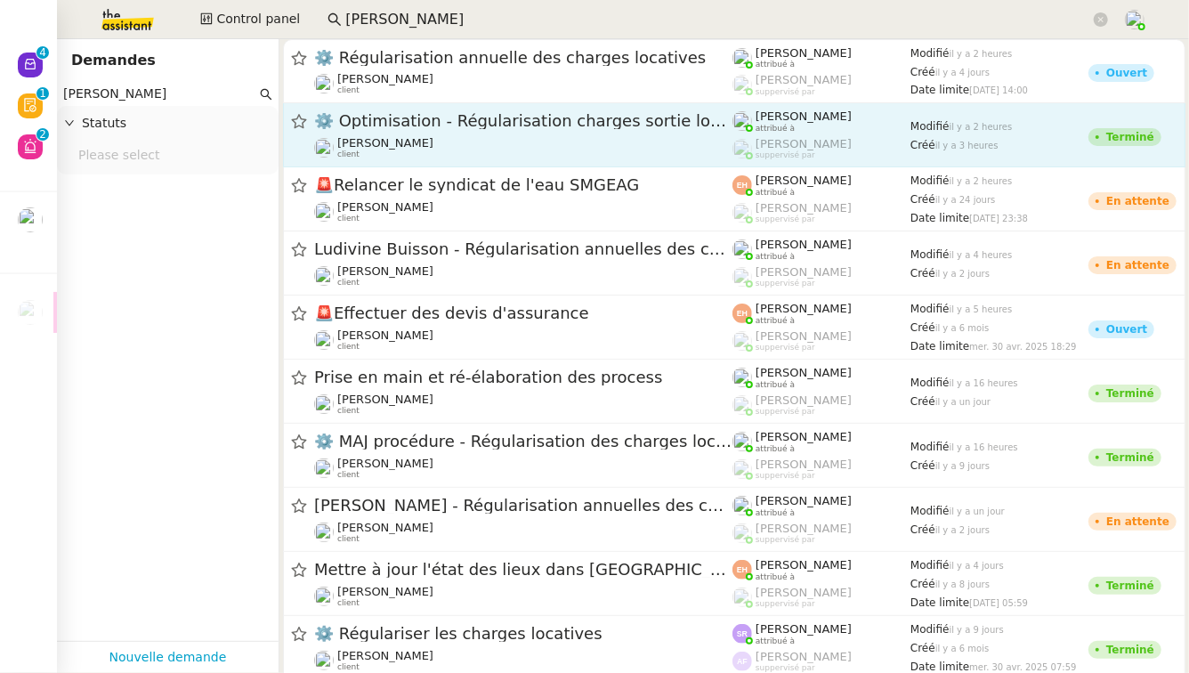
type input "pascal piquionne"
click at [511, 118] on span "⚙️ Optimisation - Régularisation charges sortie locataire" at bounding box center [523, 121] width 418 height 16
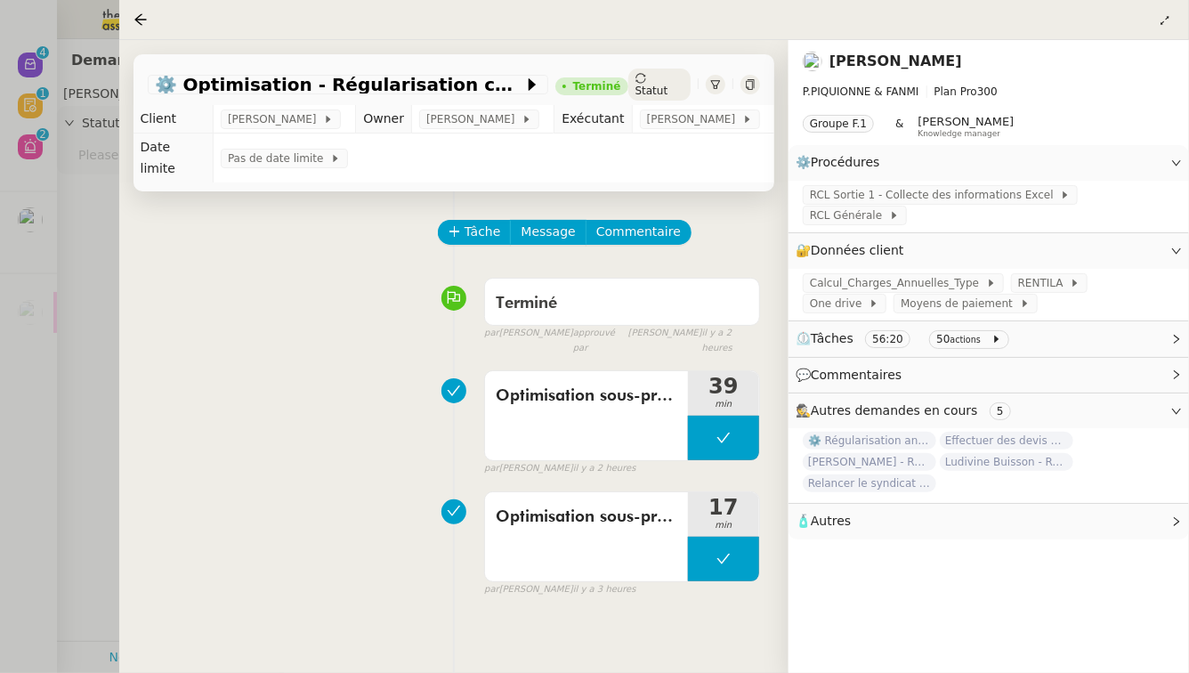
click at [53, 329] on div at bounding box center [594, 336] width 1189 height 673
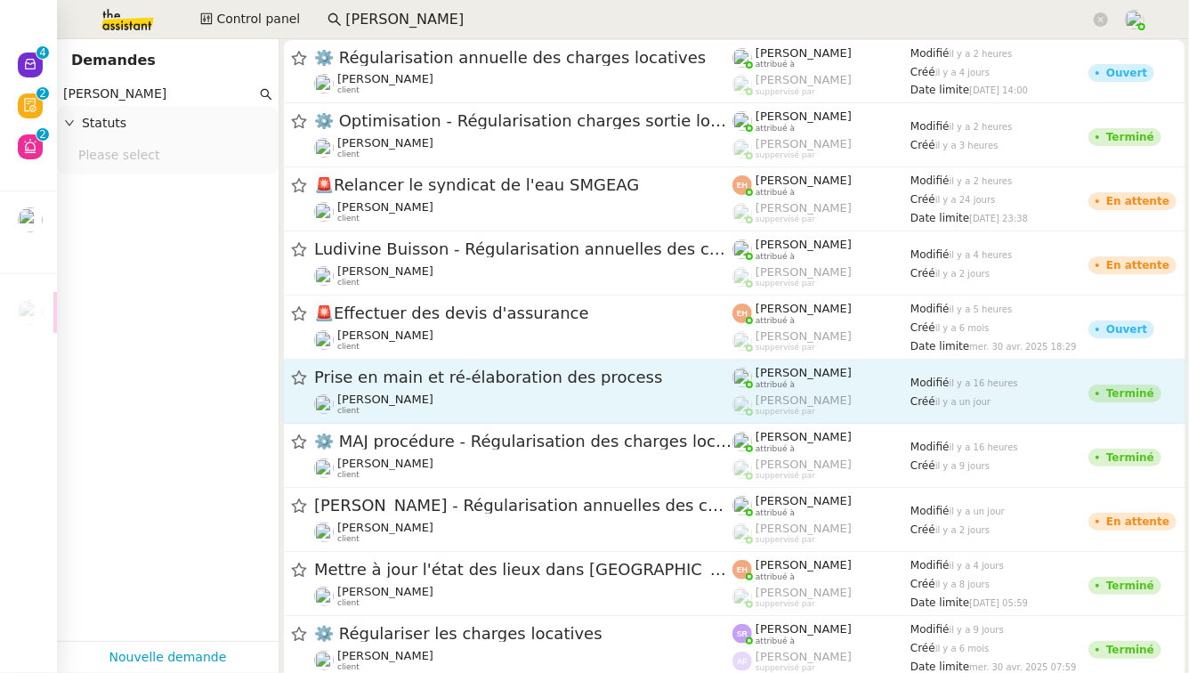
click at [640, 381] on span "Prise en main et ré-élaboration des process" at bounding box center [523, 377] width 418 height 16
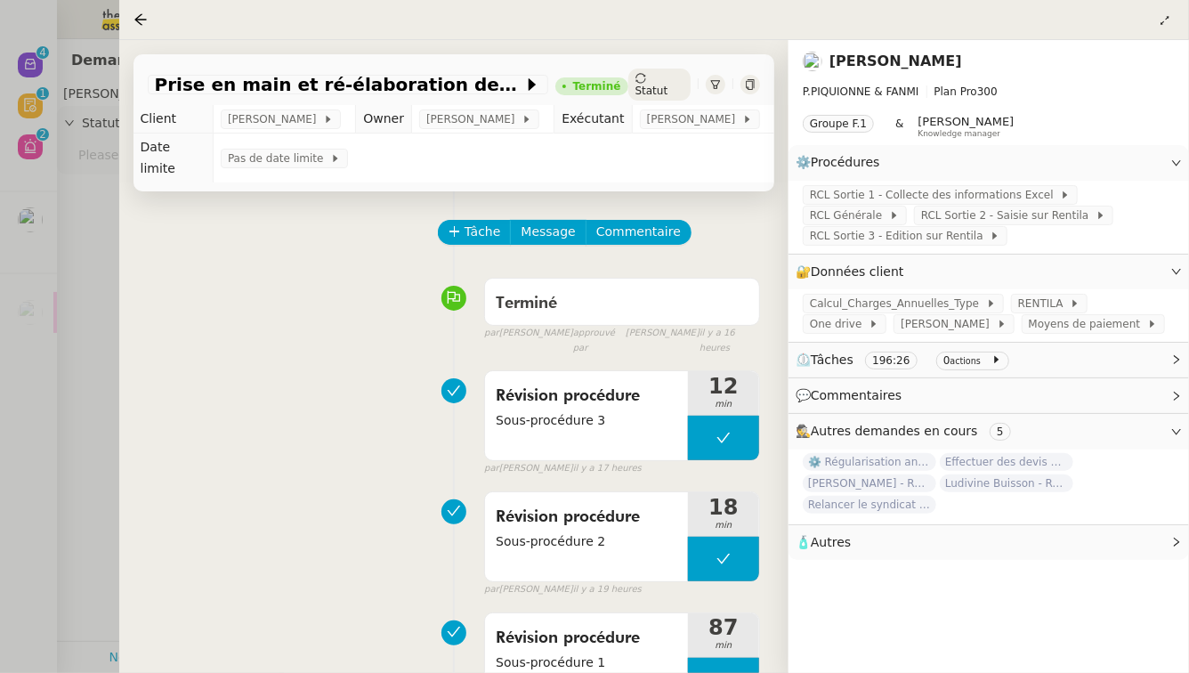
click at [753, 67] on div "Prise en main et ré-élaboration des process Terminé Statut" at bounding box center [453, 84] width 641 height 61
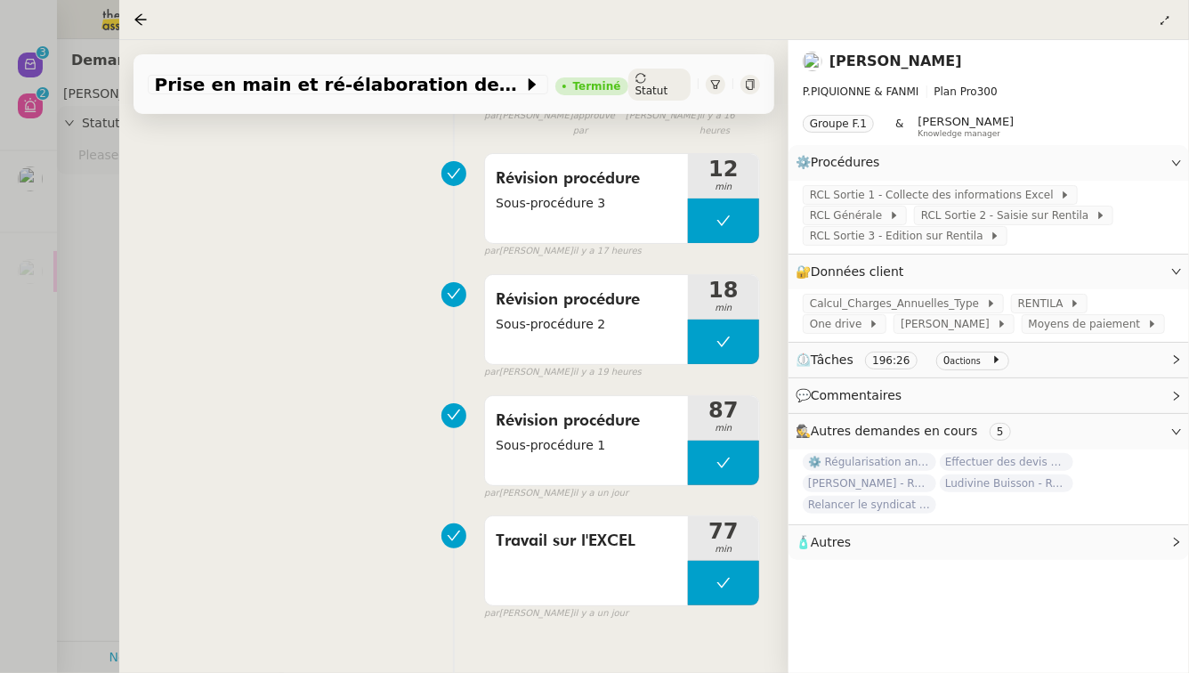
scroll to position [258, 0]
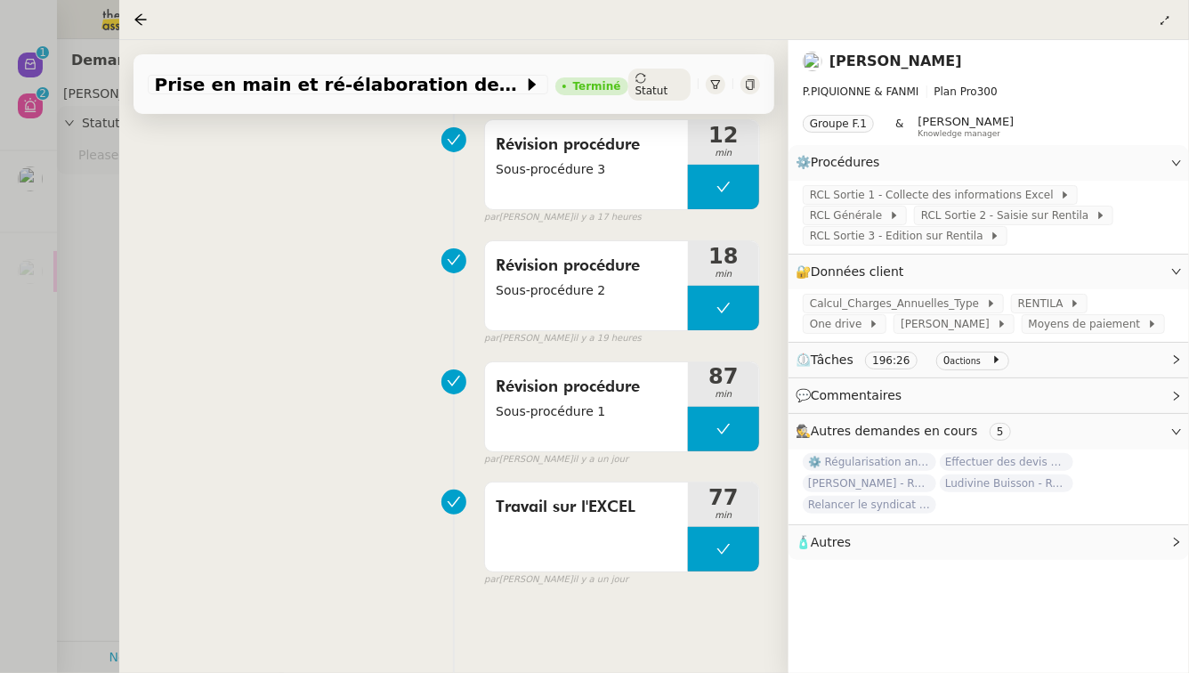
click at [28, 207] on div at bounding box center [594, 336] width 1189 height 673
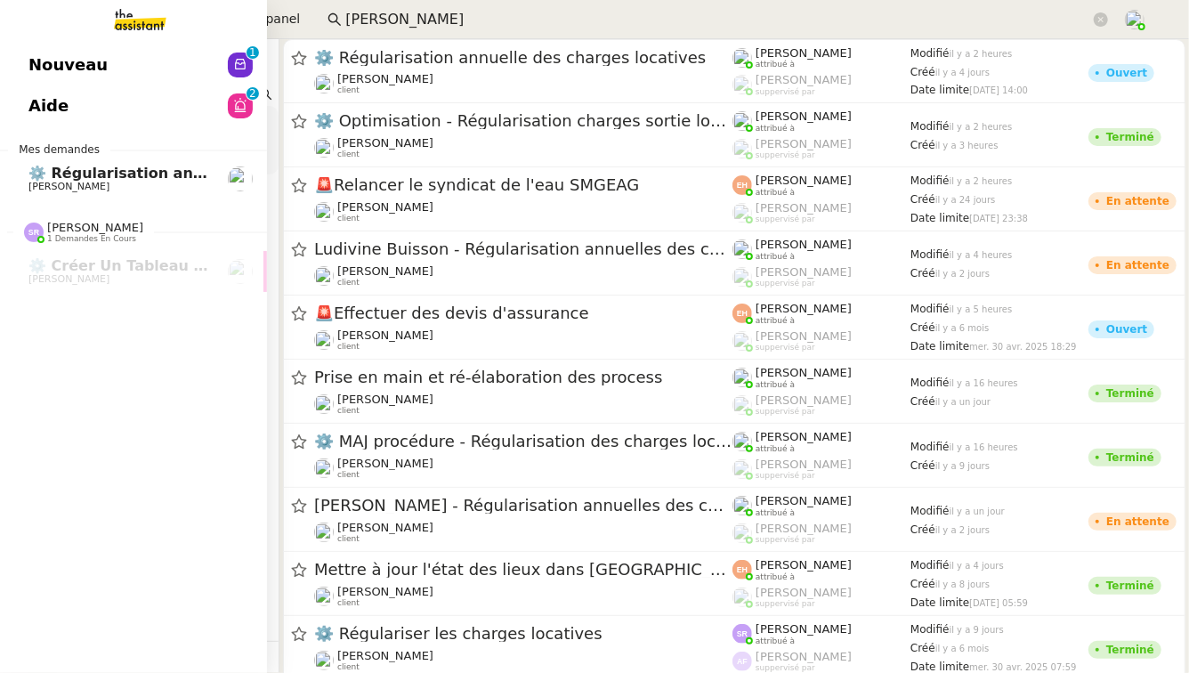
click at [21, 179] on link "⚙️ Régularisation annuelle des charges locatives Pascal PIQUIONNE" at bounding box center [133, 178] width 267 height 41
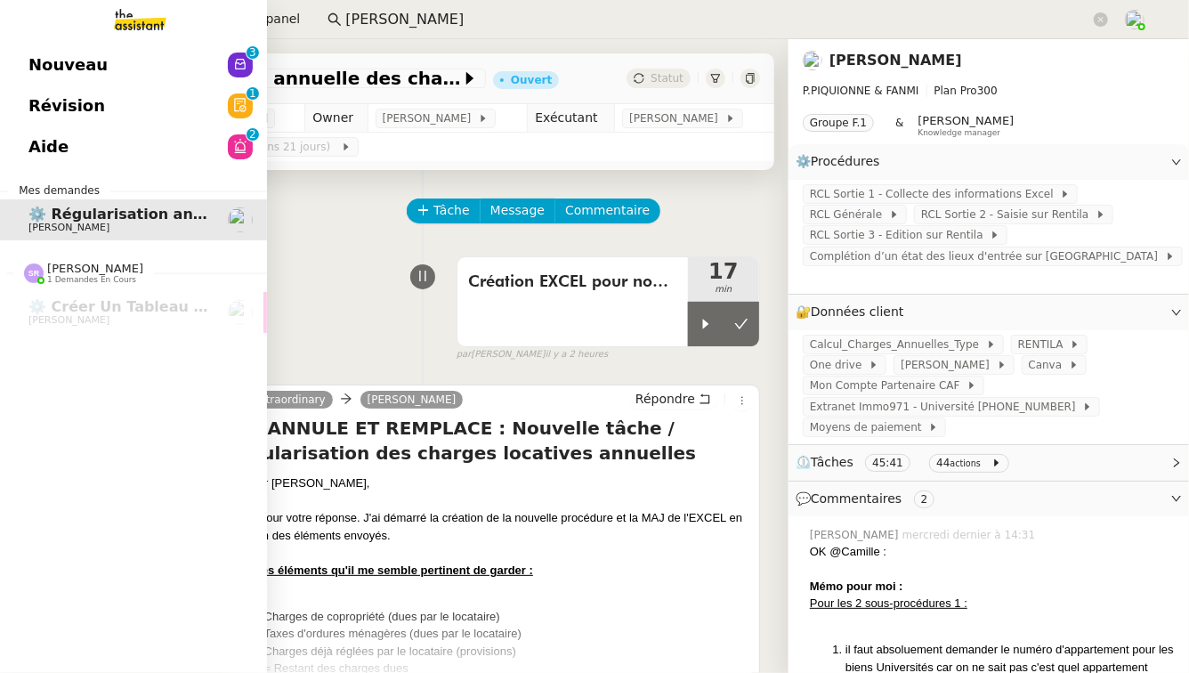
click at [83, 158] on link "Aide 0 1 2 3 4 5 6 7 8 9" at bounding box center [133, 146] width 267 height 41
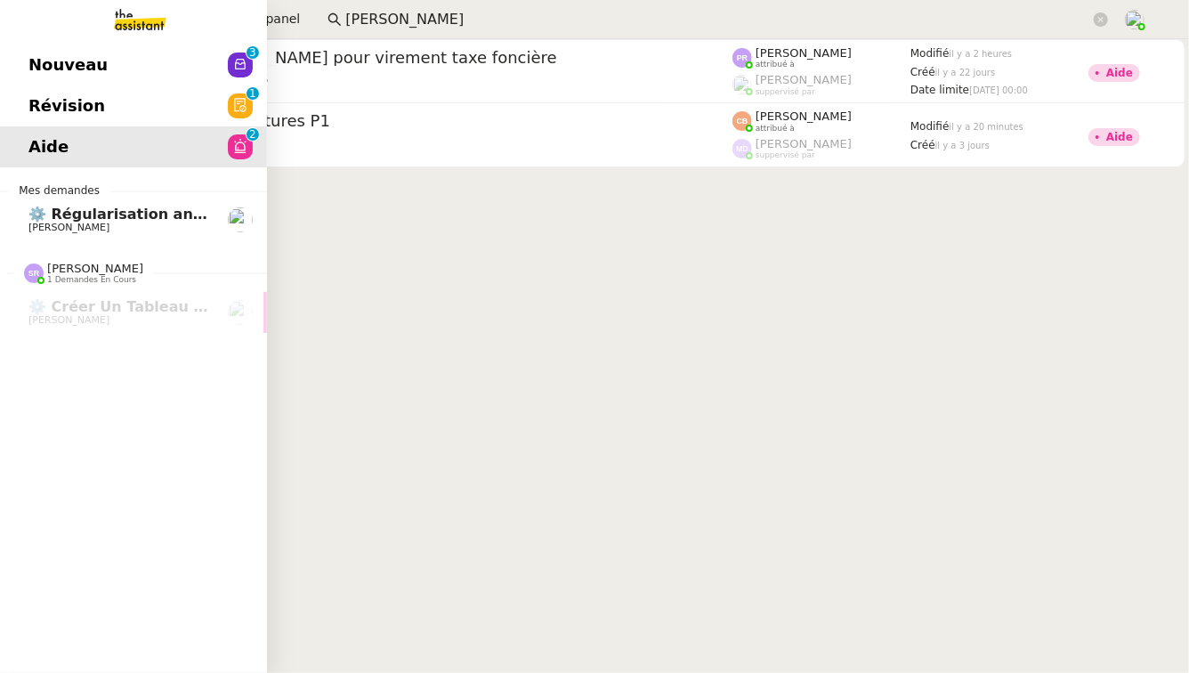
click at [28, 101] on span "Révision" at bounding box center [66, 106] width 77 height 27
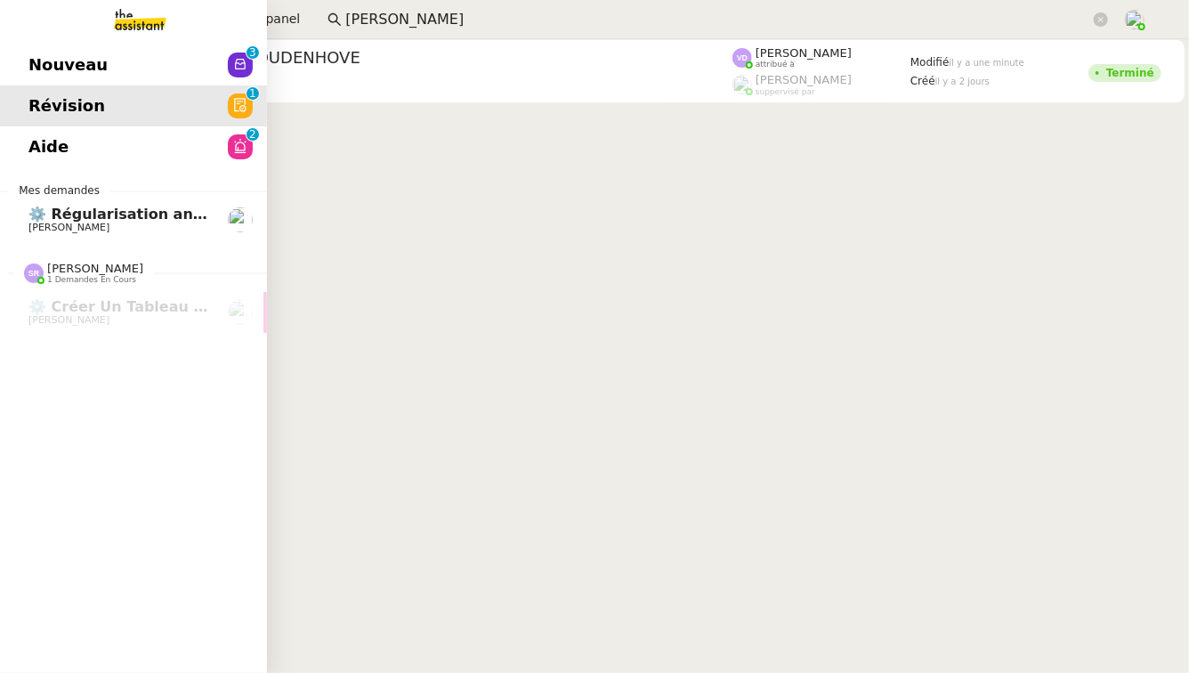
click at [15, 69] on link "Nouveau 0 1 2 3 4 5 6 7 8 9" at bounding box center [133, 64] width 267 height 41
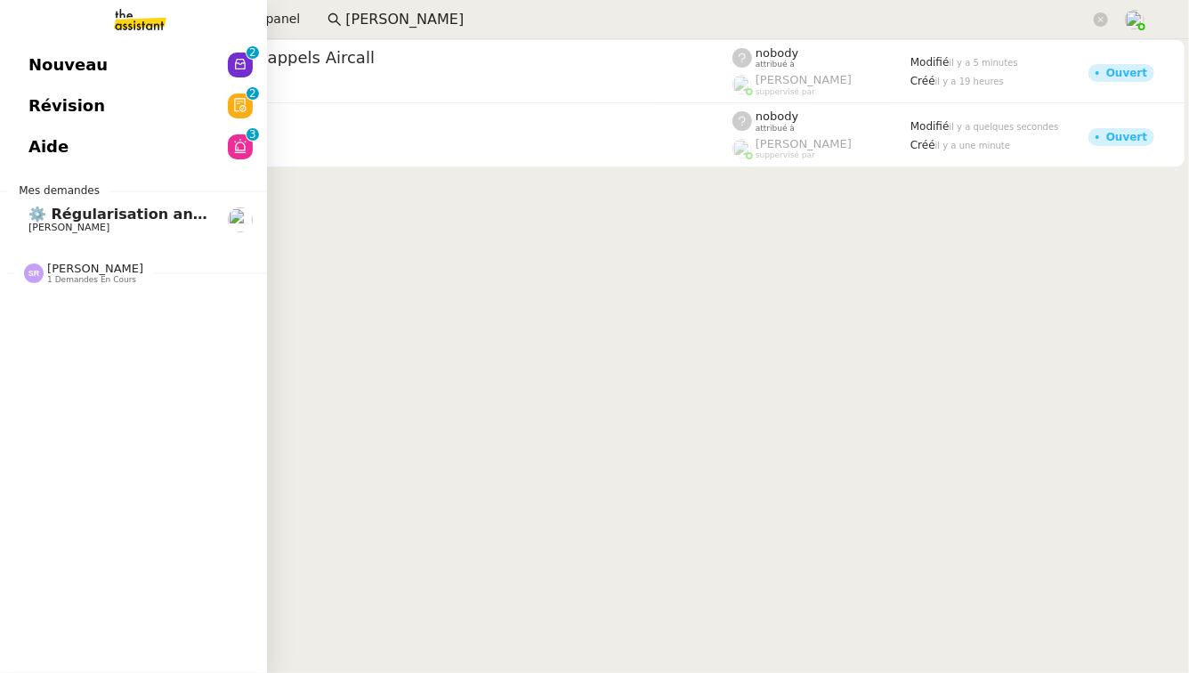
click at [39, 223] on span "[PERSON_NAME]" at bounding box center [68, 228] width 81 height 12
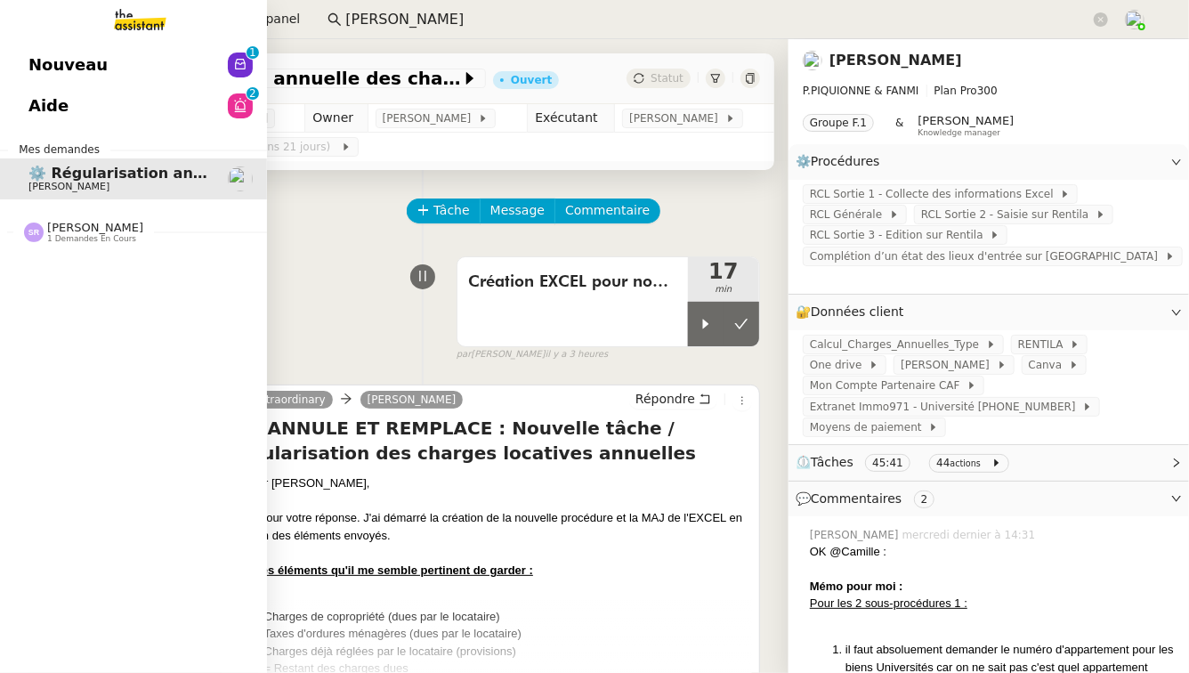
click at [143, 225] on span "[PERSON_NAME]" at bounding box center [95, 227] width 96 height 13
click at [200, 277] on span "[PERSON_NAME]" at bounding box center [118, 279] width 180 height 11
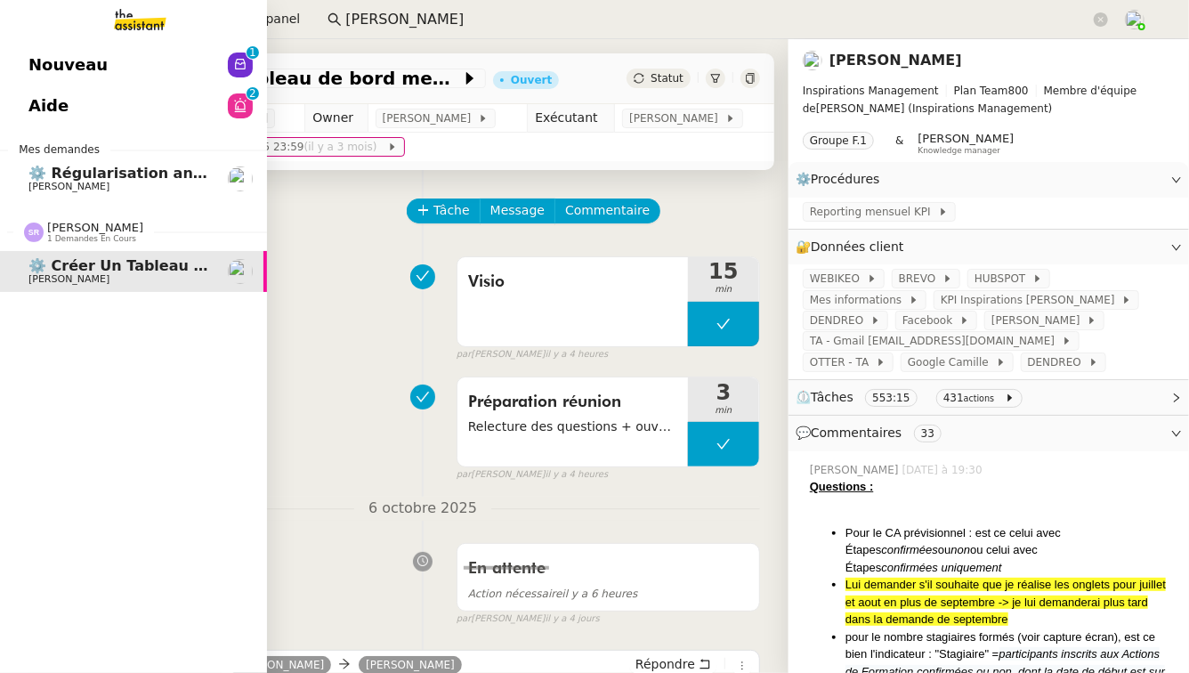
click at [136, 77] on link "Nouveau 0 1 2 3 4 5 6 7 8 9" at bounding box center [133, 64] width 267 height 41
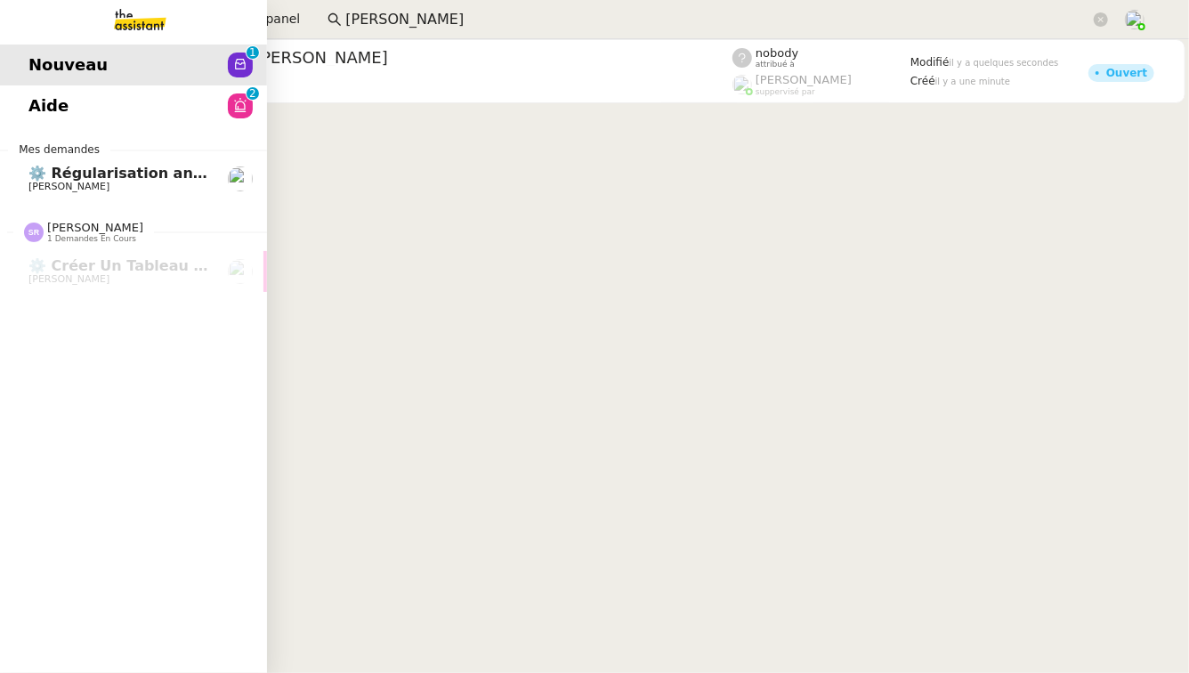
click at [77, 112] on link "Aide 0 1 2 3 4 5 6 7 8 9" at bounding box center [133, 105] width 267 height 41
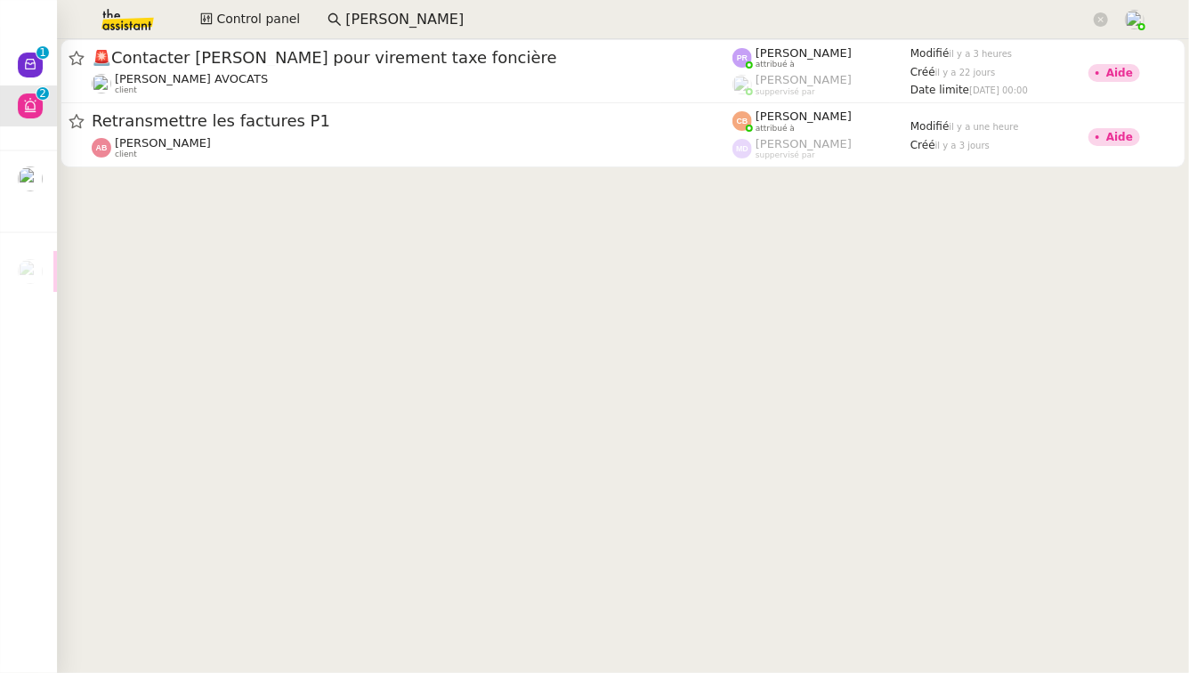
click at [145, 30] on img at bounding box center [113, 19] width 138 height 39
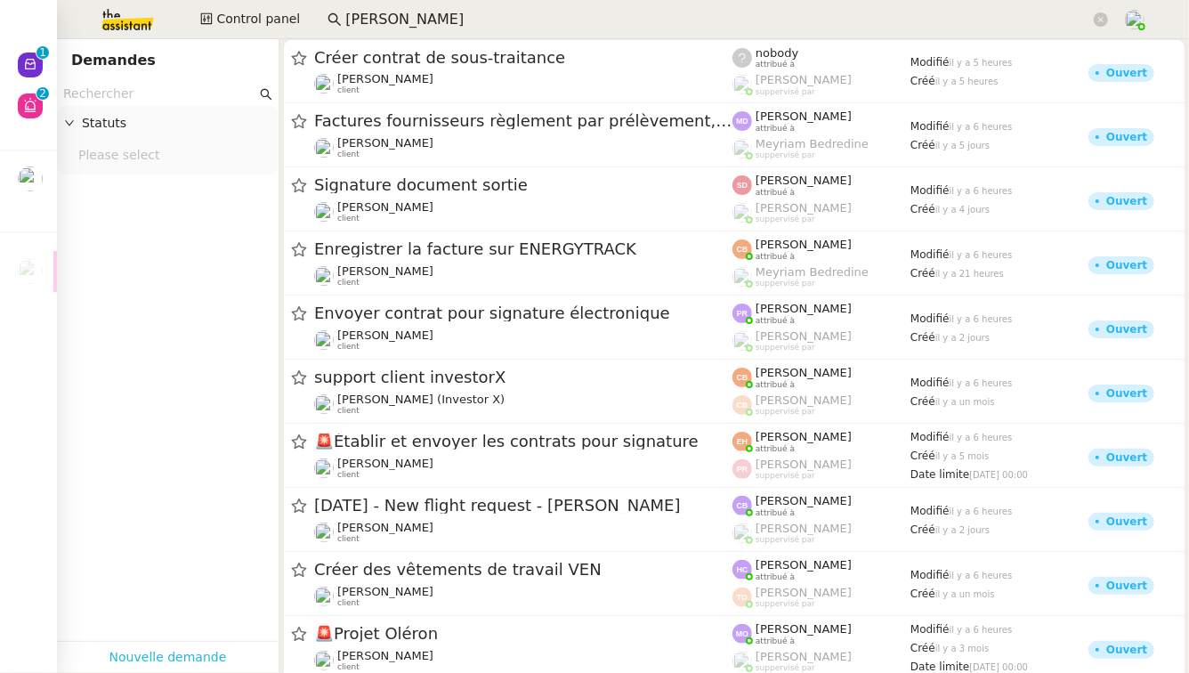
click at [213, 647] on link "Nouvelle demande" at bounding box center [167, 657] width 117 height 20
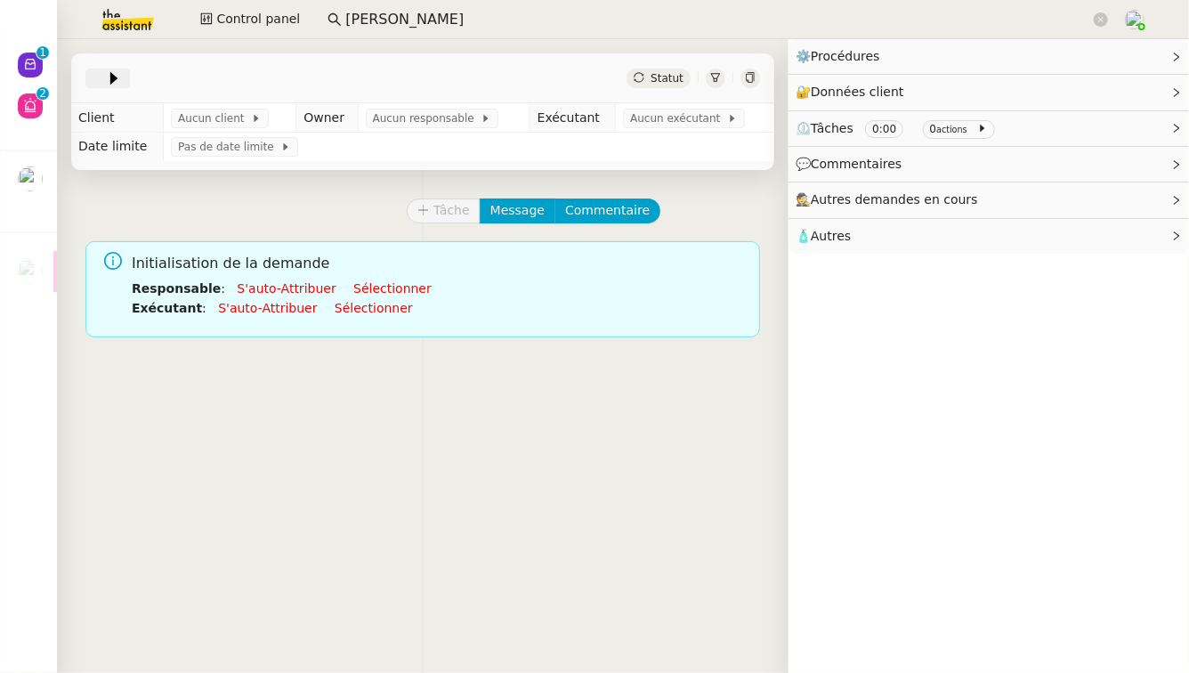
click at [108, 84] on icon at bounding box center [114, 78] width 18 height 18
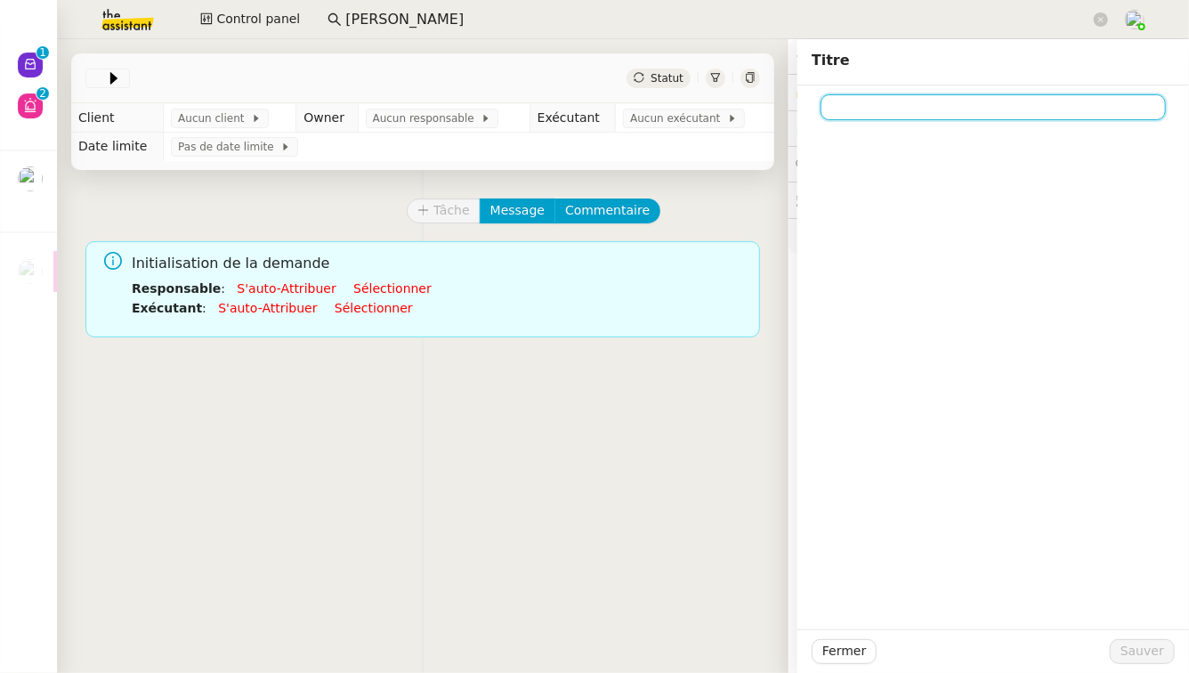
click at [954, 105] on input at bounding box center [992, 107] width 345 height 26
type input "v"
paste input "Remplir le tableau pour septembre en se reconnectant aux 6 plateformes"
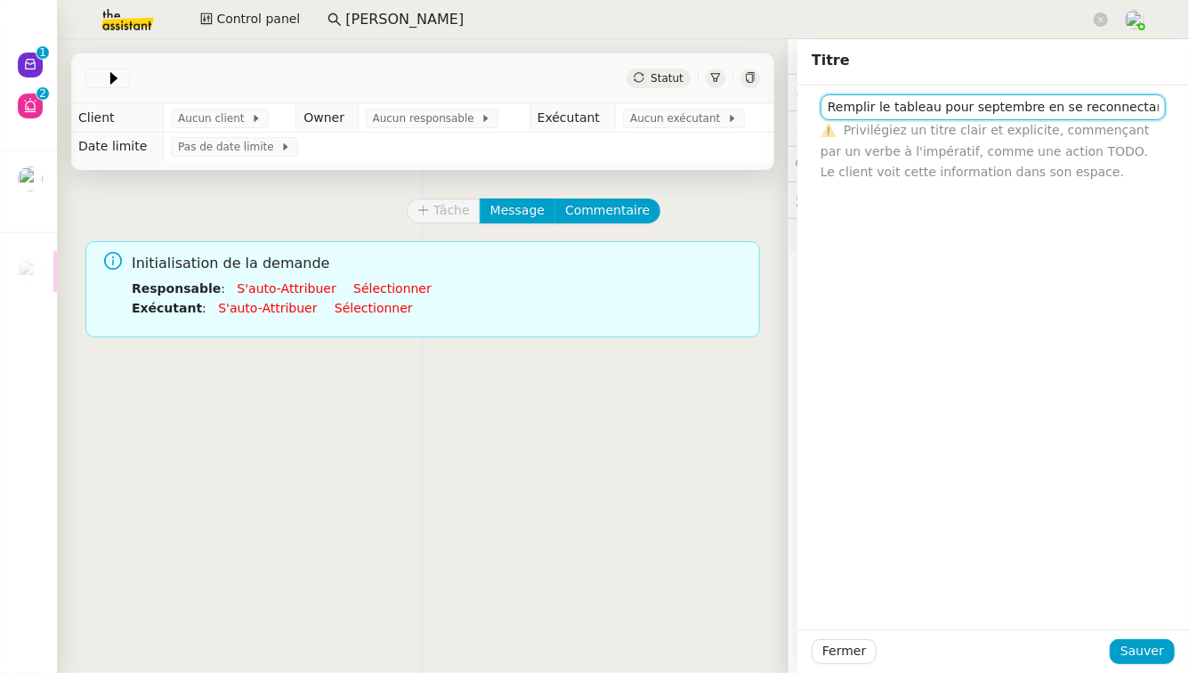
scroll to position [0, 87]
type input "Remplir le tableau pour septembre en se reconnectant aux 6 plateformes"
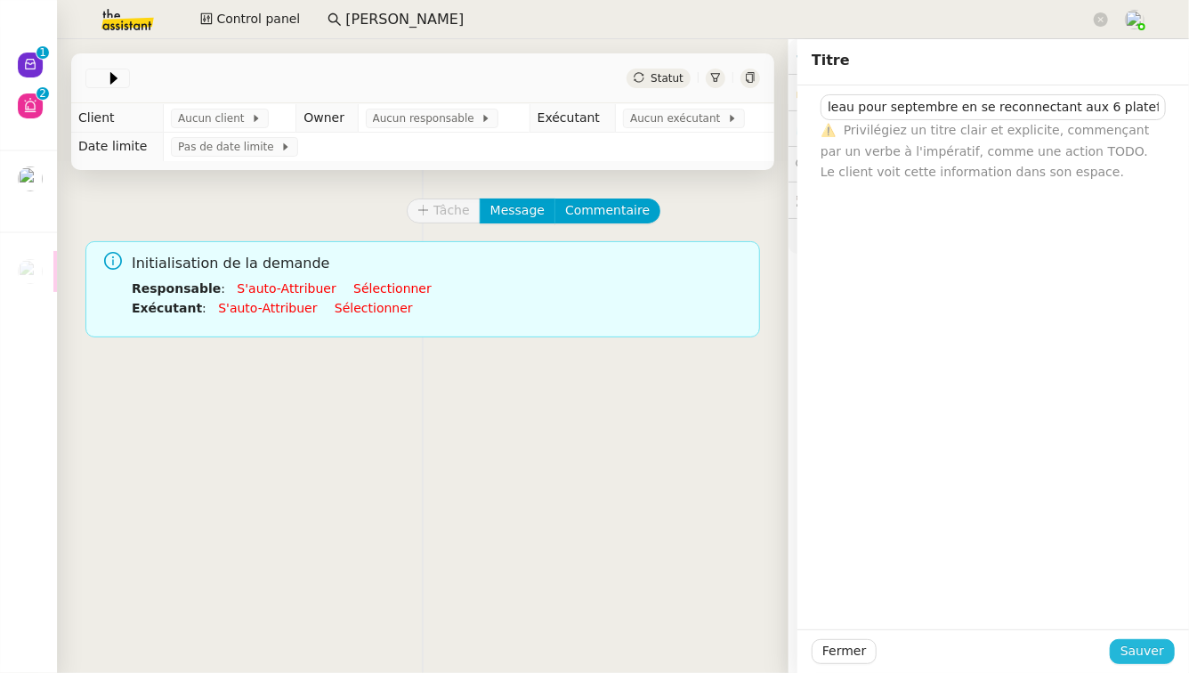
click at [1154, 643] on button "Sauver" at bounding box center [1142, 651] width 65 height 25
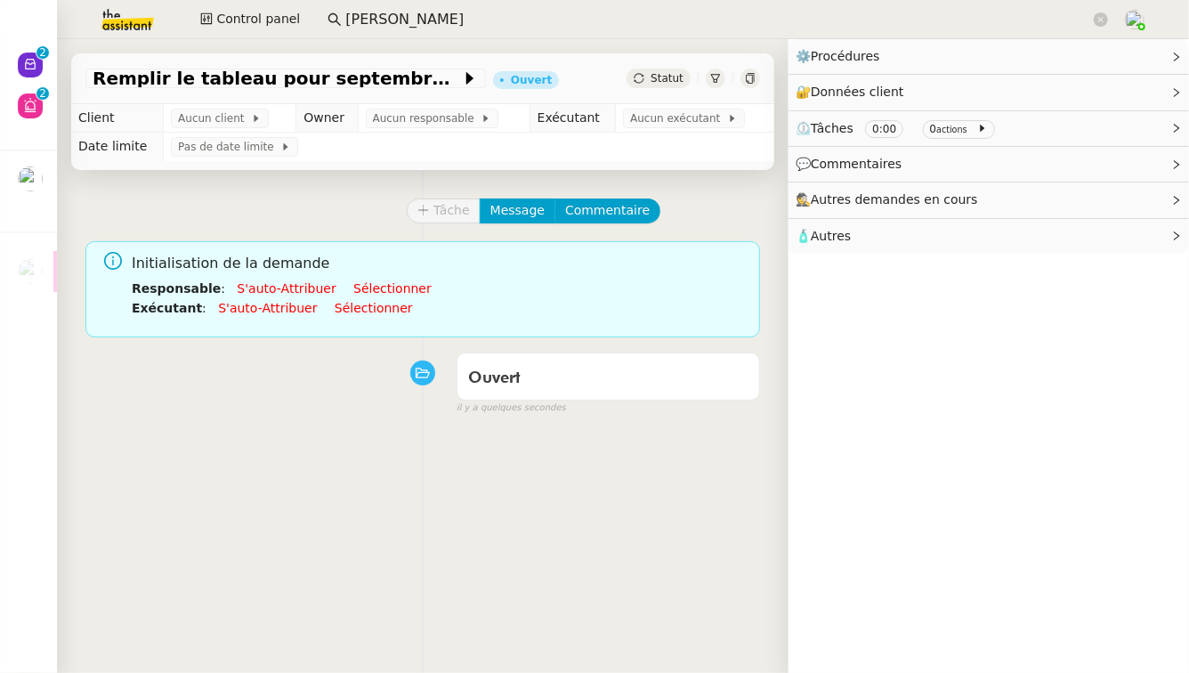
click at [250, 288] on link "S'auto-attribuer" at bounding box center [286, 288] width 99 height 14
click at [337, 308] on link "Sélectionner" at bounding box center [374, 308] width 78 height 14
click at [211, 125] on span "Aucun client" at bounding box center [216, 118] width 73 height 18
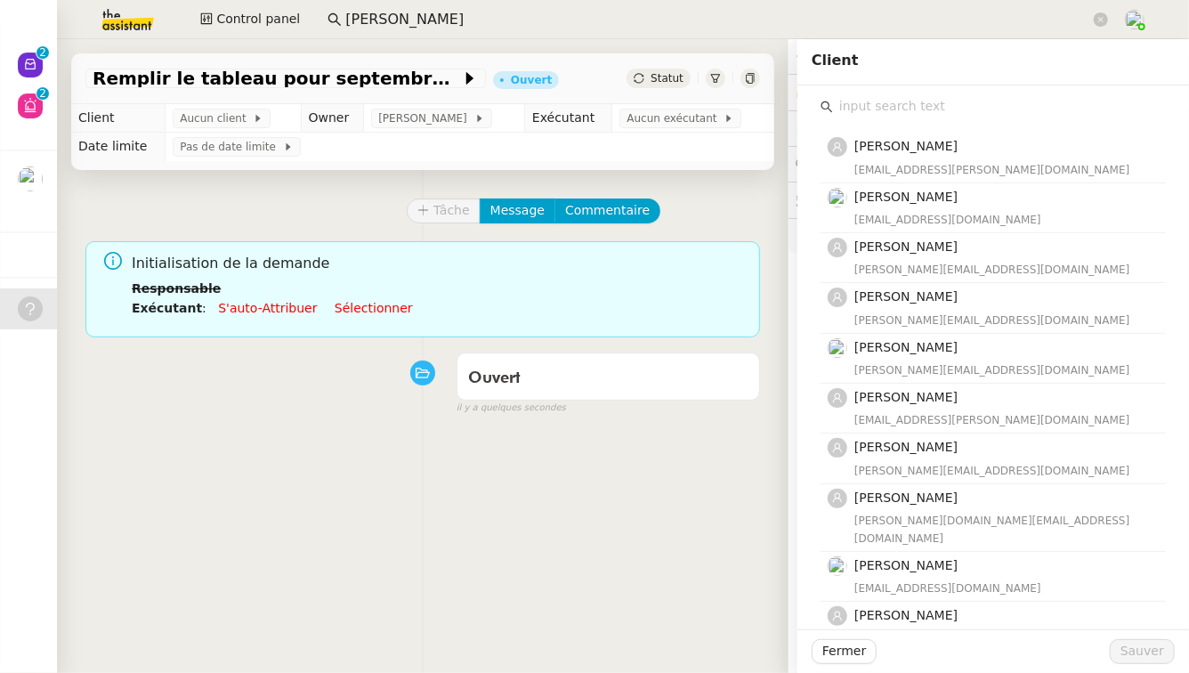
click at [993, 92] on div "Marc-Henri Blarel marc-henri@freshdata.fr Octave Karalievitch octave@parismeisn…" at bounding box center [993, 618] width 363 height 1067
click at [992, 94] on input "text" at bounding box center [999, 106] width 333 height 24
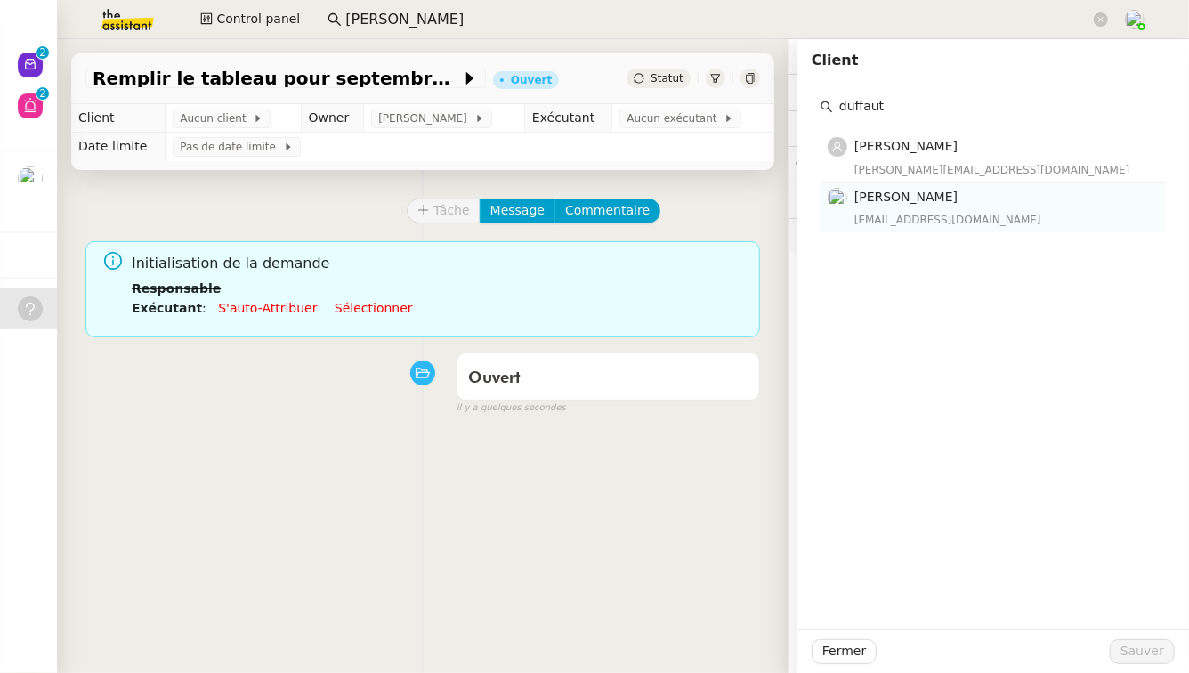
type input "duffaut"
click at [1013, 200] on h4 "[PERSON_NAME]" at bounding box center [1004, 197] width 301 height 20
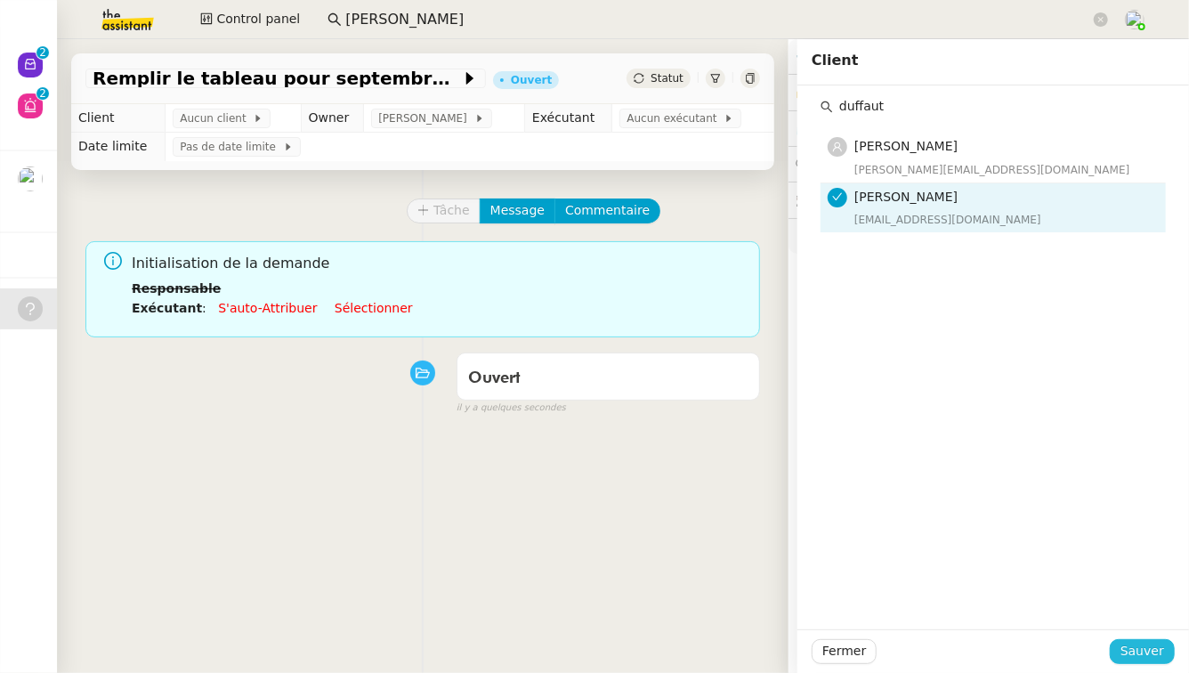
click at [1111, 639] on button "Sauver" at bounding box center [1142, 651] width 65 height 25
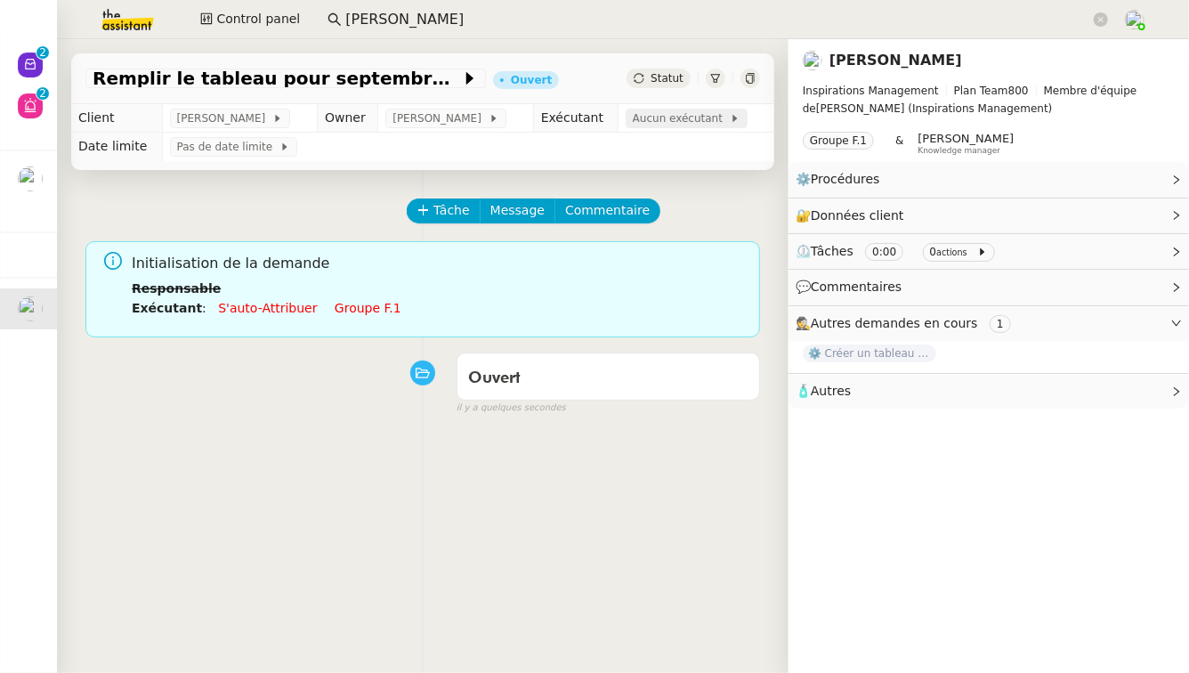
click at [692, 117] on span "Aucun exécutant" at bounding box center [681, 118] width 97 height 18
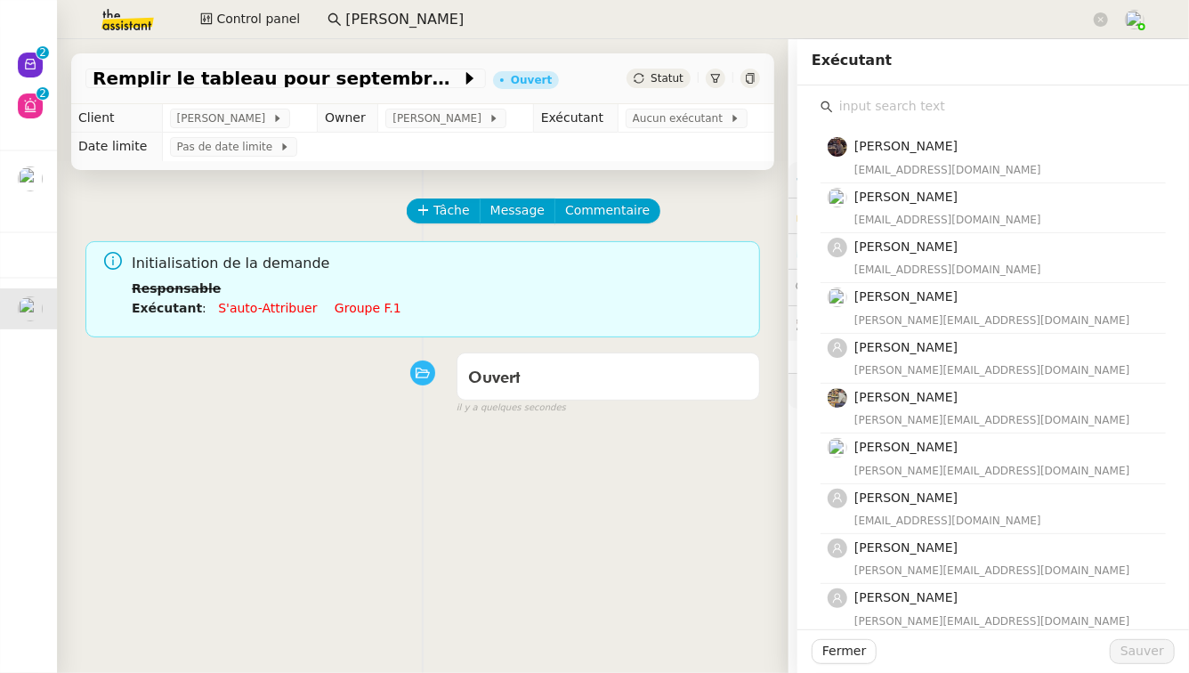
click at [1021, 109] on input "text" at bounding box center [999, 106] width 333 height 24
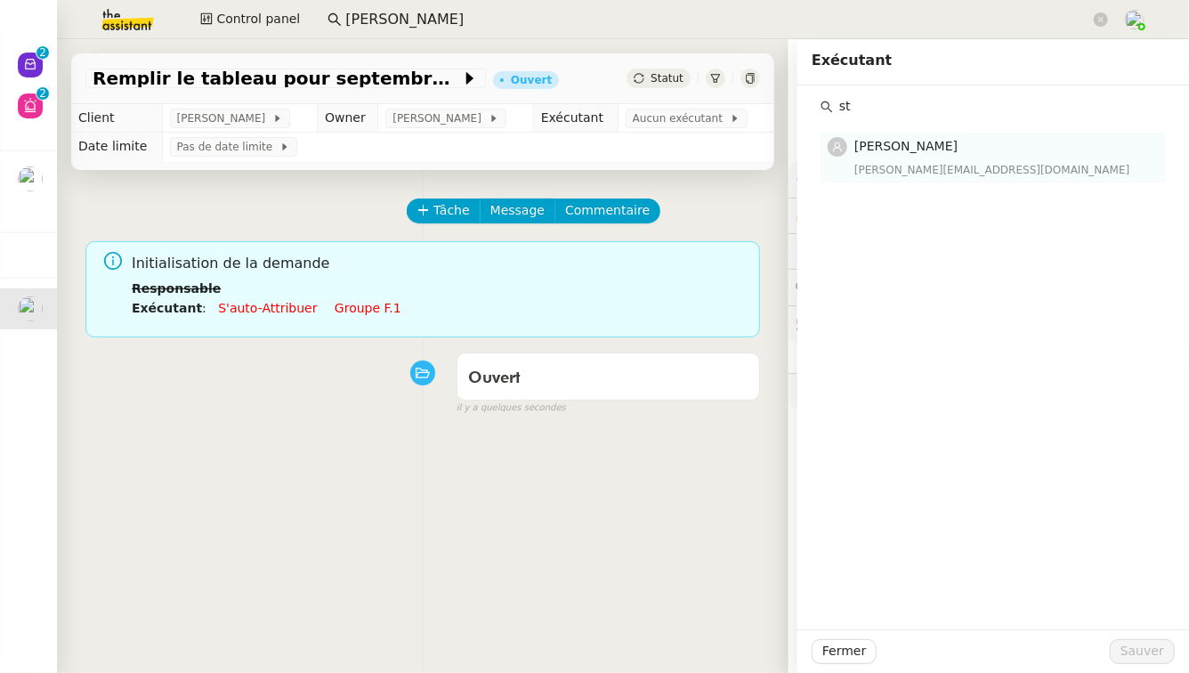
type input "st"
click at [1002, 161] on div "stephanie@theassistant.team" at bounding box center [1004, 170] width 301 height 18
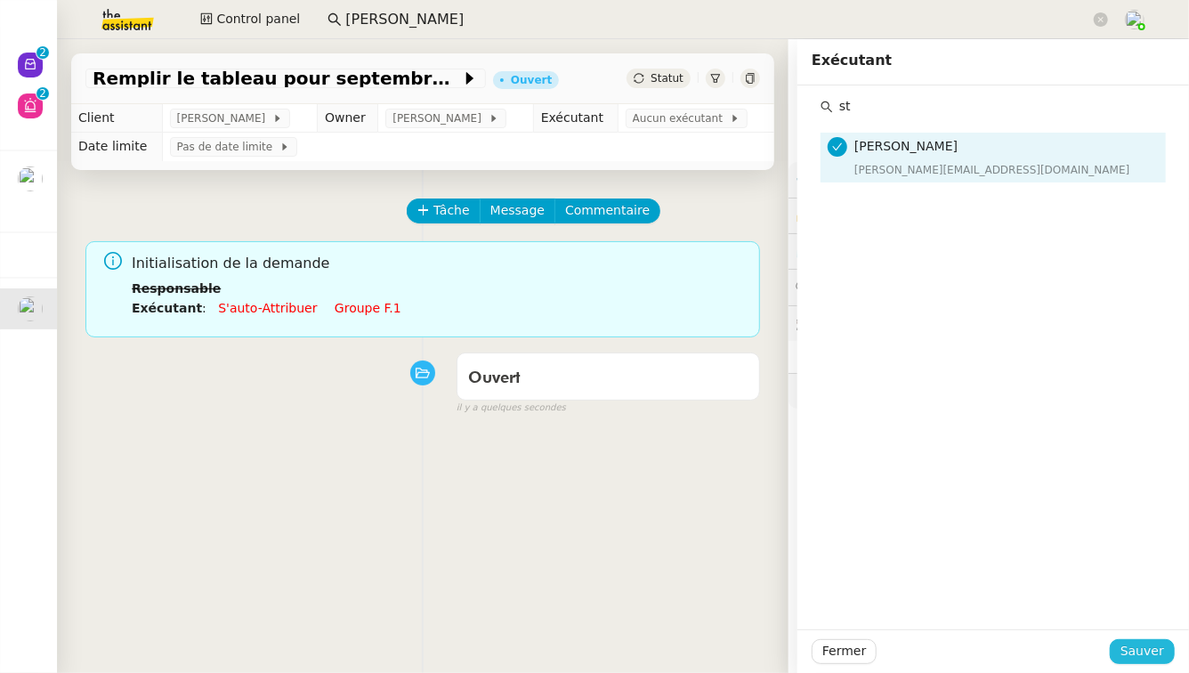
click at [1120, 660] on span "Sauver" at bounding box center [1142, 651] width 44 height 20
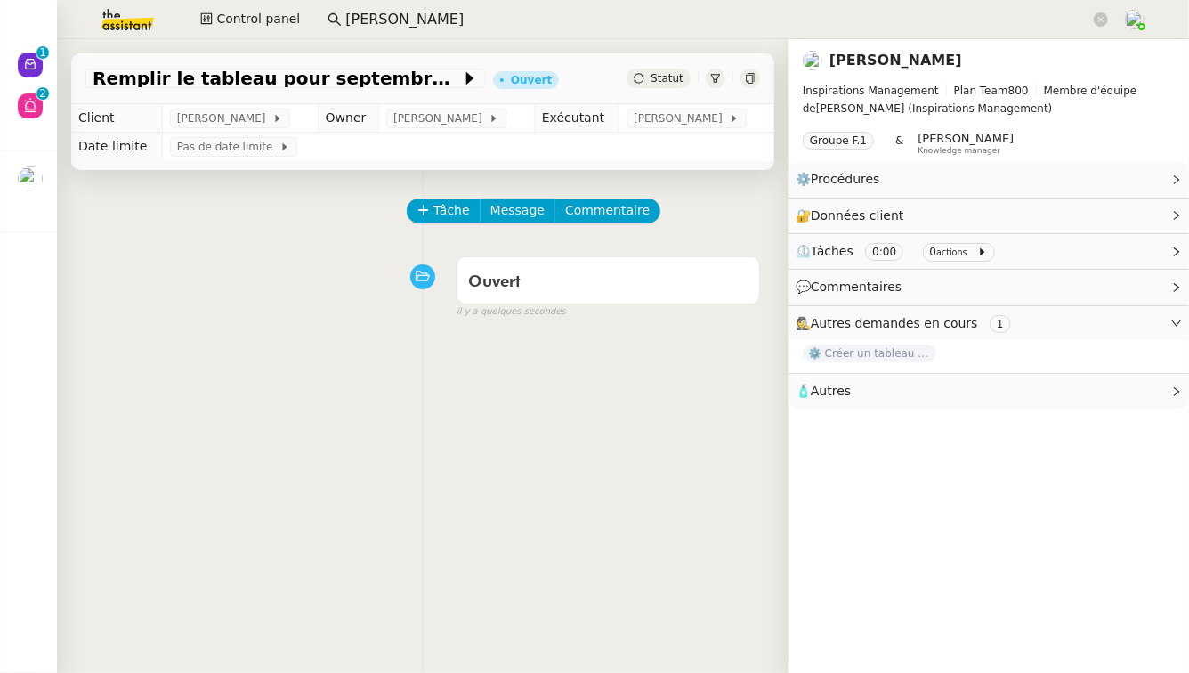
click at [116, 24] on img at bounding box center [113, 19] width 138 height 39
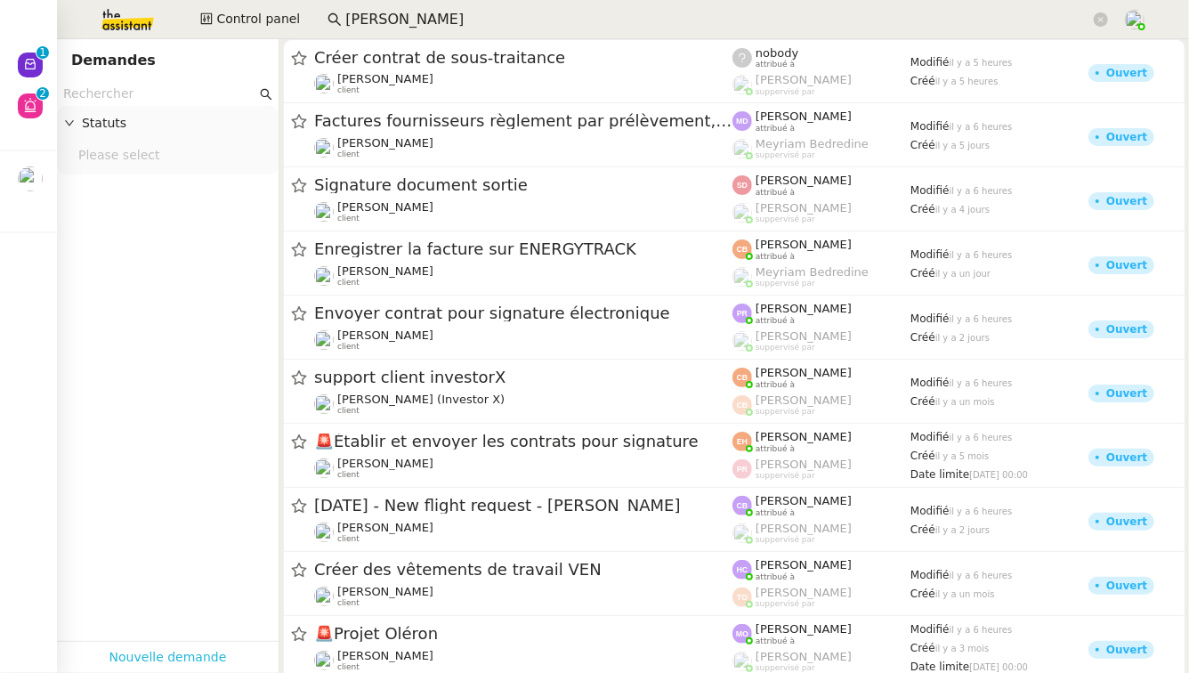
click at [198, 653] on link "Nouvelle demande" at bounding box center [167, 657] width 117 height 20
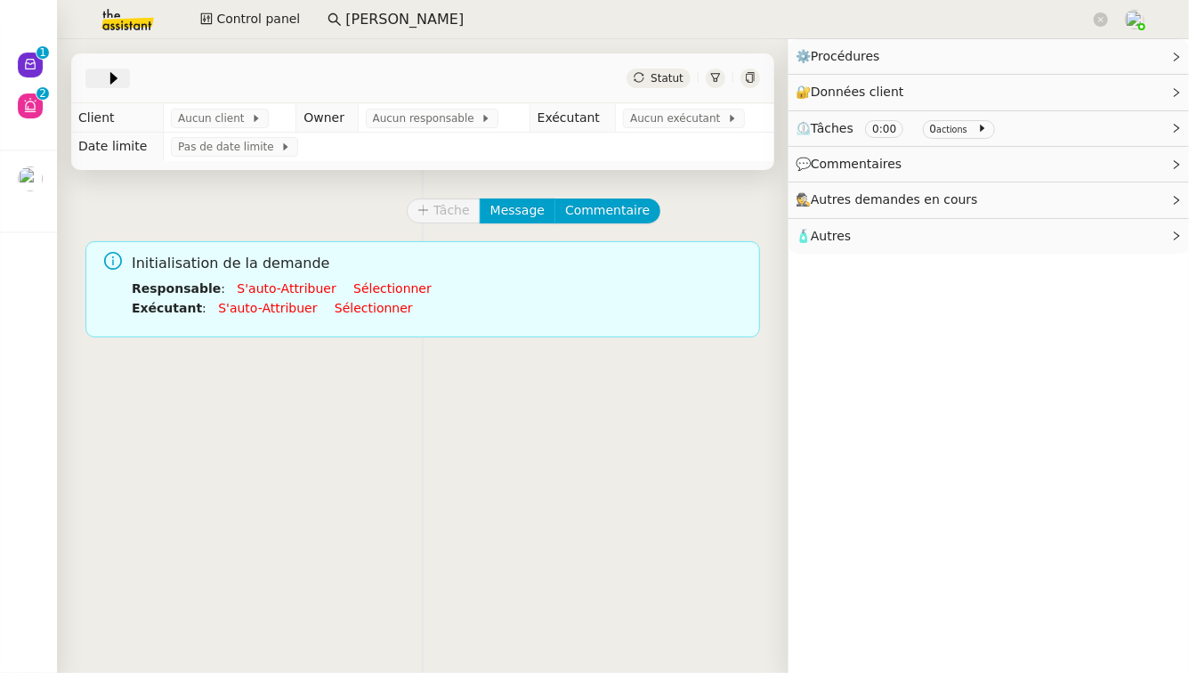
click at [105, 83] on icon at bounding box center [114, 78] width 18 height 18
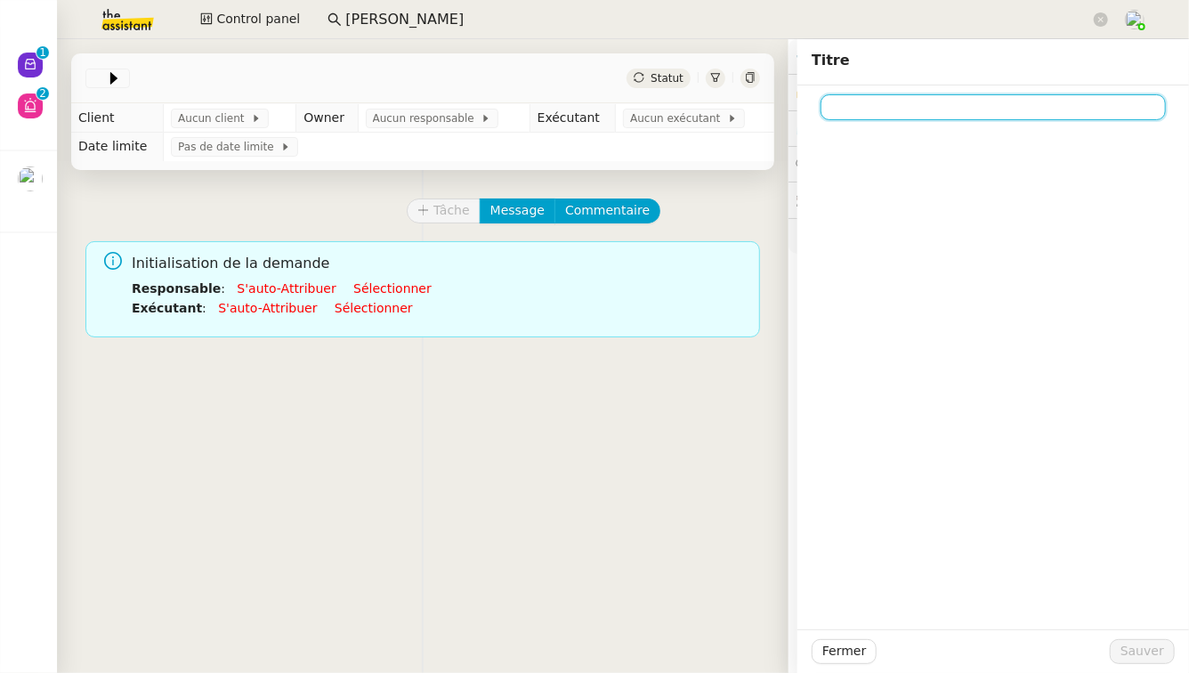
click at [918, 104] on input at bounding box center [992, 107] width 345 height 26
paste input "Représentation graphique sur Canva"
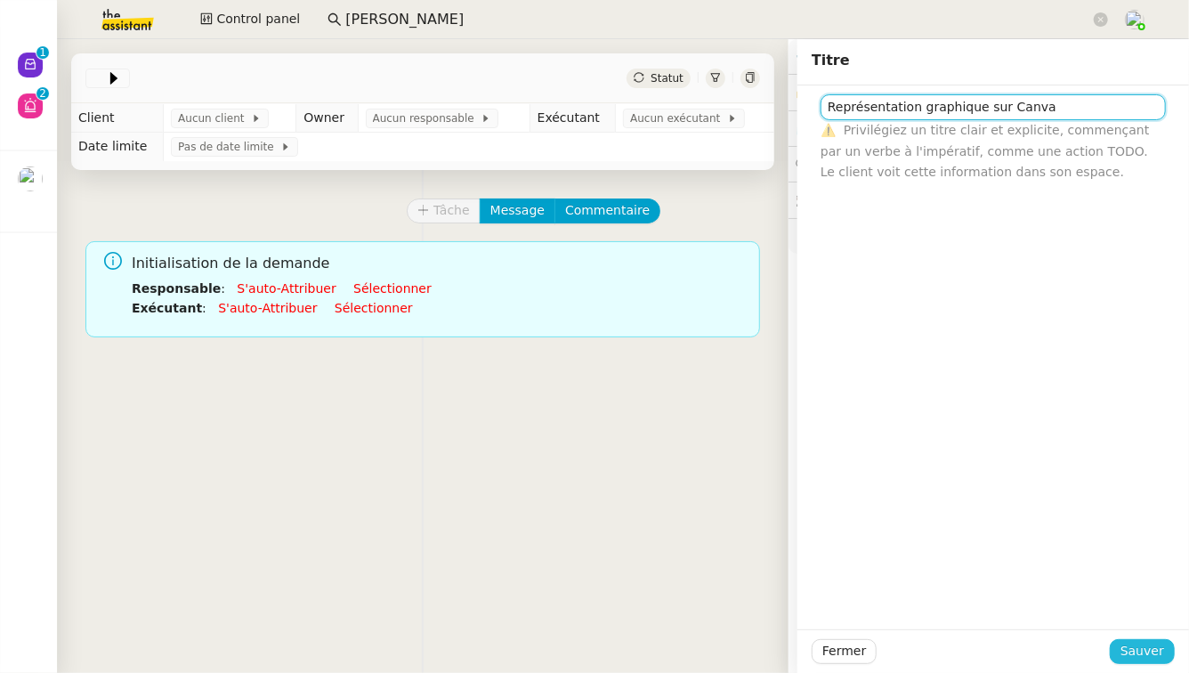
type input "Représentation graphique sur Canva"
click at [1146, 652] on span "Sauver" at bounding box center [1142, 651] width 44 height 20
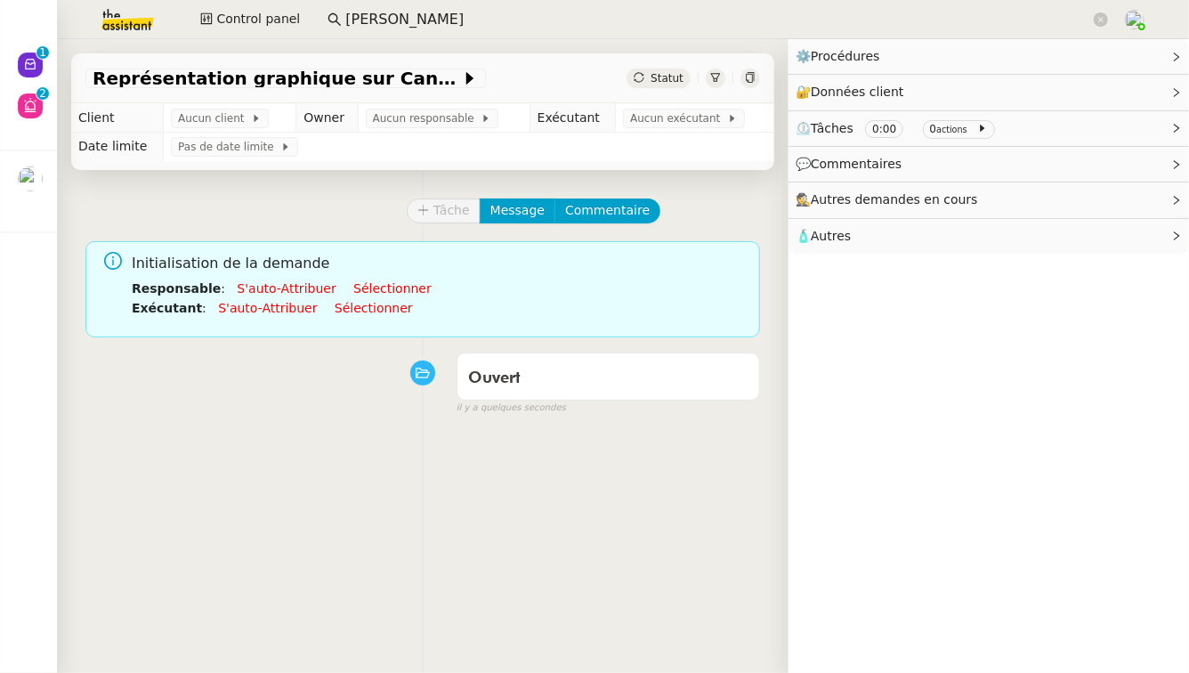
click at [303, 288] on link "S'auto-attribuer" at bounding box center [286, 288] width 99 height 14
click at [695, 124] on span "Aucun exécutant" at bounding box center [674, 118] width 97 height 18
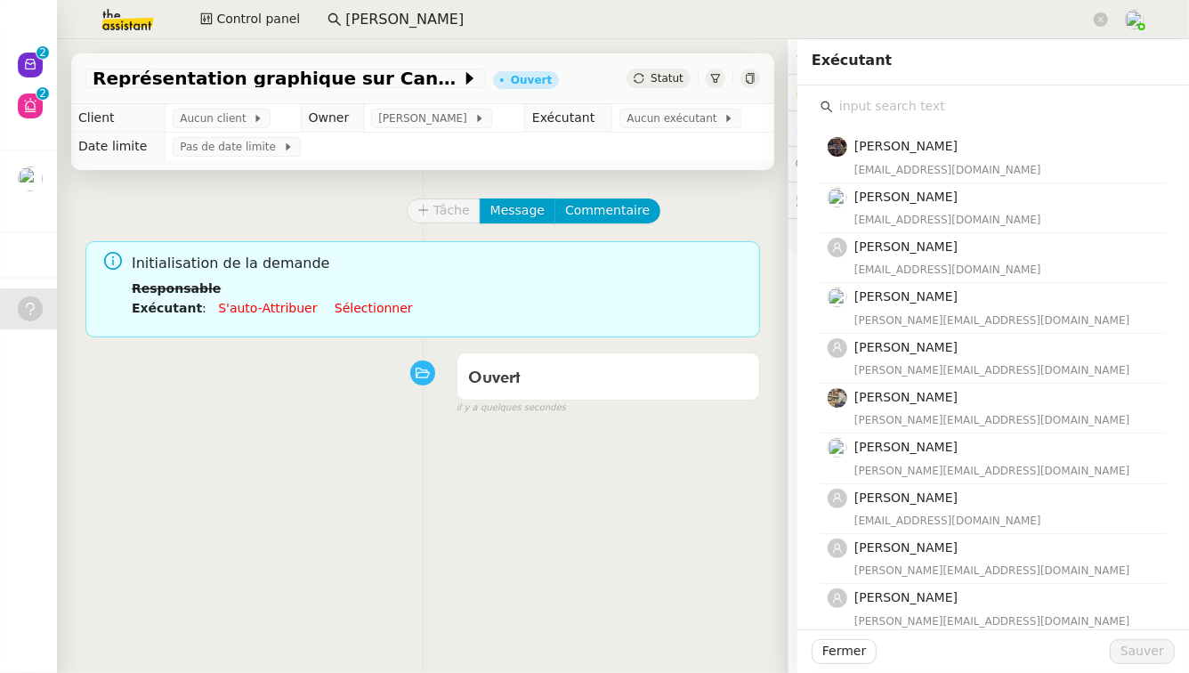
click at [1002, 101] on input "text" at bounding box center [999, 106] width 333 height 24
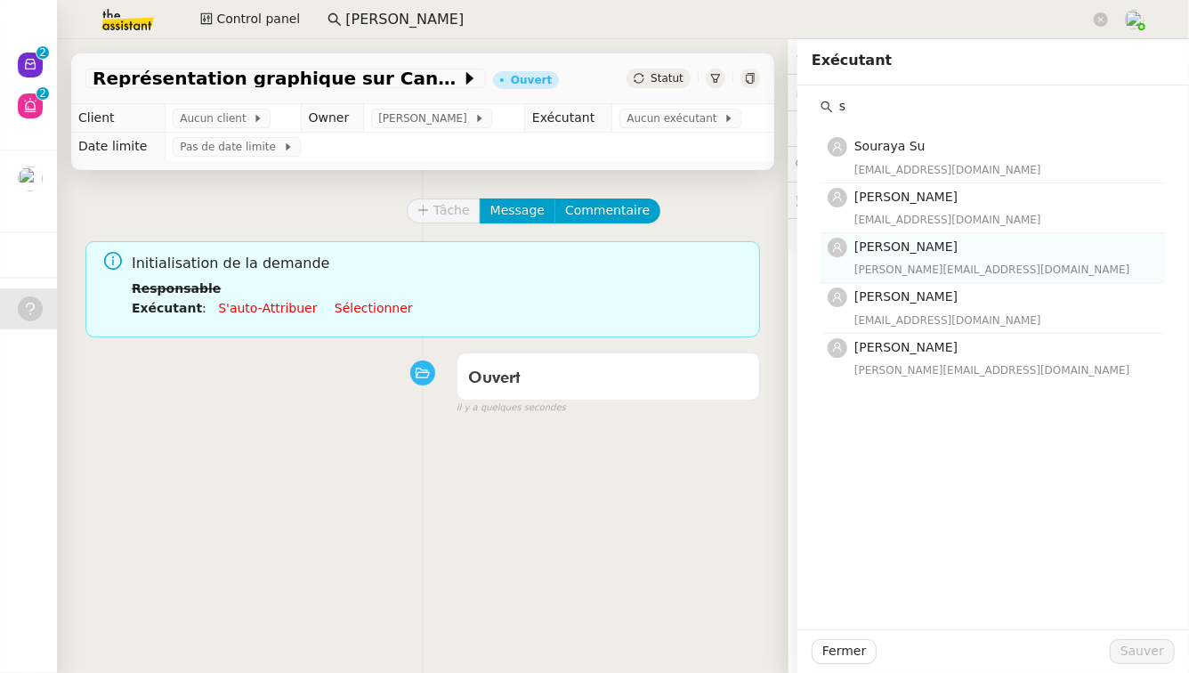
type input "s"
click at [944, 260] on div "Stéphanie Rakotosalama stephanie@theassistant.team" at bounding box center [1004, 258] width 301 height 42
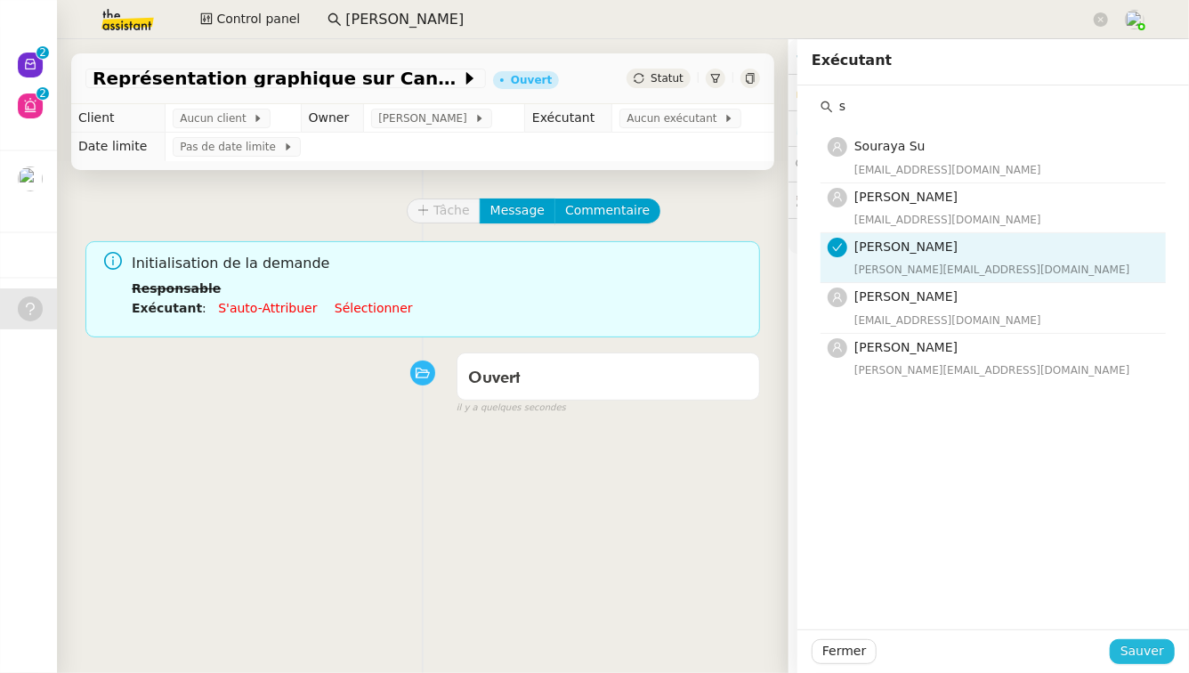
click at [1120, 653] on span "Sauver" at bounding box center [1142, 651] width 44 height 20
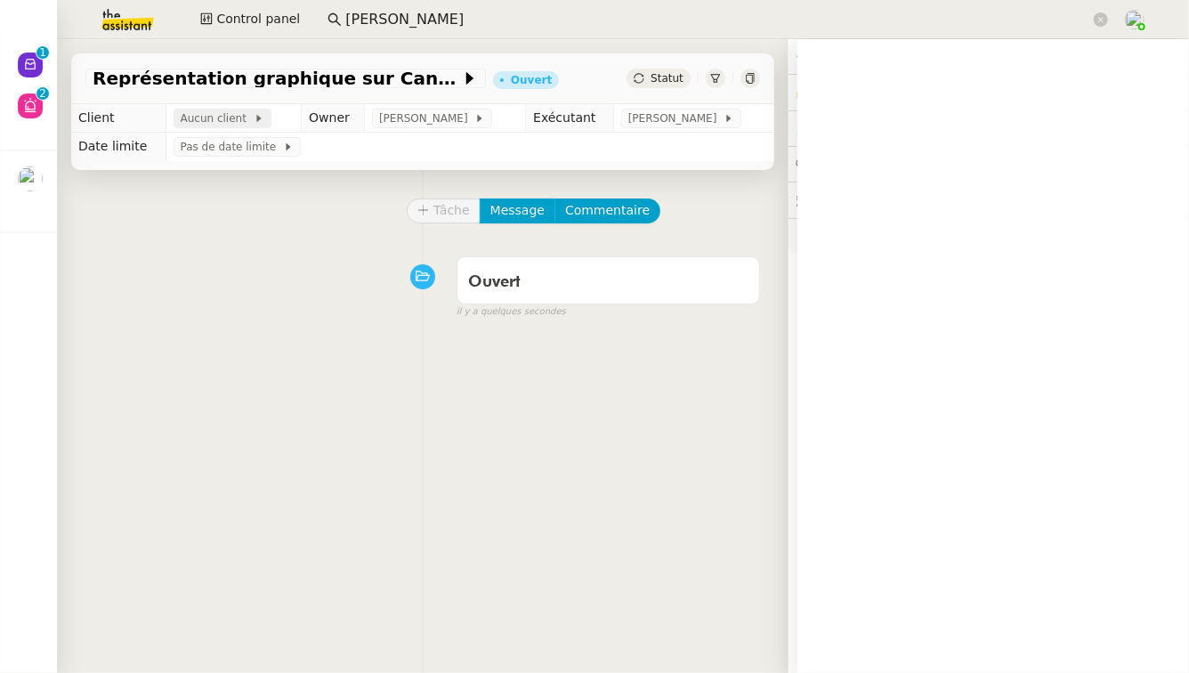
click at [186, 122] on span "Aucun client" at bounding box center [217, 118] width 73 height 18
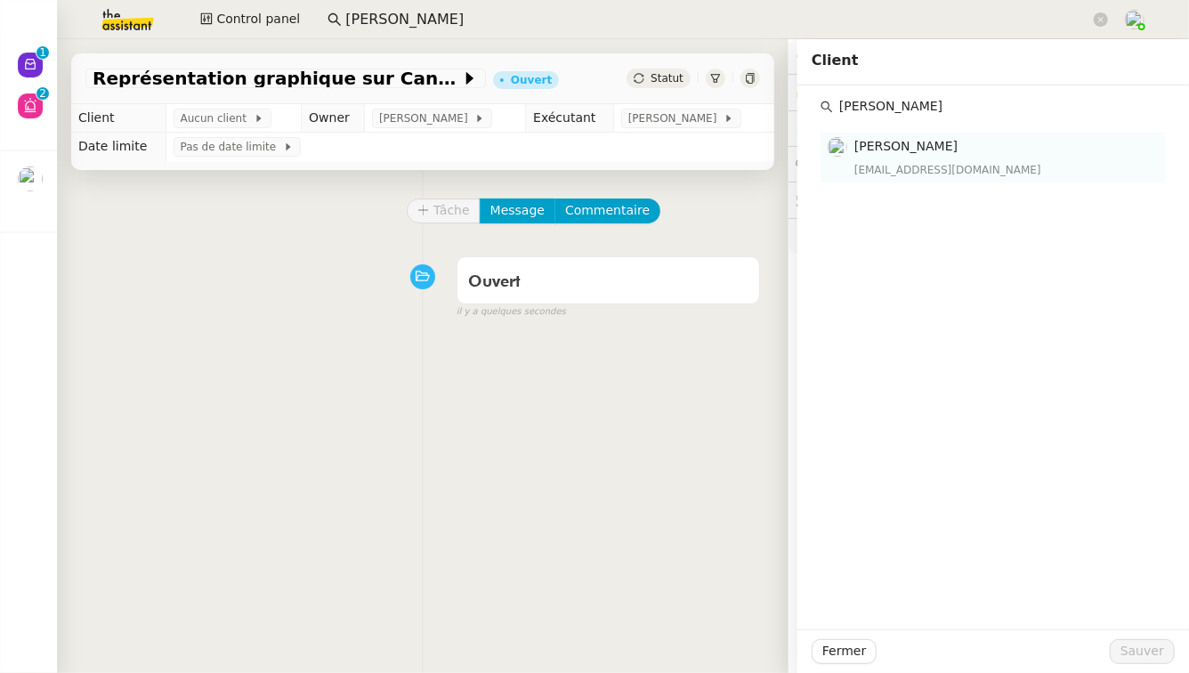
type input "didier du"
click at [988, 171] on div "[EMAIL_ADDRESS][DOMAIN_NAME]" at bounding box center [1004, 170] width 301 height 18
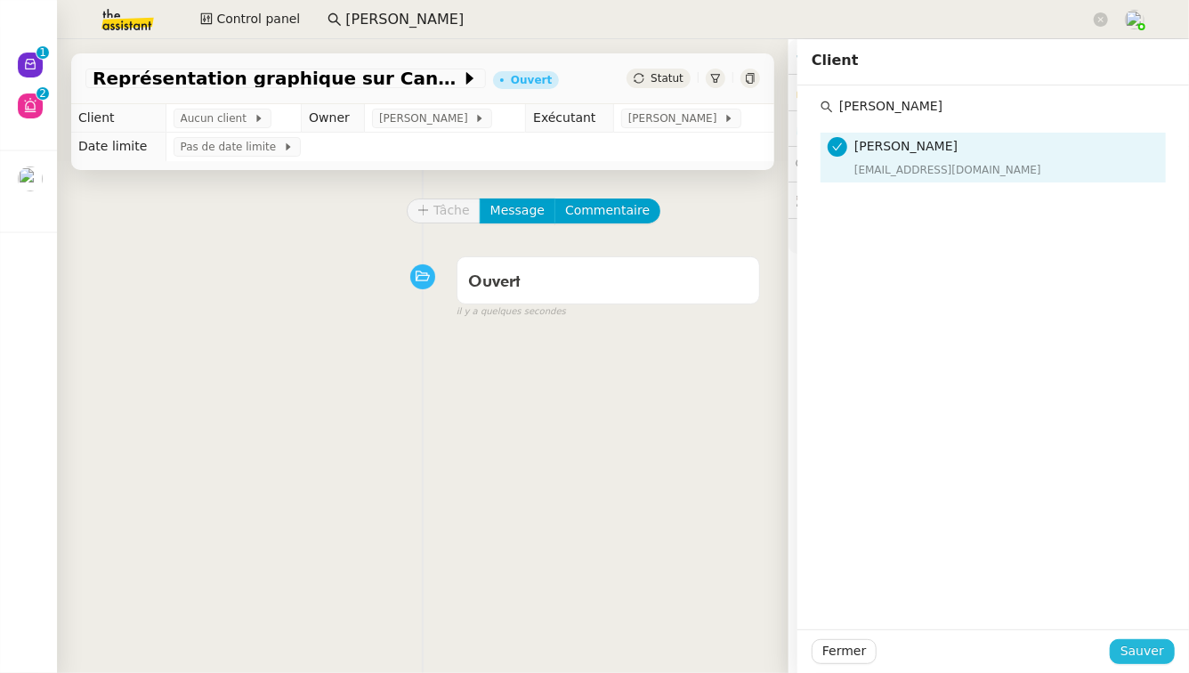
click at [1138, 650] on span "Sauver" at bounding box center [1142, 651] width 44 height 20
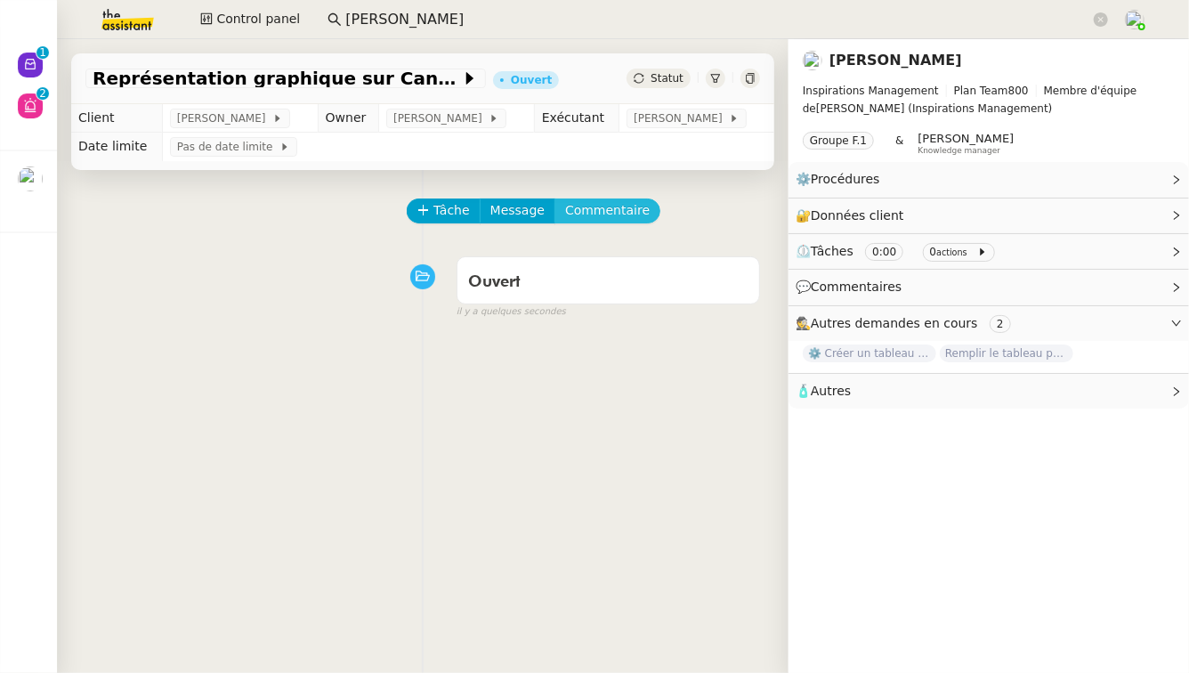
click at [610, 214] on span "Commentaire" at bounding box center [607, 210] width 85 height 20
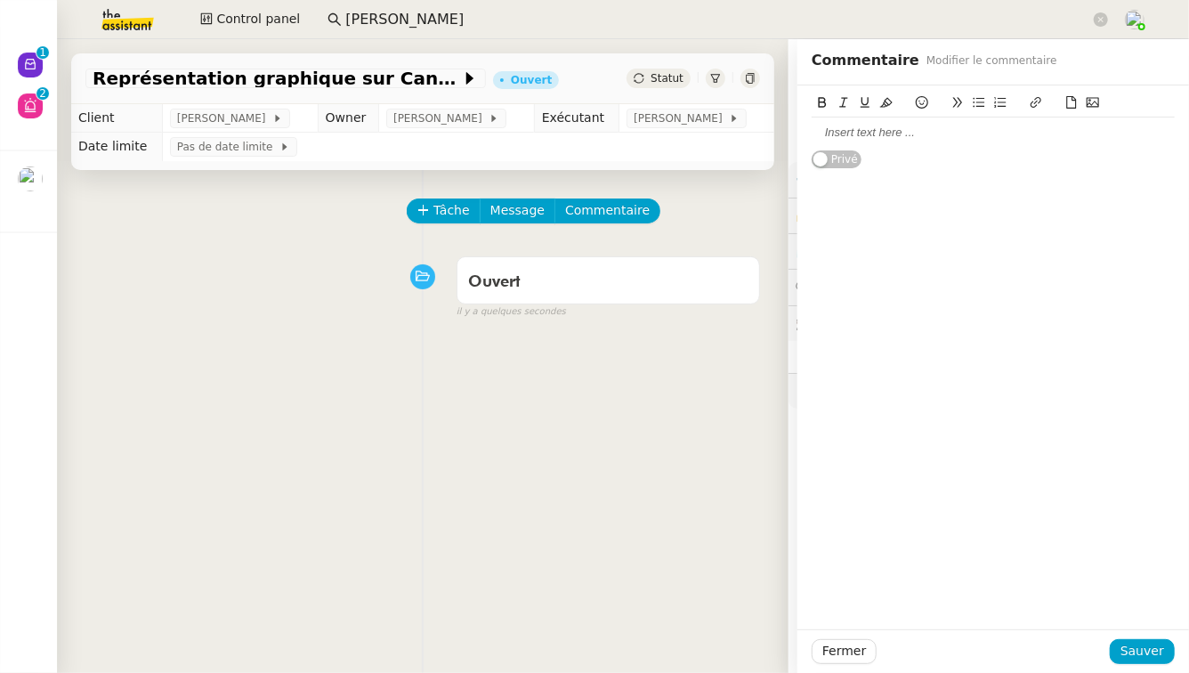
click at [832, 130] on div at bounding box center [993, 133] width 363 height 16
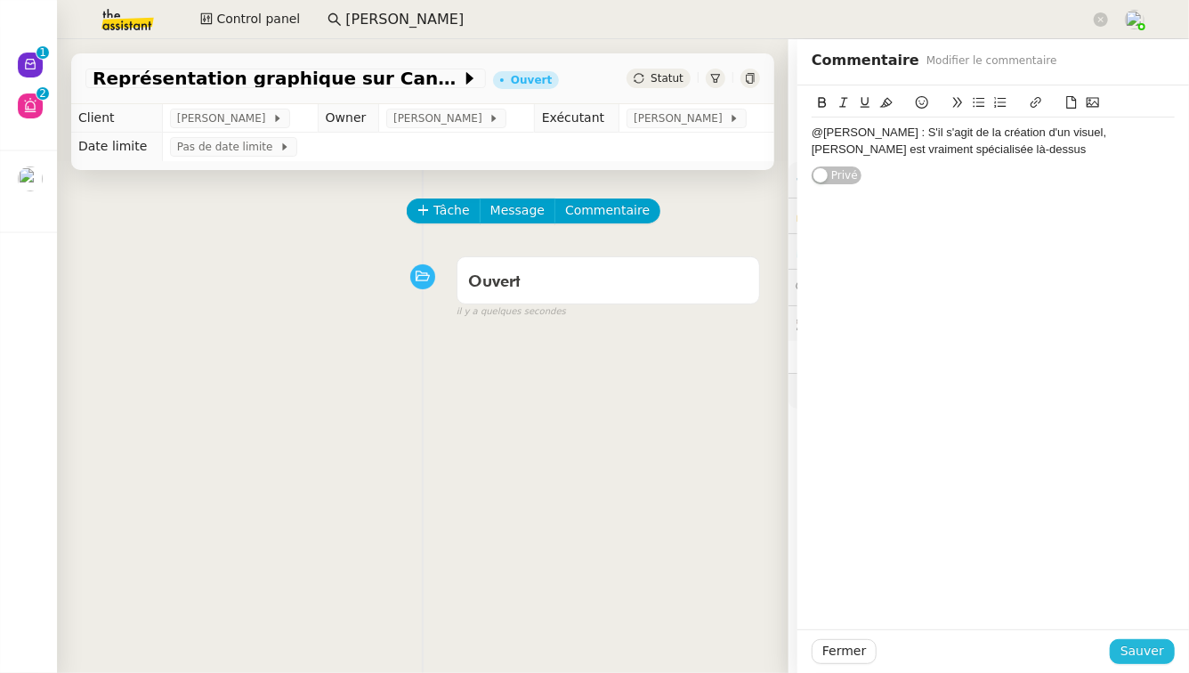
click at [1158, 647] on button "Sauver" at bounding box center [1142, 651] width 65 height 25
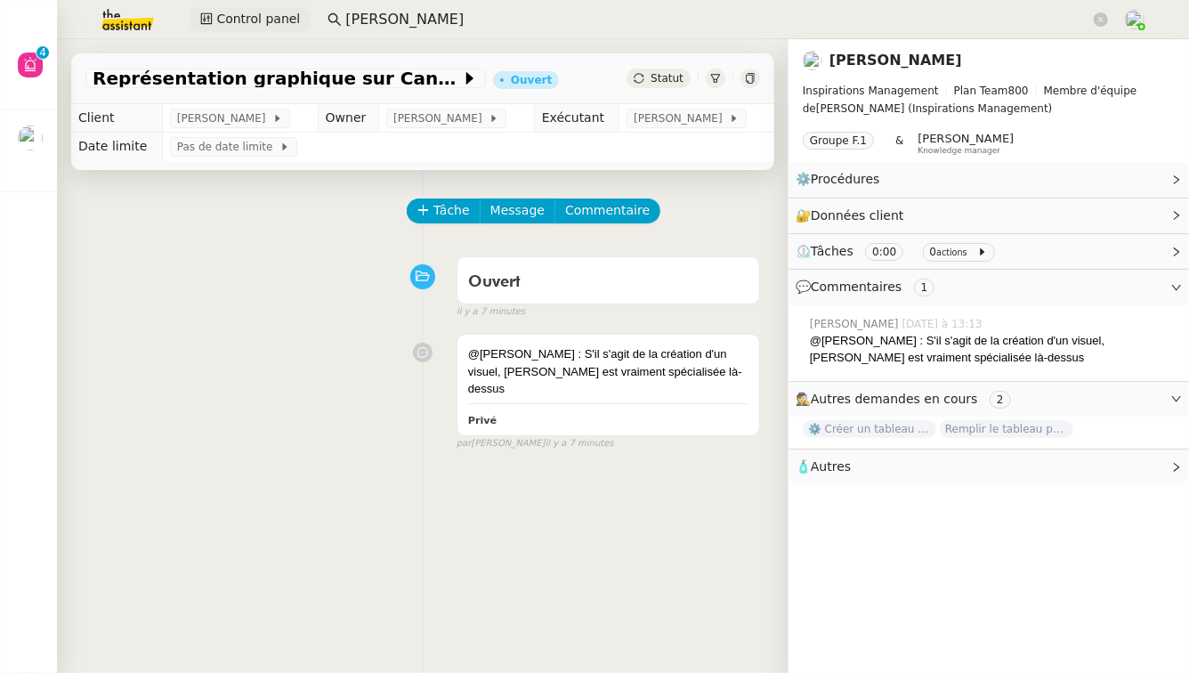
click at [247, 21] on span "Control panel" at bounding box center [258, 19] width 84 height 20
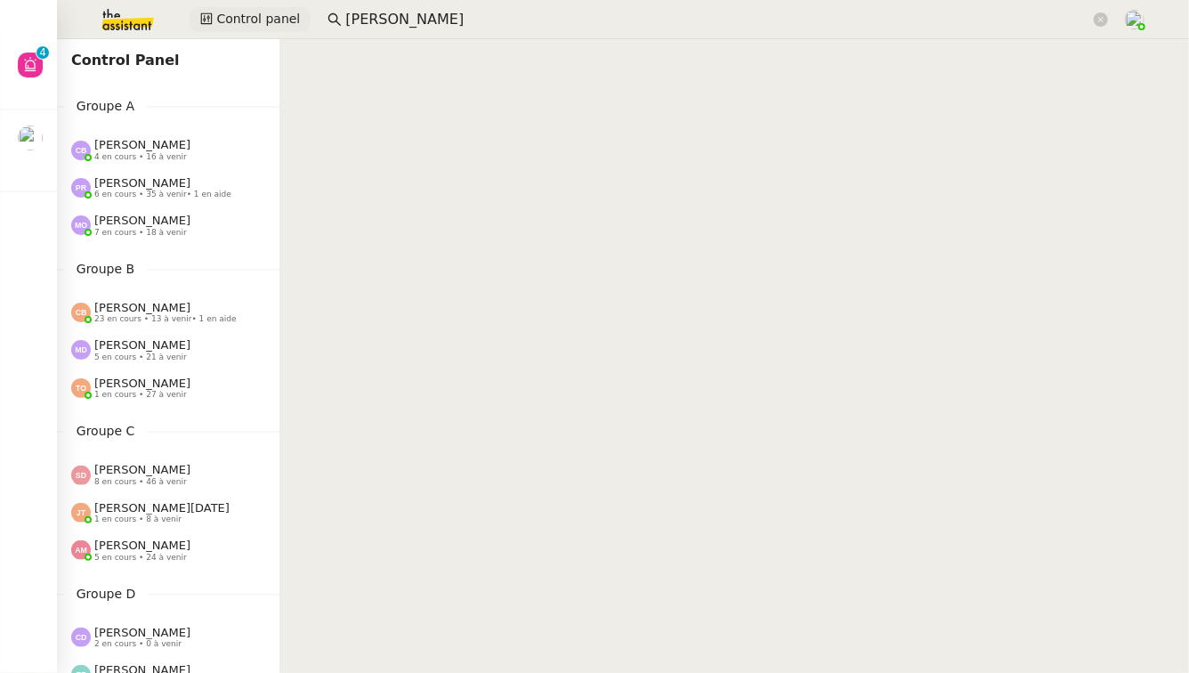
scroll to position [981, 0]
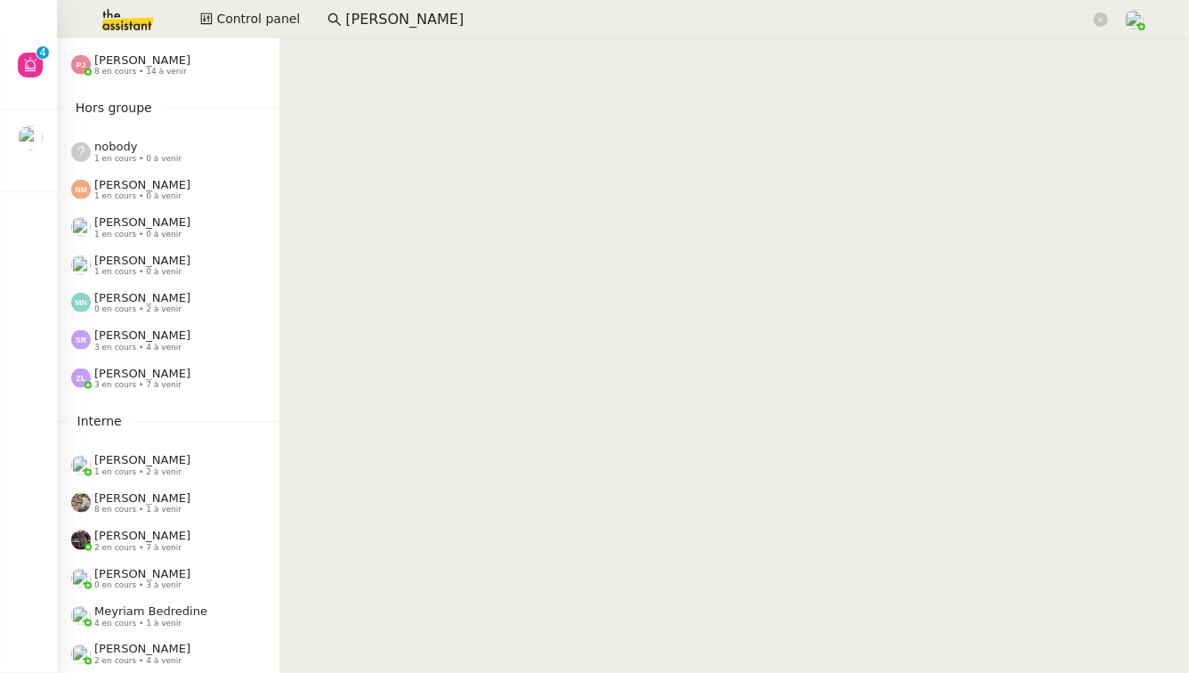
click at [160, 343] on span "3 en cours • 4 à venir" at bounding box center [137, 348] width 87 height 10
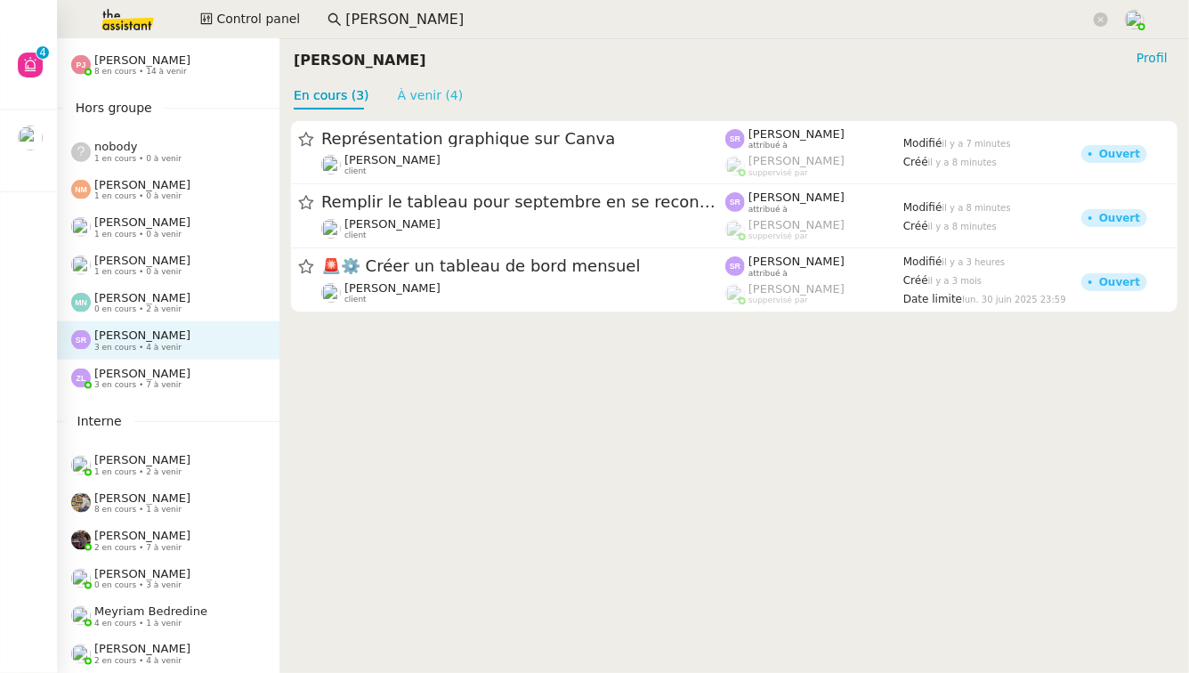
click at [399, 95] on link "À venir (4)" at bounding box center [431, 95] width 66 height 14
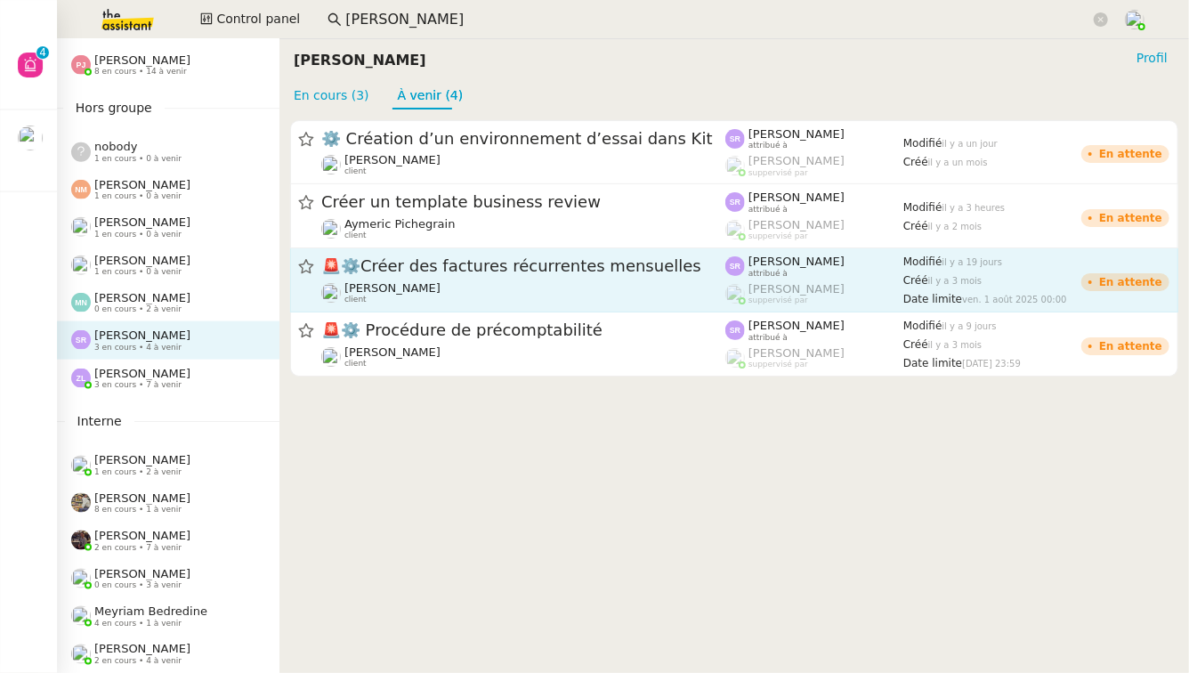
click at [625, 308] on link "🚨 ⚙️Créer des factures récurrentes mensuelles Colin Chaffotte client Stéphanie …" at bounding box center [734, 280] width 888 height 64
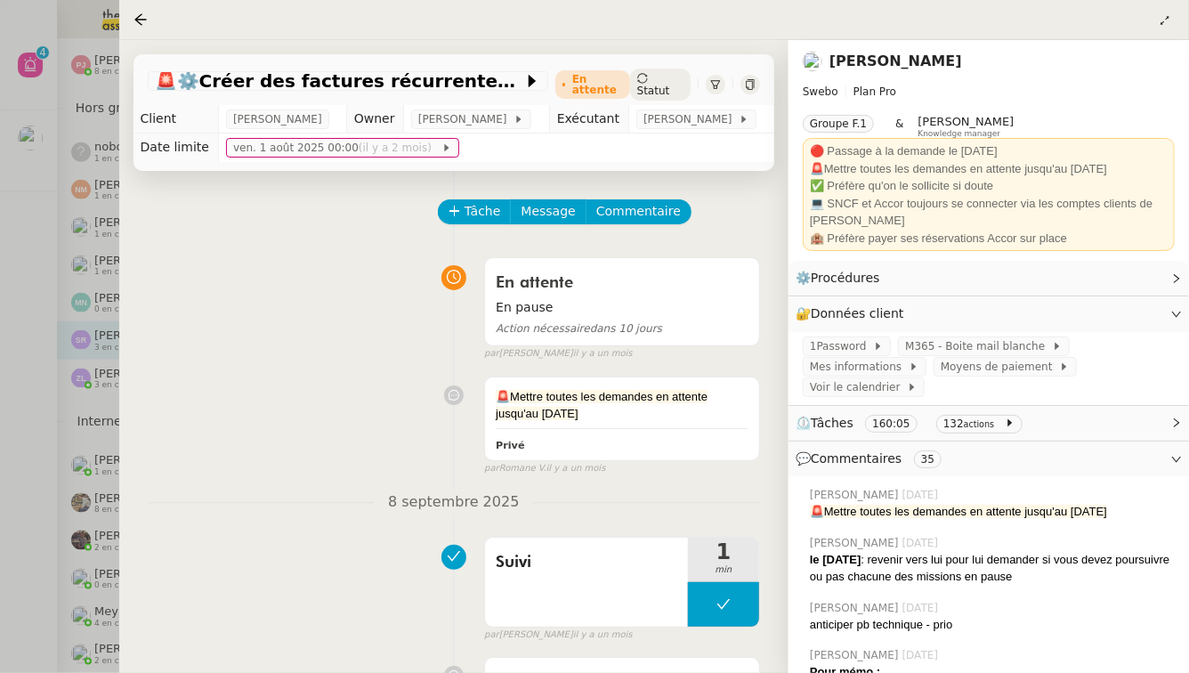
click at [0, 395] on div at bounding box center [594, 336] width 1189 height 673
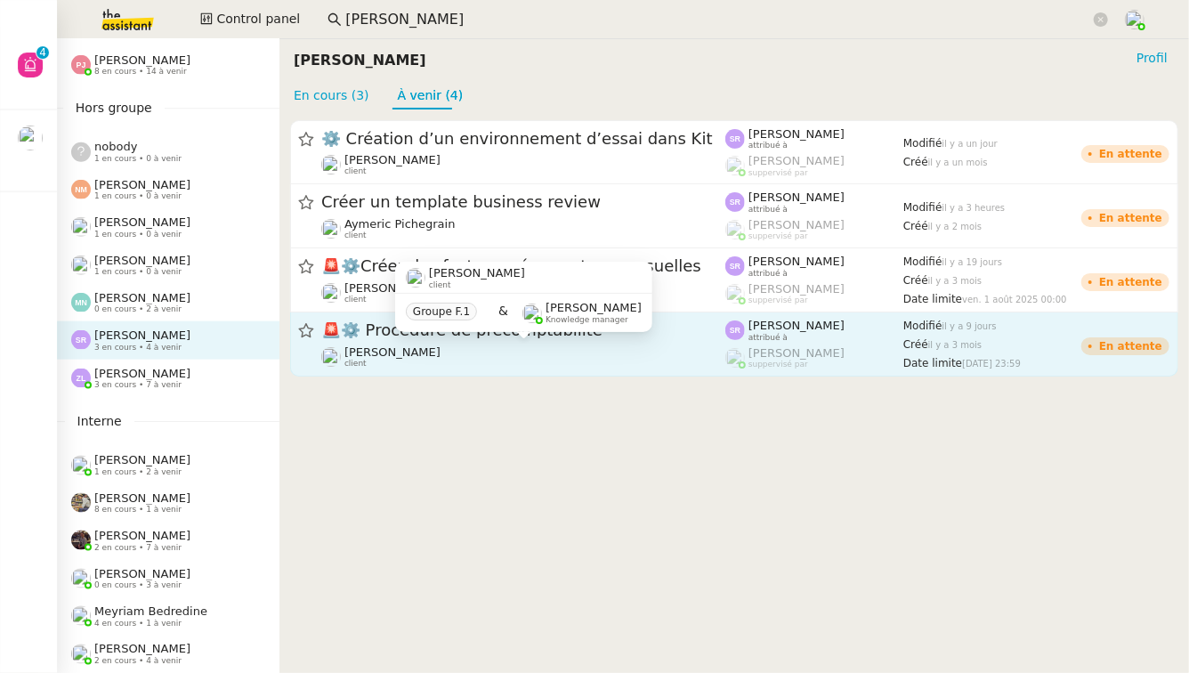
click at [475, 352] on div "Colin Chaffotte client" at bounding box center [523, 356] width 404 height 23
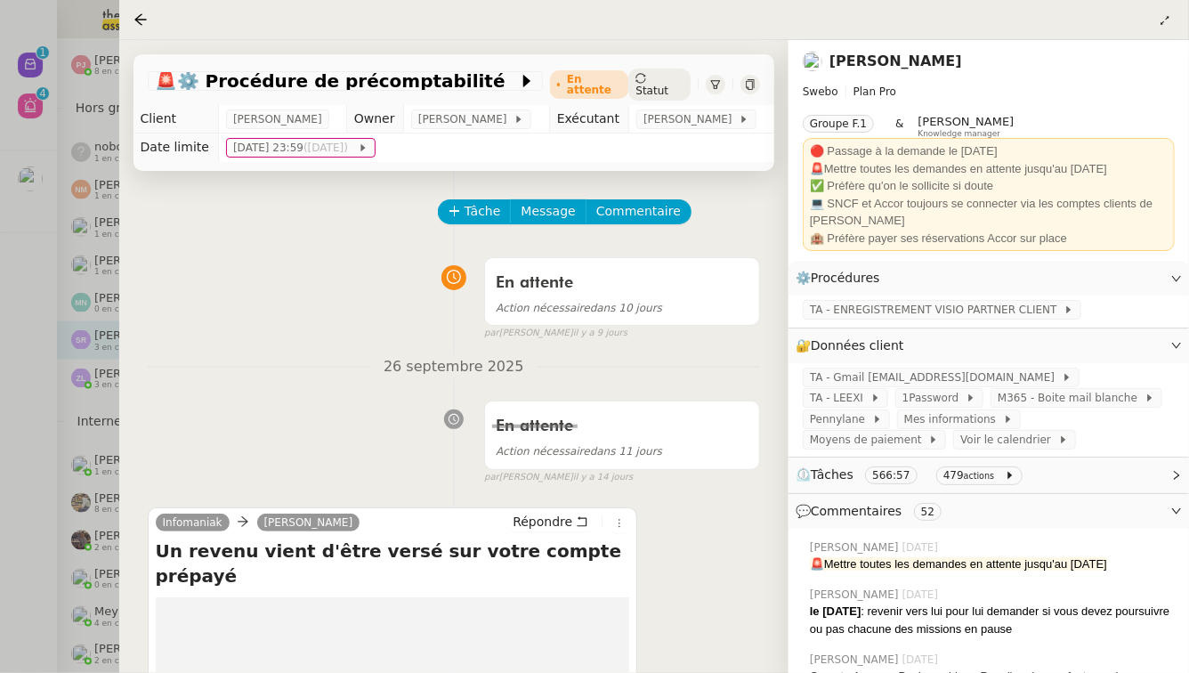
click at [36, 264] on div at bounding box center [594, 336] width 1189 height 673
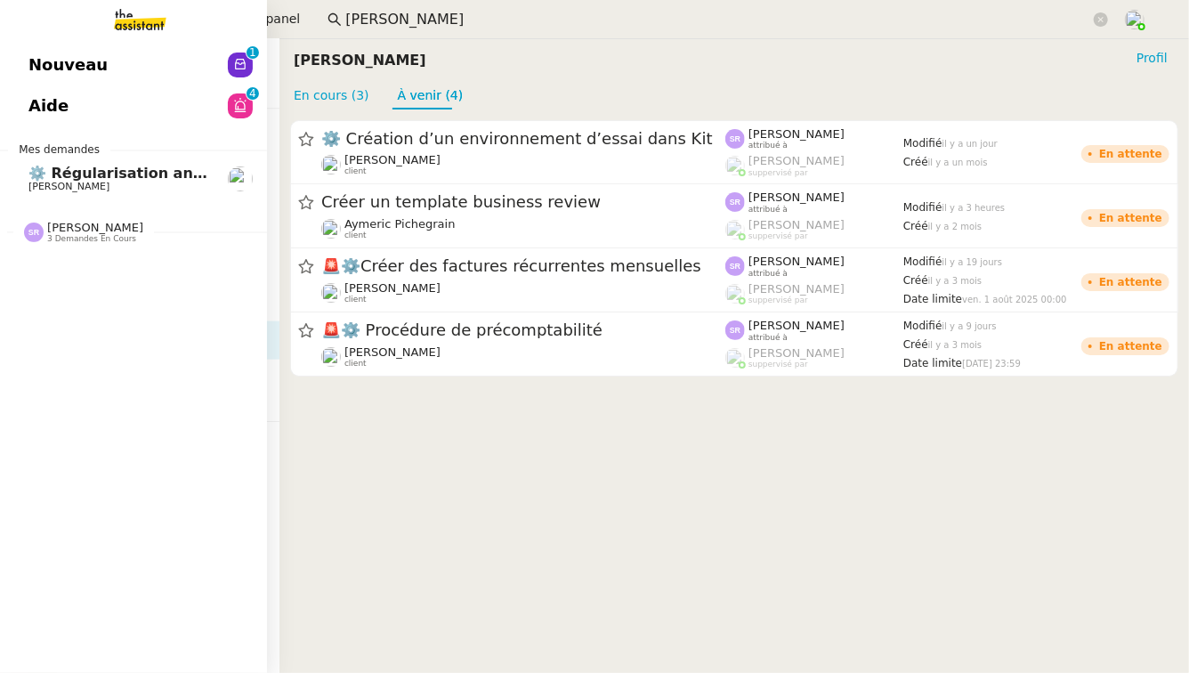
click at [22, 78] on link "Nouveau 0 1 2 3 4 5 6 7 8 9" at bounding box center [133, 64] width 267 height 41
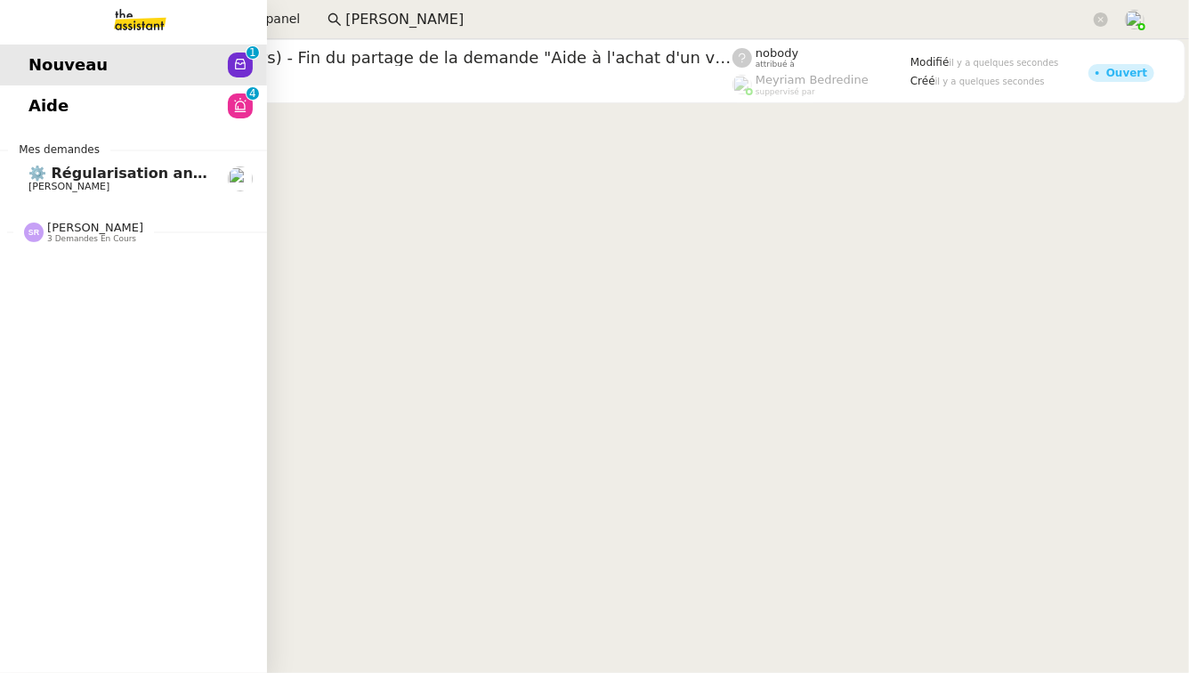
click at [41, 112] on span "Aide" at bounding box center [48, 106] width 40 height 27
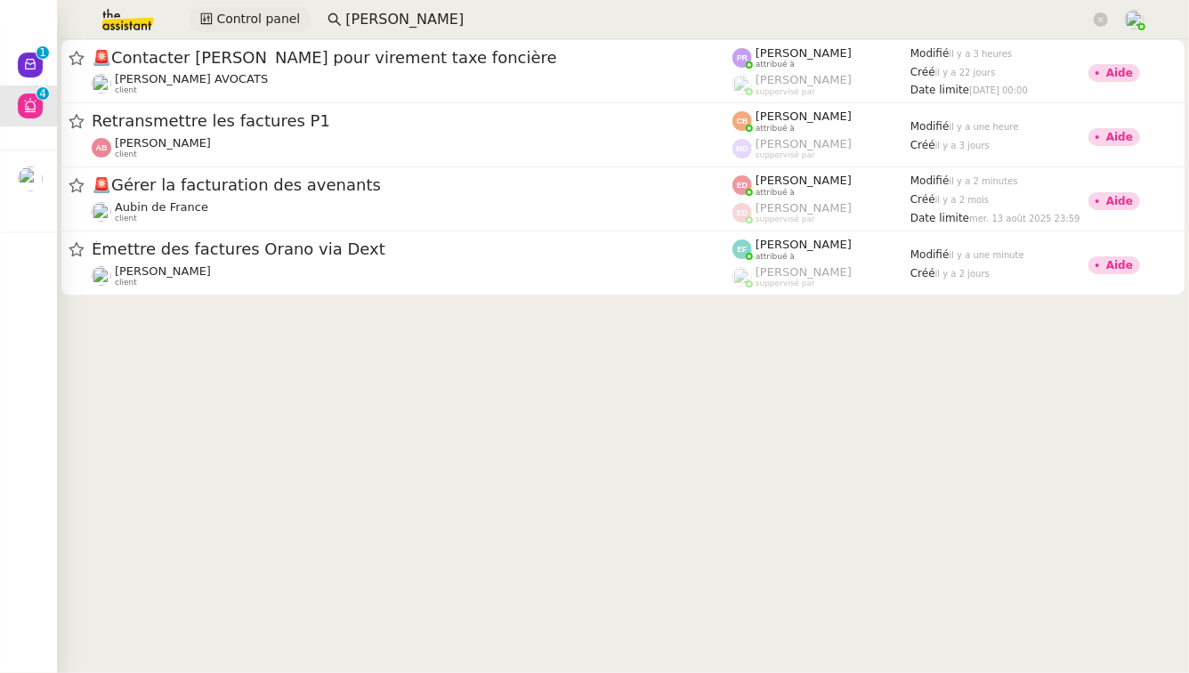
click at [236, 11] on span "Control panel" at bounding box center [258, 19] width 84 height 20
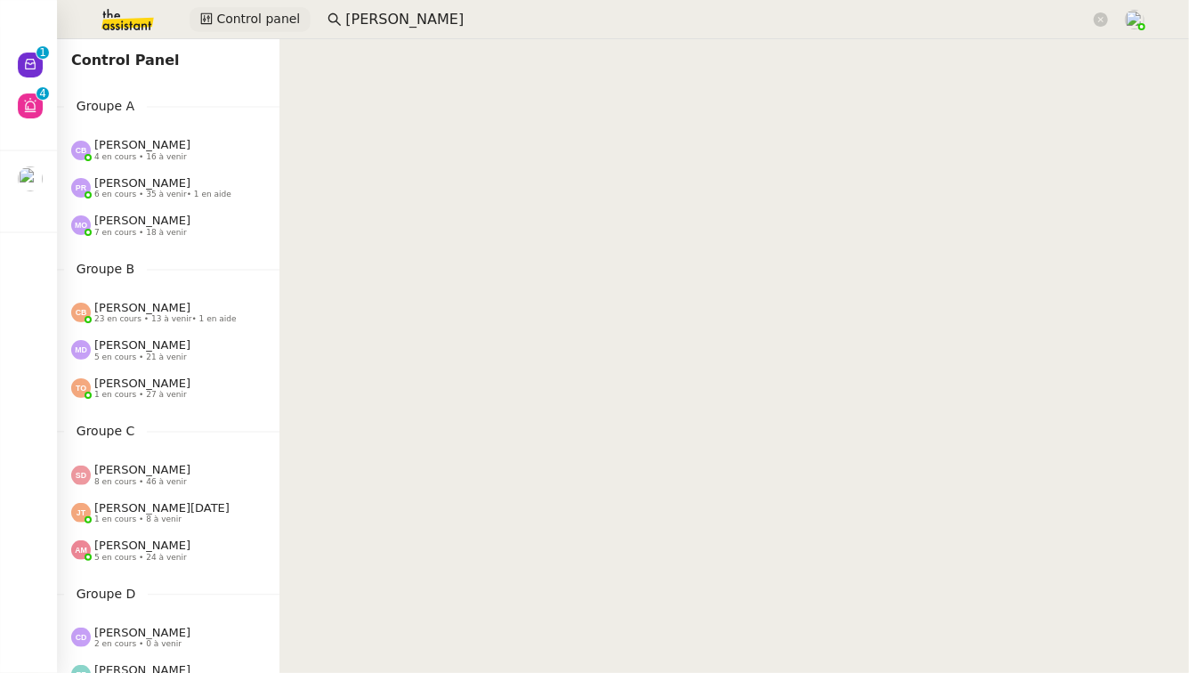
scroll to position [981, 0]
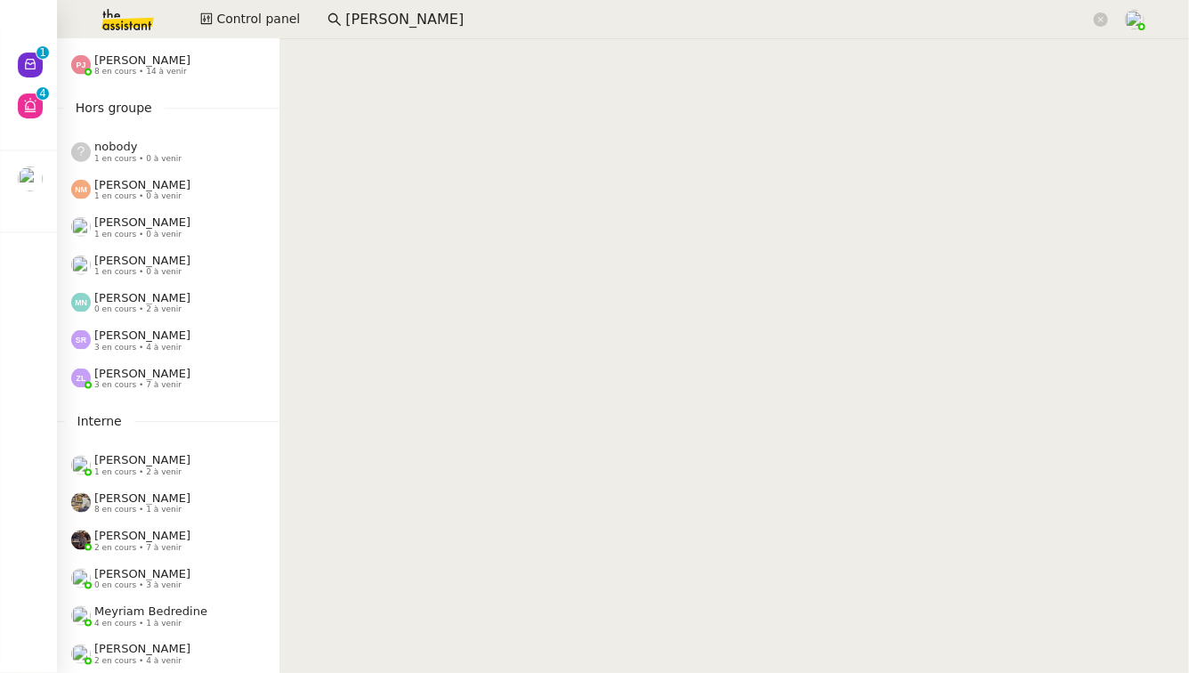
click at [179, 373] on div "Zoé Lachambre 3 en cours • 7 à venir" at bounding box center [175, 378] width 208 height 23
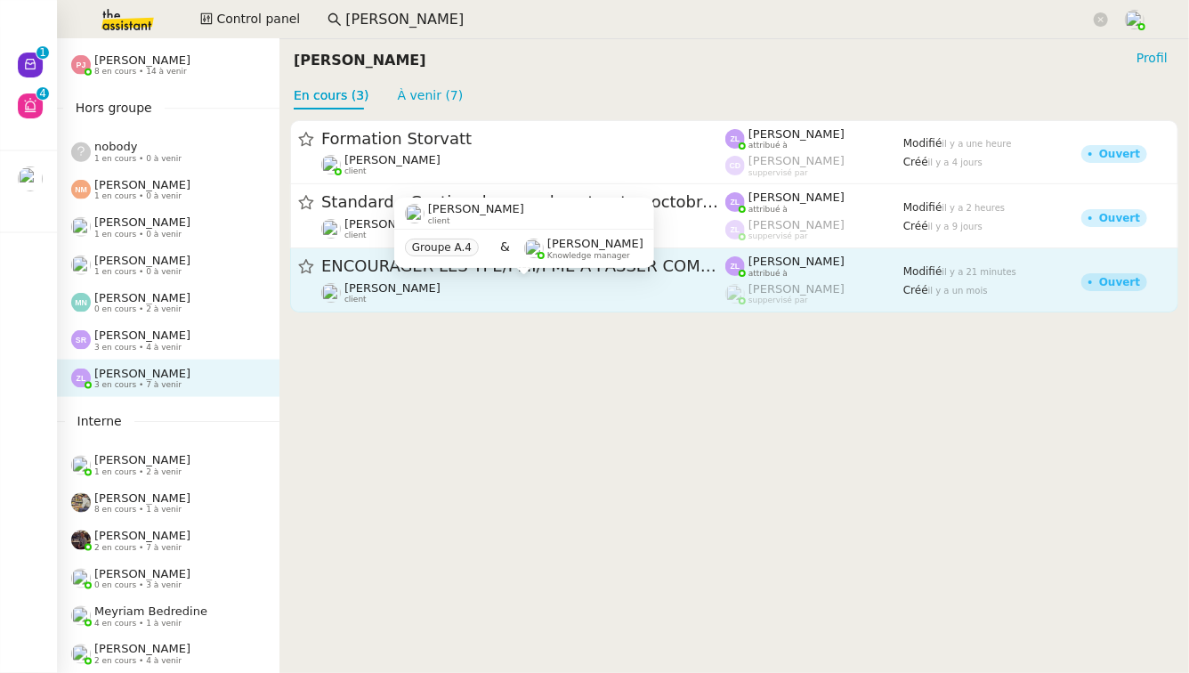
click at [468, 287] on div "Astrid Brucker client" at bounding box center [523, 292] width 404 height 23
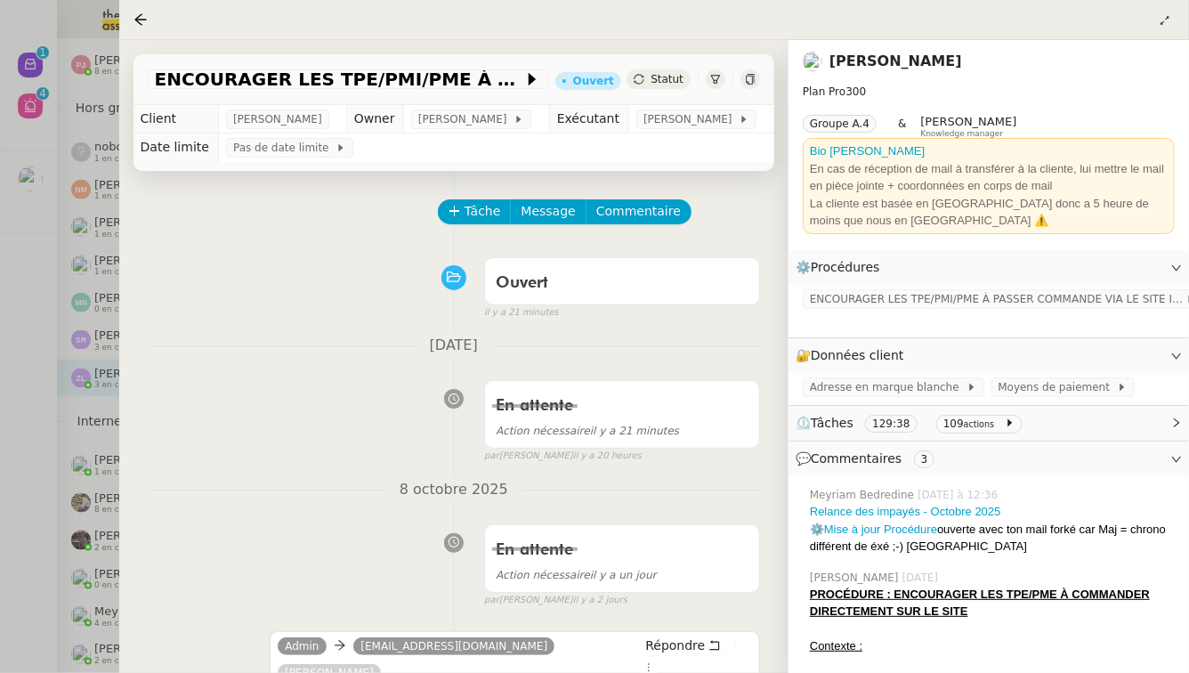
click at [0, 424] on div at bounding box center [594, 336] width 1189 height 673
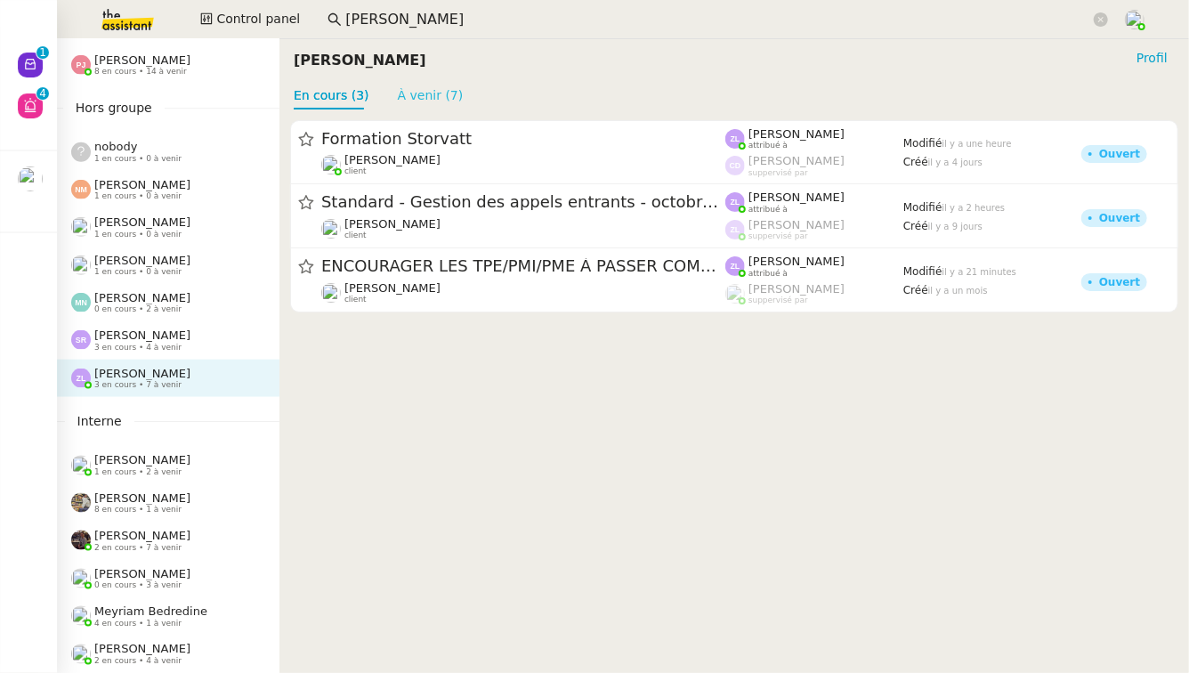
click at [432, 97] on link "À venir (7)" at bounding box center [431, 95] width 66 height 14
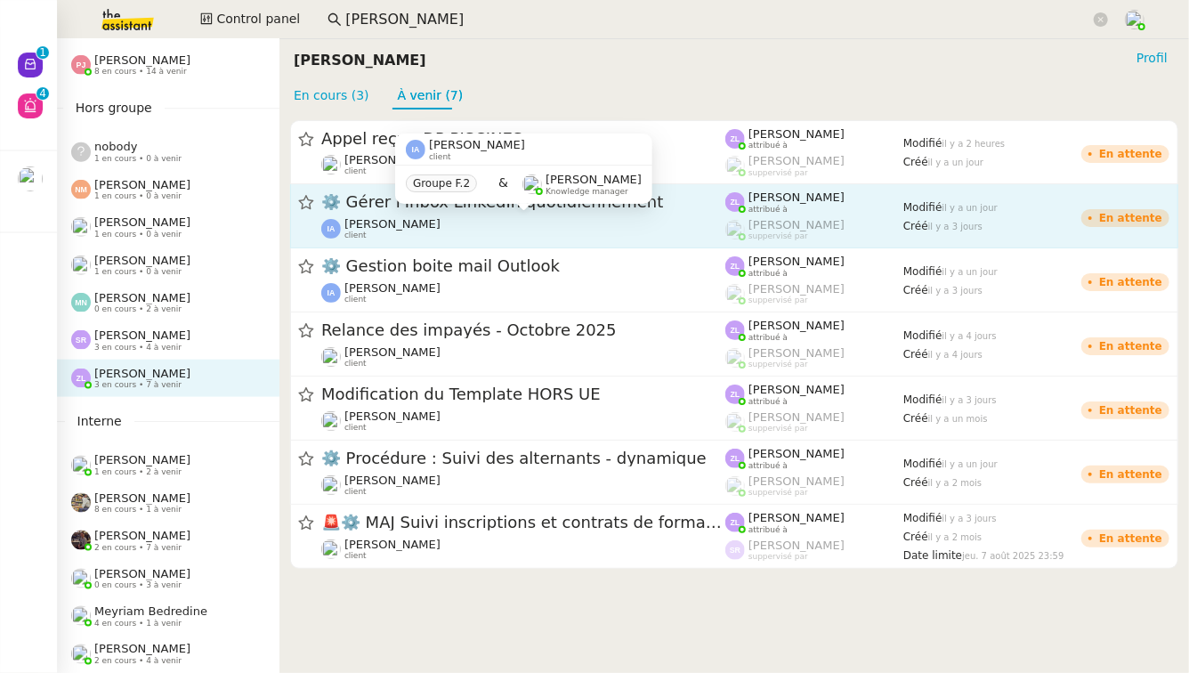
click at [507, 236] on div "Isabelle Arnaud client" at bounding box center [523, 228] width 404 height 23
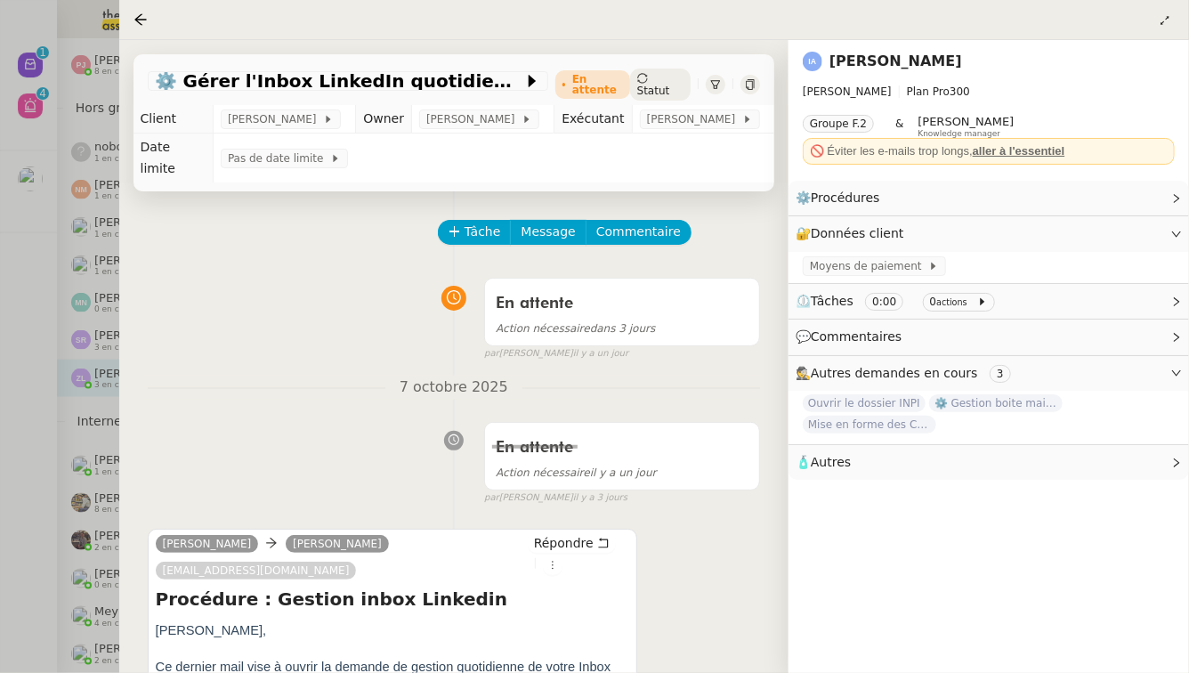
click at [0, 271] on div at bounding box center [594, 336] width 1189 height 673
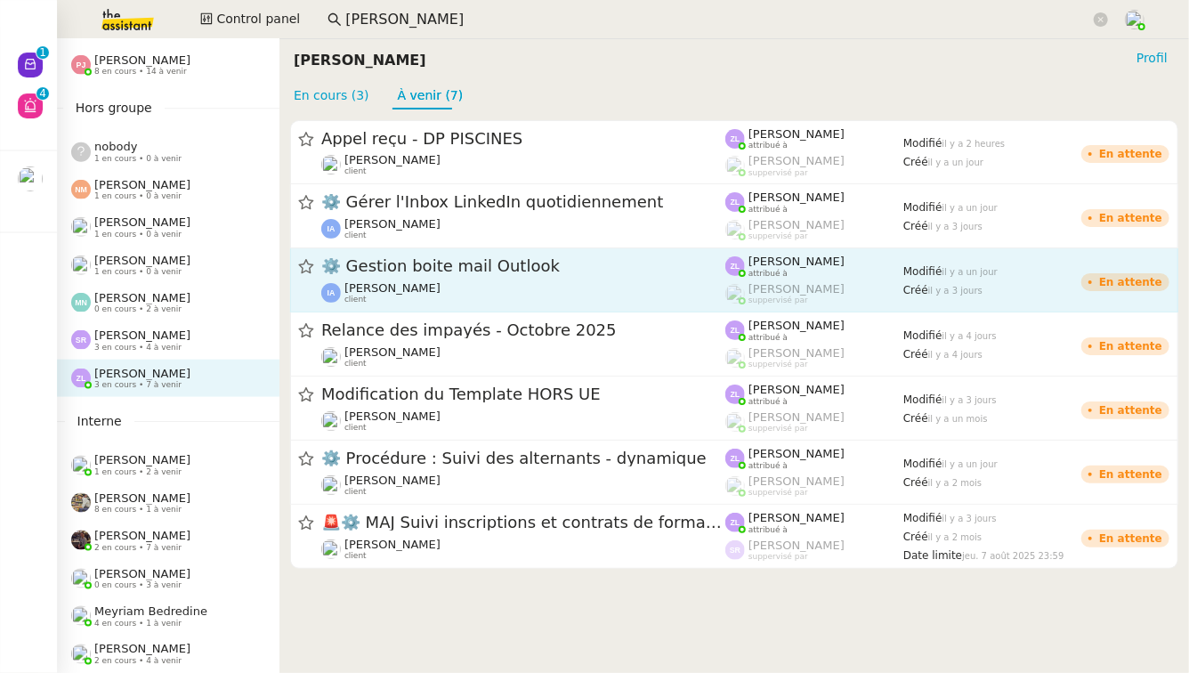
click at [446, 268] on span "⚙️ Gestion boite mail Outlook" at bounding box center [523, 267] width 404 height 16
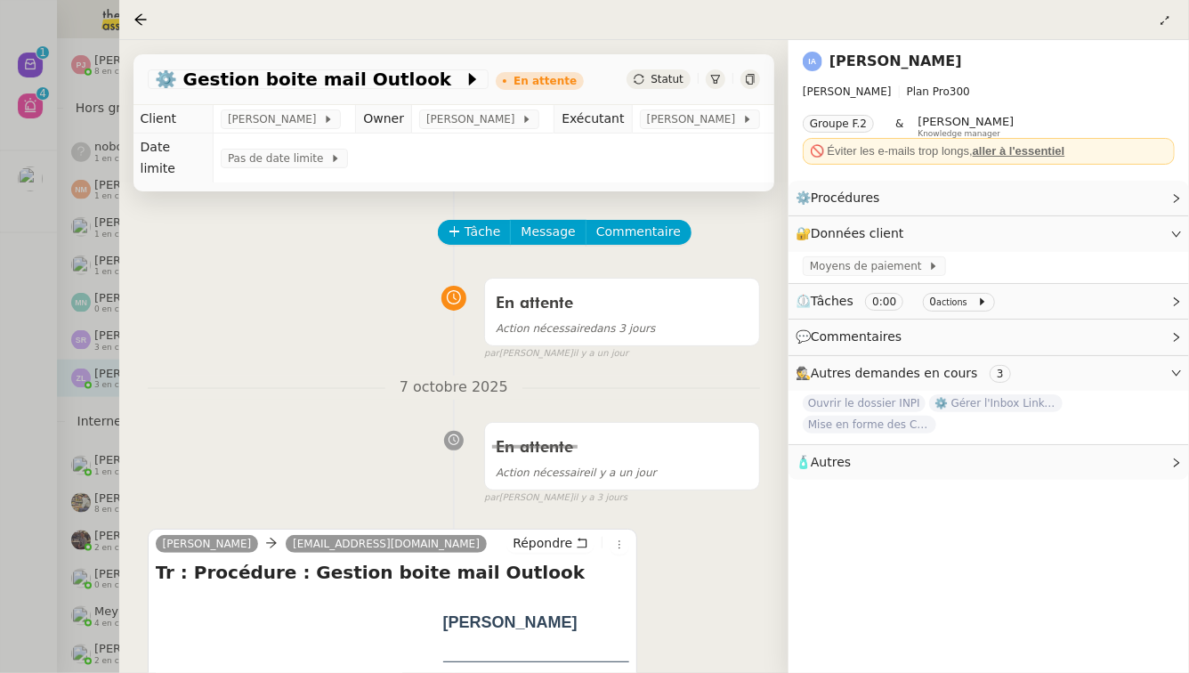
click at [10, 452] on div at bounding box center [594, 336] width 1189 height 673
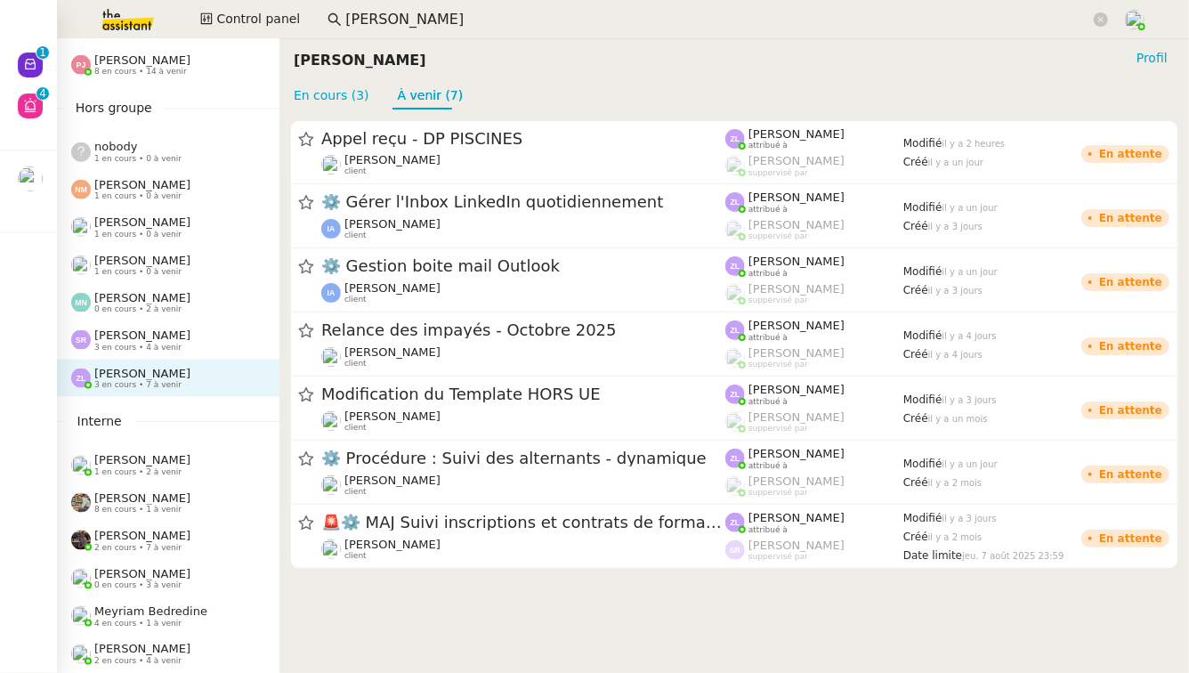
click at [627, 341] on div "Relance des impayés - Octobre 2025" at bounding box center [523, 330] width 404 height 22
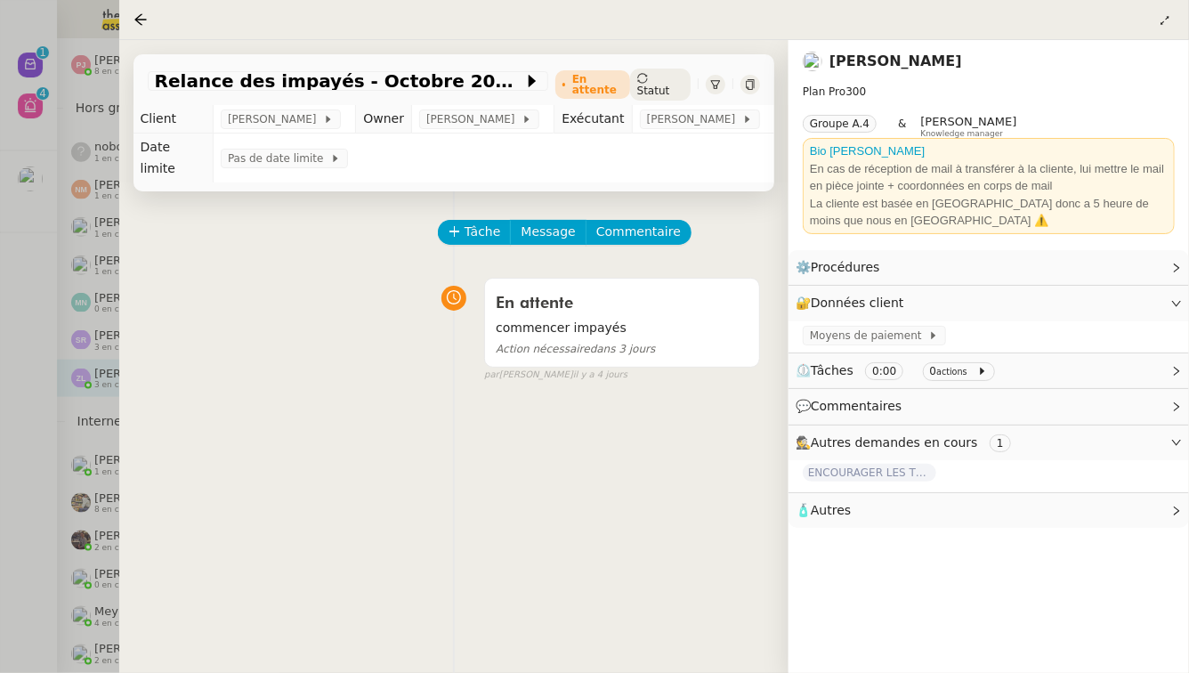
click at [0, 377] on div at bounding box center [594, 336] width 1189 height 673
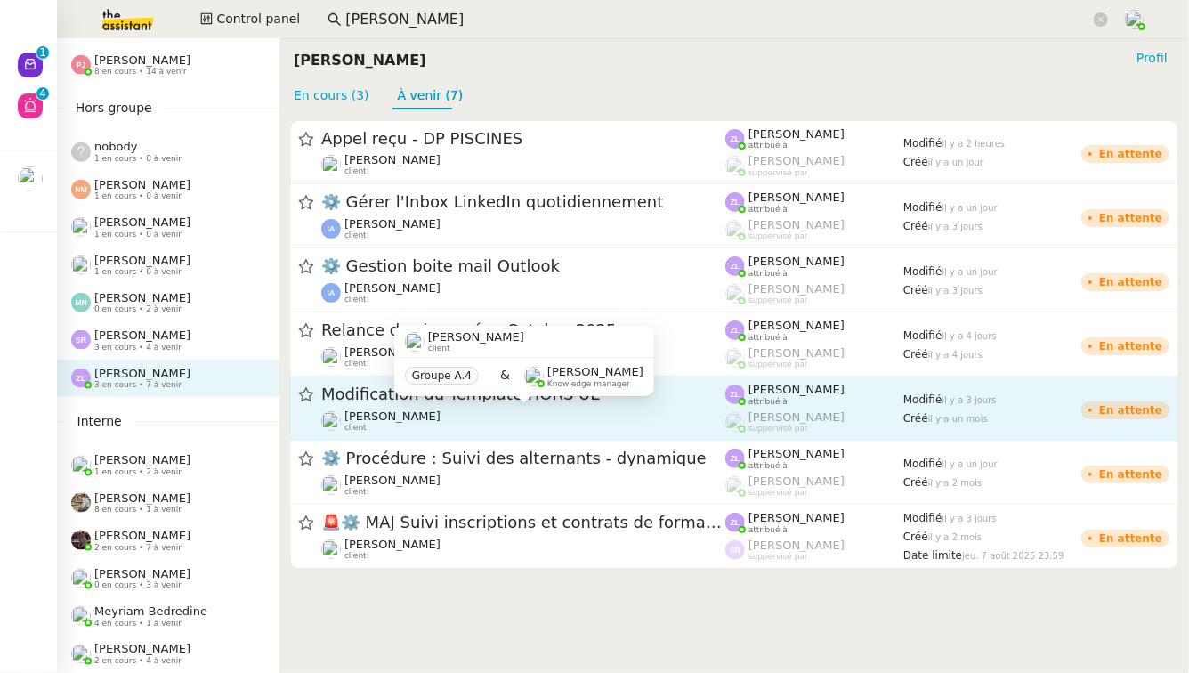
click at [551, 422] on div "Edwige Giron-Fleckinger client" at bounding box center [523, 420] width 404 height 23
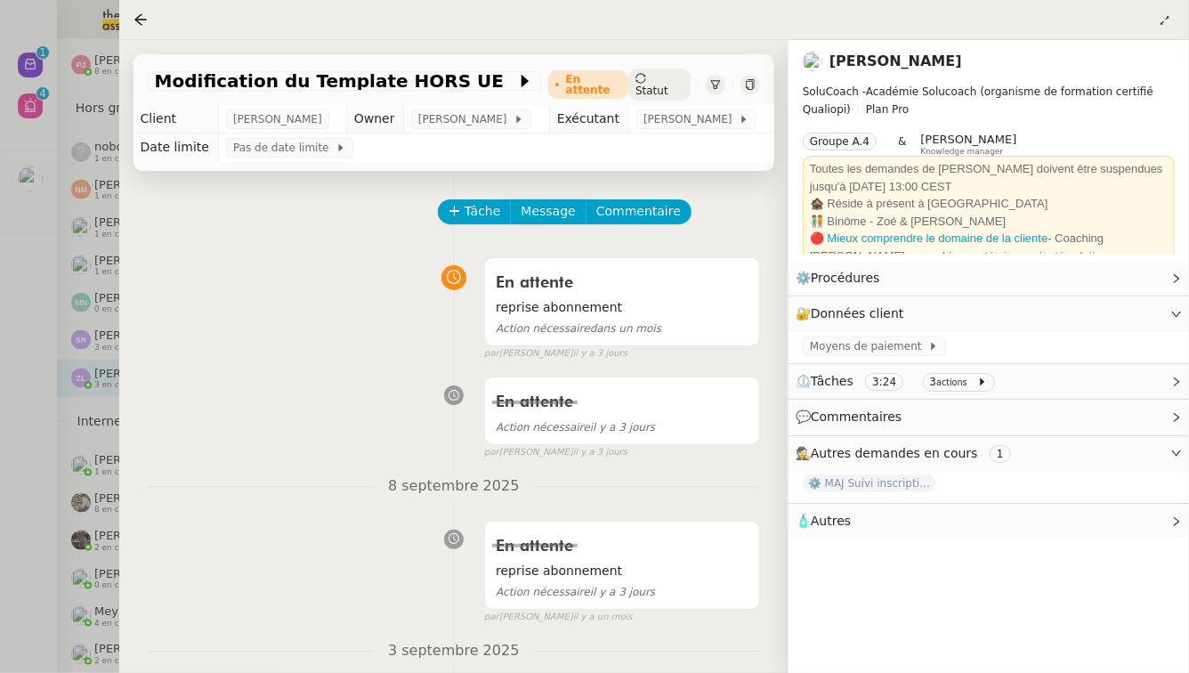
click at [2, 445] on div at bounding box center [594, 336] width 1189 height 673
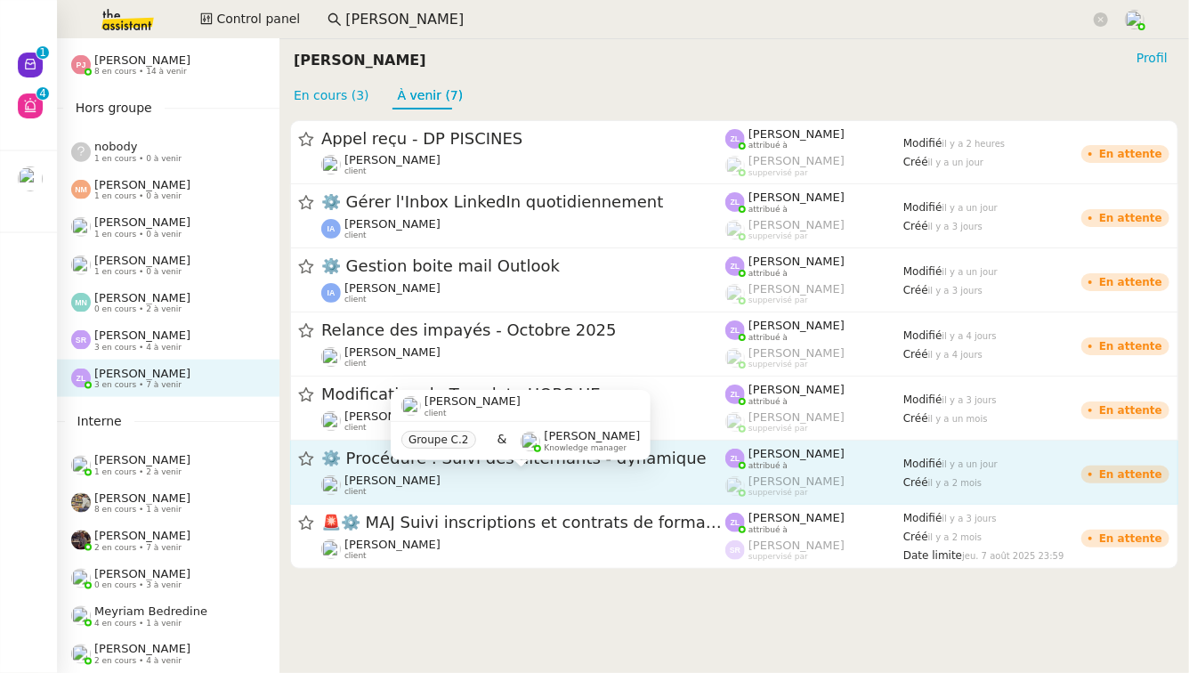
click at [506, 487] on div "Réma Ngaiboye client" at bounding box center [523, 484] width 404 height 23
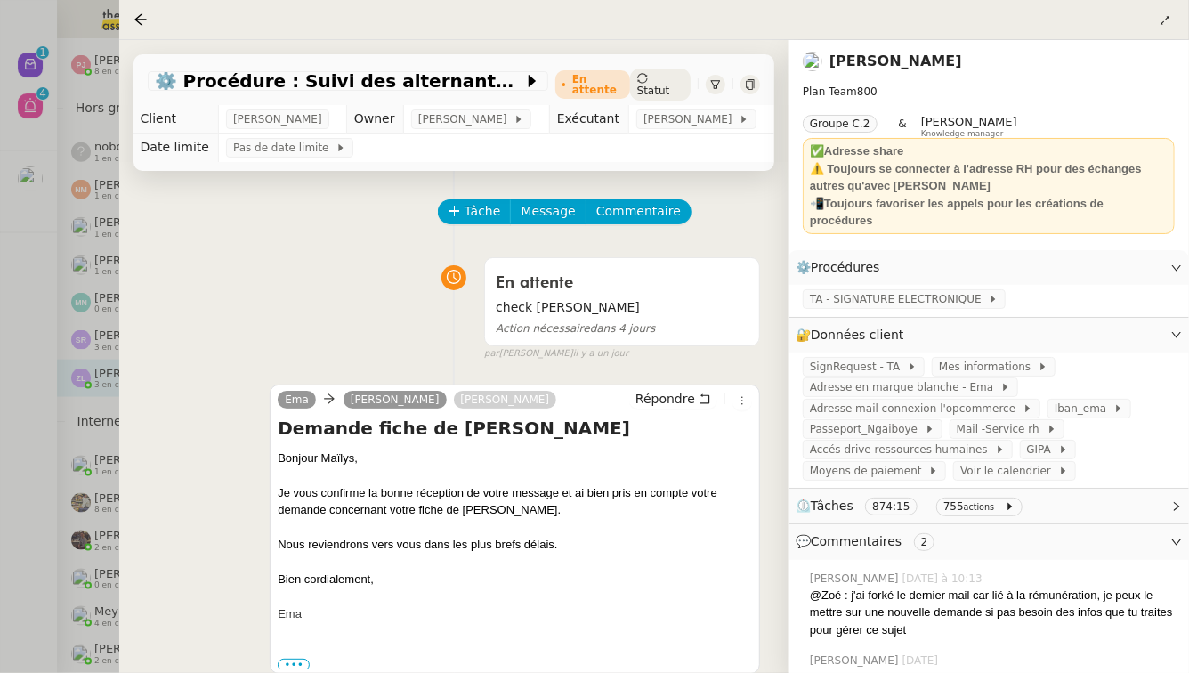
click at [0, 471] on div at bounding box center [594, 336] width 1189 height 673
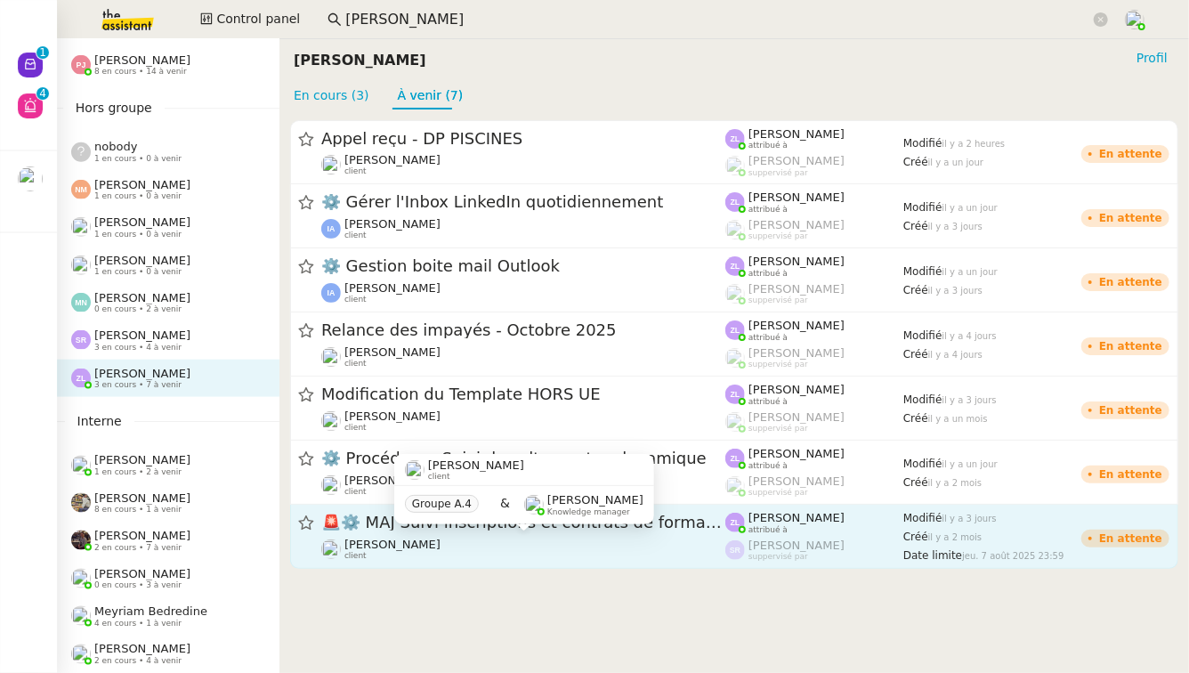
click at [497, 550] on div "Edwige Giron-Fleckinger client" at bounding box center [523, 548] width 404 height 23
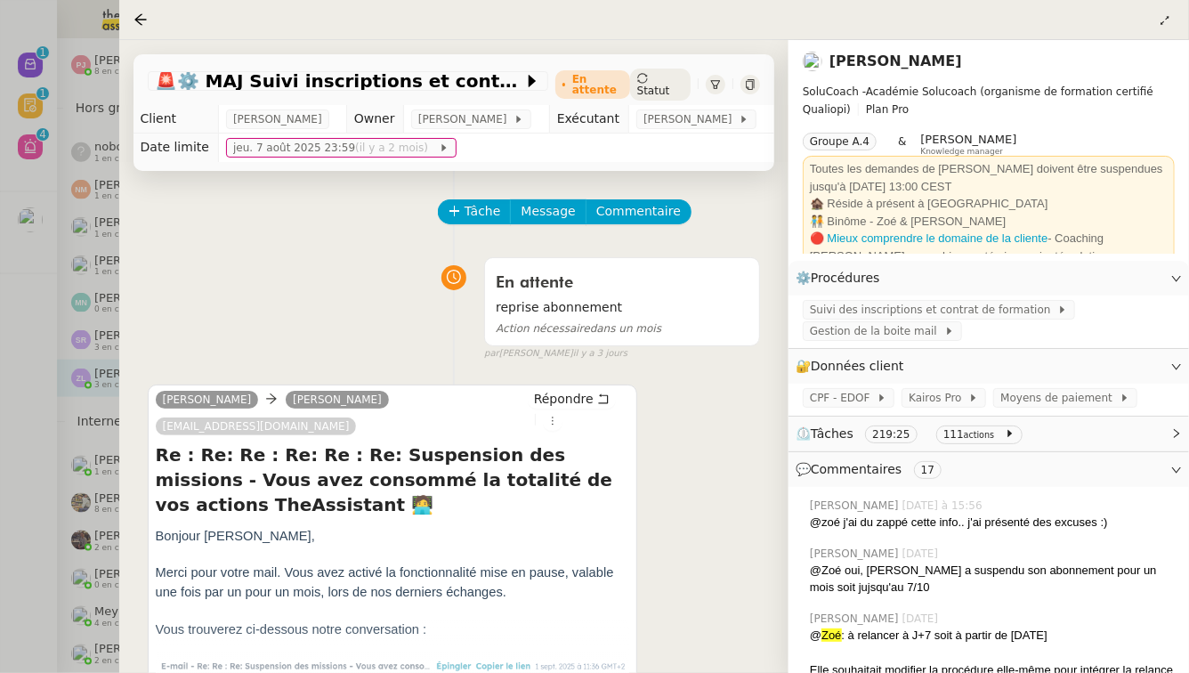
click at [85, 530] on div at bounding box center [594, 336] width 1189 height 673
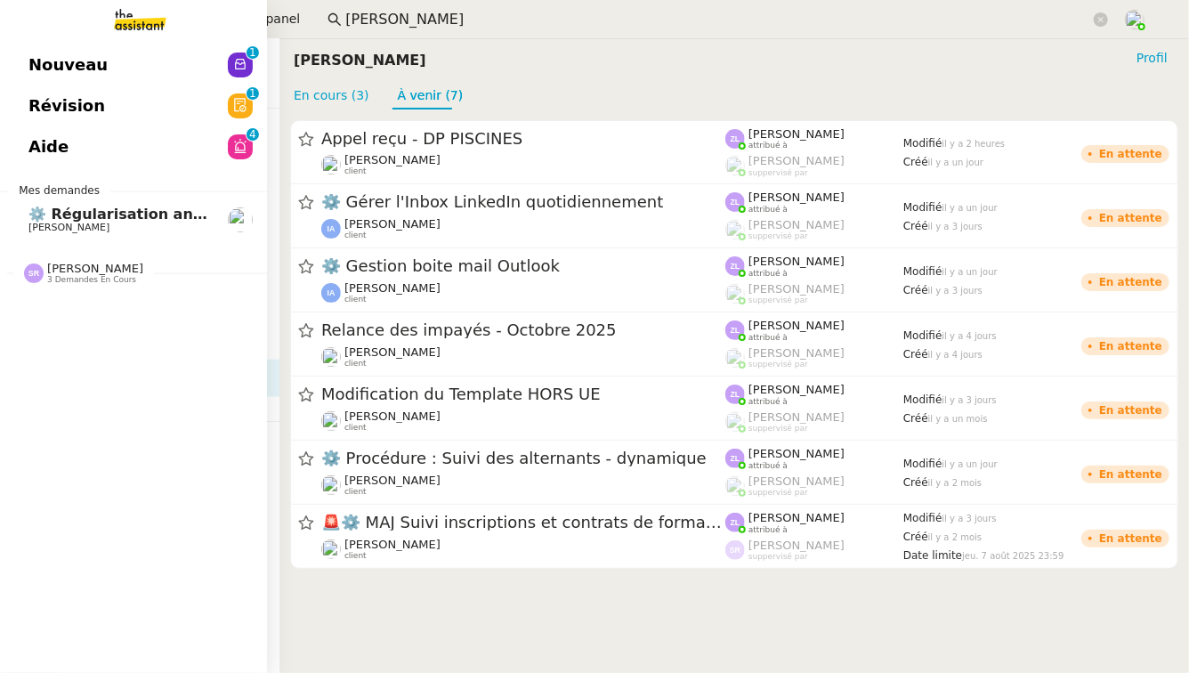
click at [18, 113] on link "Révision 0 1 2 3 4 5 6 7 8 9" at bounding box center [133, 105] width 267 height 41
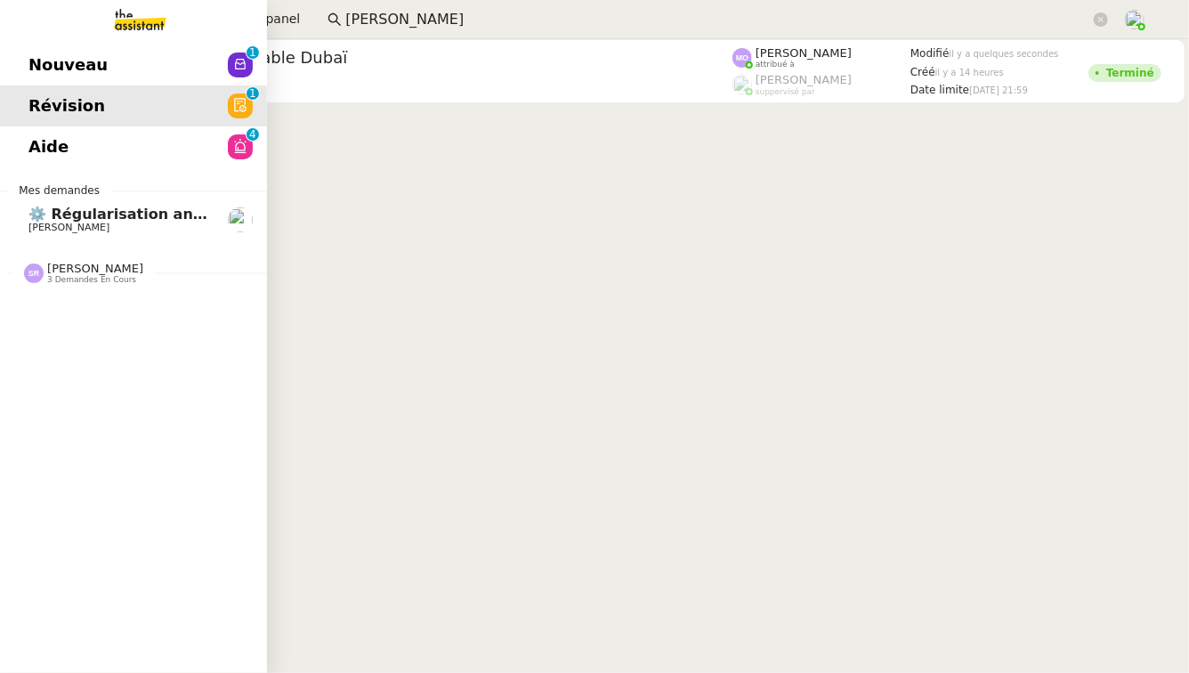
click at [49, 53] on span "Nouveau" at bounding box center [67, 65] width 79 height 27
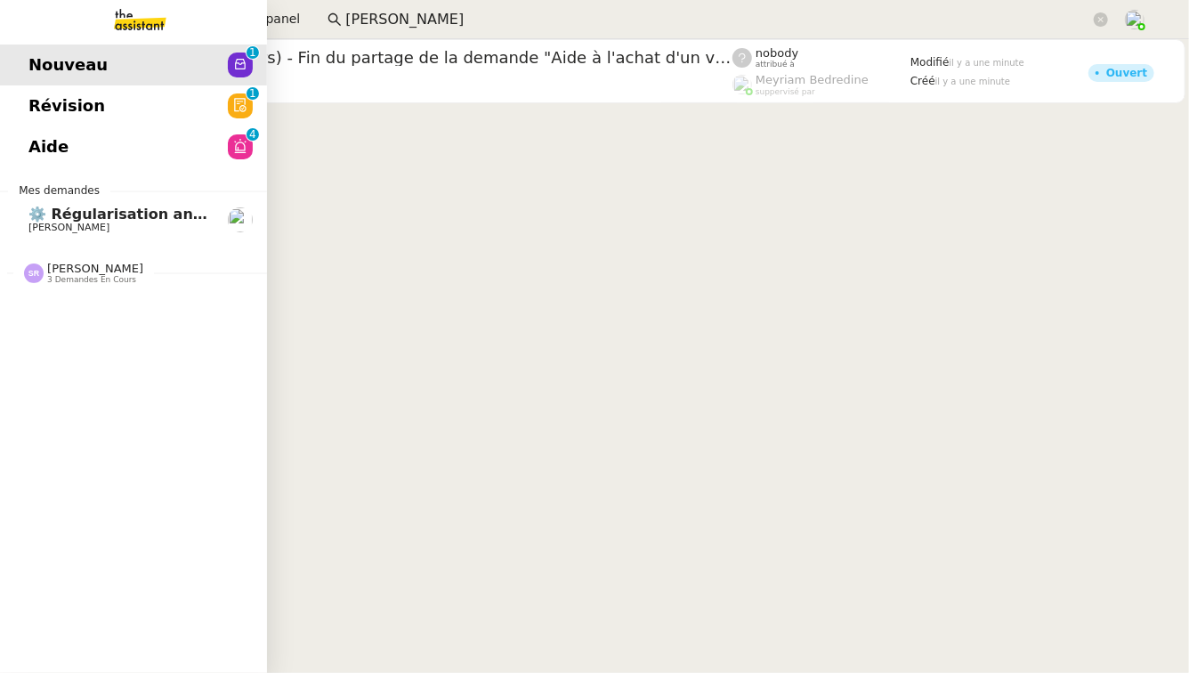
click at [69, 154] on link "Aide 0 1 2 3 4 5 6 7 8 9" at bounding box center [133, 146] width 267 height 41
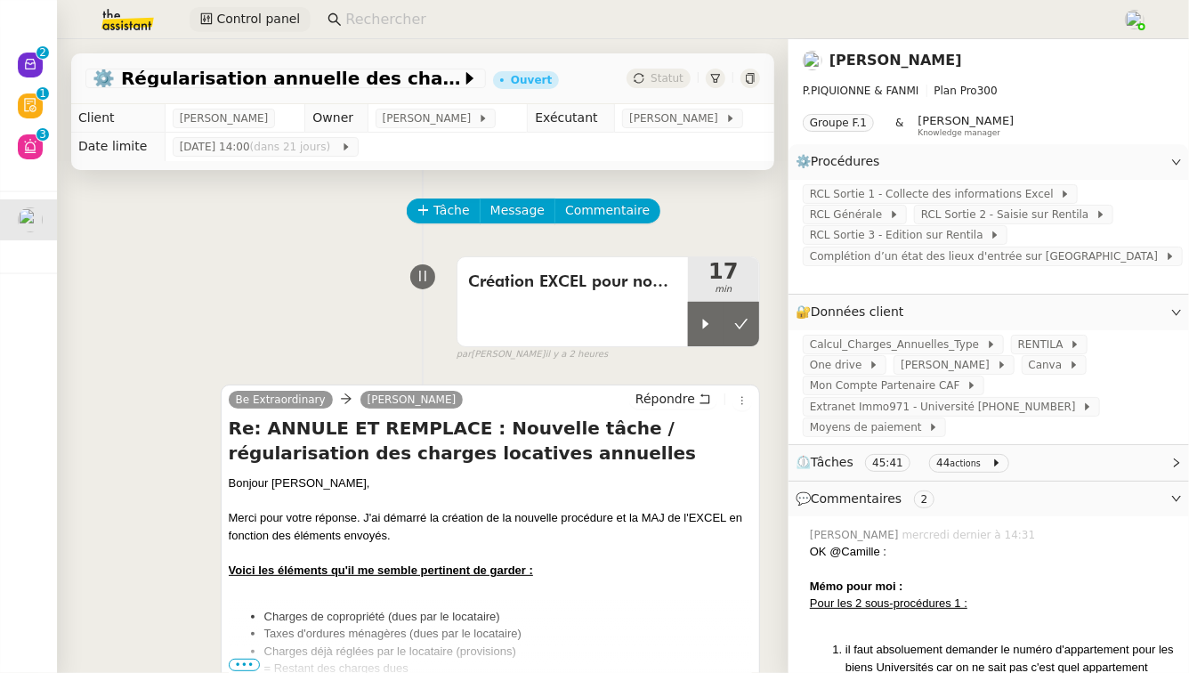
click at [228, 26] on span "Control panel" at bounding box center [258, 19] width 84 height 20
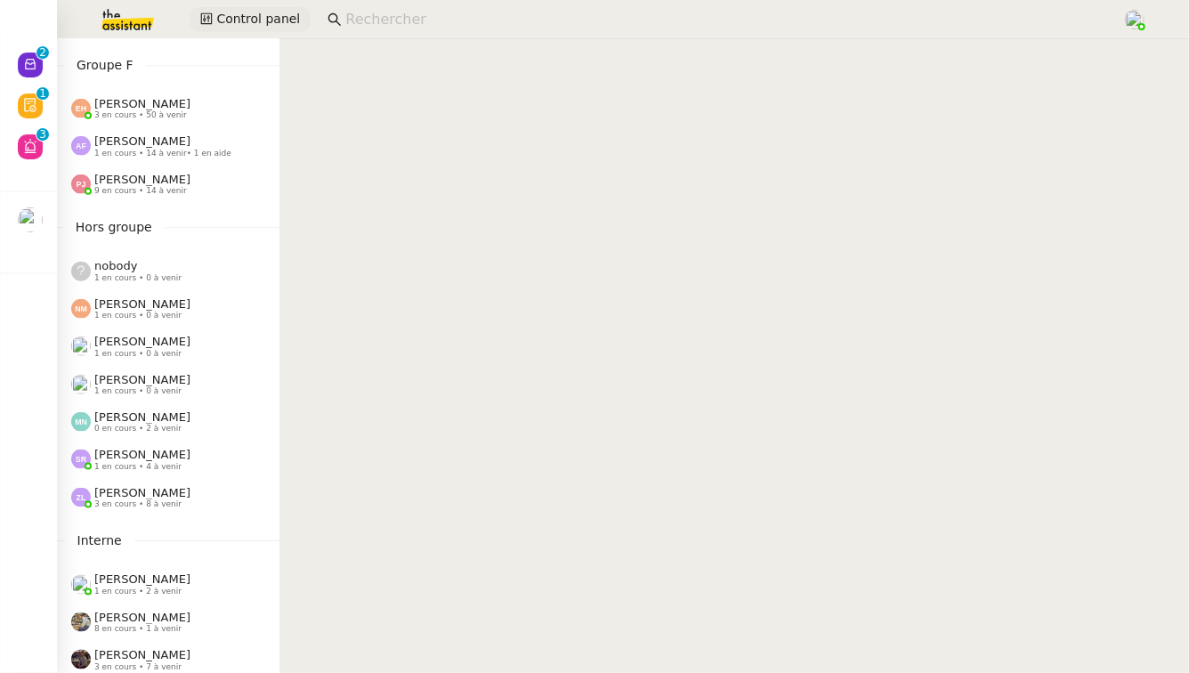
scroll to position [981, 0]
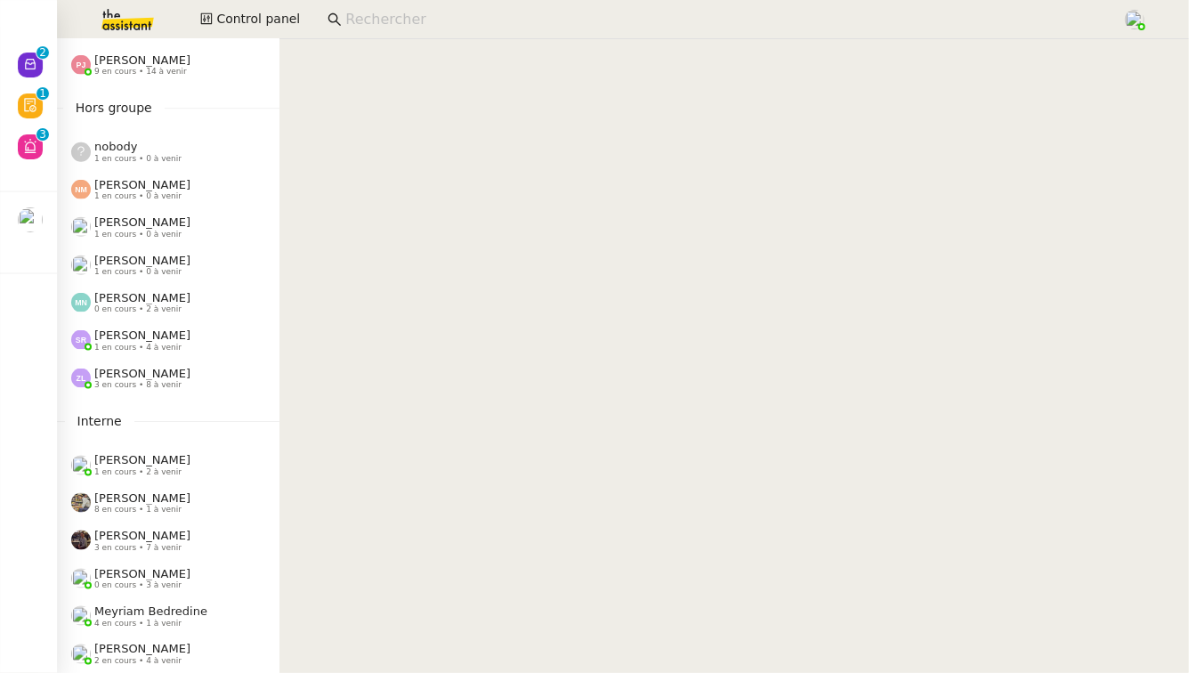
click at [171, 343] on span "1 en cours • 4 à venir" at bounding box center [137, 348] width 87 height 10
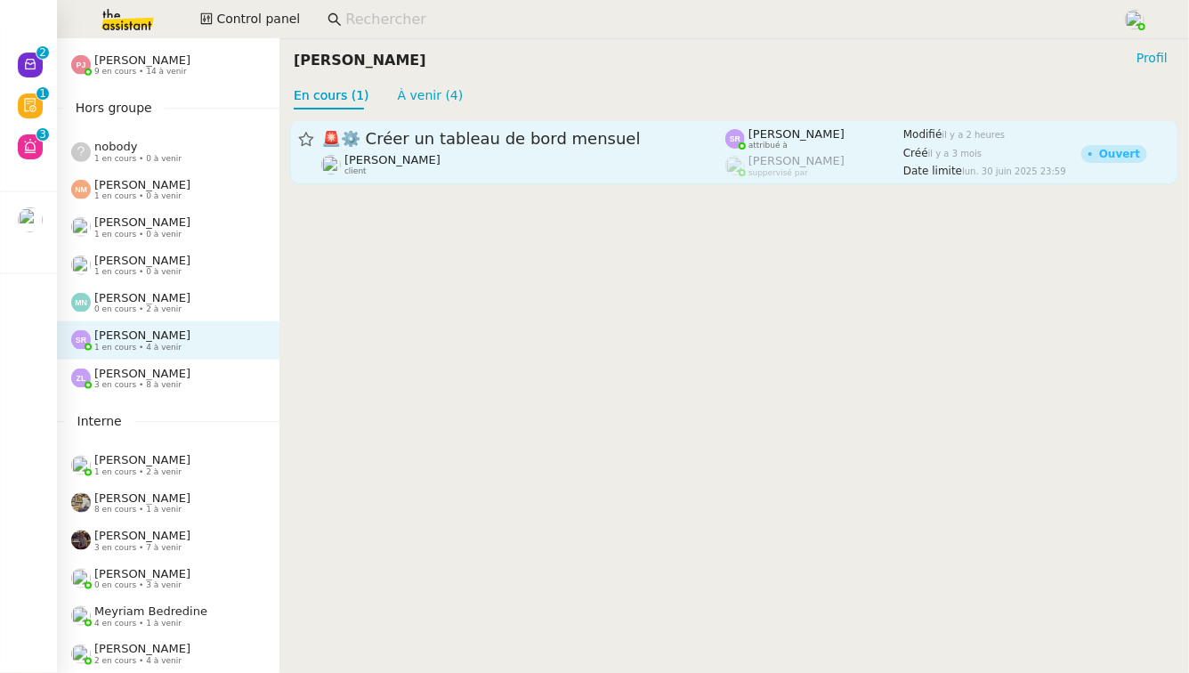
click at [433, 131] on span "🚨 ⚙️ Créer un tableau de bord mensuel" at bounding box center [523, 139] width 404 height 16
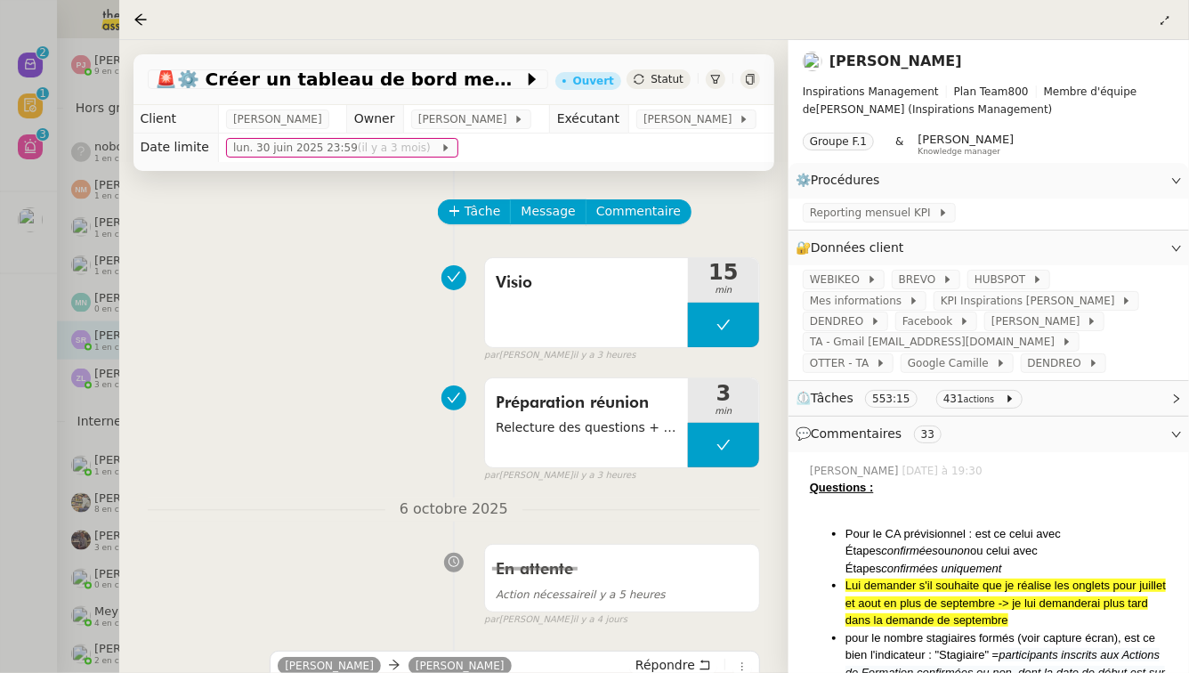
click at [40, 269] on div at bounding box center [594, 336] width 1189 height 673
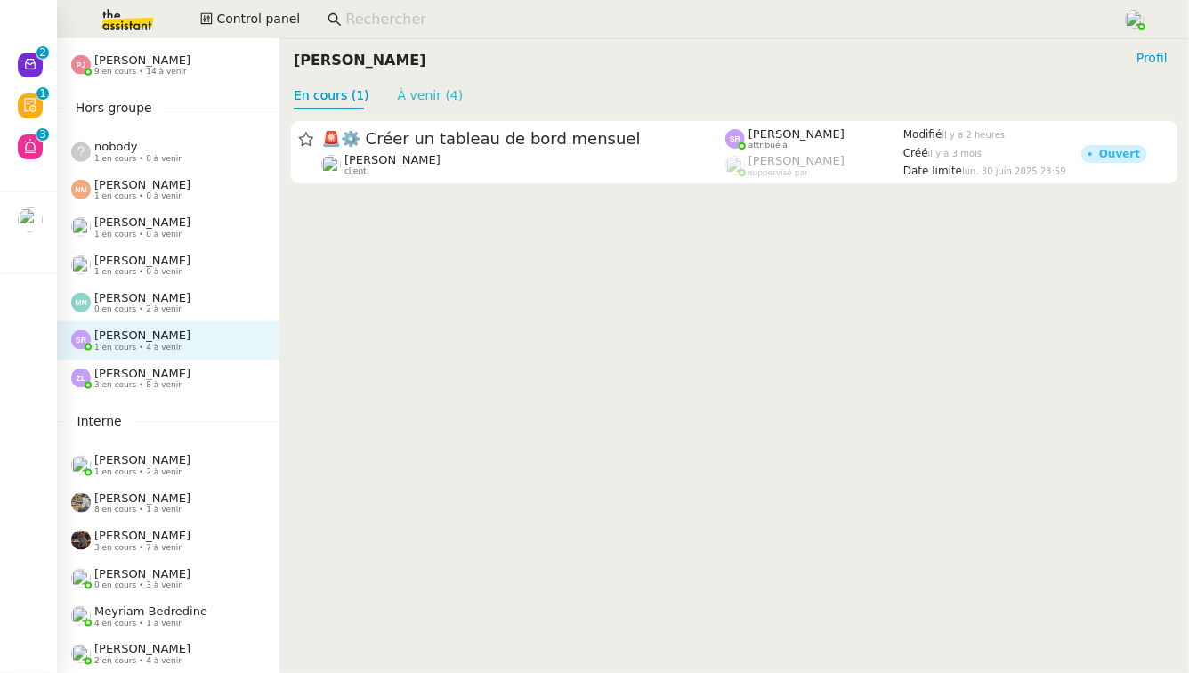
click at [438, 99] on link "À venir (4)" at bounding box center [431, 95] width 66 height 14
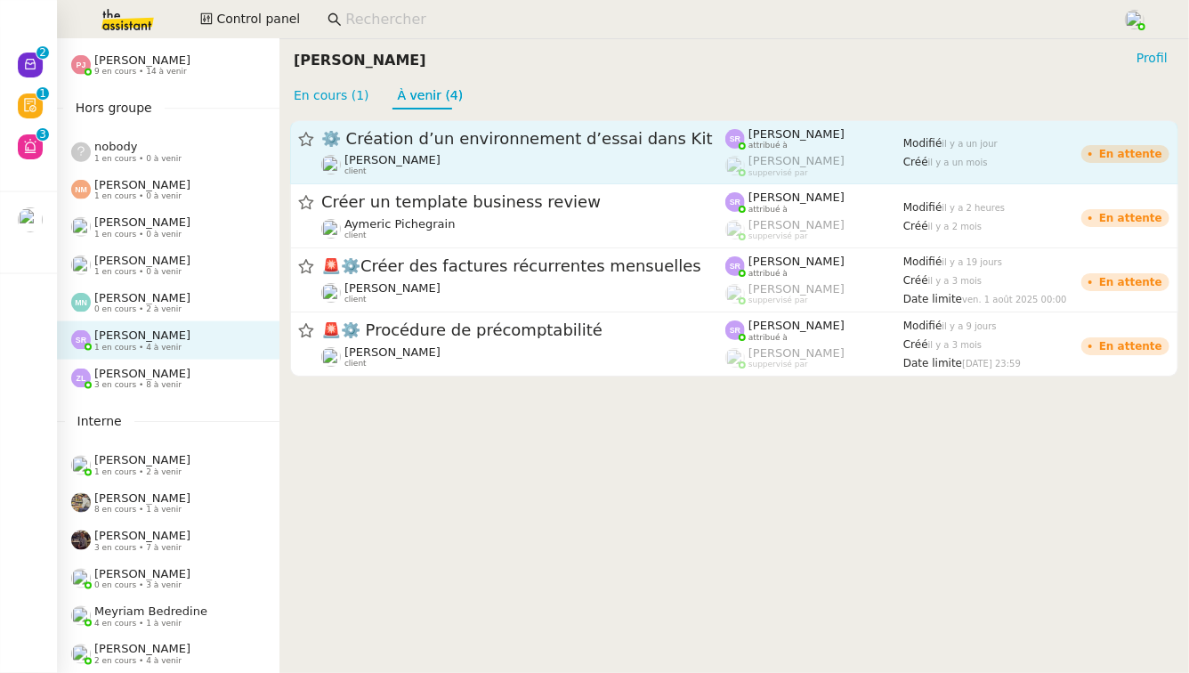
click at [513, 136] on span "⚙️ Création d’un environnement d’essai dans Kit" at bounding box center [523, 139] width 404 height 16
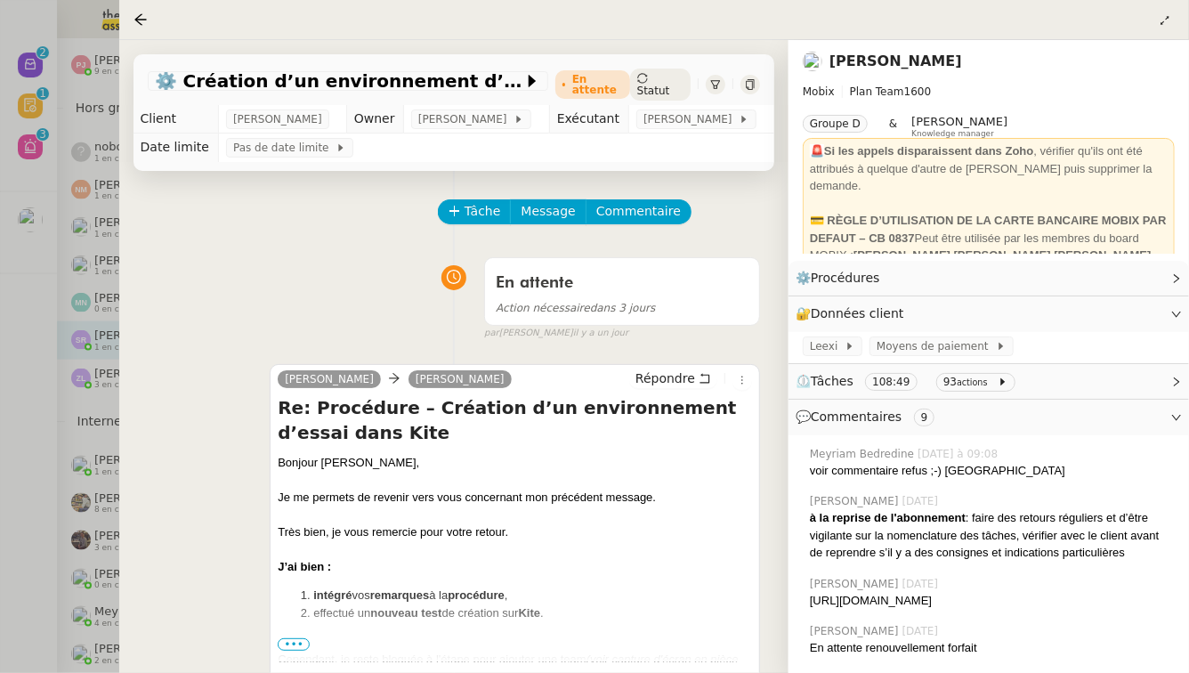
click at [55, 327] on div at bounding box center [594, 336] width 1189 height 673
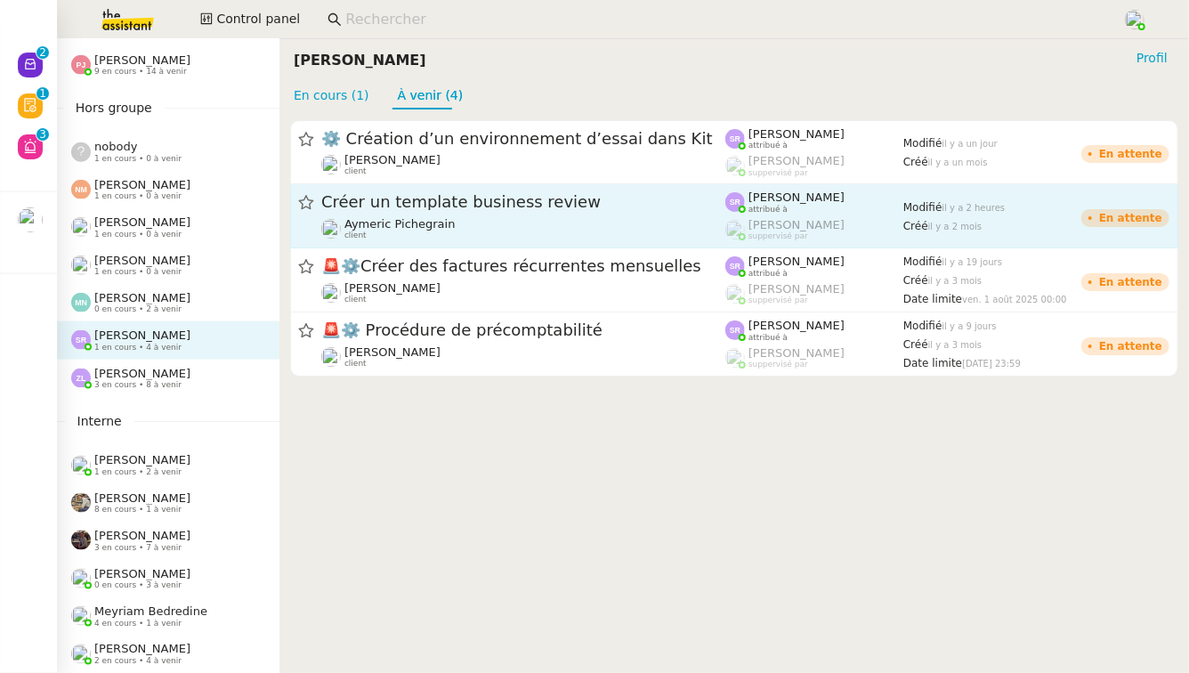
click at [450, 210] on div "Créer un template business review" at bounding box center [523, 202] width 404 height 22
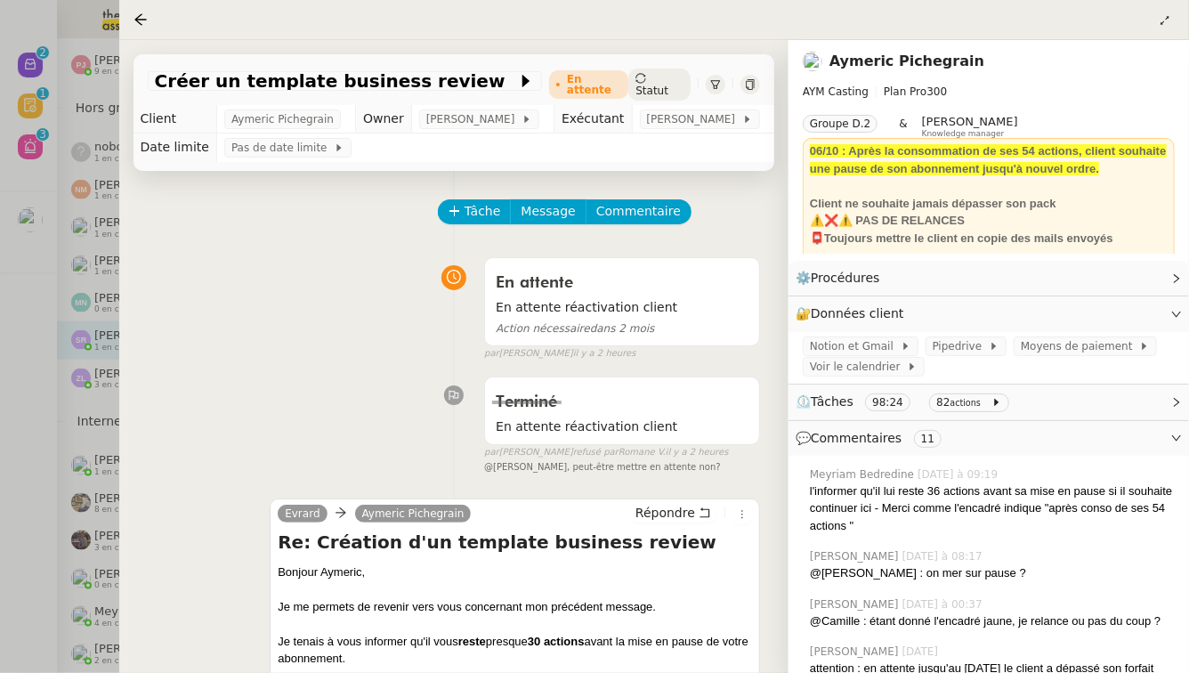
click at [41, 303] on div at bounding box center [594, 336] width 1189 height 673
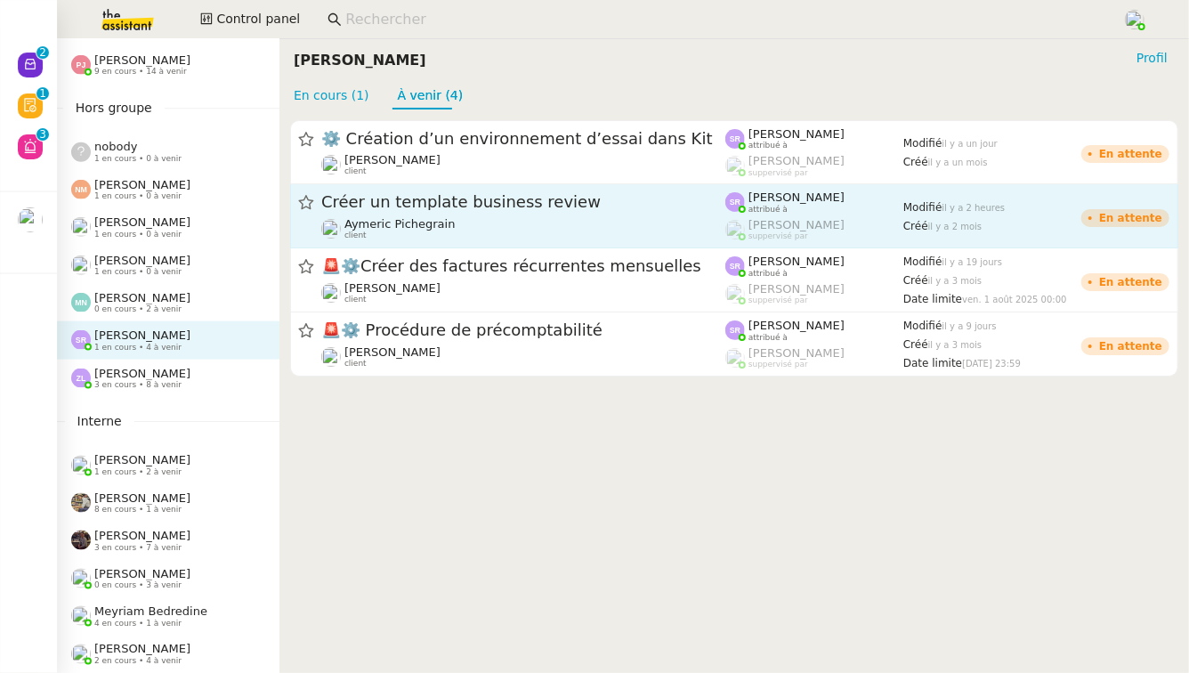
click at [694, 209] on span "Créer un template business review" at bounding box center [523, 203] width 404 height 16
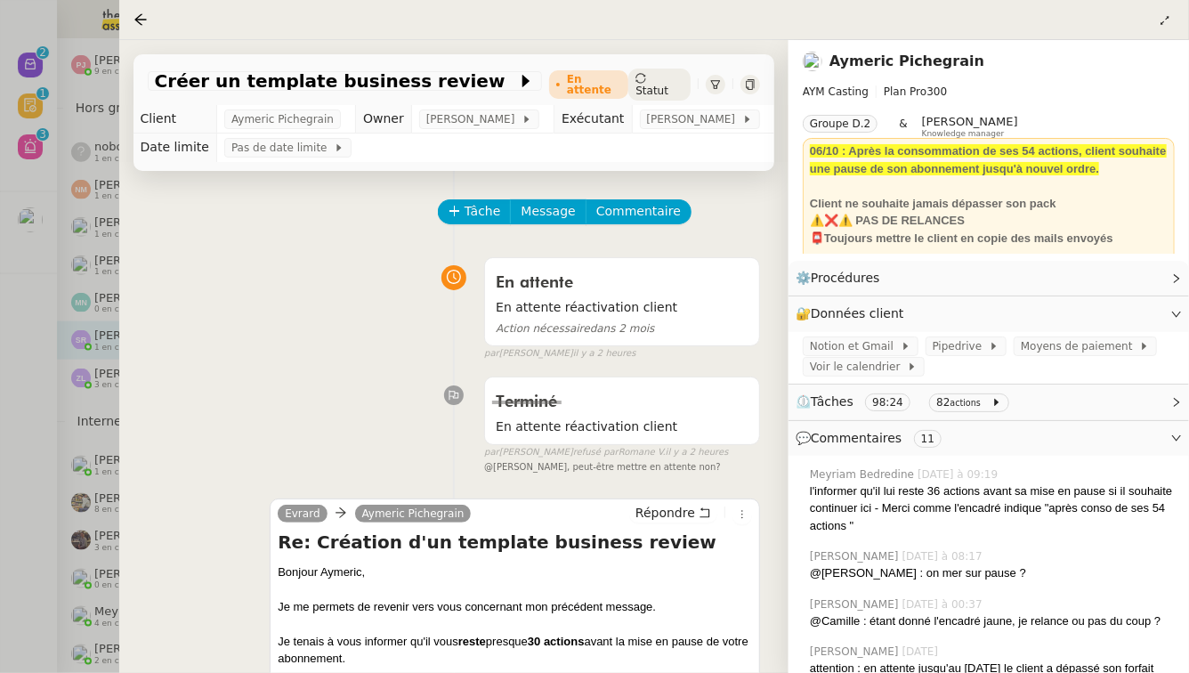
click at [0, 287] on div at bounding box center [594, 336] width 1189 height 673
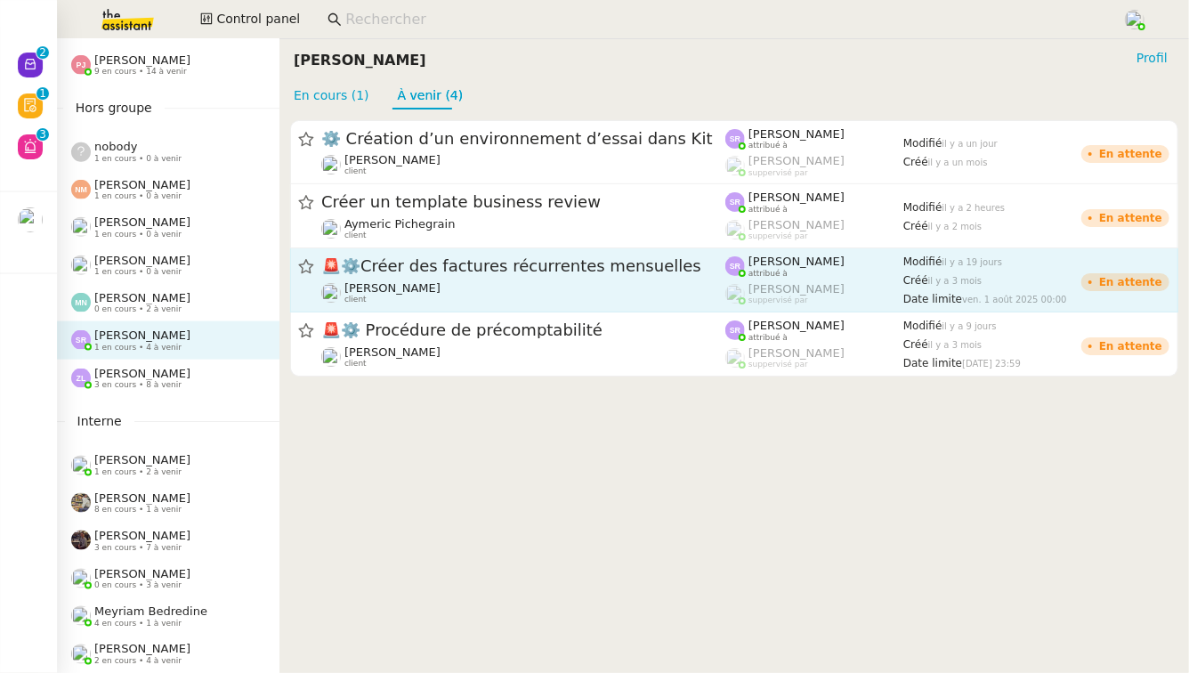
click at [492, 271] on span "🚨 ⚙️Créer des factures récurrentes mensuelles" at bounding box center [523, 267] width 404 height 16
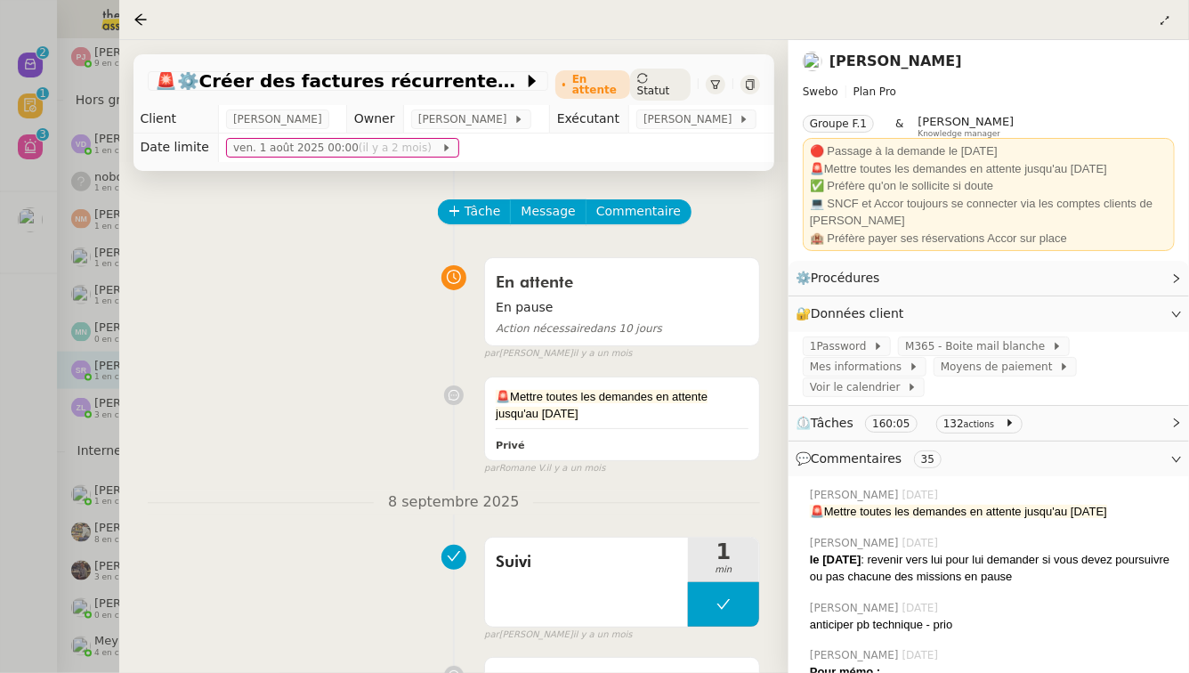
click at [9, 443] on div at bounding box center [594, 336] width 1189 height 673
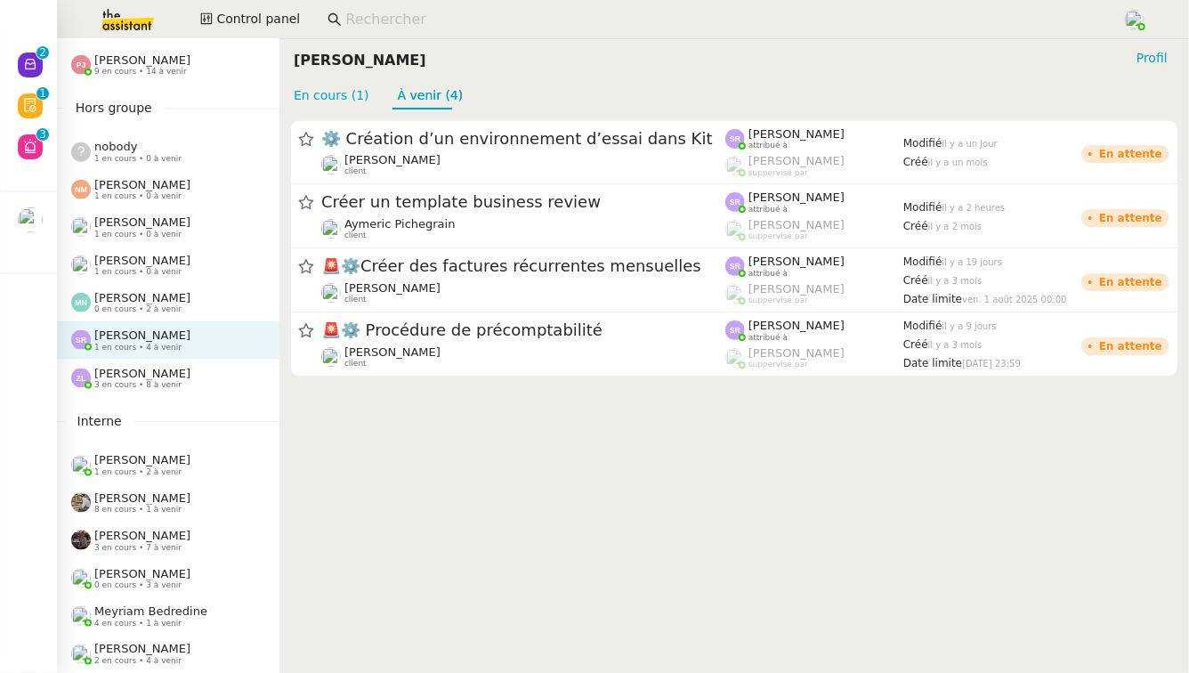
click at [89, 368] on div at bounding box center [81, 378] width 20 height 20
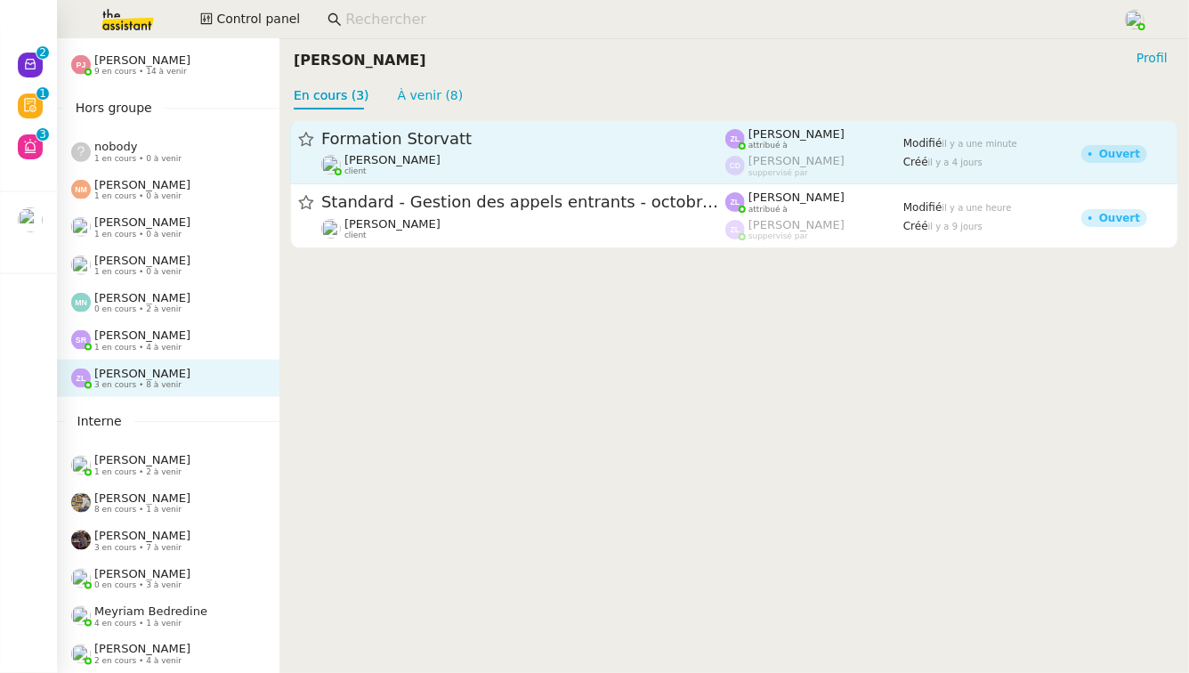
click at [402, 140] on span "Formation Storvatt" at bounding box center [523, 139] width 404 height 16
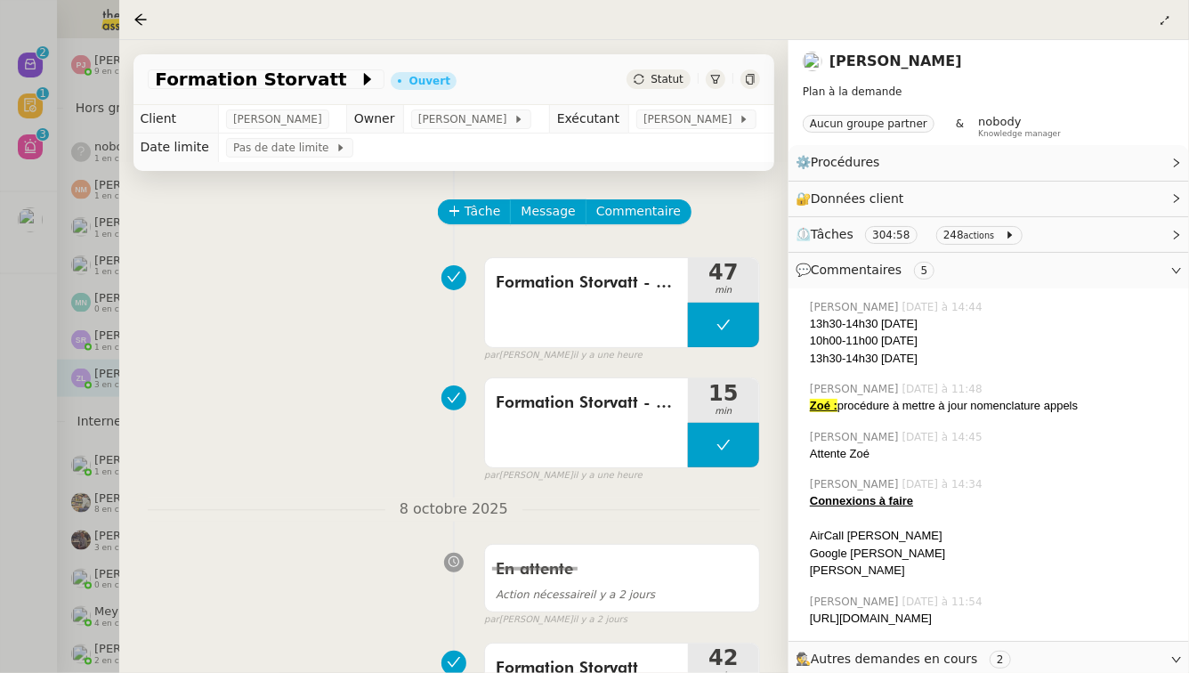
click at [101, 205] on div at bounding box center [594, 336] width 1189 height 673
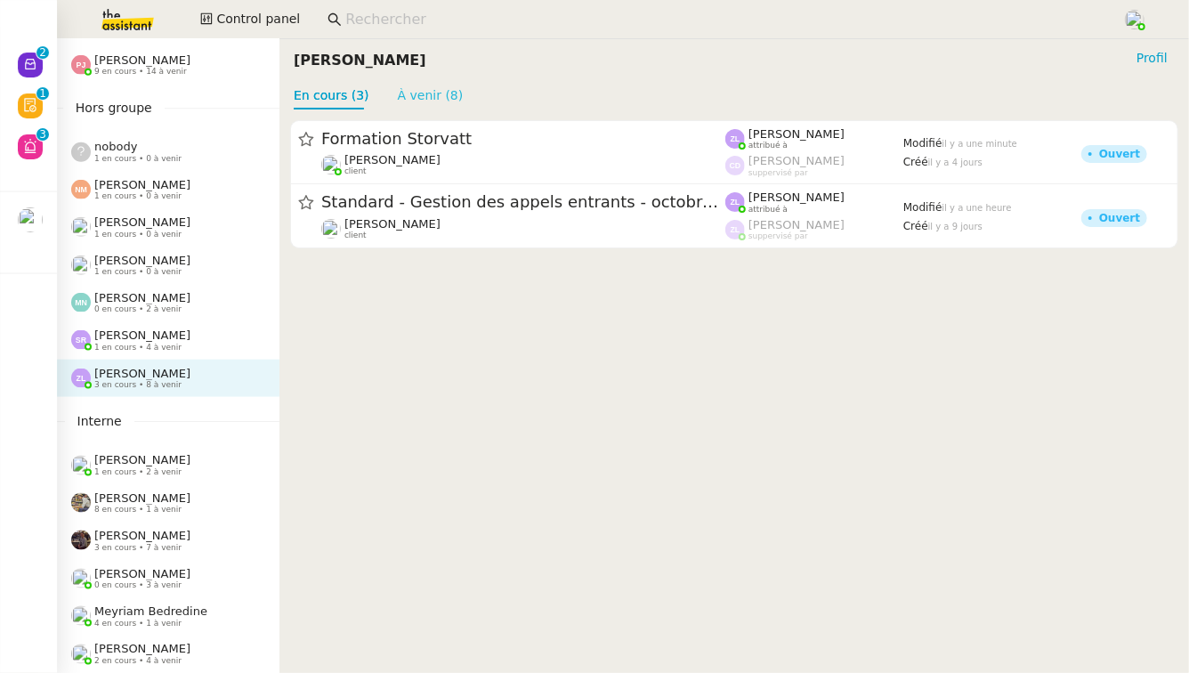
click at [411, 98] on link "À venir (8)" at bounding box center [431, 95] width 66 height 14
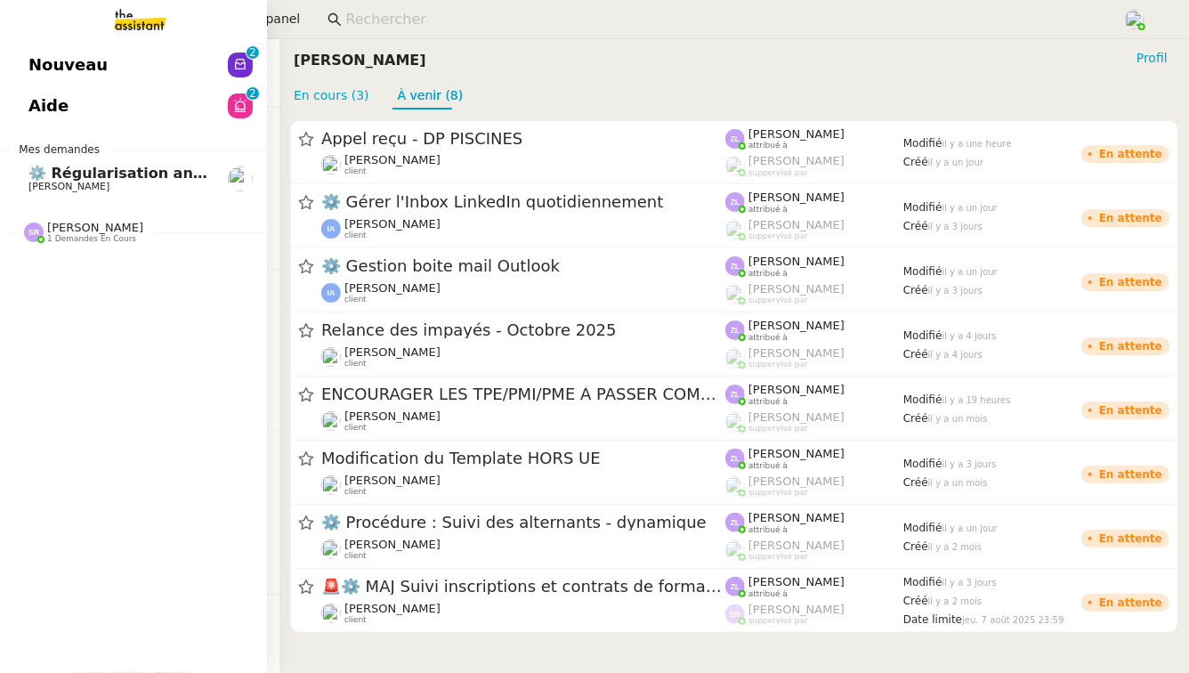
click at [53, 65] on span "Nouveau" at bounding box center [67, 65] width 79 height 27
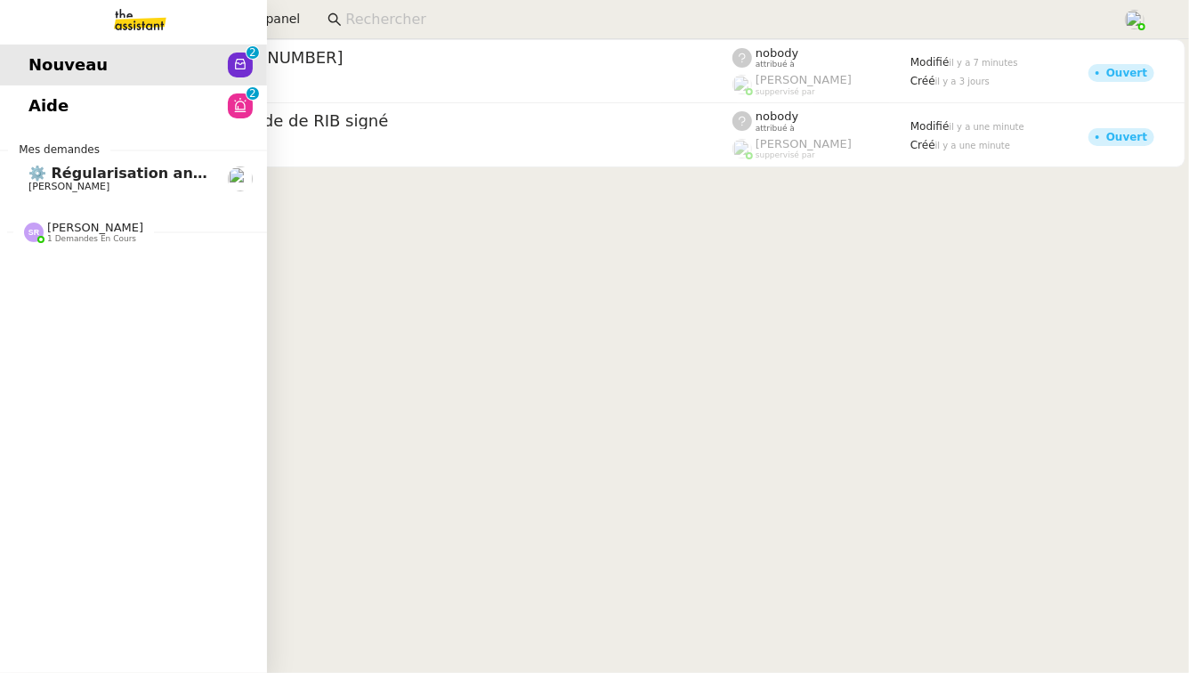
click at [58, 102] on span "Aide" at bounding box center [48, 106] width 40 height 27
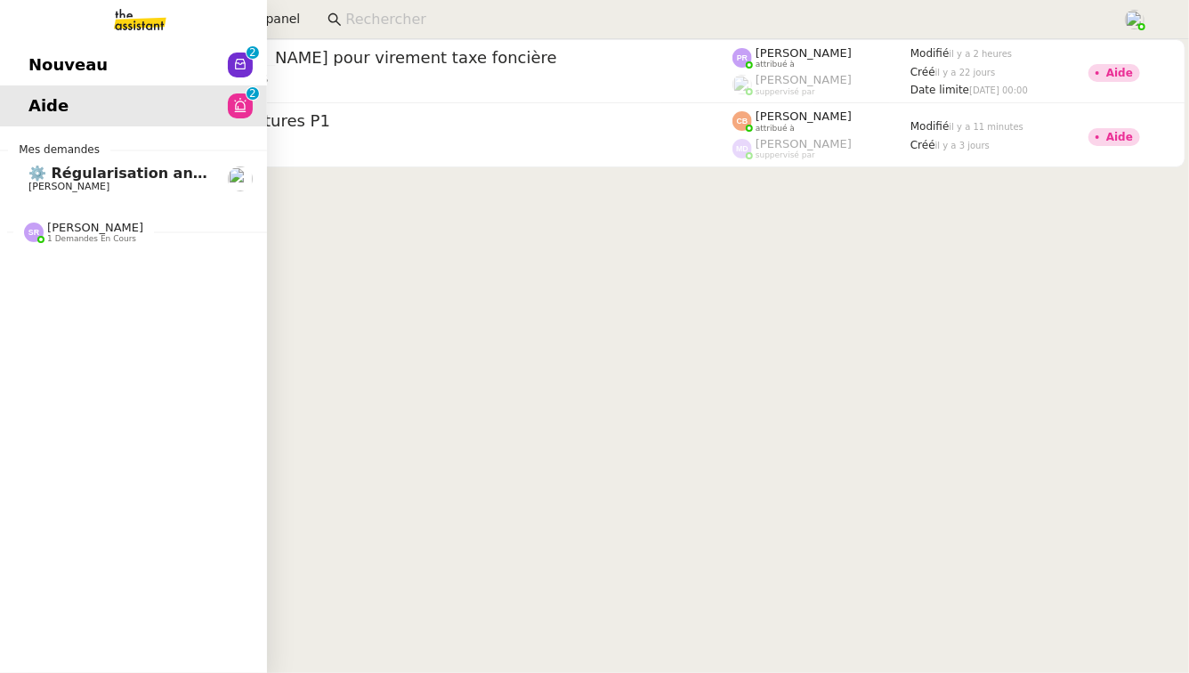
click at [143, 232] on span "[PERSON_NAME]" at bounding box center [95, 227] width 96 height 13
click at [153, 271] on span "⚙️ Créer un tableau de bord mensuel" at bounding box center [179, 265] width 302 height 17
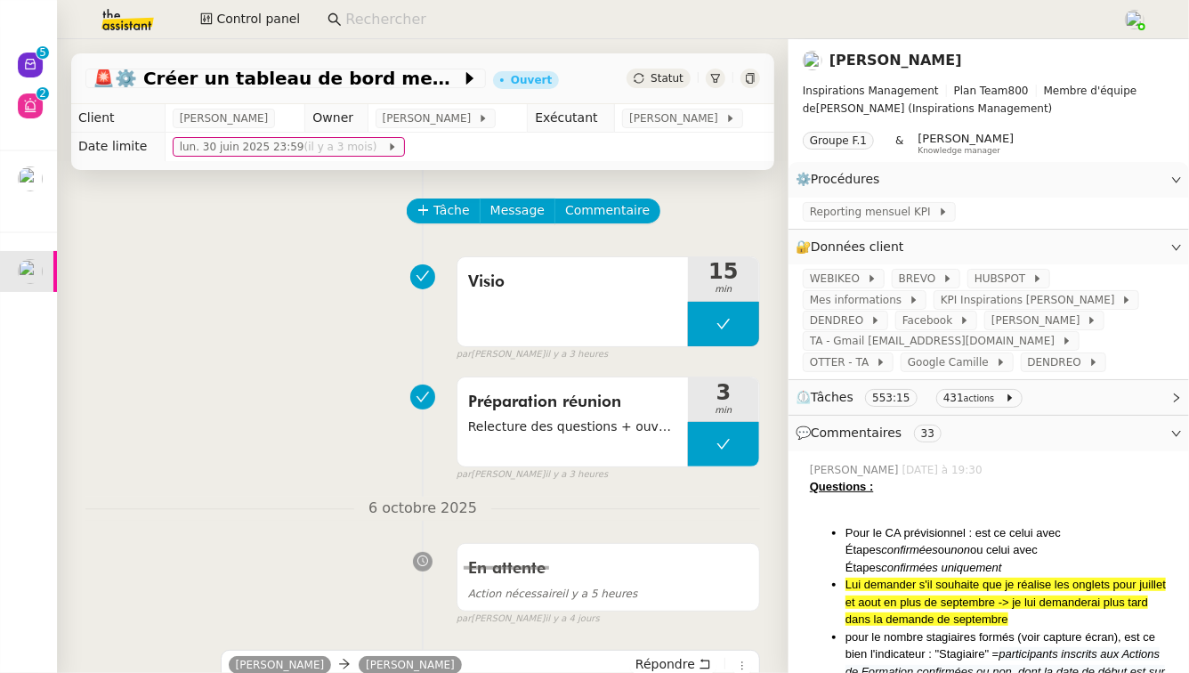
click at [866, 59] on link "[PERSON_NAME]" at bounding box center [895, 60] width 133 height 17
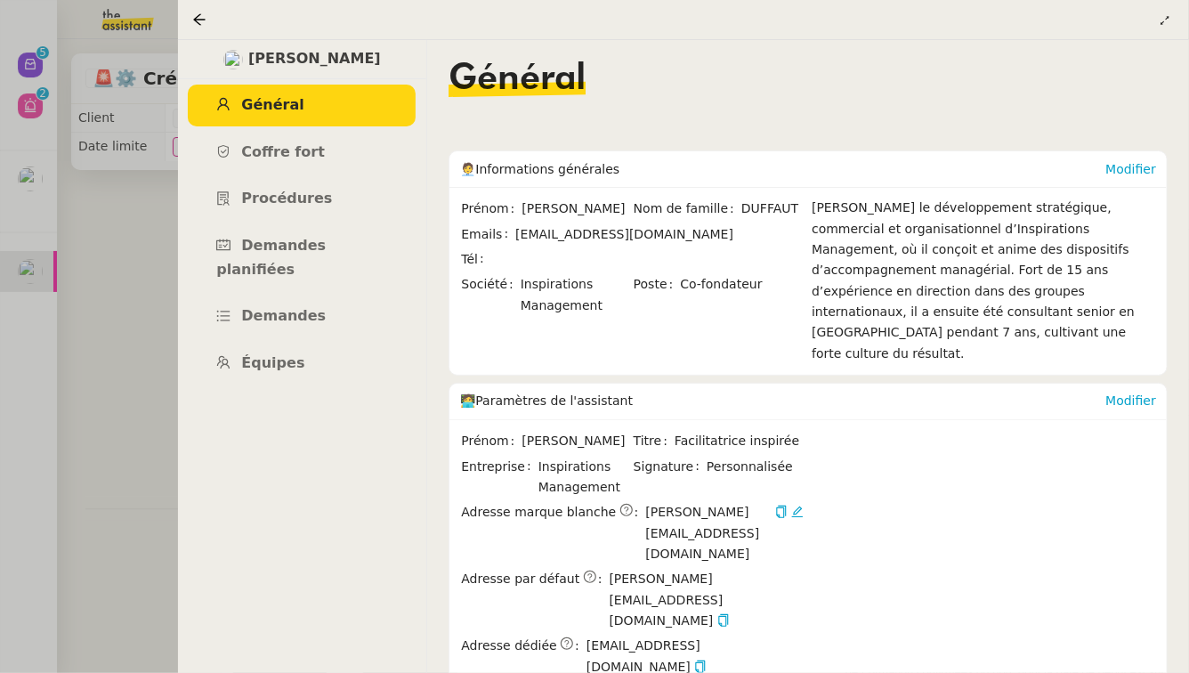
drag, startPoint x: 18, startPoint y: 344, endPoint x: 27, endPoint y: 341, distance: 9.6
click at [20, 343] on div at bounding box center [594, 336] width 1189 height 673
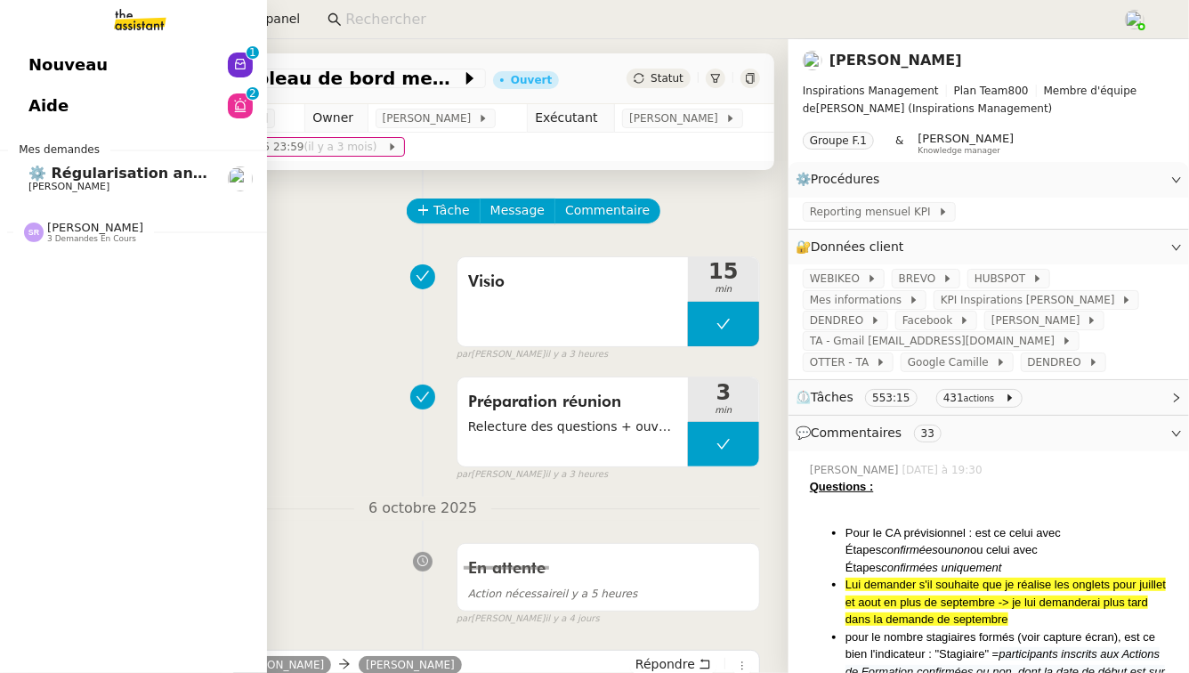
click at [71, 108] on link "Aide 0 1 2 3 4 5 6 7 8 9" at bounding box center [133, 105] width 267 height 41
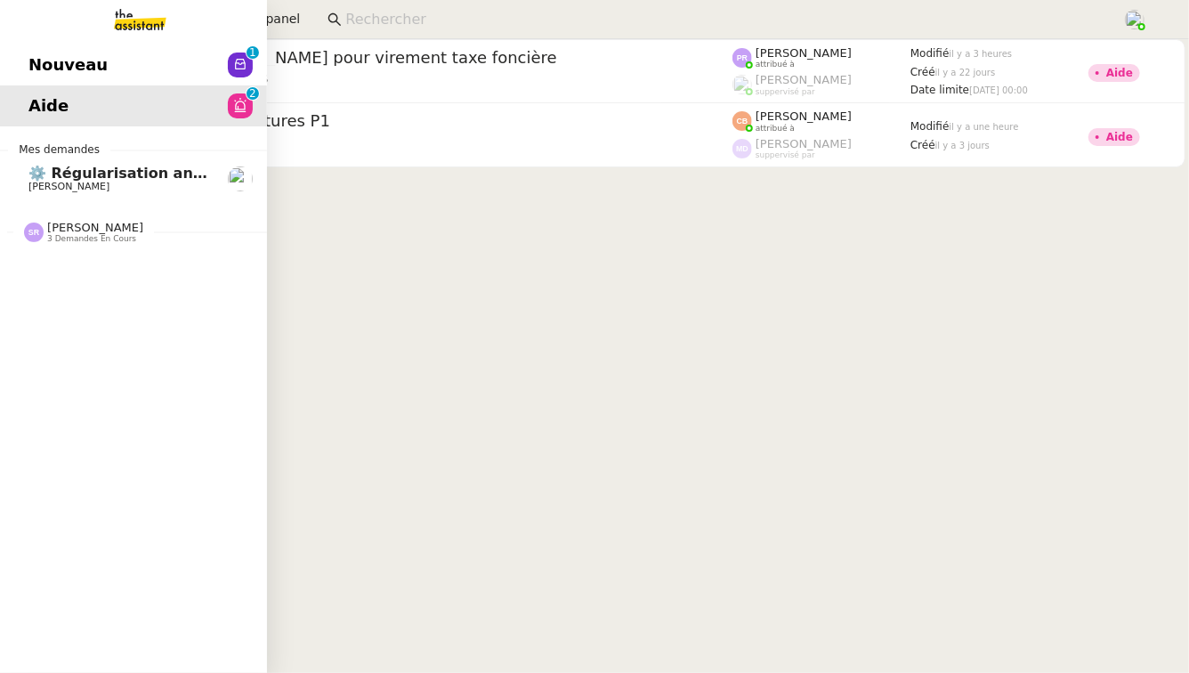
click at [52, 190] on span "[PERSON_NAME]" at bounding box center [68, 187] width 81 height 12
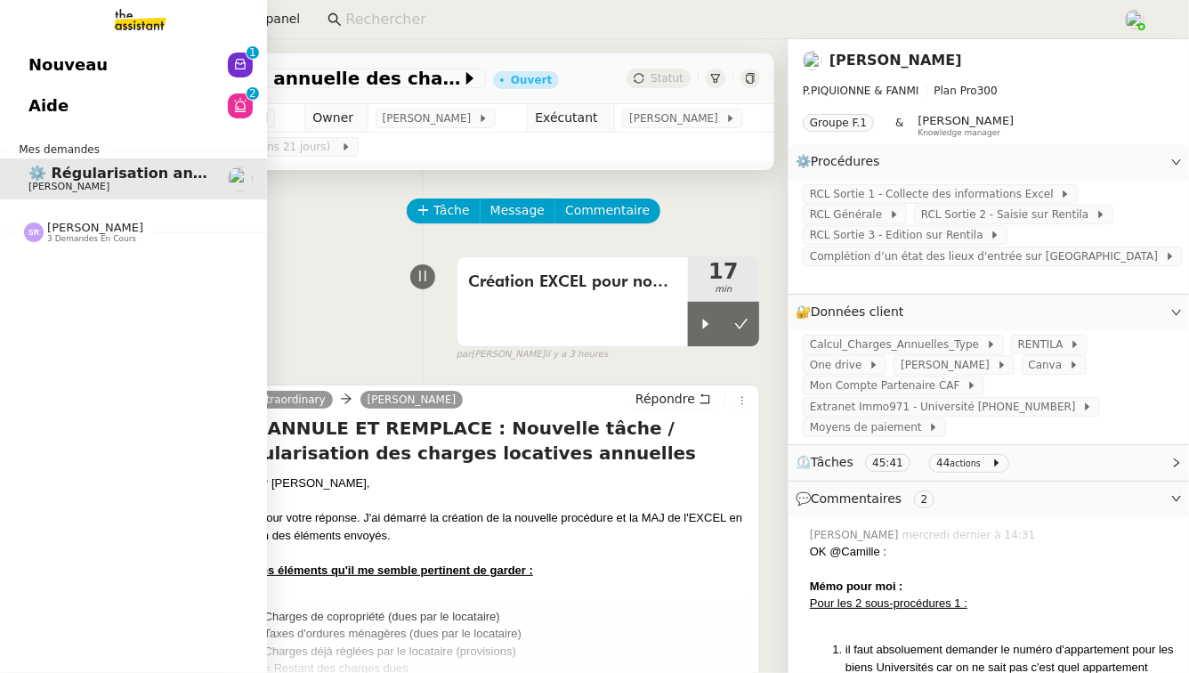
click at [69, 224] on span "[PERSON_NAME]" at bounding box center [95, 227] width 96 height 13
click at [203, 43] on div "Nouveau 0 1 2 3 4 5 6 7 8 9 Aide 0 1 2 3 4 5 6 7 8 9 Mes demandes ⚙️ Régularisa…" at bounding box center [133, 356] width 267 height 634
click at [175, 69] on link "Nouveau 0 1 2 3 4 5 6 7 8 9" at bounding box center [133, 64] width 267 height 41
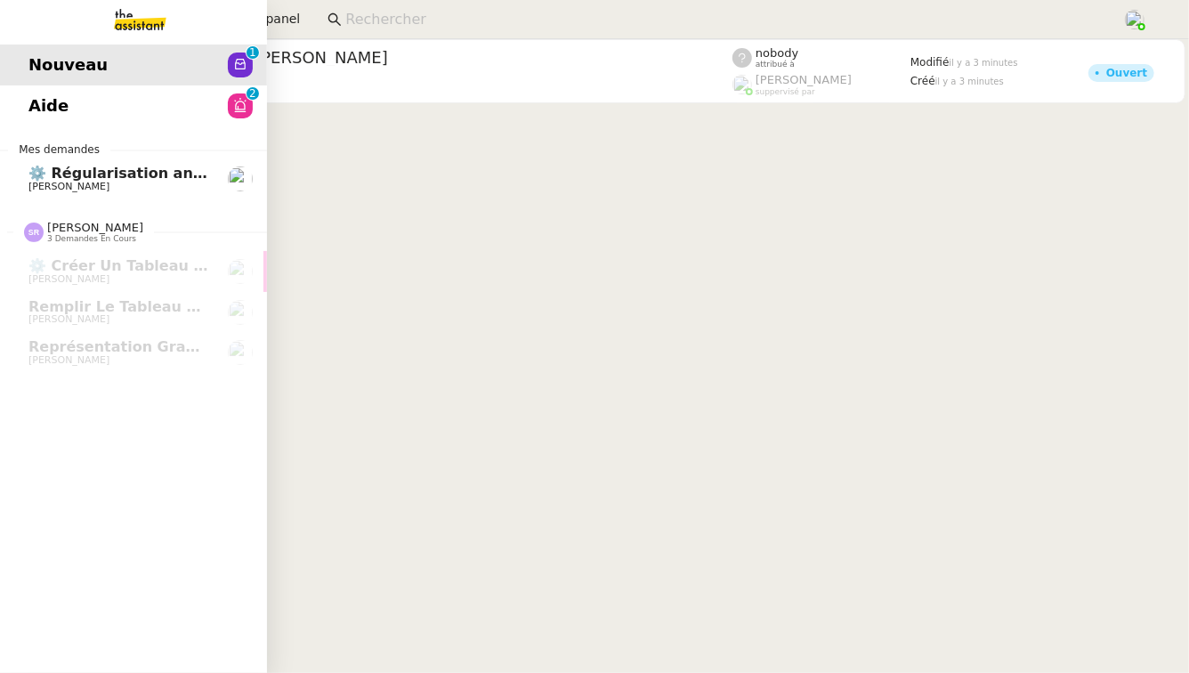
click at [42, 110] on span "Aide" at bounding box center [48, 106] width 40 height 27
